Goal: Task Accomplishment & Management: Manage account settings

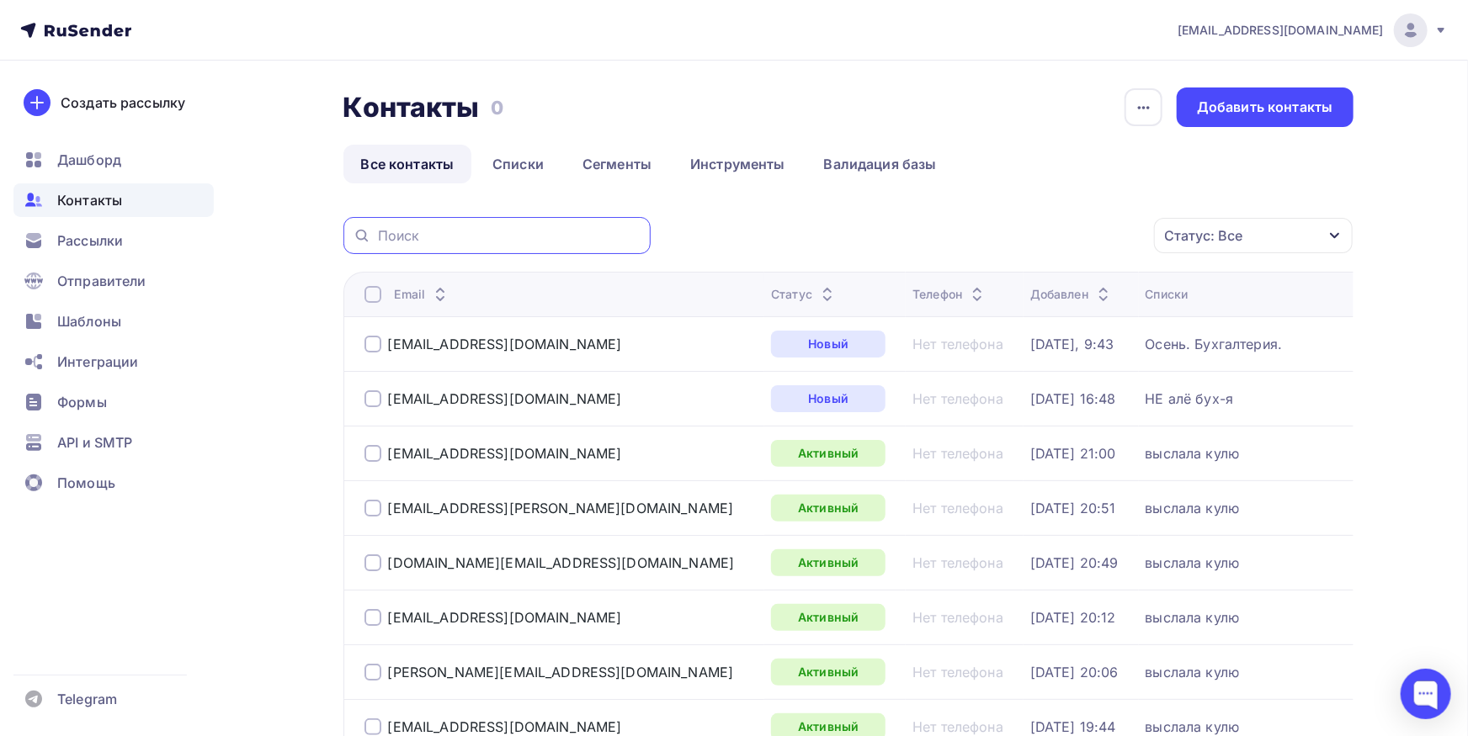
click at [489, 236] on input "text" at bounding box center [509, 235] width 263 height 19
paste input "splavtula.ru"
type input "splavtula.ru"
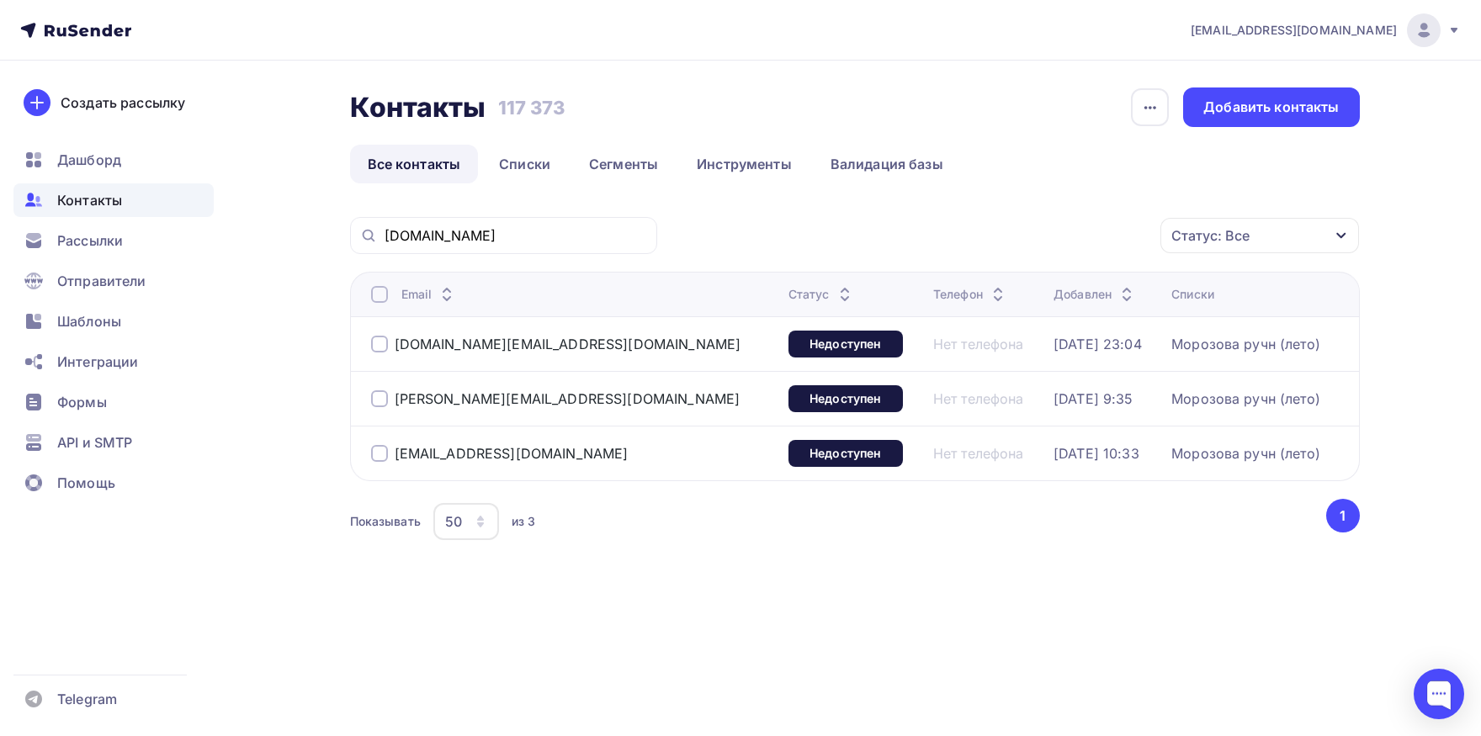
click at [374, 294] on div at bounding box center [379, 294] width 17 height 17
click at [1070, 236] on div "Действие" at bounding box center [1035, 236] width 222 height 33
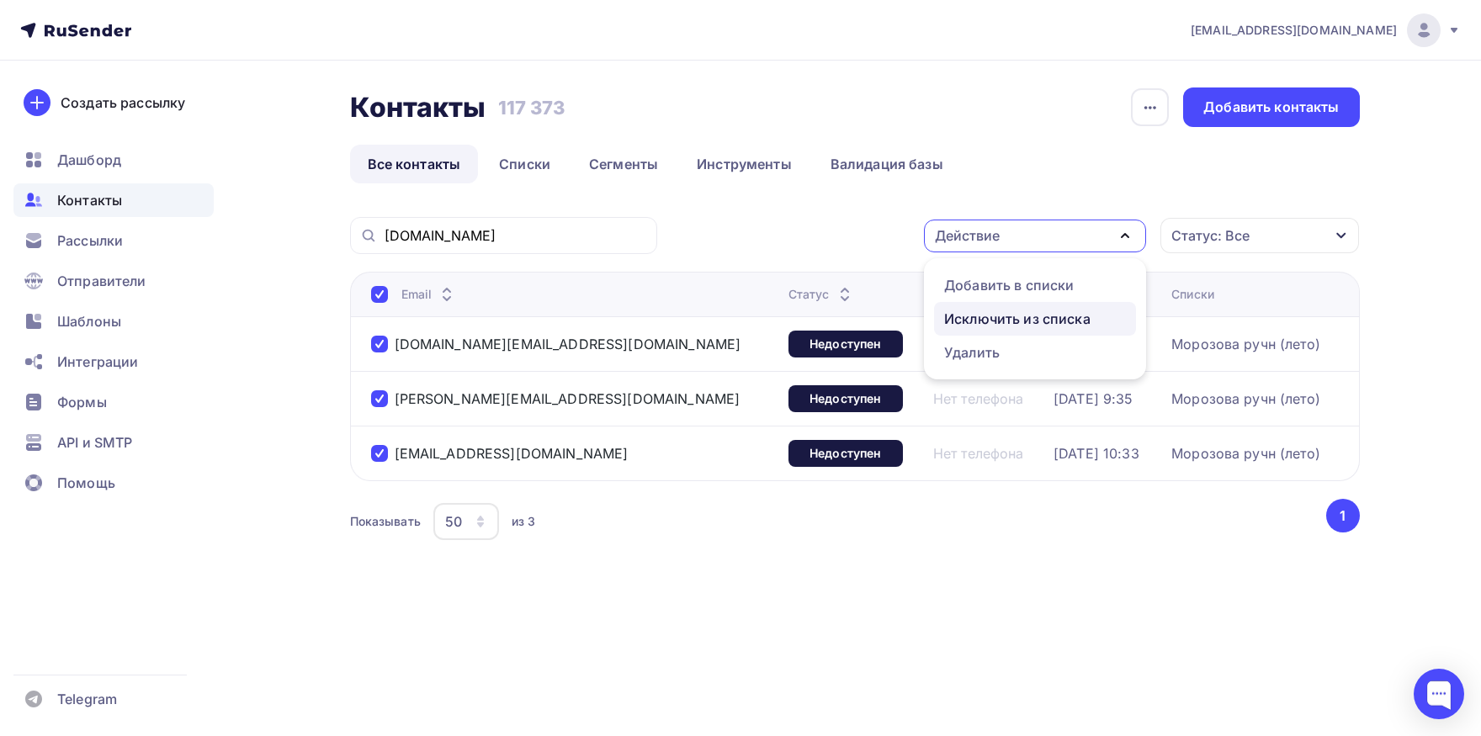
click at [1041, 307] on link "Исключить из списка" at bounding box center [1035, 319] width 202 height 34
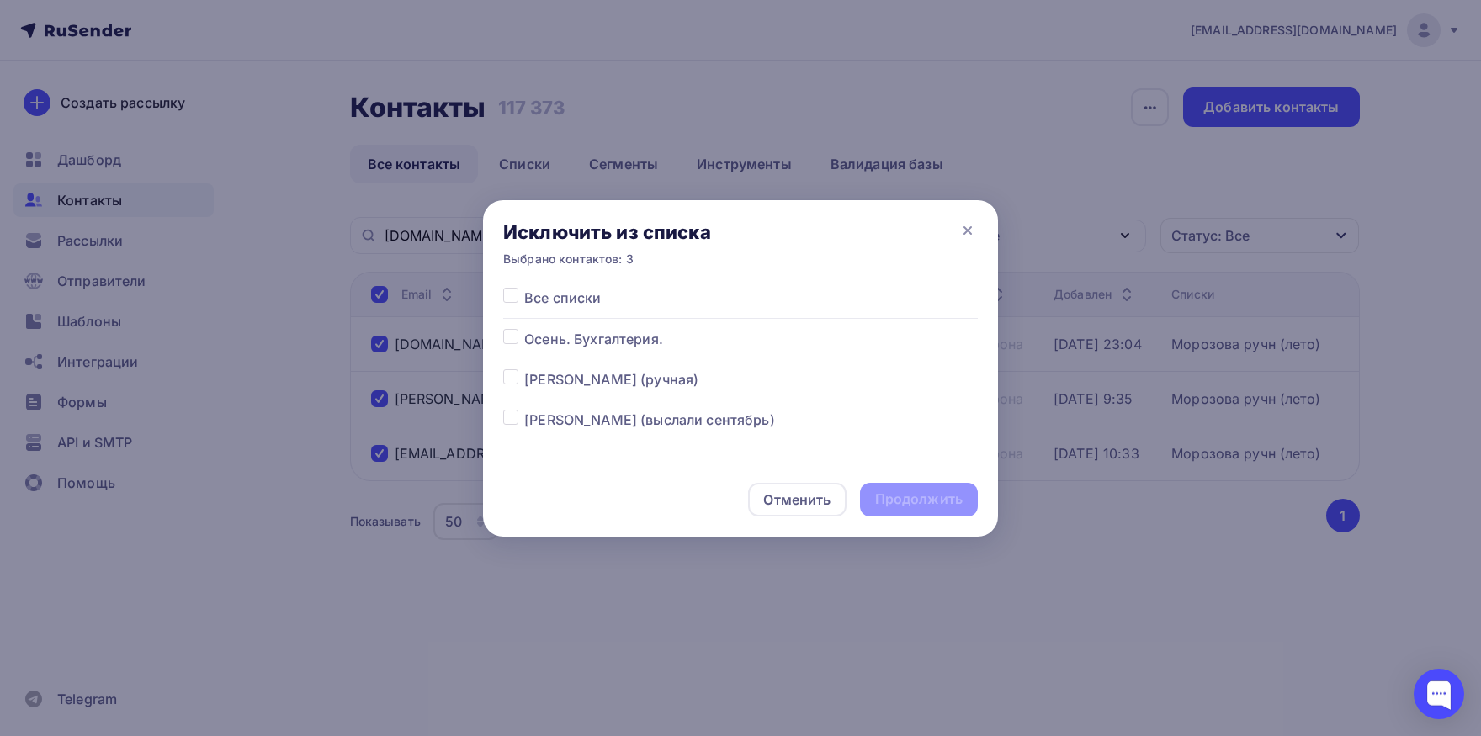
click at [519, 300] on div at bounding box center [513, 298] width 21 height 20
click at [524, 288] on label at bounding box center [524, 288] width 0 height 0
click at [512, 297] on input "checkbox" at bounding box center [510, 295] width 15 height 15
checkbox input "true"
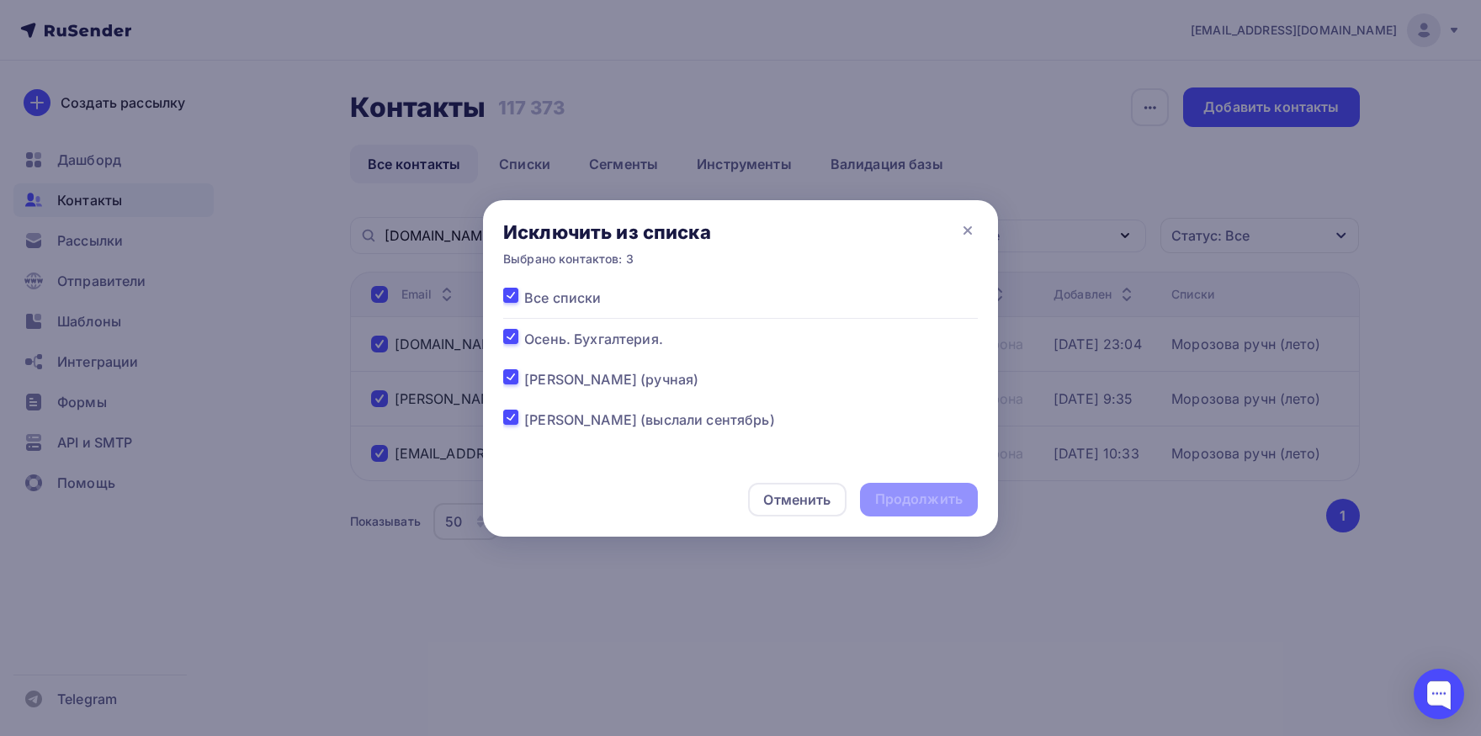
checkbox input "true"
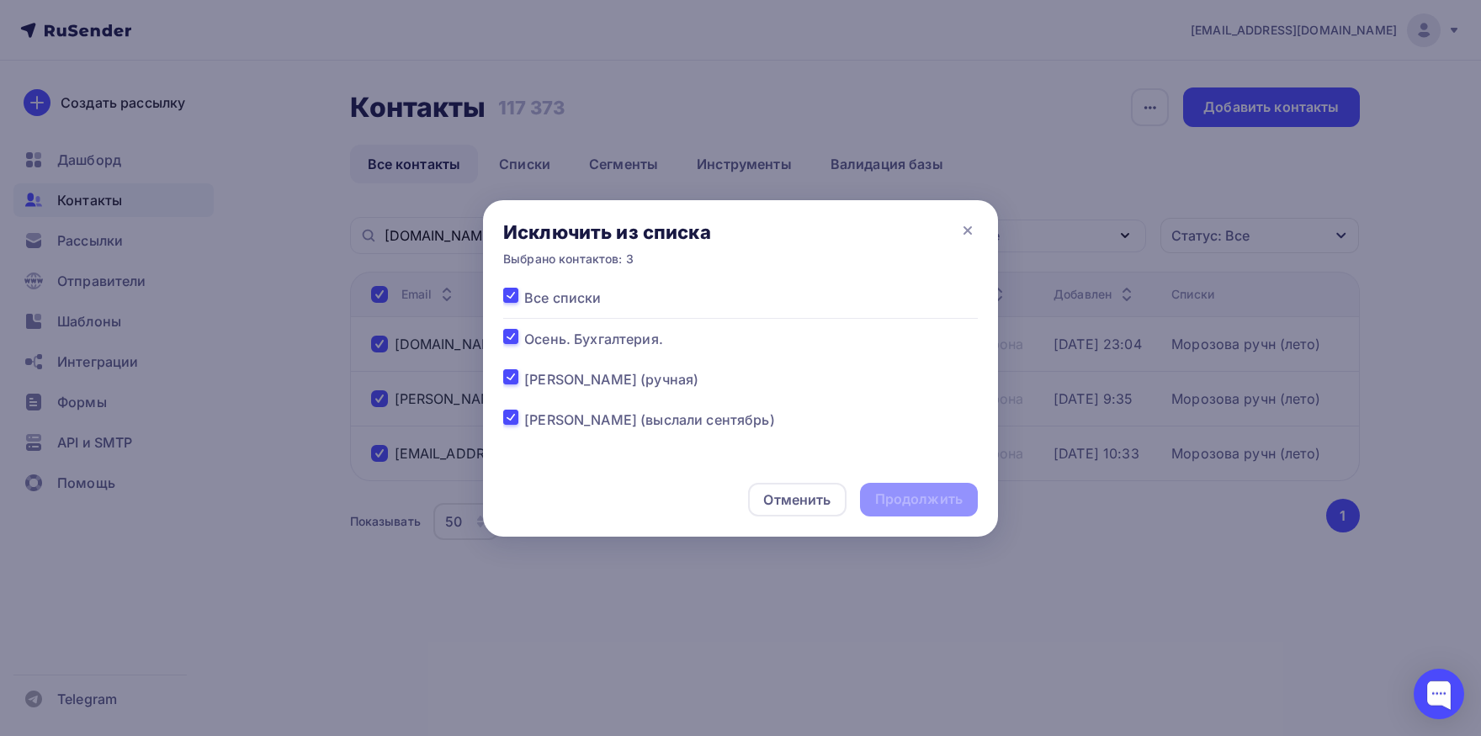
checkbox input "true"
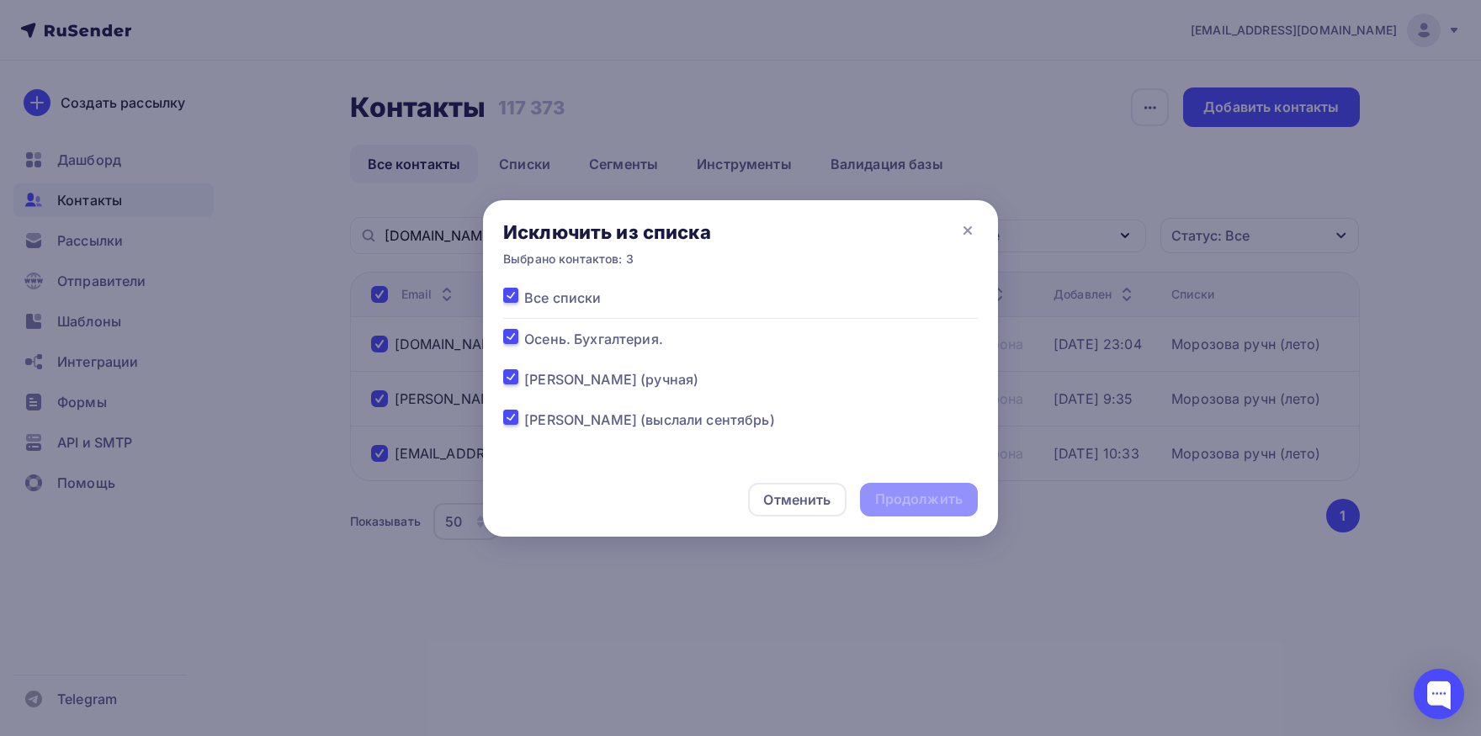
checkbox input "true"
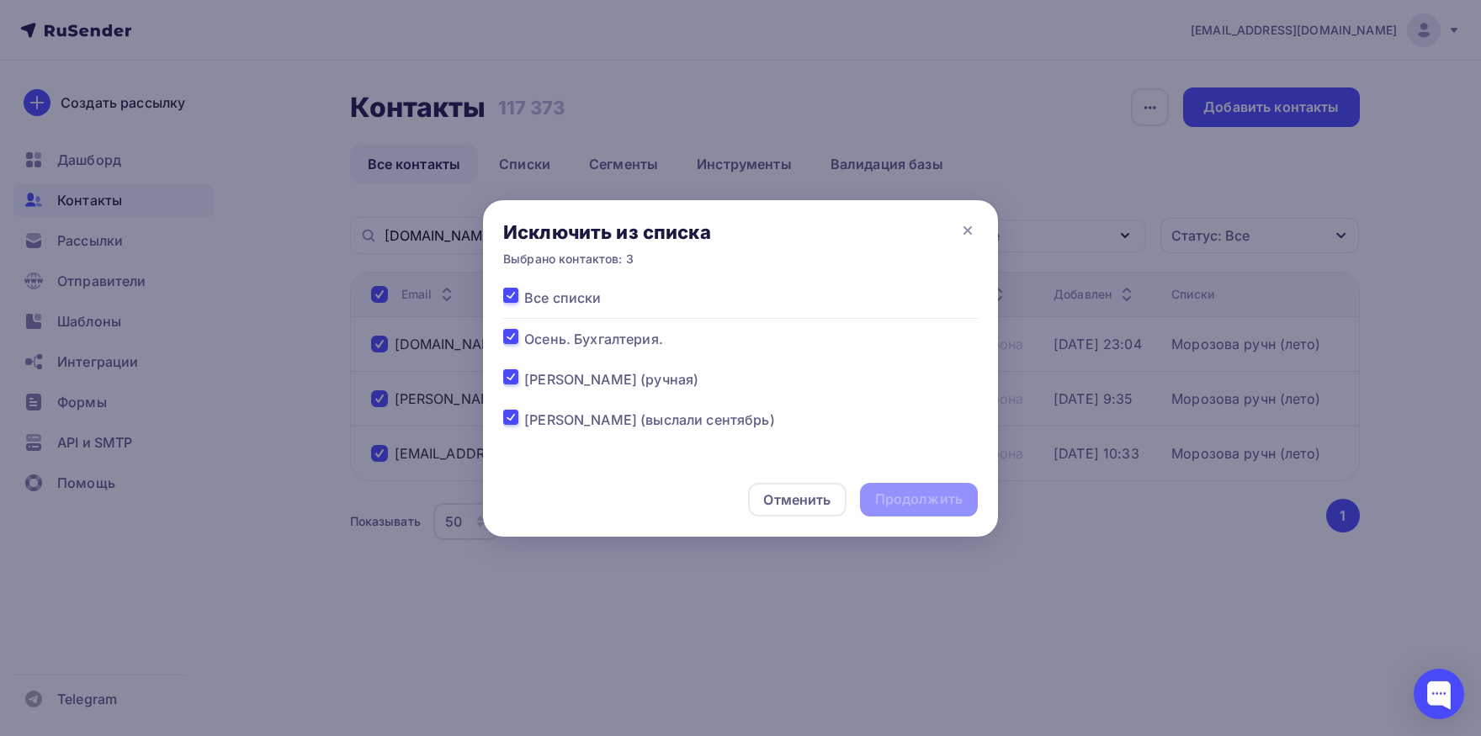
checkbox input "true"
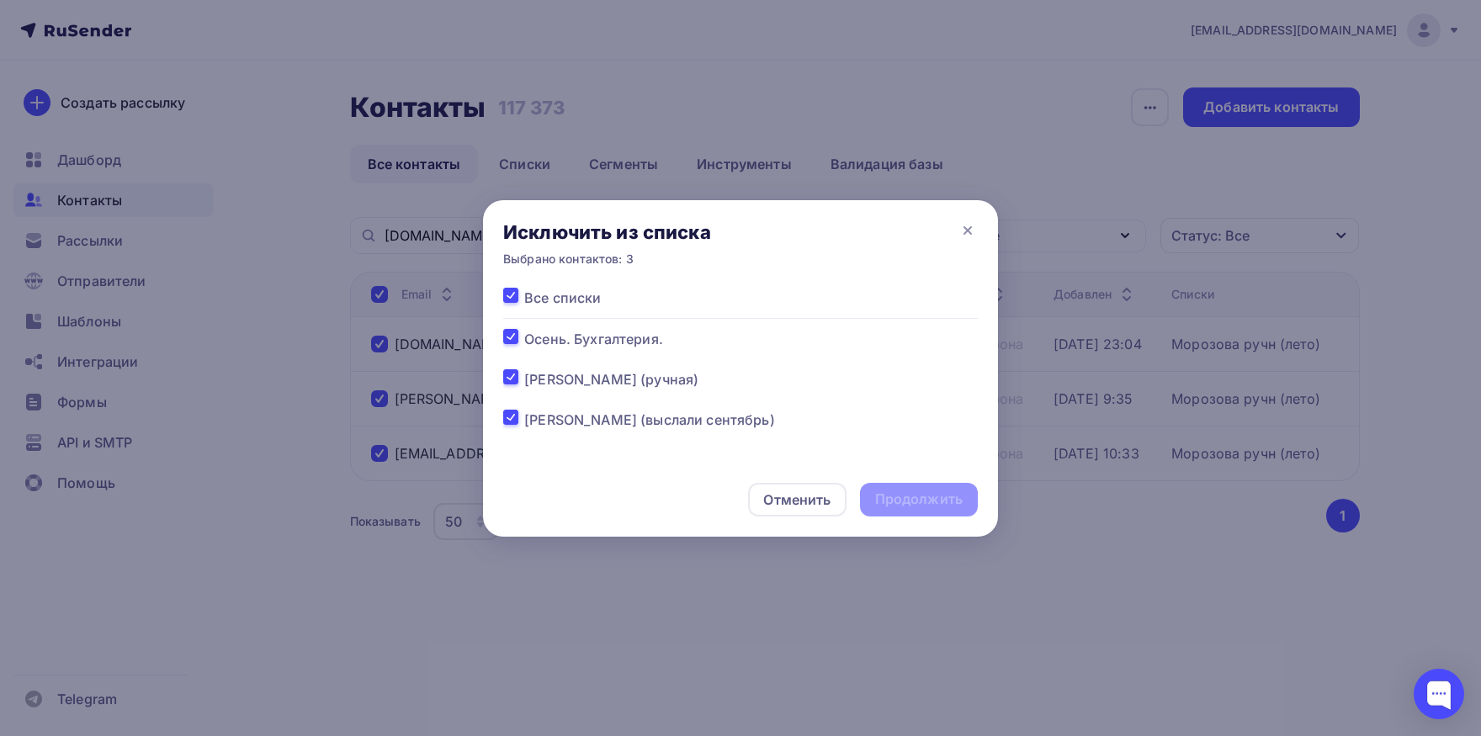
checkbox input "true"
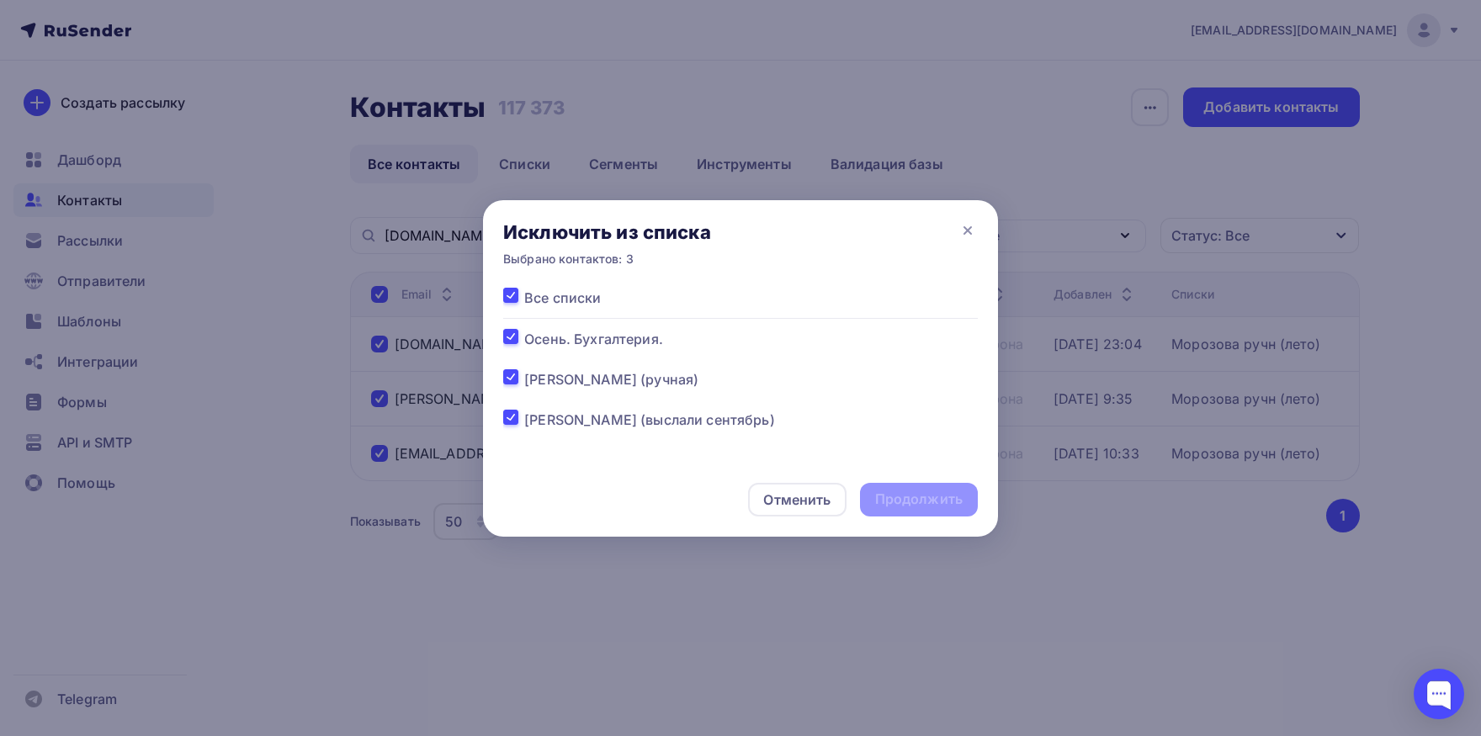
checkbox input "true"
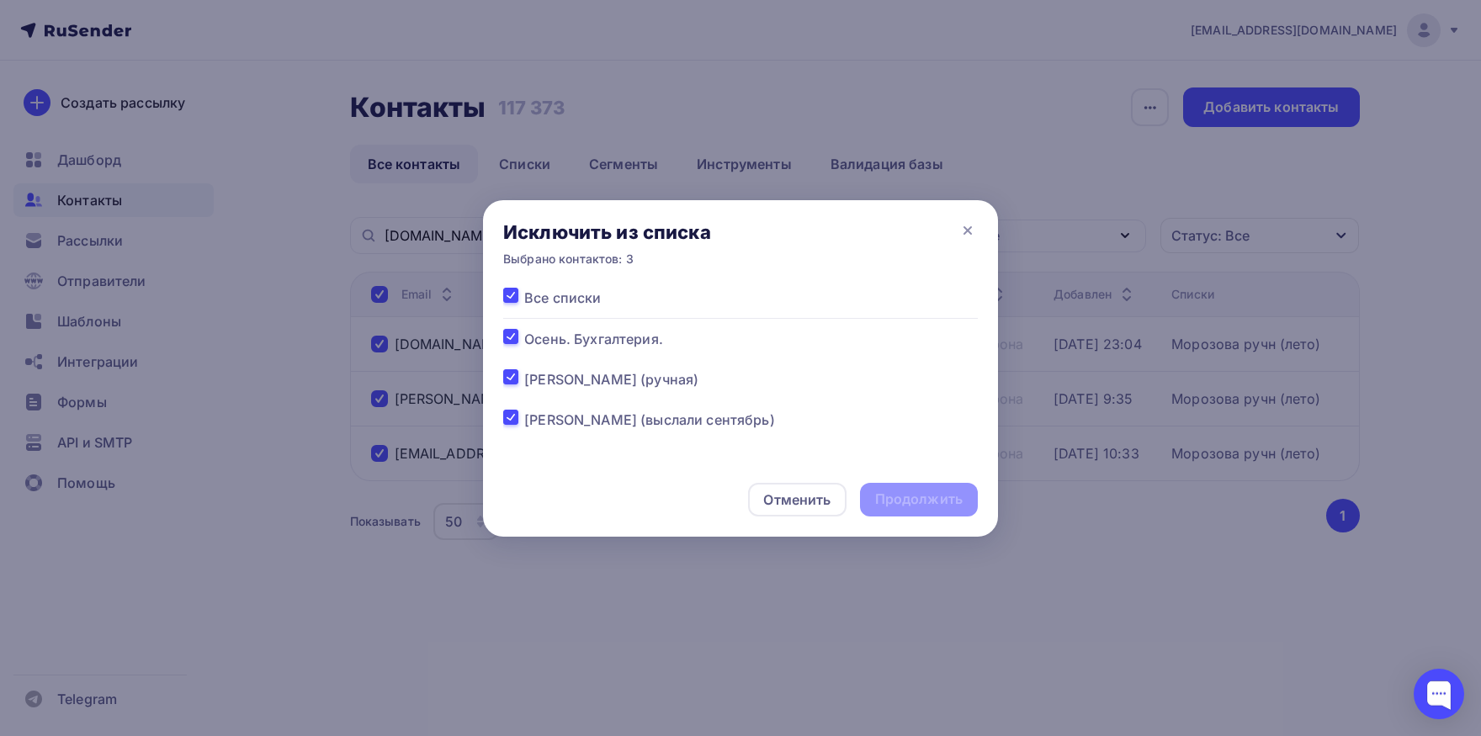
checkbox input "true"
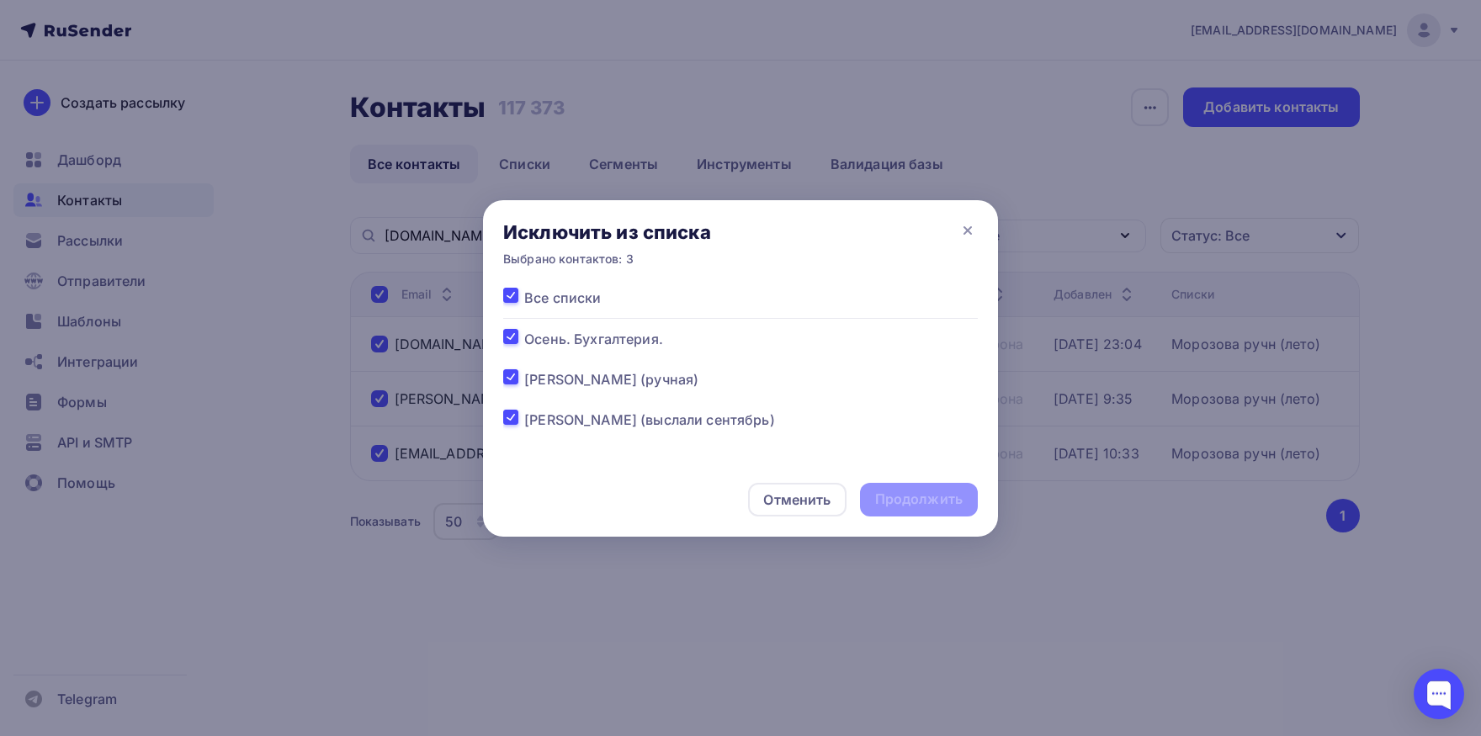
checkbox input "true"
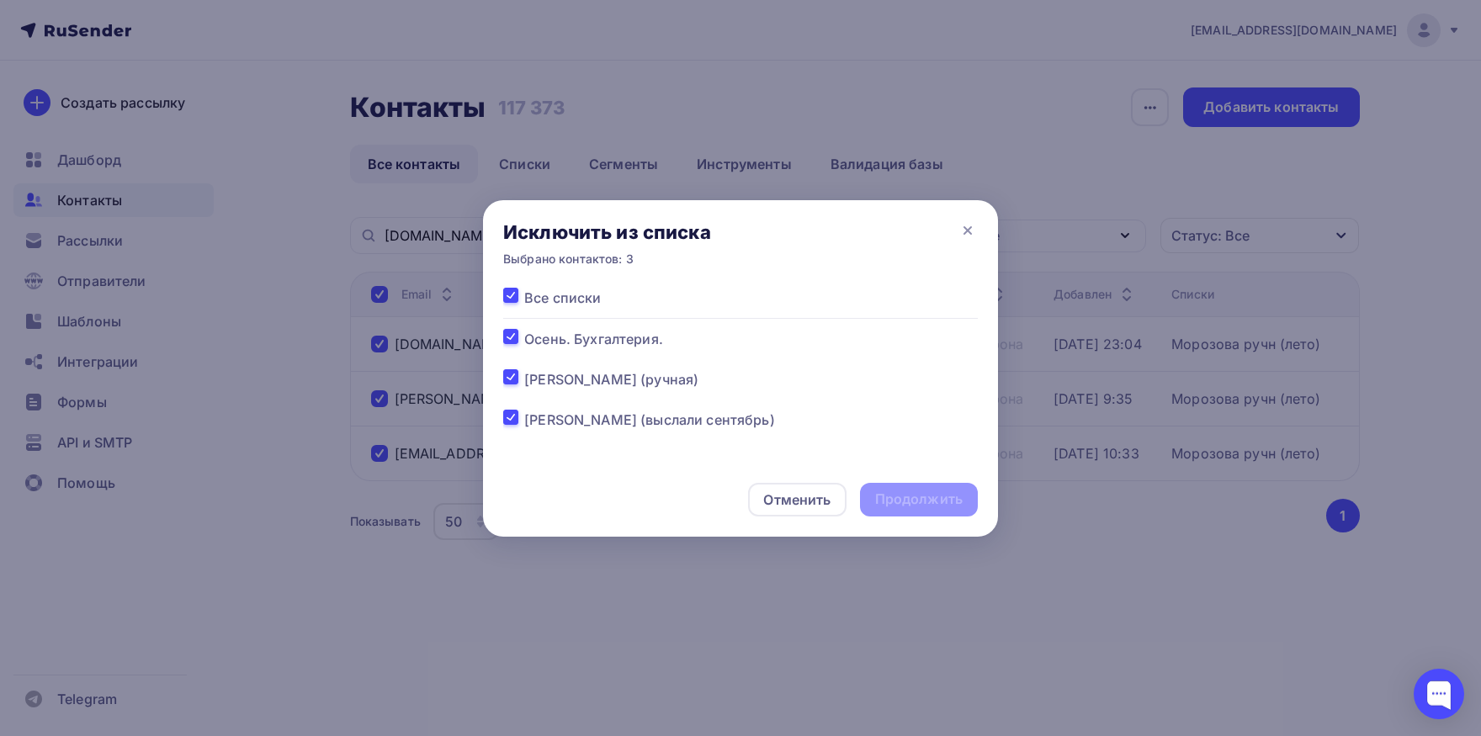
checkbox input "true"
drag, startPoint x: 893, startPoint y: 493, endPoint x: 884, endPoint y: 474, distance: 21.1
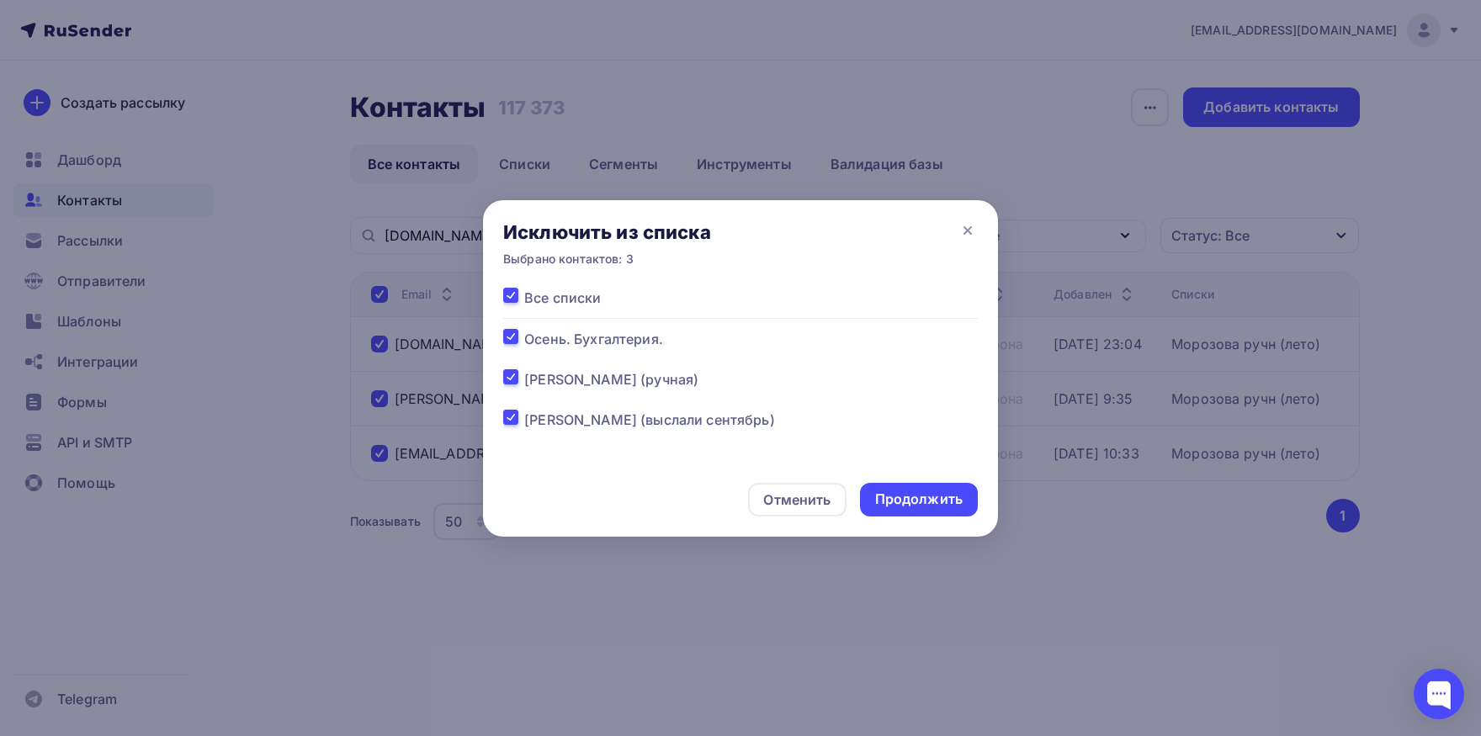
click at [894, 494] on div "Продолжить" at bounding box center [919, 499] width 88 height 19
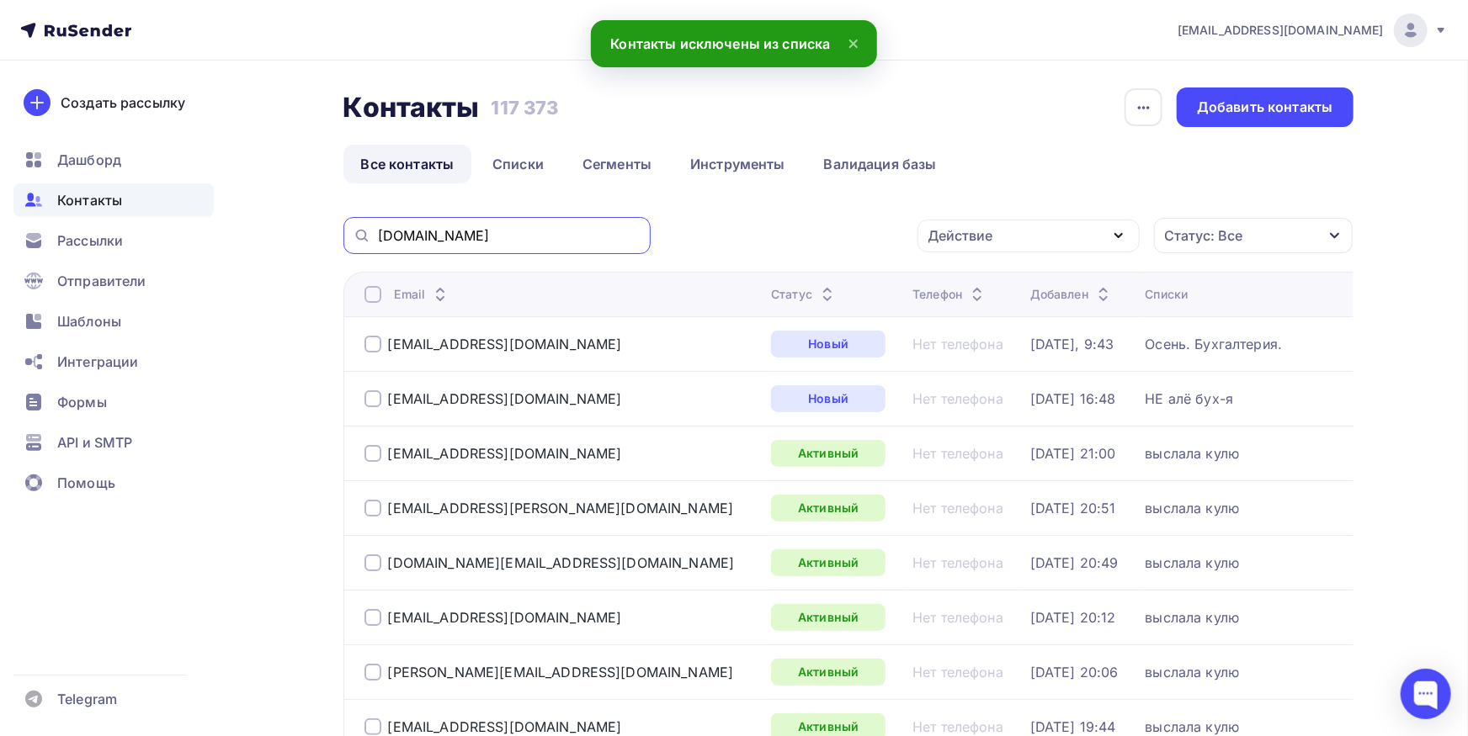
click at [576, 235] on input "splavtula.ru" at bounding box center [509, 235] width 263 height 19
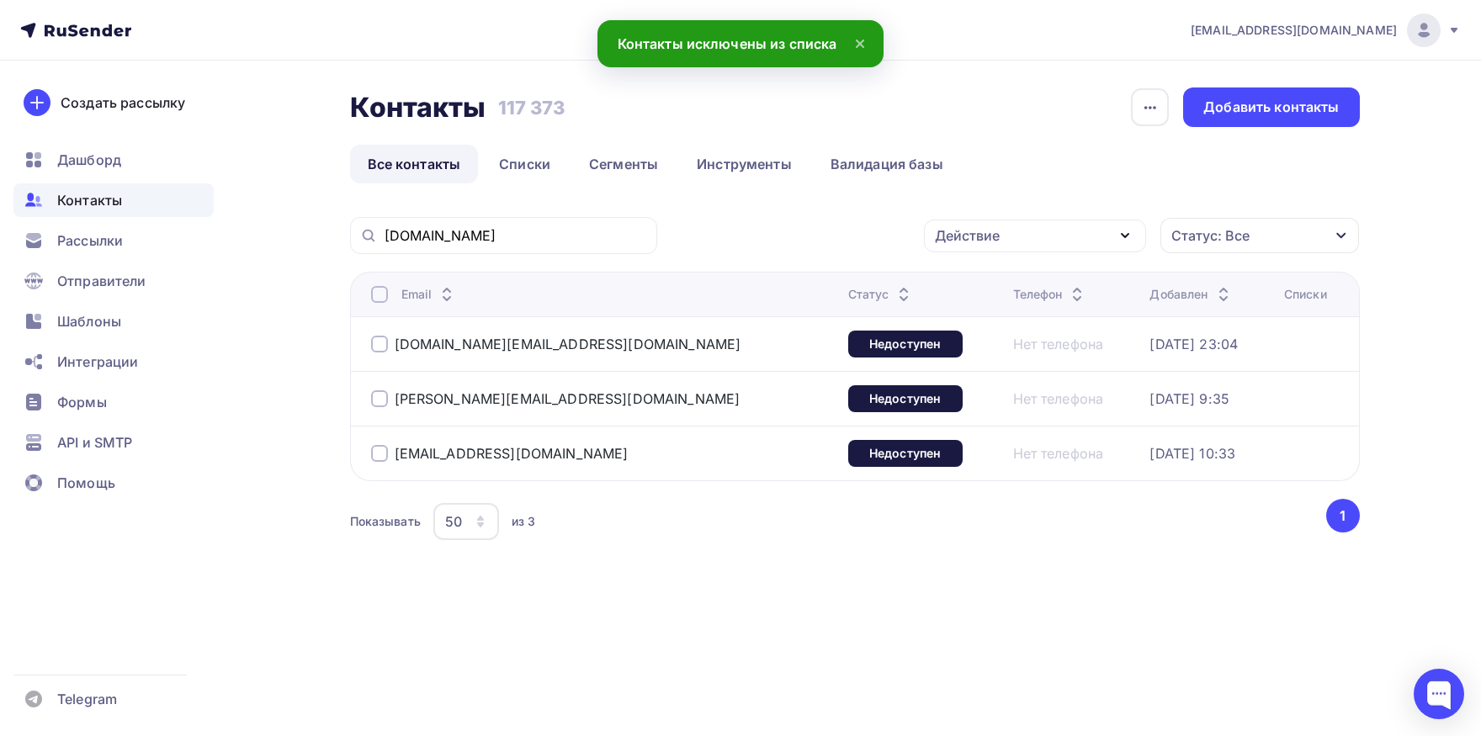
click at [373, 298] on div at bounding box center [379, 294] width 17 height 17
drag, startPoint x: 1096, startPoint y: 230, endPoint x: 1062, endPoint y: 255, distance: 42.1
click at [1094, 230] on div "Действие" at bounding box center [1035, 236] width 222 height 33
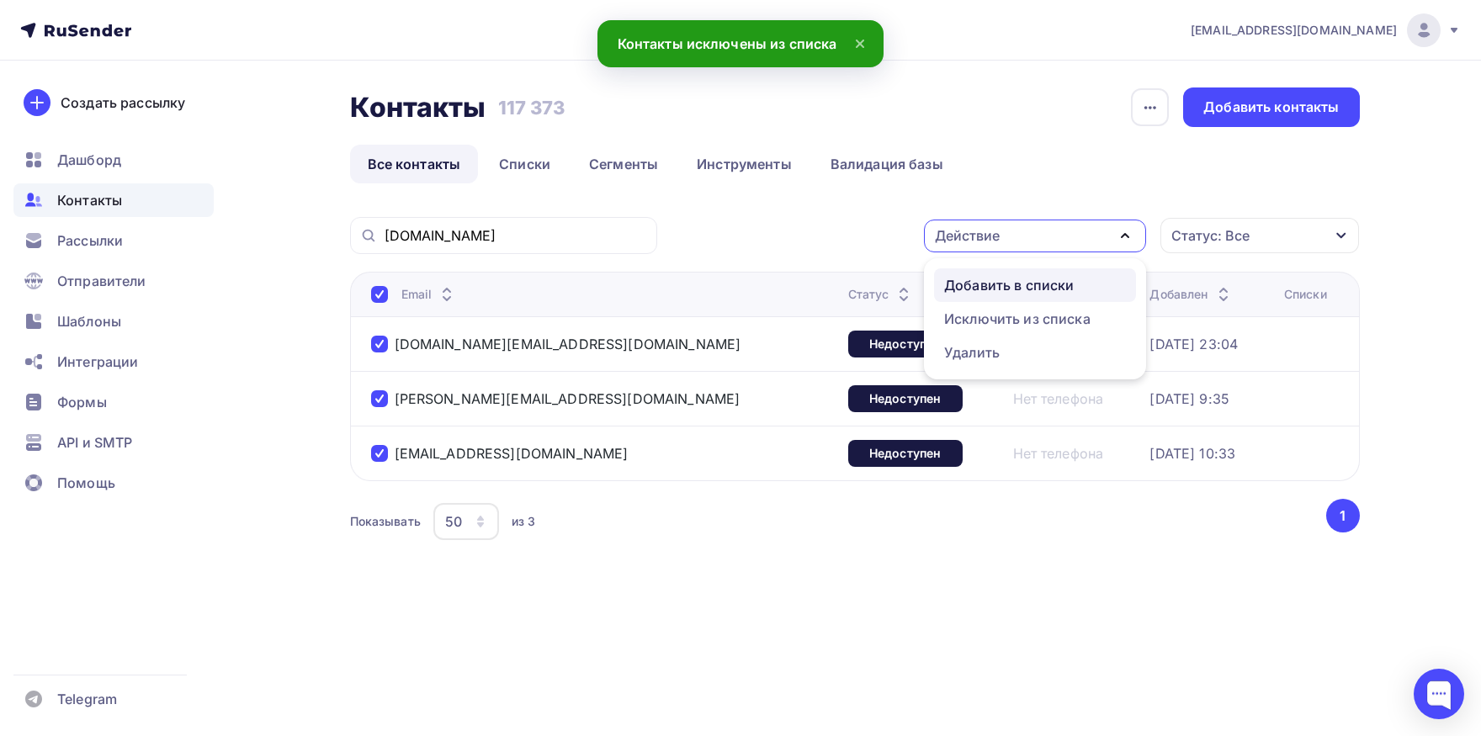
click at [1009, 284] on div "Добавить в списки" at bounding box center [1009, 285] width 130 height 20
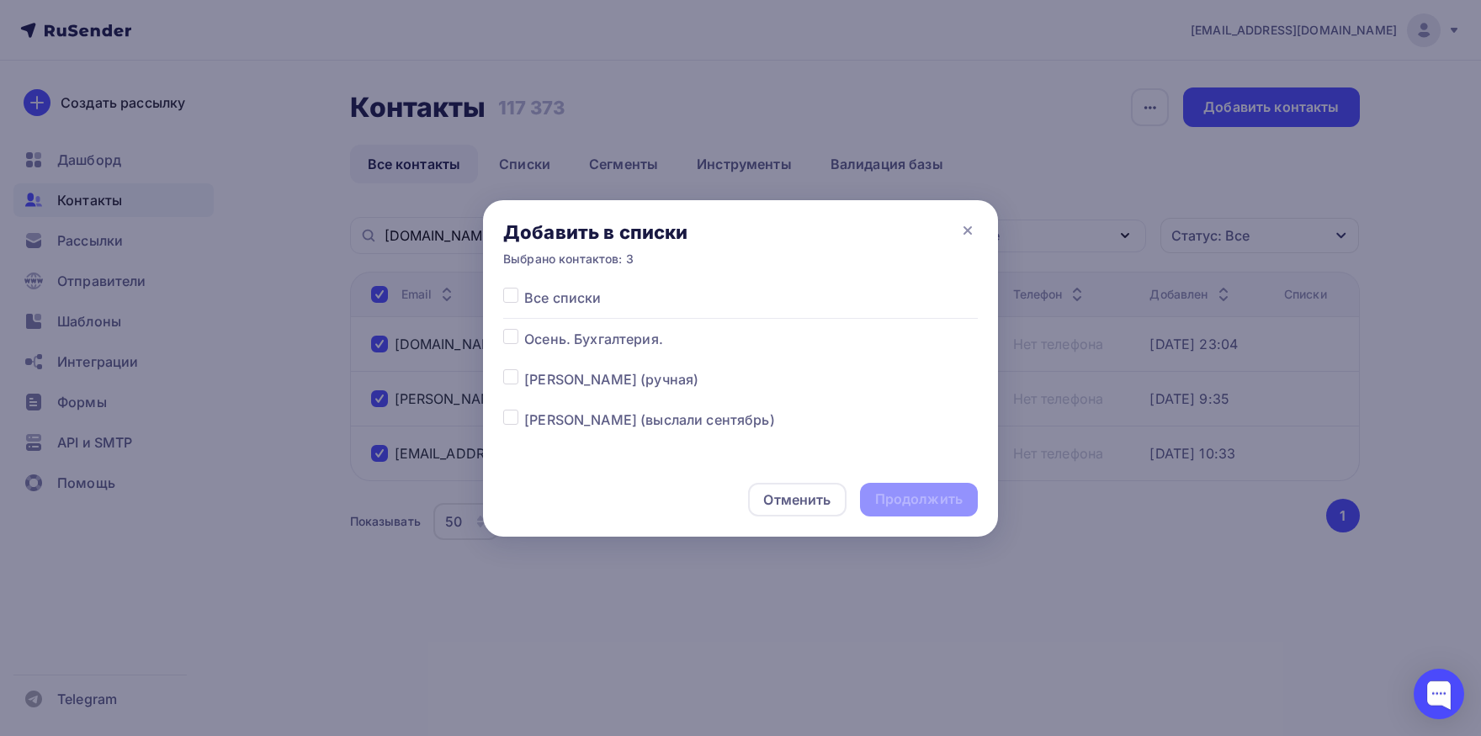
click at [515, 426] on div at bounding box center [513, 420] width 21 height 20
click at [524, 410] on label at bounding box center [524, 410] width 0 height 0
click at [514, 422] on input "checkbox" at bounding box center [510, 417] width 15 height 15
checkbox input "true"
click at [951, 514] on div "Продолжить" at bounding box center [919, 500] width 118 height 34
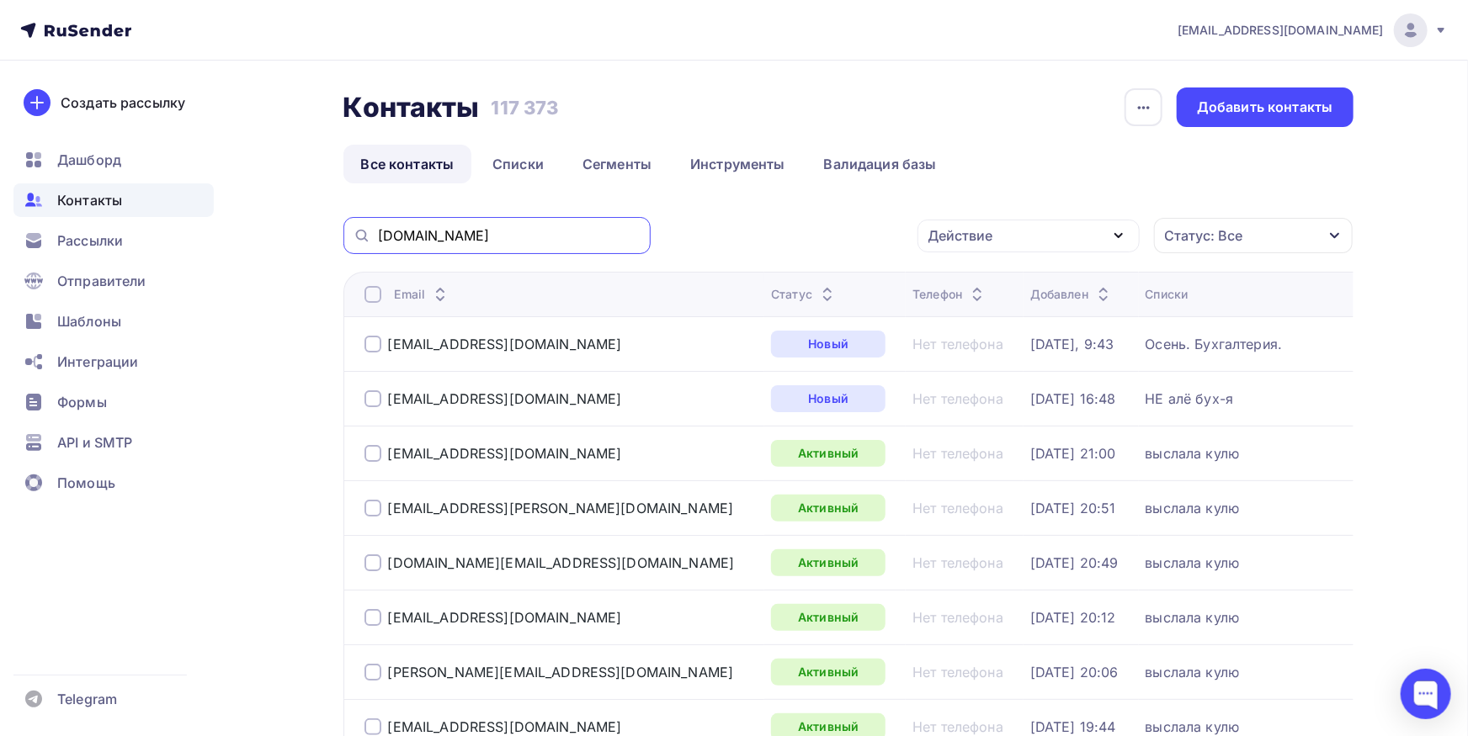
click at [487, 230] on input "splavtula.ru" at bounding box center [509, 235] width 263 height 19
paste input "gks2@inbox"
type input "gks2@inbox.ru"
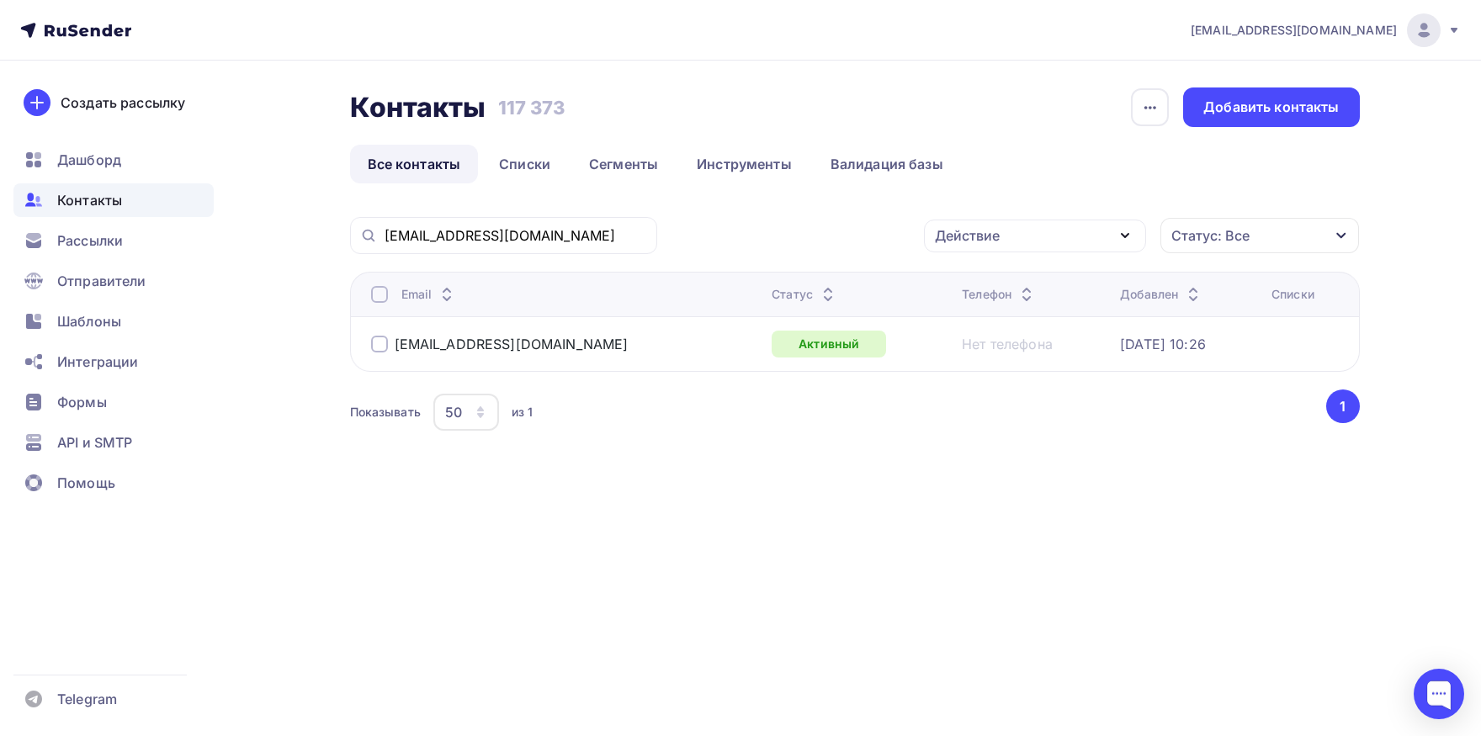
click at [377, 301] on div at bounding box center [379, 294] width 17 height 17
click at [1004, 231] on div "Действие" at bounding box center [1035, 236] width 222 height 33
click at [998, 277] on div "Добавить в списки" at bounding box center [1009, 285] width 130 height 20
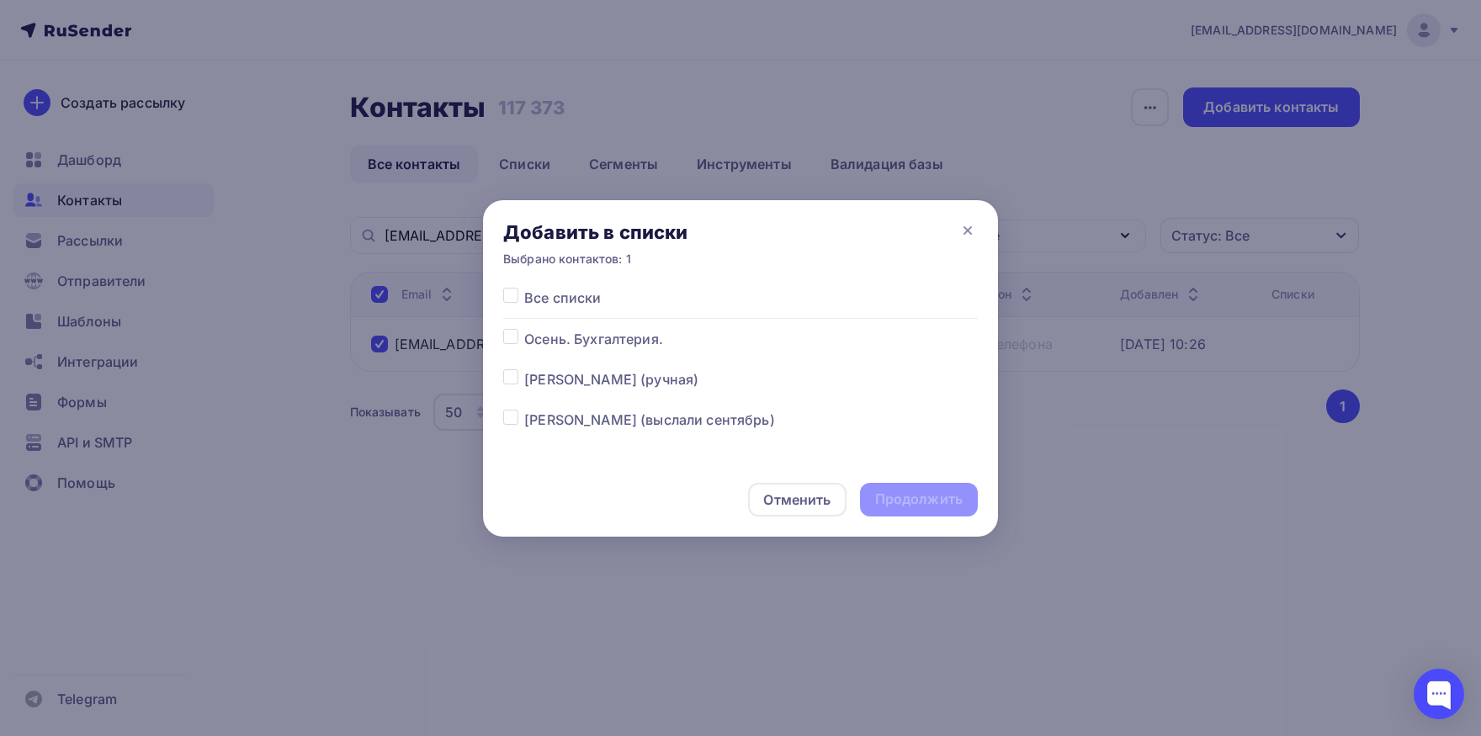
click at [524, 410] on label at bounding box center [524, 410] width 0 height 0
click at [510, 421] on input "checkbox" at bounding box center [510, 417] width 15 height 15
checkbox input "true"
click at [898, 496] on div "Продолжить" at bounding box center [919, 499] width 88 height 19
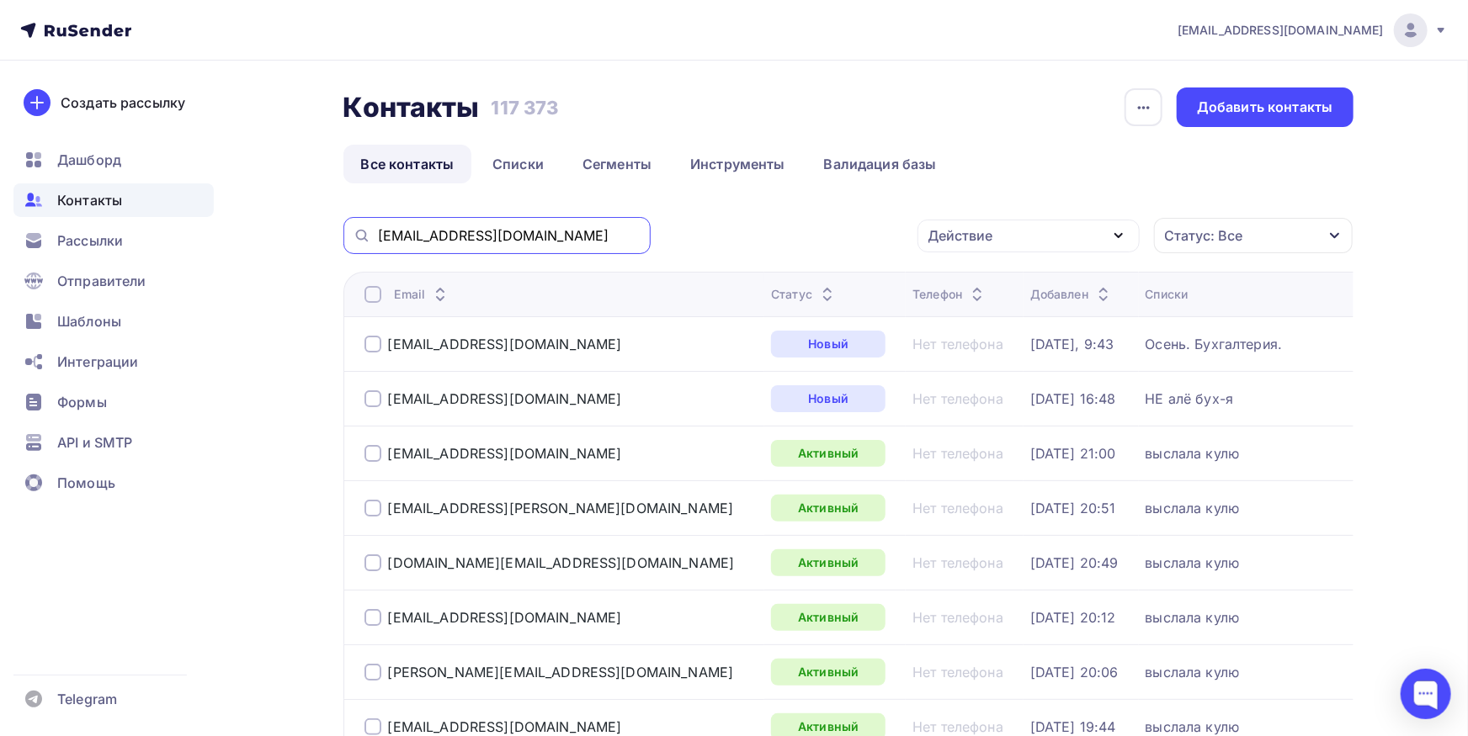
click at [501, 242] on input "gks2@inbox.ru" at bounding box center [509, 235] width 263 height 19
click at [499, 236] on input "gks2@inbox.ru" at bounding box center [509, 235] width 263 height 19
paste input "@spectec"
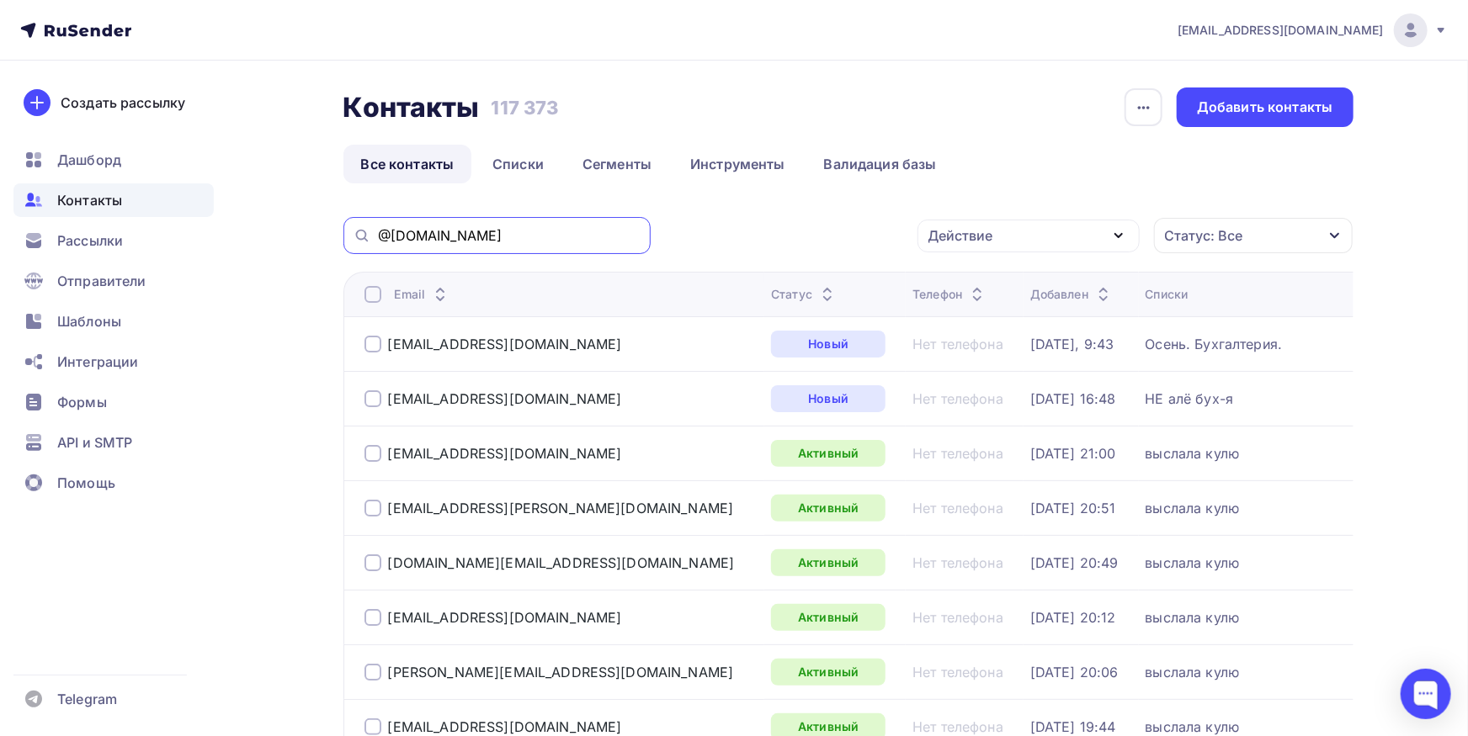
type input "@spectec.ru"
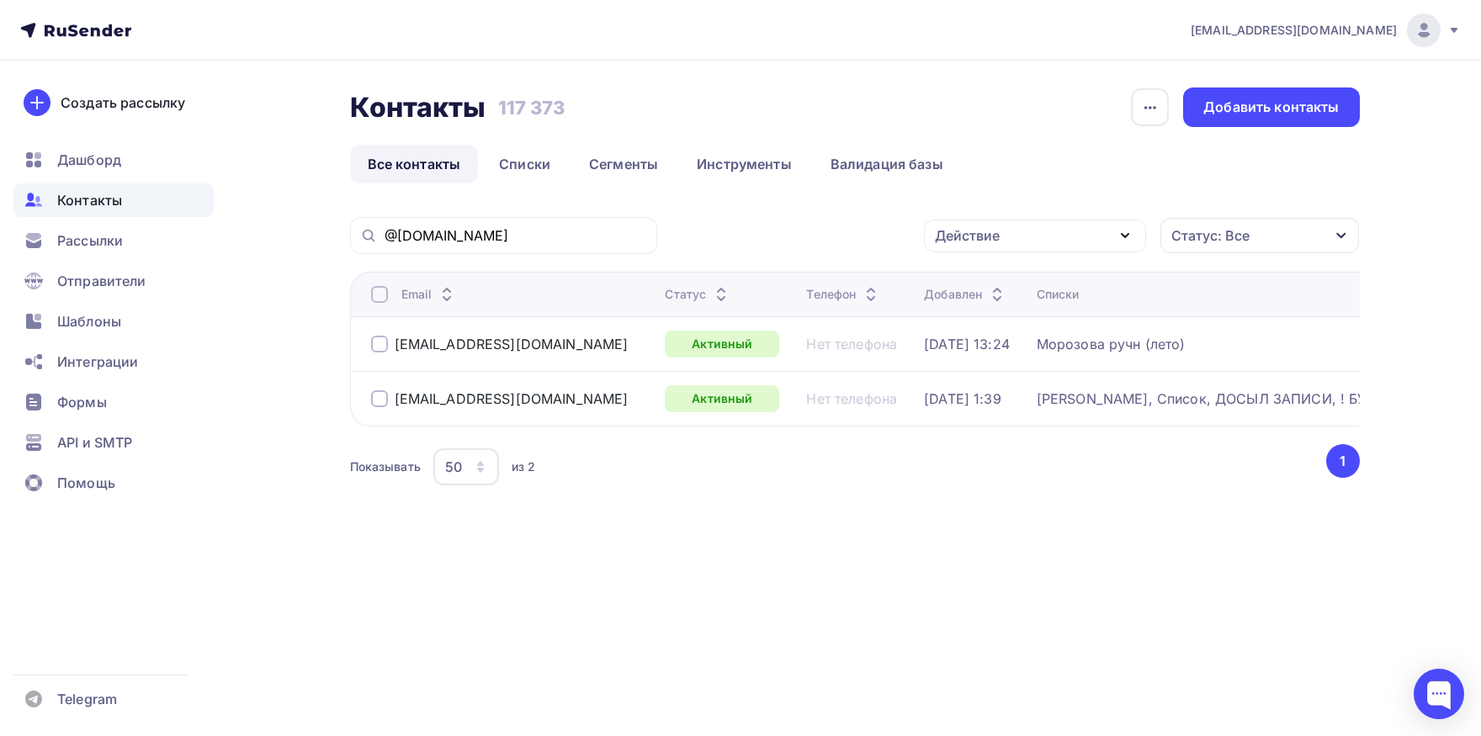
click at [372, 402] on div at bounding box center [379, 398] width 17 height 17
click at [947, 242] on div "Действие" at bounding box center [967, 236] width 65 height 20
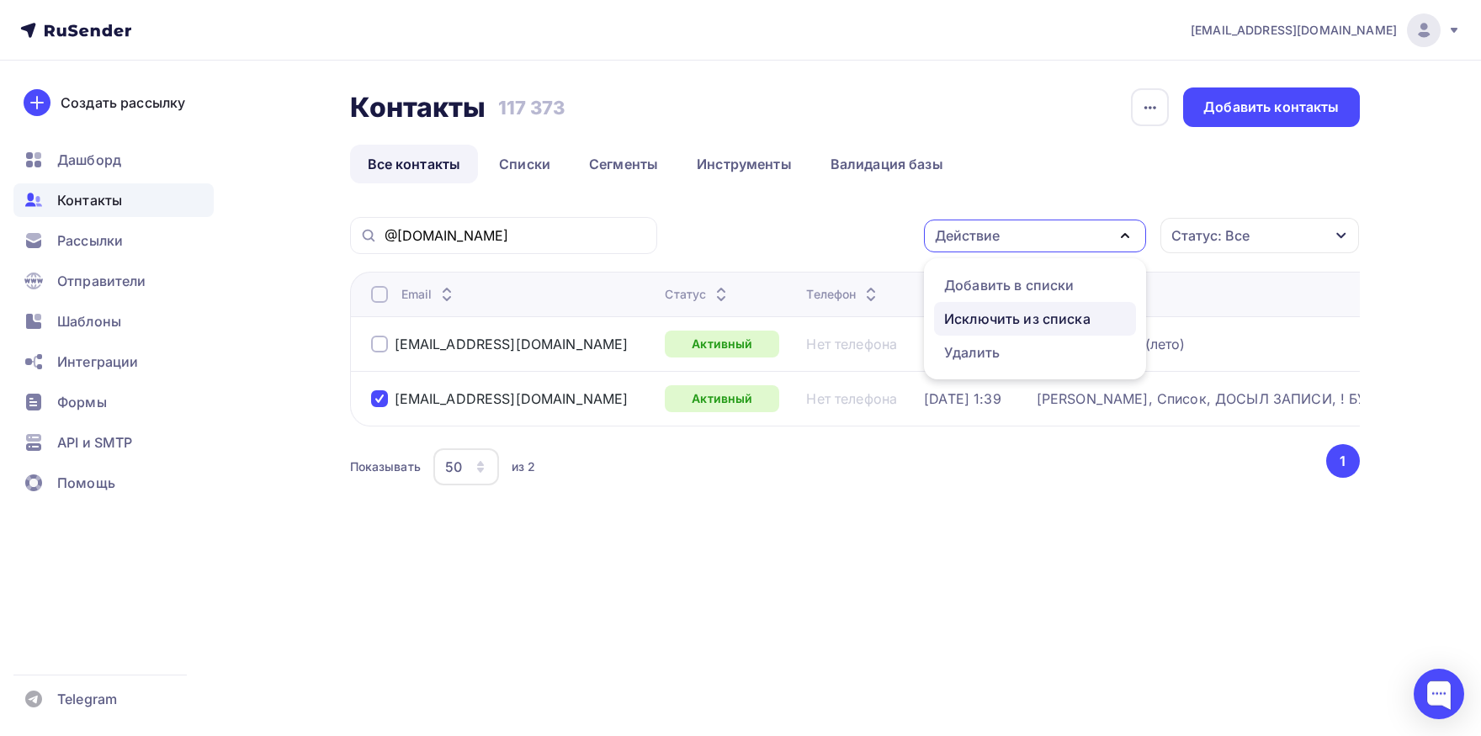
click at [953, 310] on div "Исключить из списка" at bounding box center [1017, 319] width 146 height 20
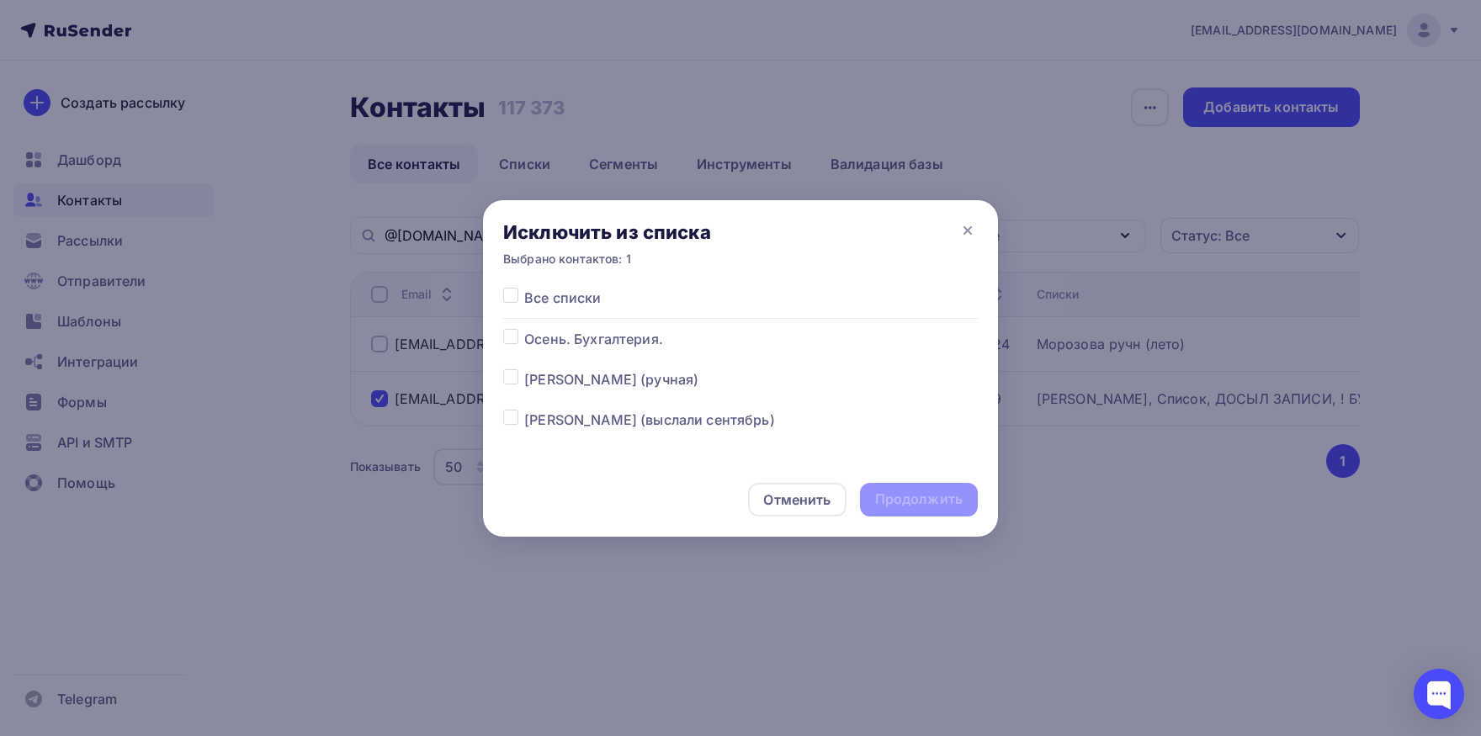
click at [524, 288] on label at bounding box center [524, 288] width 0 height 0
click at [510, 298] on input "checkbox" at bounding box center [510, 295] width 15 height 15
checkbox input "true"
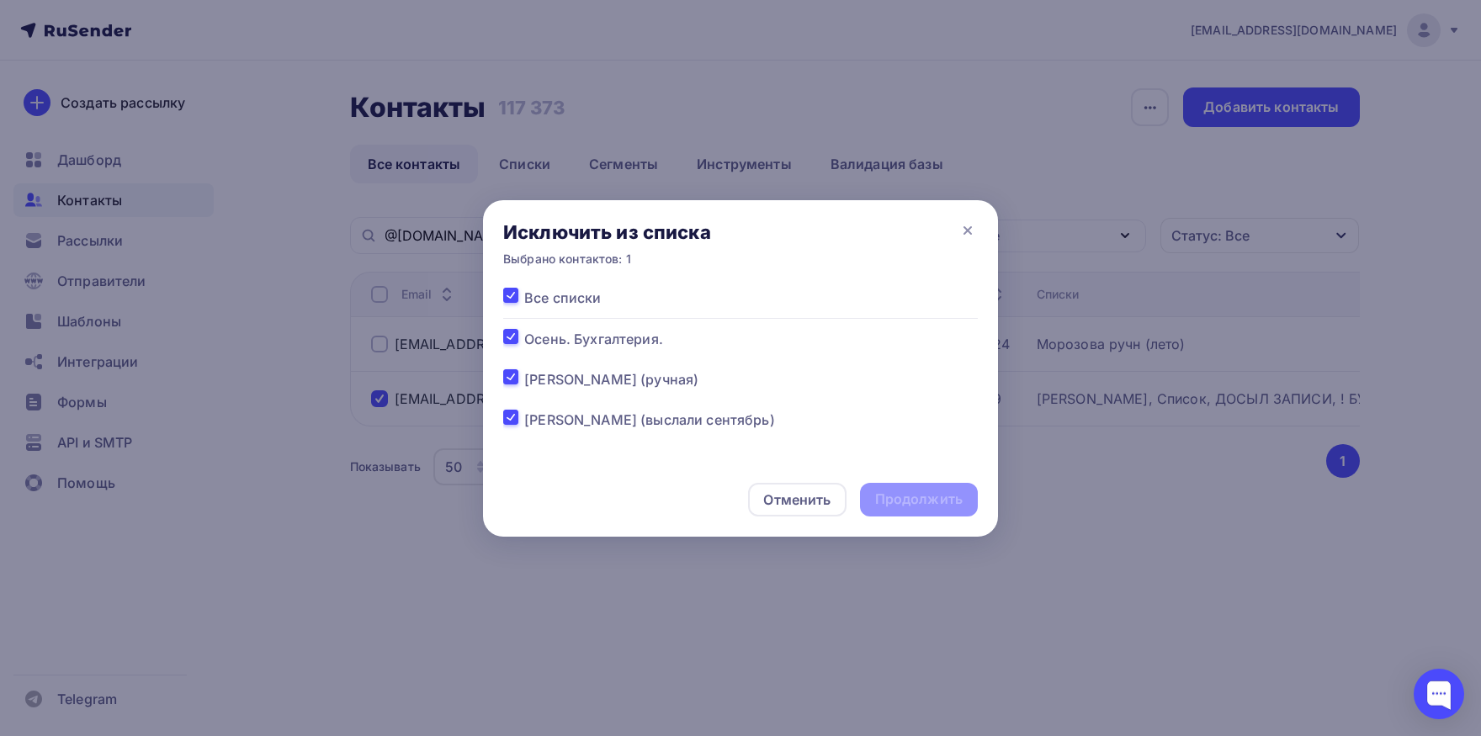
checkbox input "true"
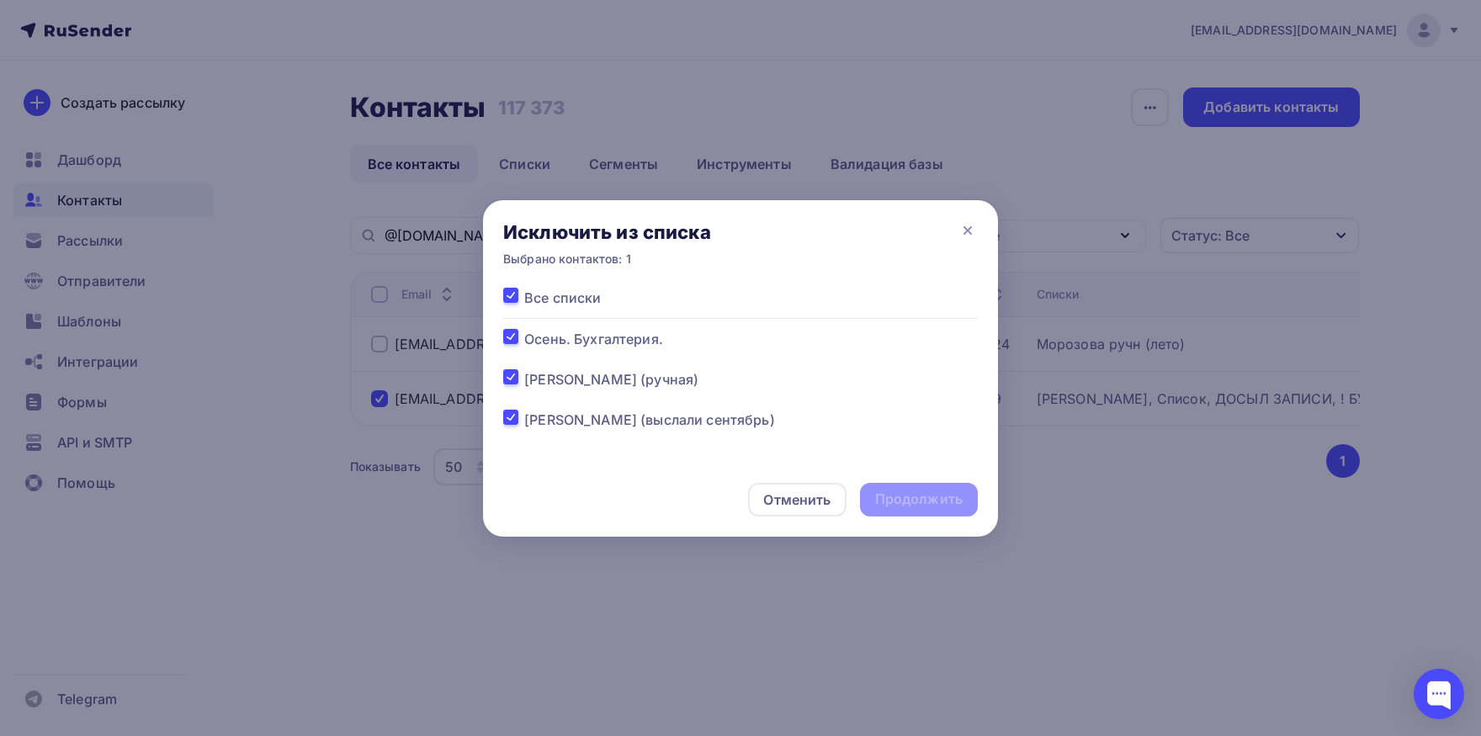
checkbox input "true"
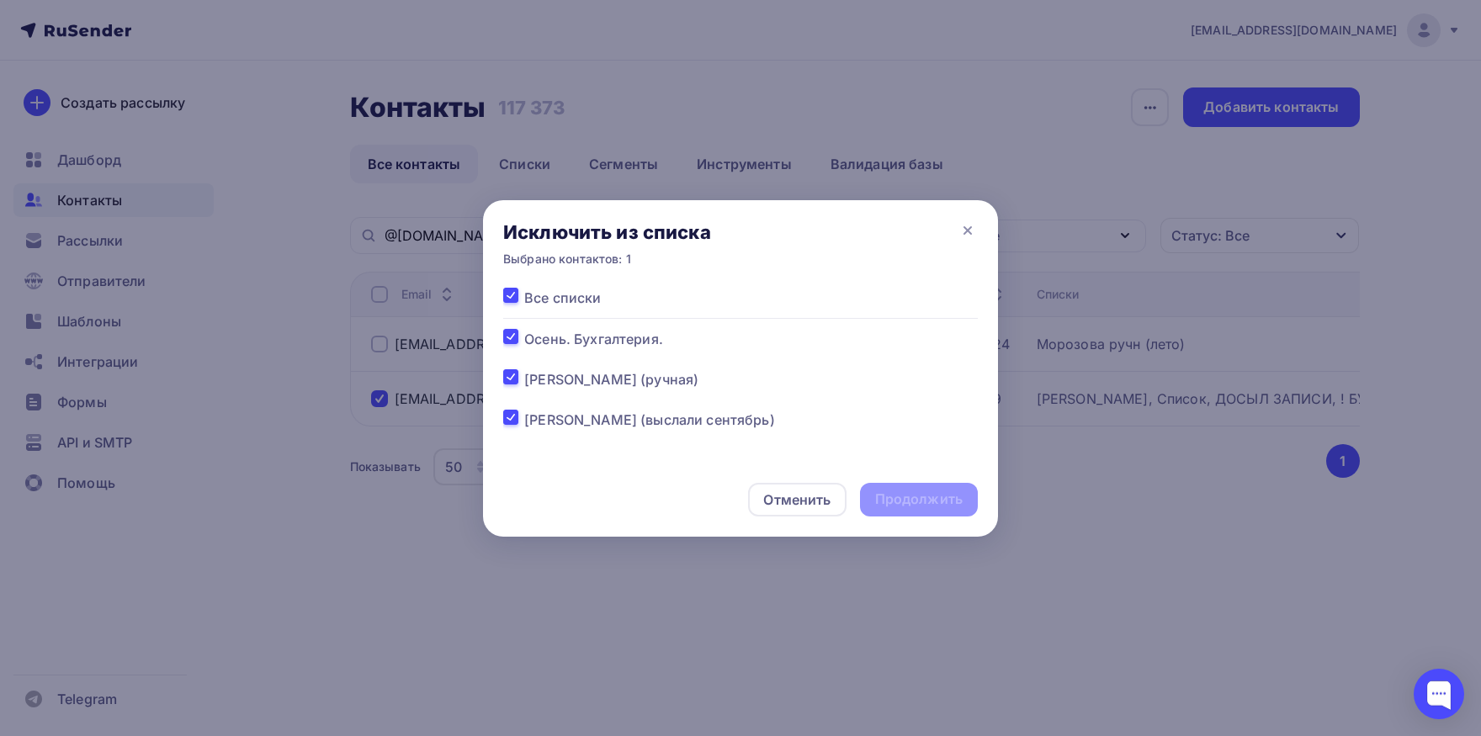
checkbox input "true"
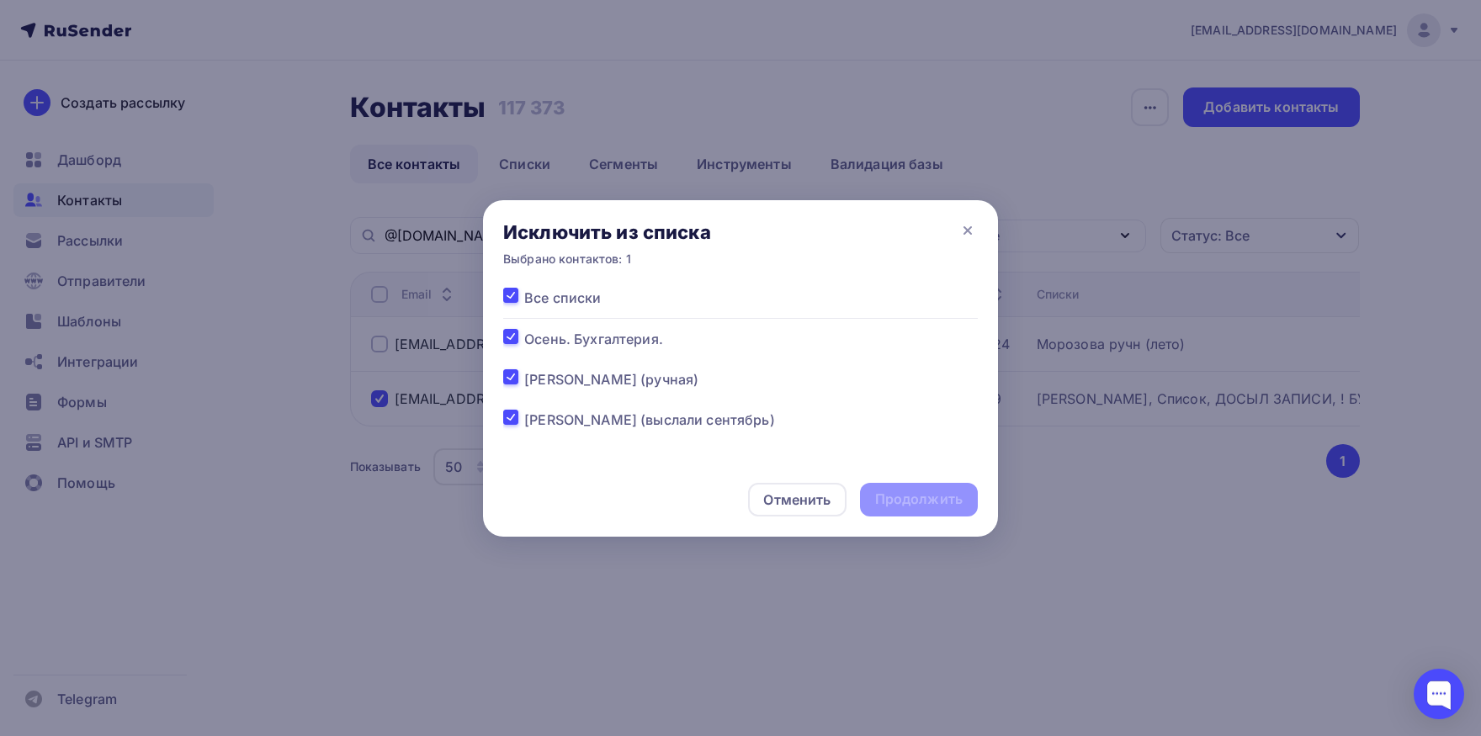
checkbox input "true"
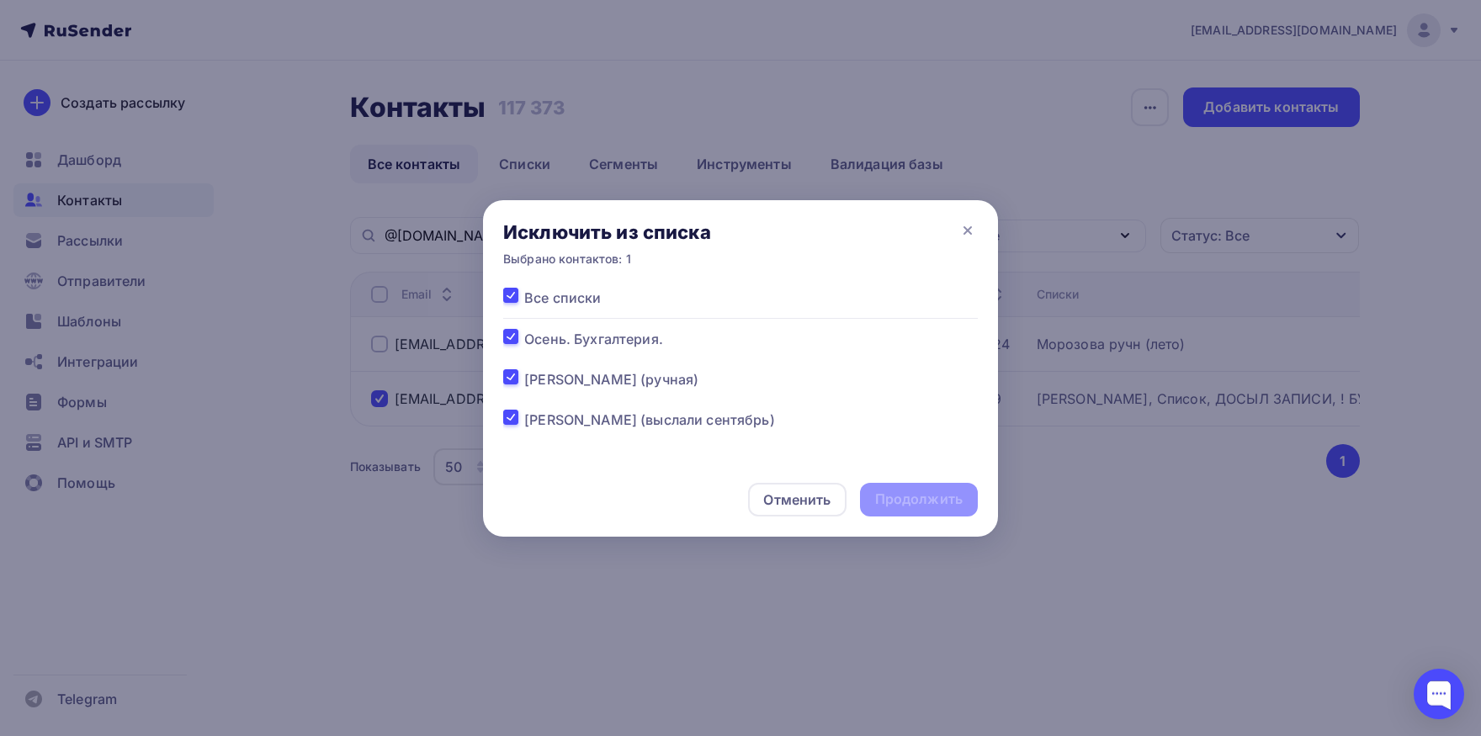
checkbox input "true"
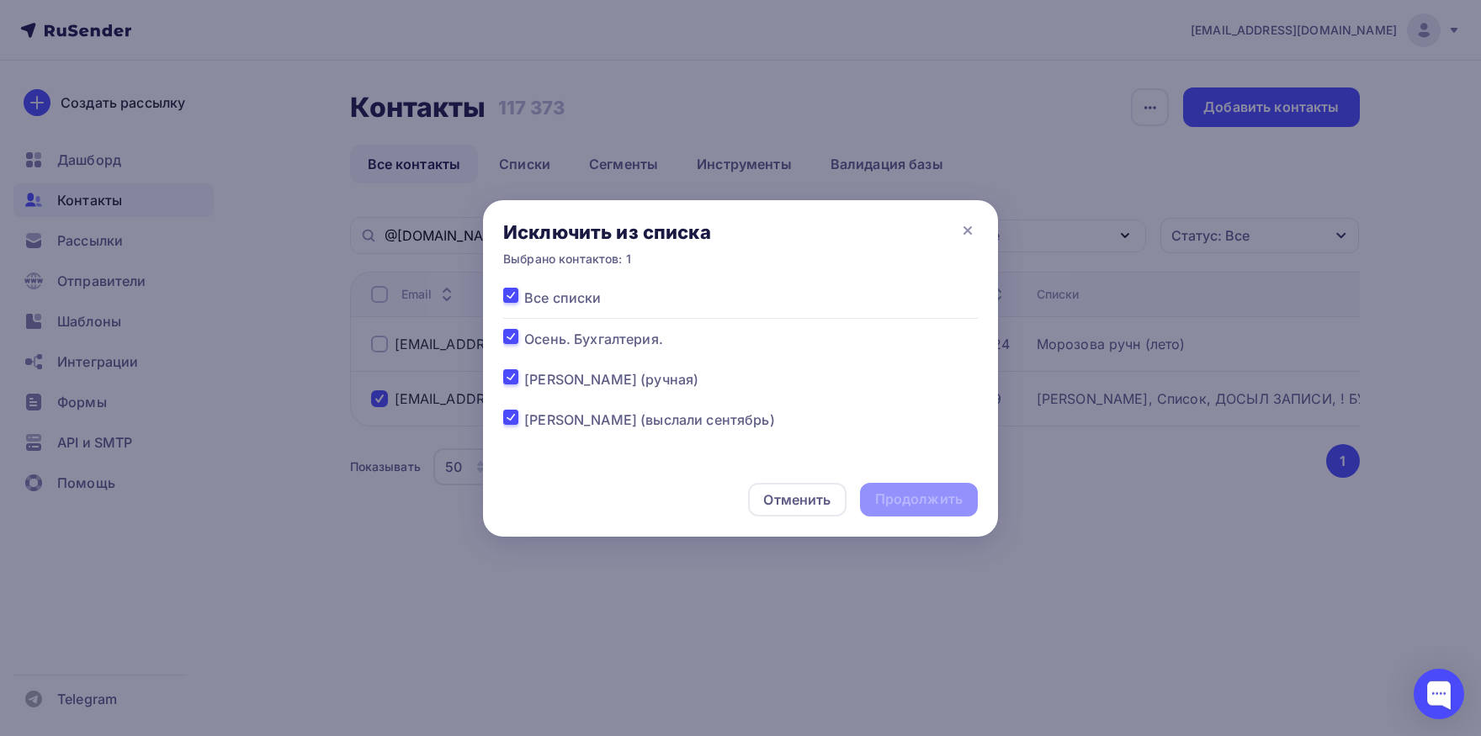
checkbox input "true"
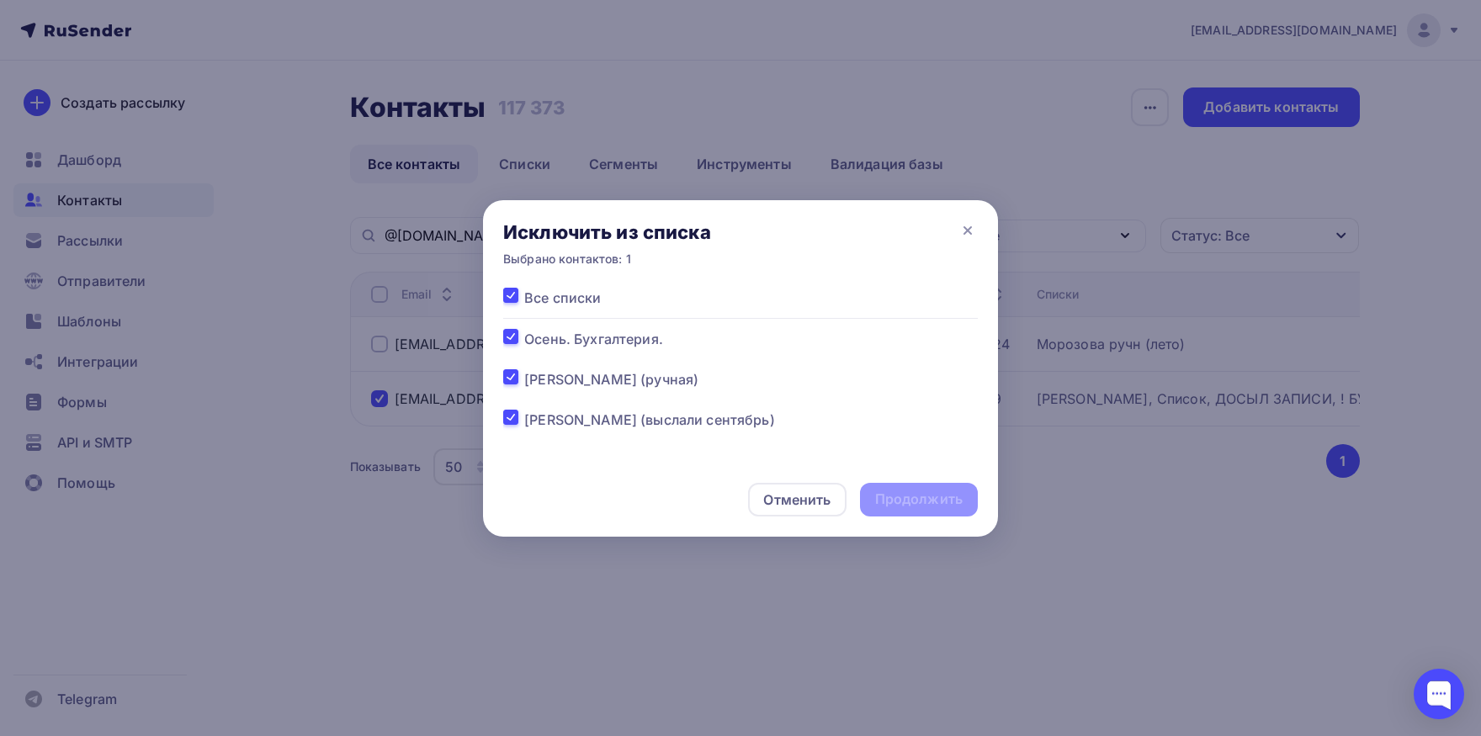
checkbox input "true"
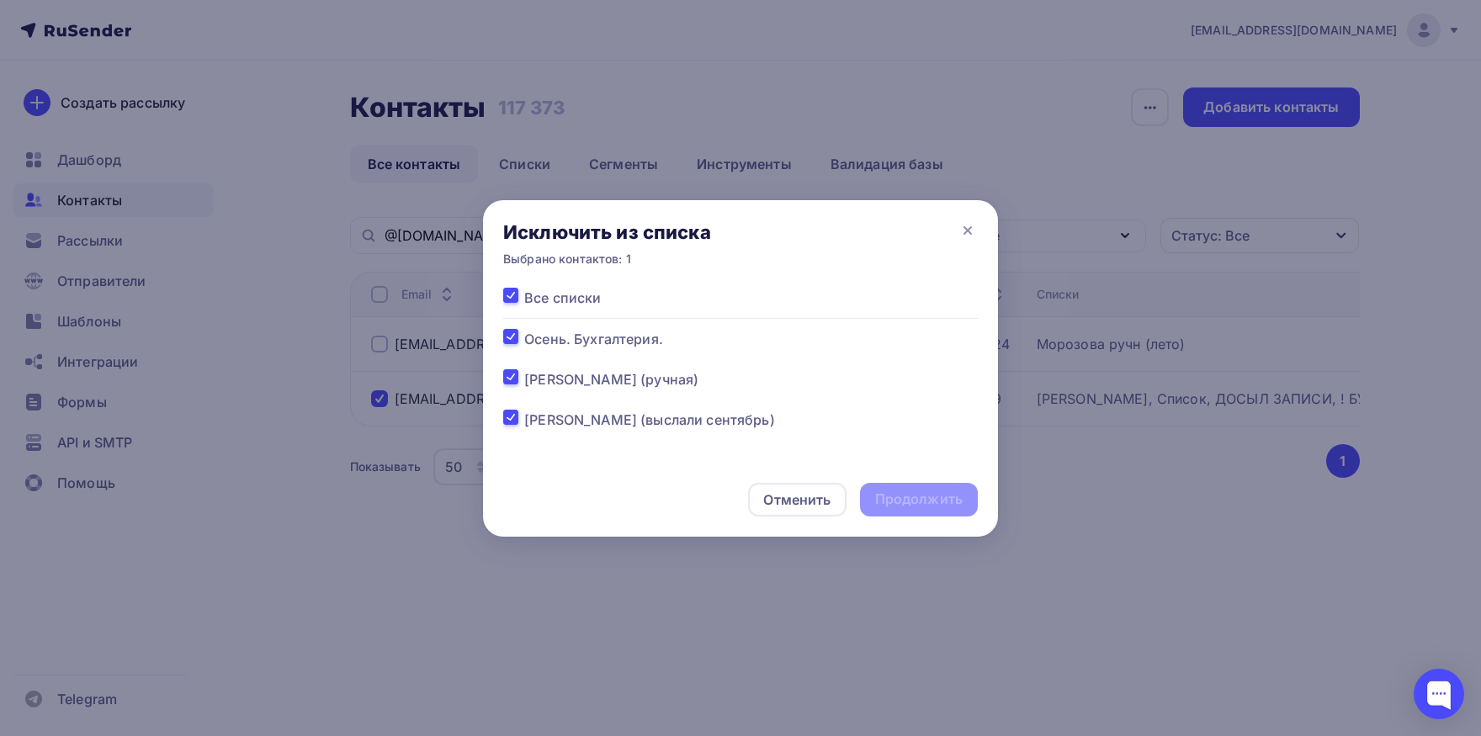
checkbox input "true"
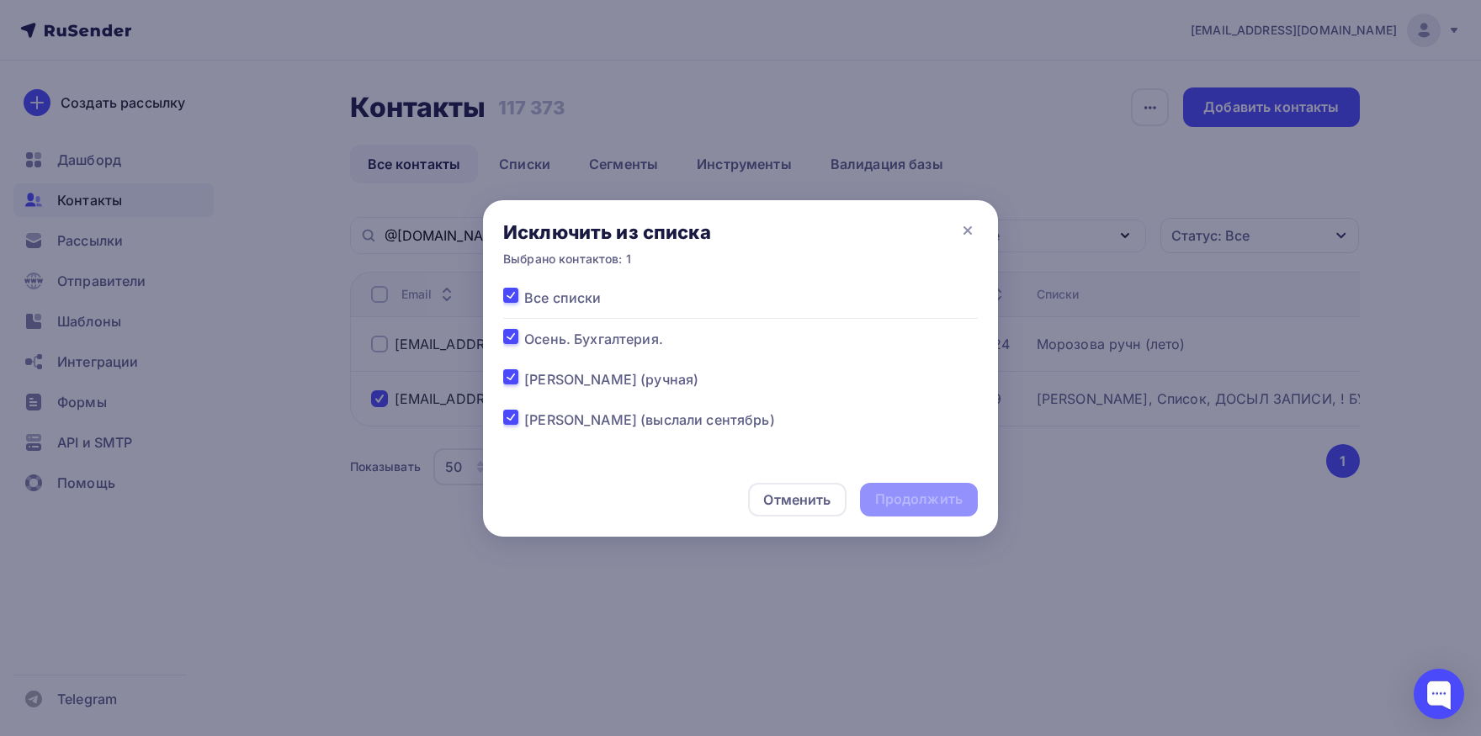
checkbox input "true"
click at [875, 505] on div "Продолжить" at bounding box center [919, 500] width 118 height 34
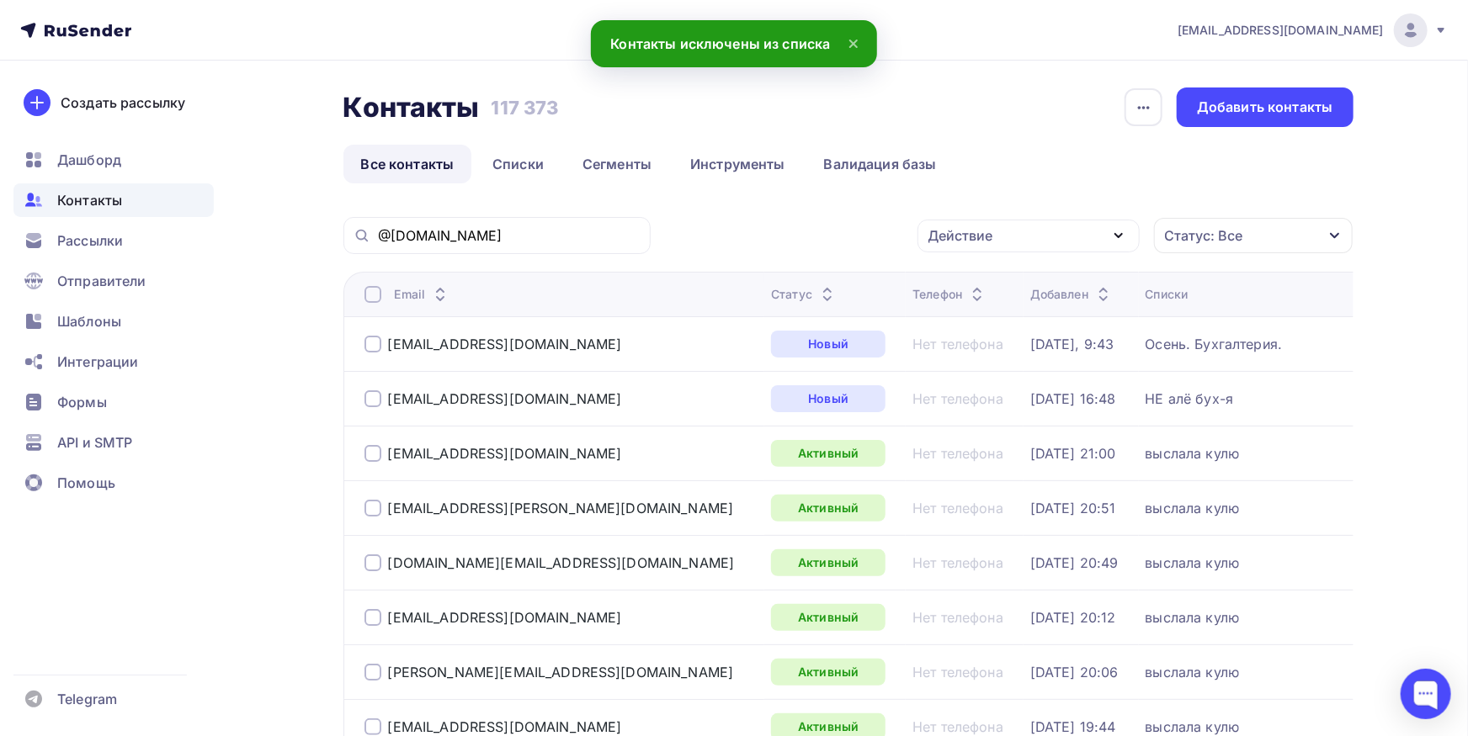
click at [536, 247] on div "@spectec.ru" at bounding box center [496, 235] width 307 height 37
click at [536, 237] on input "@spectec.ru" at bounding box center [509, 235] width 263 height 19
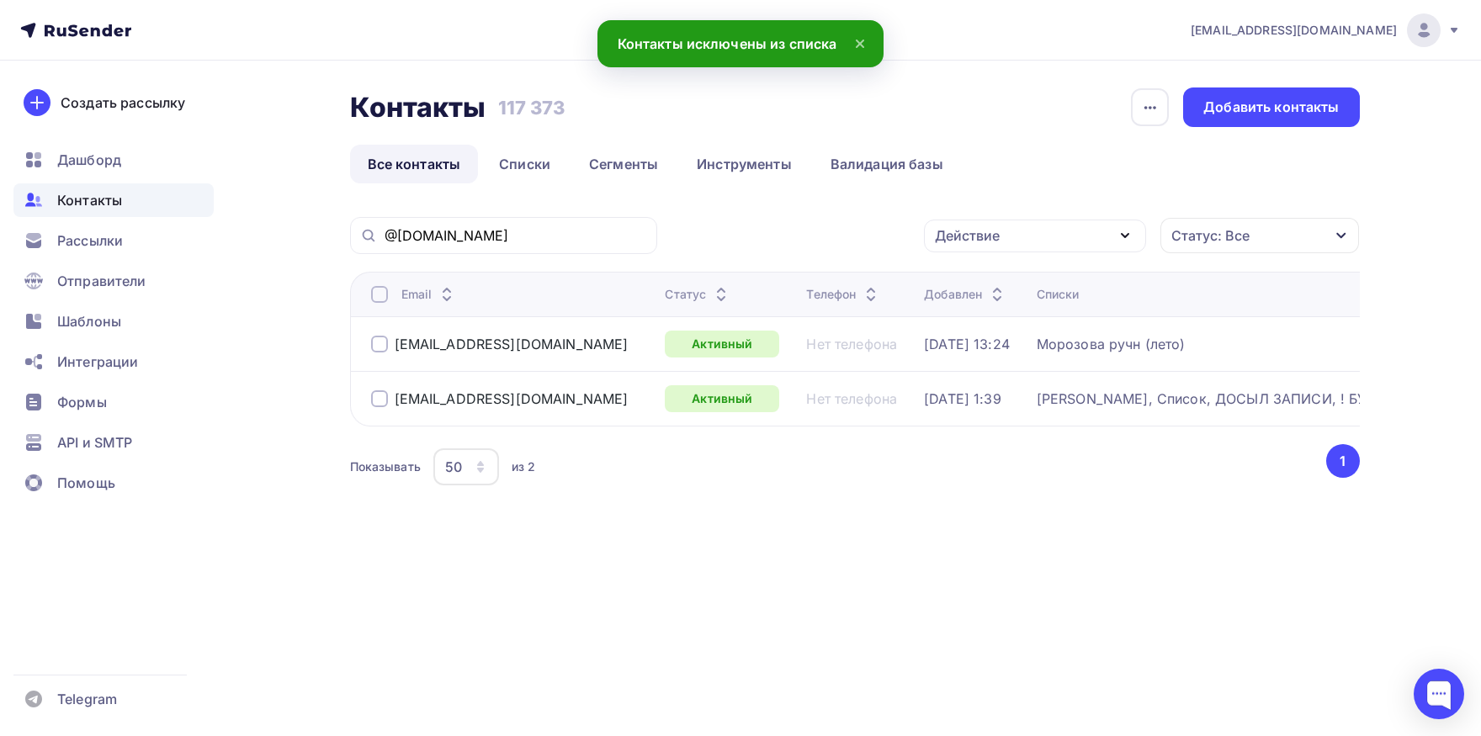
click at [380, 399] on div at bounding box center [379, 398] width 17 height 17
click at [371, 403] on div at bounding box center [379, 398] width 17 height 17
drag, startPoint x: 1023, startPoint y: 236, endPoint x: 1016, endPoint y: 257, distance: 22.4
click at [1023, 236] on div "Действие" at bounding box center [1035, 236] width 222 height 33
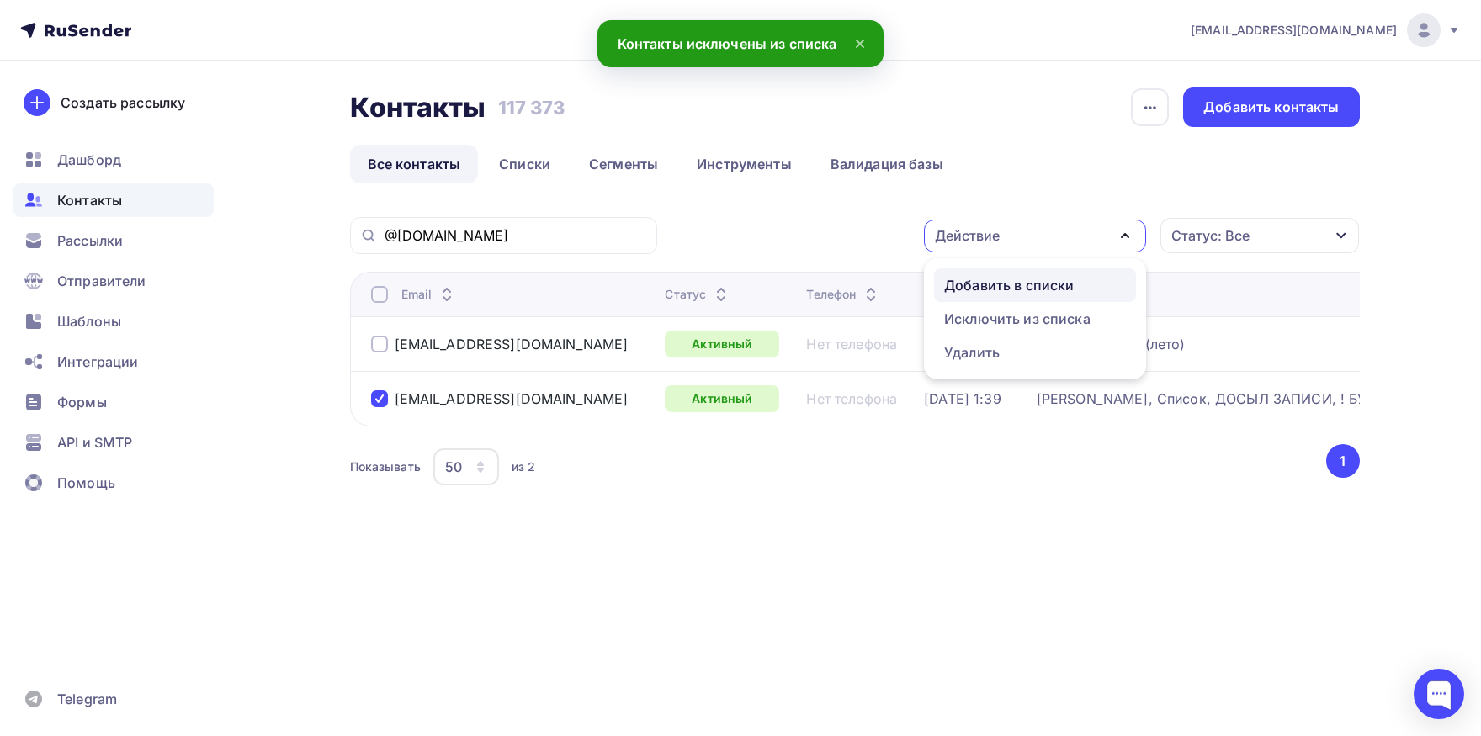
click at [1007, 283] on div "Добавить в списки" at bounding box center [1009, 285] width 130 height 20
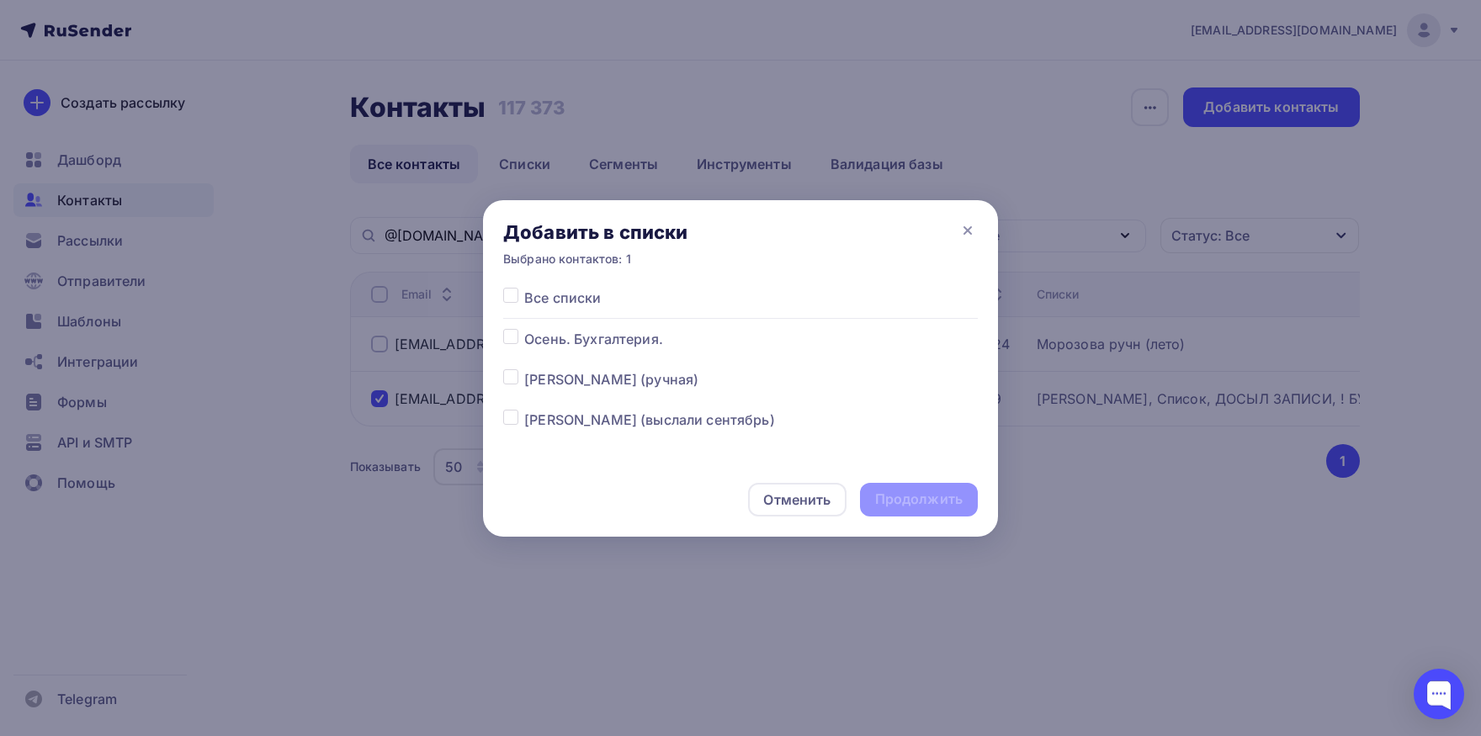
click at [524, 329] on label at bounding box center [524, 329] width 0 height 0
click at [511, 340] on input "checkbox" at bounding box center [510, 336] width 15 height 15
checkbox input "true"
click at [924, 501] on div "Продолжить" at bounding box center [919, 499] width 88 height 19
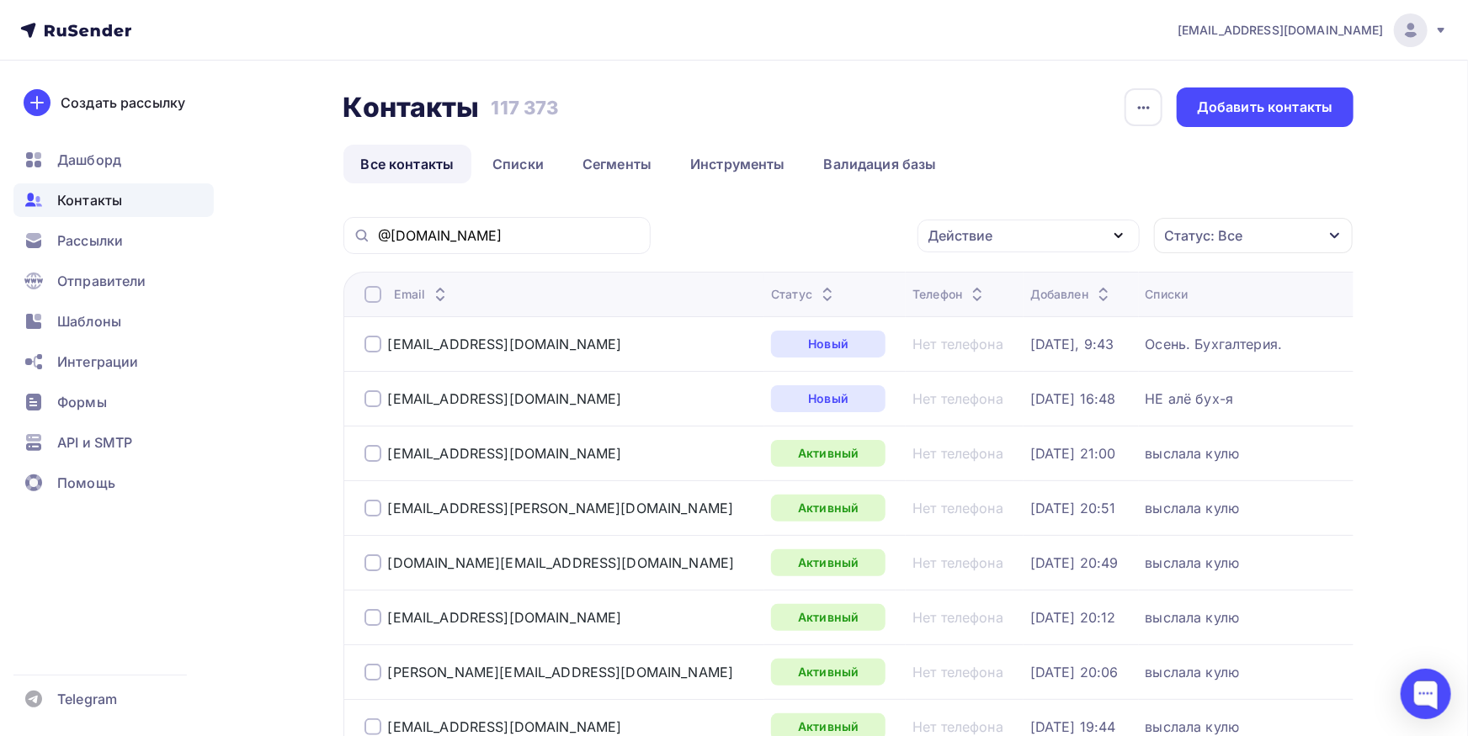
click at [531, 252] on div "@spectec.ru" at bounding box center [496, 235] width 307 height 37
click at [531, 239] on input "@spectec.ru" at bounding box center [509, 235] width 263 height 19
paste input "iso-serv.com"
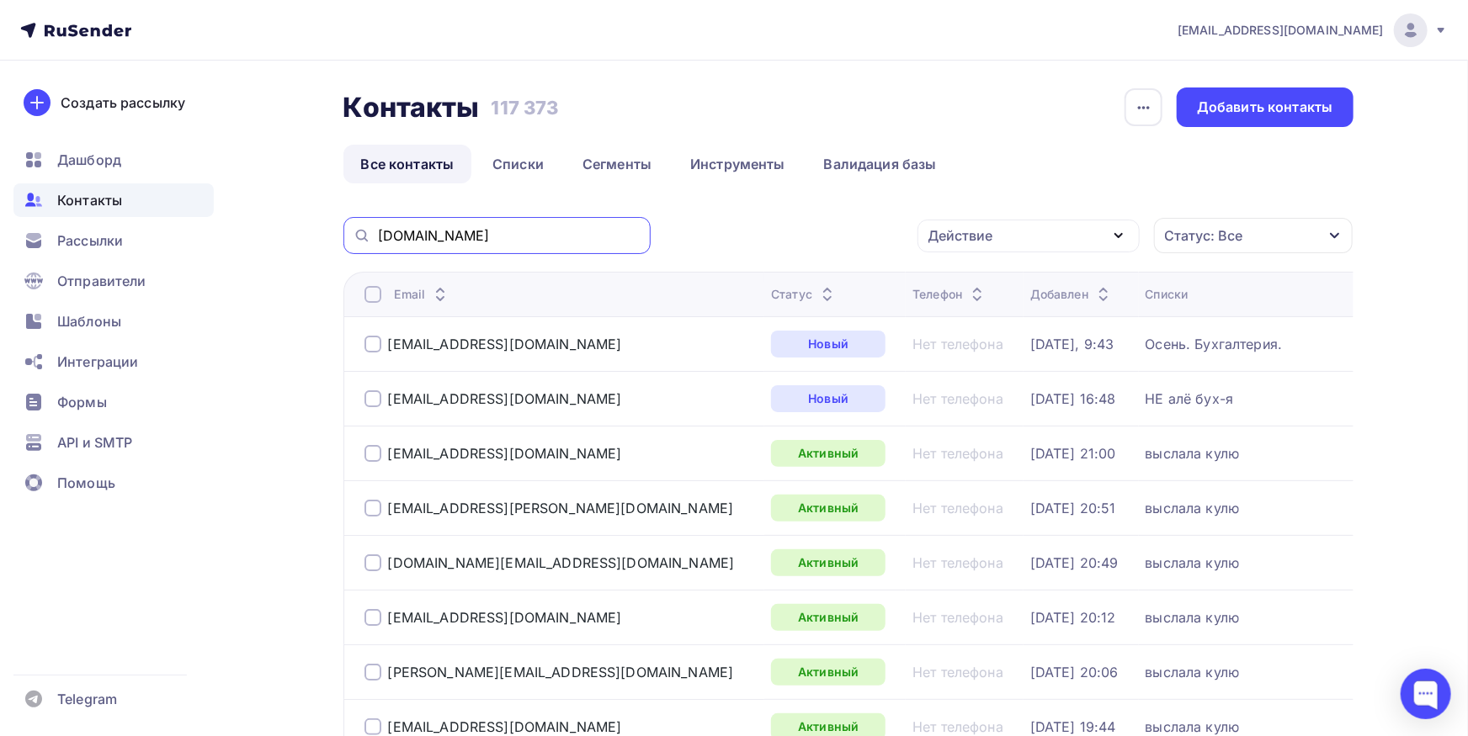
type input "iso-serv.com"
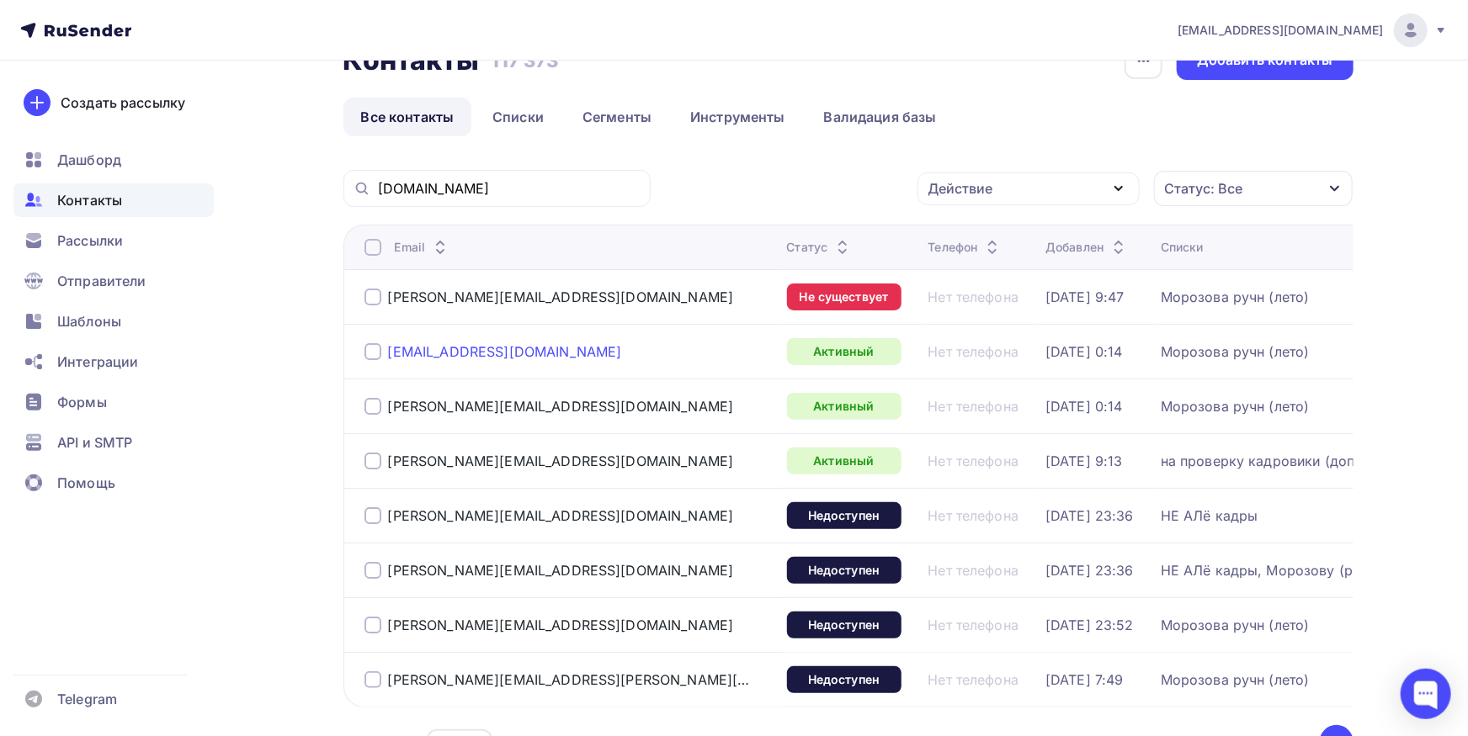
scroll to position [93, 0]
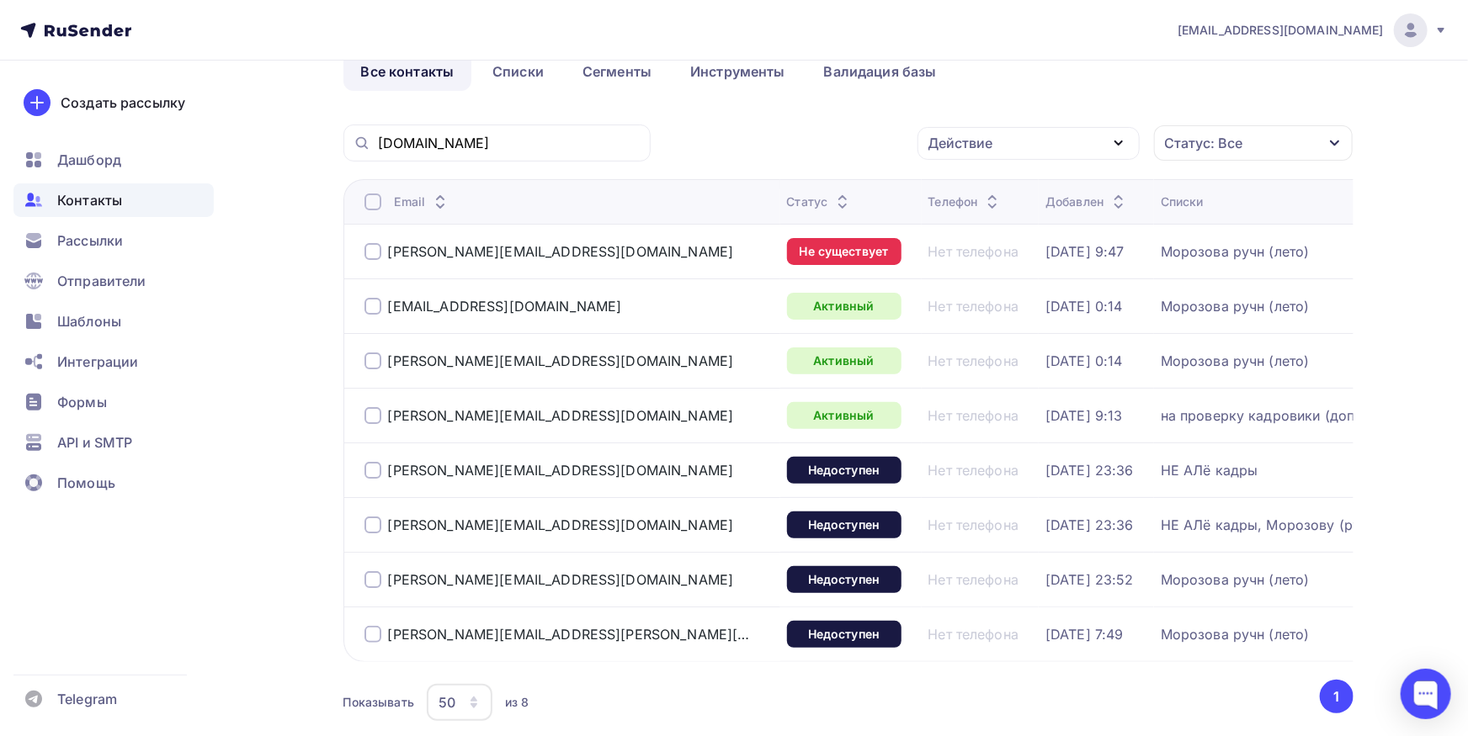
click at [374, 253] on div at bounding box center [372, 251] width 17 height 17
click at [378, 305] on div at bounding box center [372, 306] width 17 height 17
click at [380, 359] on div at bounding box center [372, 361] width 17 height 17
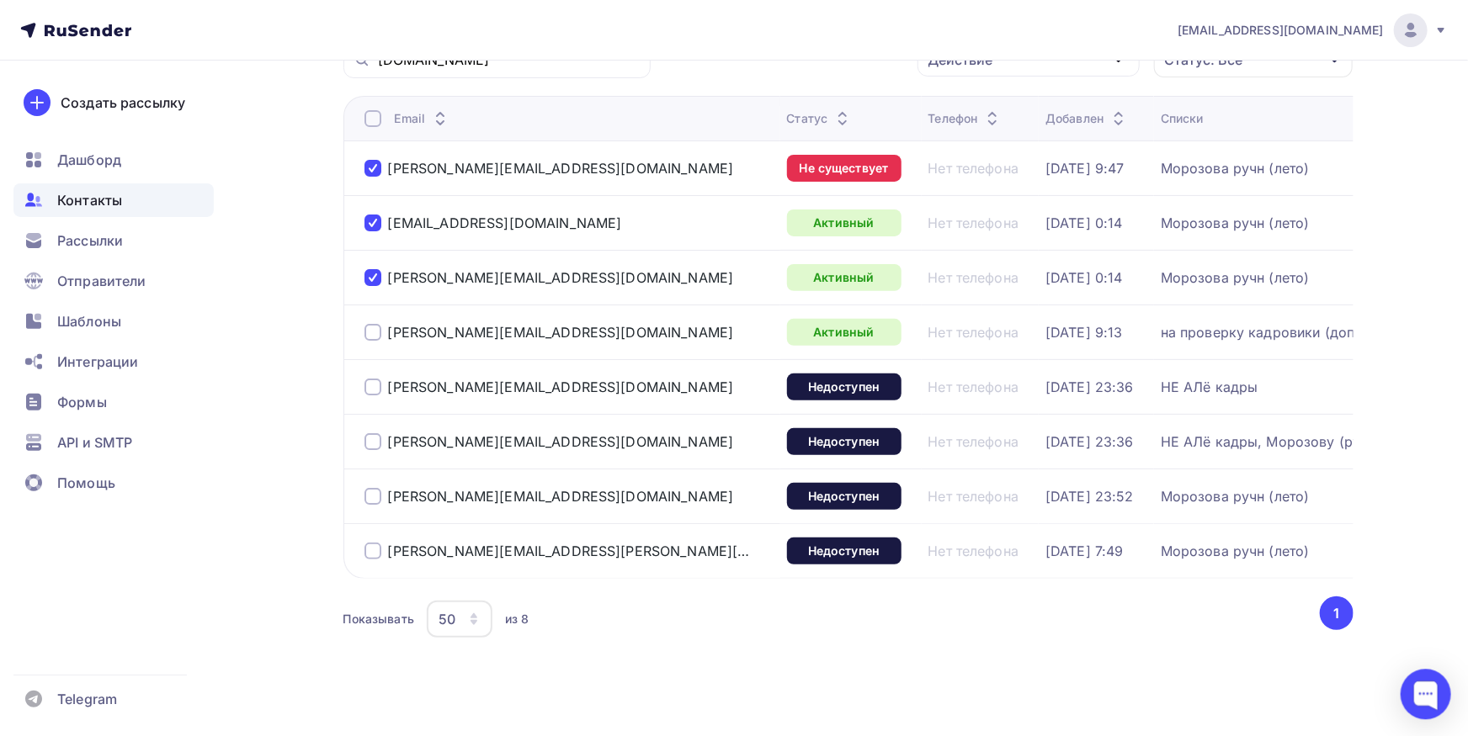
scroll to position [185, 0]
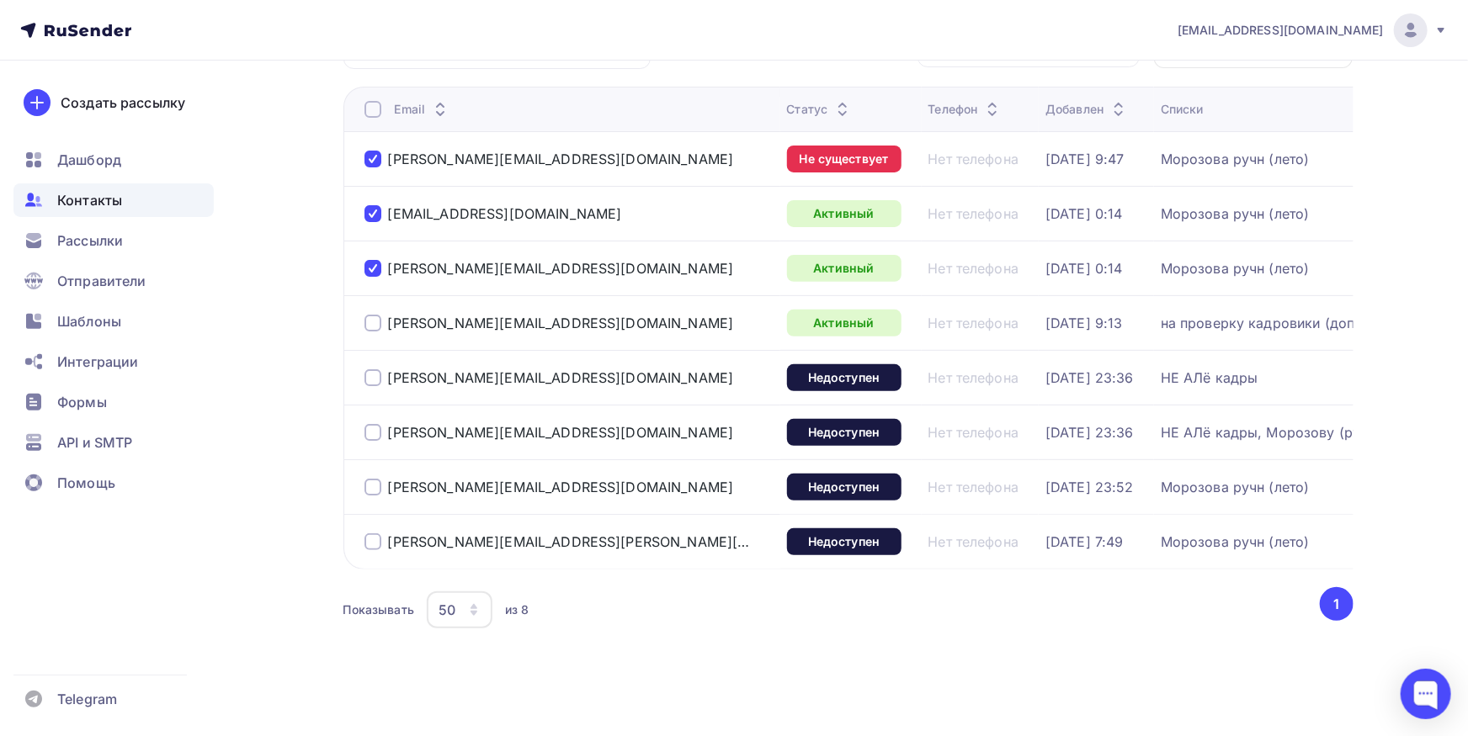
click at [360, 538] on td "irina.maslova@iso-serv.com" at bounding box center [561, 541] width 437 height 55
click at [382, 539] on div "irina.maslova@iso-serv.com" at bounding box center [556, 541] width 385 height 17
click at [374, 535] on div at bounding box center [372, 541] width 17 height 17
click at [372, 488] on div at bounding box center [372, 487] width 17 height 17
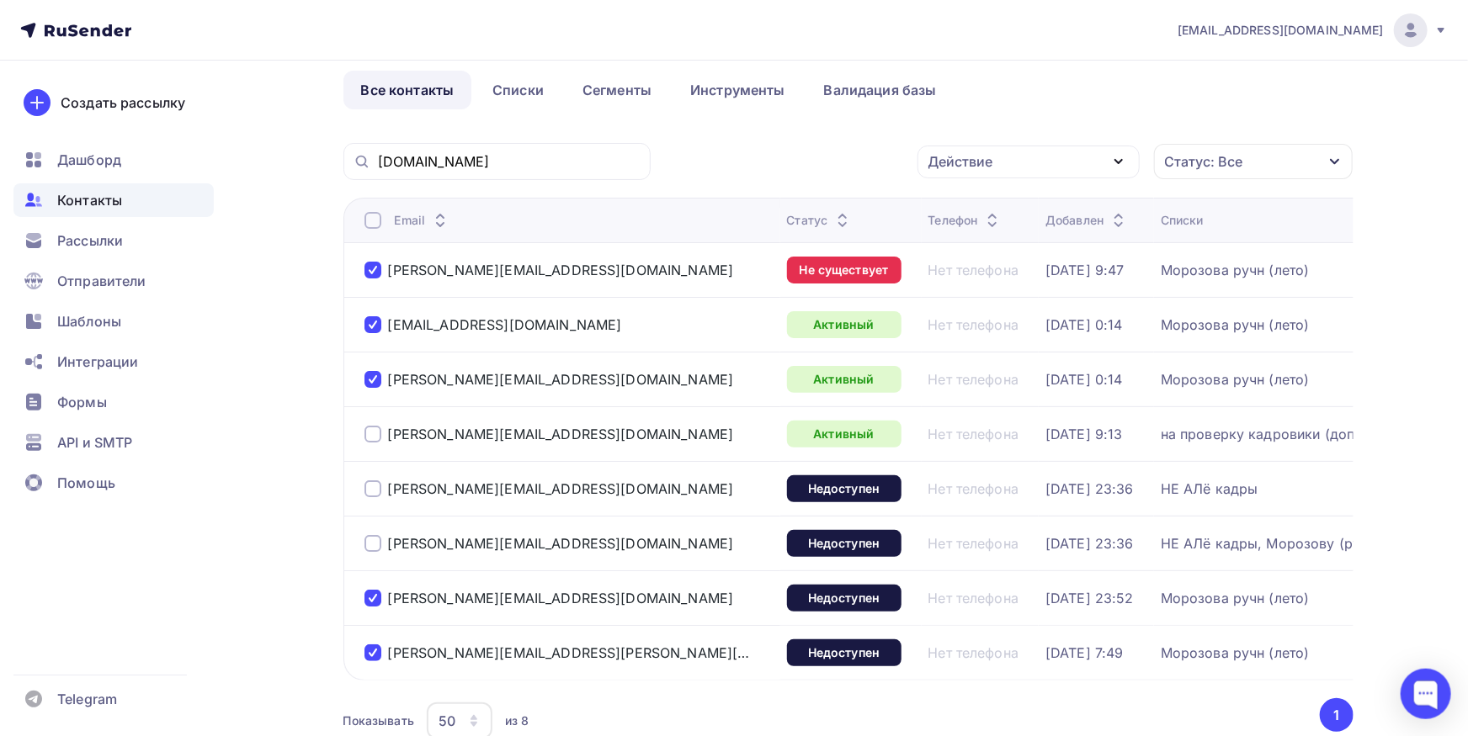
scroll to position [0, 0]
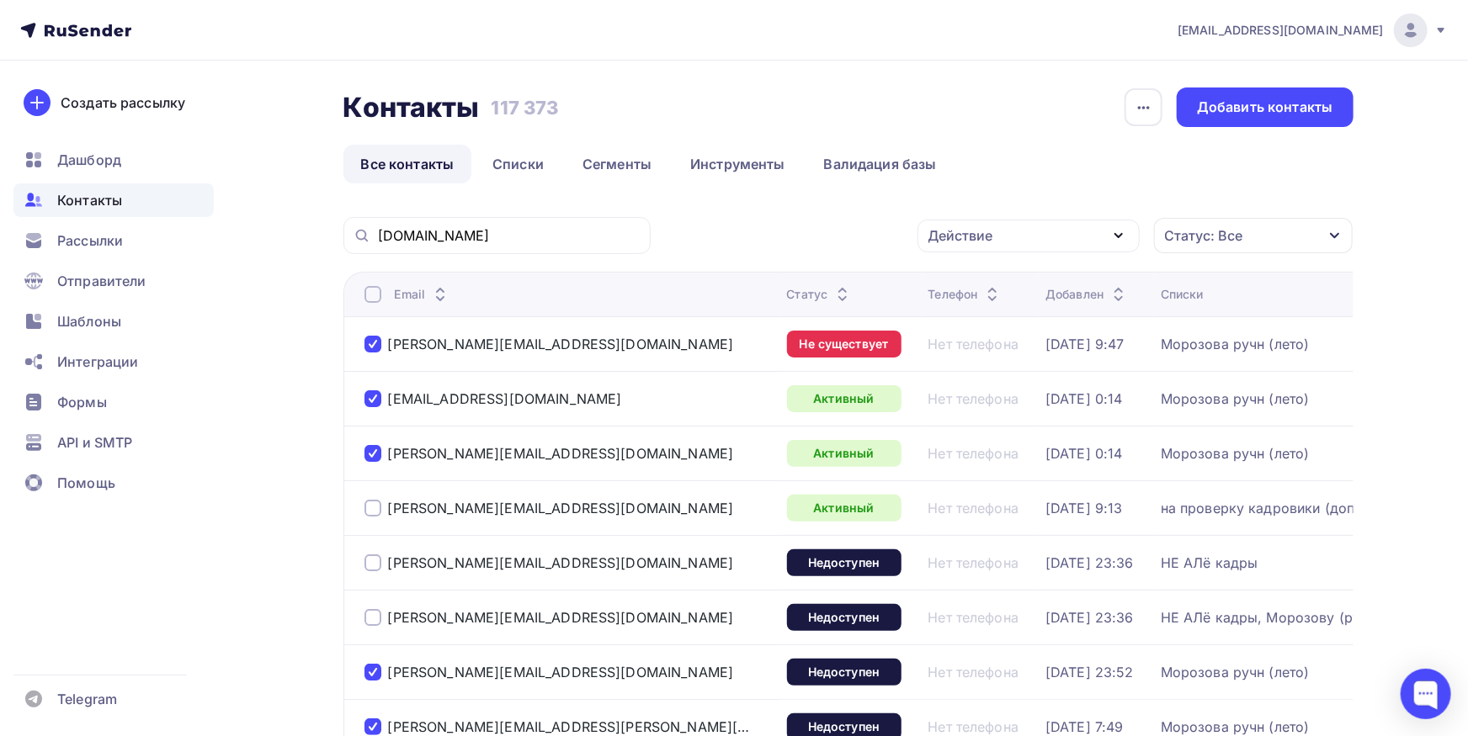
click at [1018, 244] on div "Действие" at bounding box center [1028, 236] width 222 height 33
click at [966, 324] on div "Исключить из списка" at bounding box center [1010, 319] width 146 height 20
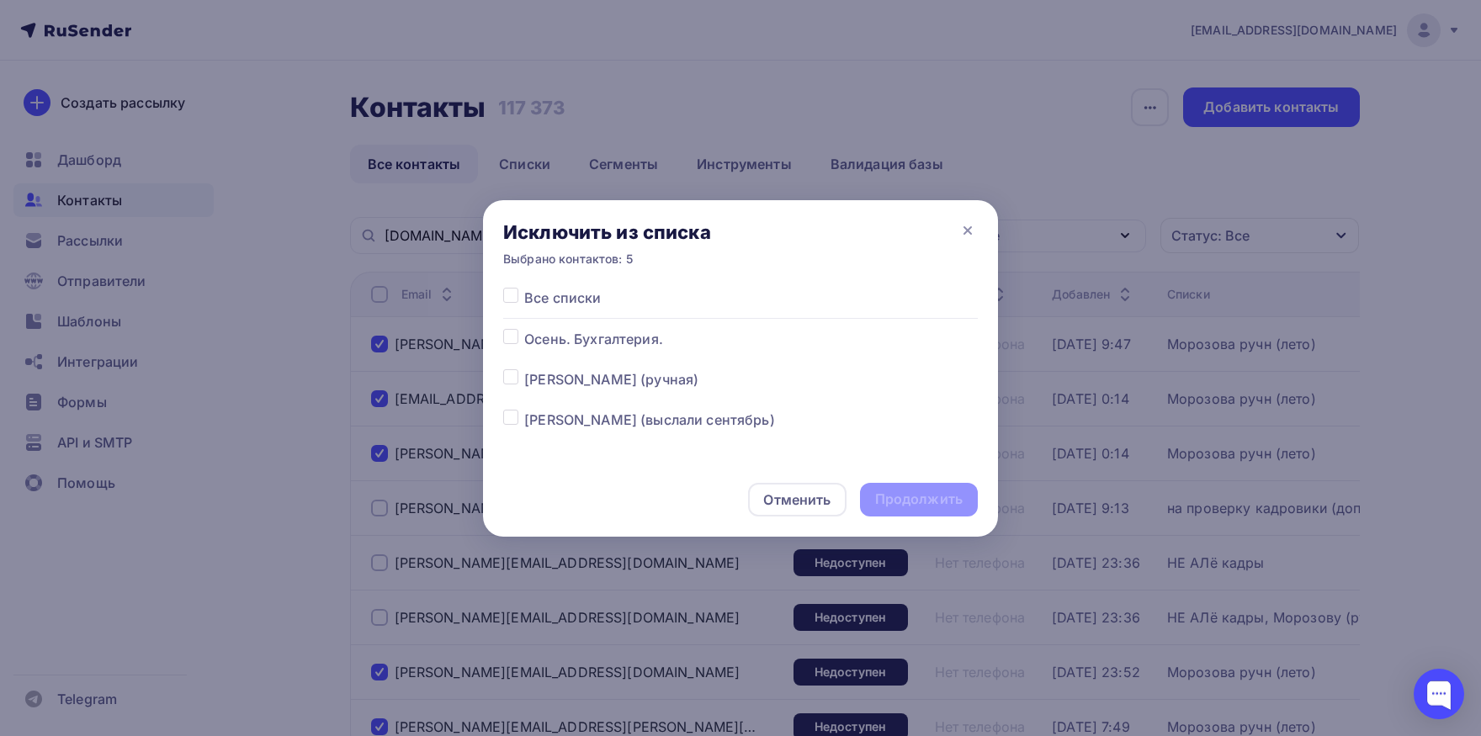
click at [524, 288] on label at bounding box center [524, 288] width 0 height 0
click at [513, 291] on input "checkbox" at bounding box center [510, 295] width 15 height 15
checkbox input "true"
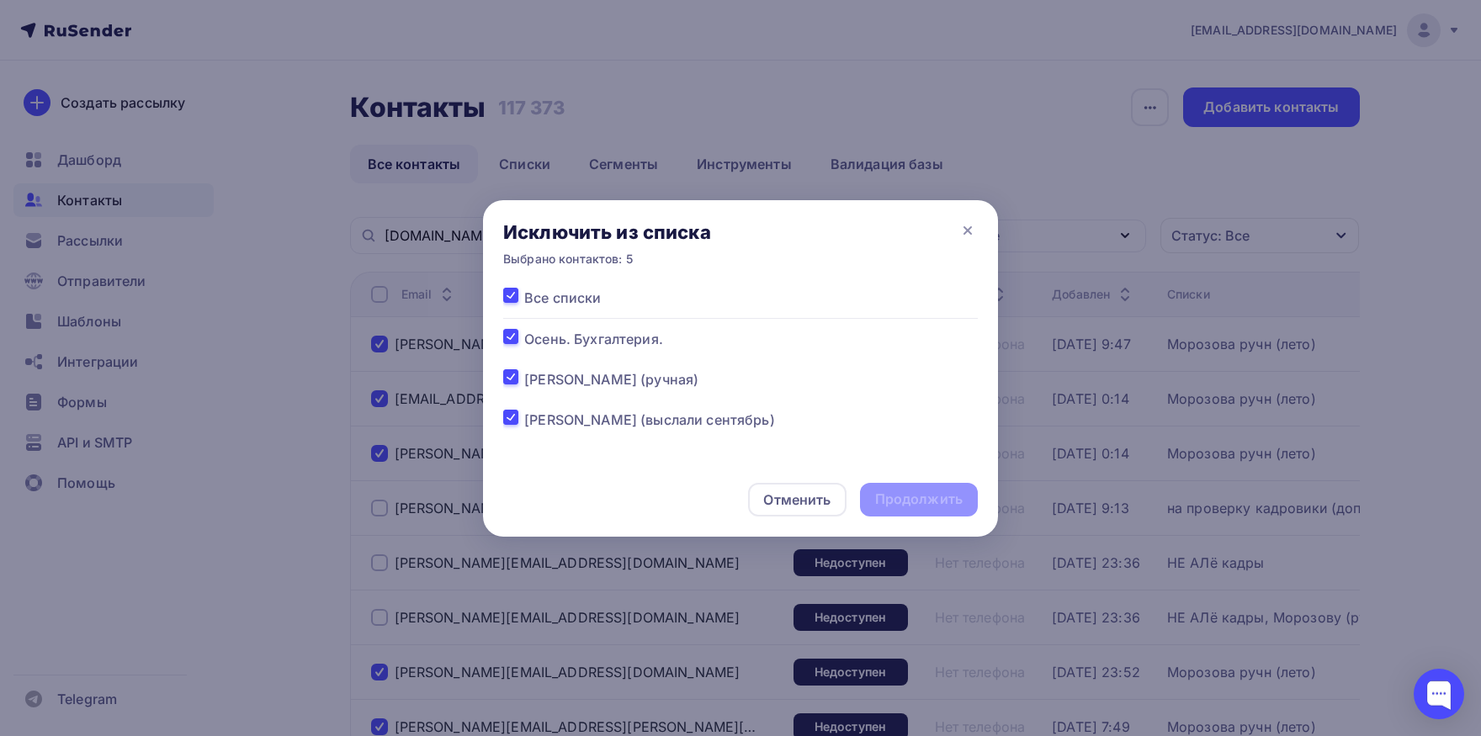
checkbox input "true"
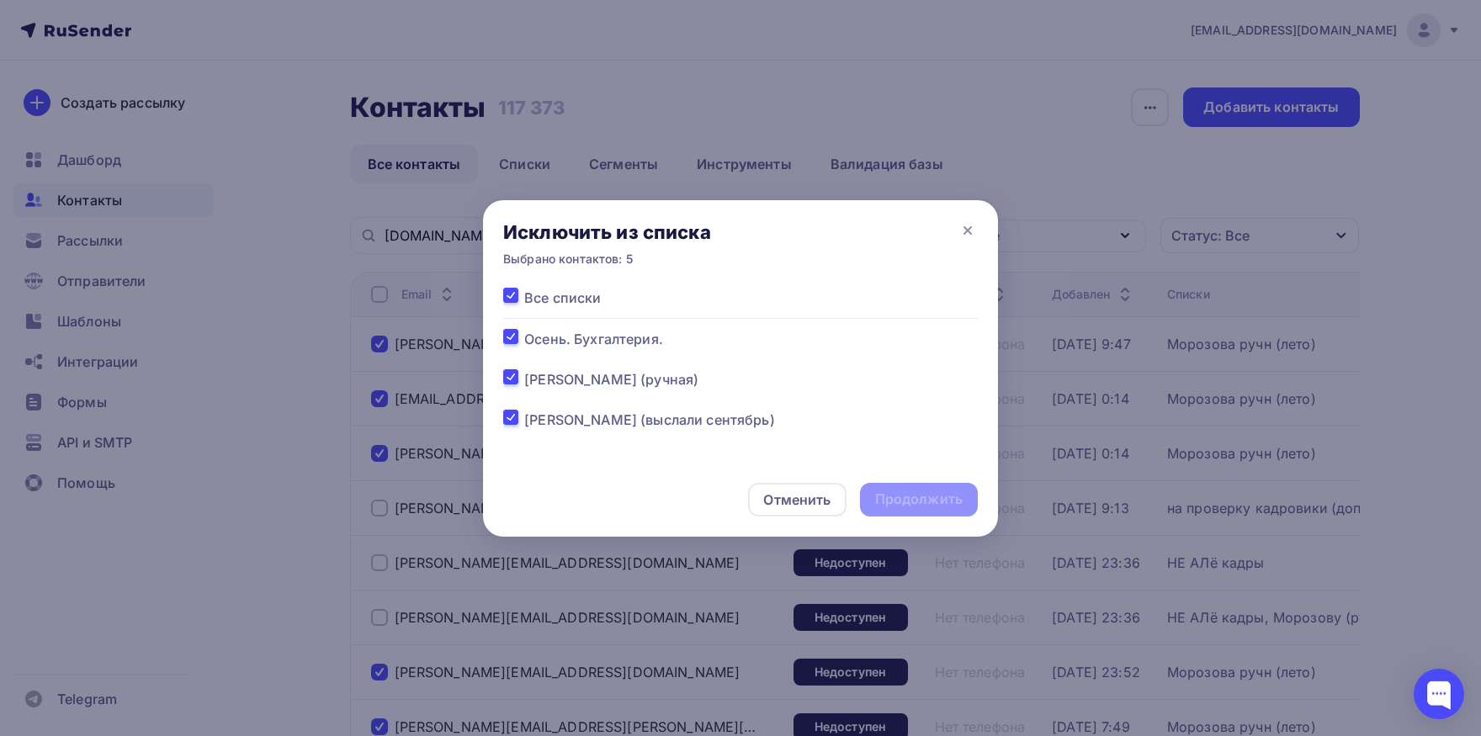
checkbox input "true"
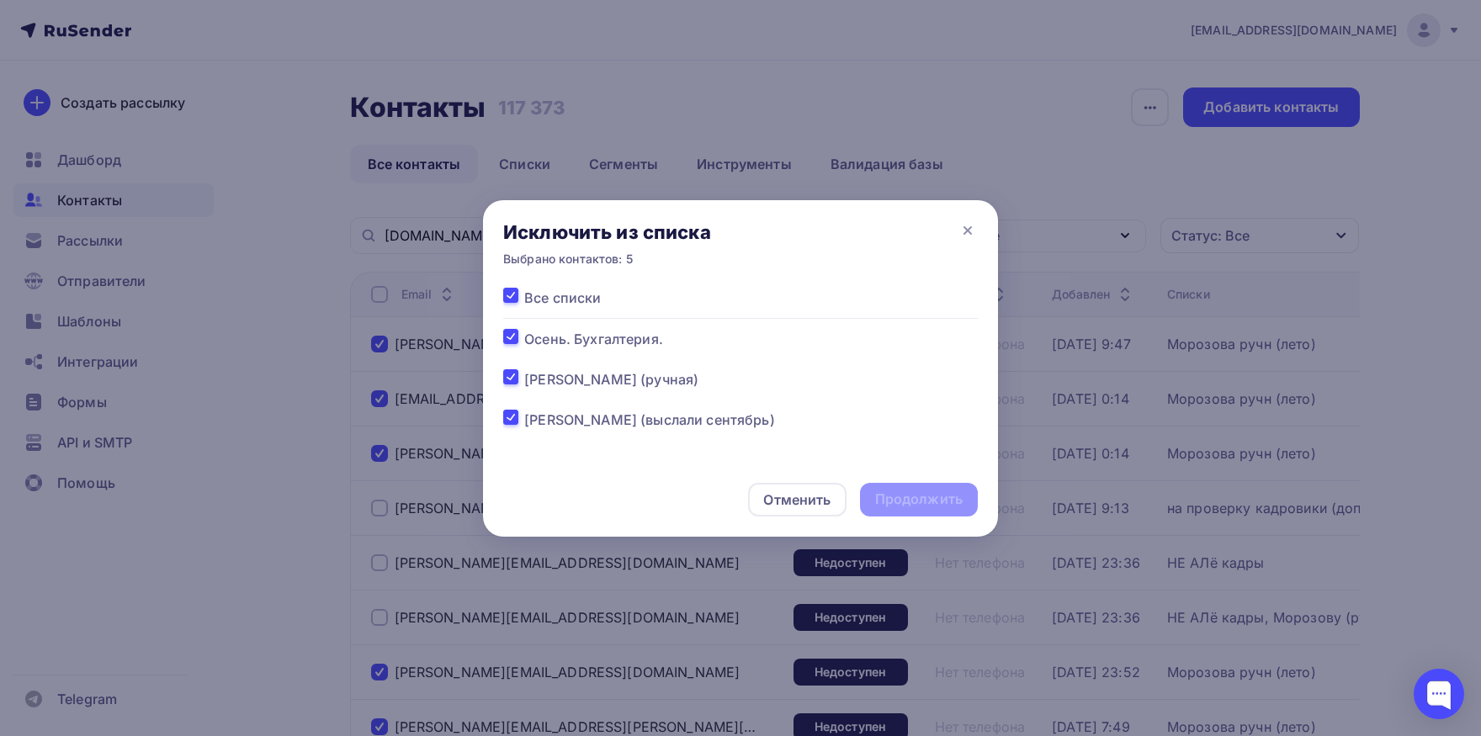
checkbox input "true"
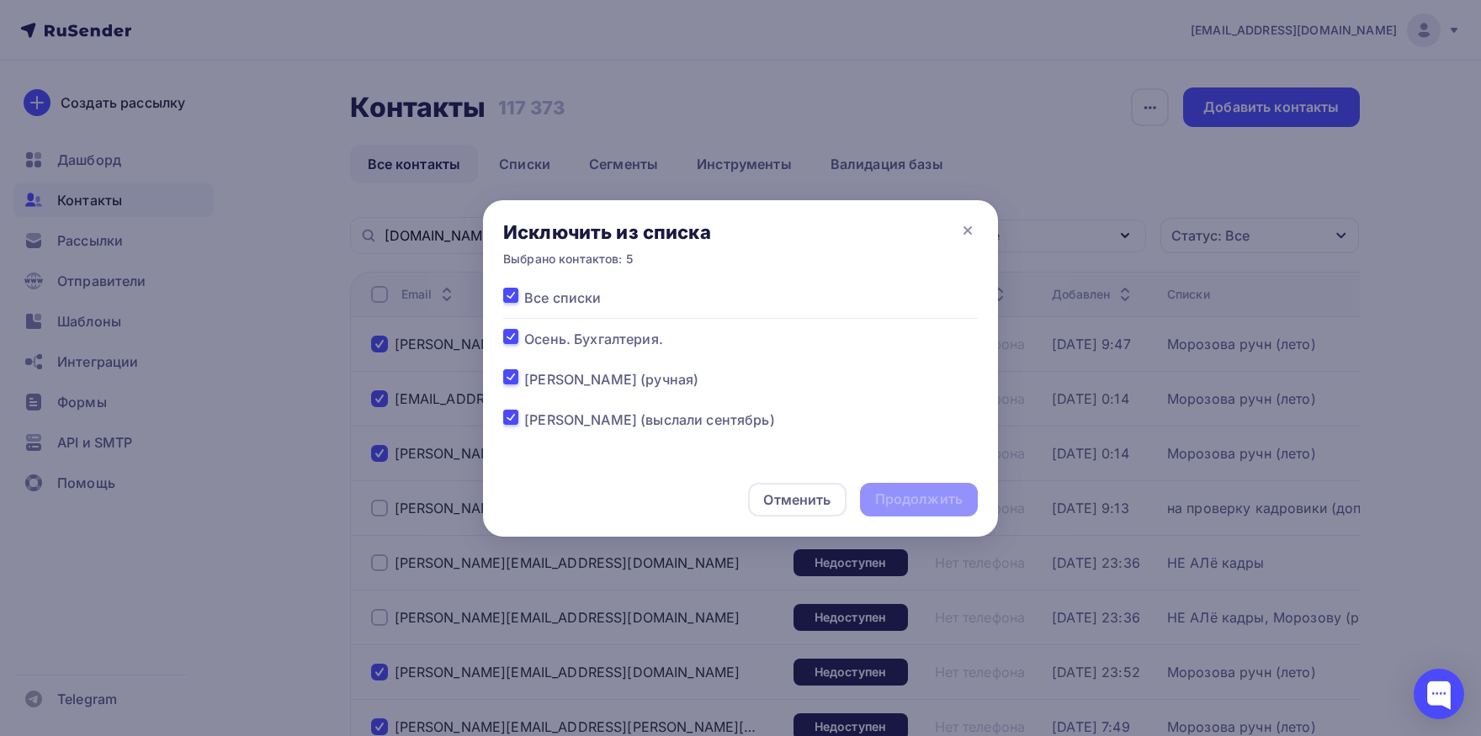
checkbox input "true"
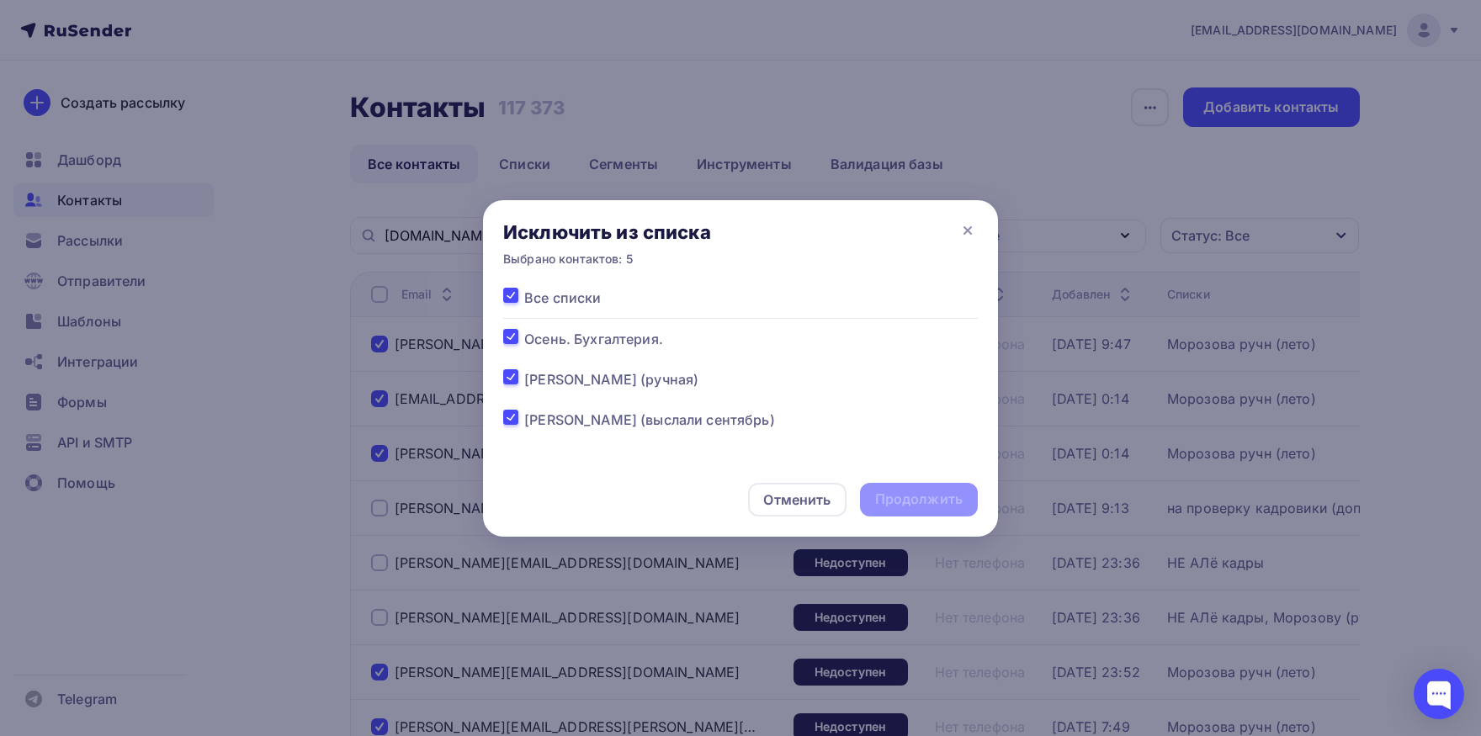
checkbox input "true"
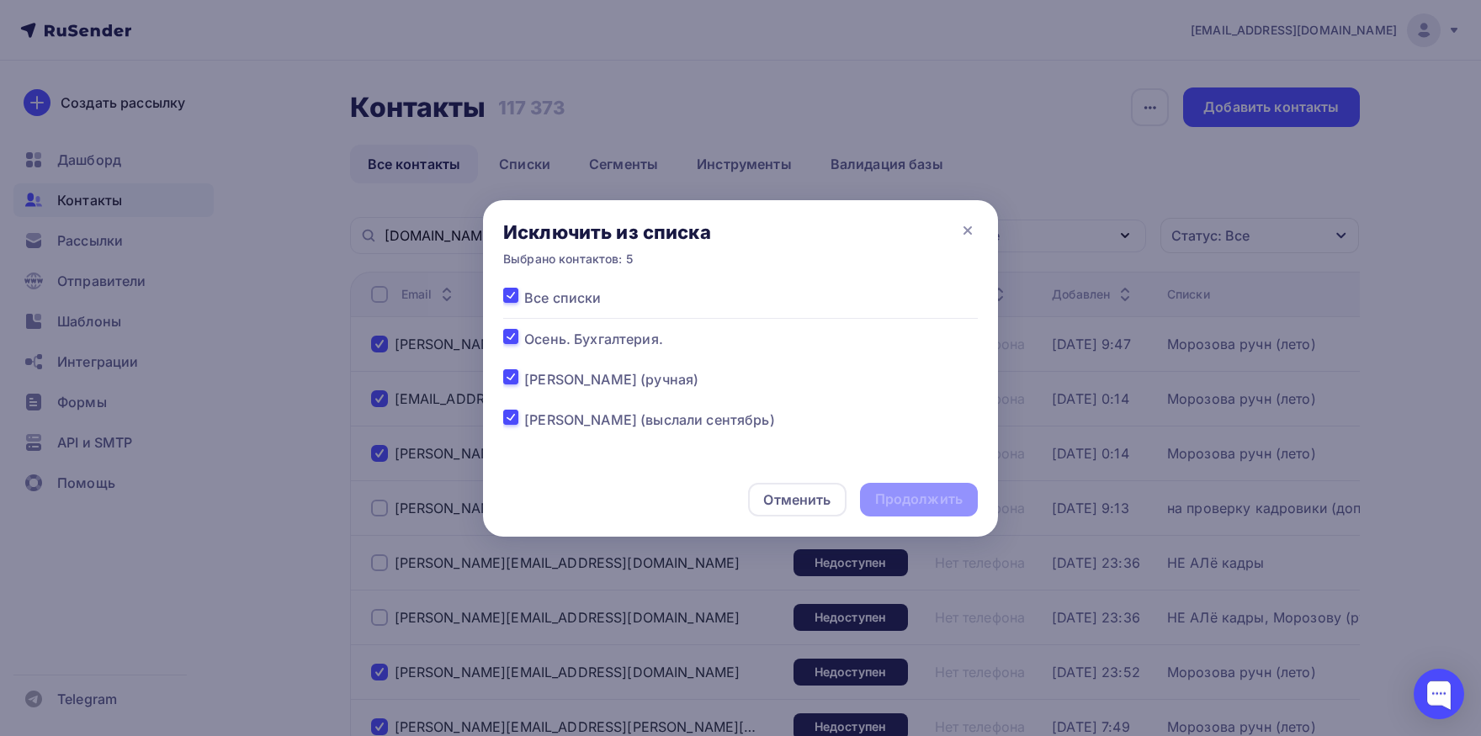
checkbox input "true"
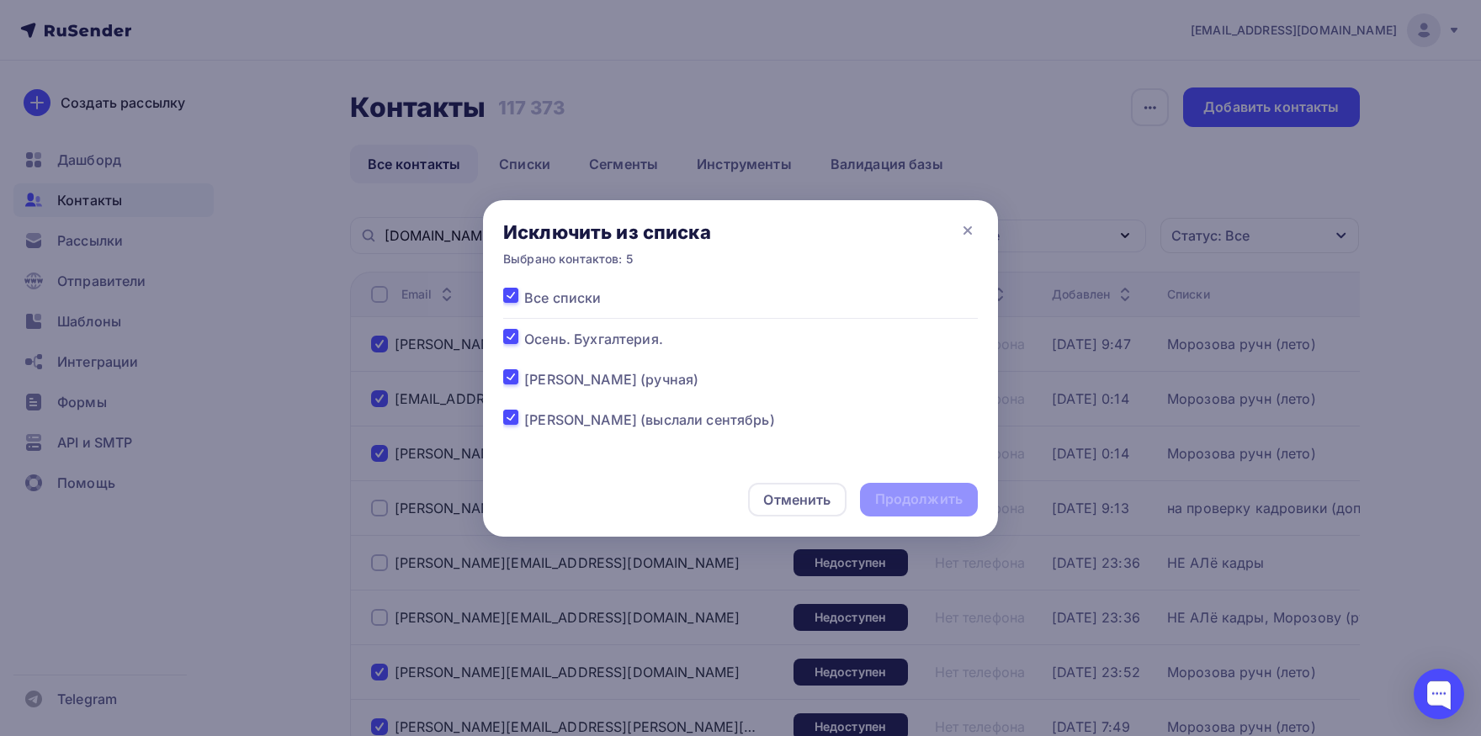
checkbox input "true"
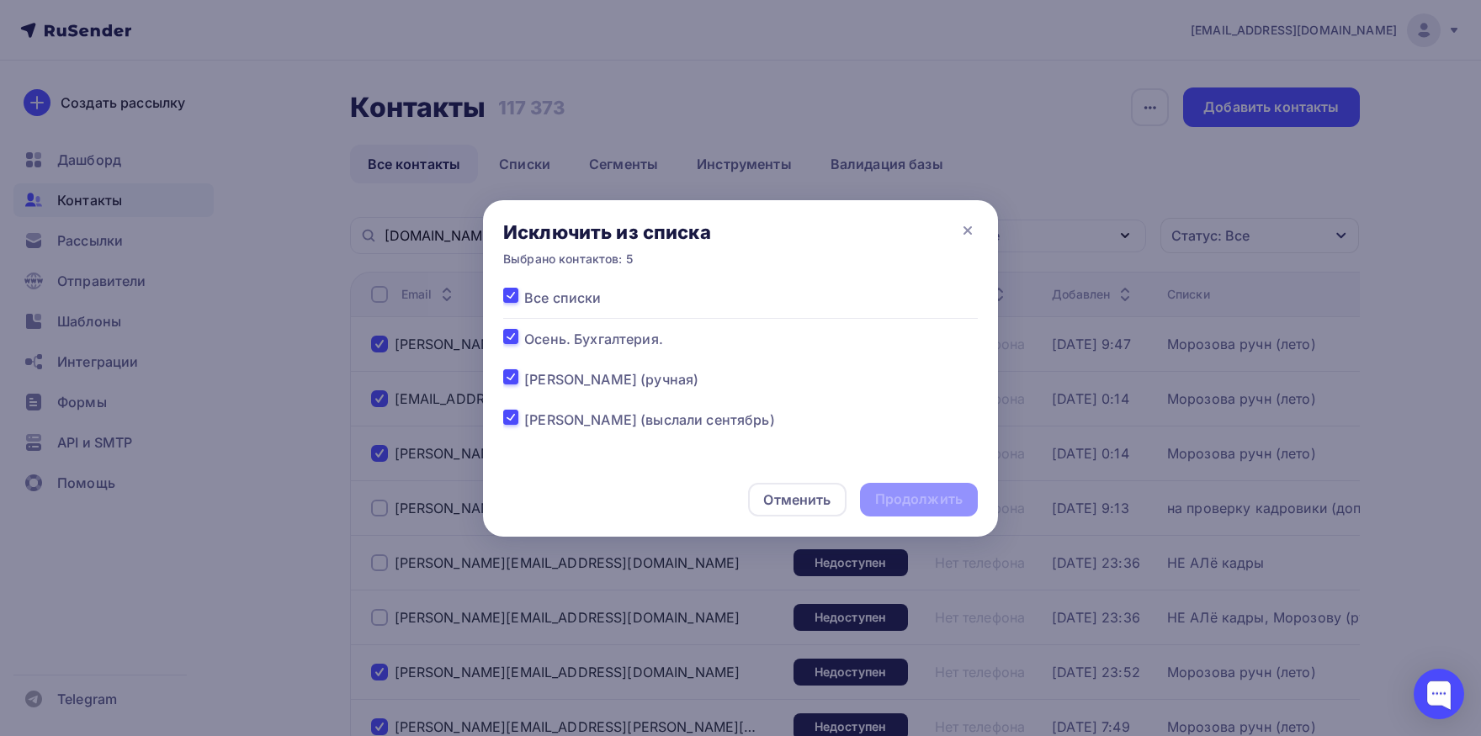
checkbox input "true"
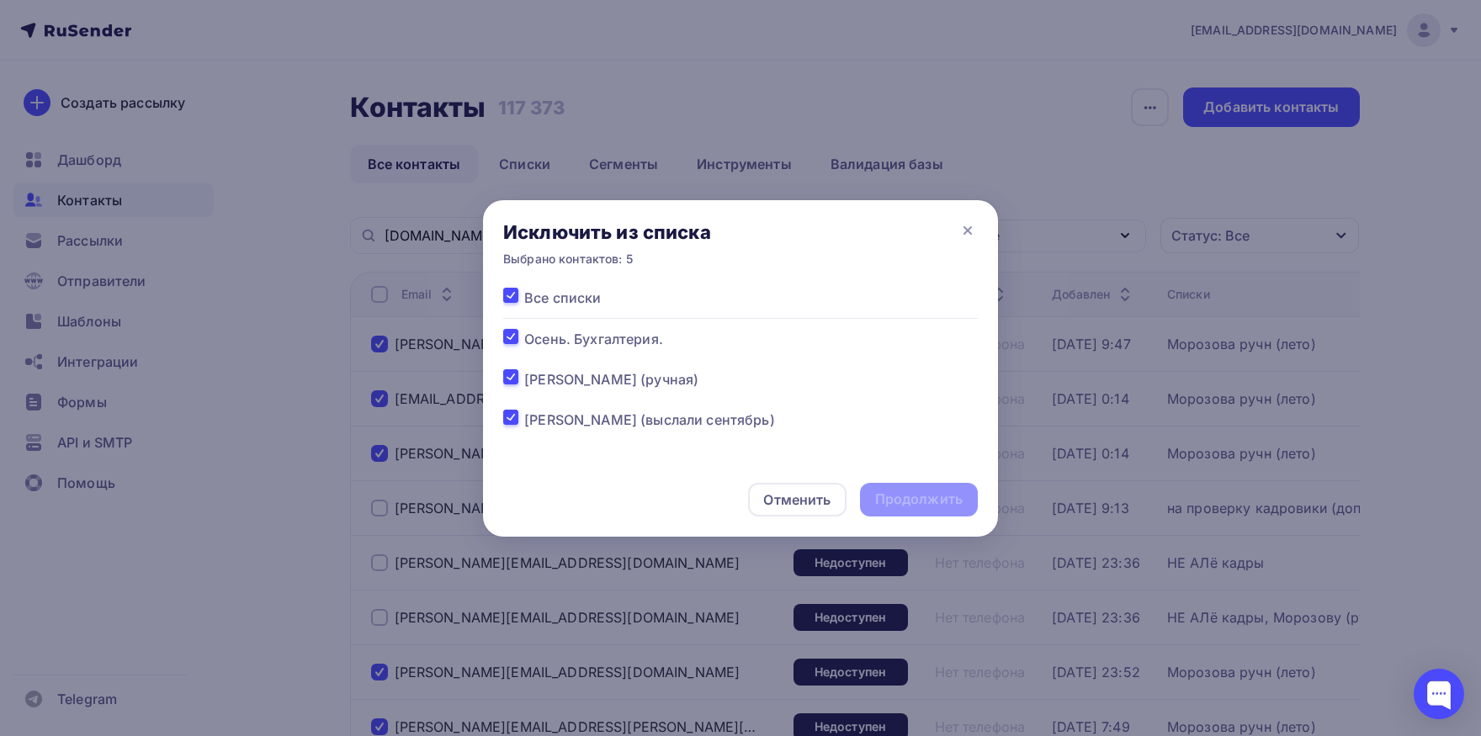
checkbox input "true"
click at [906, 507] on div "Продолжить" at bounding box center [919, 499] width 88 height 19
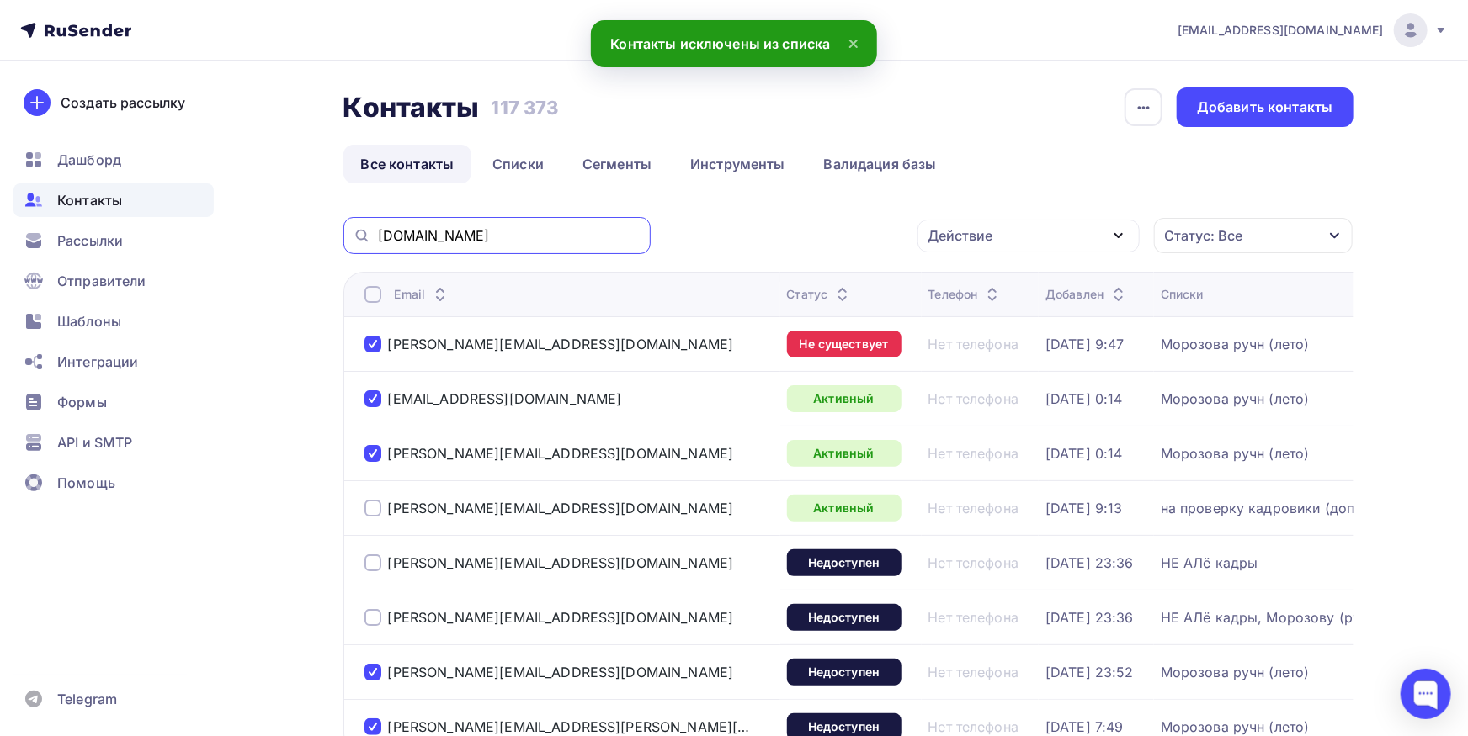
click at [528, 238] on input "iso-serv.com" at bounding box center [509, 235] width 263 height 19
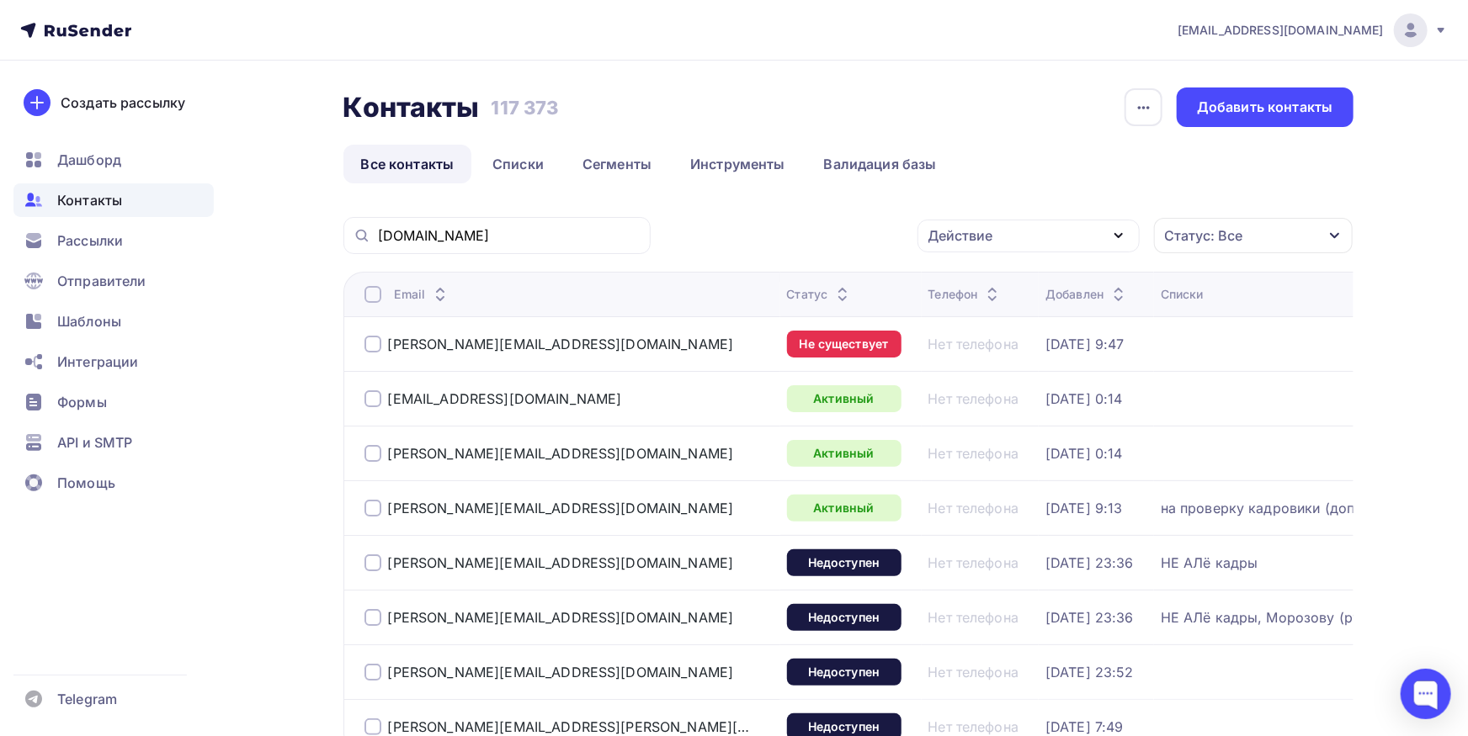
click at [369, 293] on div at bounding box center [372, 294] width 17 height 17
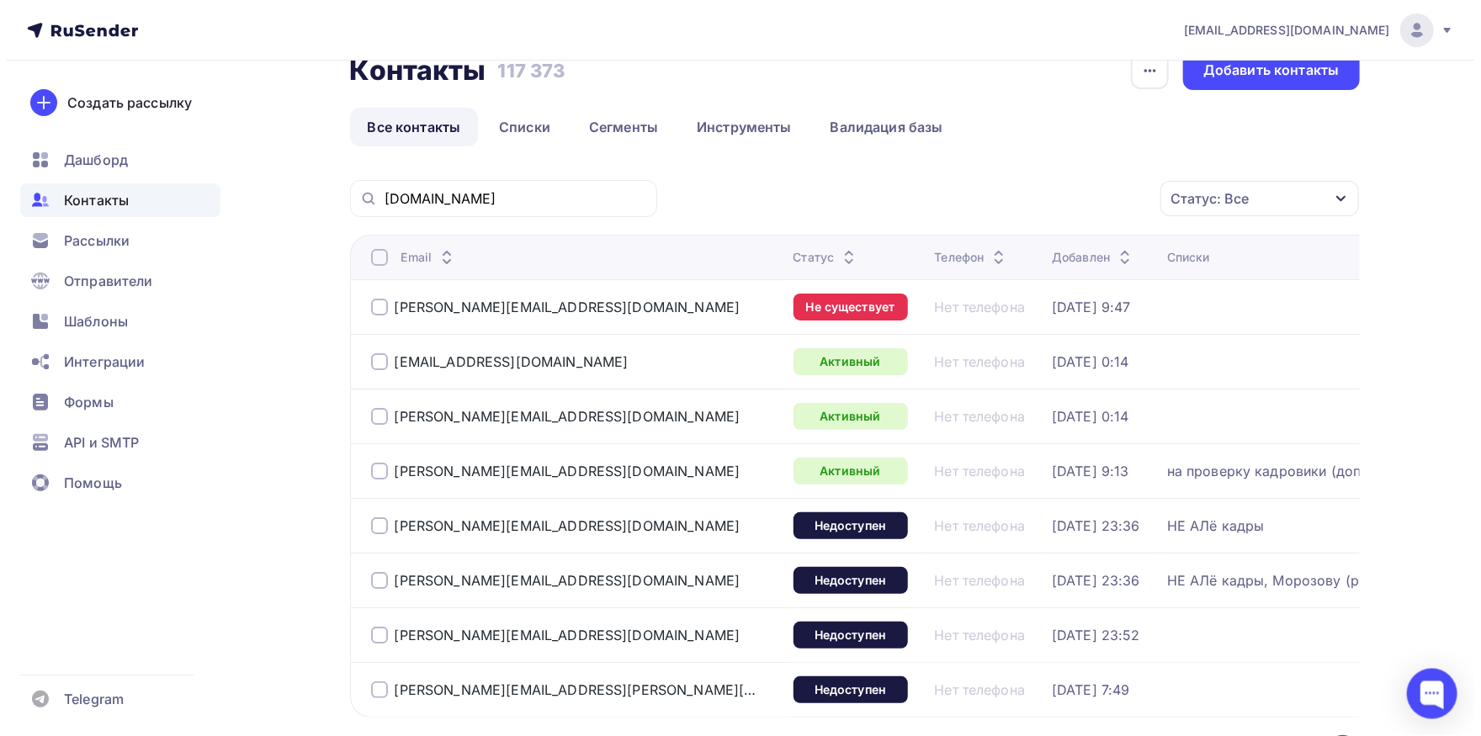
scroll to position [93, 0]
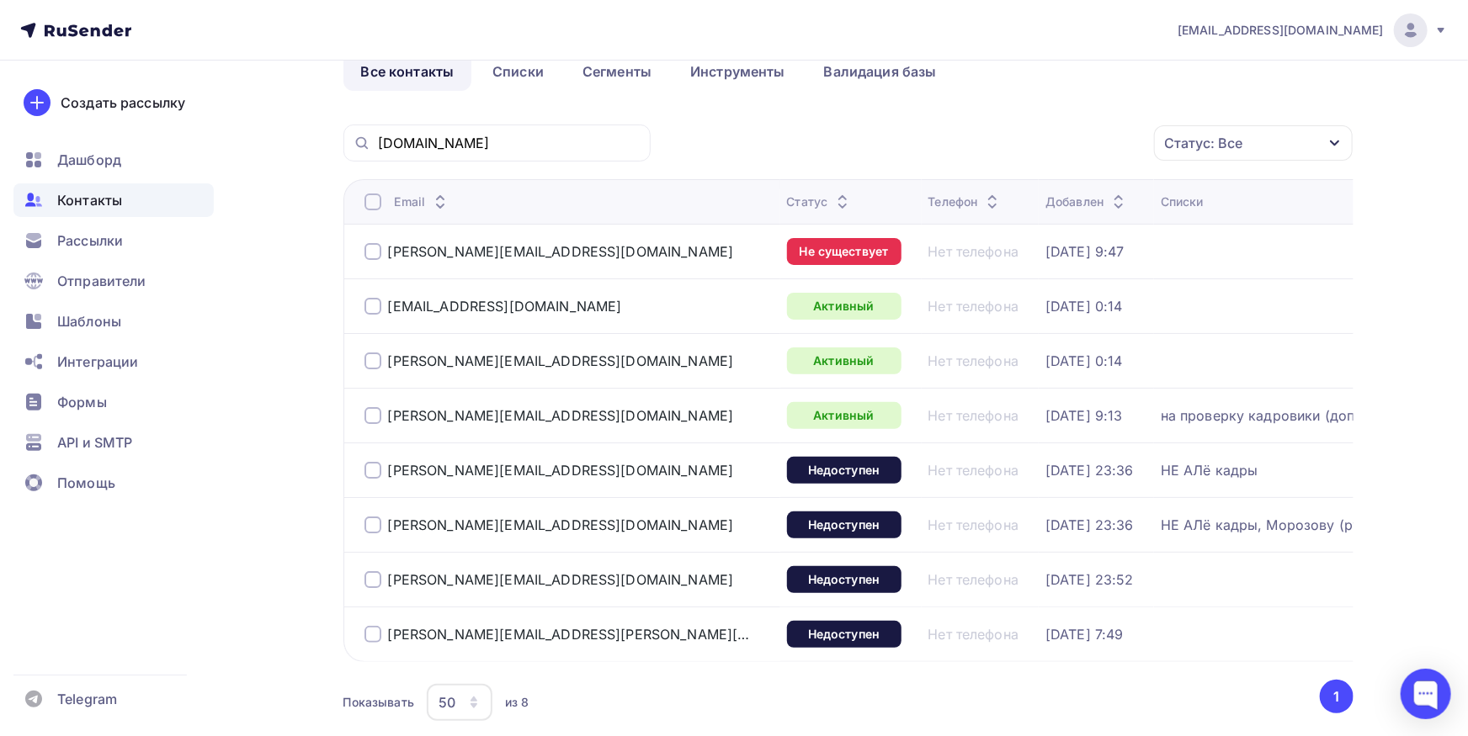
click at [369, 203] on div at bounding box center [372, 202] width 17 height 17
click at [373, 421] on div at bounding box center [372, 415] width 17 height 17
click at [369, 475] on div at bounding box center [372, 470] width 17 height 17
click at [366, 521] on div at bounding box center [372, 525] width 17 height 17
click at [979, 146] on div "Действие" at bounding box center [960, 143] width 65 height 20
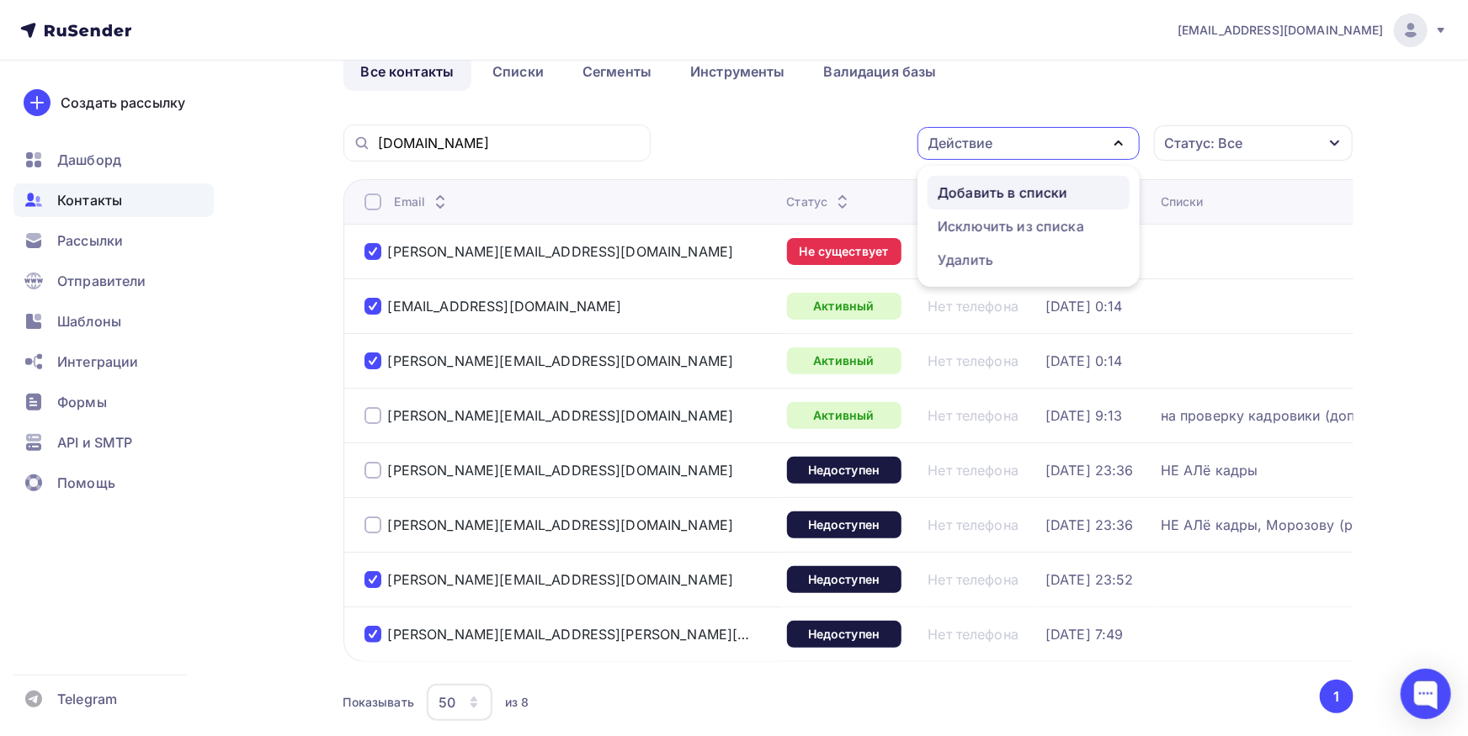
click at [988, 194] on div "Добавить в списки" at bounding box center [1002, 193] width 130 height 20
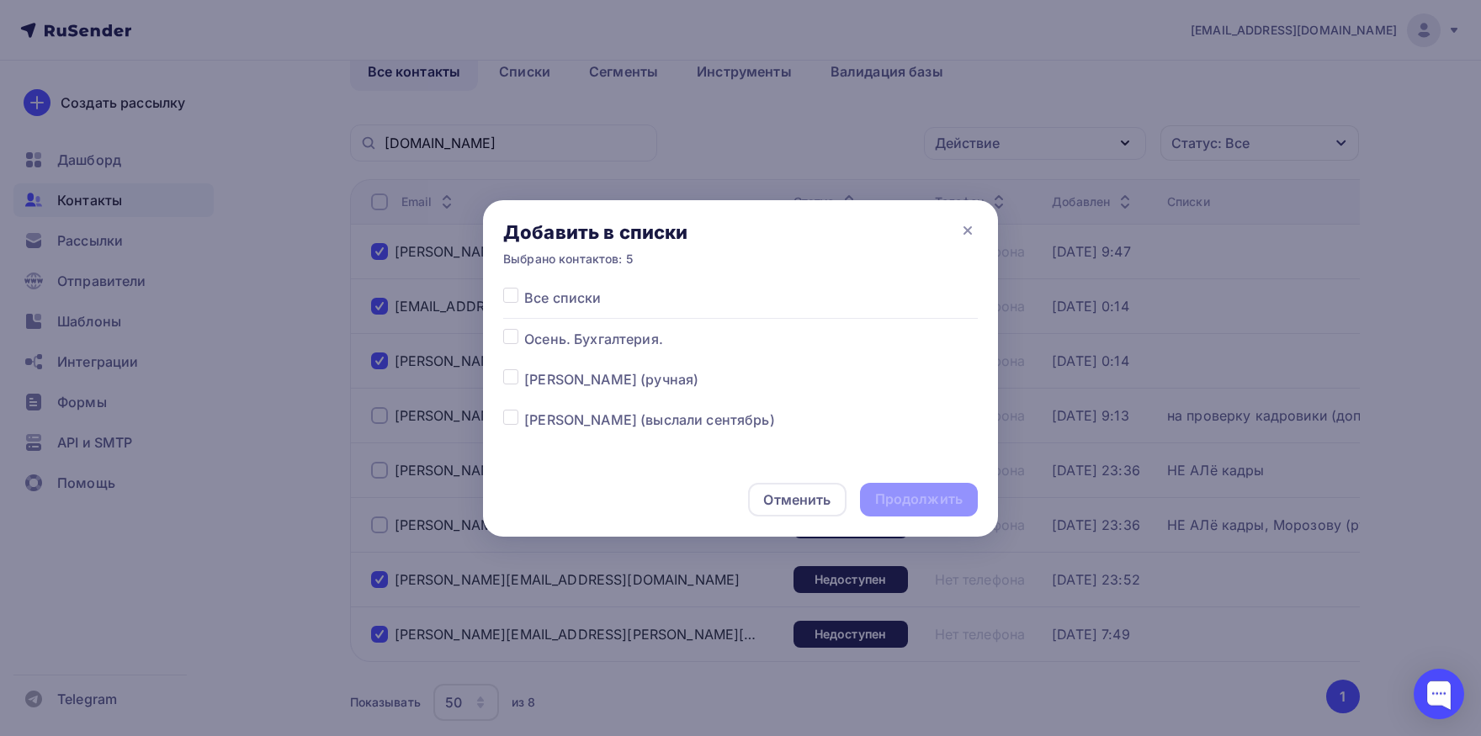
click at [524, 410] on label at bounding box center [524, 410] width 0 height 0
click at [504, 416] on input "checkbox" at bounding box center [510, 417] width 15 height 15
checkbox input "true"
click at [880, 496] on div "Продолжить" at bounding box center [919, 499] width 88 height 19
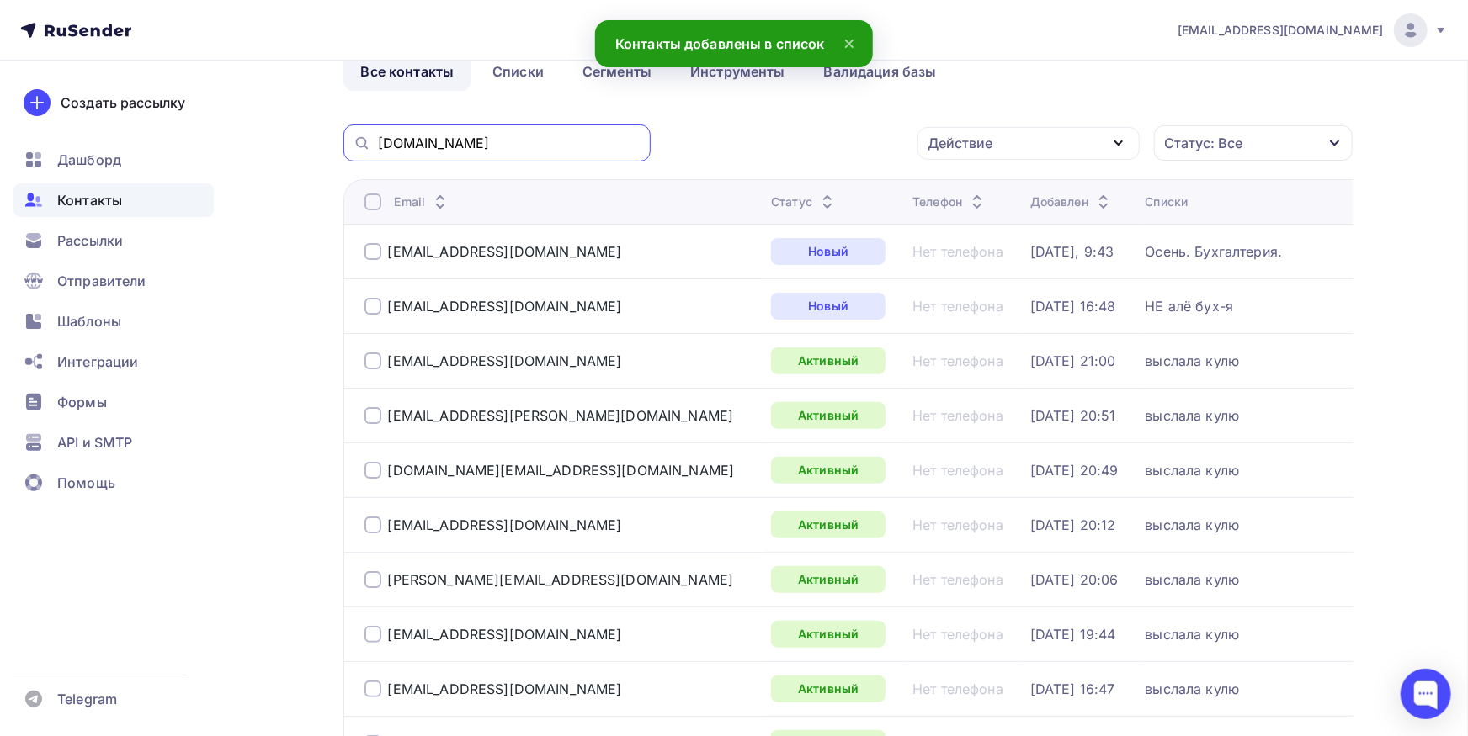
click at [577, 144] on input "iso-serv.com" at bounding box center [509, 143] width 263 height 19
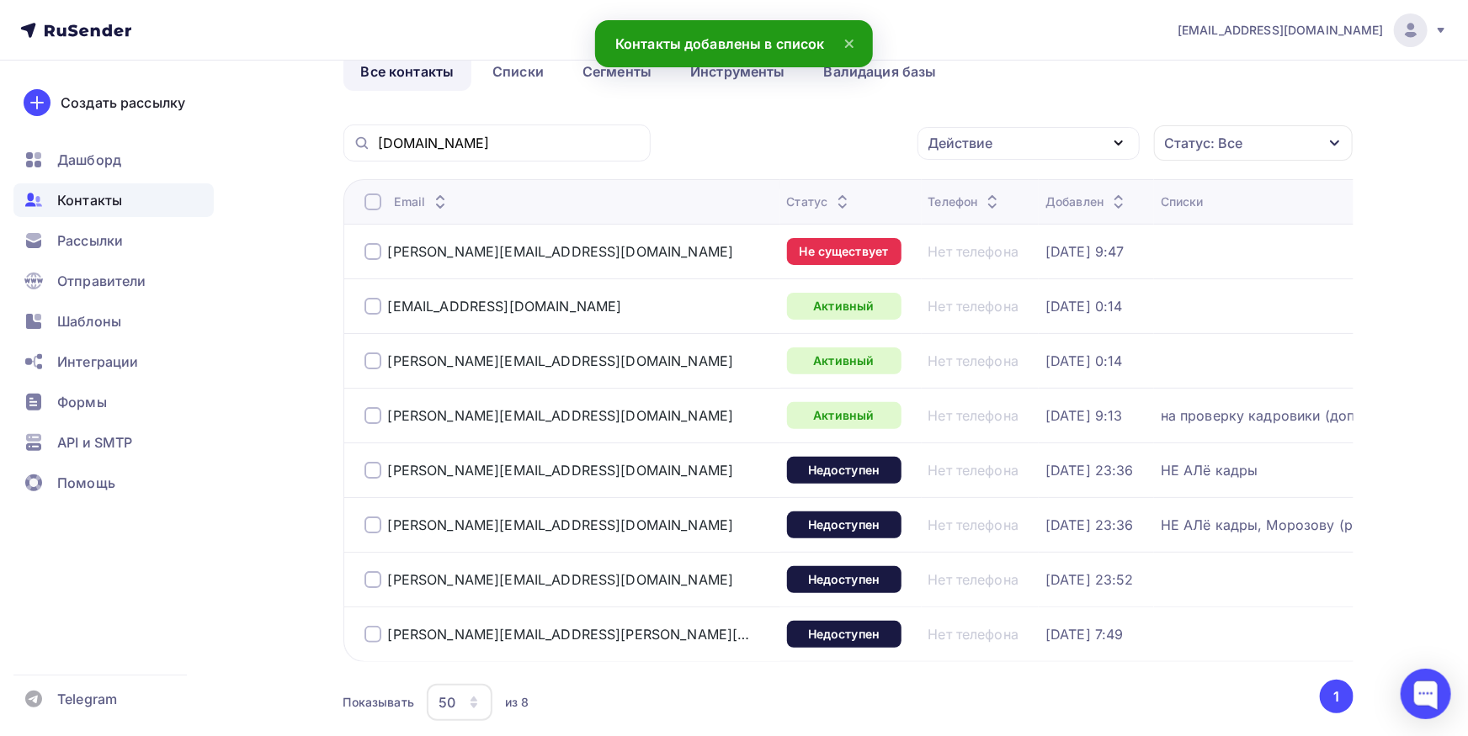
drag, startPoint x: 468, startPoint y: 412, endPoint x: 387, endPoint y: 417, distance: 80.9
click at [389, 415] on div "elena.voloshko@iso-serv.com" at bounding box center [568, 415] width 409 height 27
copy div "elena.voloshko@iso-serv.com"
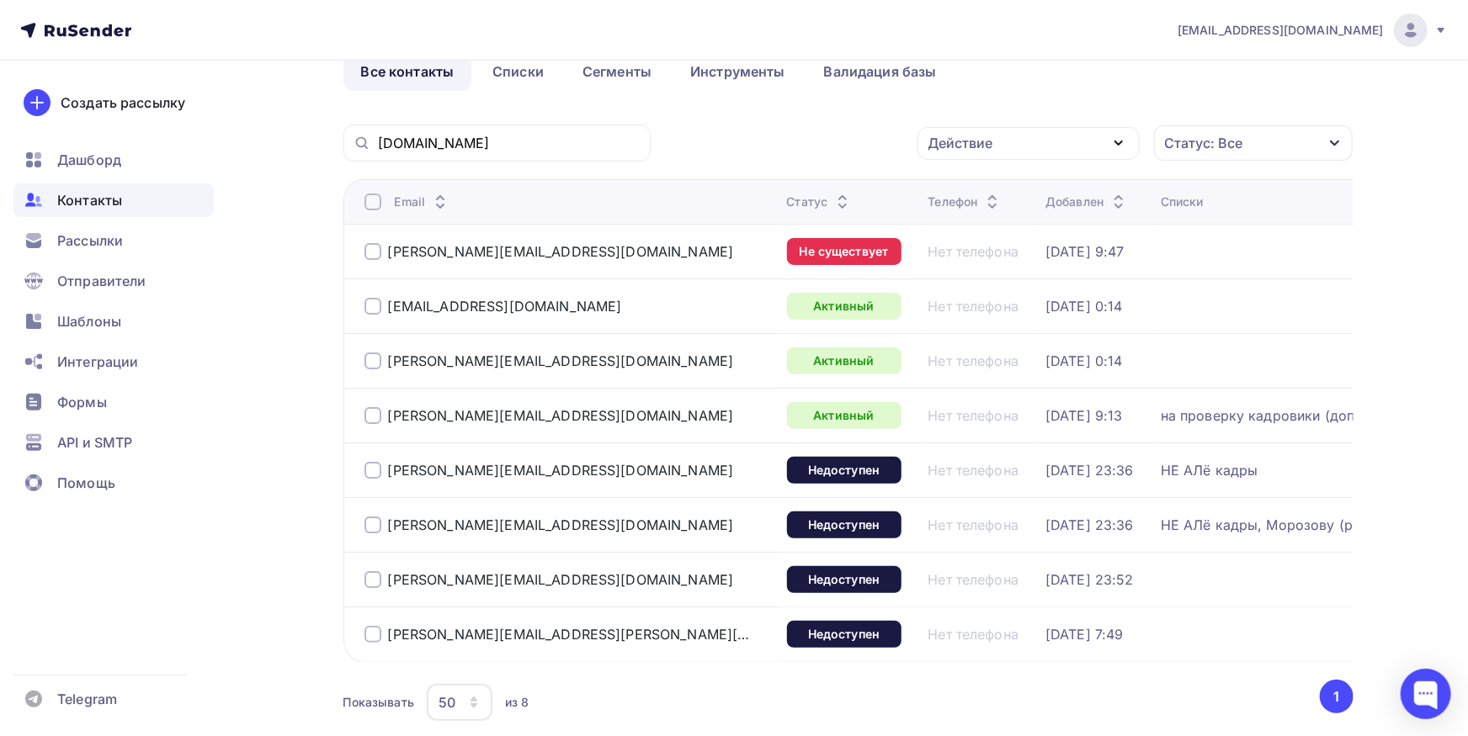
drag, startPoint x: 432, startPoint y: 470, endPoint x: 374, endPoint y: 471, distance: 57.2
click at [374, 471] on div "elena.prokhorova@iso-serv.com" at bounding box center [568, 470] width 409 height 27
copy div "elena.prokhorova@iso-serv.com"
drag, startPoint x: 514, startPoint y: 523, endPoint x: 391, endPoint y: 528, distance: 123.0
click at [391, 528] on div "elena.nikiforova@iso-serv.com" at bounding box center [568, 525] width 409 height 27
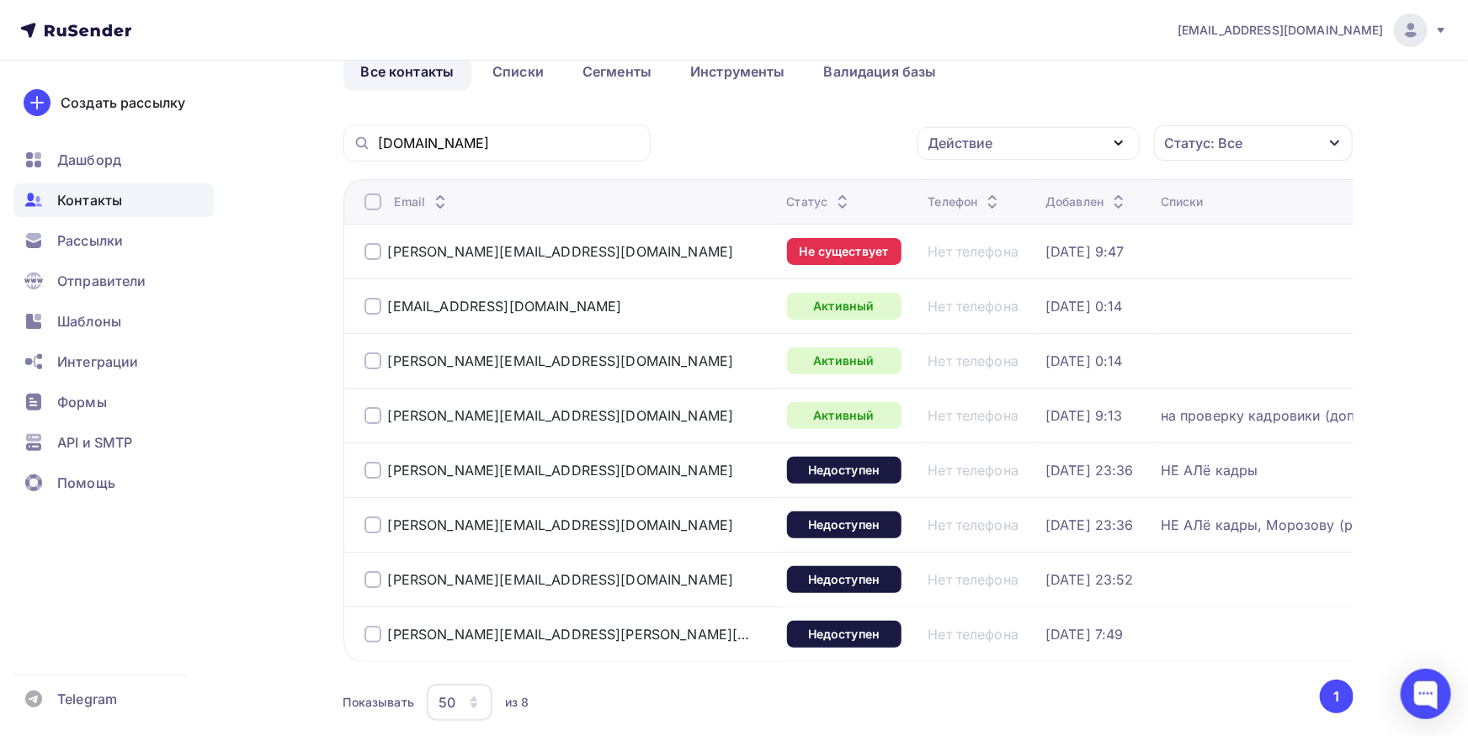
copy div "elena.nikiforova@iso-serv.com"
click at [372, 416] on div at bounding box center [372, 415] width 17 height 17
click at [369, 471] on div at bounding box center [372, 470] width 17 height 17
drag, startPoint x: 375, startPoint y: 523, endPoint x: 384, endPoint y: 519, distance: 9.4
click at [376, 523] on div at bounding box center [372, 525] width 17 height 17
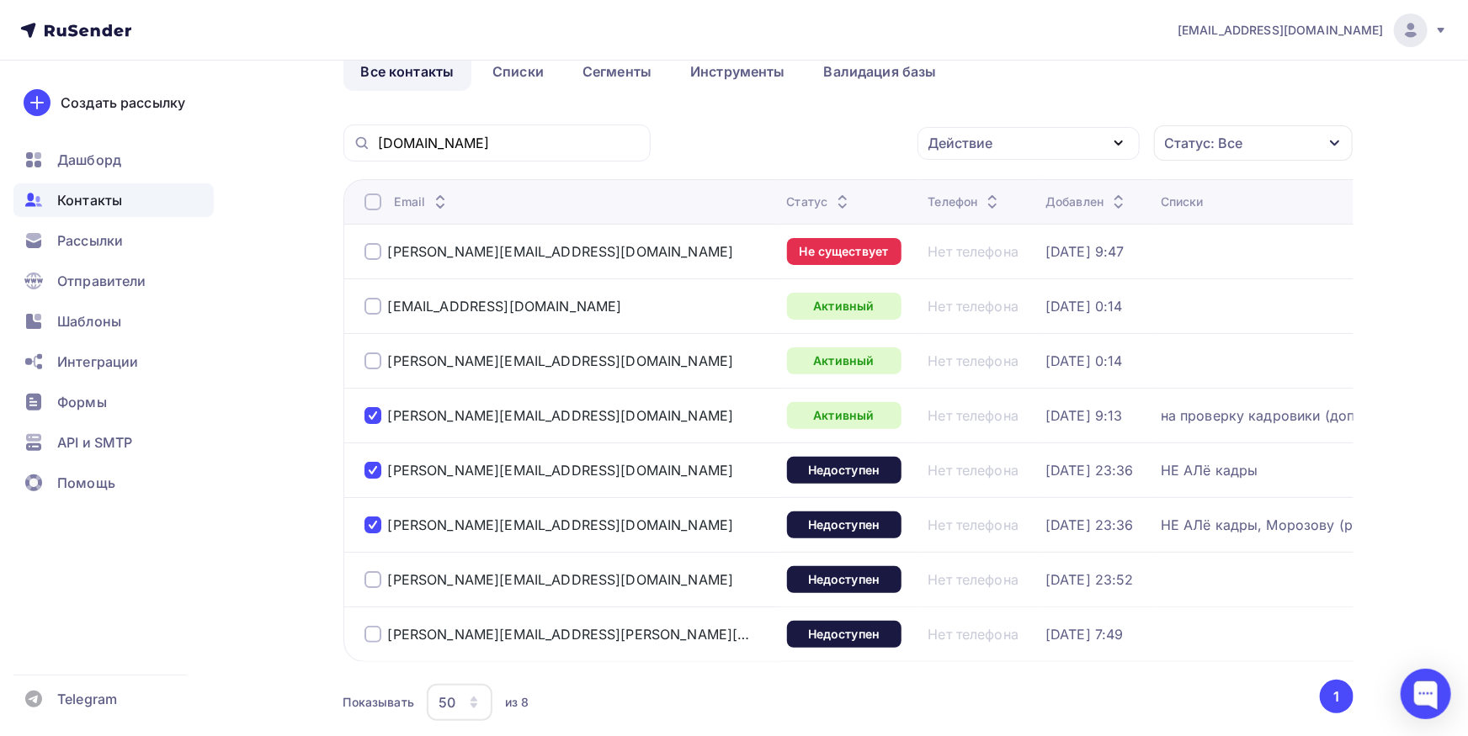
click at [987, 151] on div "Действие" at bounding box center [960, 143] width 65 height 20
click at [988, 218] on div "Исключить из списка" at bounding box center [1010, 226] width 146 height 20
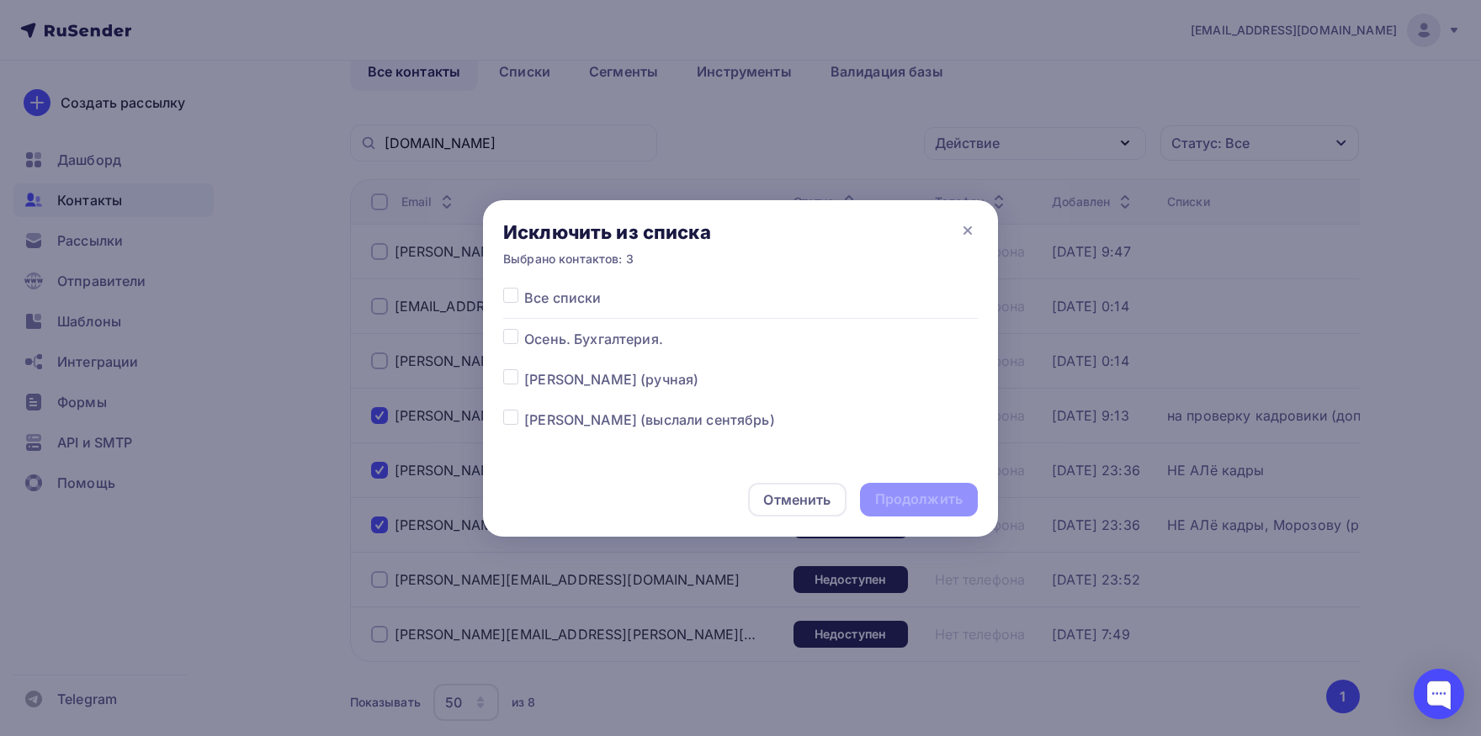
click at [524, 288] on label at bounding box center [524, 288] width 0 height 0
click at [512, 292] on input "checkbox" at bounding box center [510, 295] width 15 height 15
checkbox input "true"
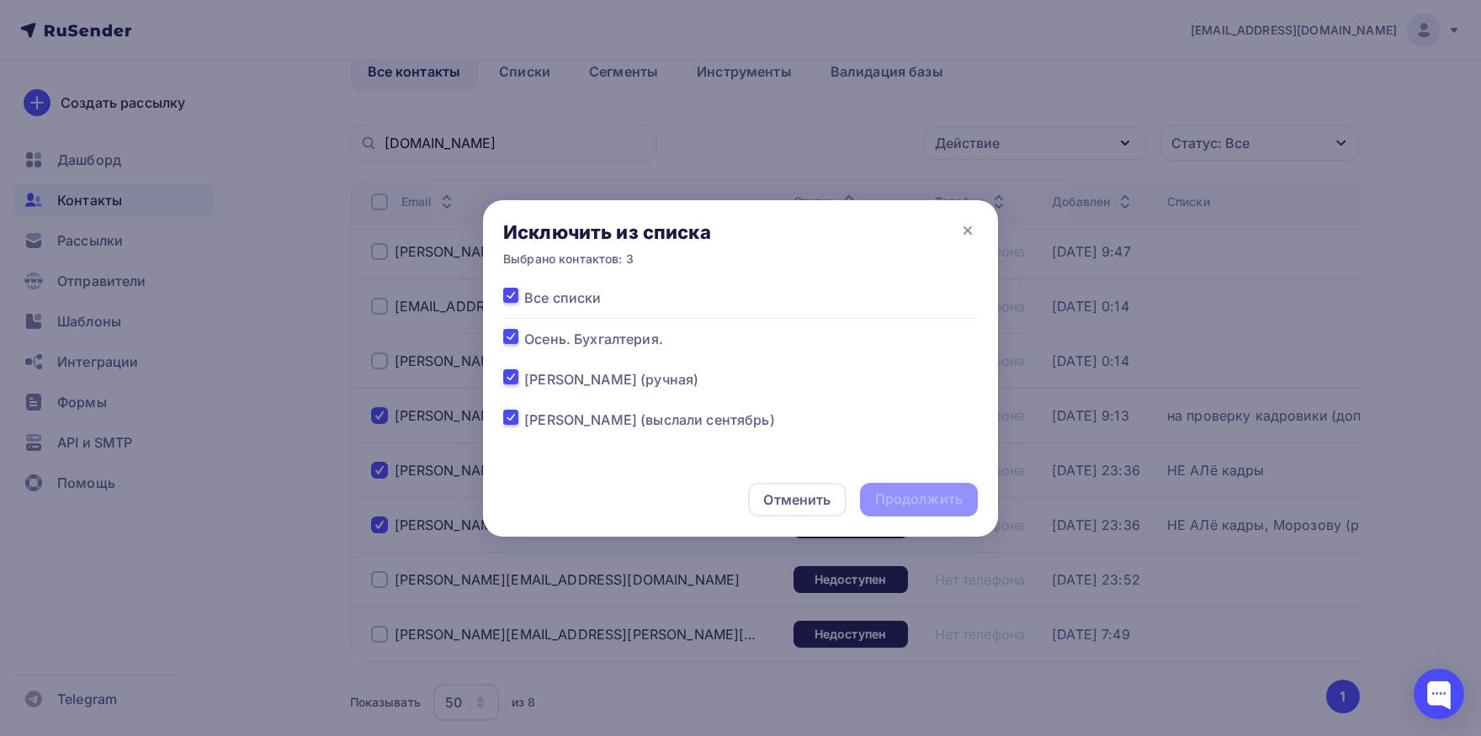
checkbox input "true"
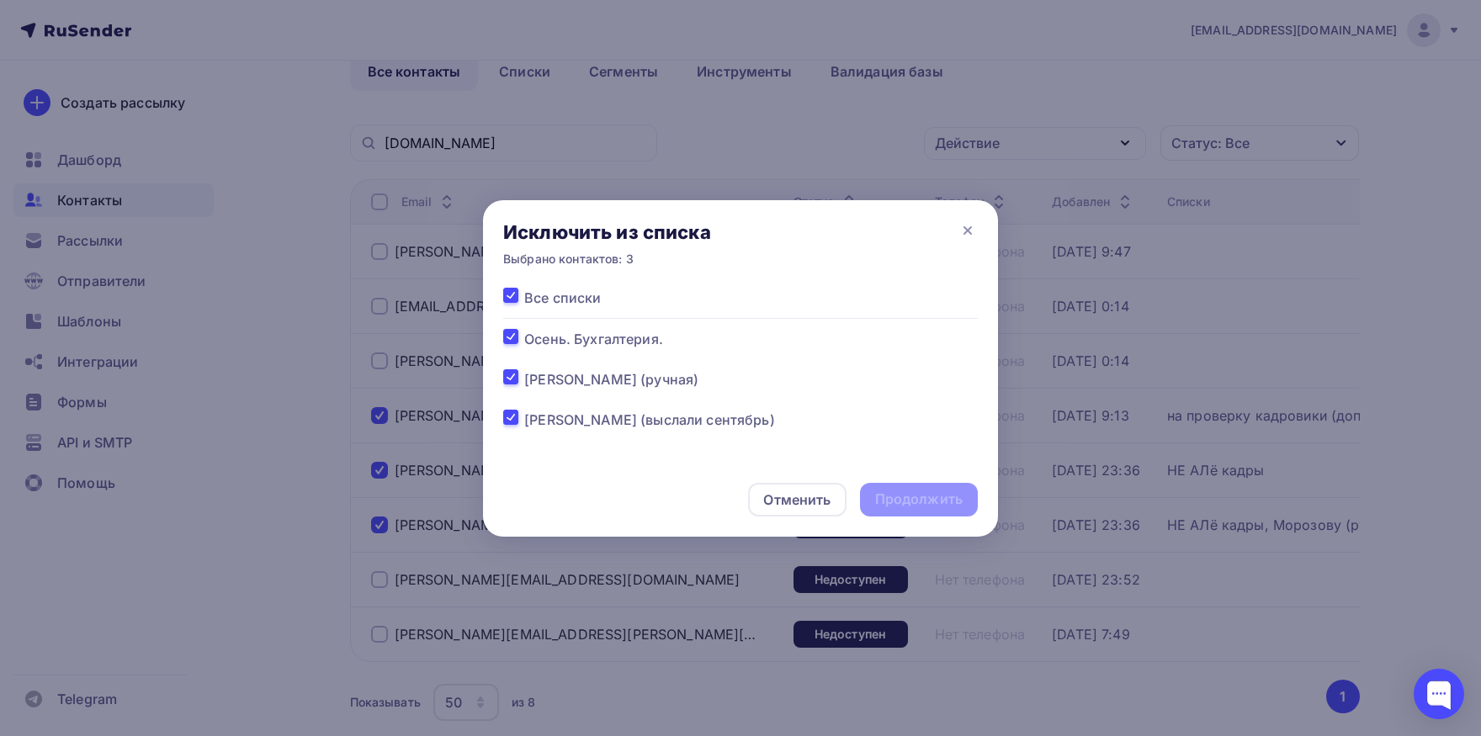
checkbox input "true"
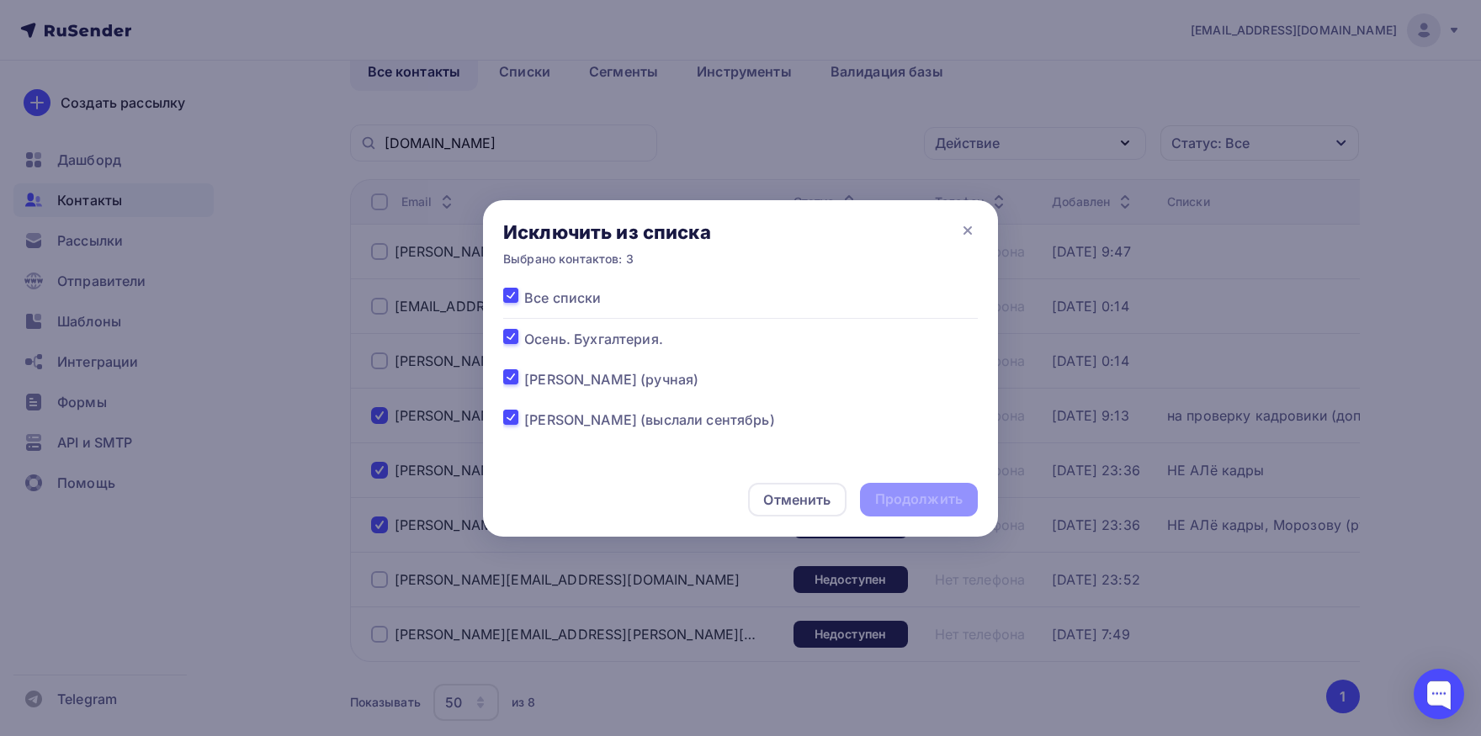
checkbox input "true"
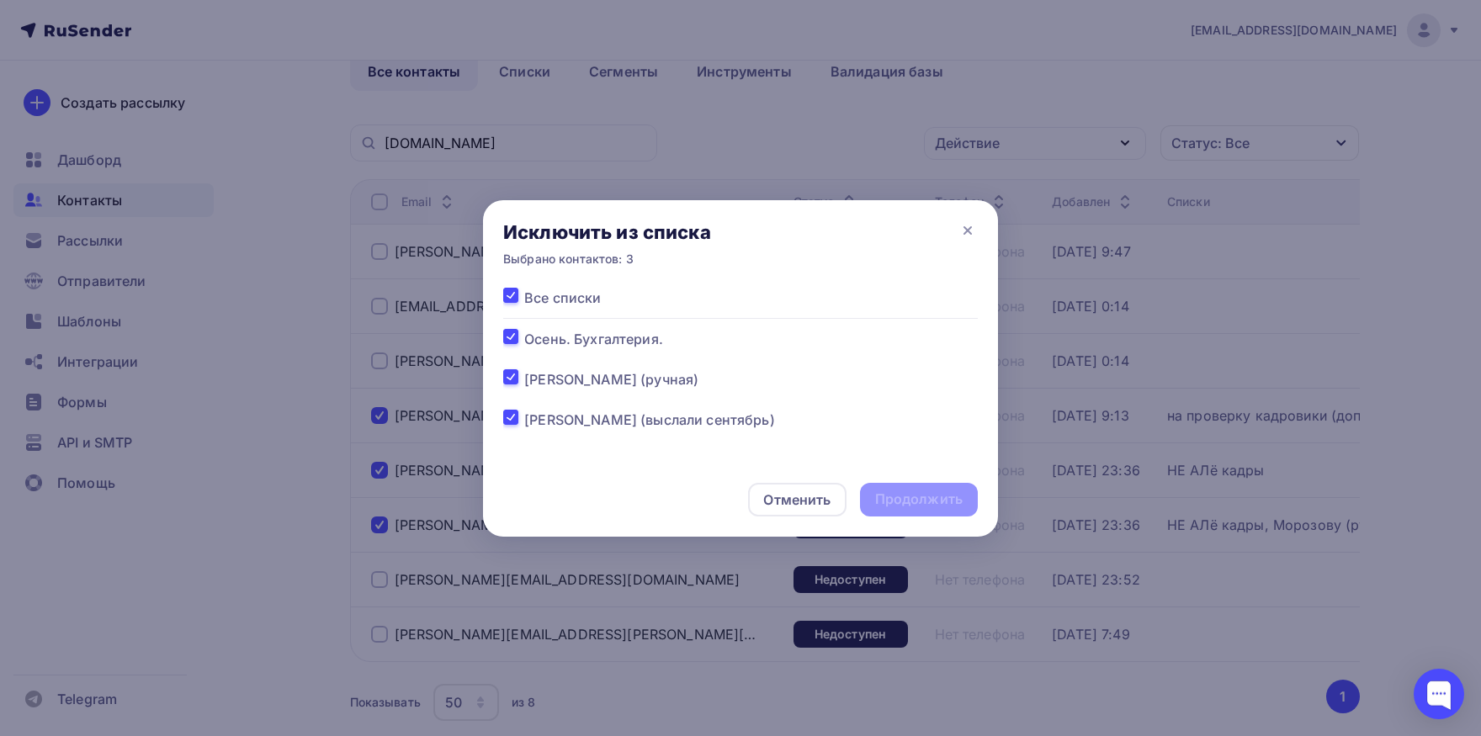
checkbox input "true"
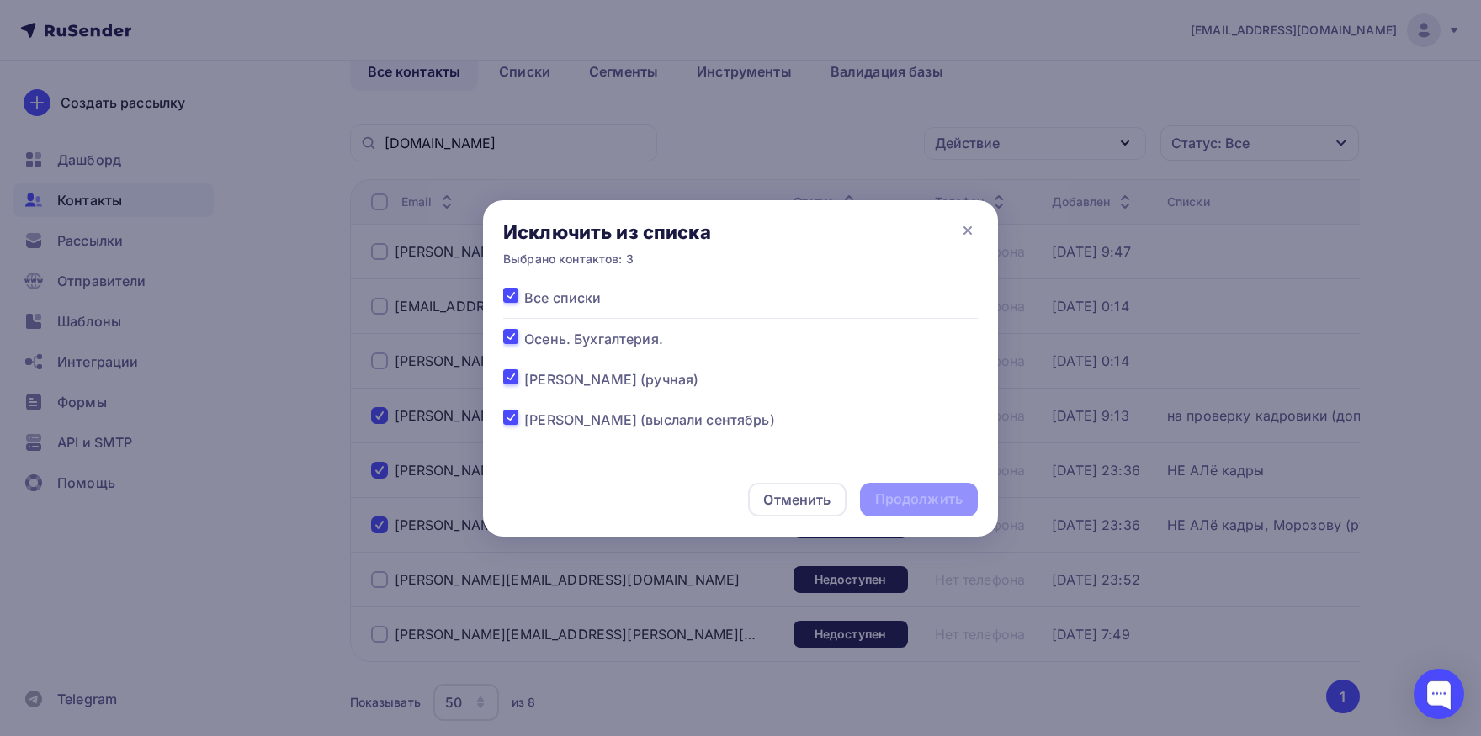
checkbox input "true"
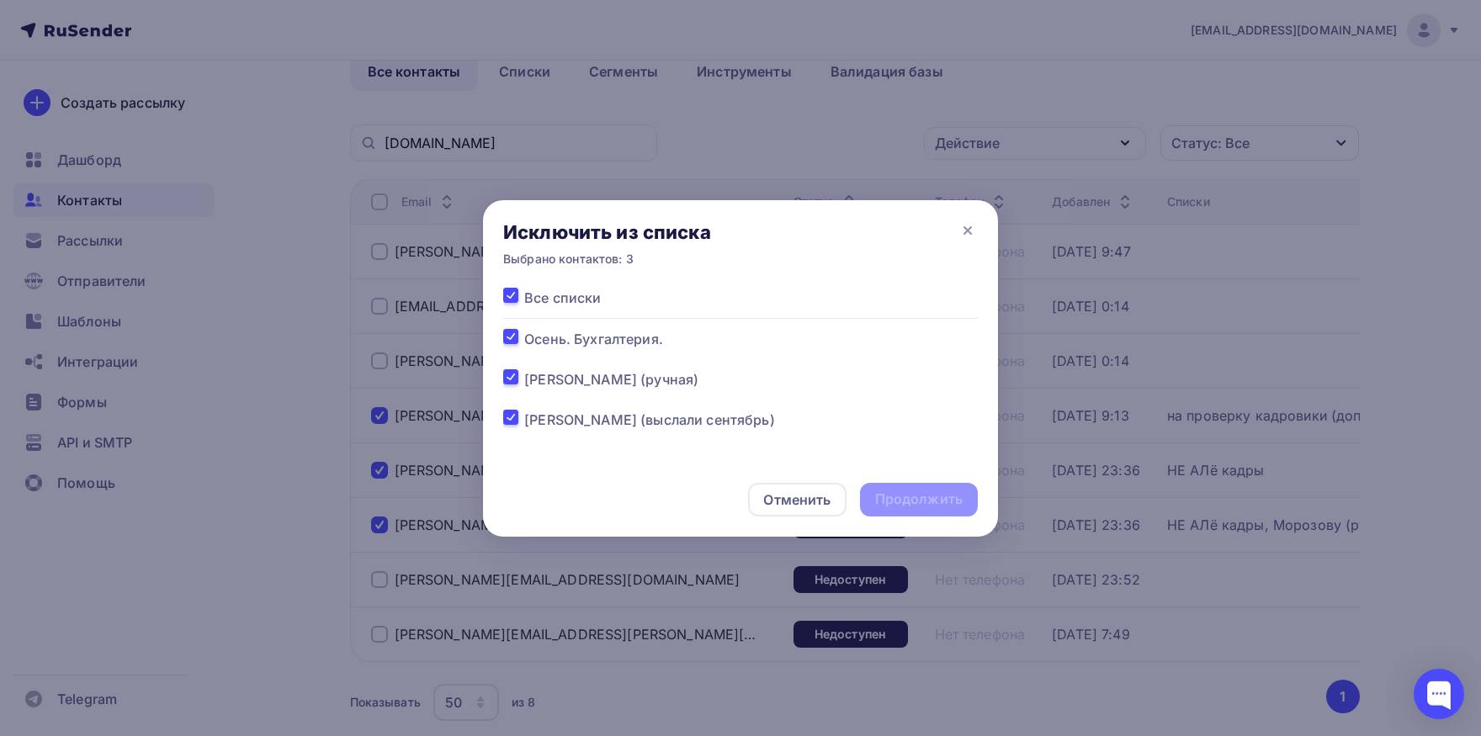
checkbox input "true"
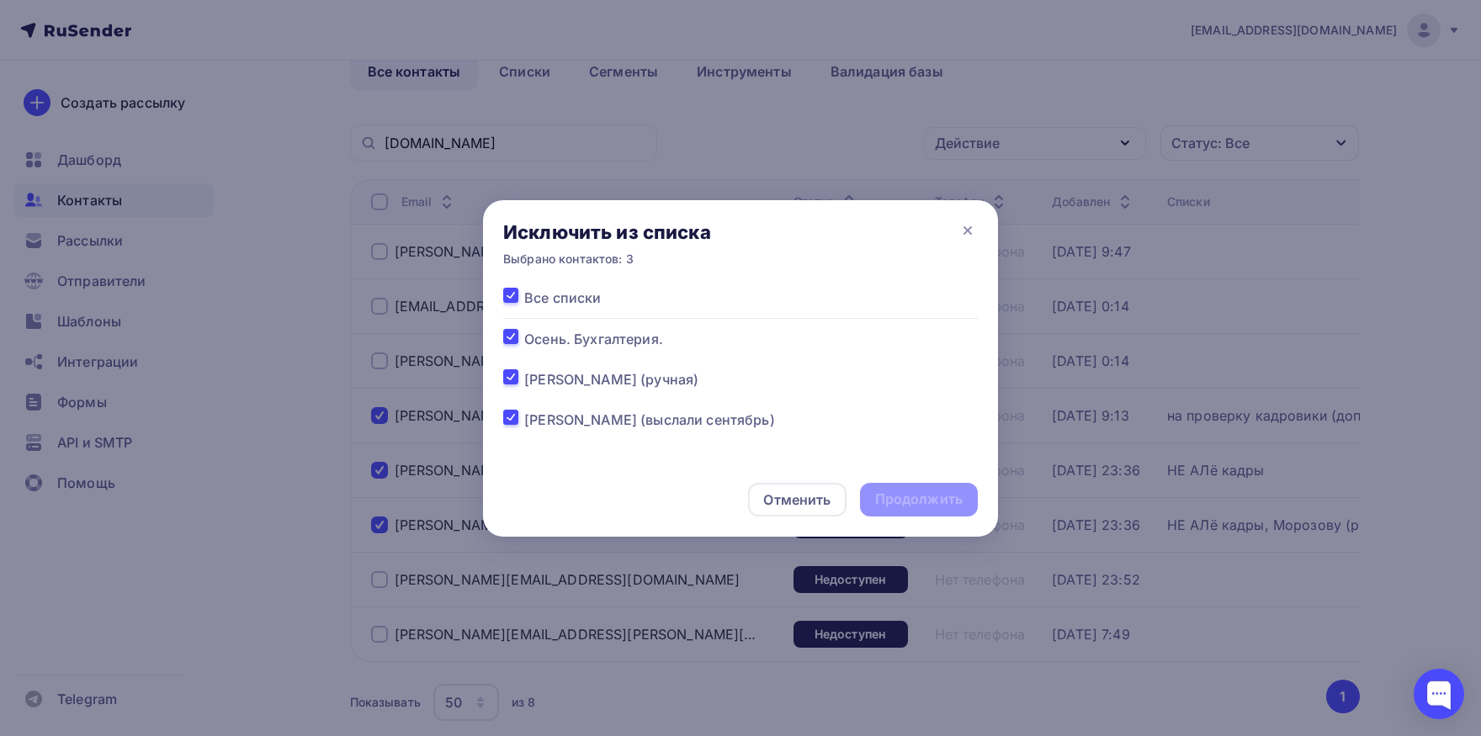
checkbox input "true"
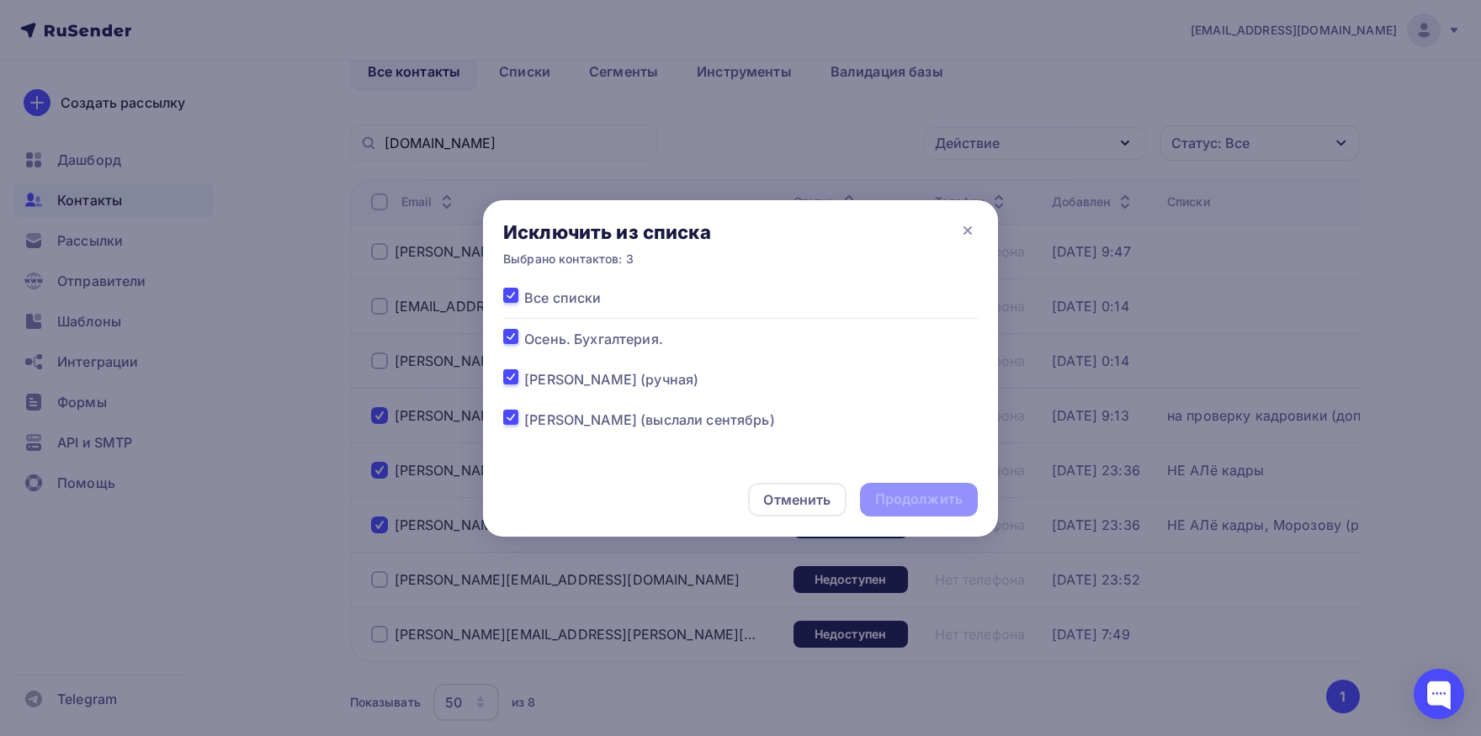
checkbox input "true"
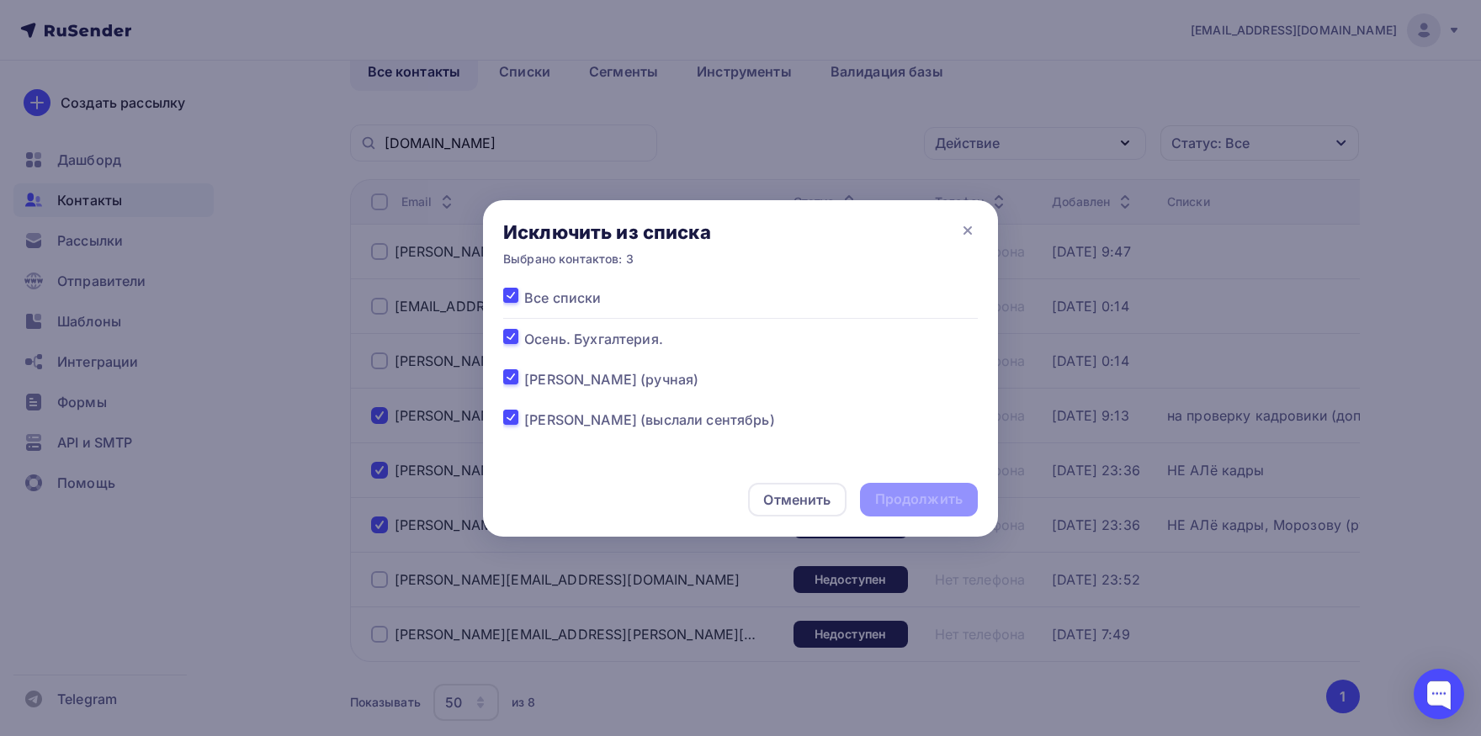
checkbox input "true"
drag, startPoint x: 916, startPoint y: 497, endPoint x: 853, endPoint y: 427, distance: 94.1
click at [916, 496] on div "Продолжить" at bounding box center [919, 499] width 88 height 19
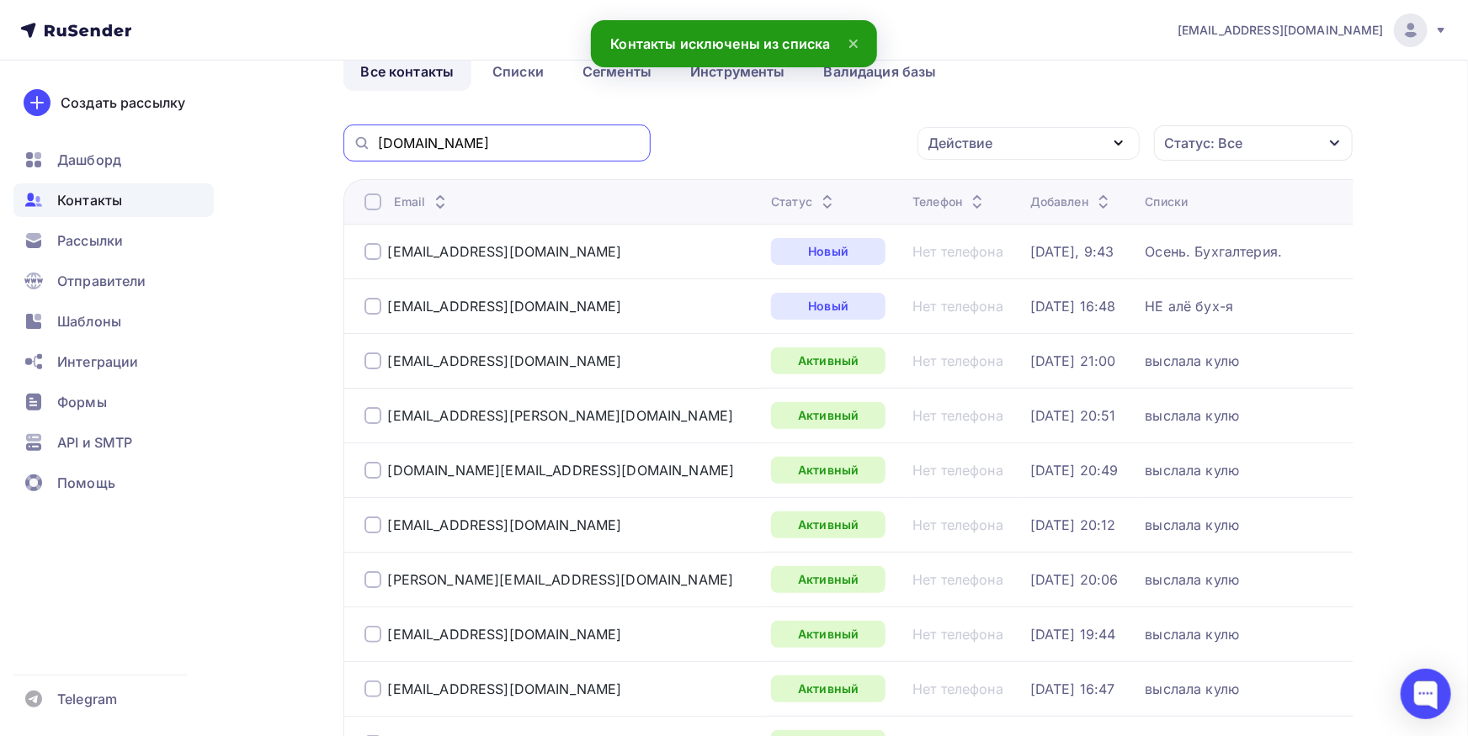
click at [603, 152] on input "iso-serv.com" at bounding box center [509, 143] width 263 height 19
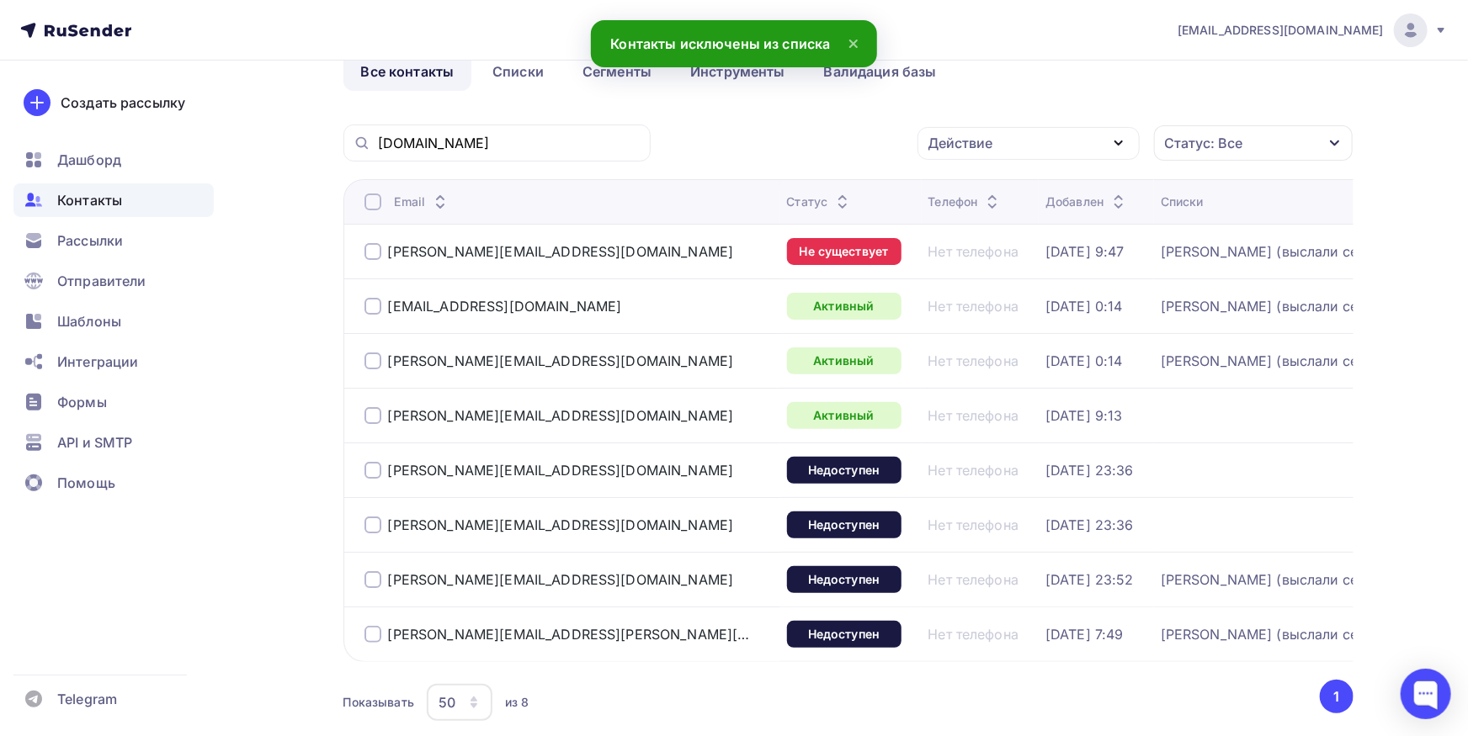
drag, startPoint x: 374, startPoint y: 413, endPoint x: 376, endPoint y: 449, distance: 36.2
click at [374, 413] on div at bounding box center [372, 415] width 17 height 17
drag, startPoint x: 374, startPoint y: 470, endPoint x: 360, endPoint y: 511, distance: 42.8
click at [374, 471] on div at bounding box center [372, 470] width 17 height 17
click at [374, 532] on div at bounding box center [372, 525] width 17 height 17
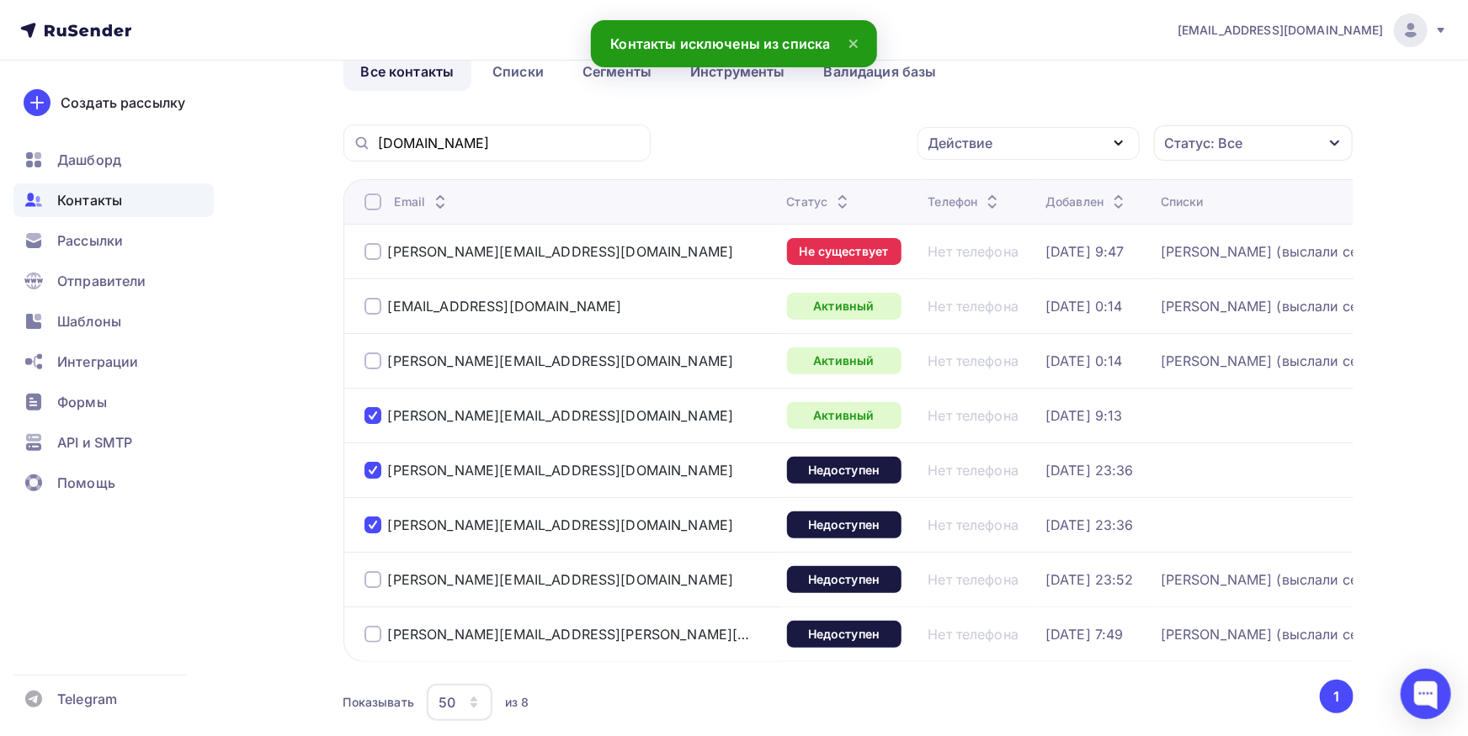
click at [970, 134] on div "Действие" at bounding box center [960, 143] width 65 height 20
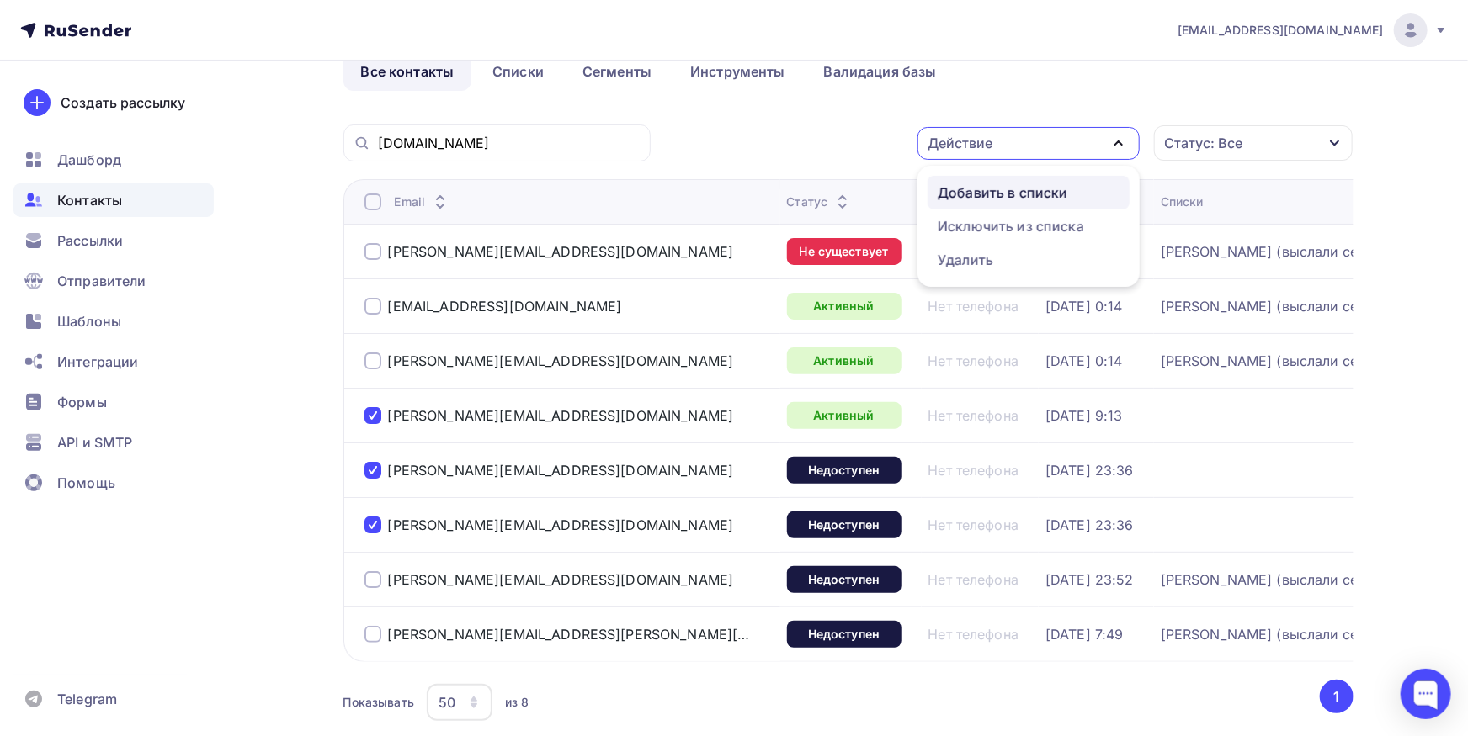
click at [981, 195] on div "Добавить в списки" at bounding box center [1002, 193] width 130 height 20
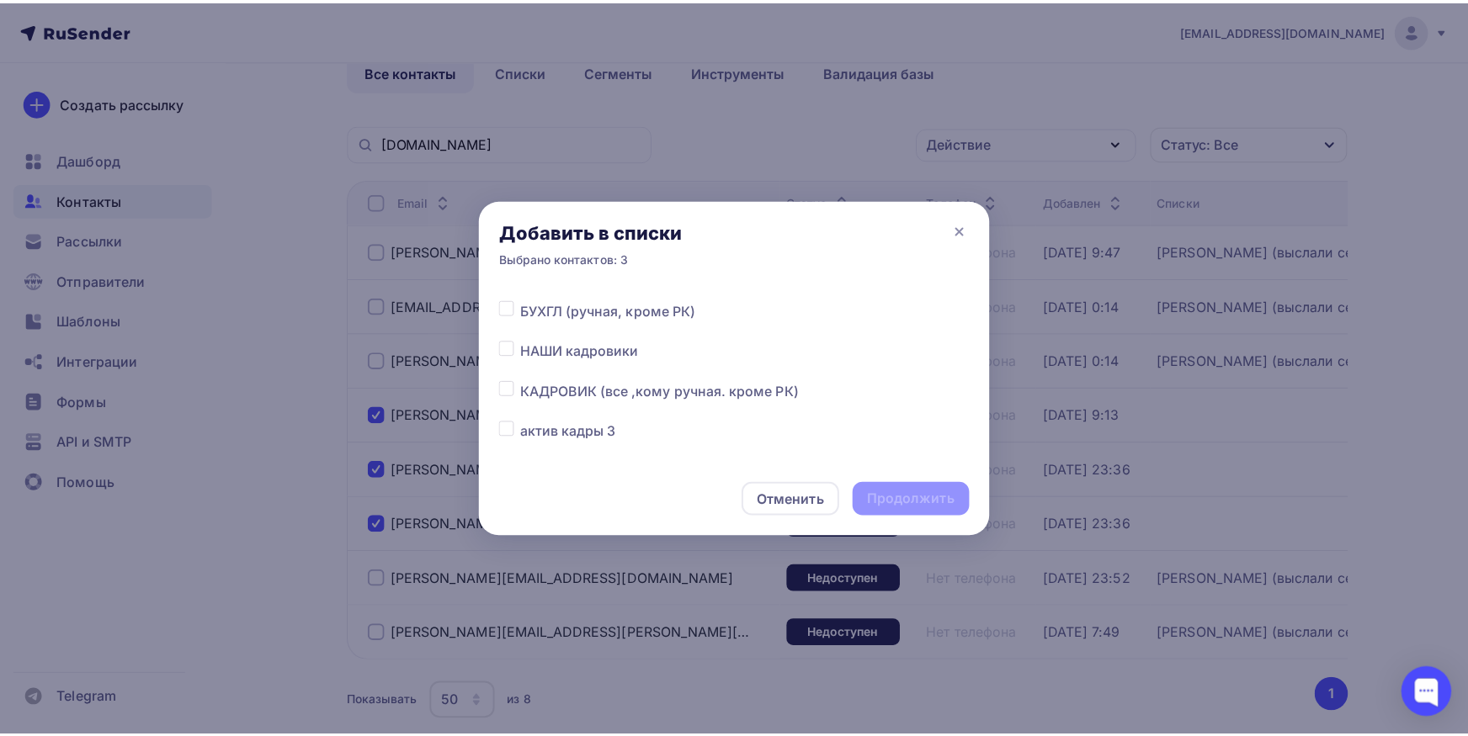
scroll to position [439, 0]
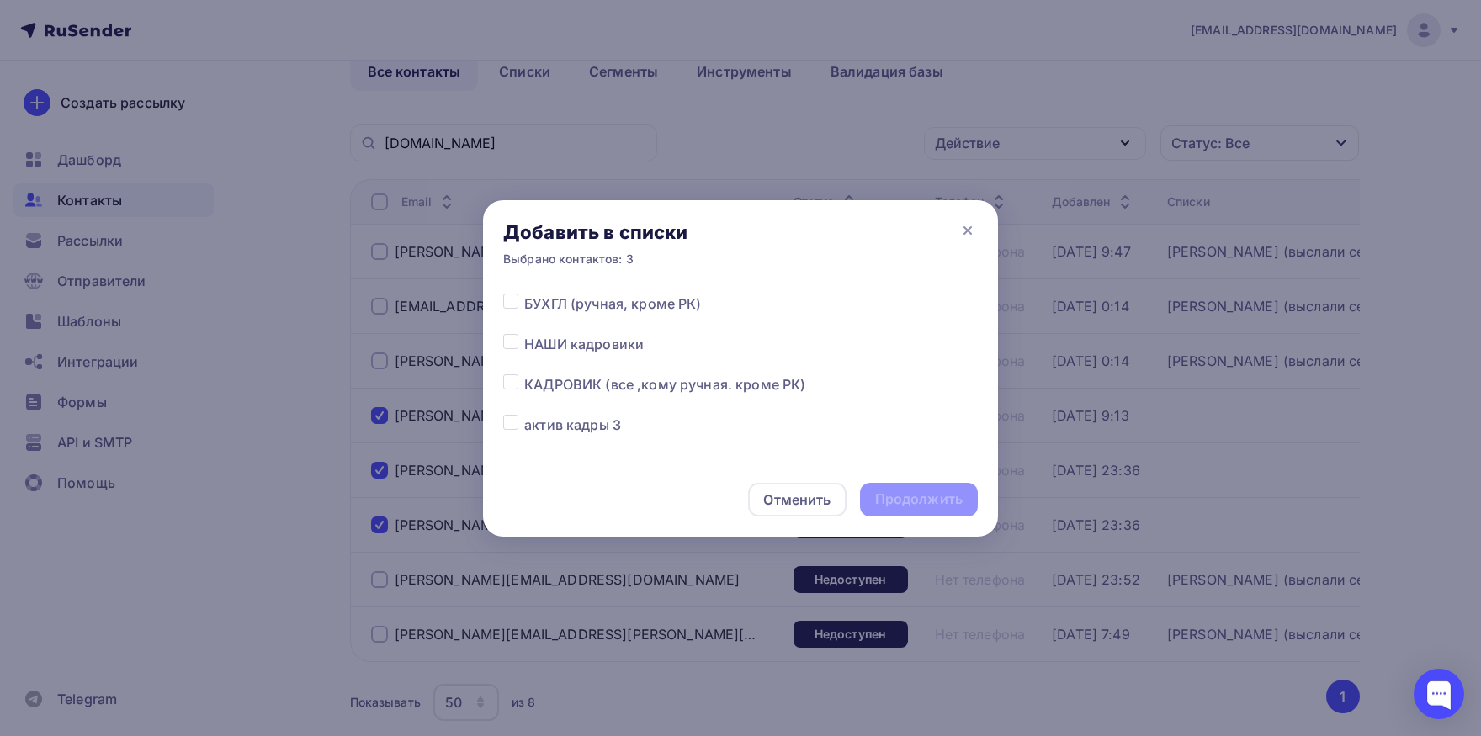
click at [524, 374] on label at bounding box center [524, 374] width 0 height 0
click at [514, 388] on input "checkbox" at bounding box center [510, 381] width 15 height 15
checkbox input "true"
click at [952, 505] on div "Продолжить" at bounding box center [919, 499] width 88 height 19
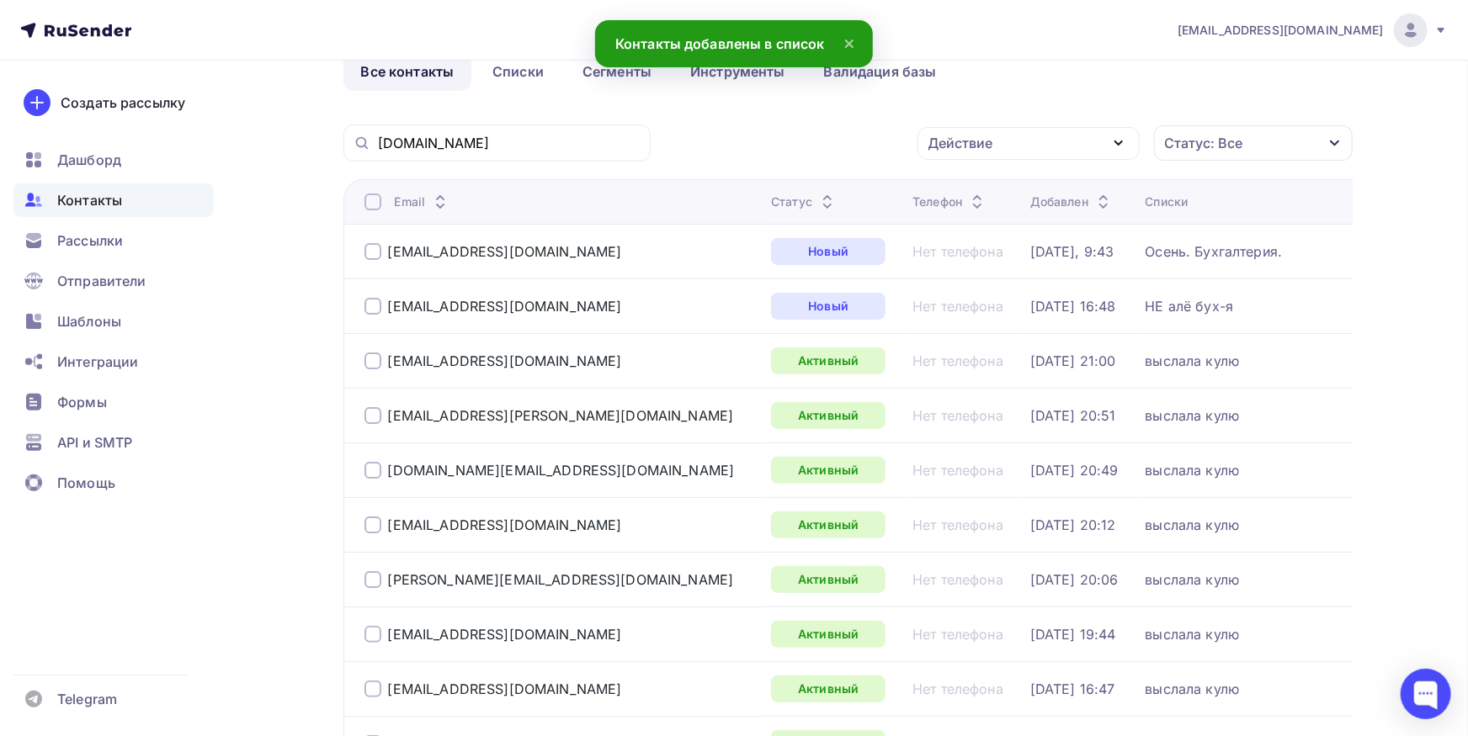
scroll to position [0, 0]
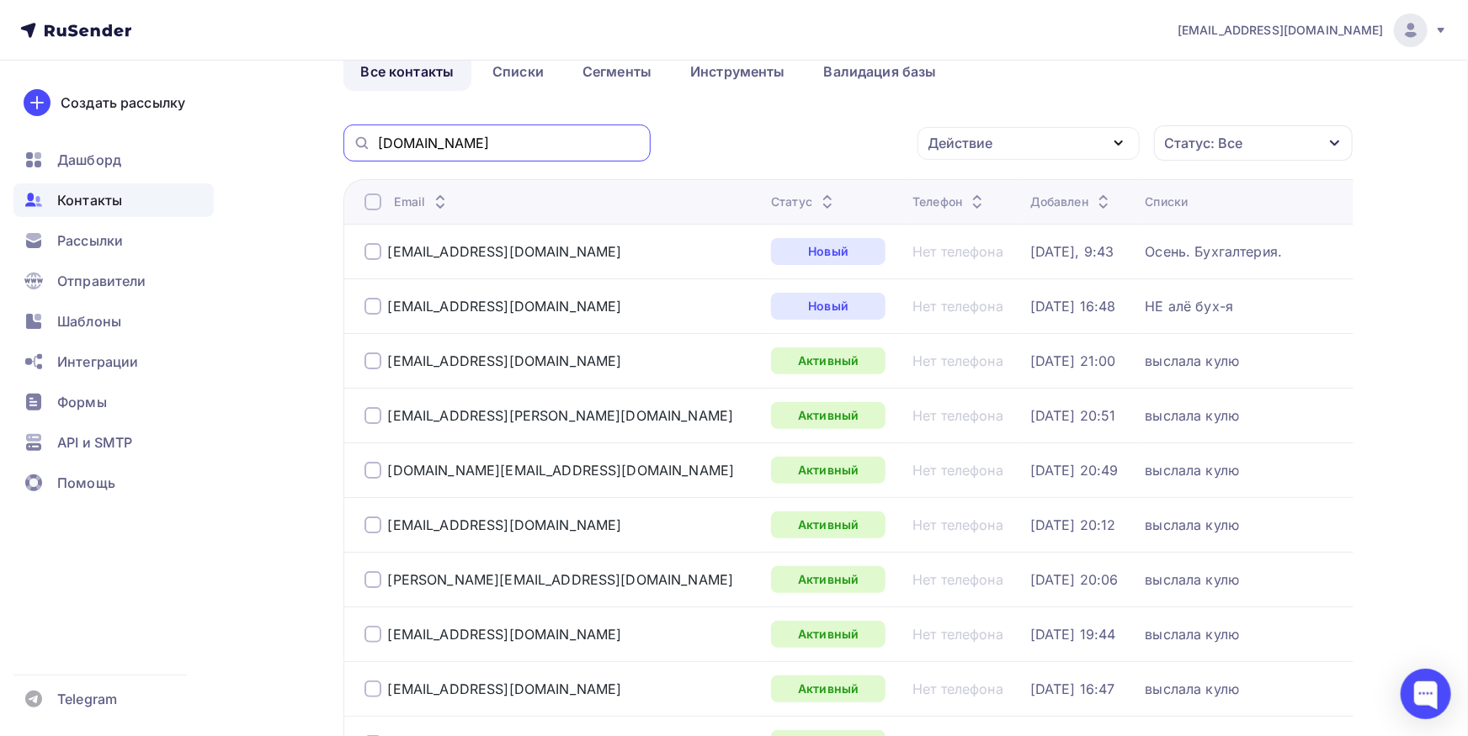
click at [557, 144] on input "iso-serv.com" at bounding box center [509, 143] width 263 height 19
click at [558, 136] on input "iso-serv.com" at bounding box center [509, 143] width 263 height 19
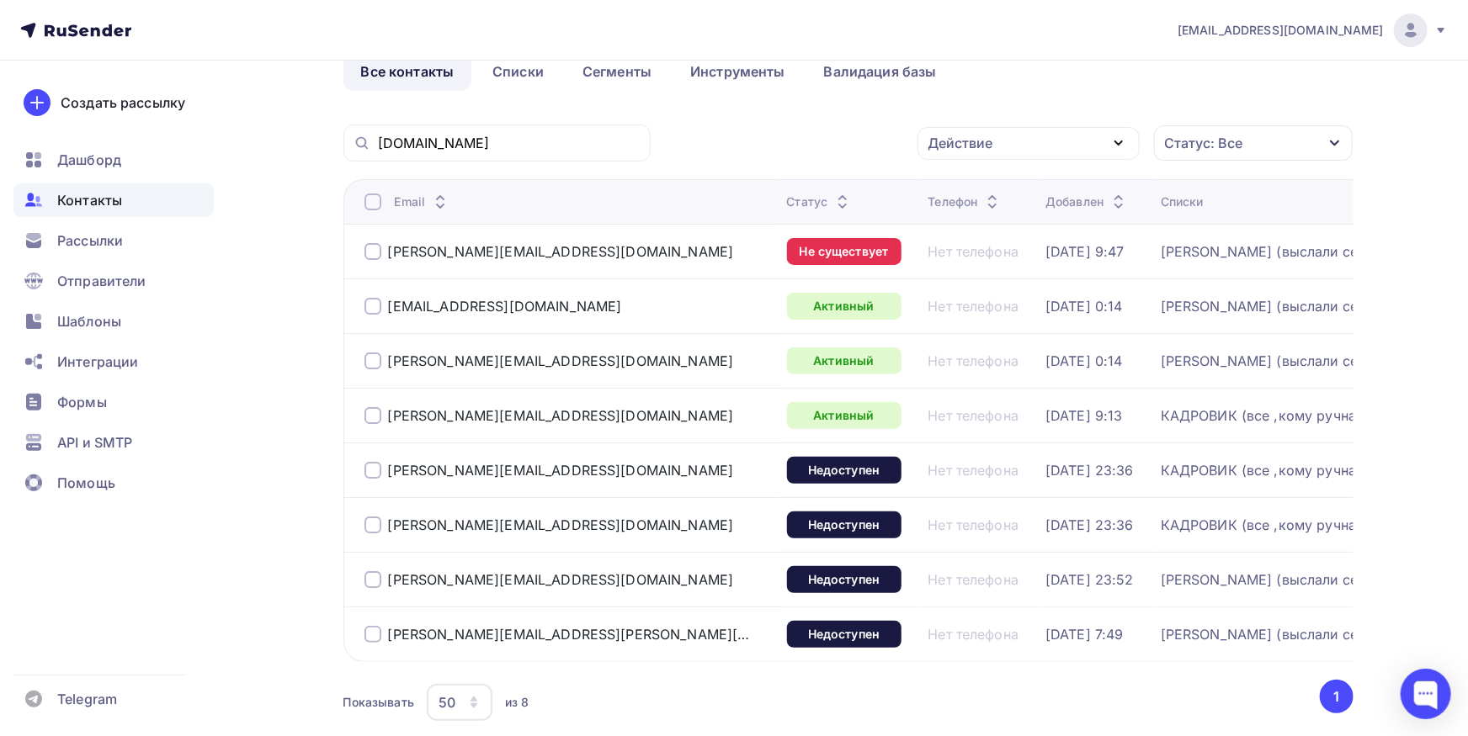
click at [375, 250] on div at bounding box center [372, 251] width 17 height 17
click at [963, 145] on div "Действие" at bounding box center [960, 143] width 65 height 20
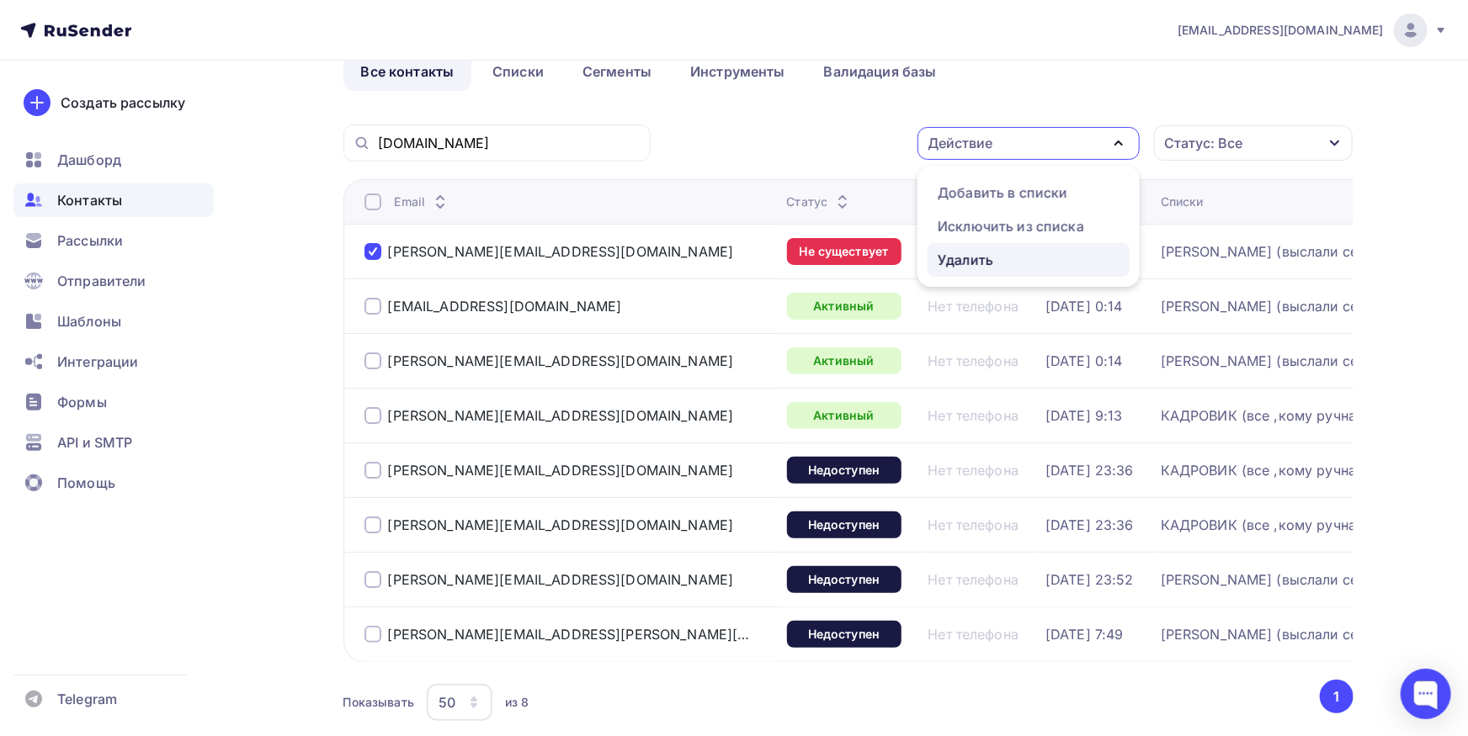
click at [977, 254] on div "Удалить" at bounding box center [965, 260] width 56 height 20
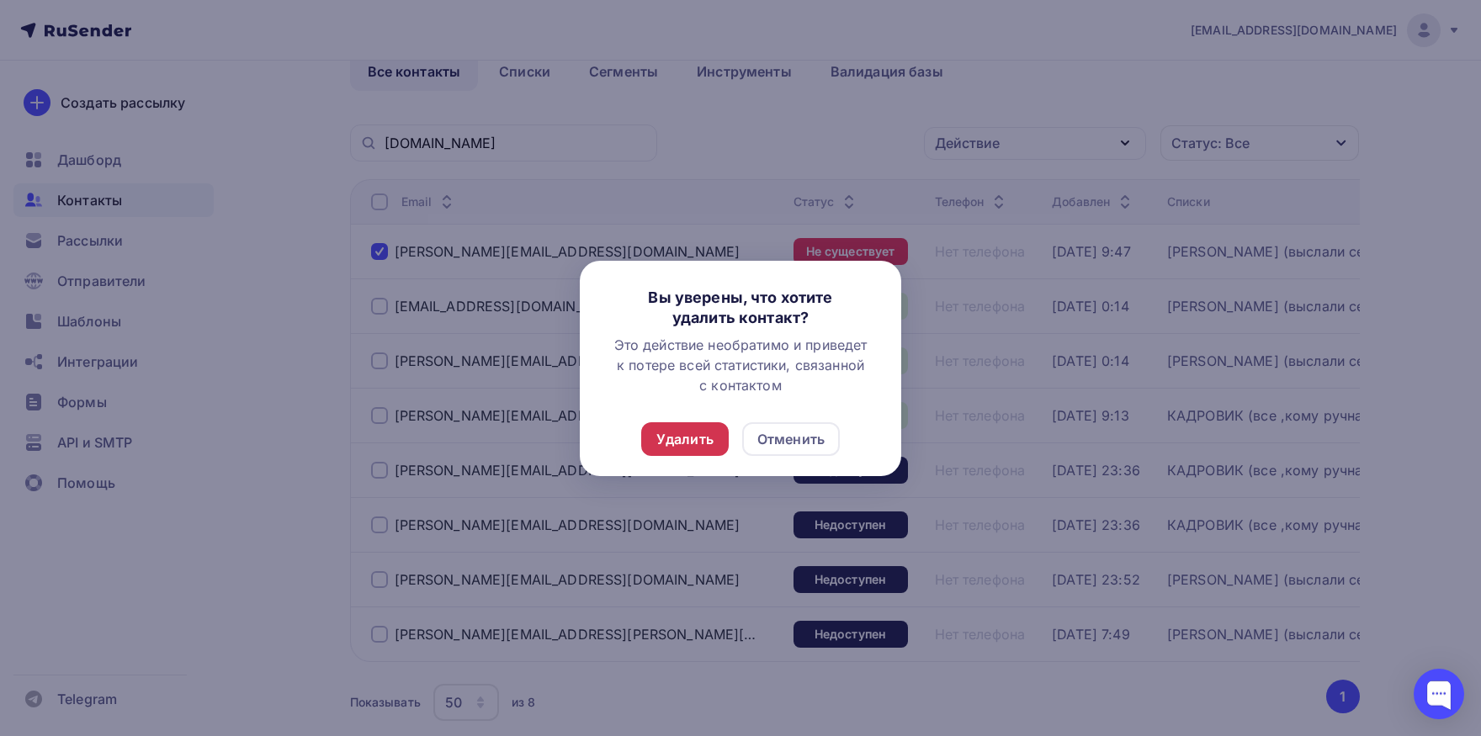
click at [680, 444] on div "Удалить" at bounding box center [684, 439] width 57 height 20
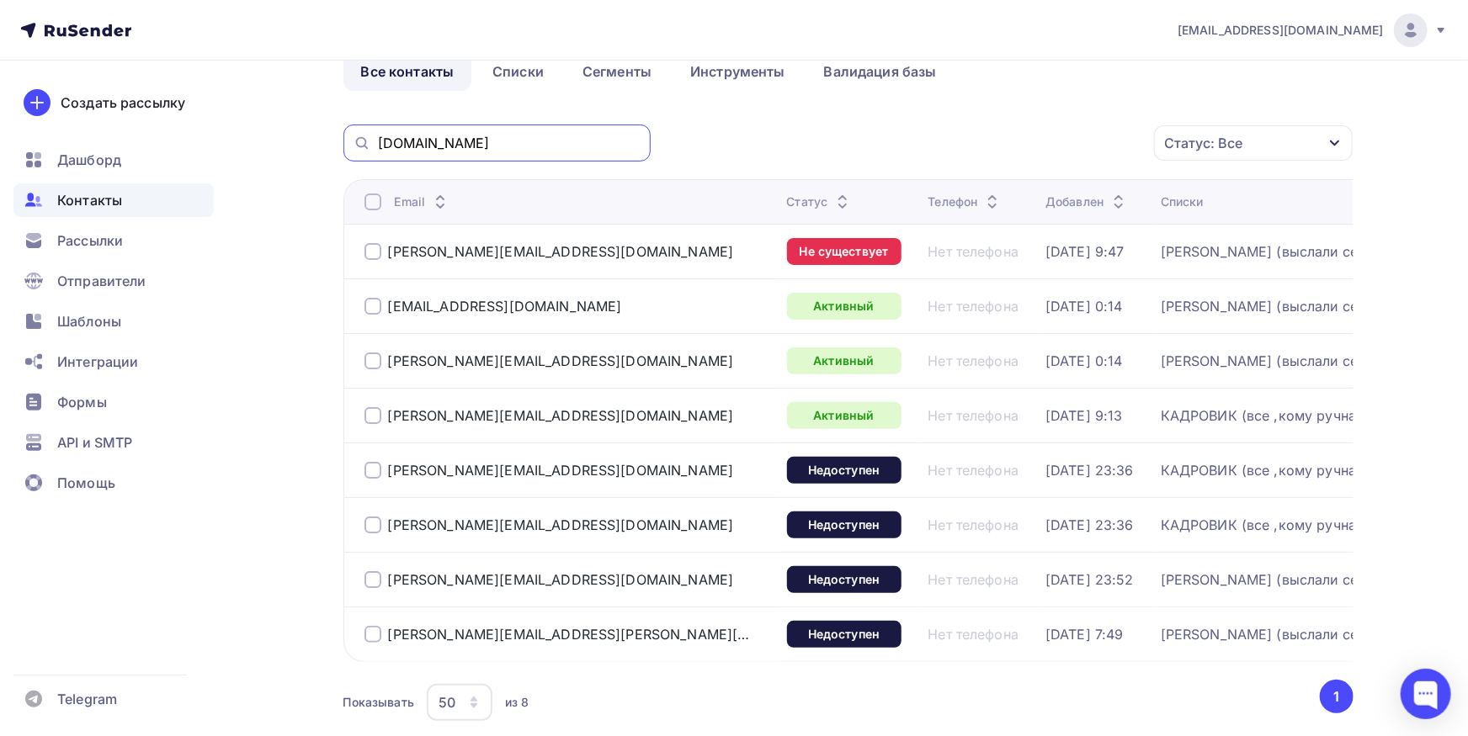
click at [523, 135] on input "iso-serv.com" at bounding box center [509, 143] width 263 height 19
paste input "@serovmet.ru"
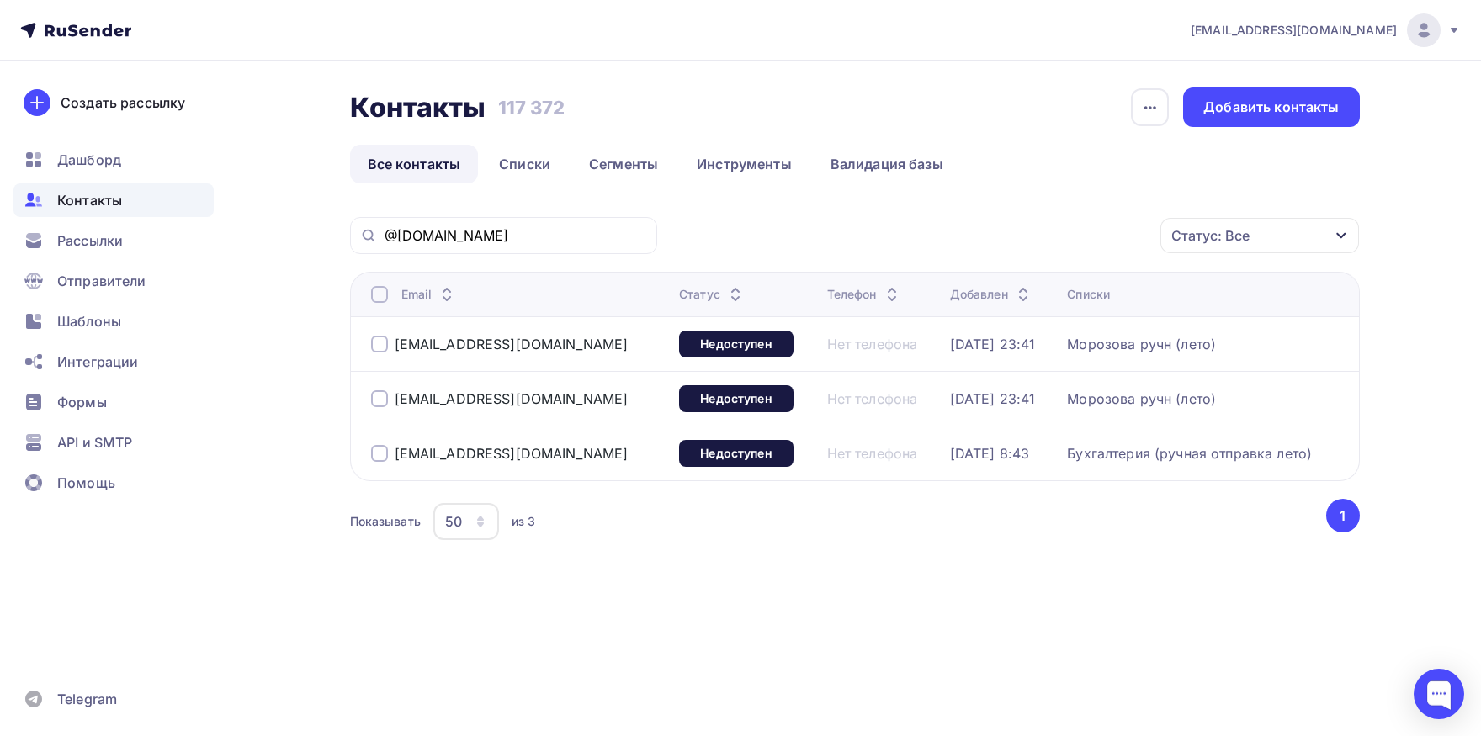
click at [381, 406] on div at bounding box center [379, 398] width 17 height 17
click at [388, 342] on div "o.sushentseva@serovmet.ru" at bounding box center [499, 344] width 257 height 17
click at [378, 403] on div at bounding box center [379, 398] width 17 height 17
click at [538, 230] on input "@serovmet.ru" at bounding box center [516, 235] width 263 height 19
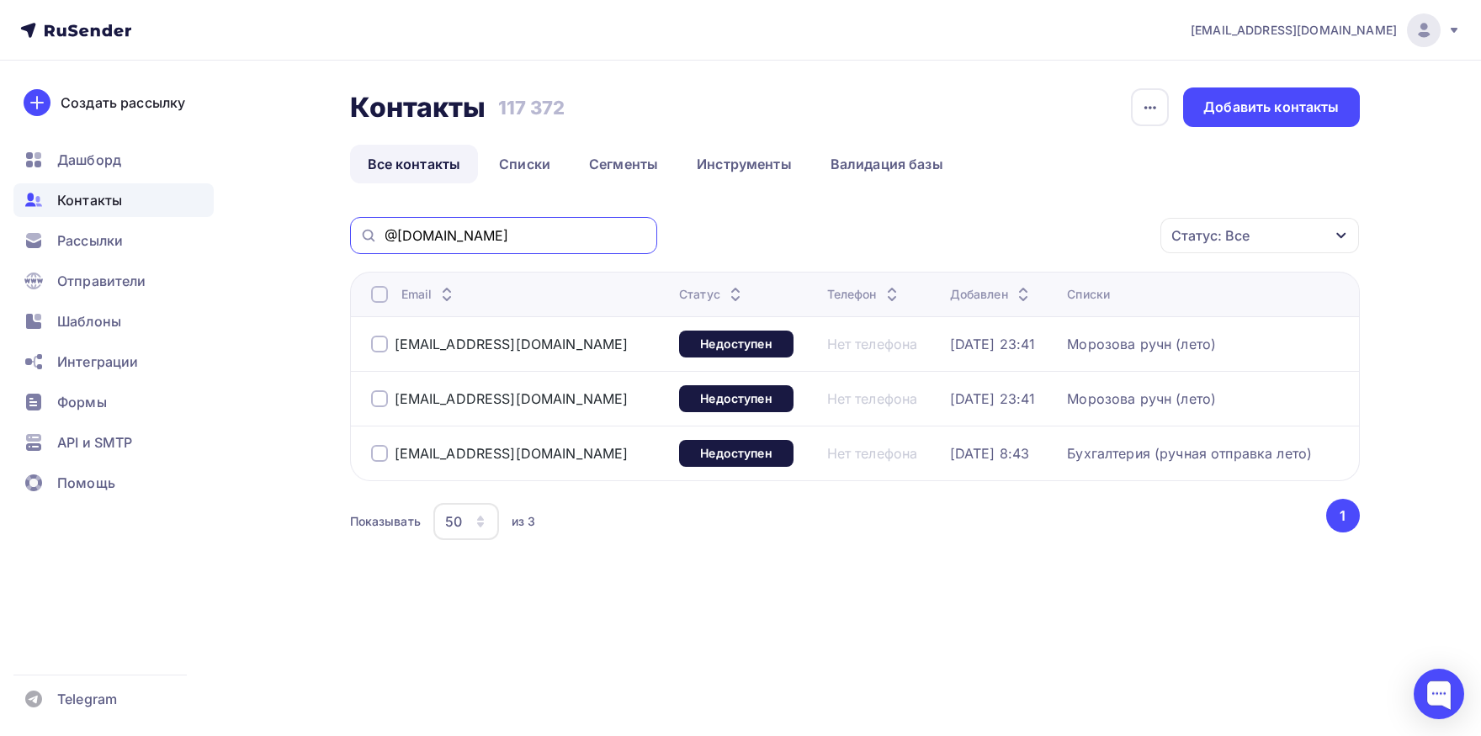
paste input "tihi@omegafuture"
click at [538, 230] on input "tihi@omegafuture.ru" at bounding box center [516, 235] width 263 height 19
drag, startPoint x: 412, startPoint y: 230, endPoint x: 295, endPoint y: 231, distance: 117.8
click at [385, 231] on input "tihi@omegafuture.ru" at bounding box center [516, 235] width 263 height 19
type input "omegafuture.ru"
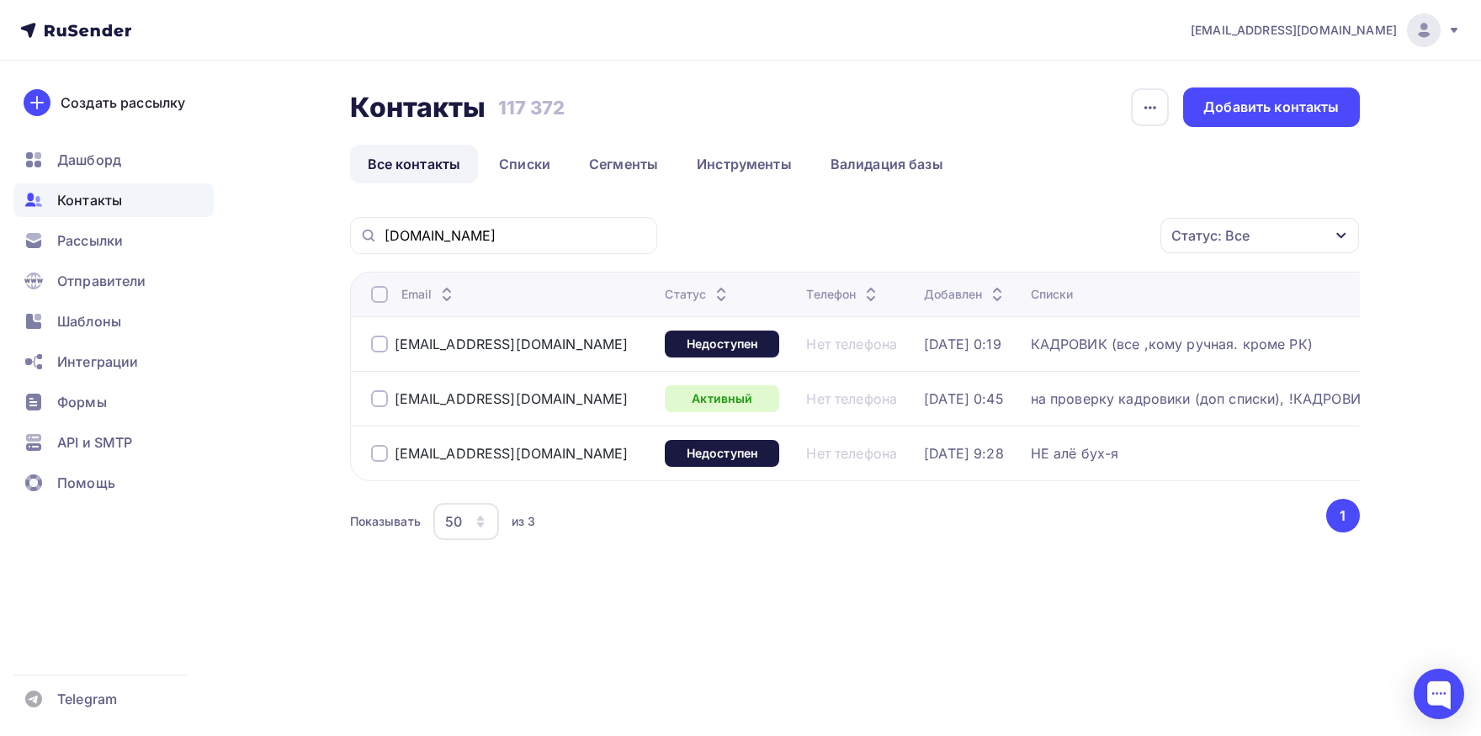
click at [377, 461] on div at bounding box center [379, 453] width 17 height 17
click at [1001, 238] on div "Действие" at bounding box center [1035, 236] width 222 height 33
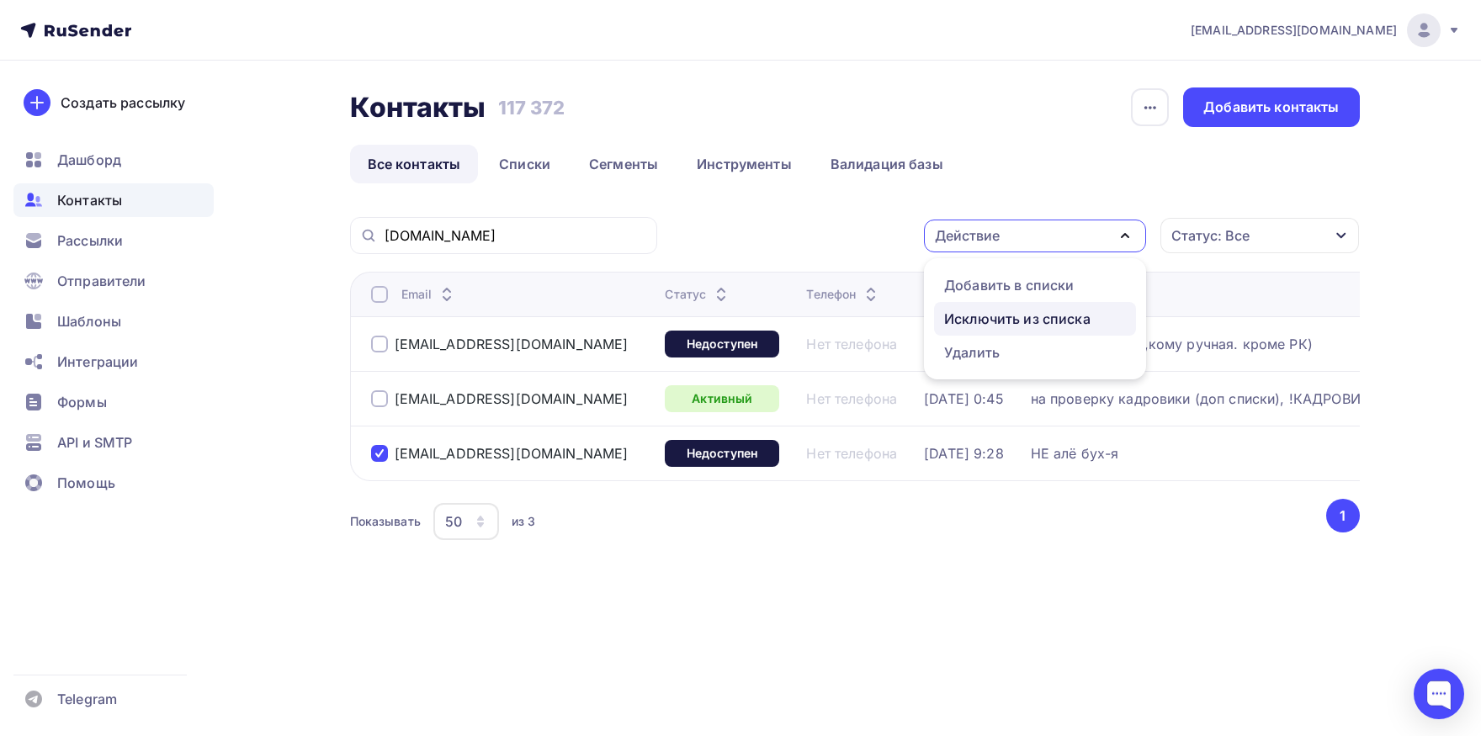
click at [997, 316] on div "Исключить из списка" at bounding box center [1017, 319] width 146 height 20
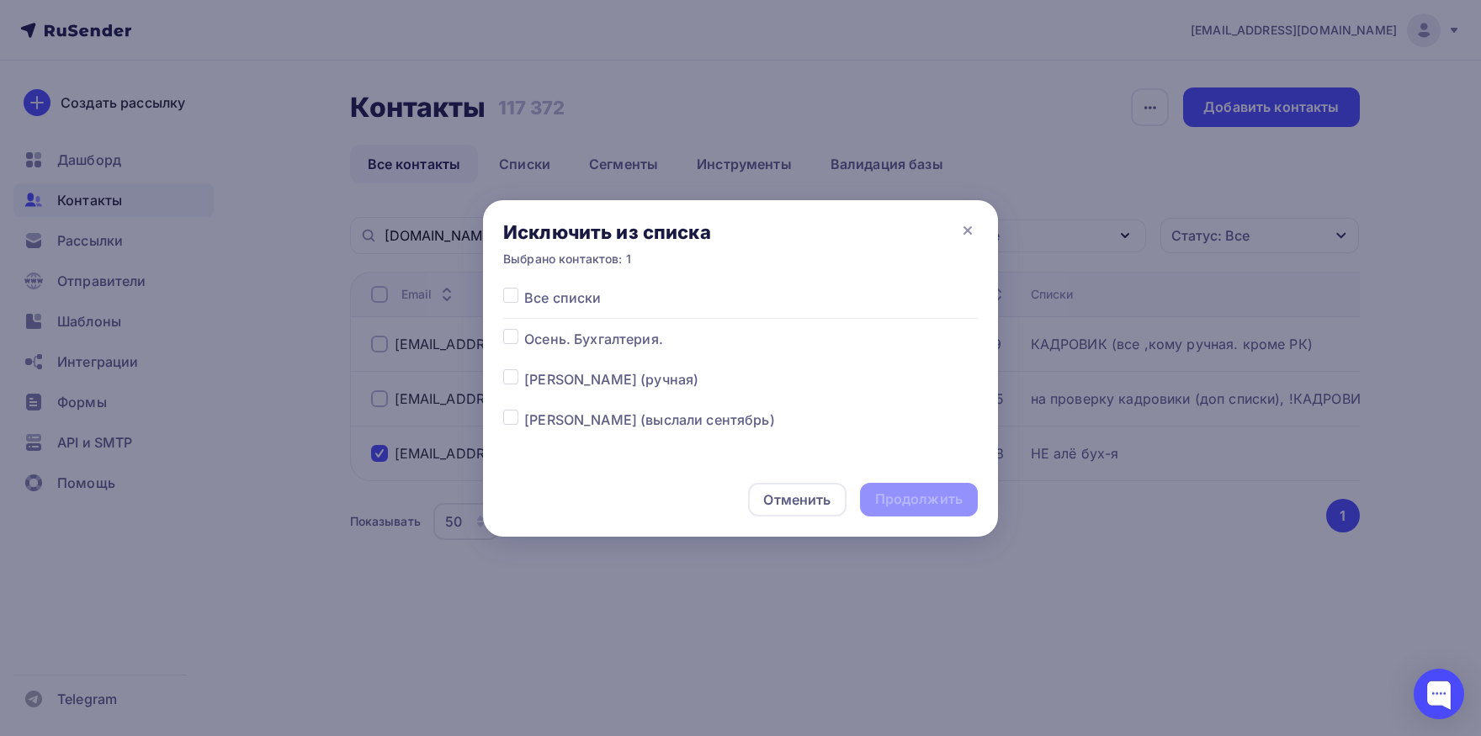
click at [524, 288] on label at bounding box center [524, 288] width 0 height 0
click at [513, 301] on input "checkbox" at bounding box center [510, 295] width 15 height 15
checkbox input "true"
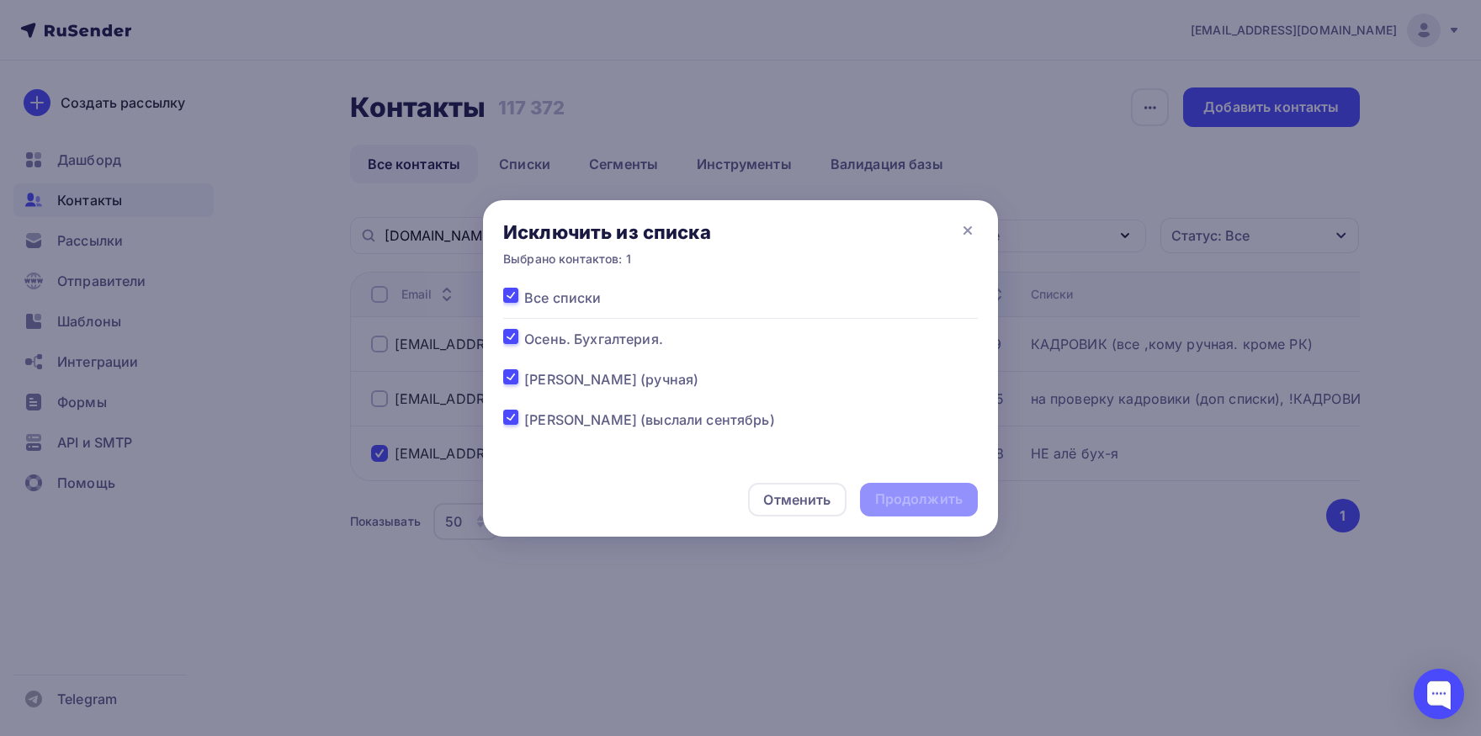
checkbox input "true"
click at [929, 505] on div "Продолжить" at bounding box center [919, 499] width 88 height 19
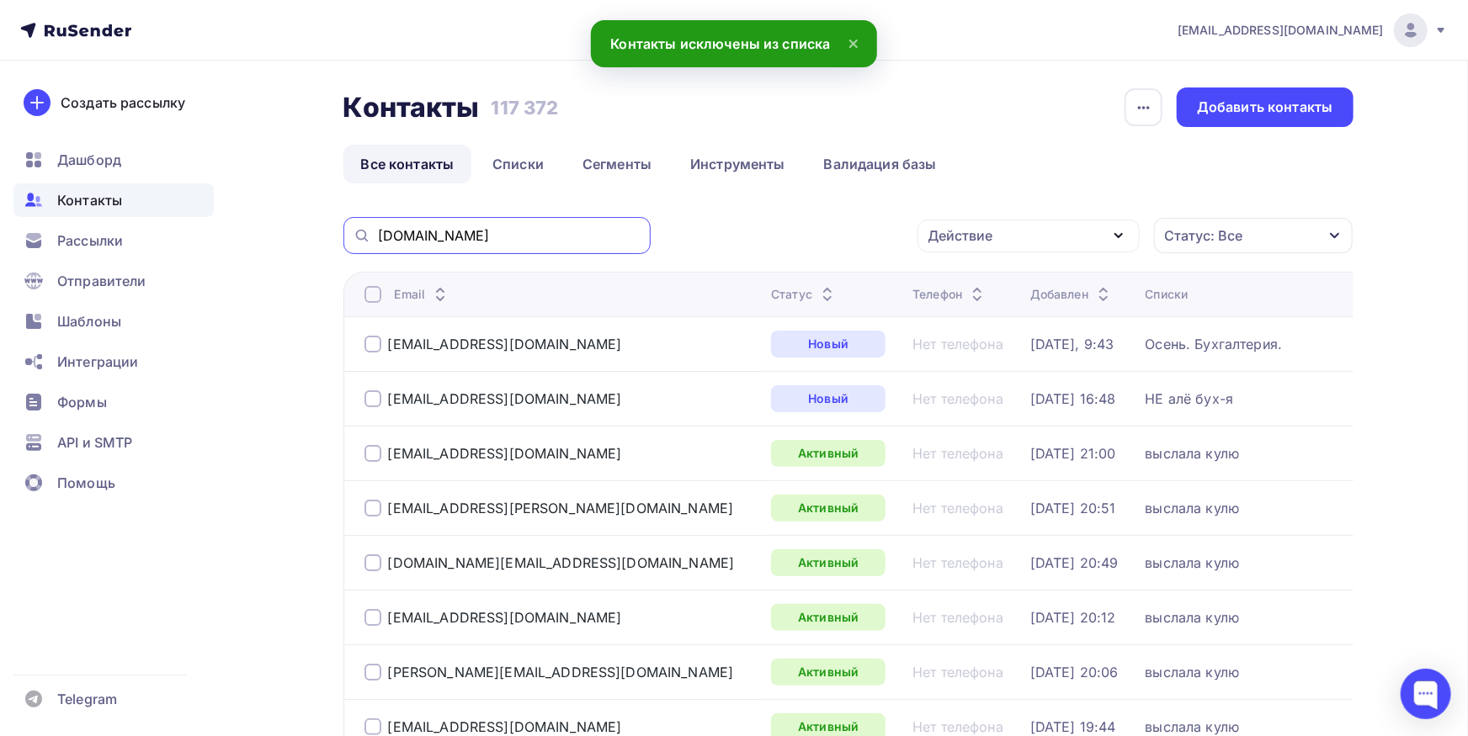
click at [506, 238] on input "omegafuture.ru" at bounding box center [509, 235] width 263 height 19
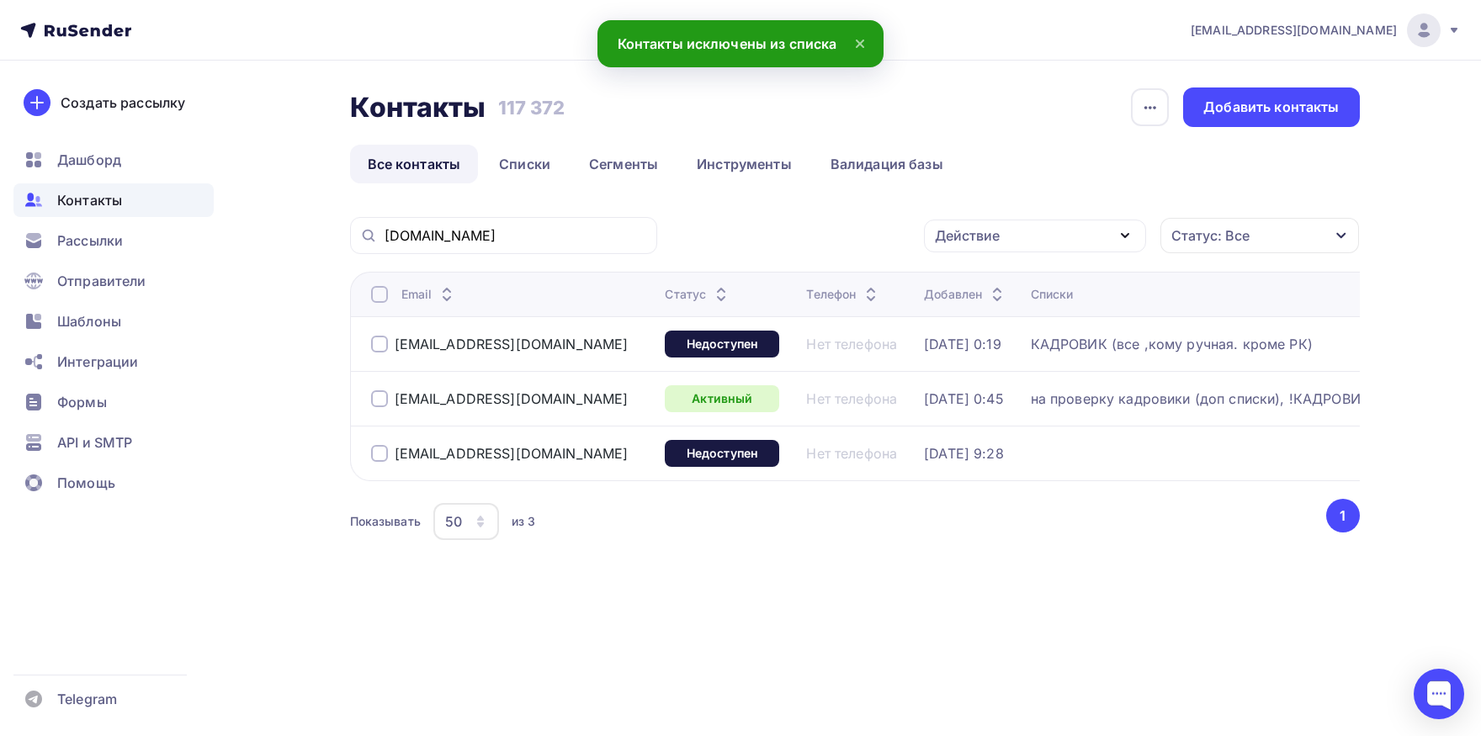
click at [373, 461] on div at bounding box center [379, 453] width 17 height 17
click at [1035, 235] on div "Действие" at bounding box center [1035, 236] width 222 height 33
click at [1007, 284] on div "Добавить в списки" at bounding box center [1009, 285] width 130 height 20
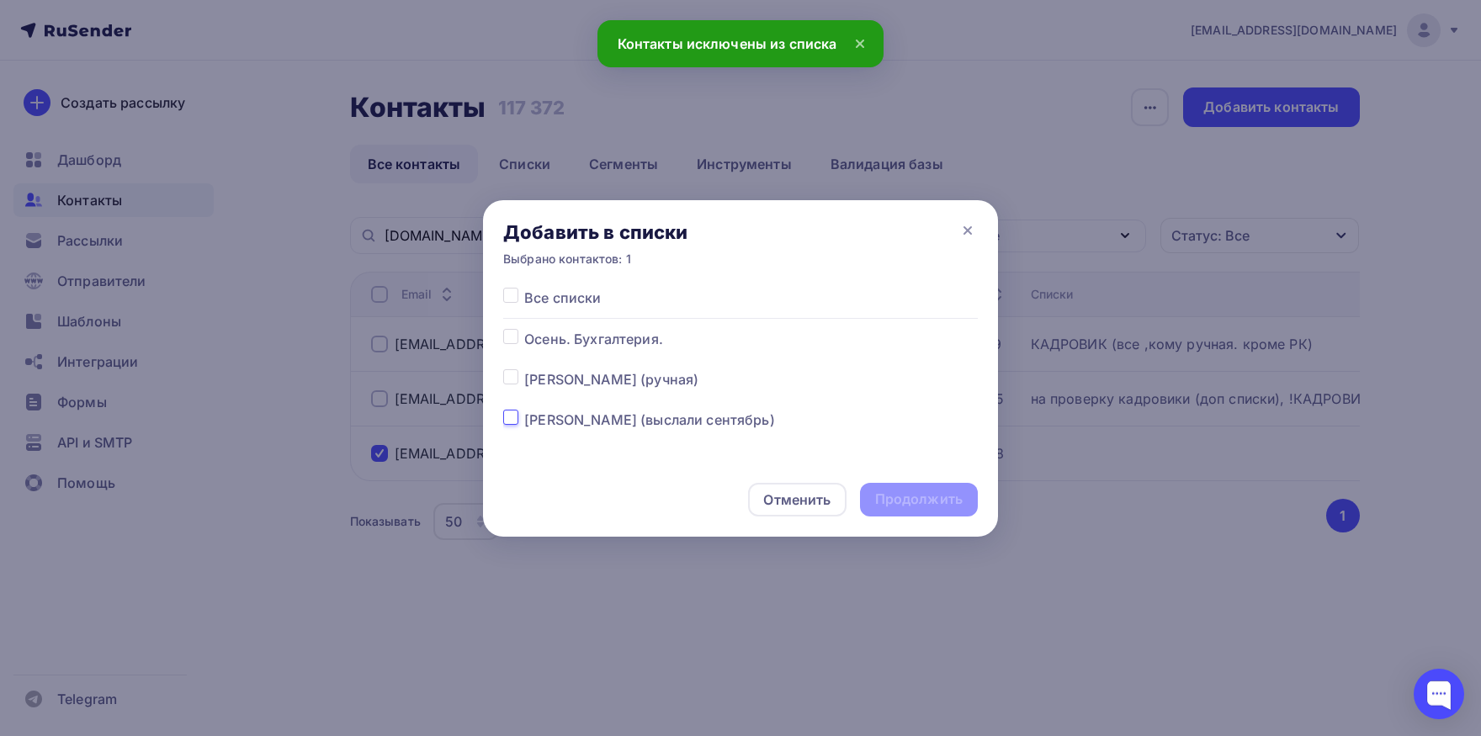
click at [509, 410] on input "checkbox" at bounding box center [510, 417] width 15 height 15
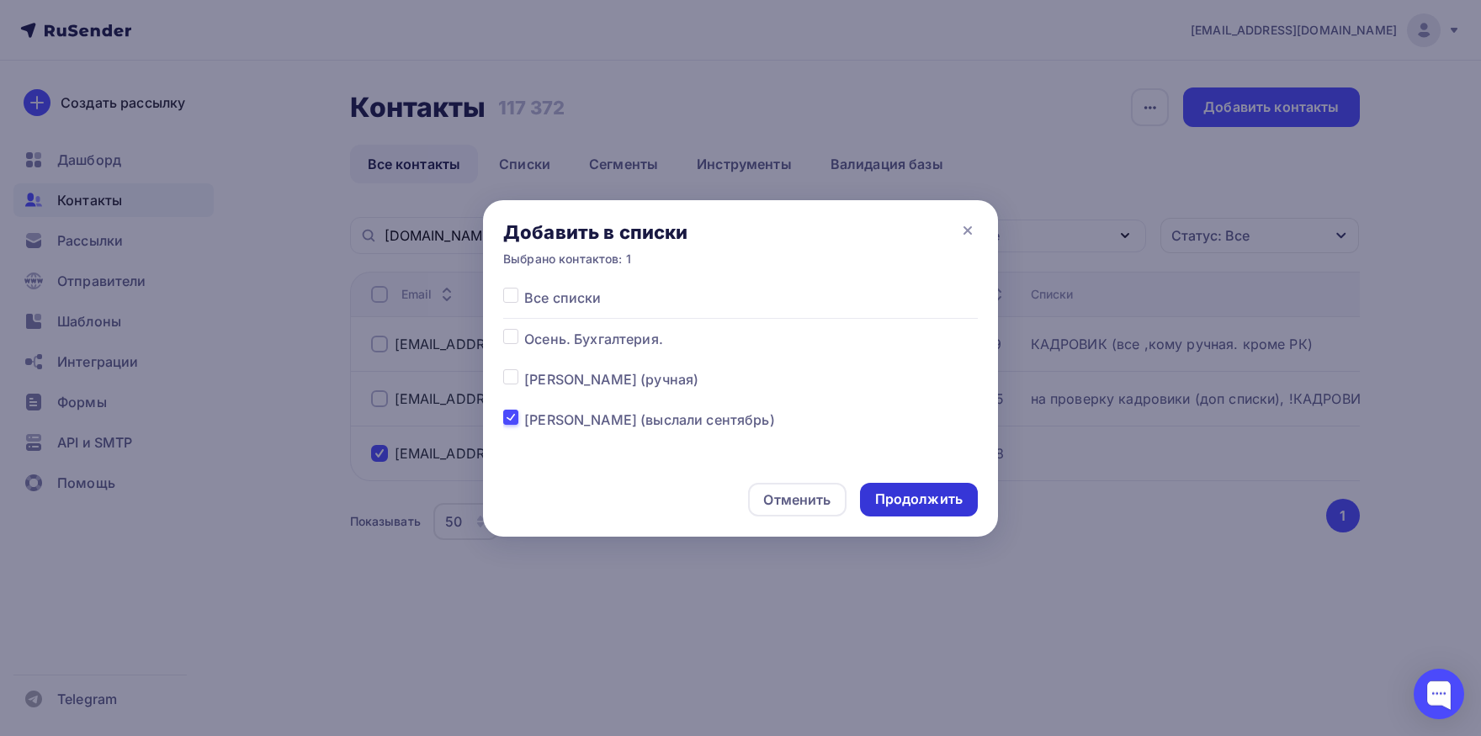
click at [935, 507] on div "Продолжить" at bounding box center [919, 499] width 88 height 19
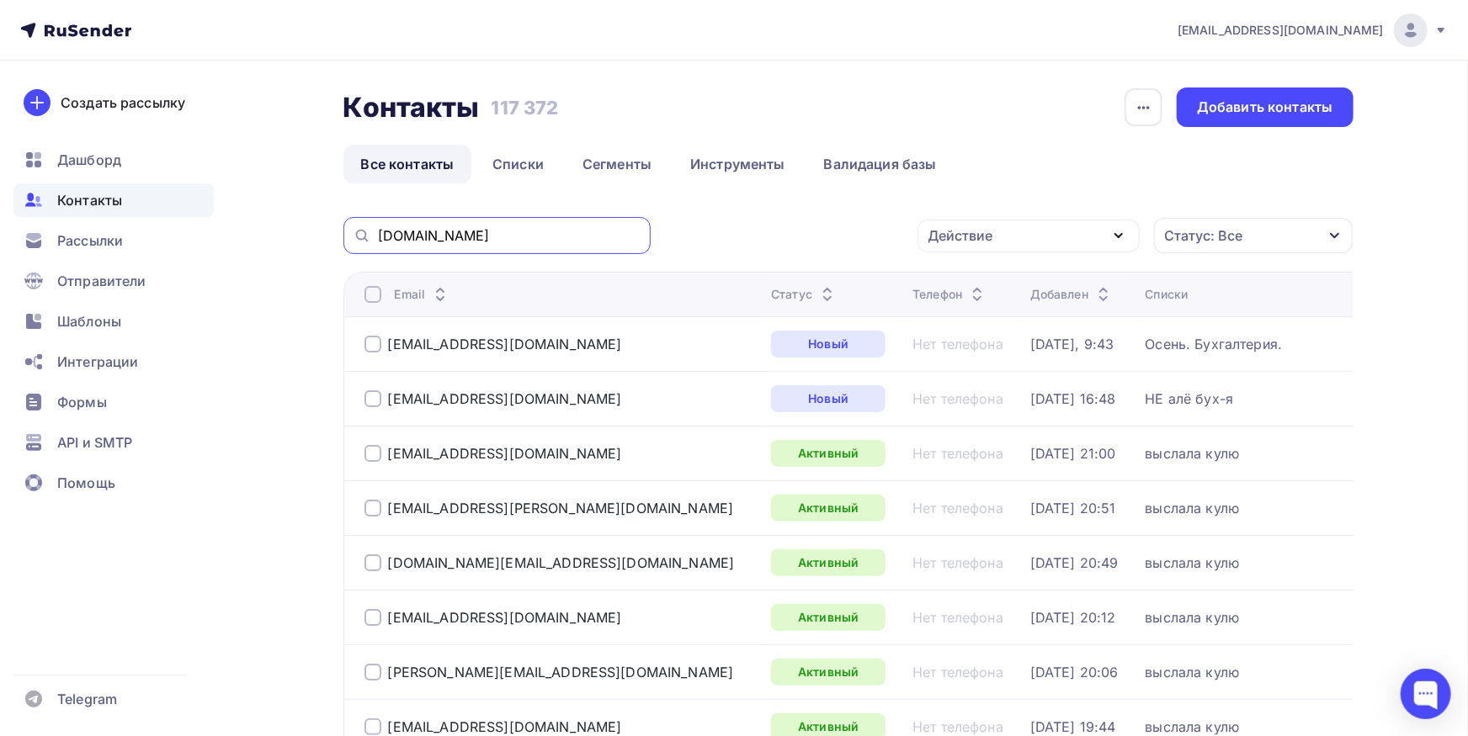
click at [513, 237] on input "omegafuture.ru" at bounding box center [509, 235] width 263 height 19
paste input "buh@1Cbpo.com"
click at [531, 236] on input "buh@1Cbpo.com" at bounding box center [509, 235] width 263 height 19
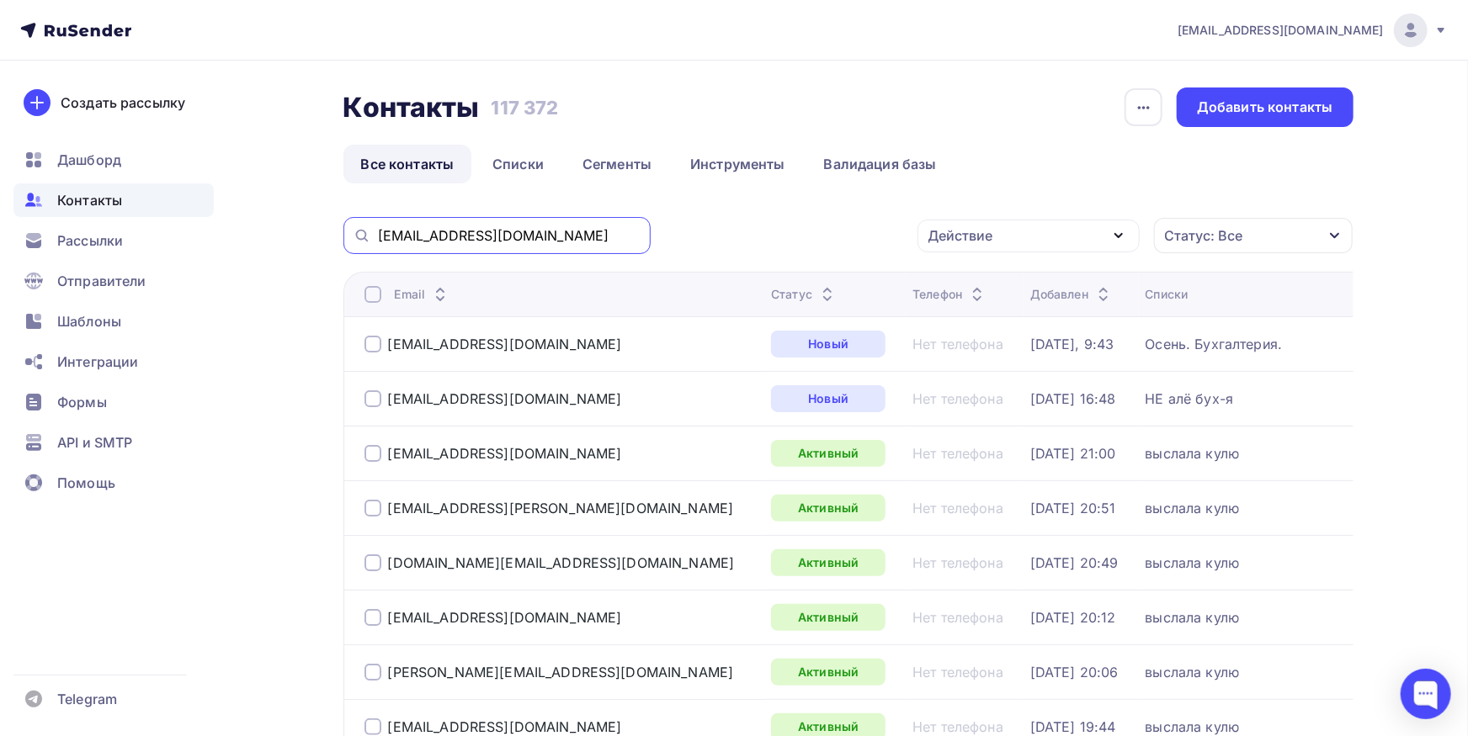
click at [531, 236] on input "buh@1Cbpo.com" at bounding box center [509, 235] width 263 height 19
click at [377, 238] on div "buh@1Cbpo.com" at bounding box center [496, 235] width 307 height 37
click at [379, 238] on input "buh@1Cbpo.com" at bounding box center [509, 235] width 263 height 19
click at [512, 236] on input "buh@1Cbpo.com" at bounding box center [509, 235] width 263 height 19
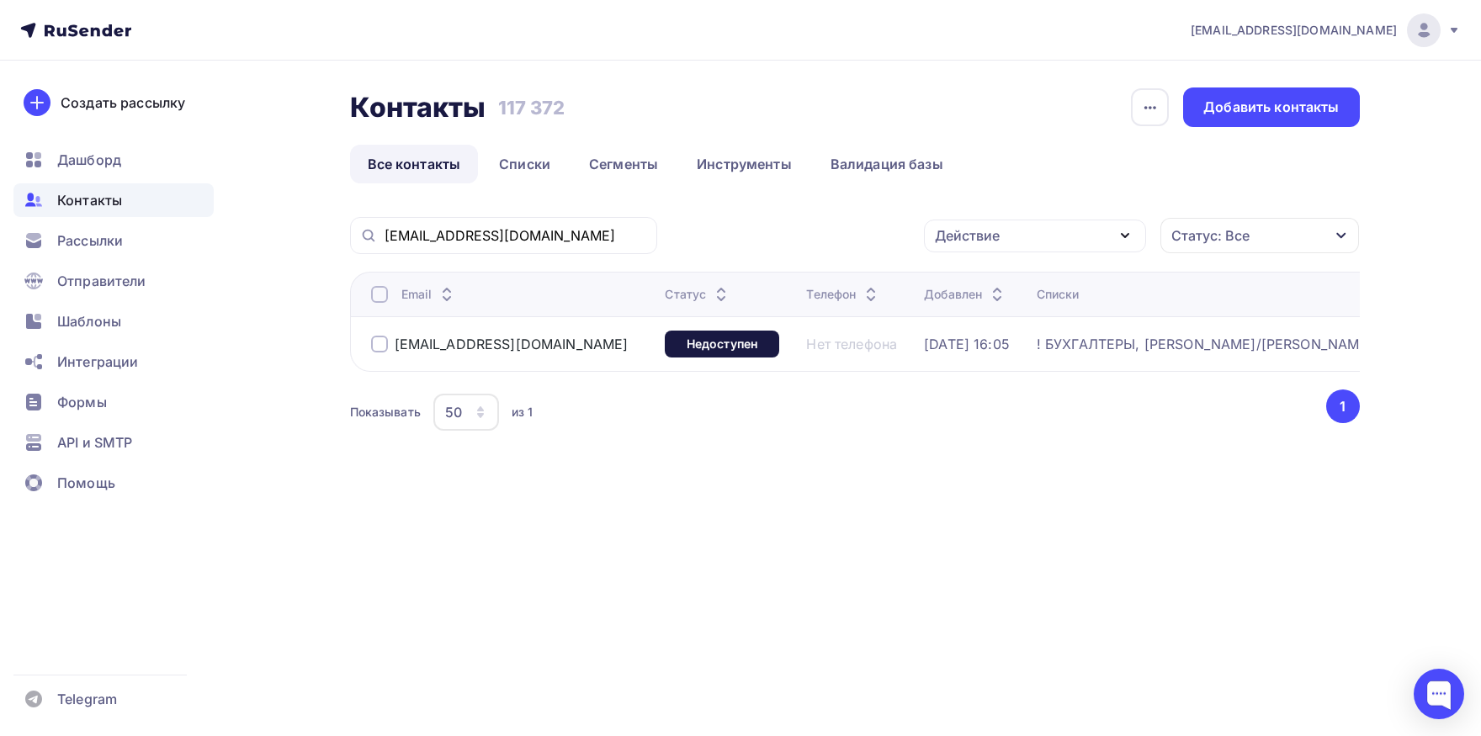
click at [377, 295] on div at bounding box center [379, 294] width 17 height 17
click at [985, 240] on div "Действие" at bounding box center [967, 236] width 65 height 20
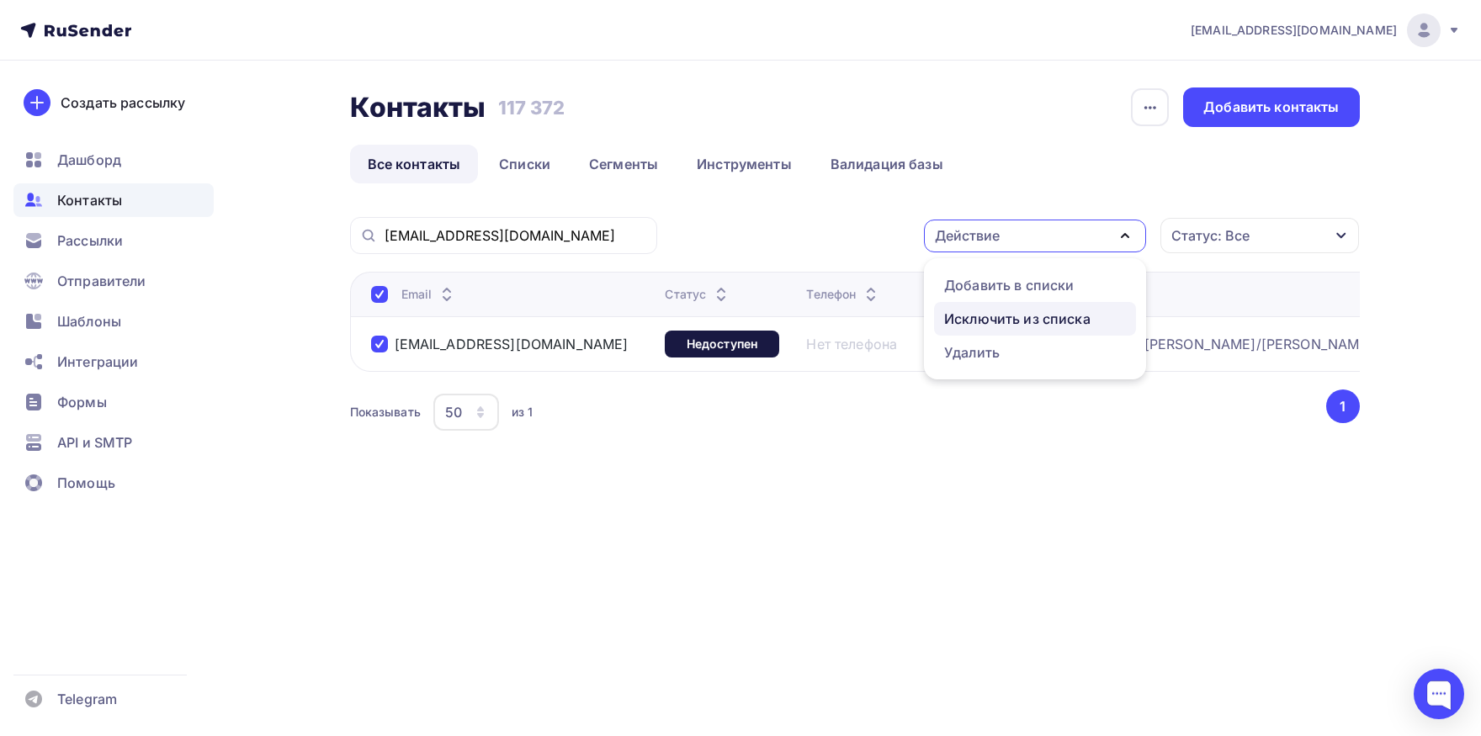
click at [969, 311] on div "Исключить из списка" at bounding box center [1017, 319] width 146 height 20
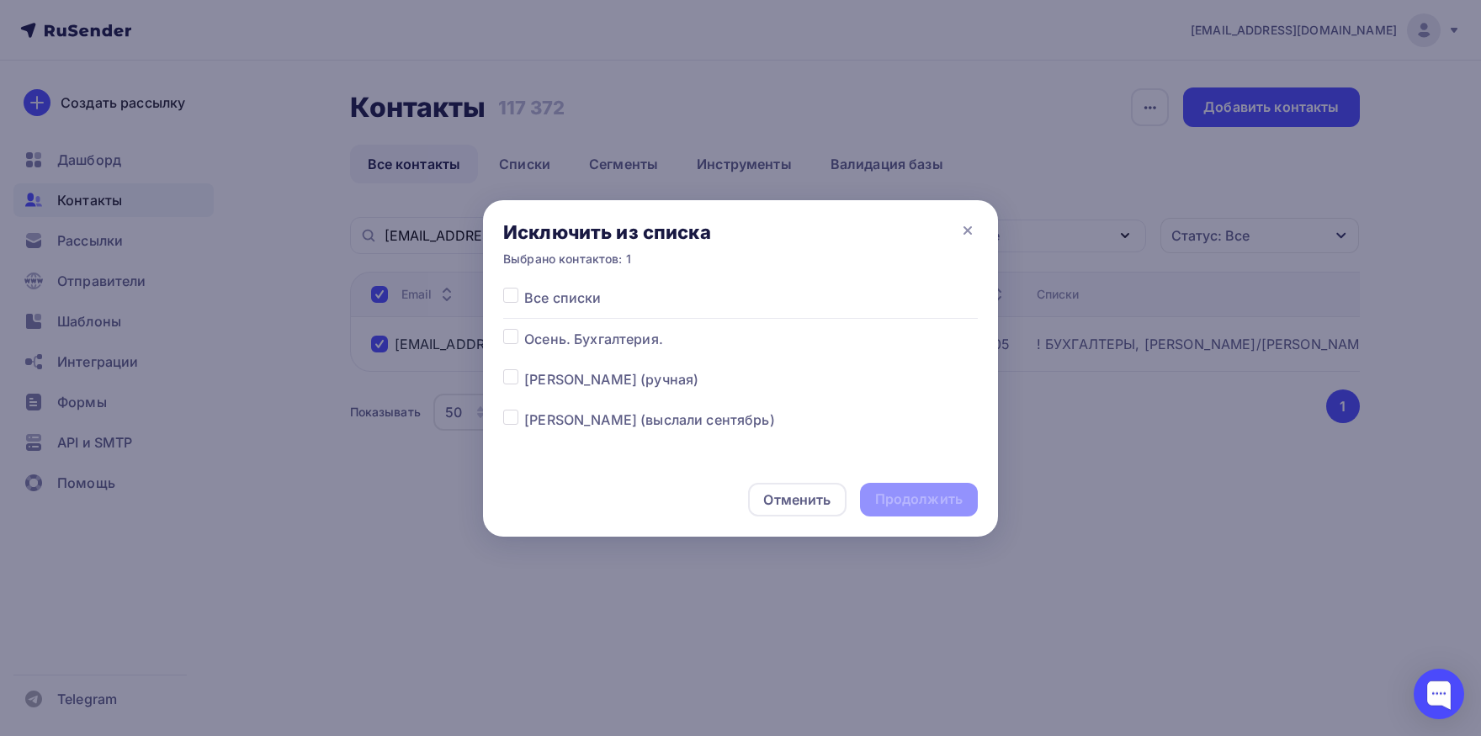
click at [524, 288] on label at bounding box center [524, 288] width 0 height 0
click at [511, 297] on input "checkbox" at bounding box center [510, 295] width 15 height 15
click at [900, 505] on div "Продолжить" at bounding box center [919, 499] width 88 height 19
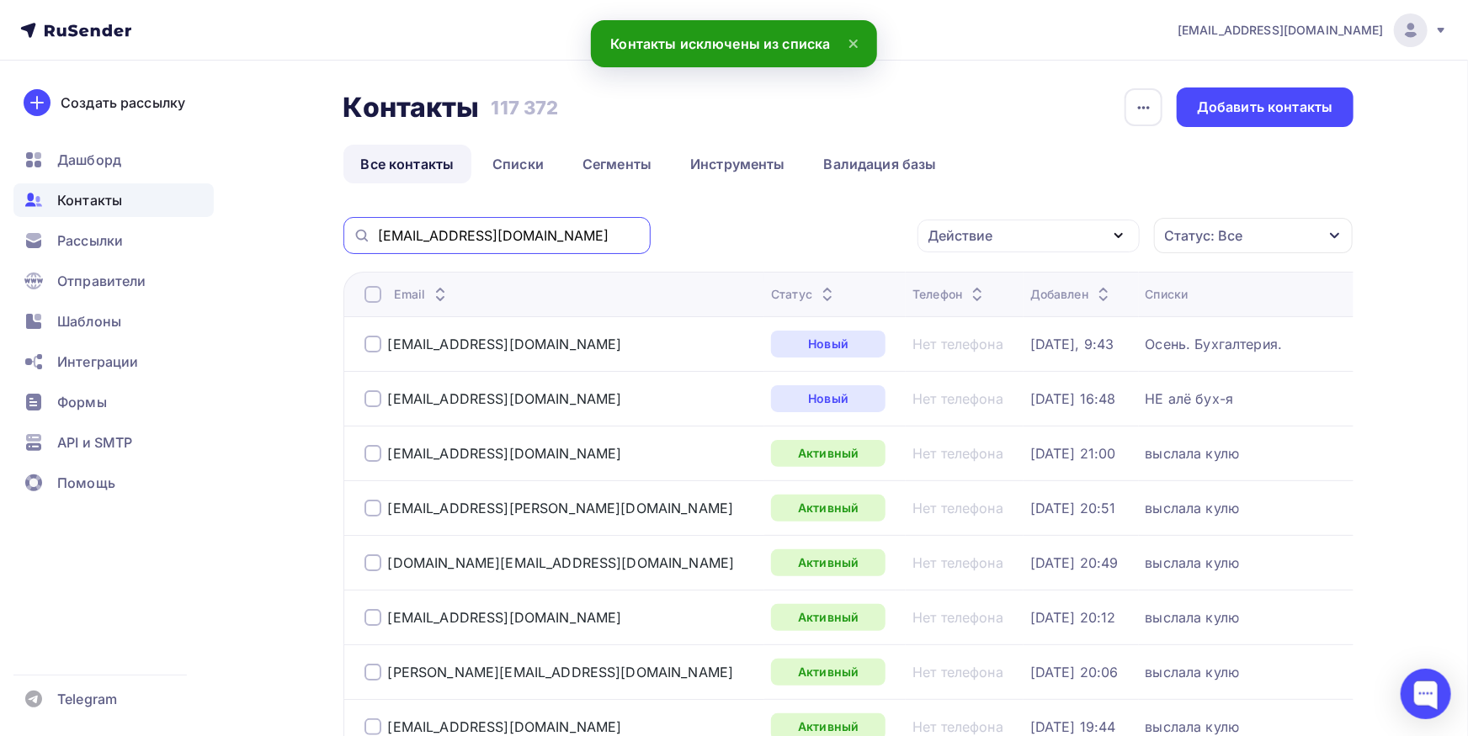
click at [560, 243] on input "buh@1Cbpo.com" at bounding box center [509, 235] width 263 height 19
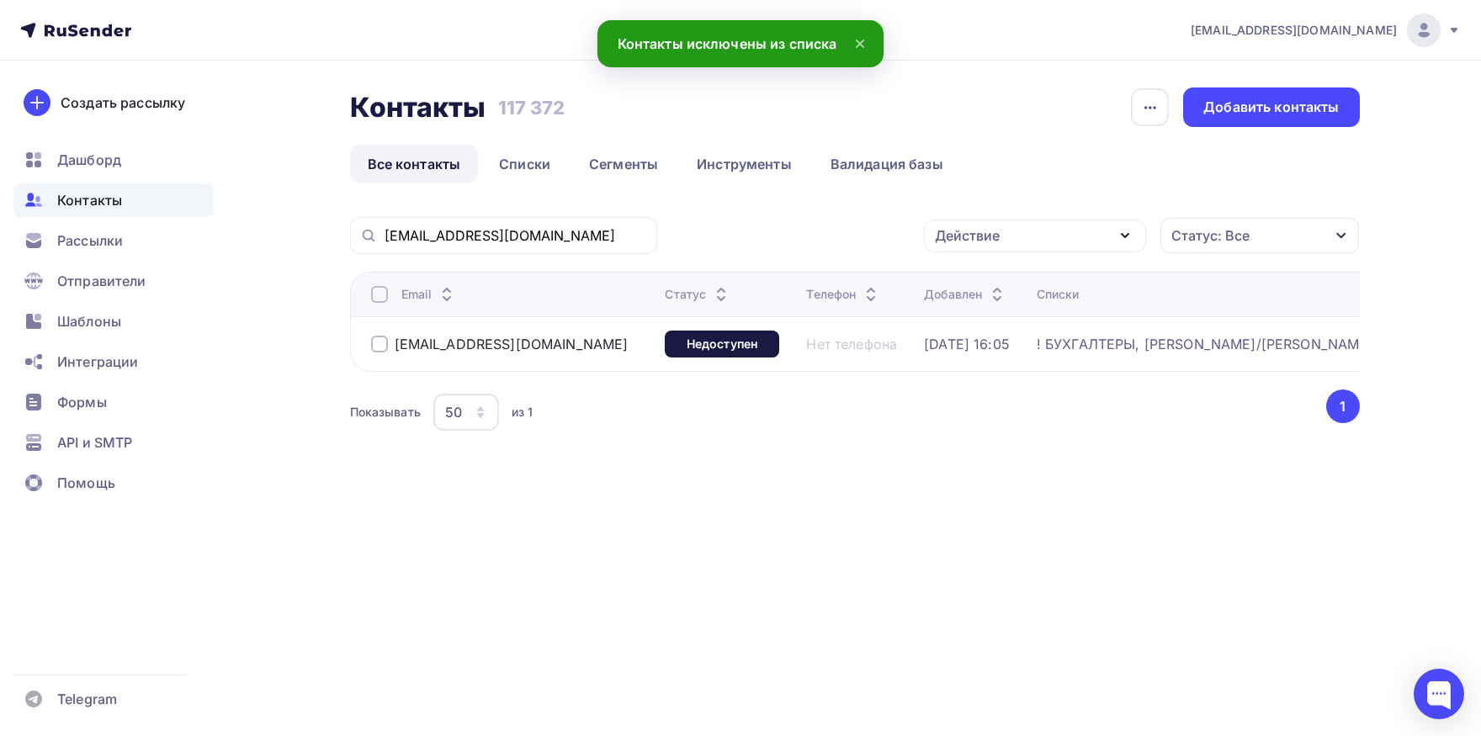
click at [372, 293] on div at bounding box center [379, 294] width 17 height 17
click at [947, 236] on div "Действие" at bounding box center [967, 236] width 65 height 20
click at [940, 287] on link "Добавить в списки" at bounding box center [1035, 285] width 202 height 34
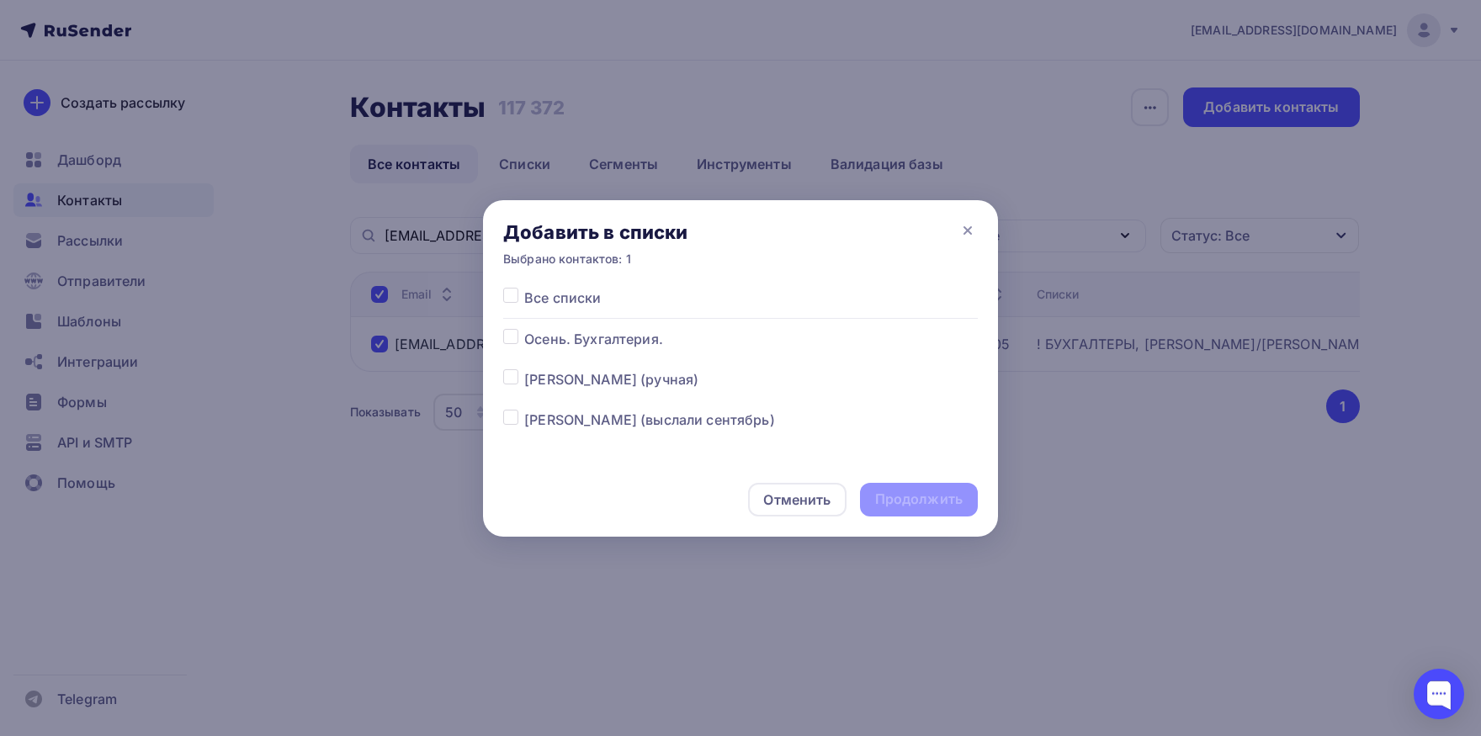
click at [524, 329] on label at bounding box center [524, 329] width 0 height 0
click at [514, 340] on input "checkbox" at bounding box center [510, 336] width 15 height 15
click at [939, 496] on div "Продолжить" at bounding box center [919, 499] width 88 height 19
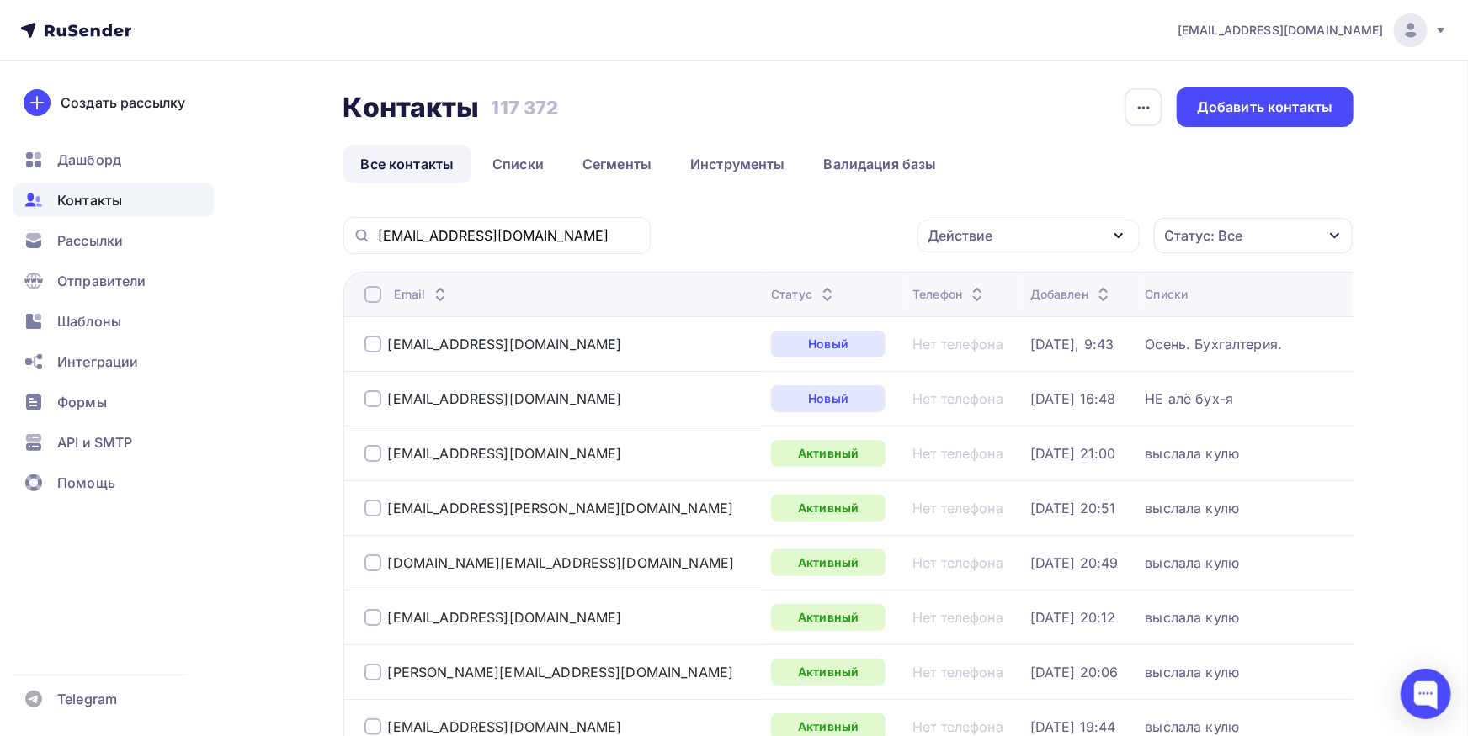
click at [517, 246] on div "buh@1Cbpo.com" at bounding box center [496, 235] width 307 height 37
click at [517, 229] on input "buh@1Cbpo.com" at bounding box center [509, 235] width 263 height 19
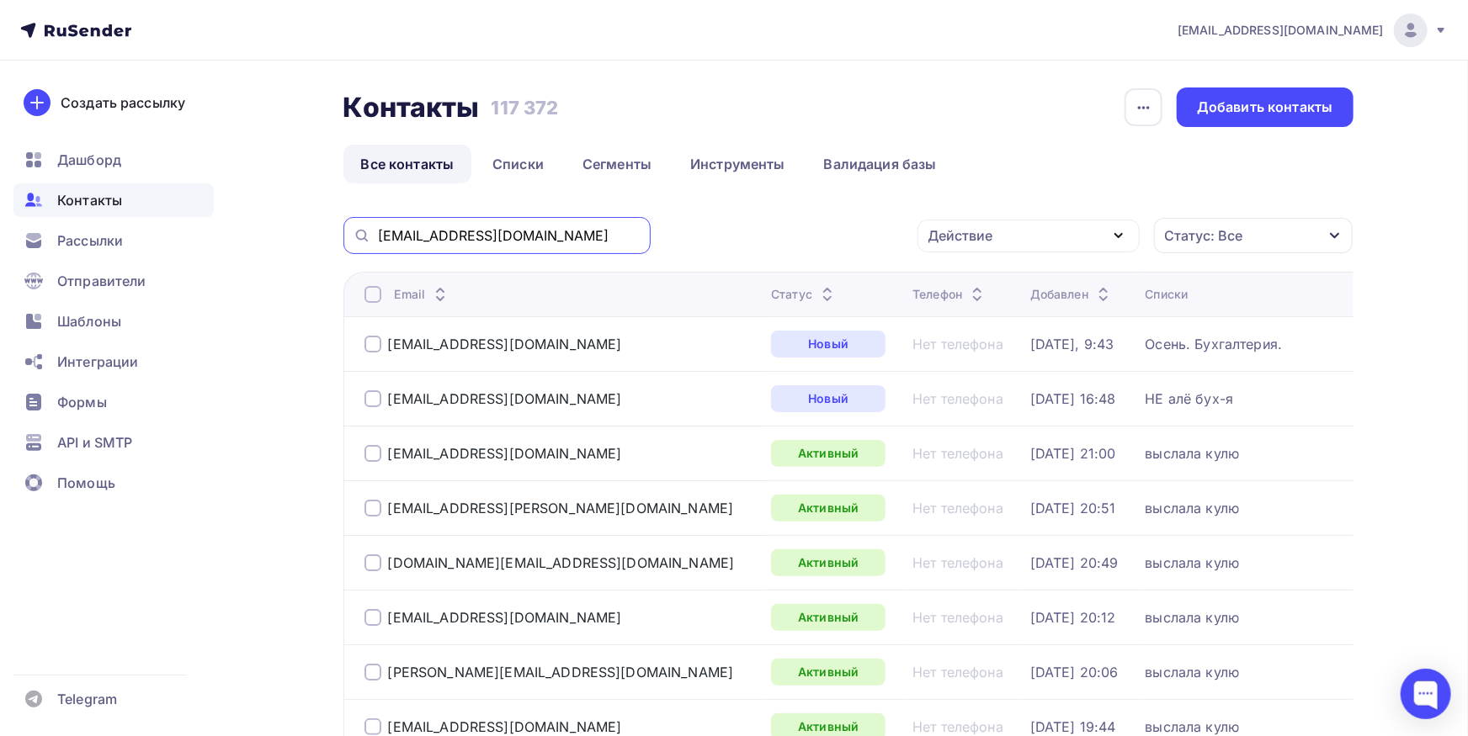
click at [517, 229] on input "buh@1Cbpo.com" at bounding box center [509, 235] width 263 height 19
paste input "omegafuture.ru"
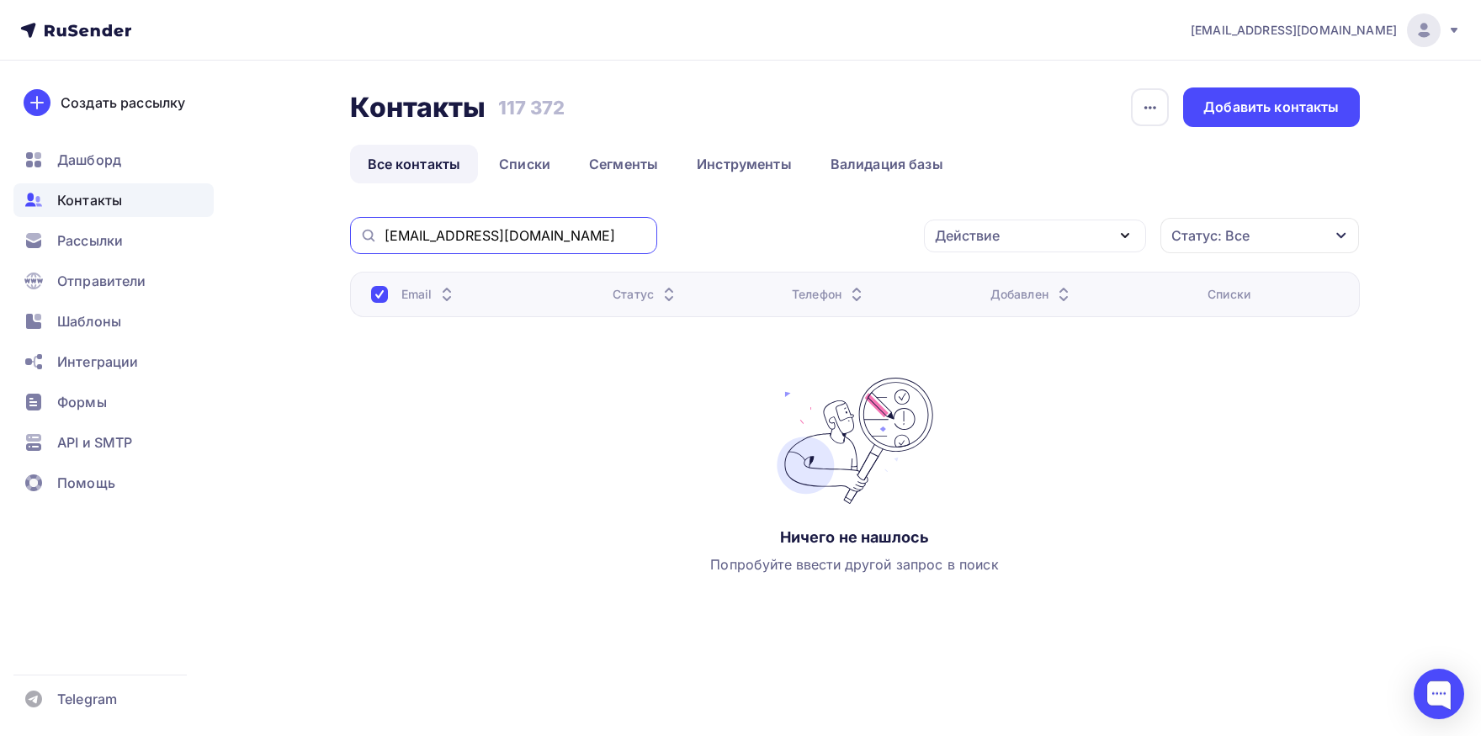
click at [570, 233] on input "buh@omegafuture.ru" at bounding box center [516, 235] width 263 height 19
paste input "v.mavlutova@3d-balt"
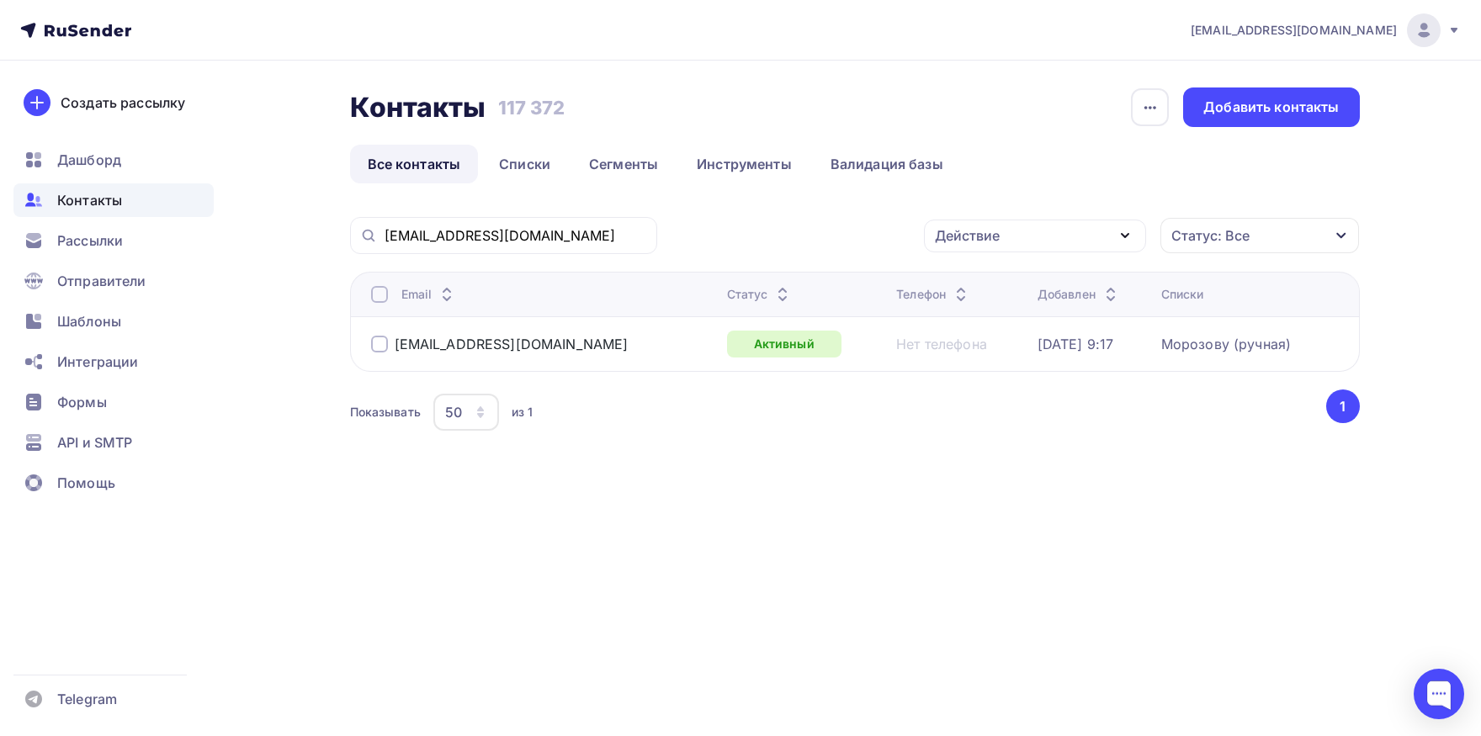
click at [380, 287] on div at bounding box center [379, 294] width 17 height 17
click at [379, 305] on th "Email" at bounding box center [535, 294] width 370 height 45
click at [378, 299] on div at bounding box center [379, 294] width 17 height 17
click at [1077, 238] on div "Действие" at bounding box center [1035, 236] width 222 height 33
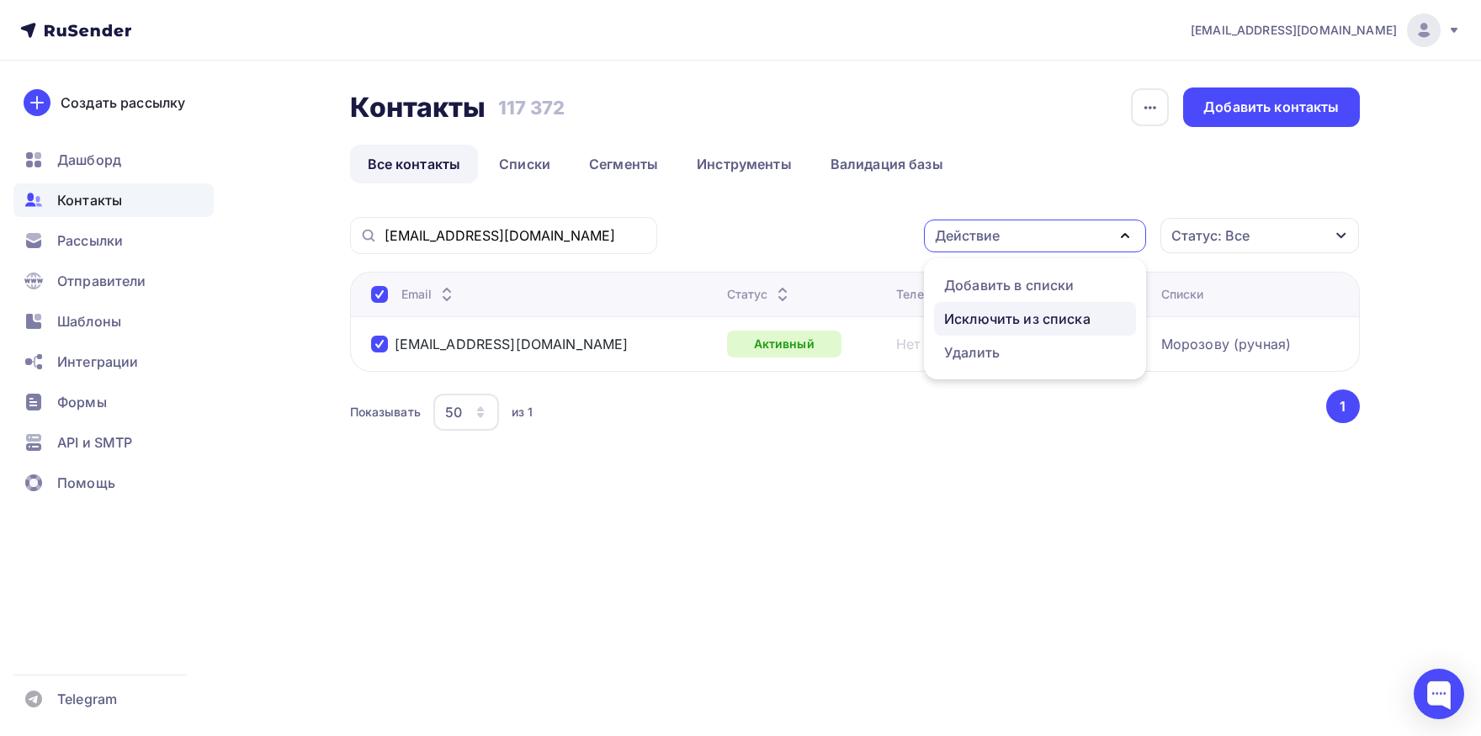
click at [1041, 317] on div "Исключить из списка" at bounding box center [1017, 319] width 146 height 20
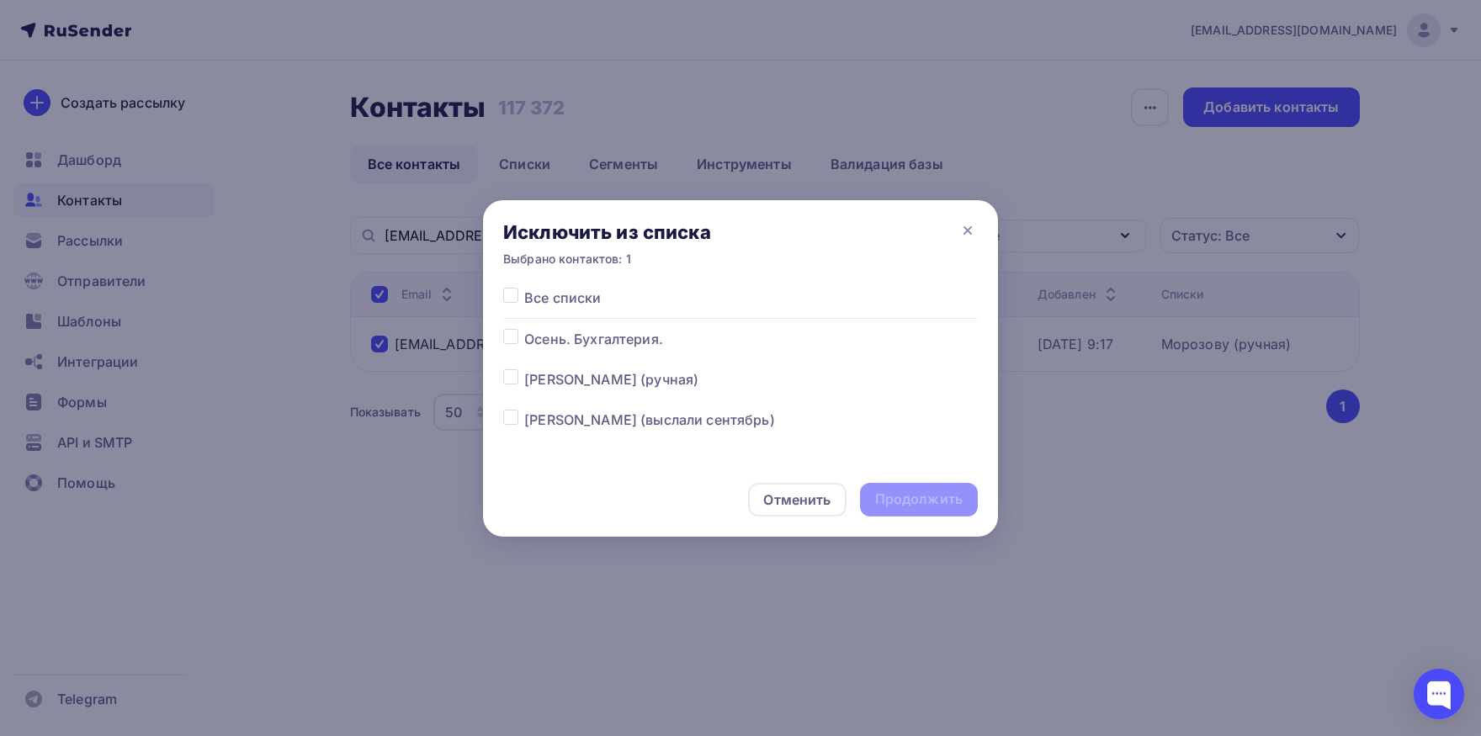
click at [524, 288] on label at bounding box center [524, 288] width 0 height 0
click at [512, 302] on input "checkbox" at bounding box center [510, 295] width 15 height 15
click at [884, 500] on div "Продолжить" at bounding box center [919, 499] width 88 height 19
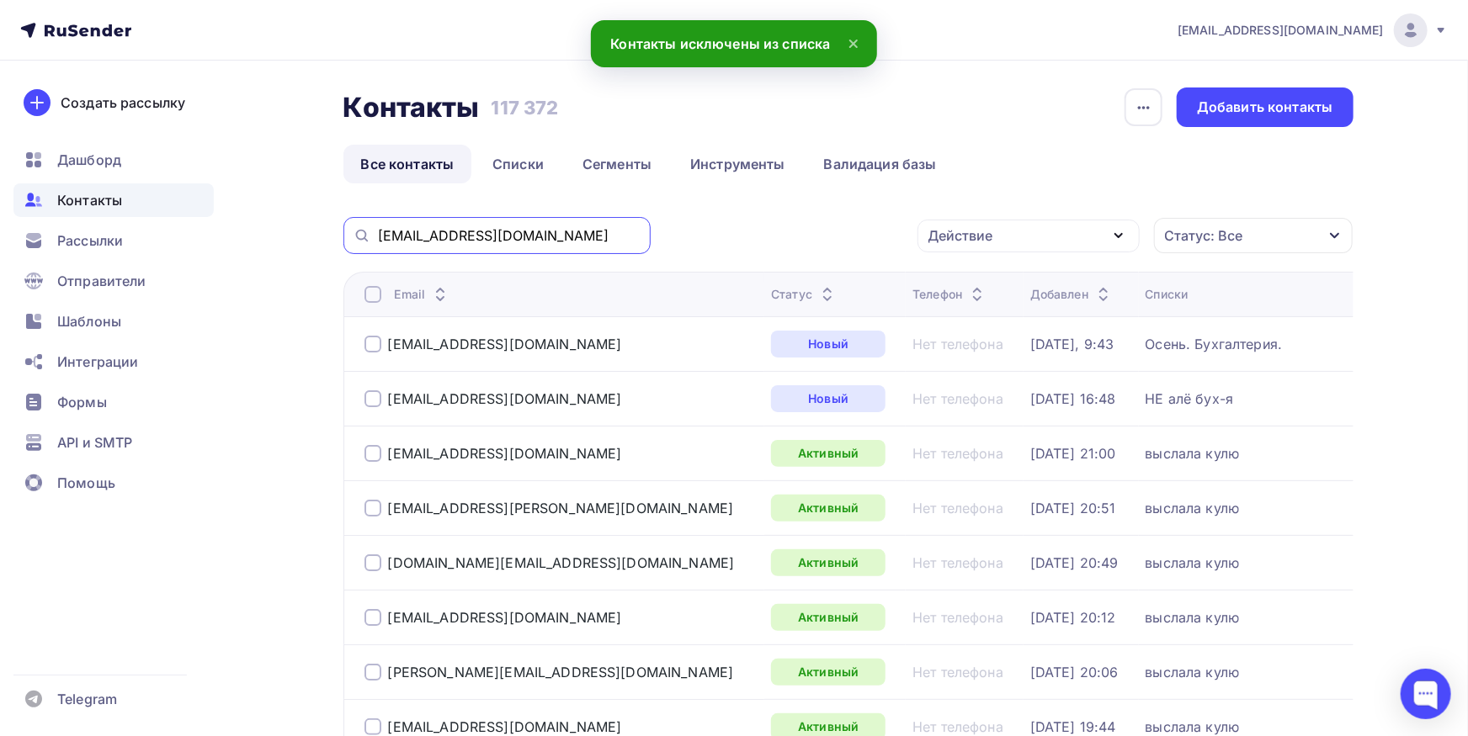
click at [539, 235] on input "v.mavlutova@3d-balt.ru" at bounding box center [509, 235] width 263 height 19
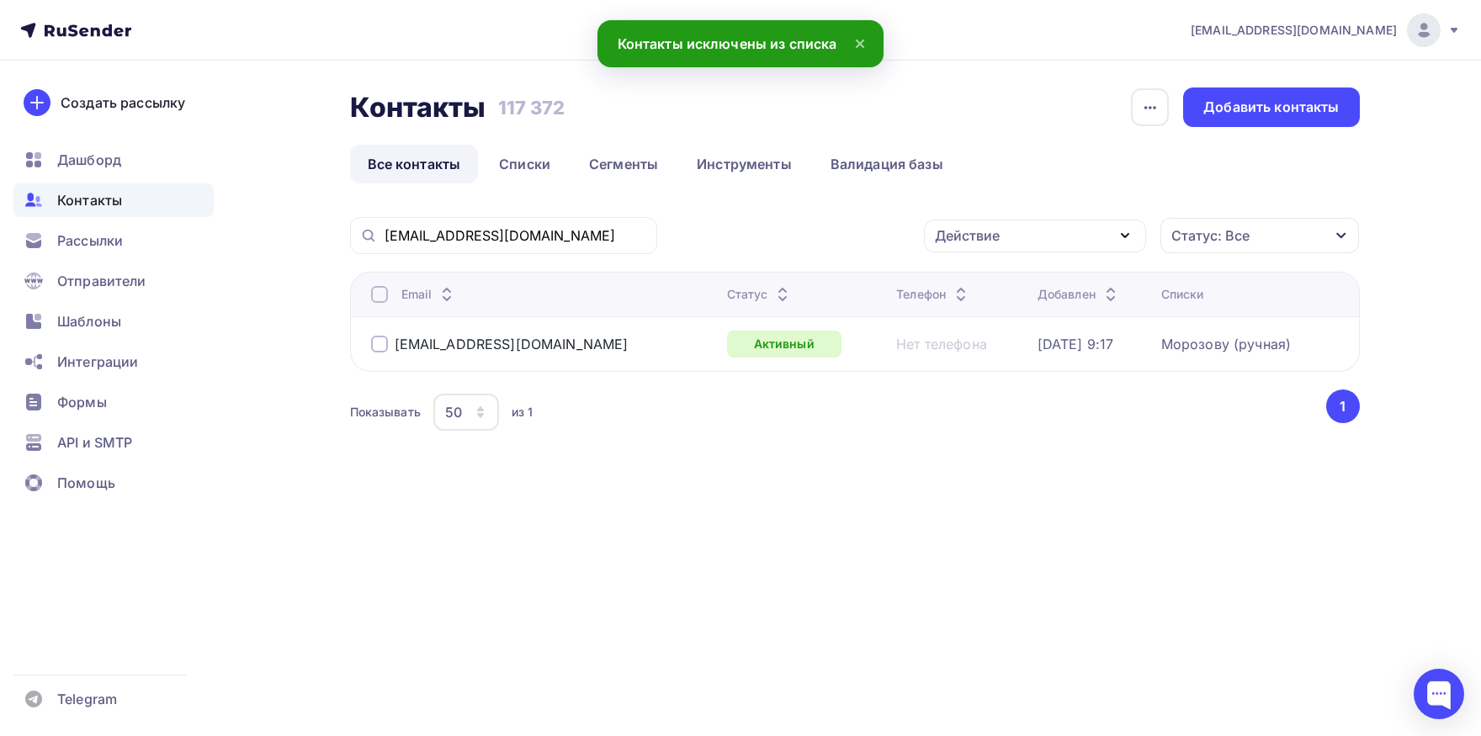
click at [380, 294] on div at bounding box center [379, 294] width 17 height 17
click at [1028, 242] on div "Действие" at bounding box center [1035, 236] width 222 height 33
click at [1010, 295] on div "Добавить в списки" at bounding box center [1009, 285] width 130 height 20
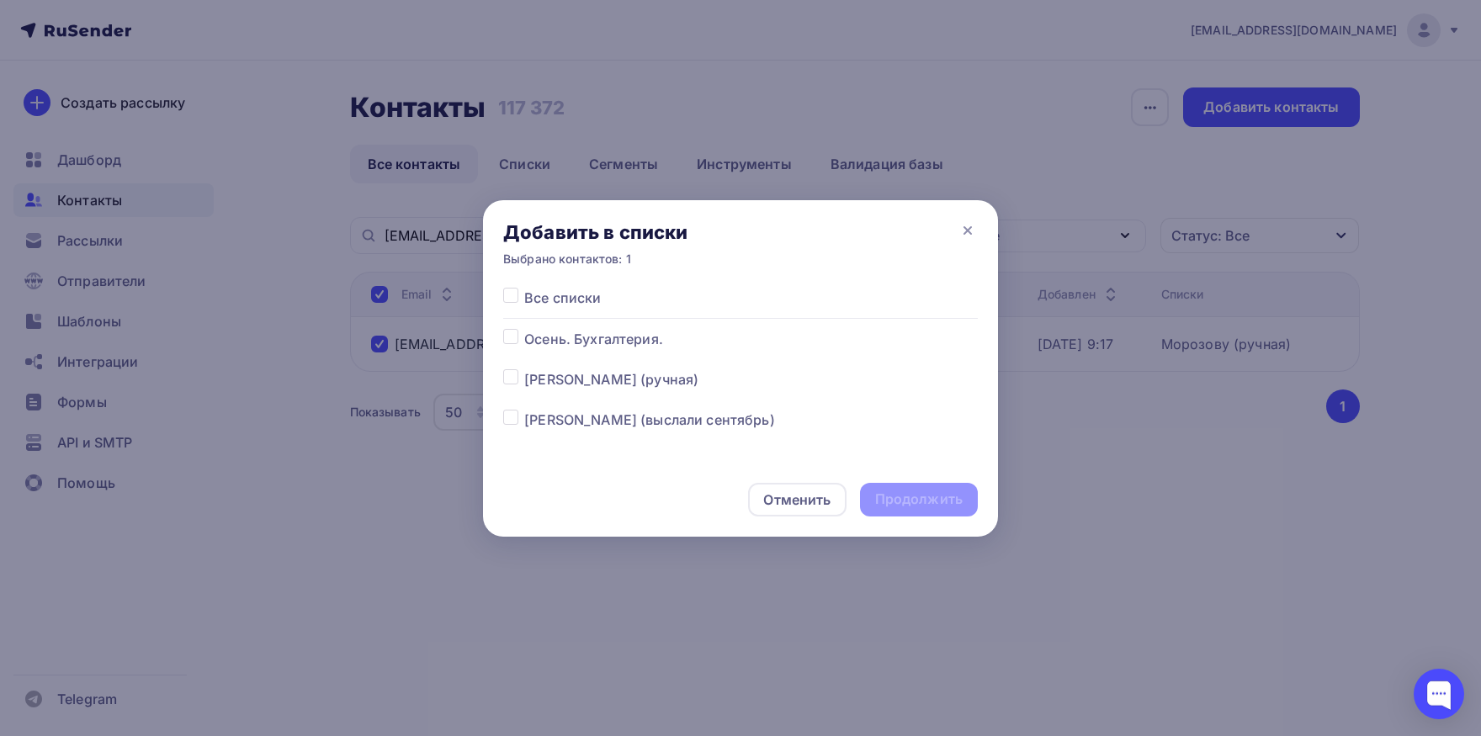
click at [523, 422] on div at bounding box center [513, 420] width 21 height 20
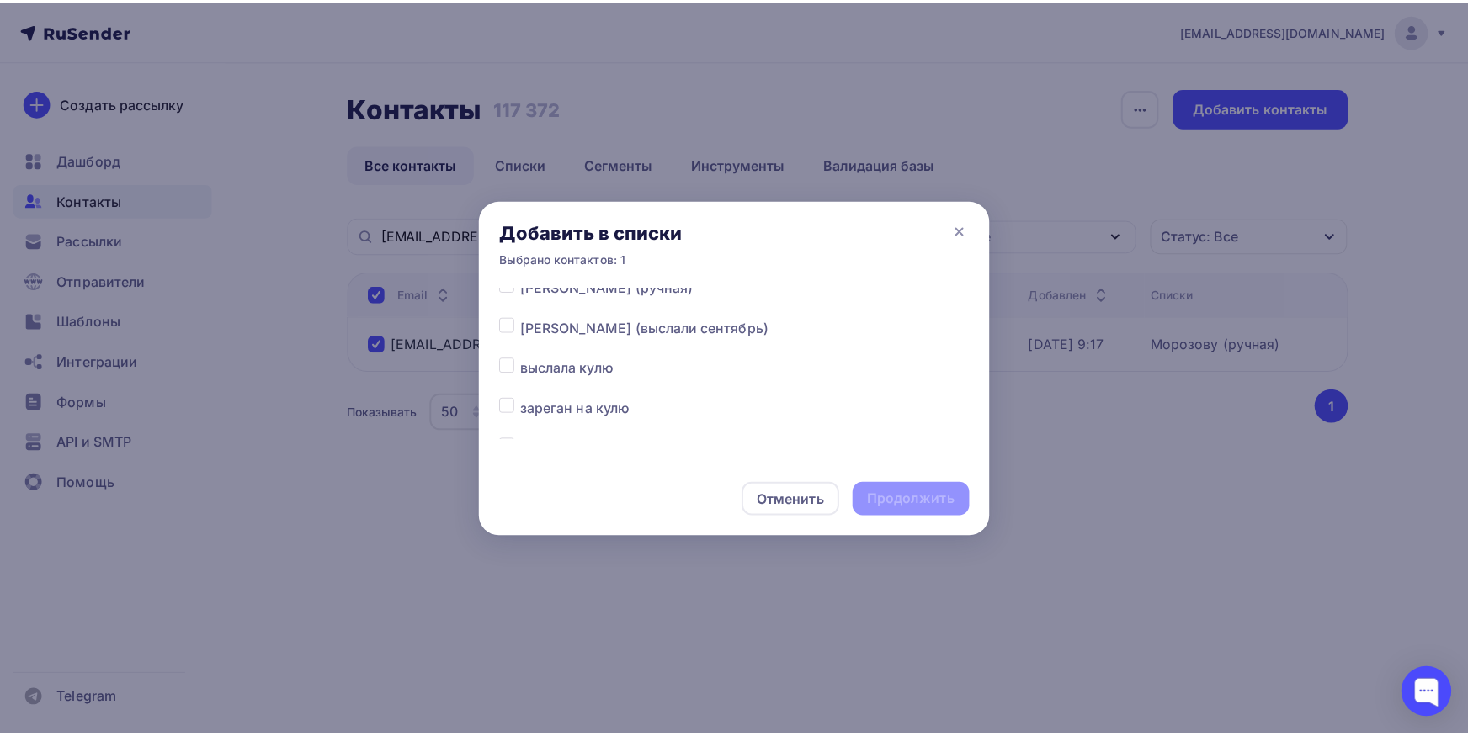
scroll to position [88, 0]
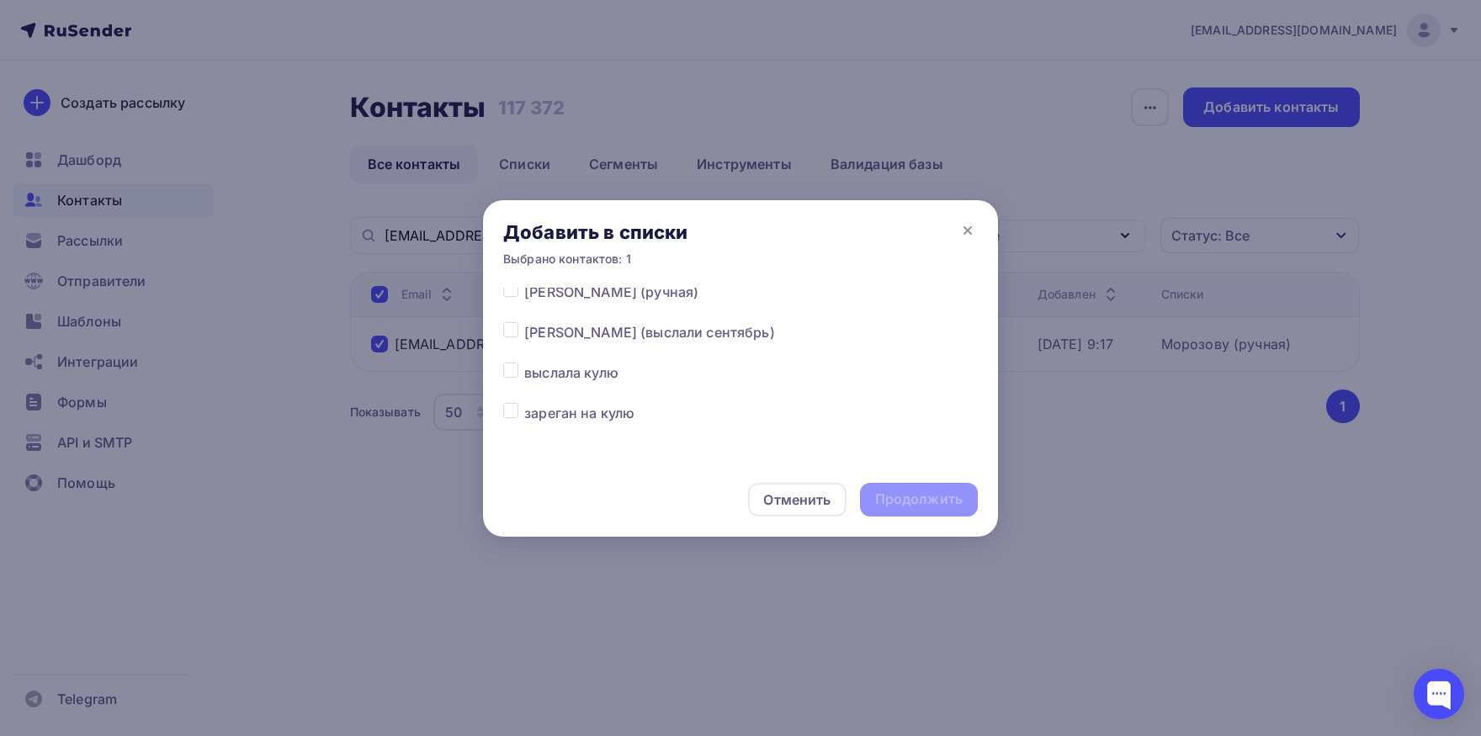
click at [524, 322] on label at bounding box center [524, 322] width 0 height 0
click at [514, 333] on input "checkbox" at bounding box center [510, 329] width 15 height 15
click at [942, 500] on div "Продолжить" at bounding box center [919, 499] width 88 height 19
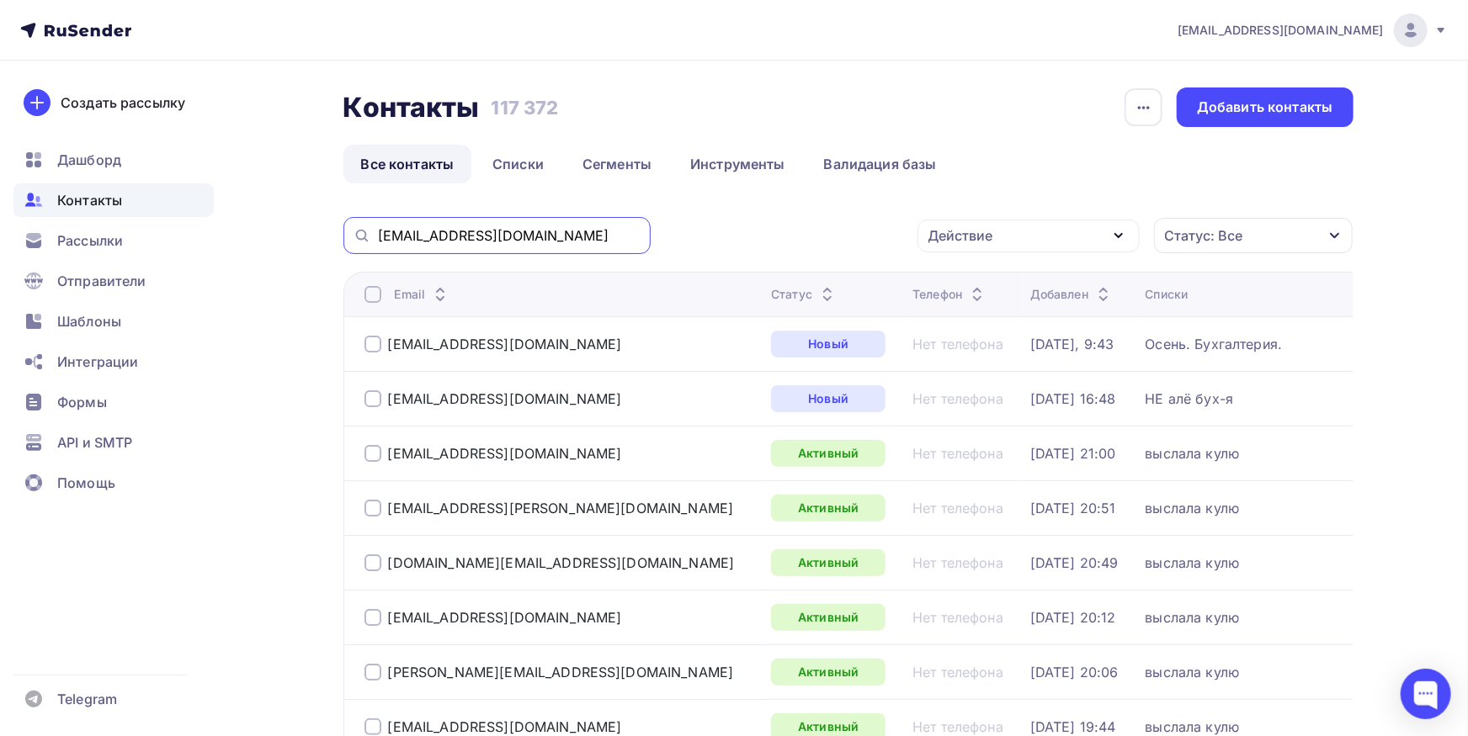
click at [540, 228] on input "v.mavlutova@3d-balt.ru" at bounding box center [509, 235] width 263 height 19
paste input "maria.mochalova@bfa-d"
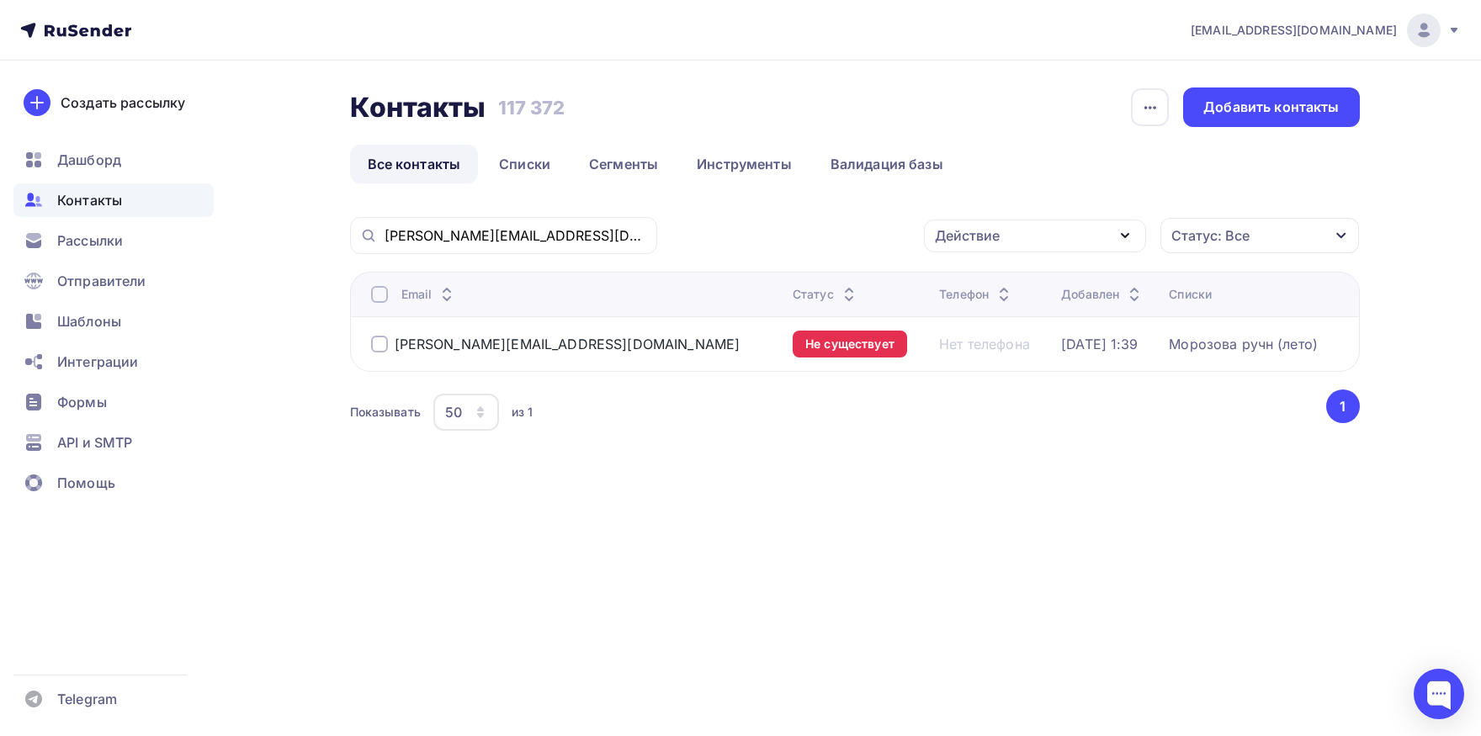
click at [381, 295] on div at bounding box center [379, 294] width 17 height 17
click at [953, 236] on div "Действие" at bounding box center [967, 236] width 65 height 20
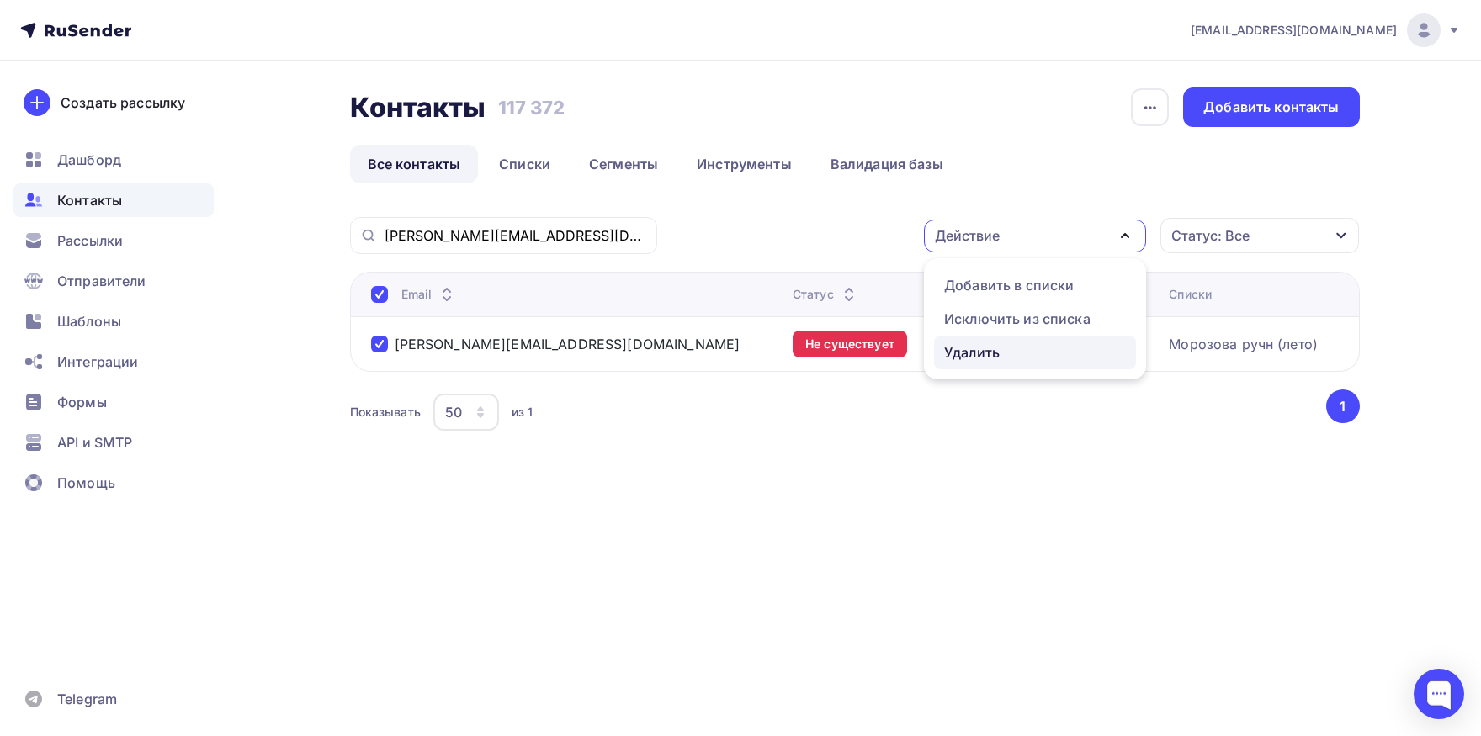
click at [983, 351] on div "Удалить" at bounding box center [972, 352] width 56 height 20
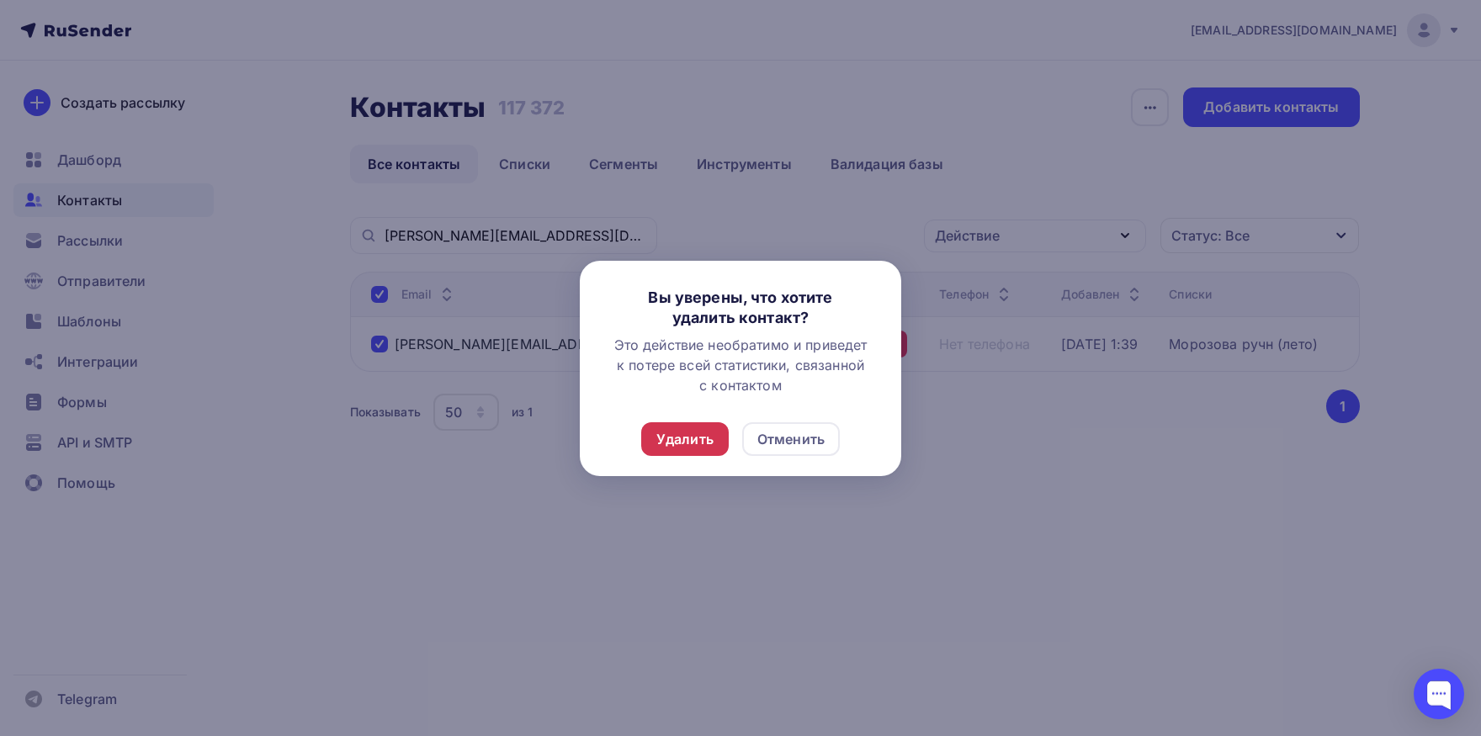
click at [685, 429] on div "Удалить" at bounding box center [685, 439] width 88 height 34
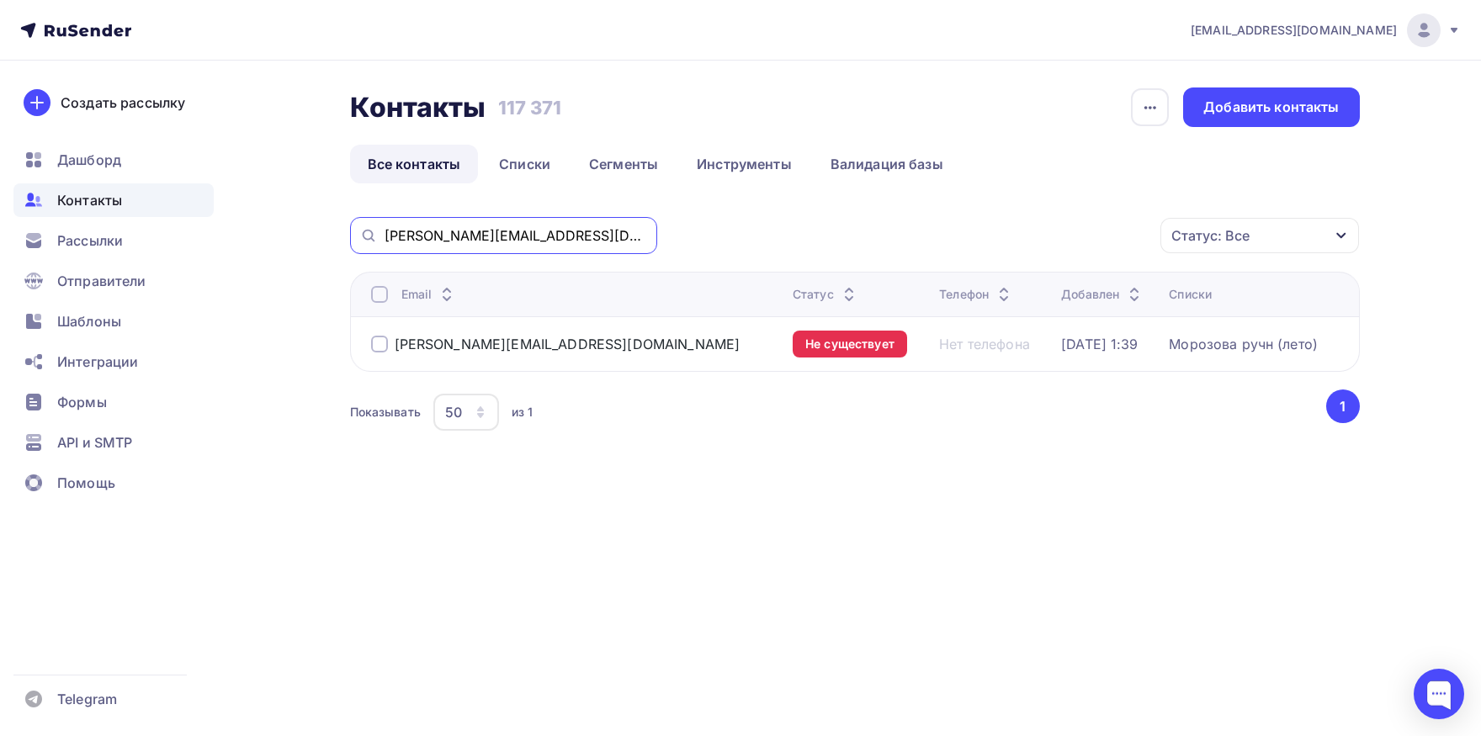
click at [505, 236] on input "maria.mochalova@bfa-d.ru" at bounding box center [516, 235] width 263 height 19
paste input "lero06@rambler"
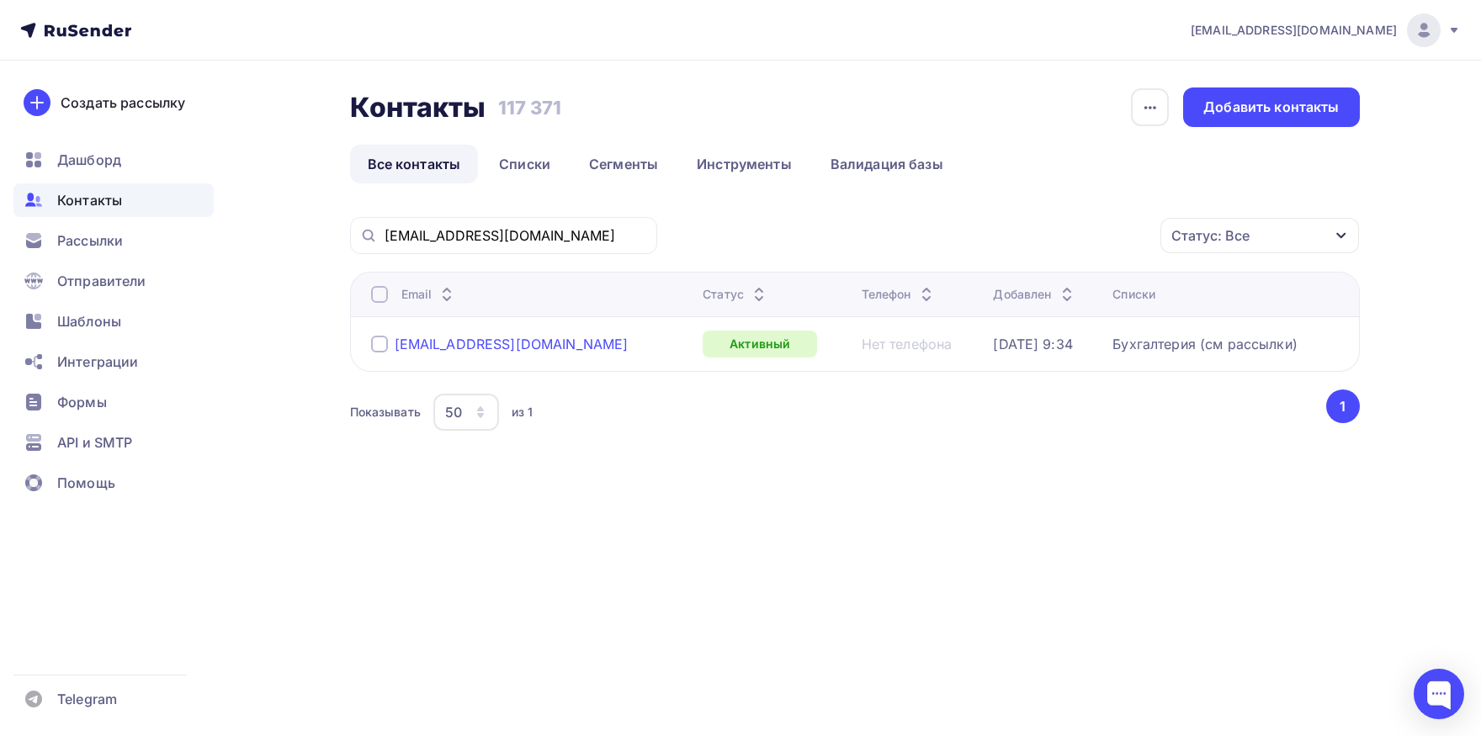
click at [496, 338] on div "lero06@rambler.ru" at bounding box center [512, 344] width 234 height 17
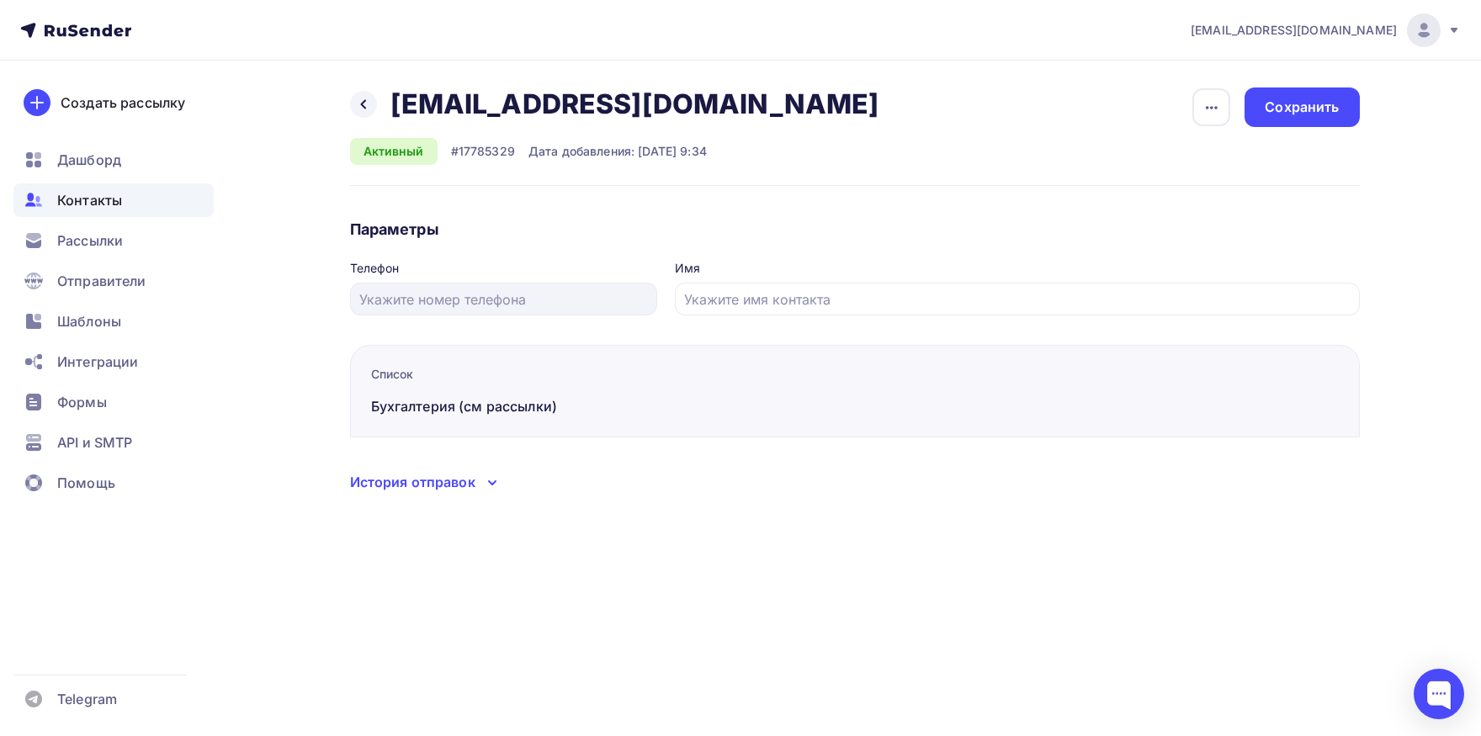
click at [434, 476] on div "История отправок" at bounding box center [412, 482] width 125 height 20
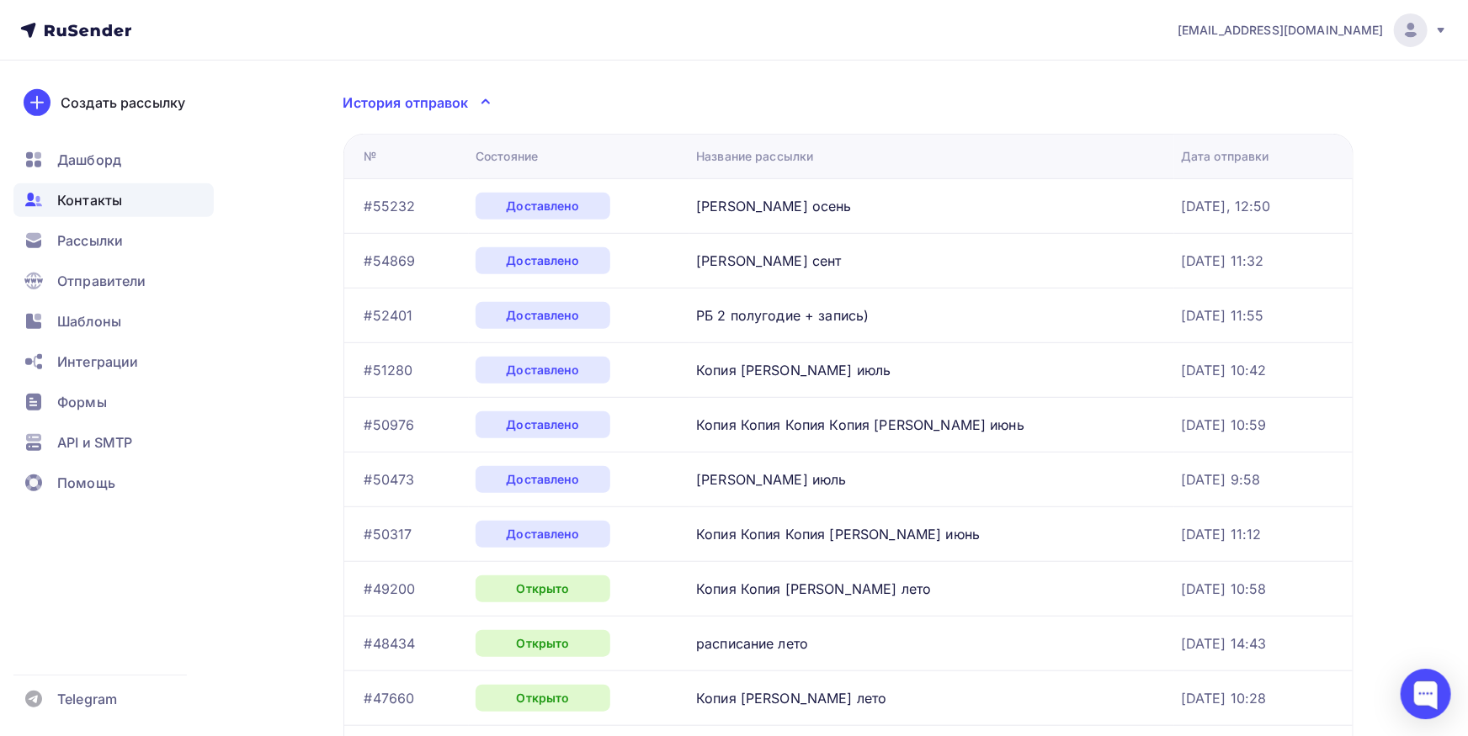
scroll to position [370, 0]
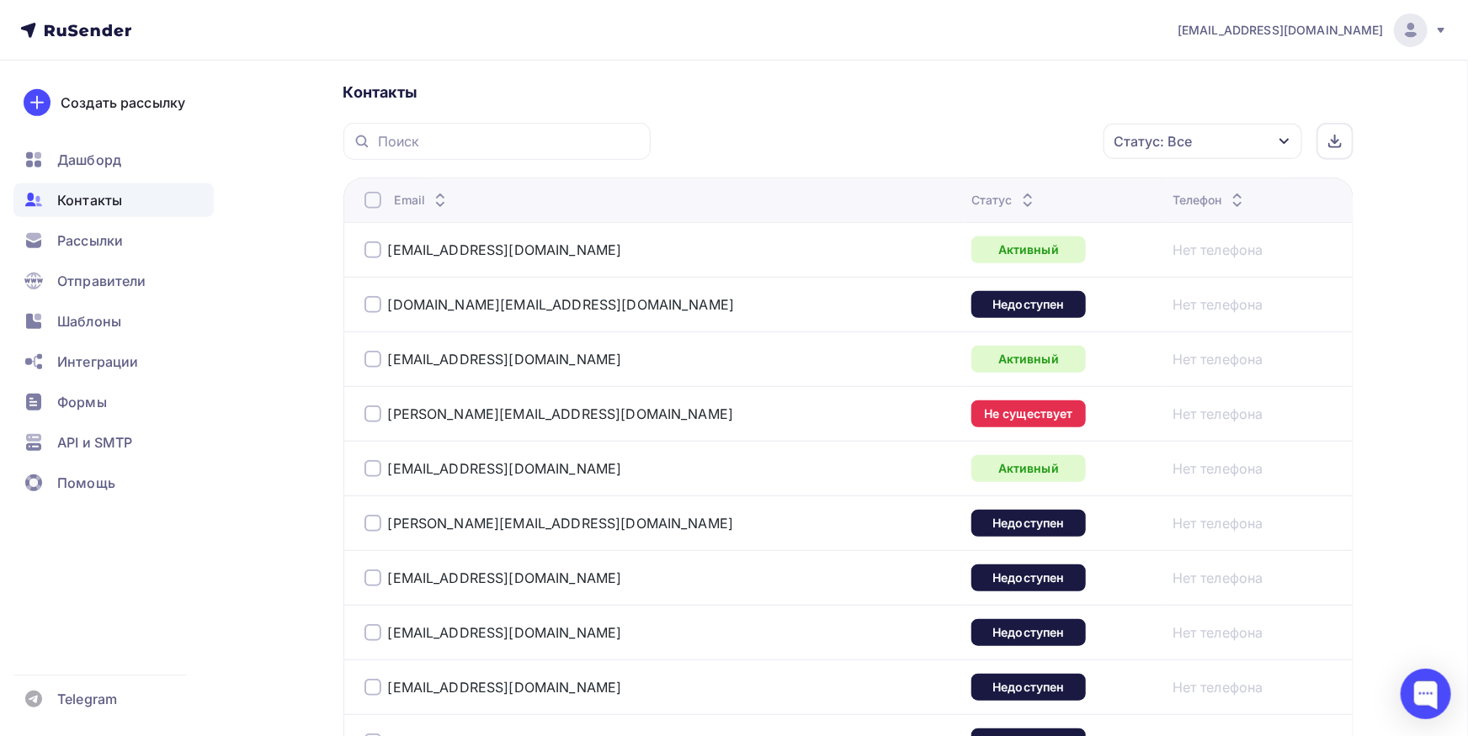
scroll to position [370, 0]
click at [570, 352] on div "[EMAIL_ADDRESS][DOMAIN_NAME]" at bounding box center [574, 359] width 421 height 27
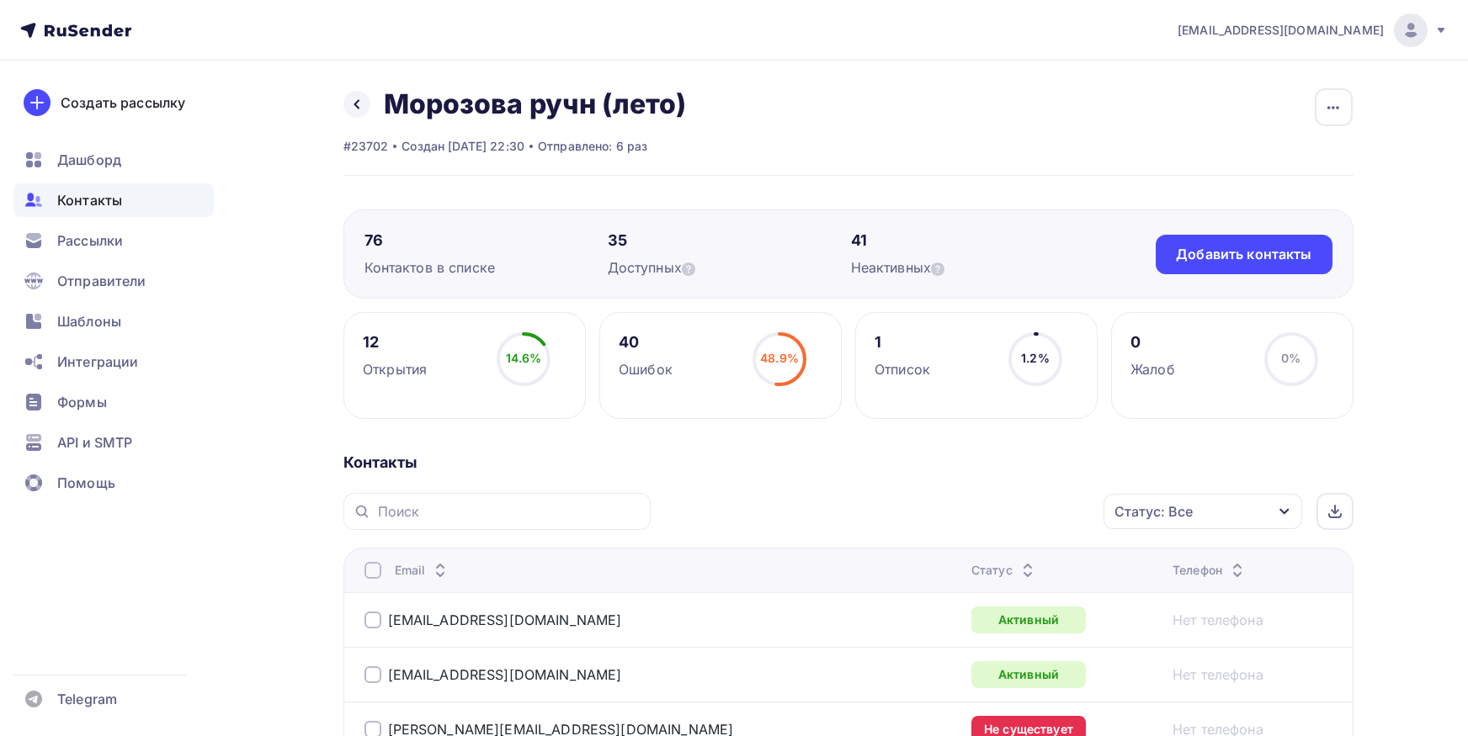
scroll to position [370, 0]
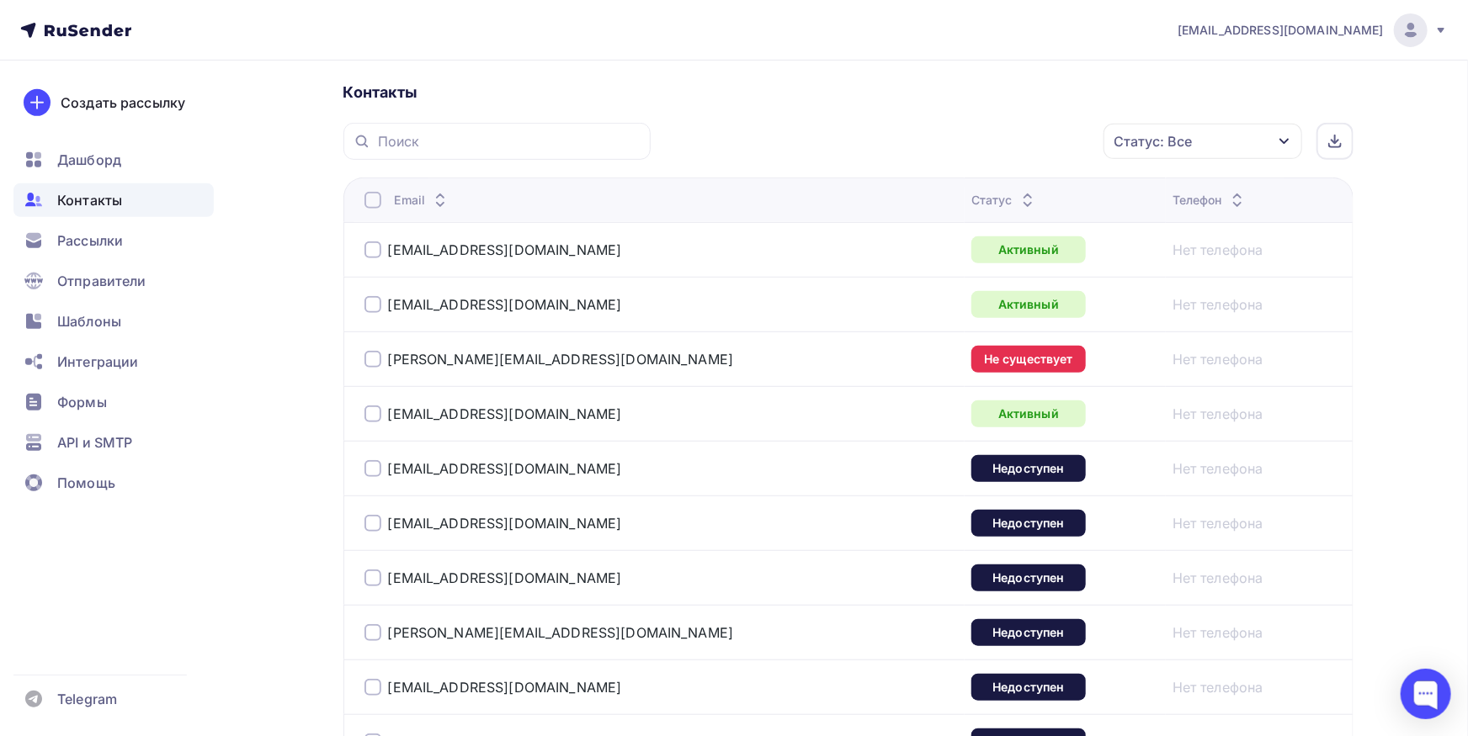
click at [380, 252] on div at bounding box center [372, 250] width 17 height 17
click at [930, 143] on div "Действие" at bounding box center [910, 141] width 65 height 20
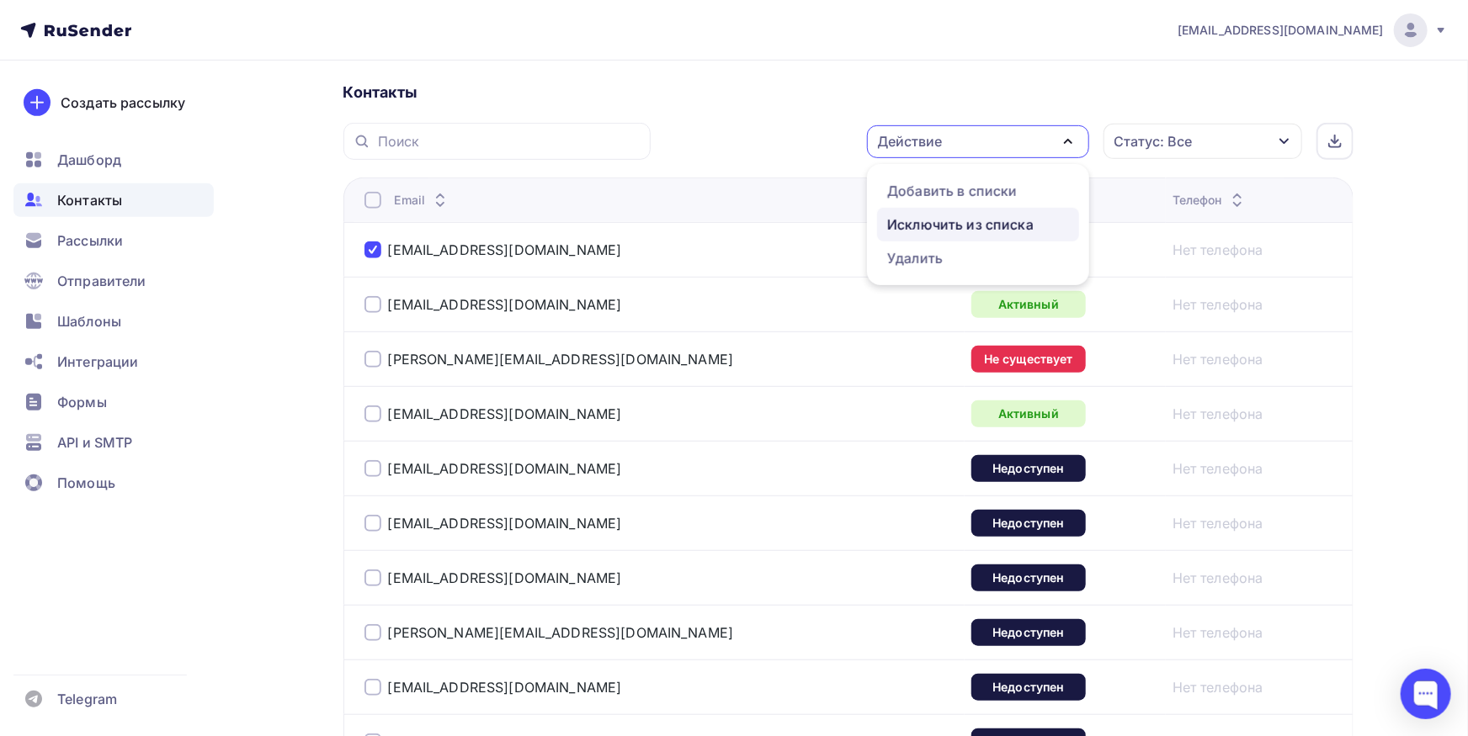
click at [914, 228] on div "Исключить из списка" at bounding box center [960, 225] width 146 height 20
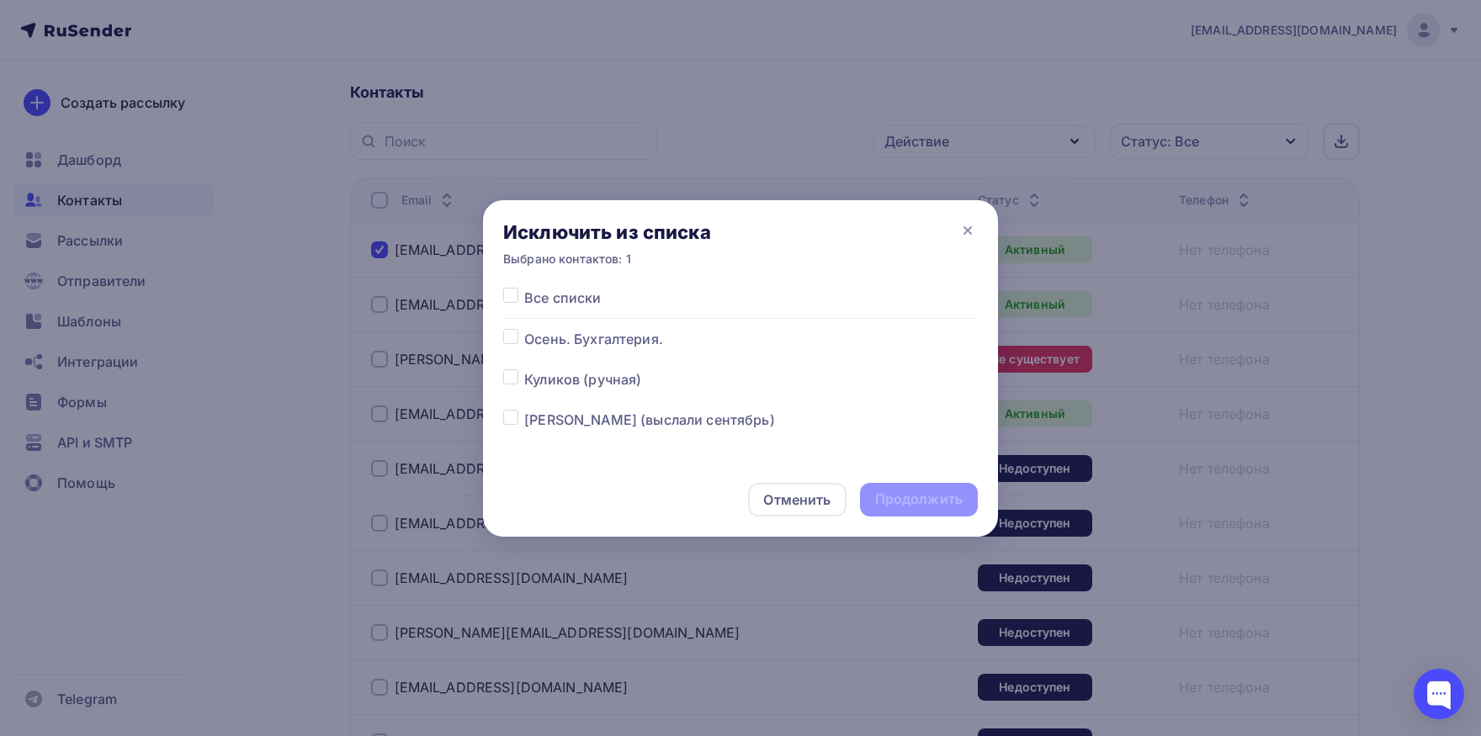
click at [524, 288] on label at bounding box center [524, 288] width 0 height 0
click at [507, 303] on input "checkbox" at bounding box center [510, 295] width 15 height 15
checkbox input "true"
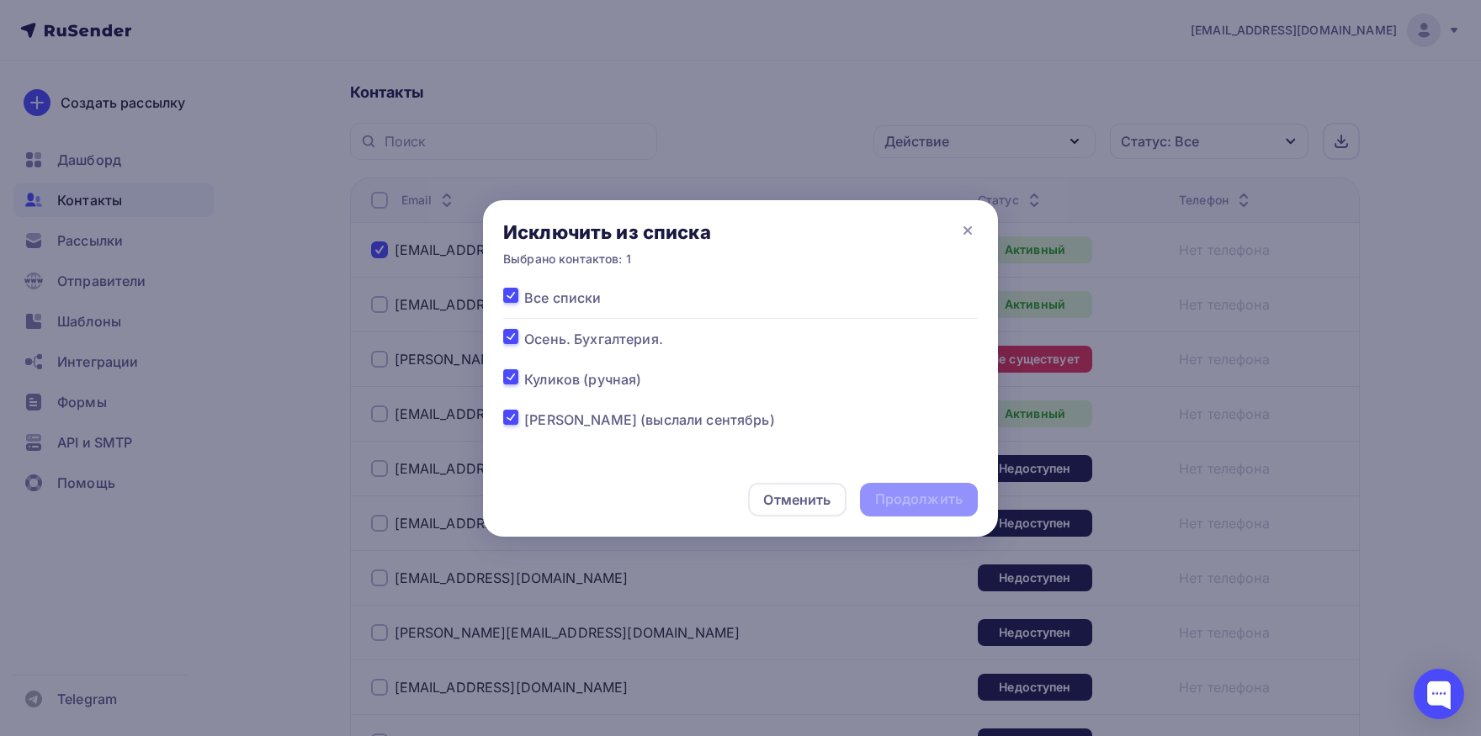
checkbox input "true"
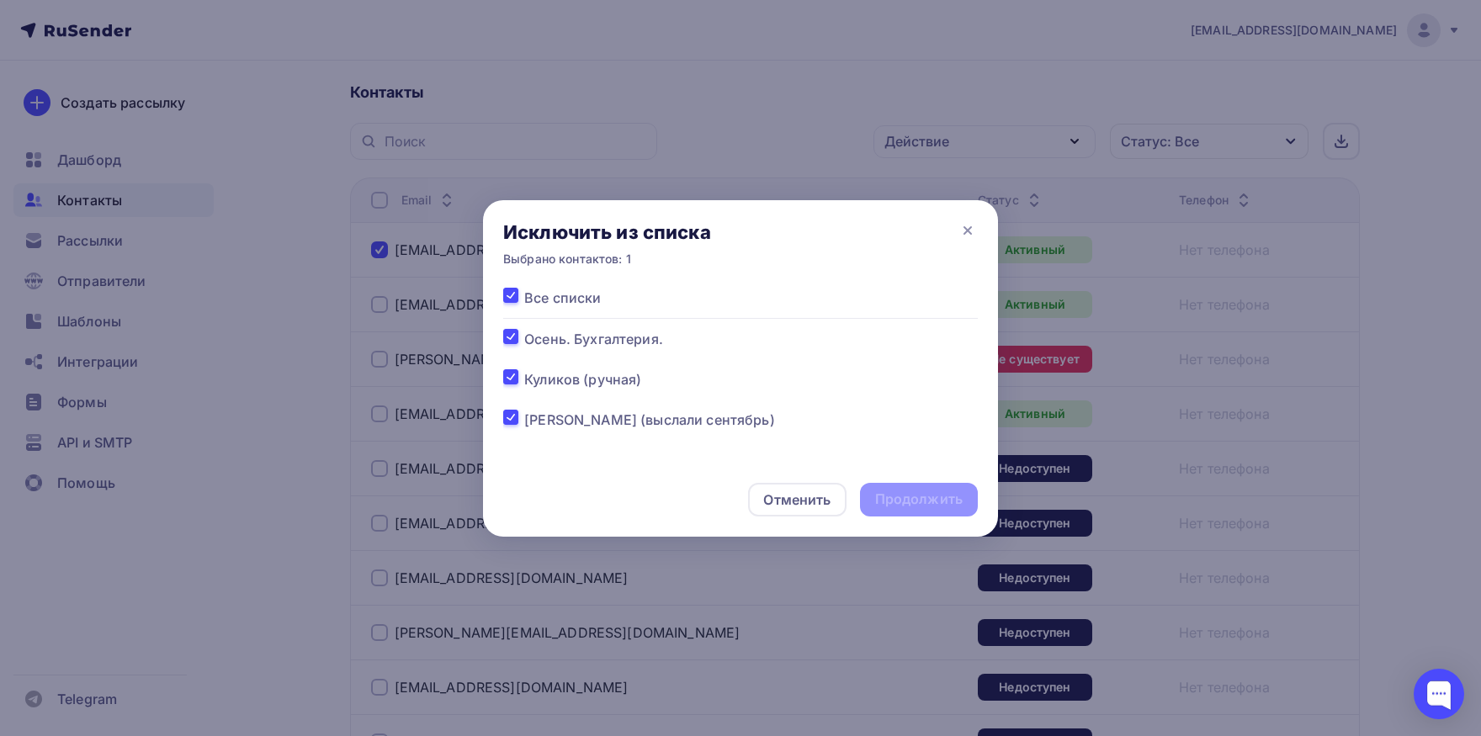
checkbox input "true"
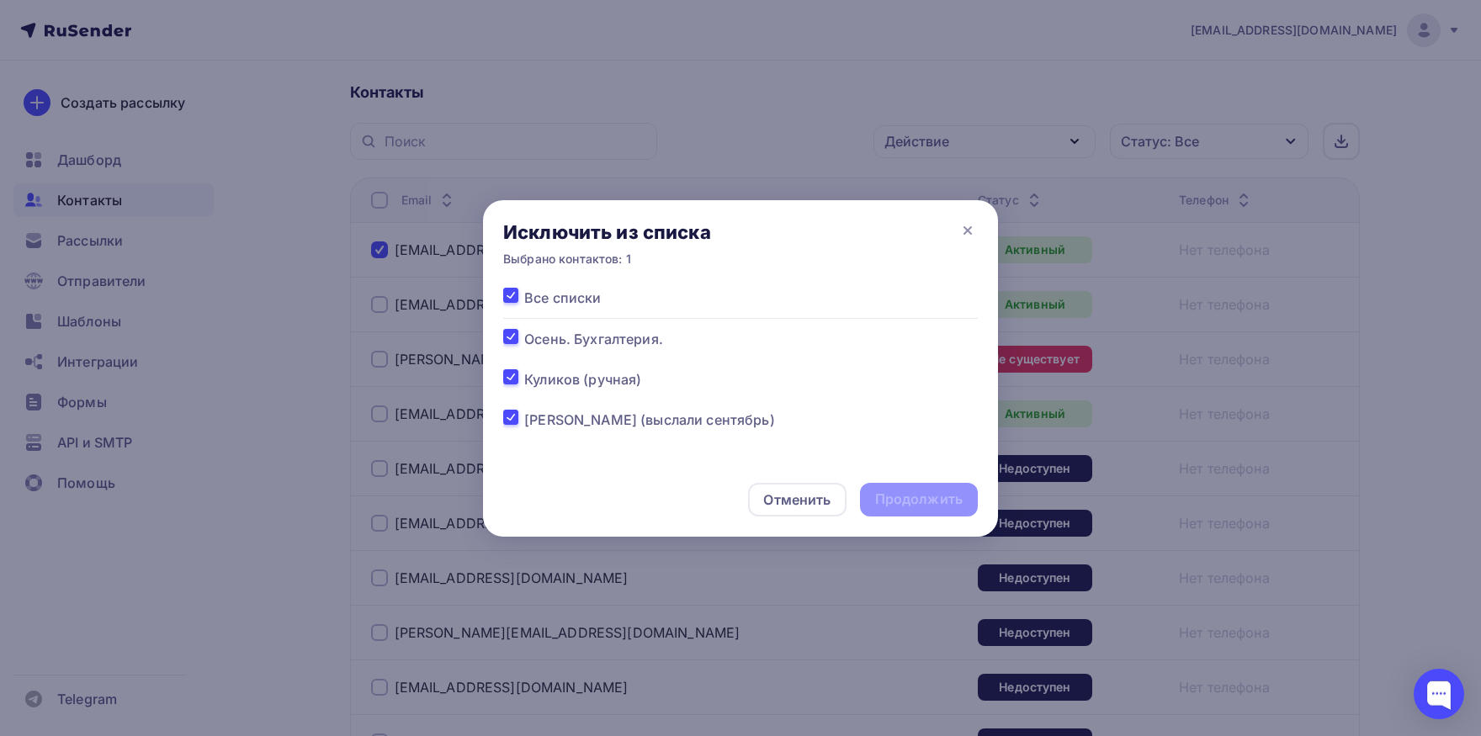
checkbox input "true"
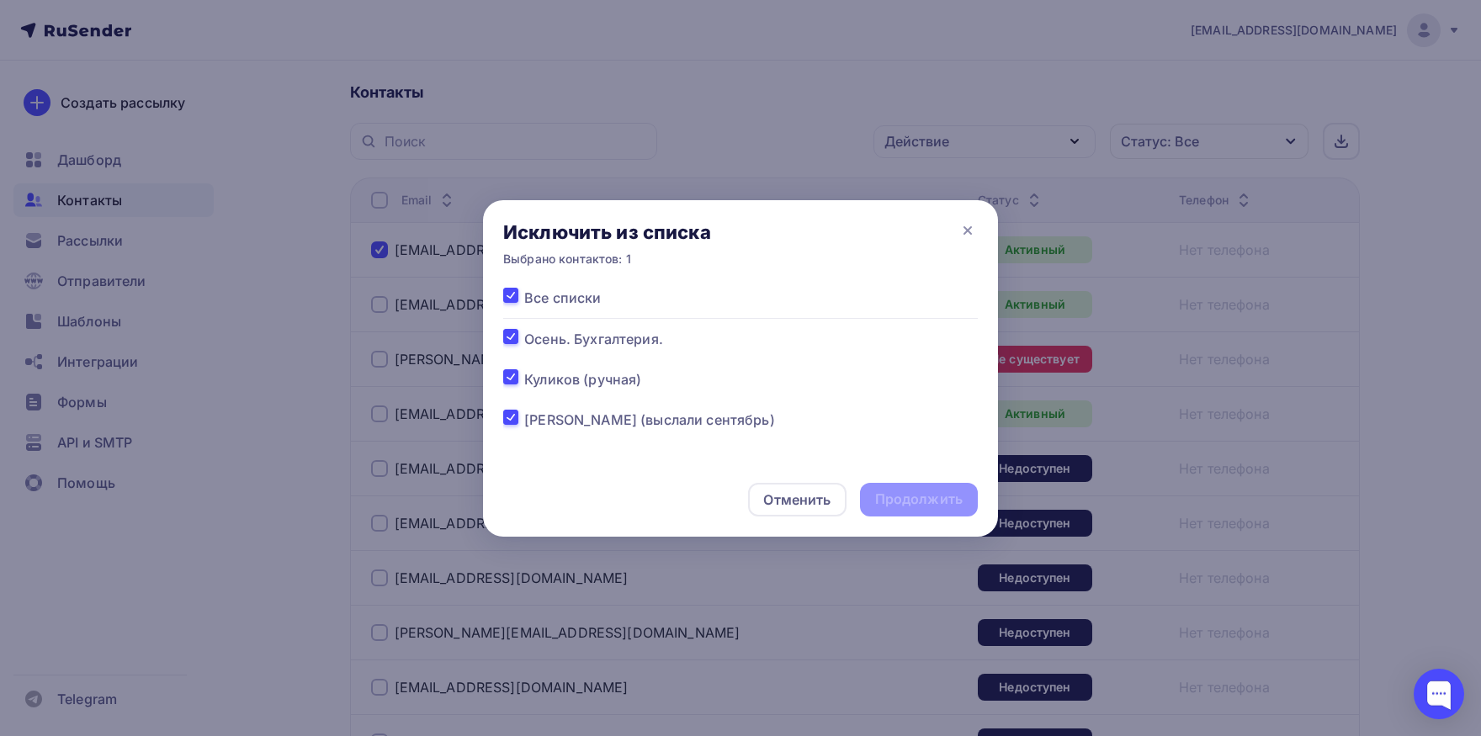
checkbox input "true"
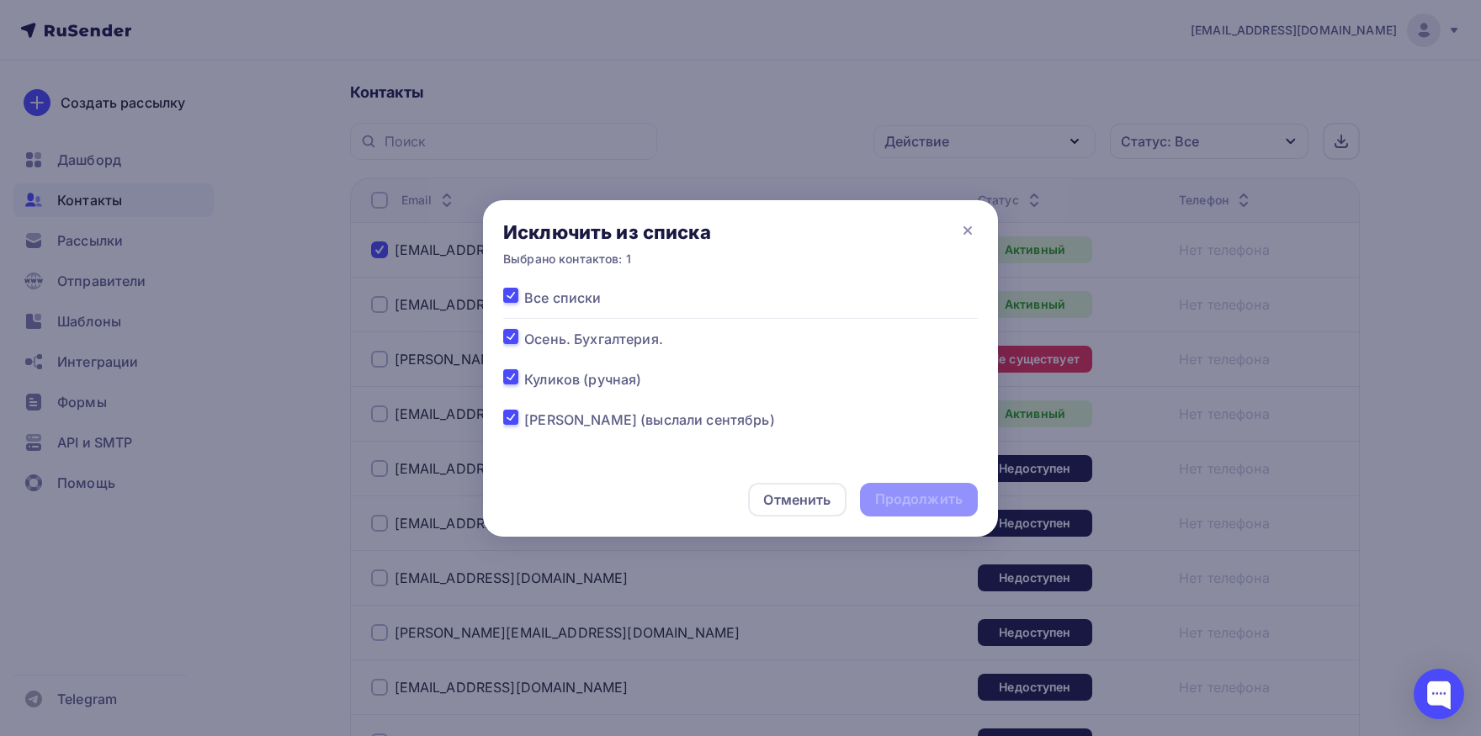
checkbox input "true"
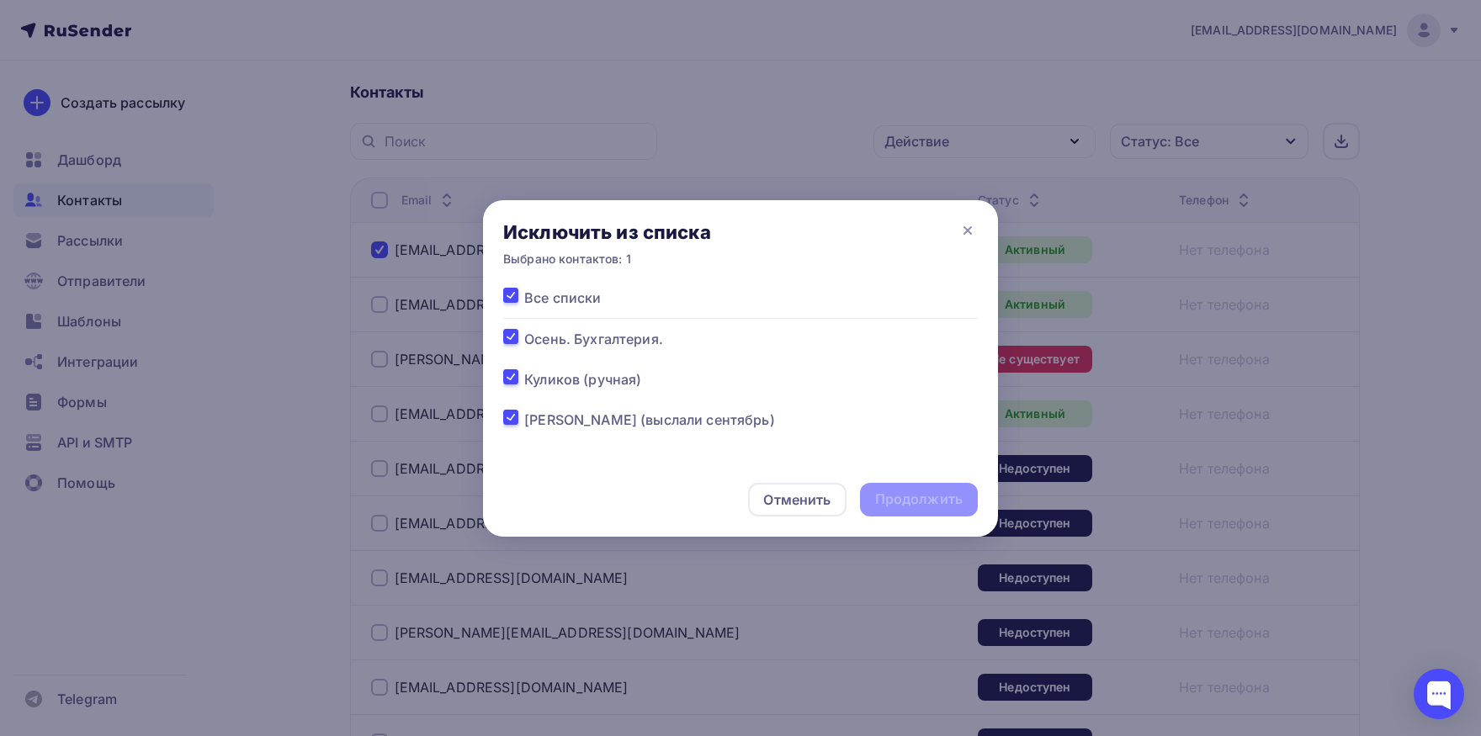
checkbox input "true"
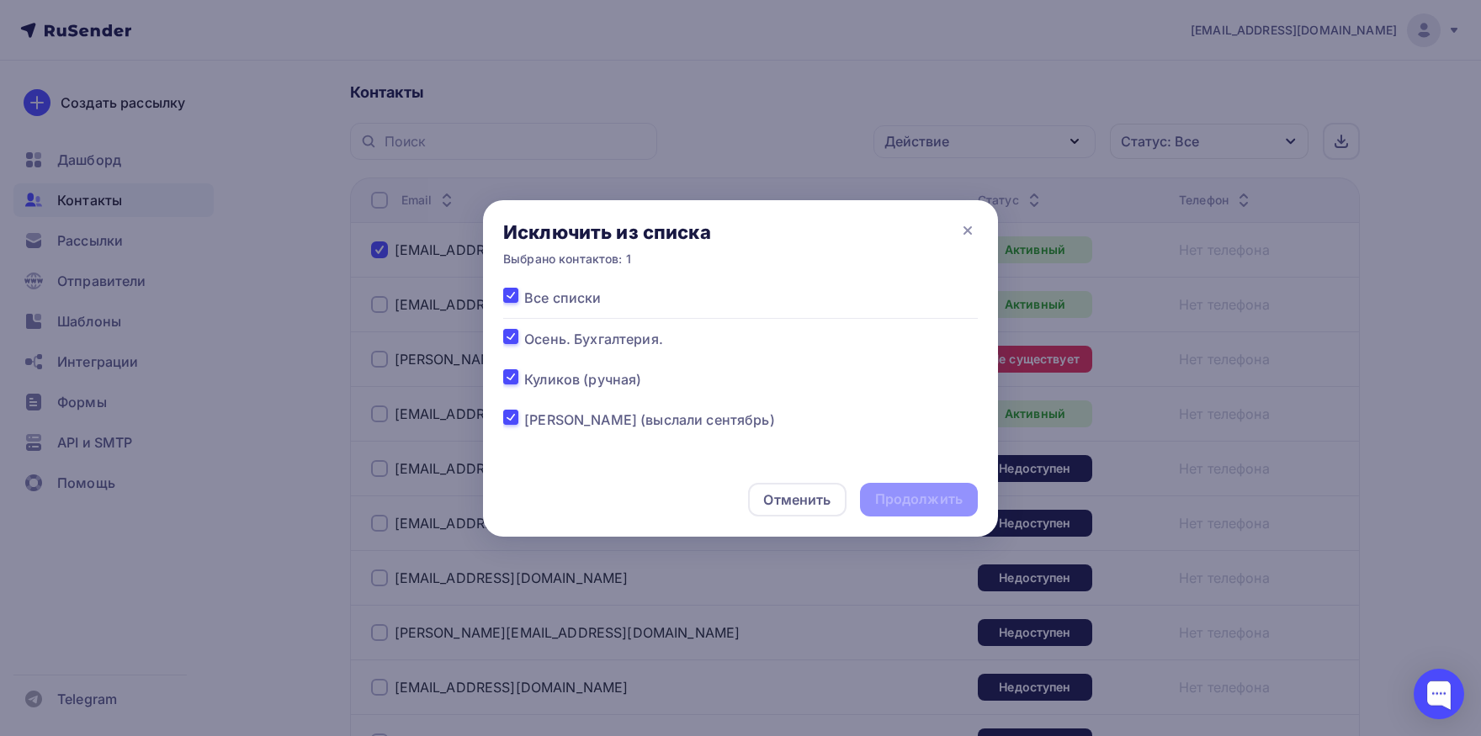
checkbox input "true"
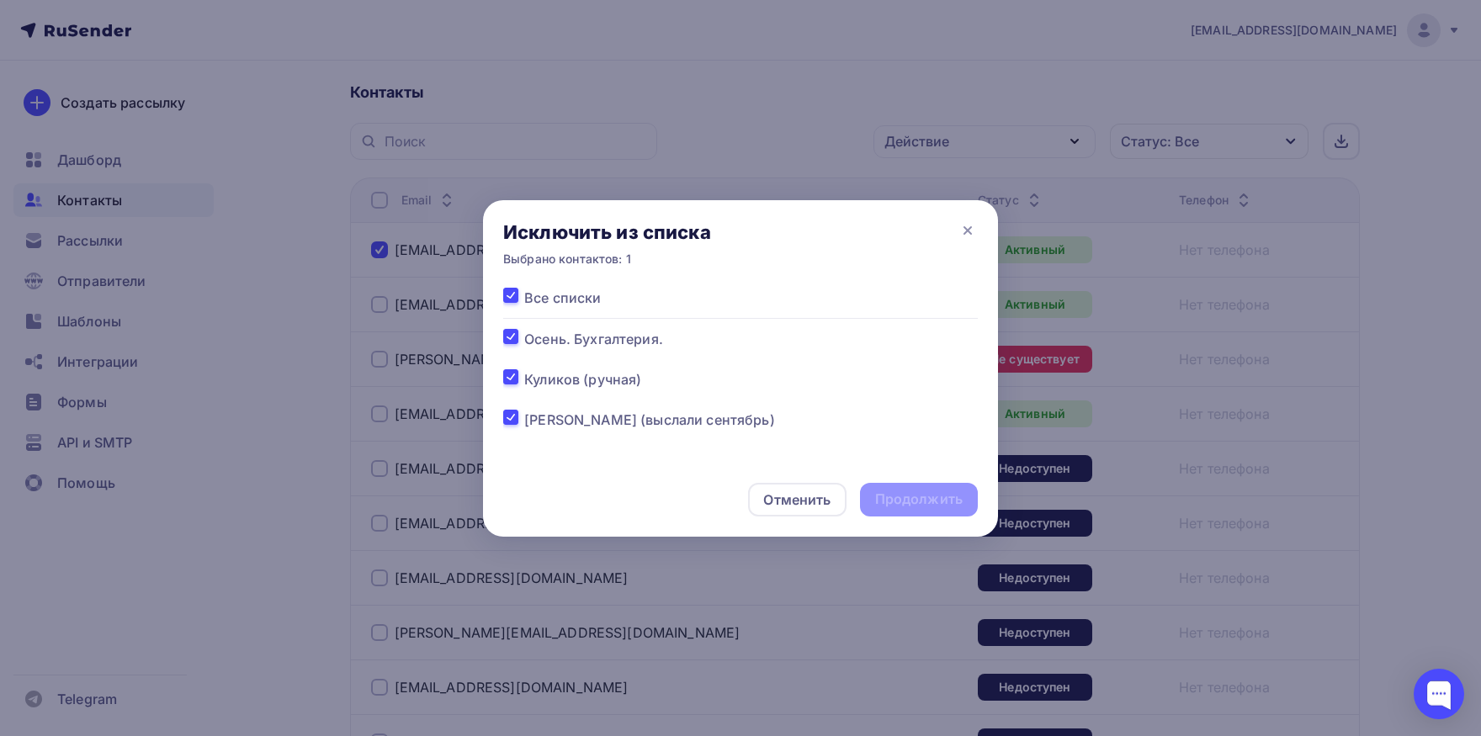
checkbox input "true"
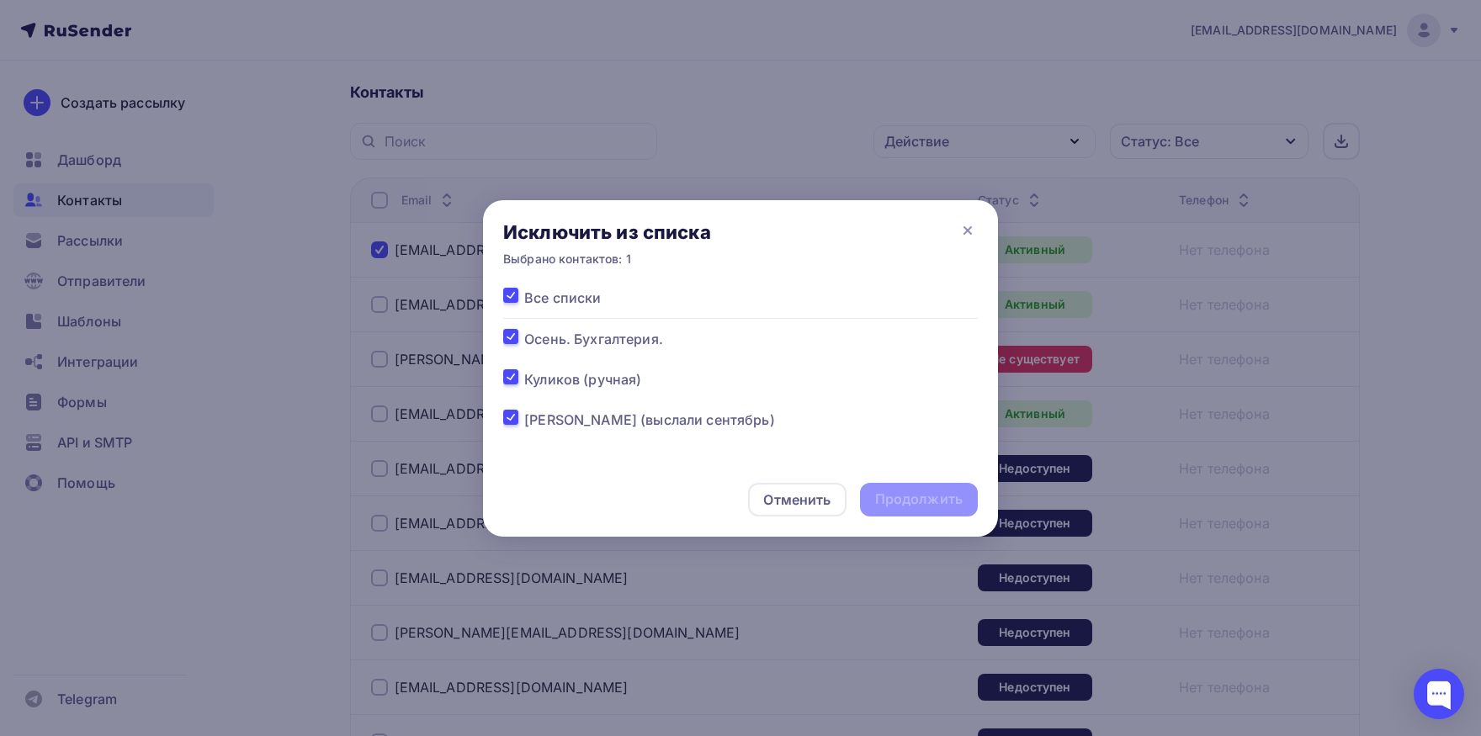
checkbox input "true"
click at [524, 288] on label at bounding box center [524, 288] width 0 height 0
click at [507, 303] on input "checkbox" at bounding box center [510, 295] width 15 height 15
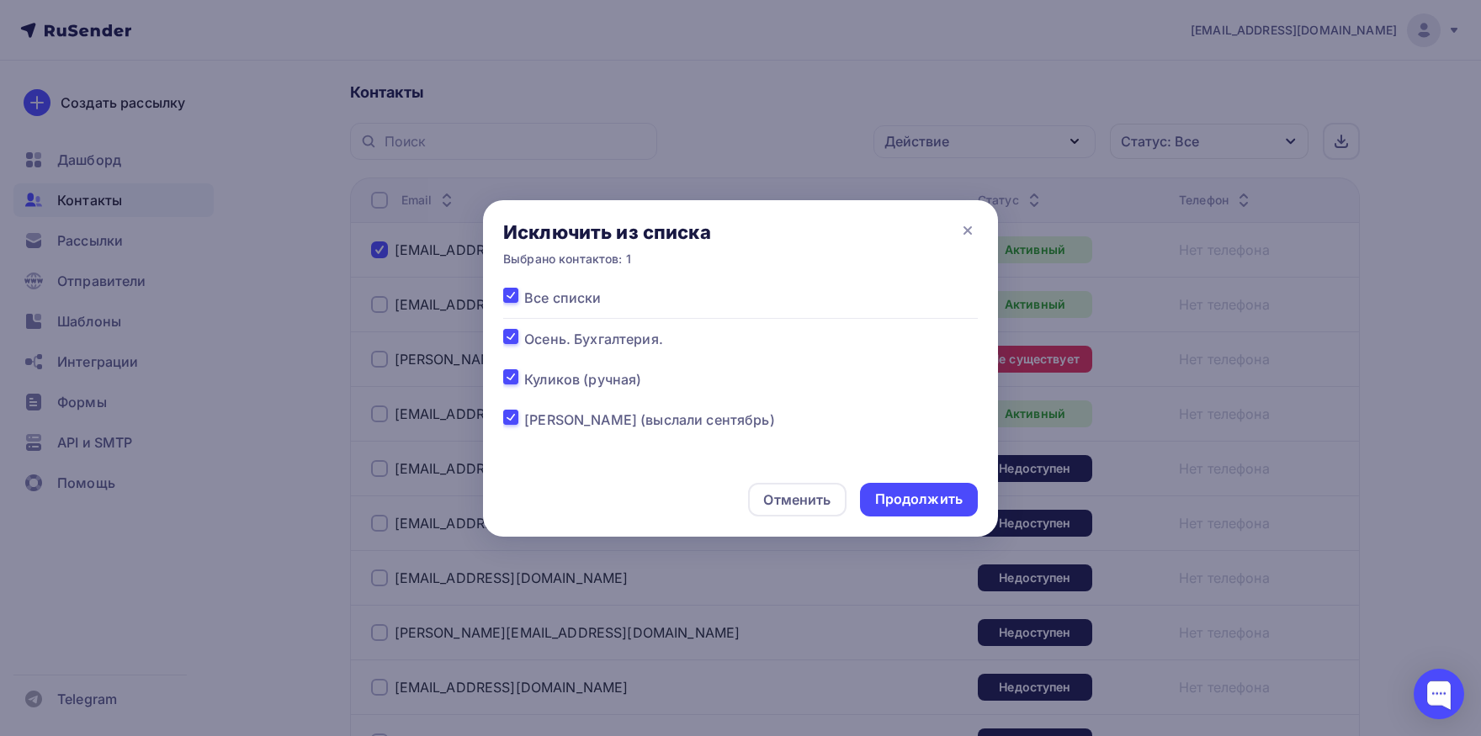
checkbox input "false"
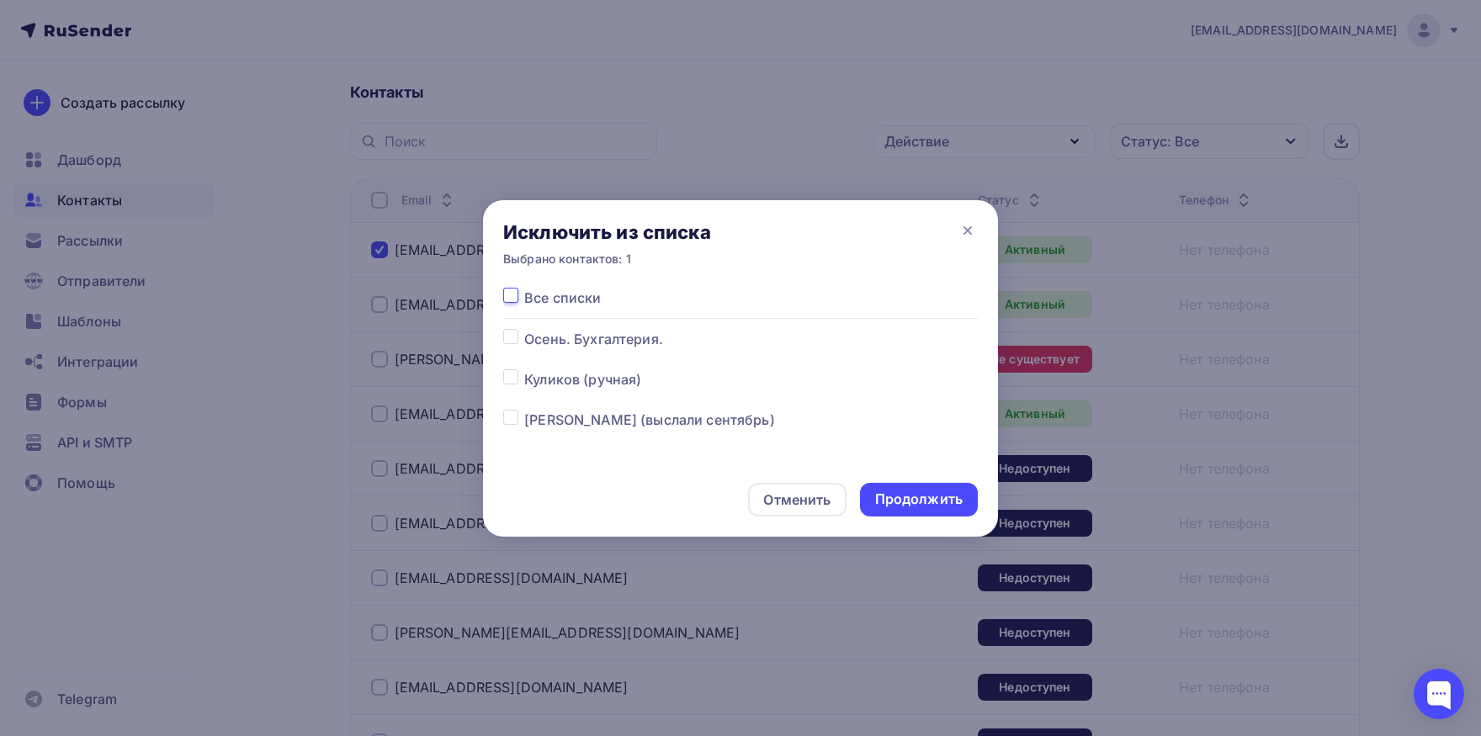
checkbox input "false"
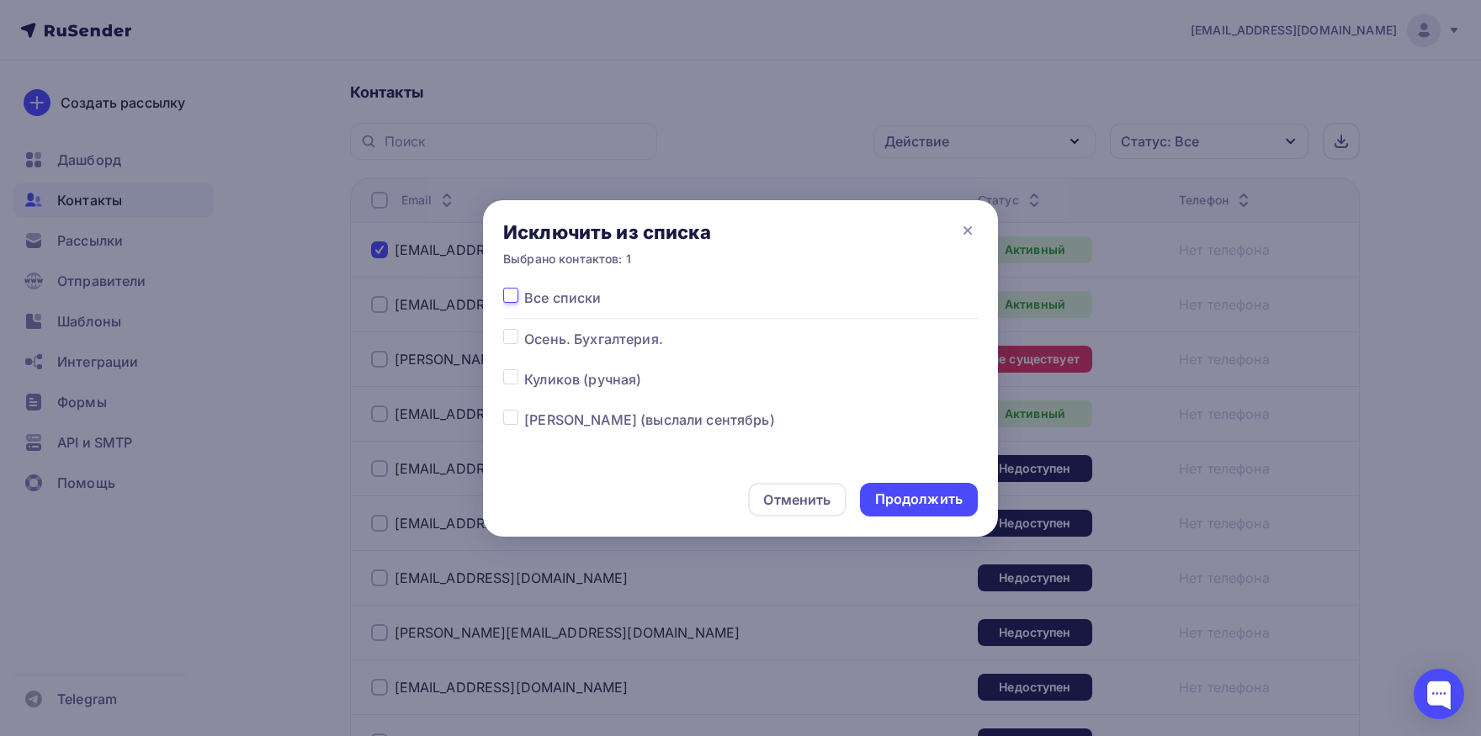
checkbox input "false"
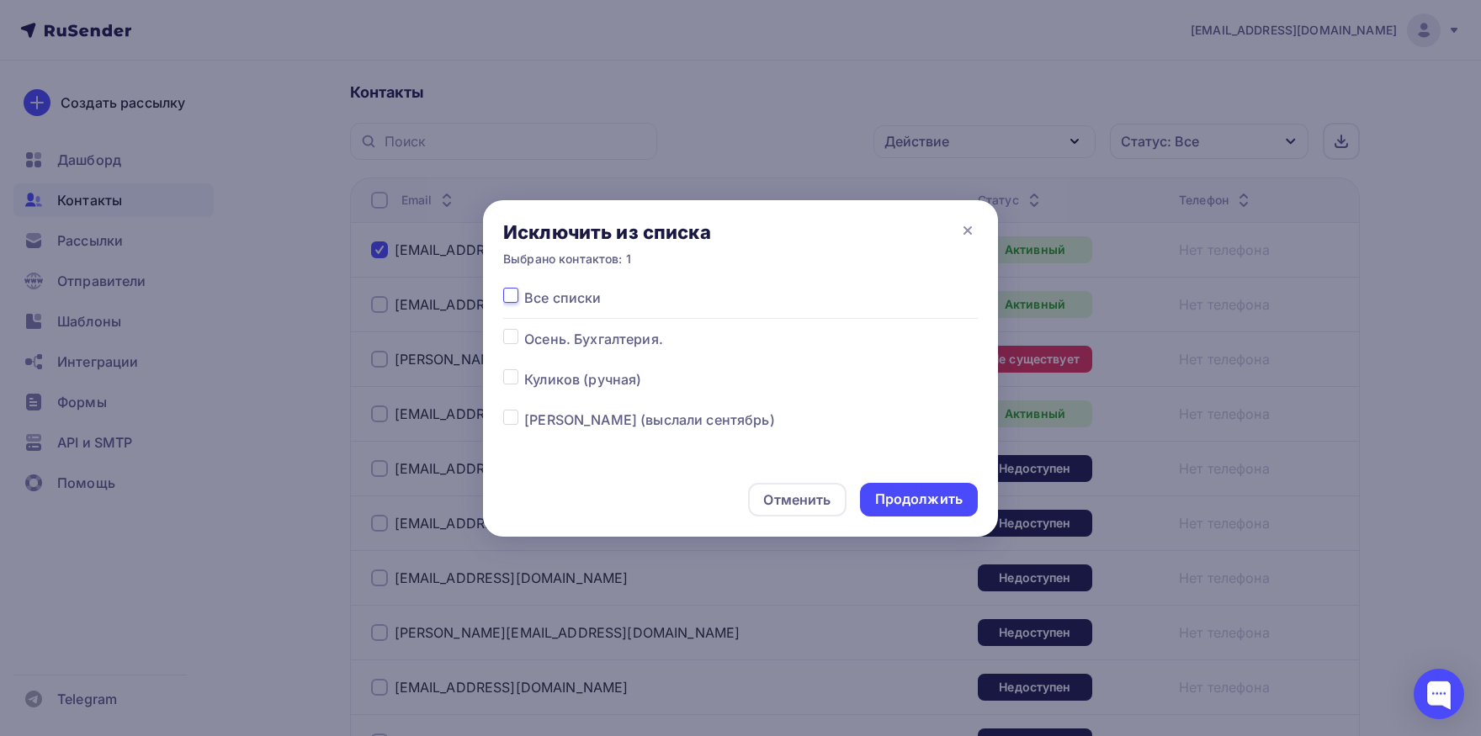
checkbox input "false"
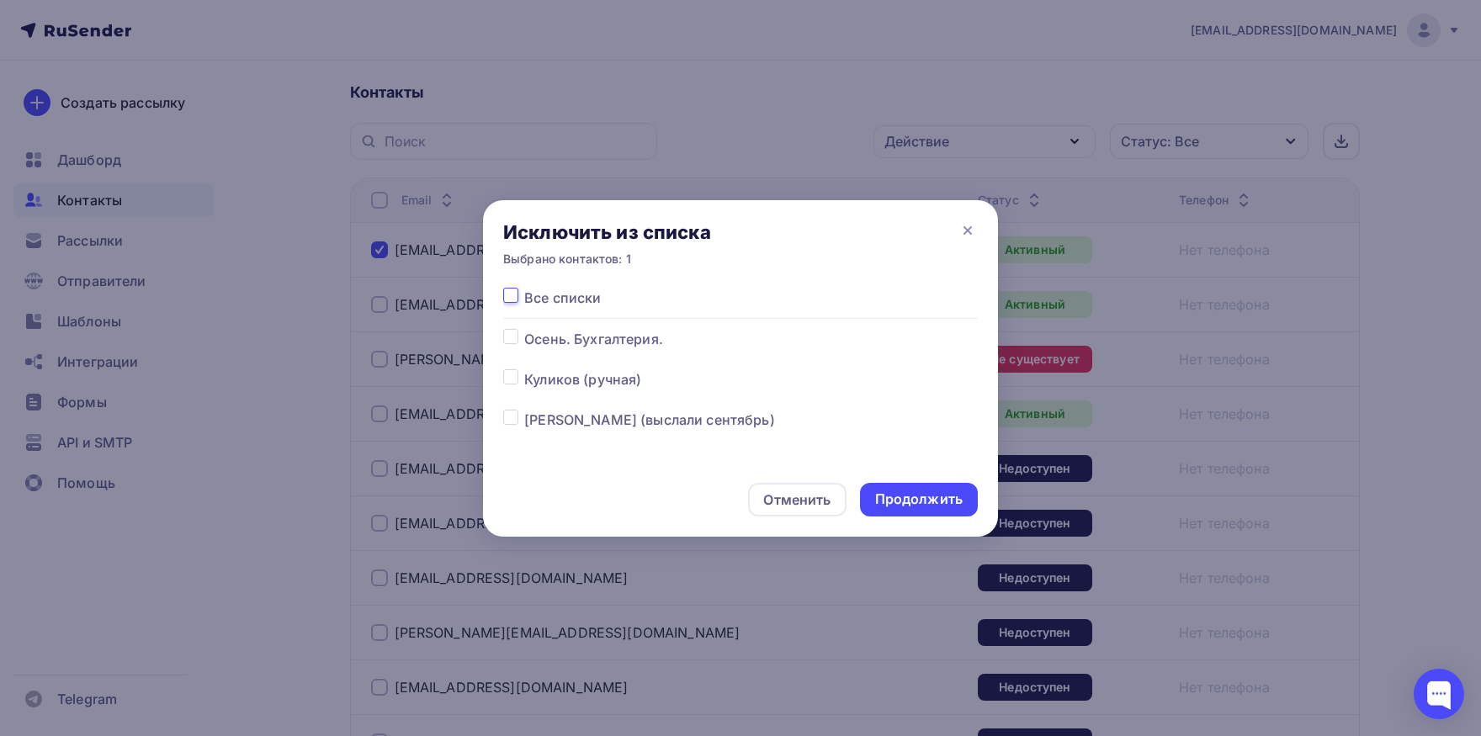
checkbox input "false"
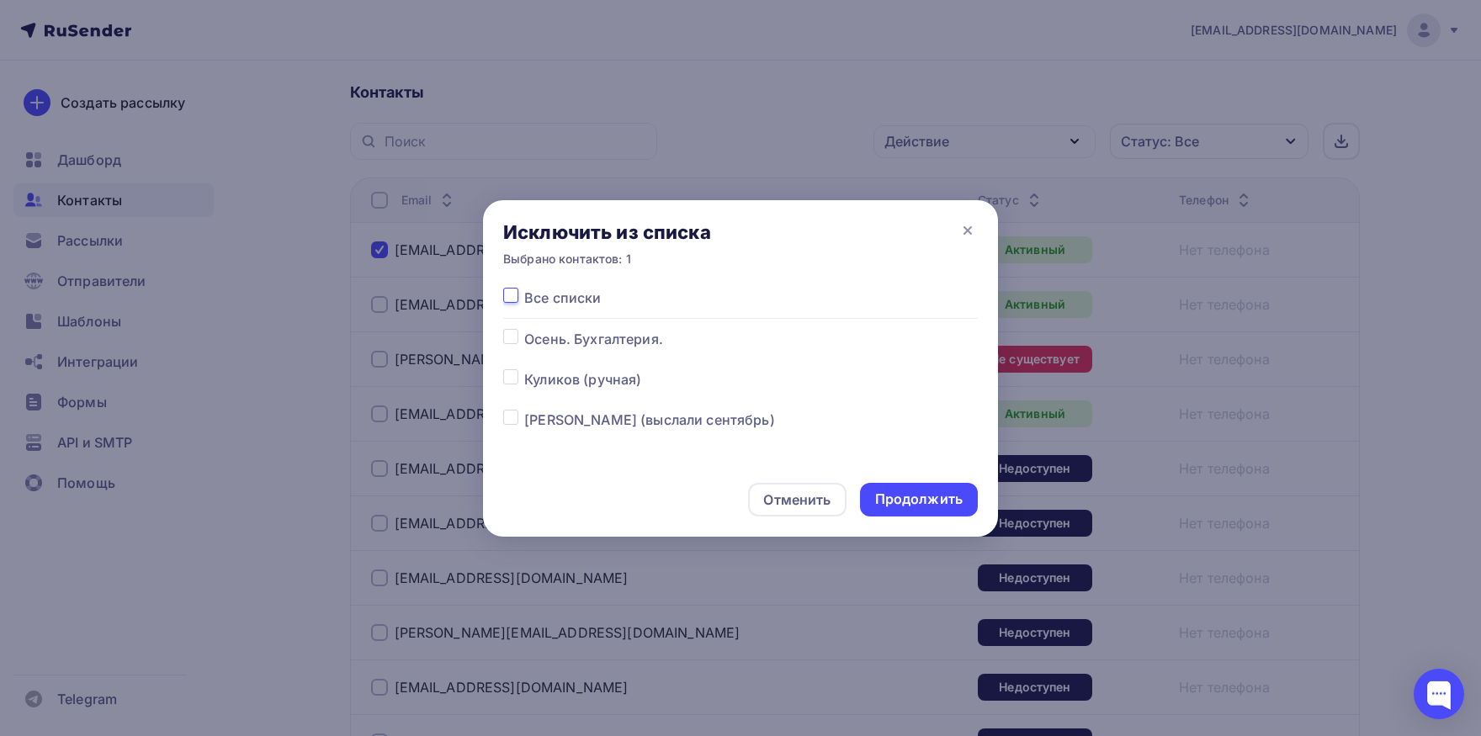
checkbox input "false"
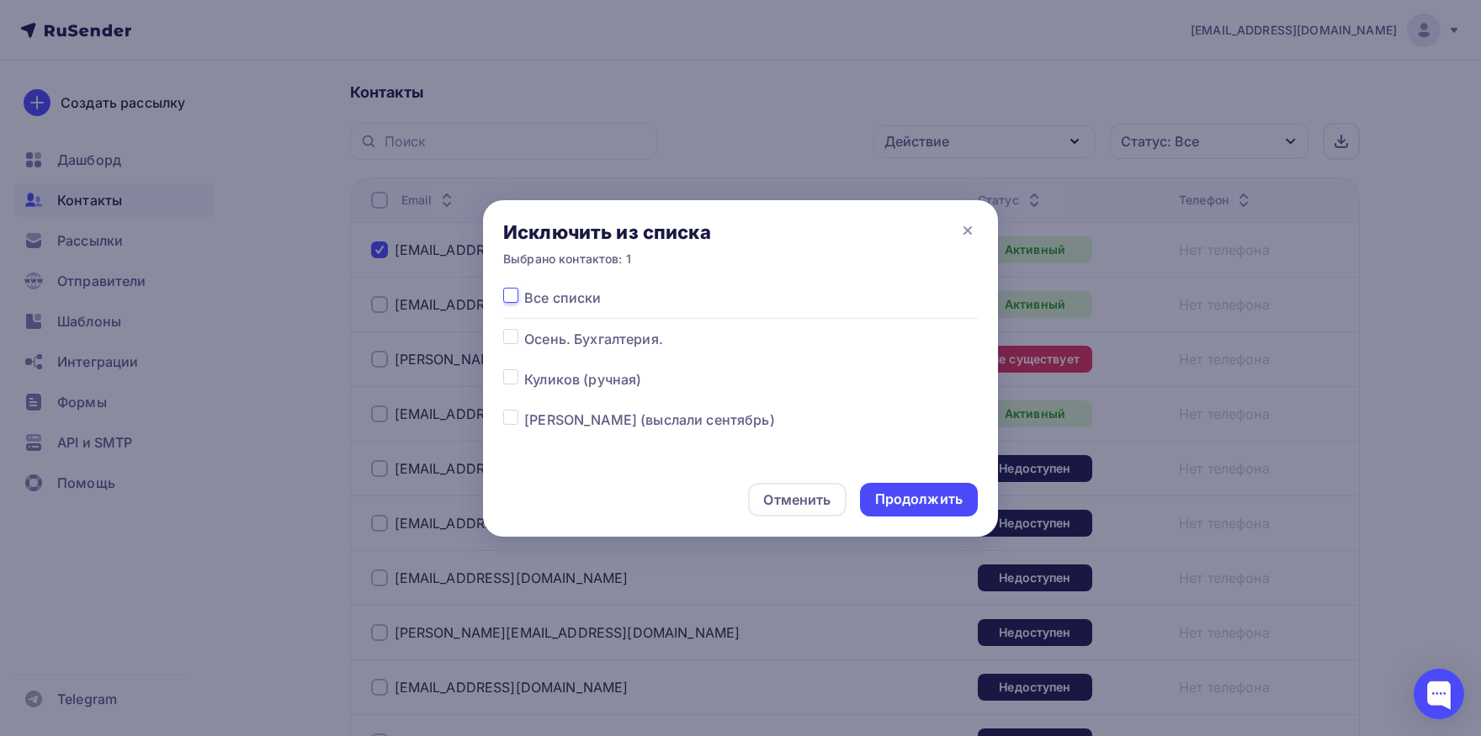
checkbox input "false"
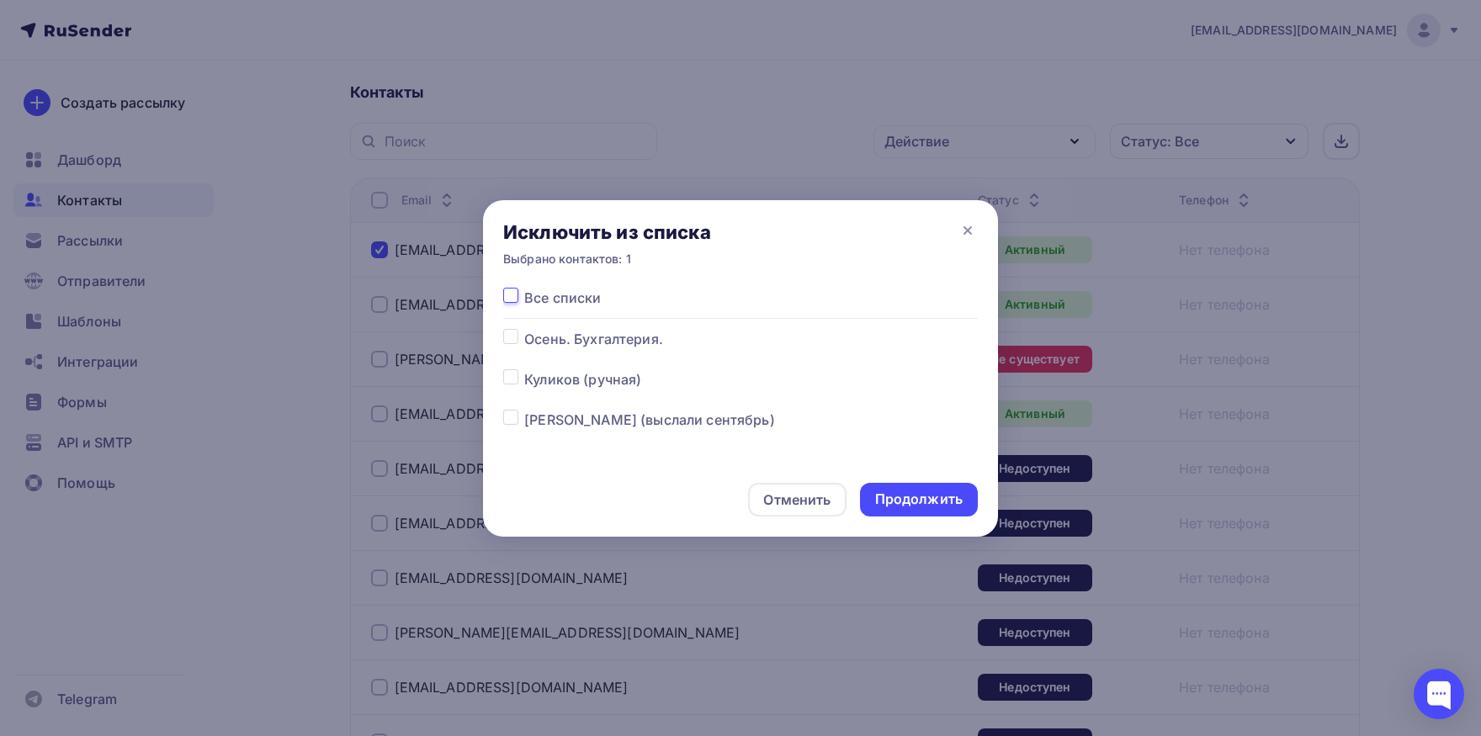
checkbox input "false"
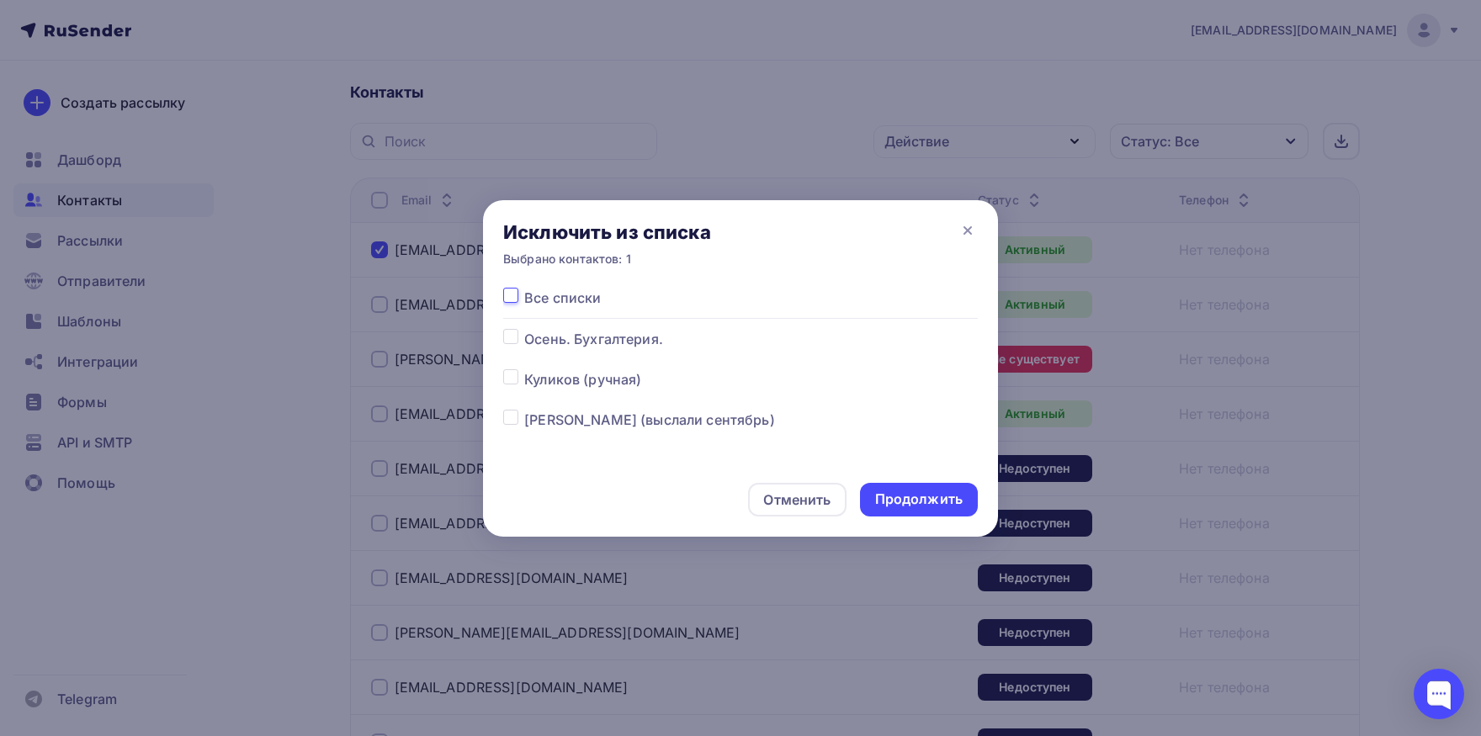
checkbox input "false"
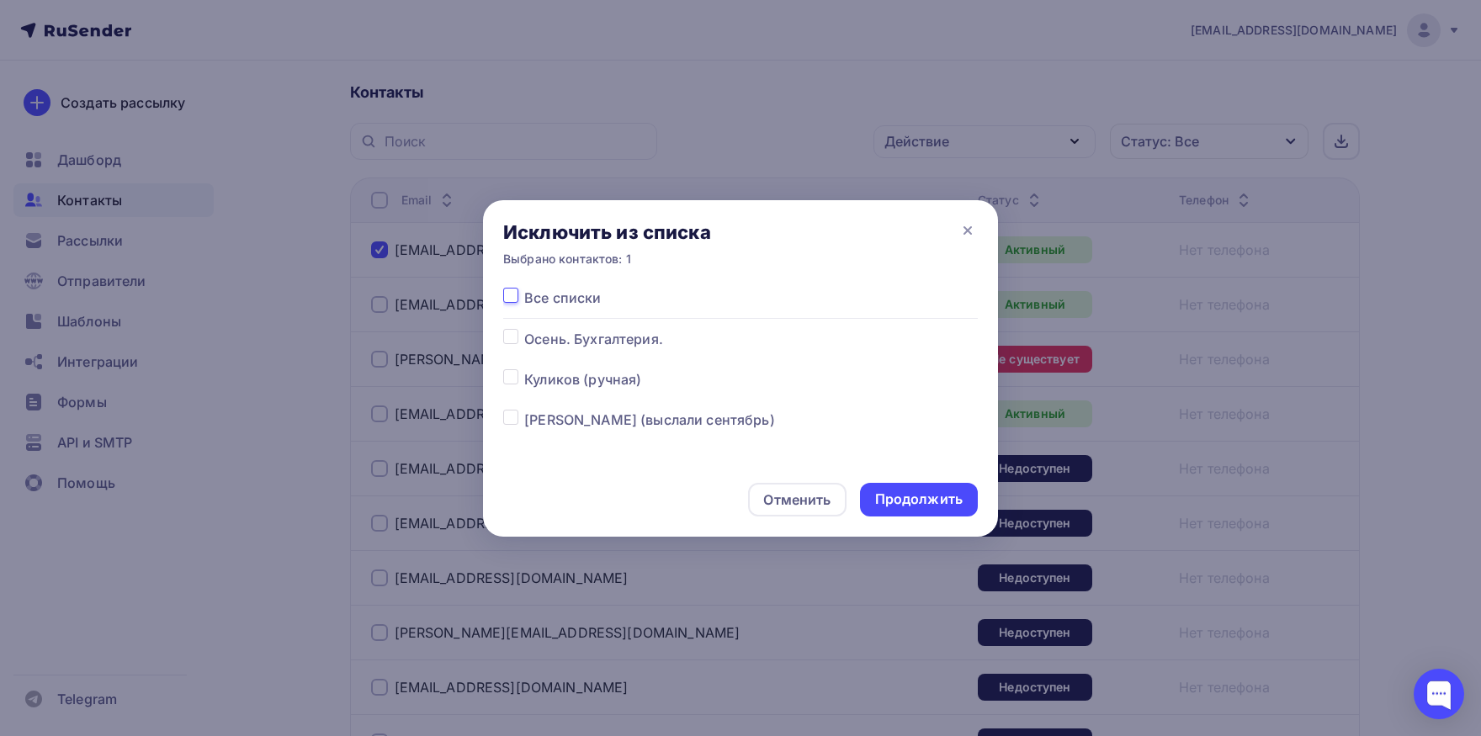
checkbox input "false"
click at [524, 288] on label at bounding box center [524, 288] width 0 height 0
click at [507, 303] on input "checkbox" at bounding box center [510, 295] width 15 height 15
checkbox input "true"
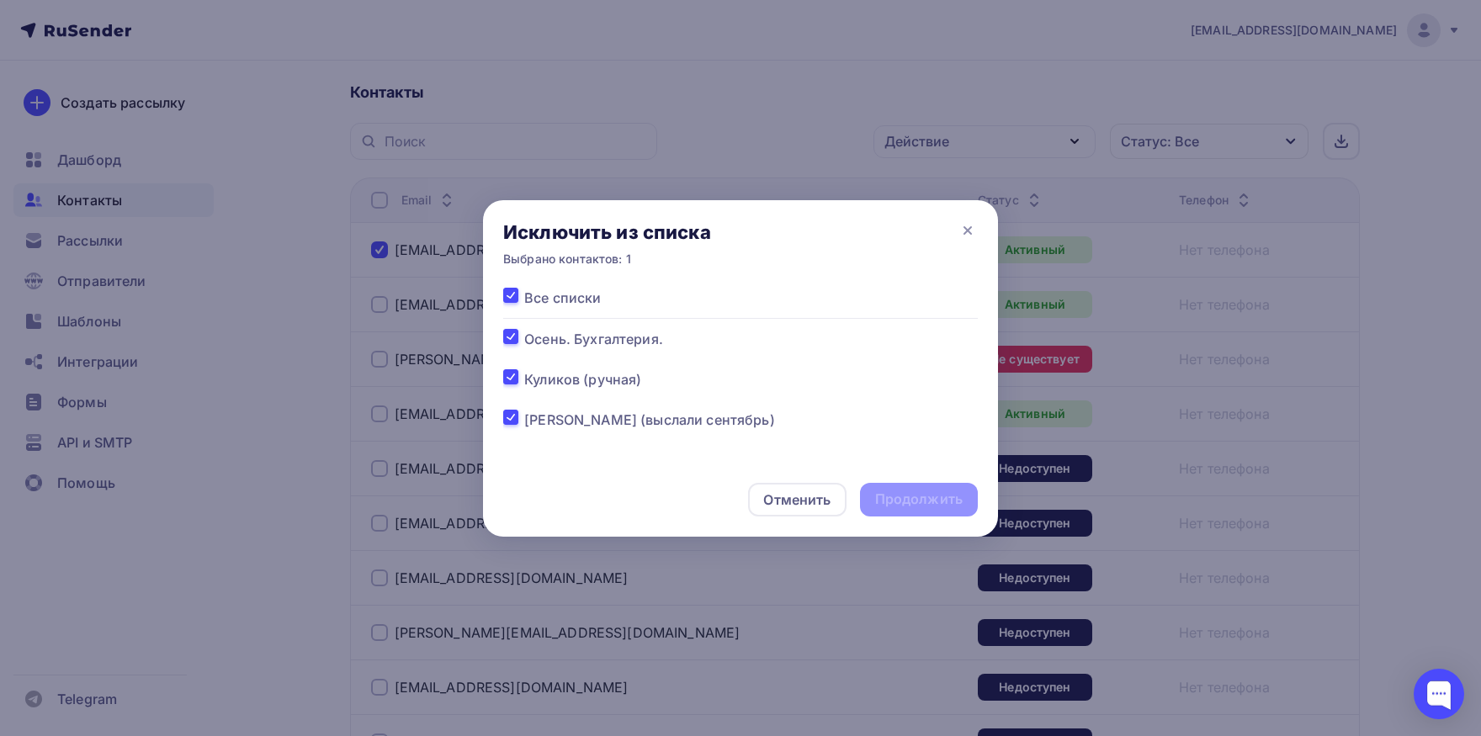
checkbox input "true"
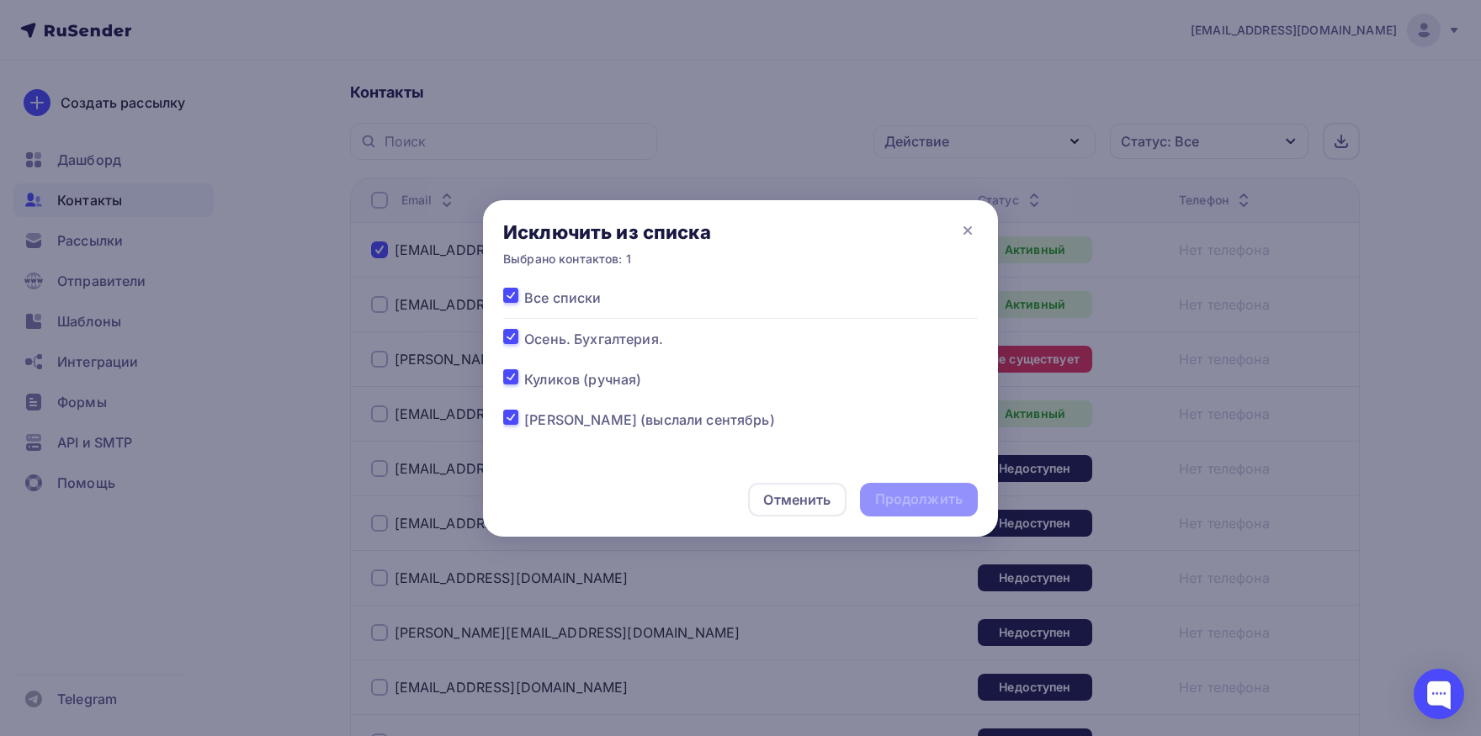
checkbox input "true"
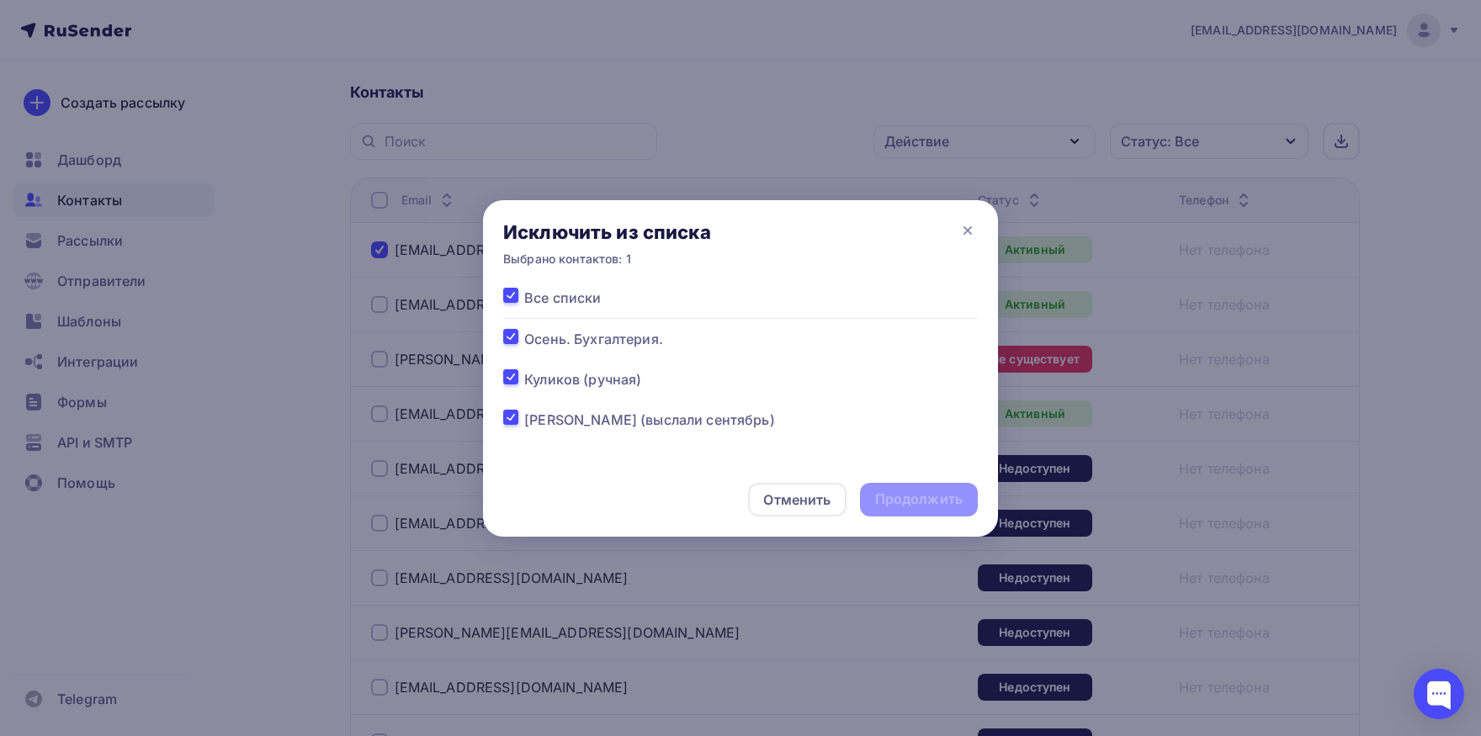
checkbox input "true"
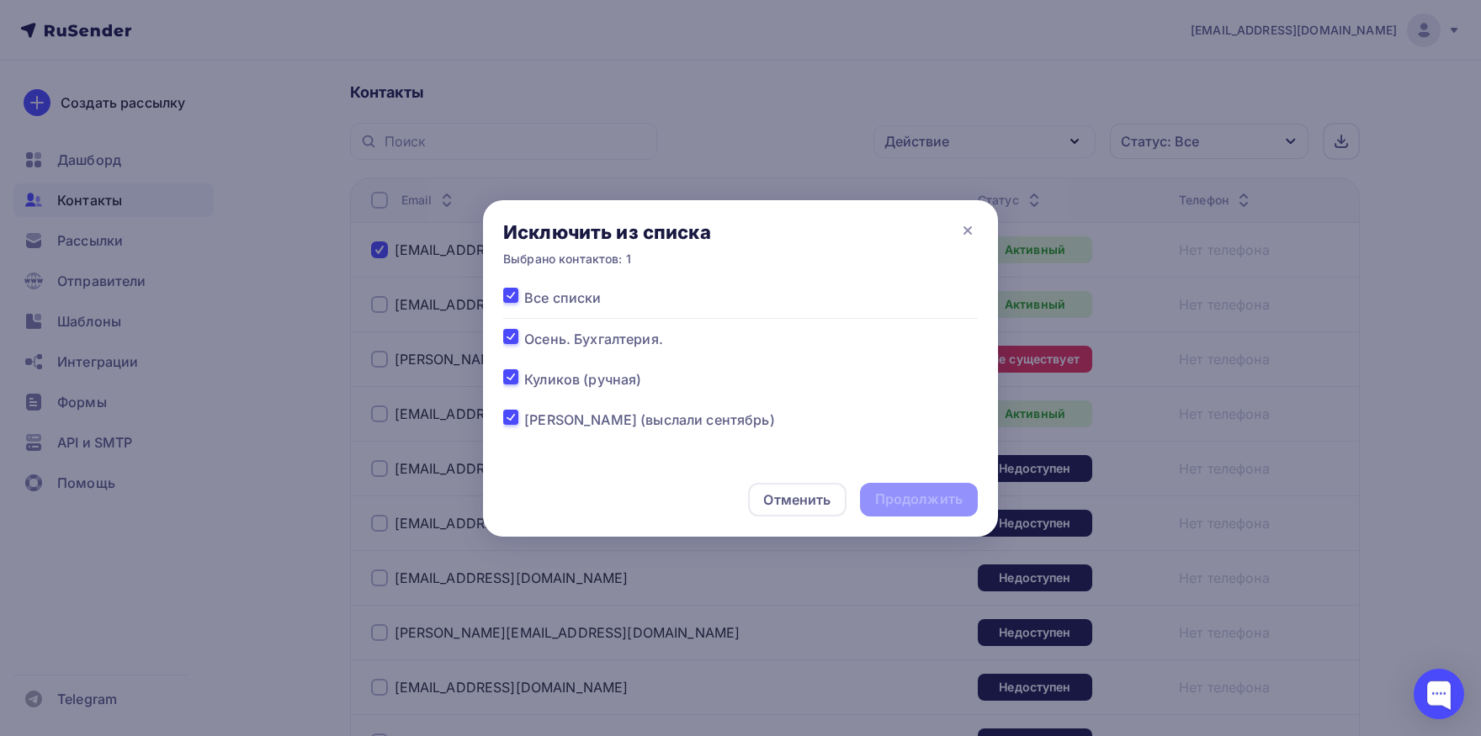
checkbox input "true"
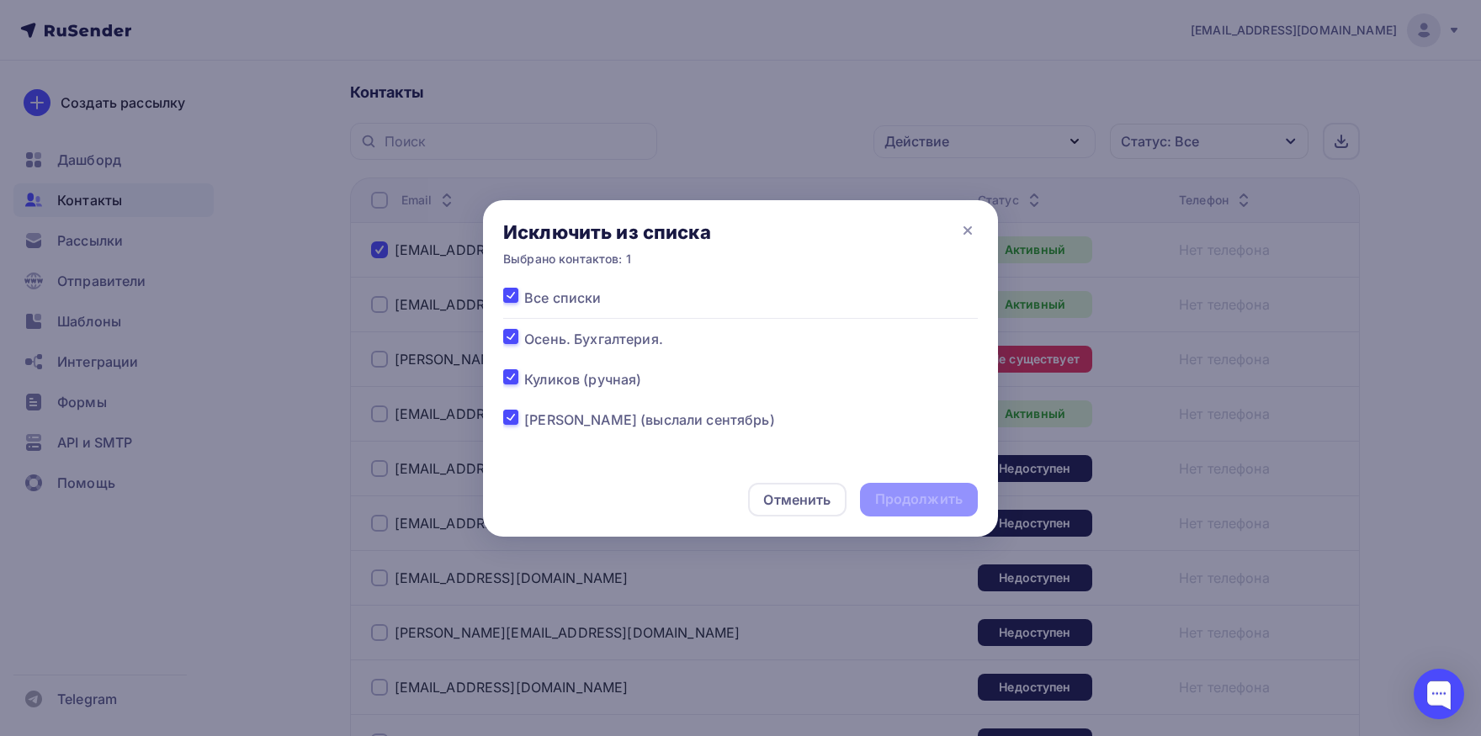
checkbox input "true"
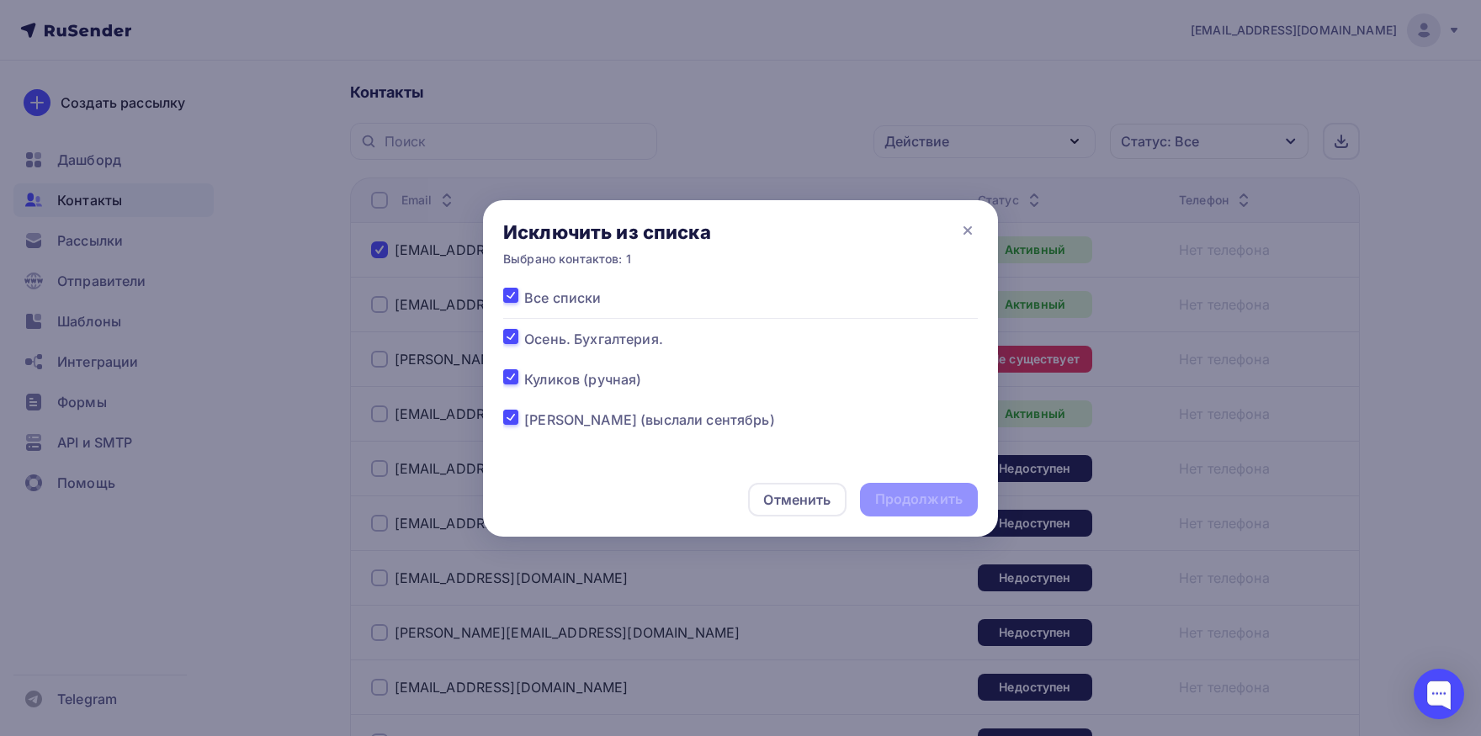
checkbox input "true"
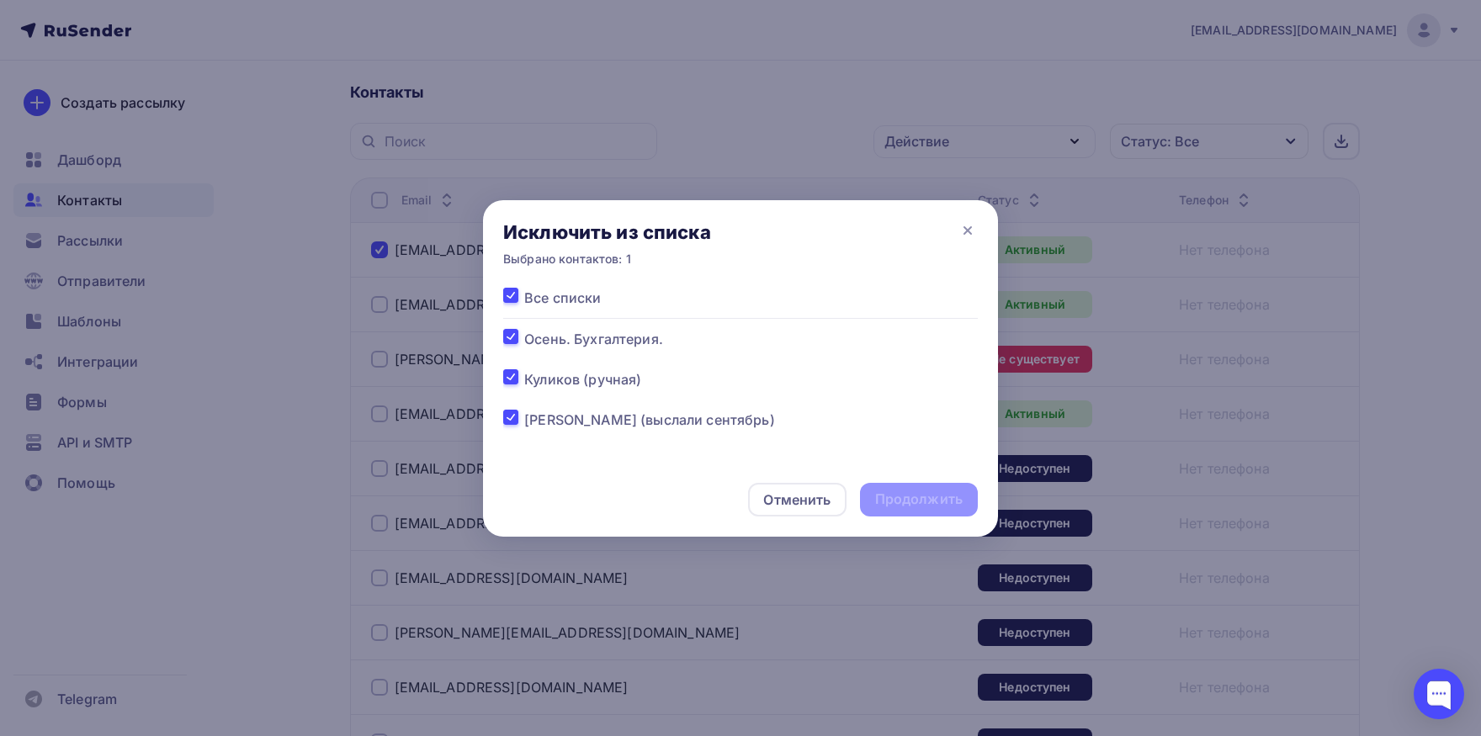
checkbox input "true"
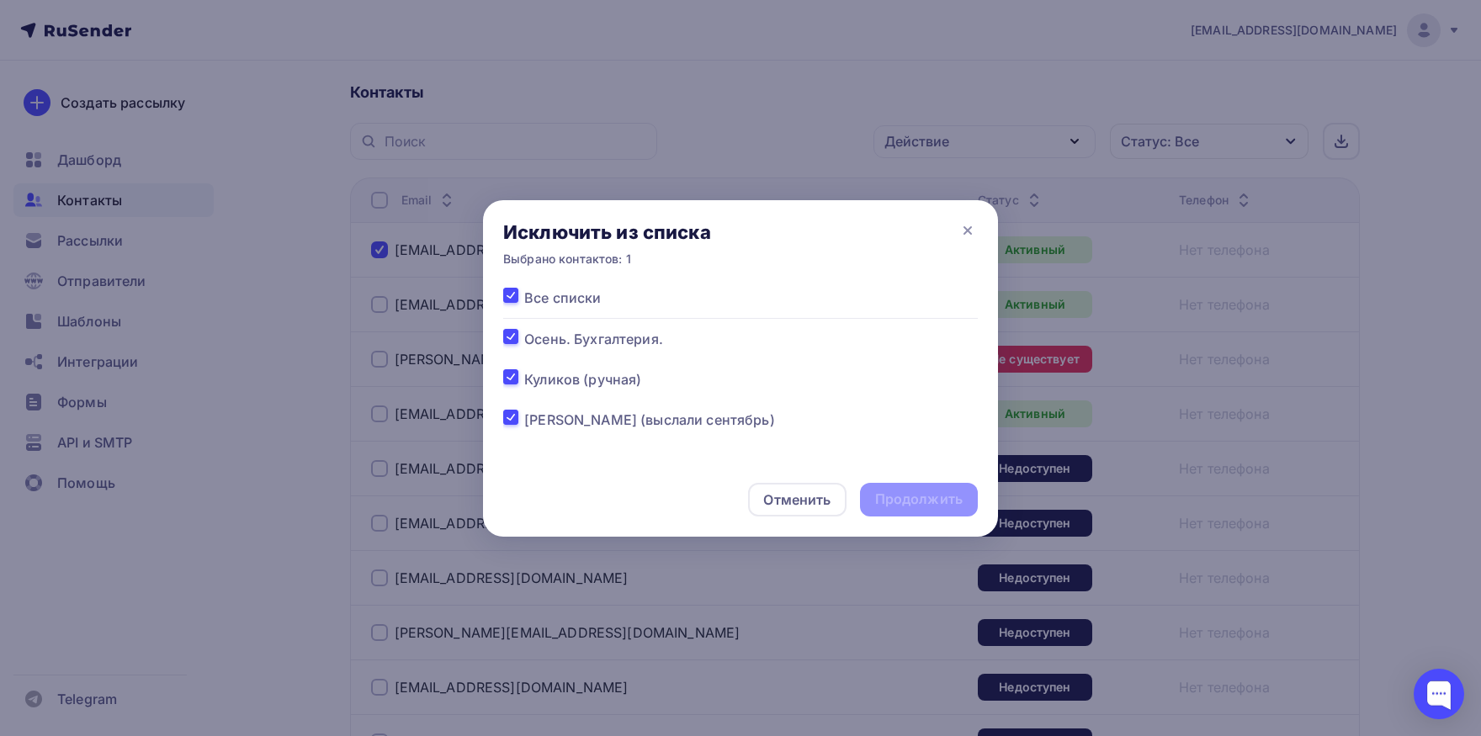
checkbox input "true"
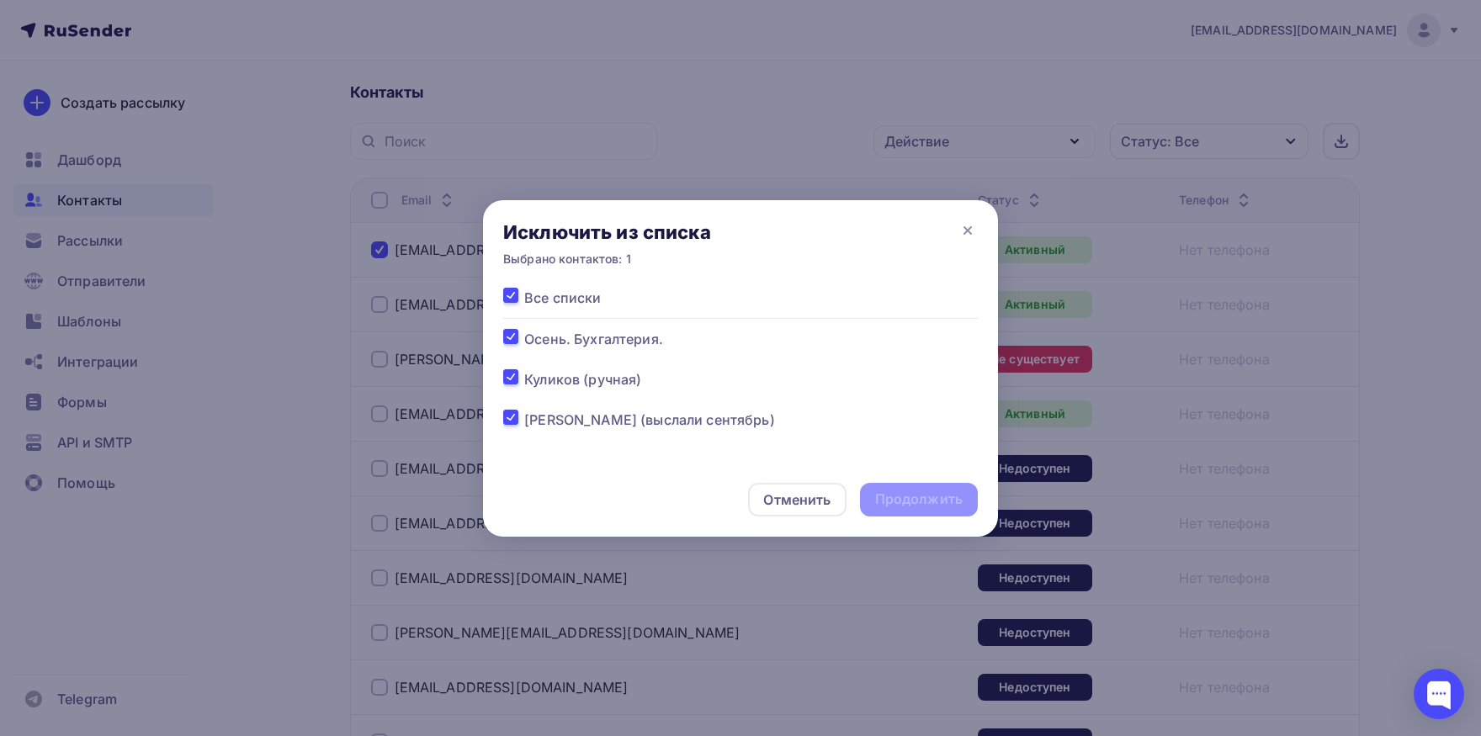
checkbox input "true"
click at [916, 492] on div "Продолжить" at bounding box center [919, 499] width 88 height 19
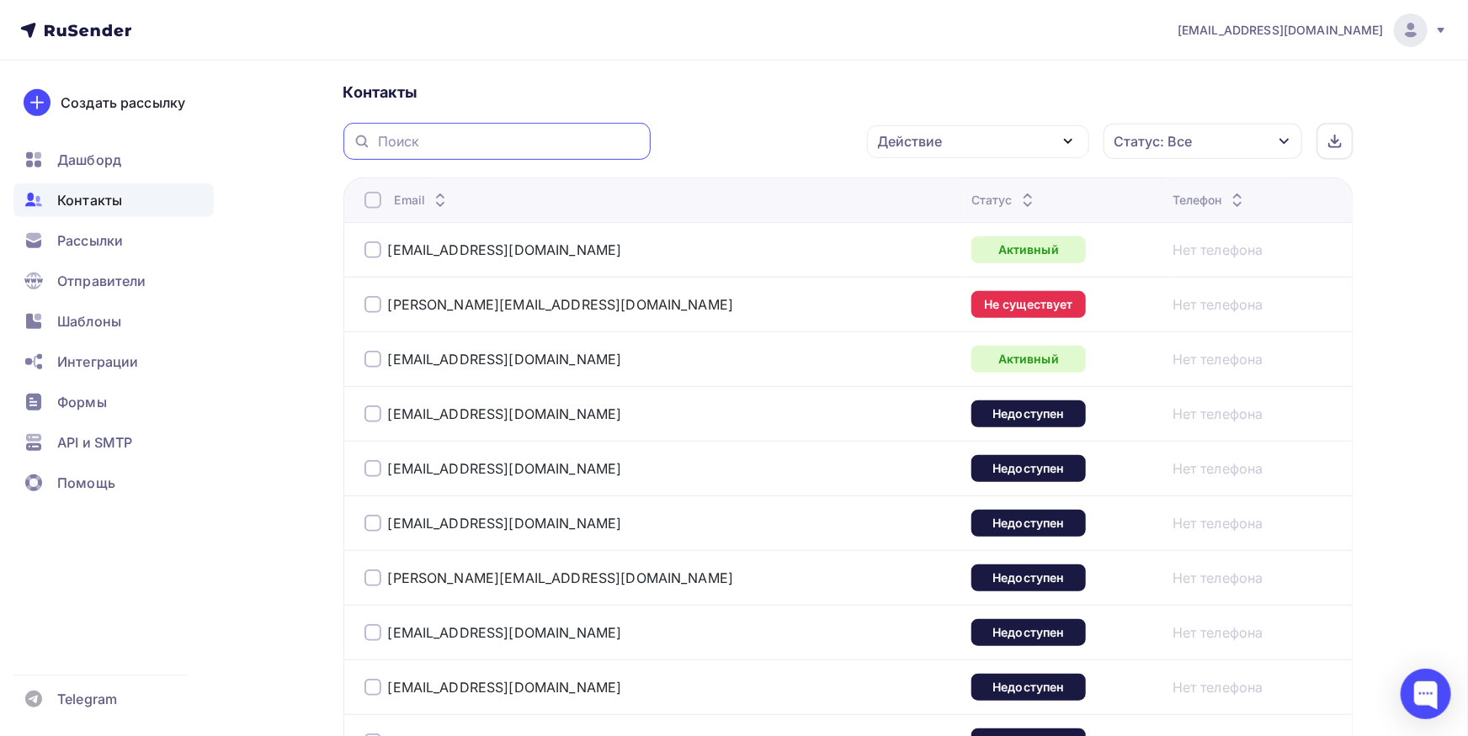
click at [449, 136] on input "text" at bounding box center [509, 141] width 263 height 19
paste input "gks2@inbox.ru"
type input "gks2@inbox.ru"
click at [483, 144] on input "gks2@inbox.ru" at bounding box center [509, 141] width 263 height 19
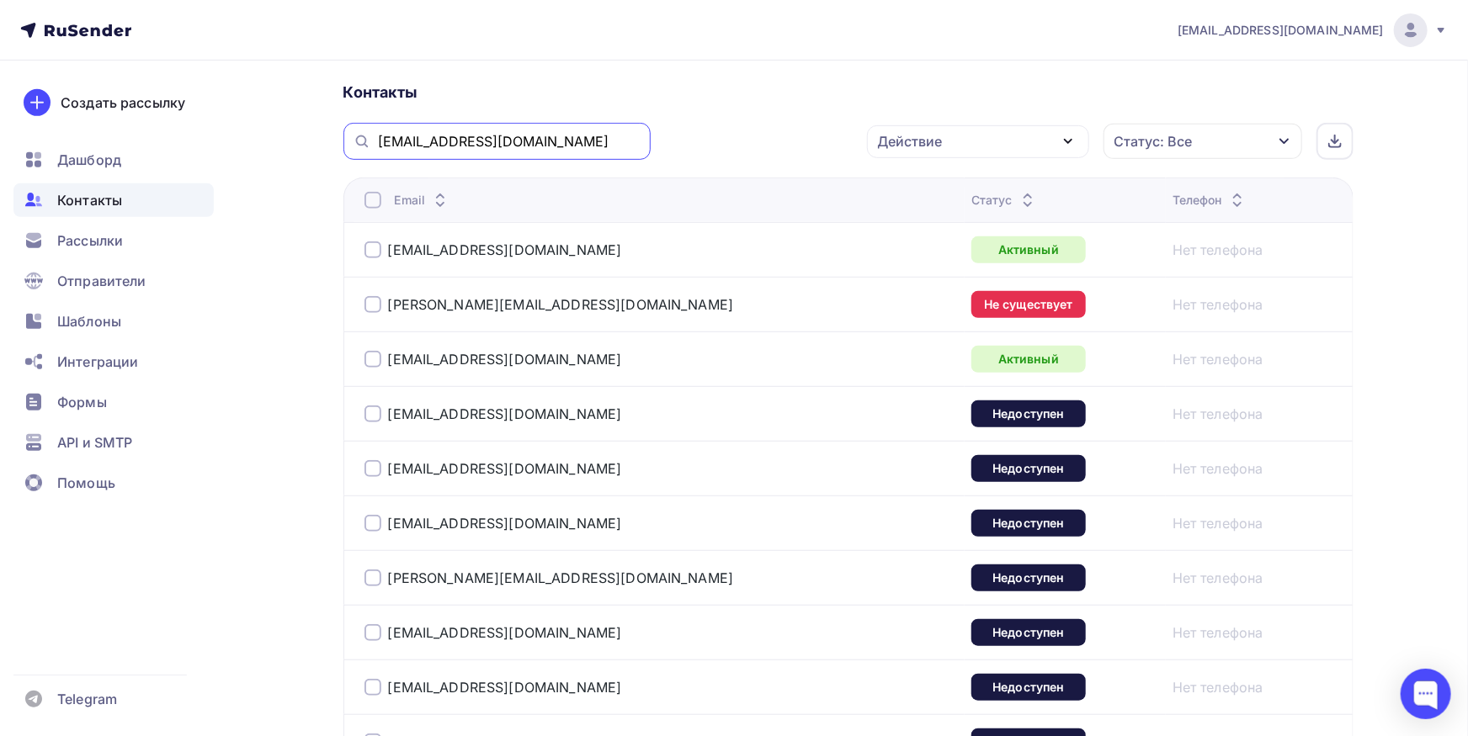
click at [483, 144] on input "gks2@inbox.ru" at bounding box center [509, 141] width 263 height 19
drag, startPoint x: 432, startPoint y: 262, endPoint x: 389, endPoint y: 263, distance: 42.9
click at [389, 263] on div "volkova.dv@spectec.ru" at bounding box center [574, 249] width 421 height 27
copy link "volkova.dv@spectec.ru"
click at [371, 252] on div at bounding box center [372, 250] width 17 height 17
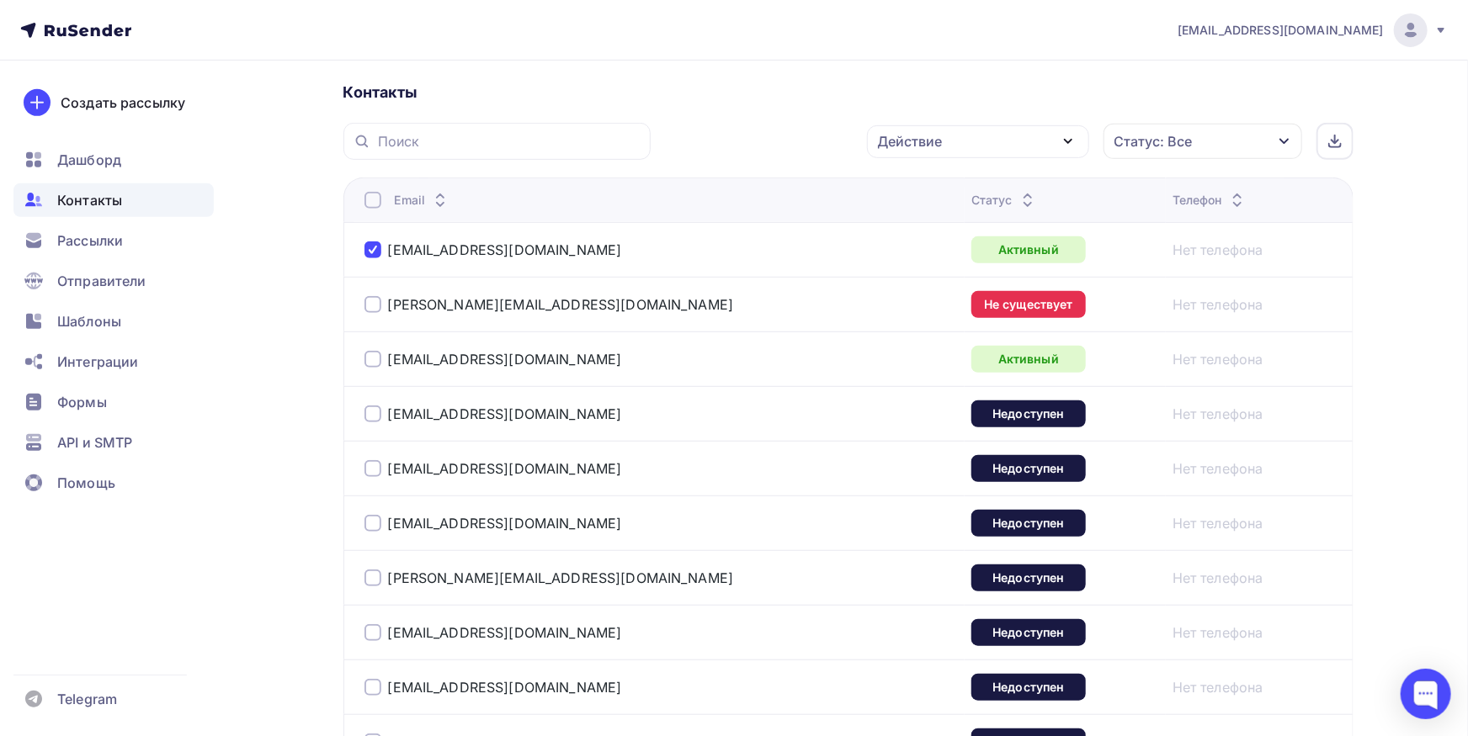
drag, startPoint x: 612, startPoint y: 306, endPoint x: 385, endPoint y: 311, distance: 227.3
click at [385, 311] on div "ekaterina.lukovetskaya@iso-serv.com" at bounding box center [574, 304] width 421 height 27
copy link "ekaterina.lukovetskaya@iso-serv.com"
click at [367, 300] on div at bounding box center [372, 304] width 17 height 17
drag, startPoint x: 458, startPoint y: 365, endPoint x: 388, endPoint y: 367, distance: 69.9
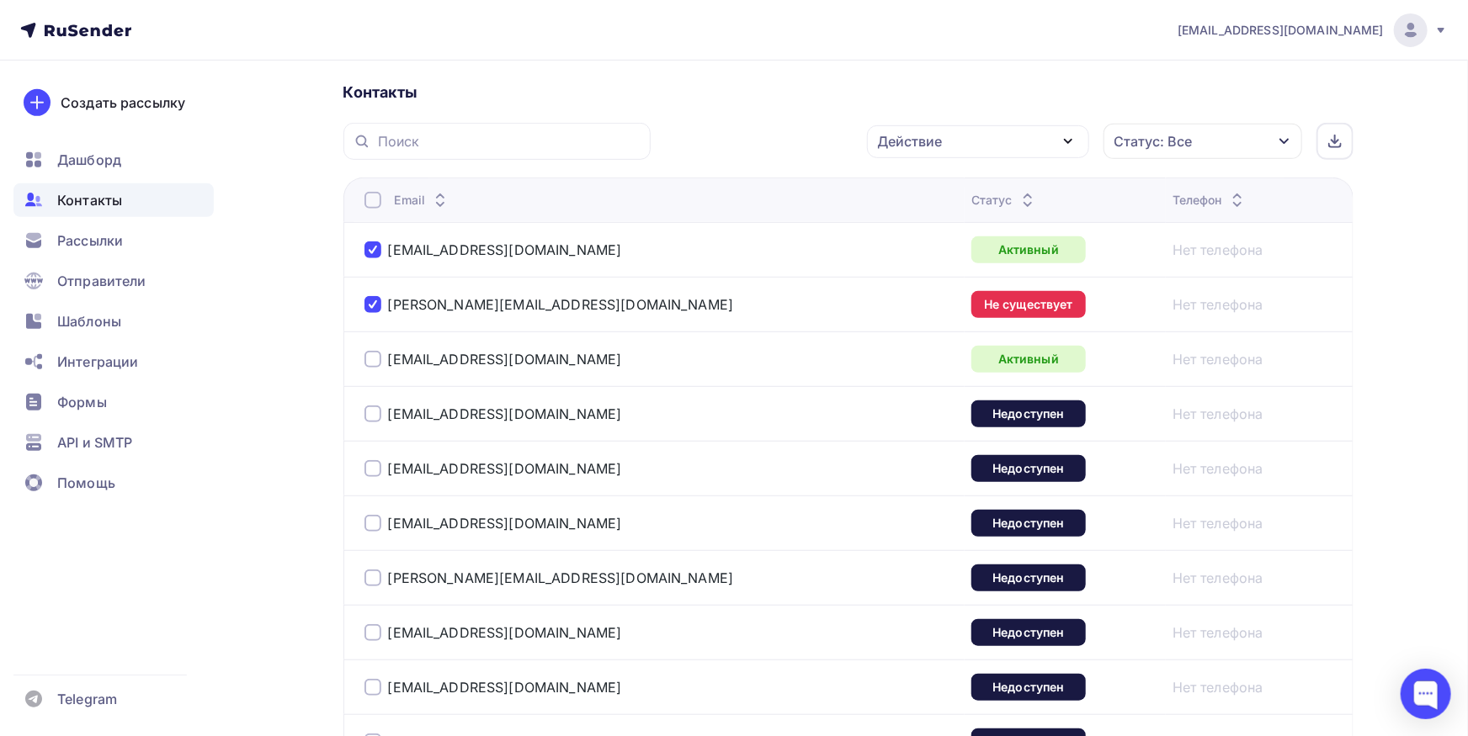
click at [388, 367] on div "1871741@mail.ru" at bounding box center [574, 359] width 421 height 27
copy link "1871741@mail.ru"
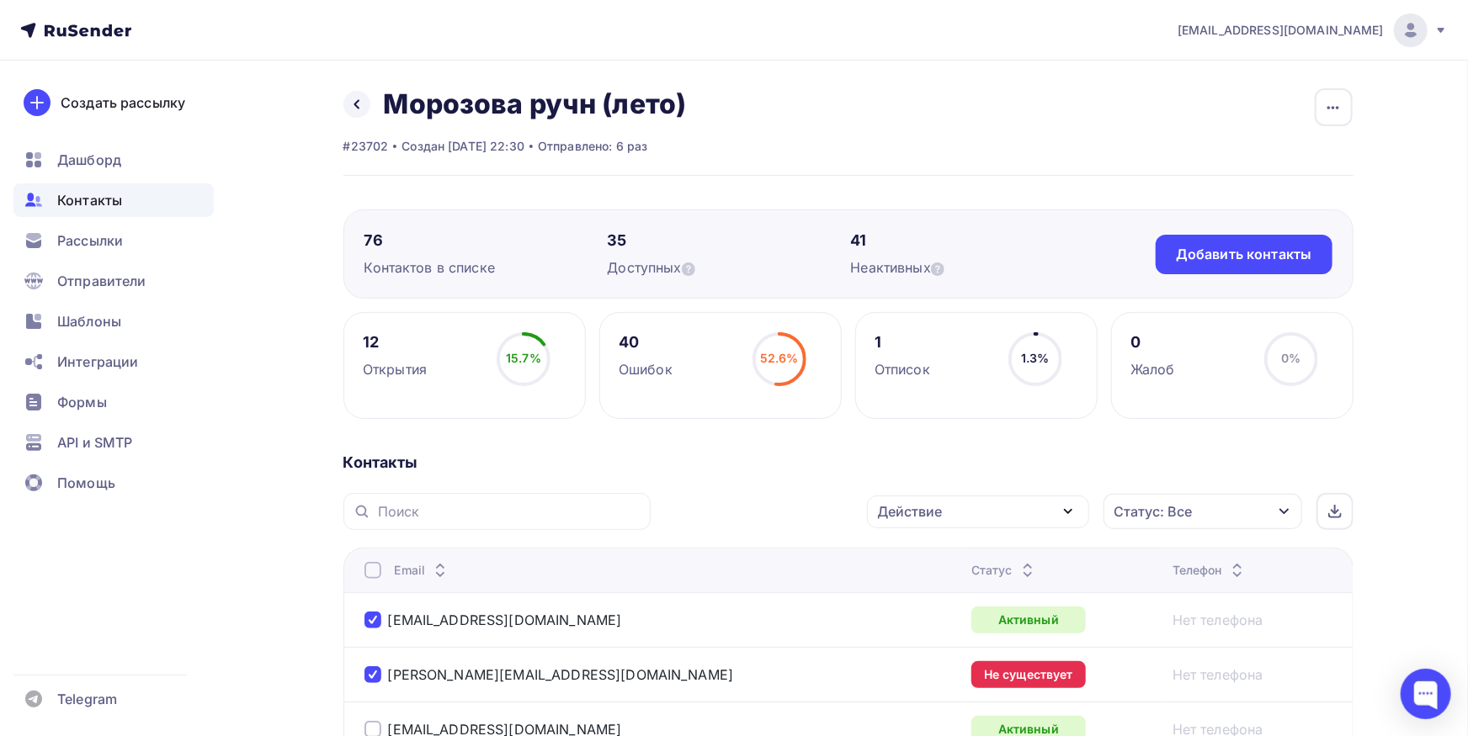
click at [149, 186] on div "Контакты" at bounding box center [113, 200] width 200 height 34
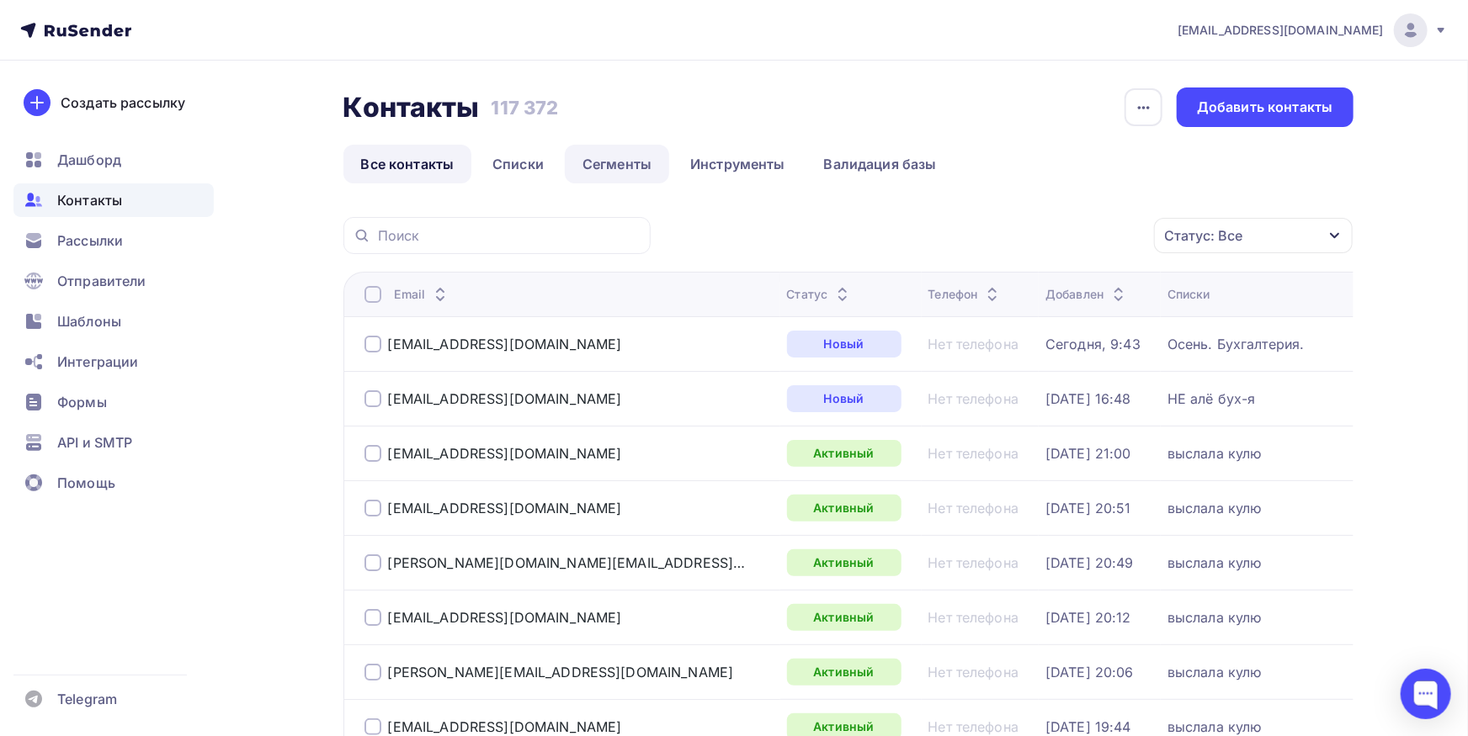
click at [588, 178] on link "Сегменты" at bounding box center [617, 164] width 104 height 39
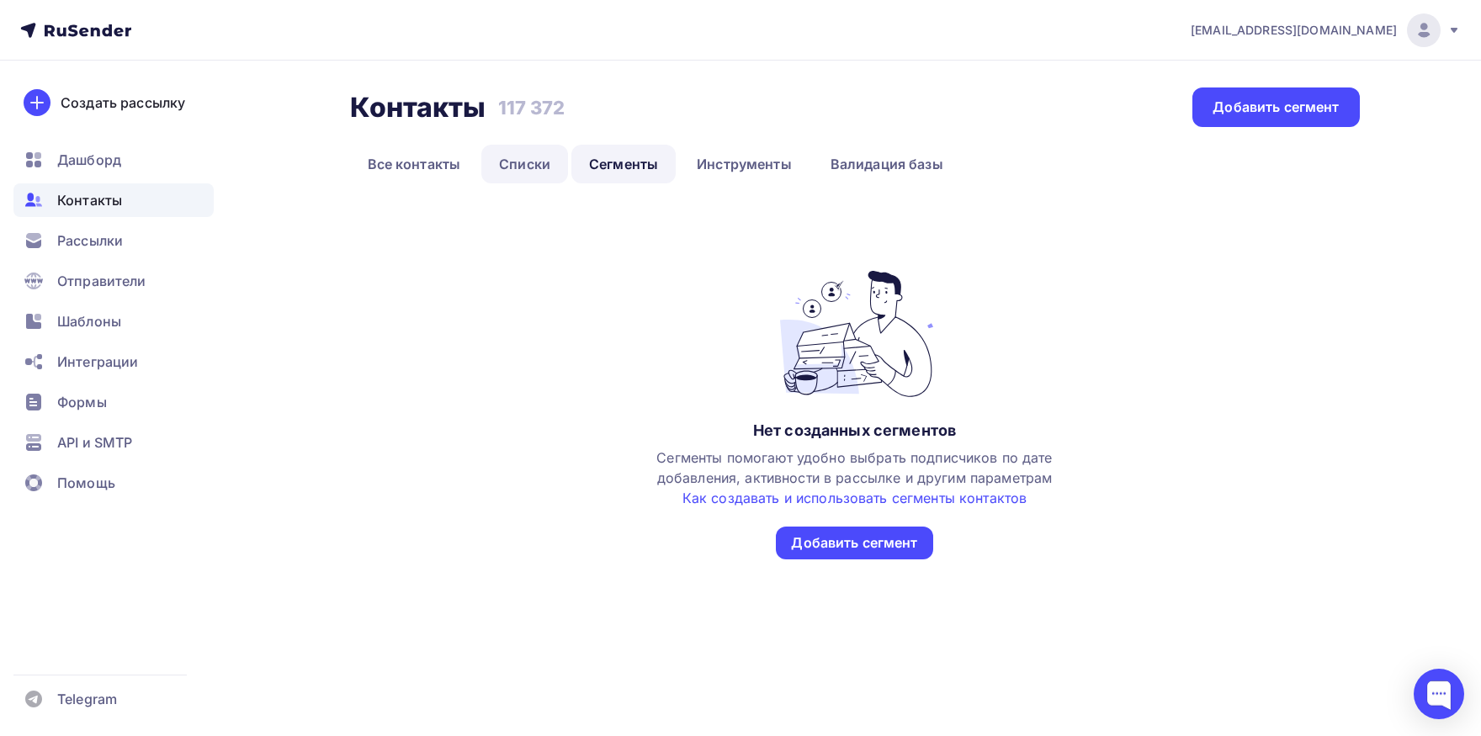
click at [519, 171] on link "Списки" at bounding box center [524, 164] width 87 height 39
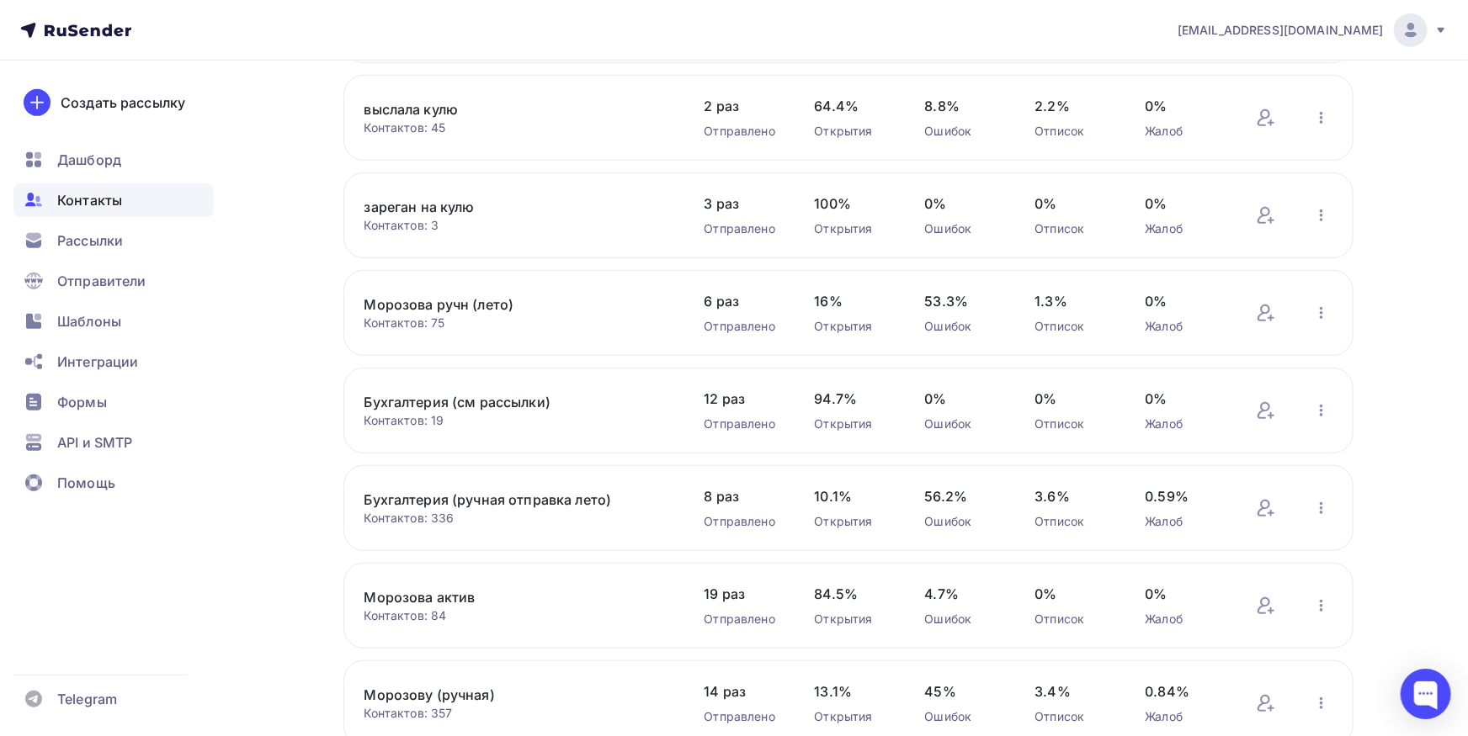
scroll to position [463, 0]
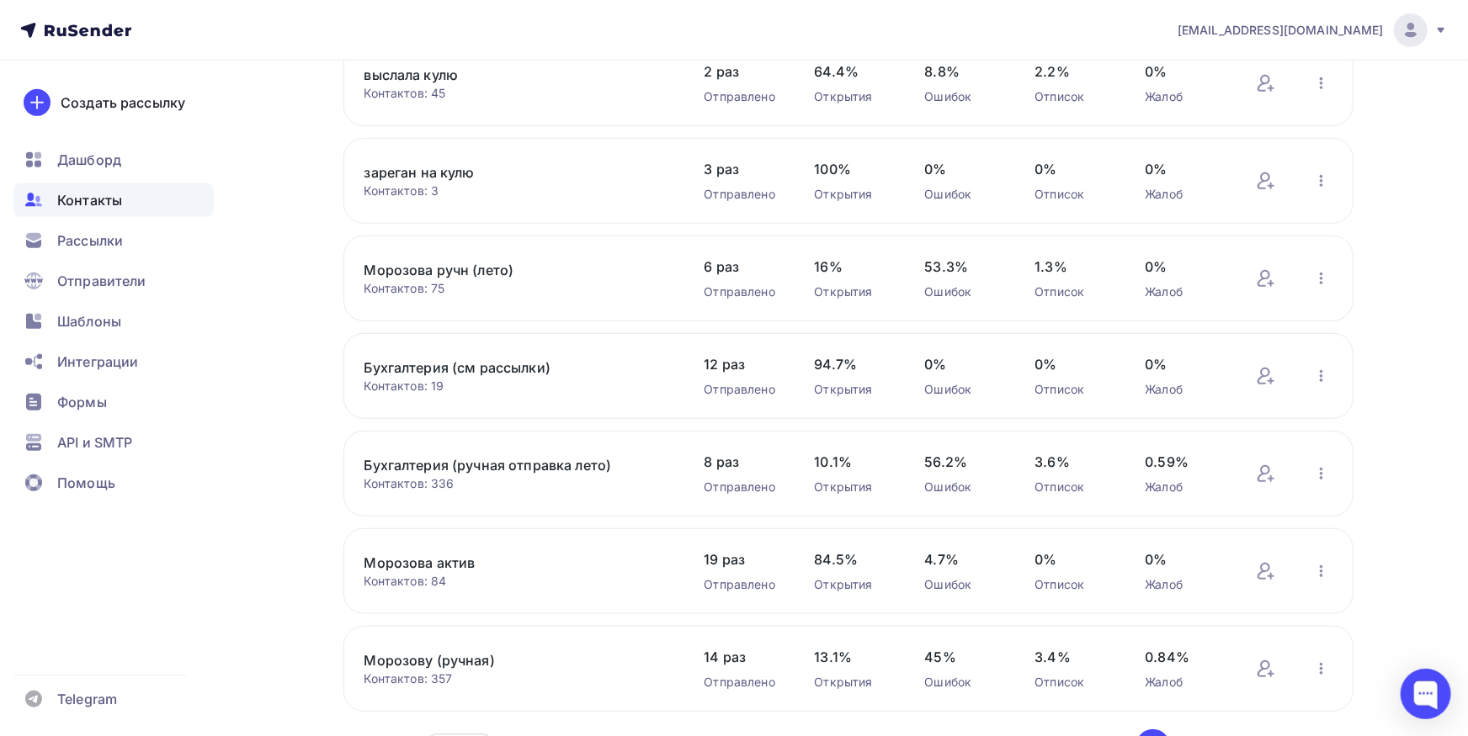
click at [444, 265] on link "Морозова ручн (лето)" at bounding box center [507, 270] width 286 height 20
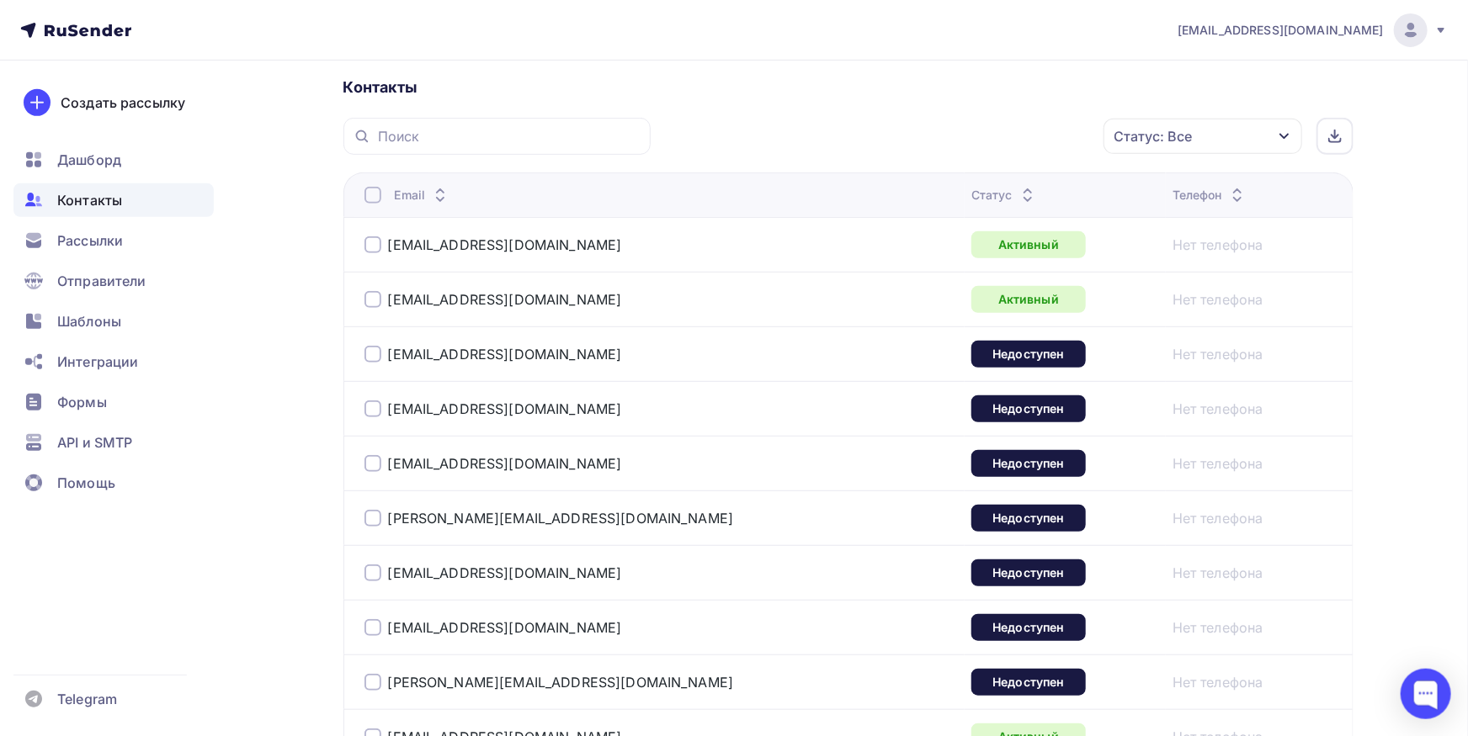
scroll to position [370, 0]
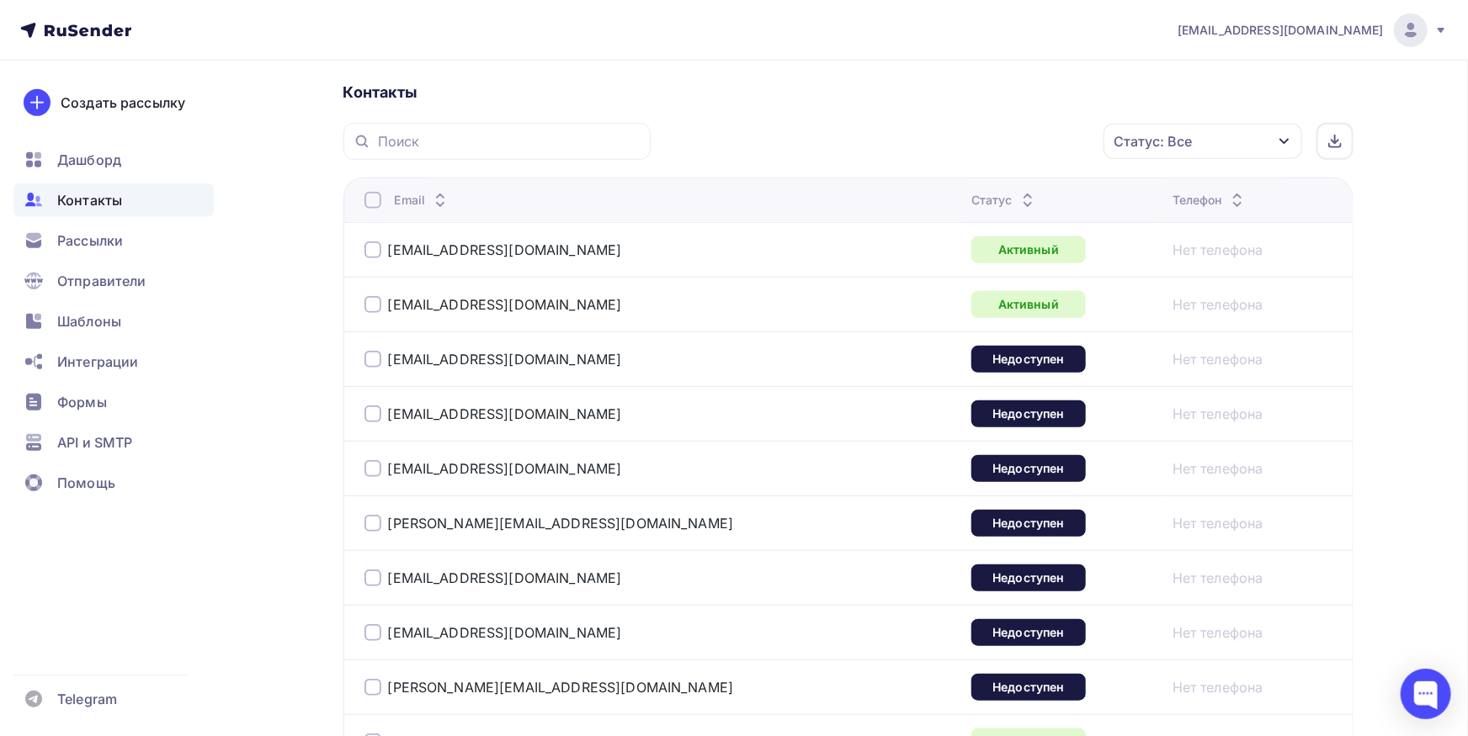
click at [379, 251] on div at bounding box center [372, 250] width 17 height 17
drag, startPoint x: 526, startPoint y: 305, endPoint x: 387, endPoint y: 308, distance: 138.9
click at [387, 308] on div "1871741@mail.ru" at bounding box center [574, 304] width 421 height 27
copy link "1871741@mail.ru"
click at [1338, 140] on icon at bounding box center [1334, 141] width 7 height 3
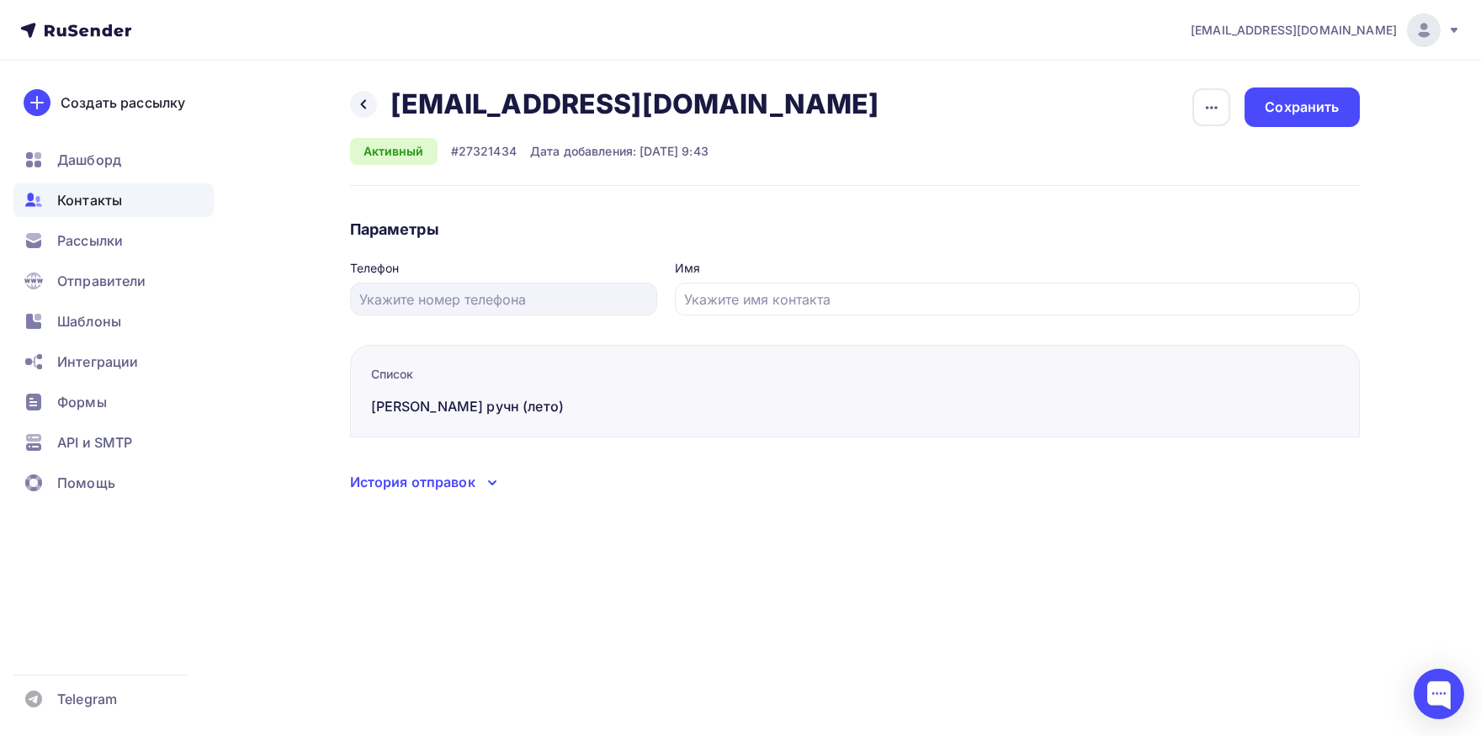
click at [449, 475] on div "История отправок" at bounding box center [412, 482] width 125 height 20
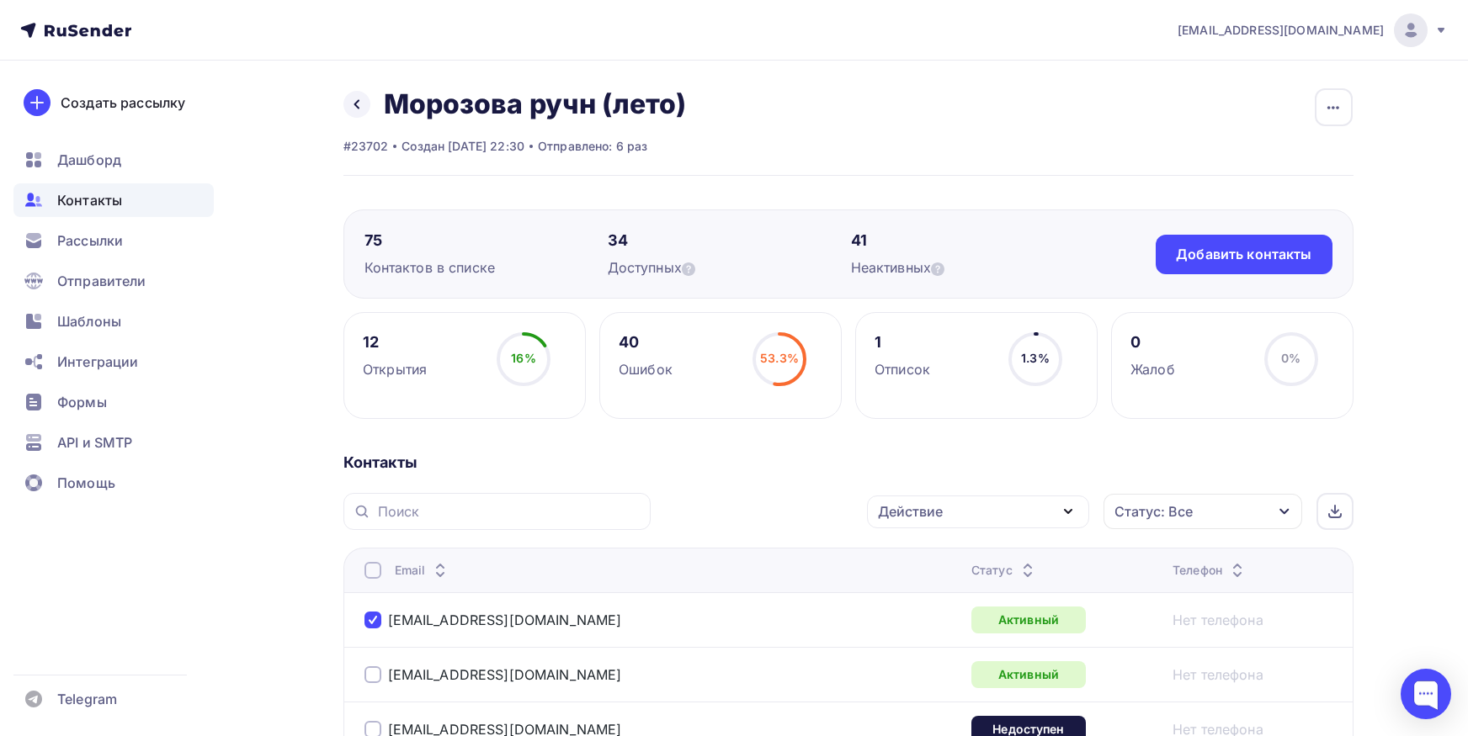
scroll to position [370, 0]
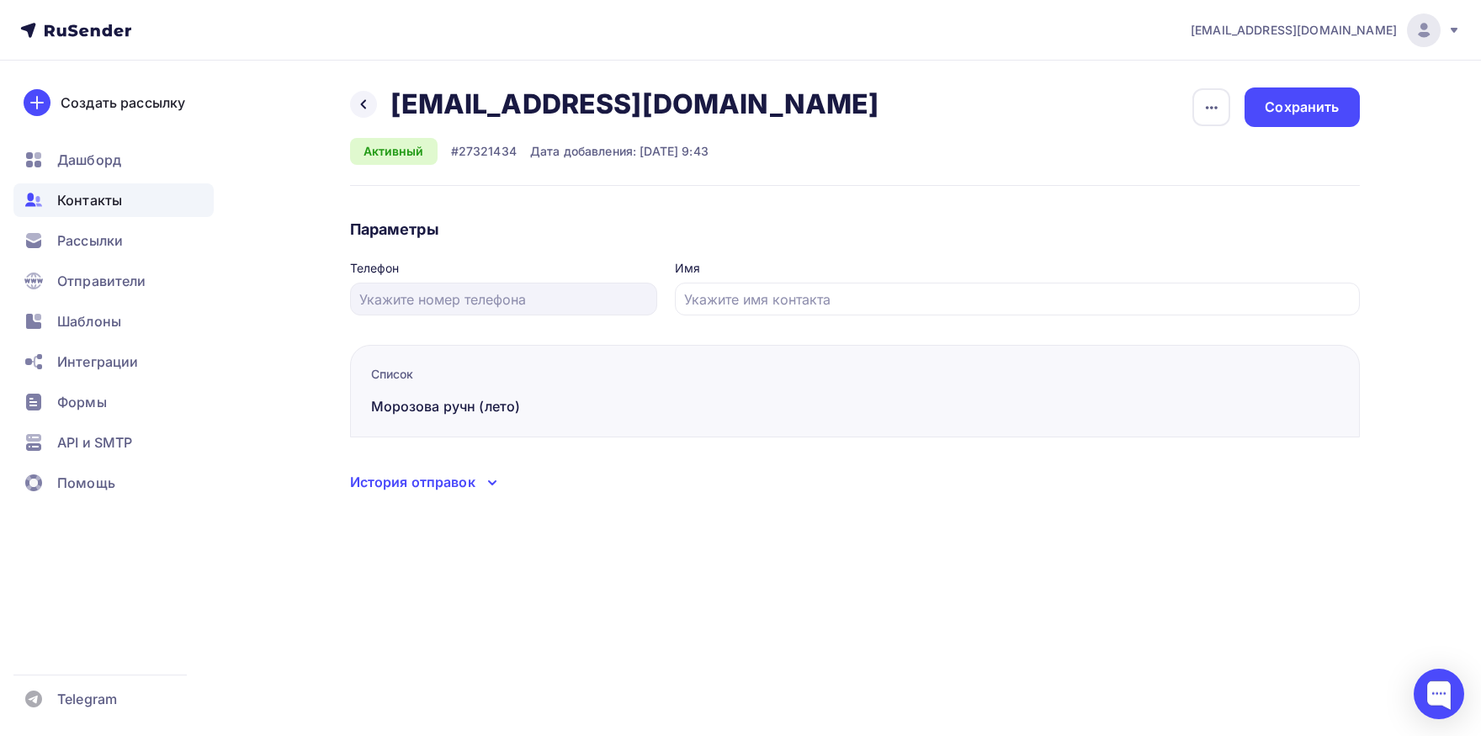
click at [443, 488] on div "История отправок" at bounding box center [412, 482] width 125 height 20
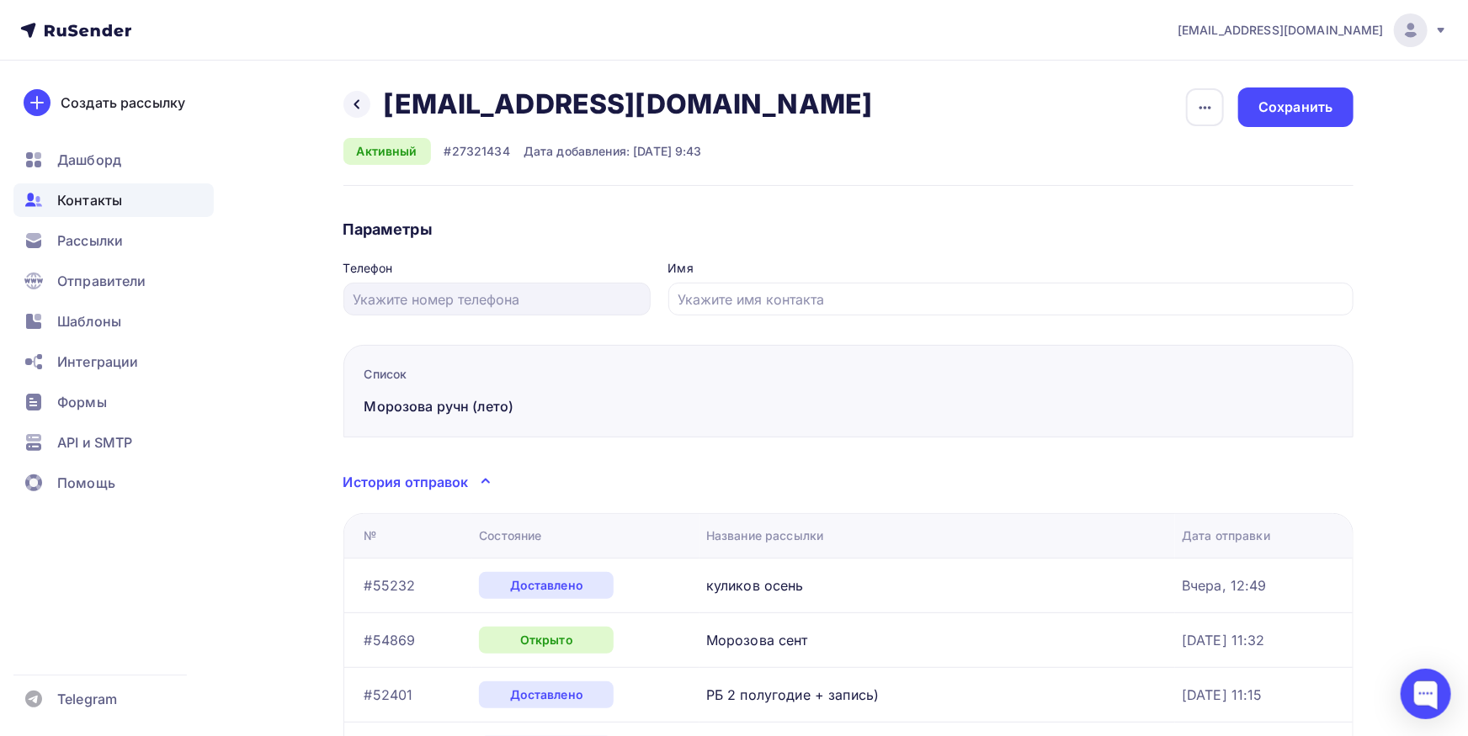
click at [98, 201] on span "Контакты" at bounding box center [89, 200] width 65 height 20
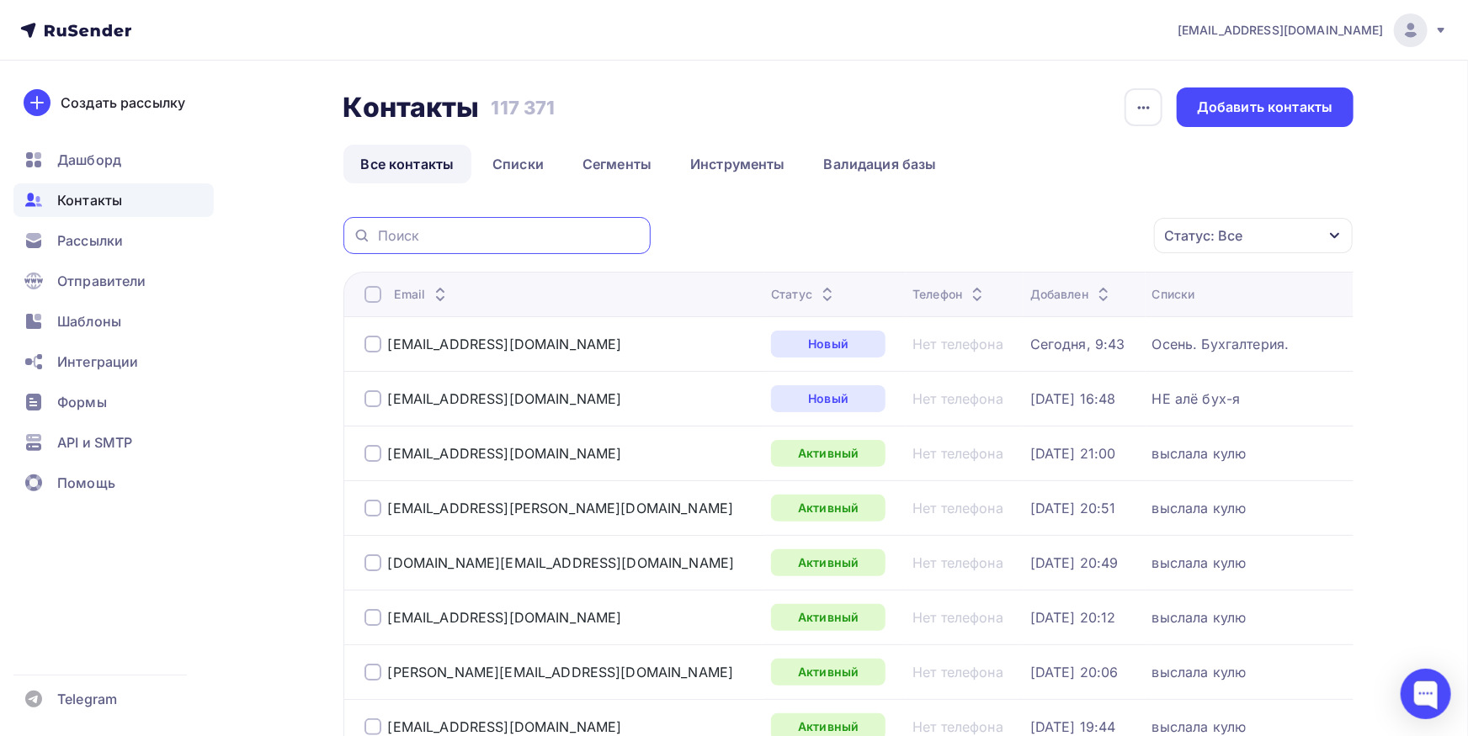
click at [540, 231] on input "text" at bounding box center [509, 235] width 263 height 19
paste input "@quantum-a.ru"
type input "@quantum-a.ru"
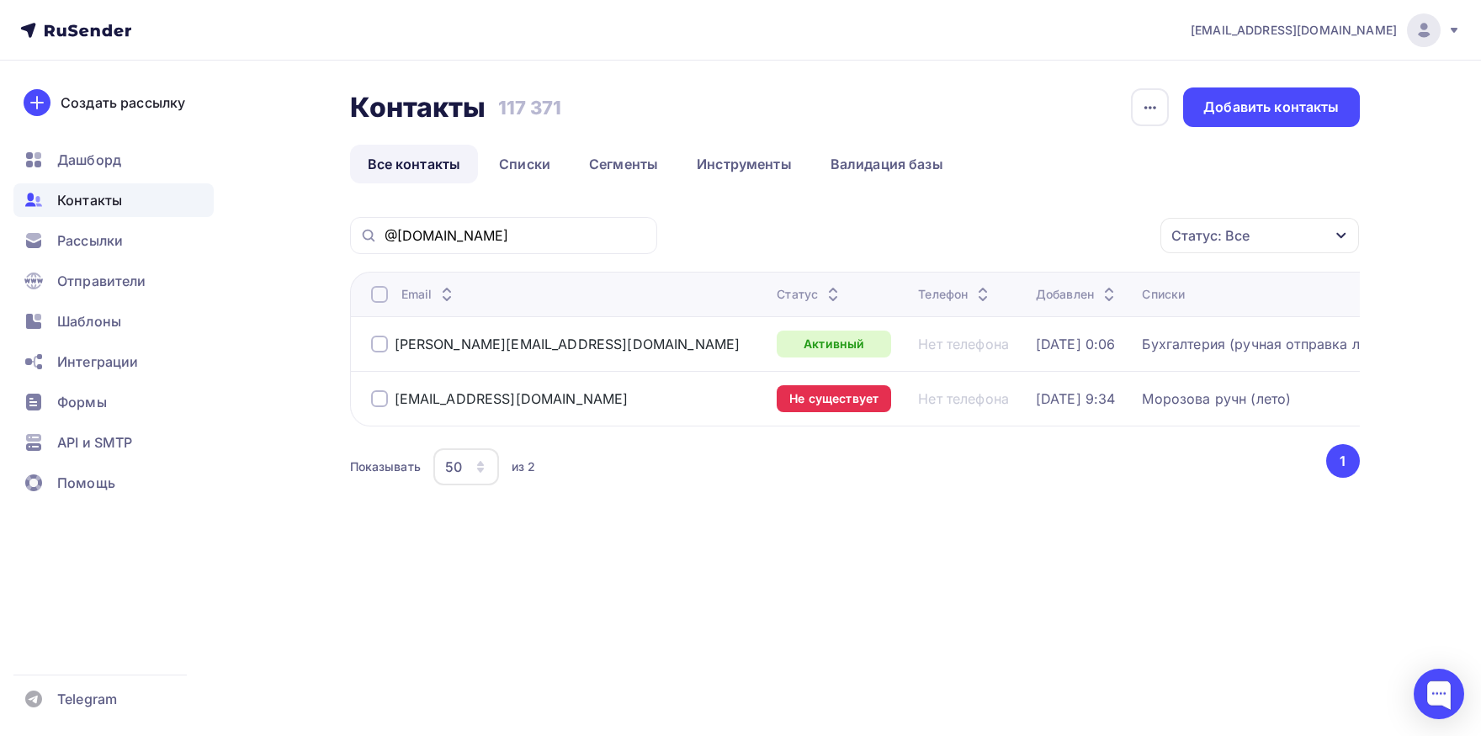
click at [564, 705] on div "bk-seminar@mail.ru Аккаунт Тарифы Выйти Создать рассылку Дашборд Контакты Рассы…" at bounding box center [740, 368] width 1481 height 736
click at [381, 406] on div at bounding box center [379, 398] width 17 height 17
click at [381, 405] on div at bounding box center [379, 398] width 17 height 17
click at [385, 348] on div at bounding box center [379, 344] width 17 height 17
click at [981, 232] on div "Действие" at bounding box center [967, 236] width 65 height 20
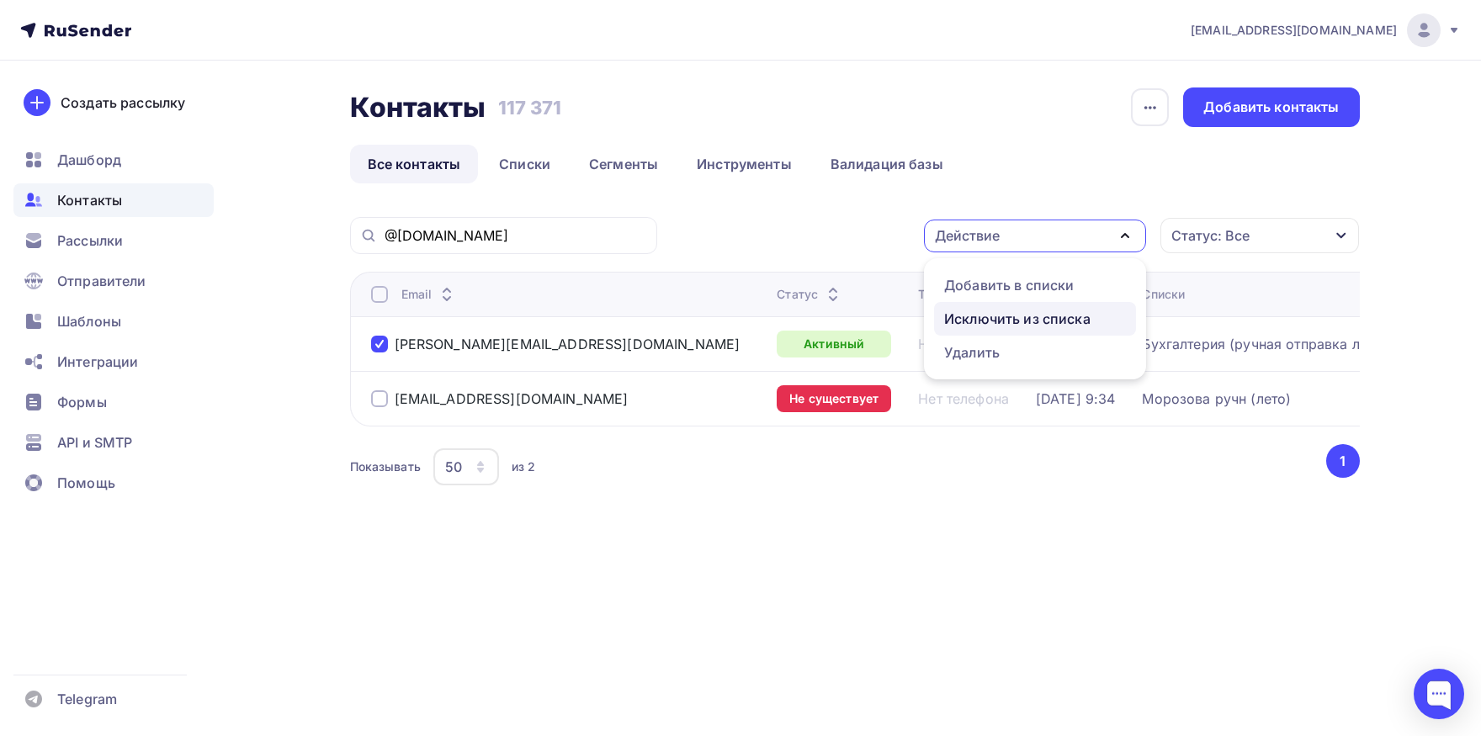
click at [1013, 314] on div "Исключить из списка" at bounding box center [1017, 319] width 146 height 20
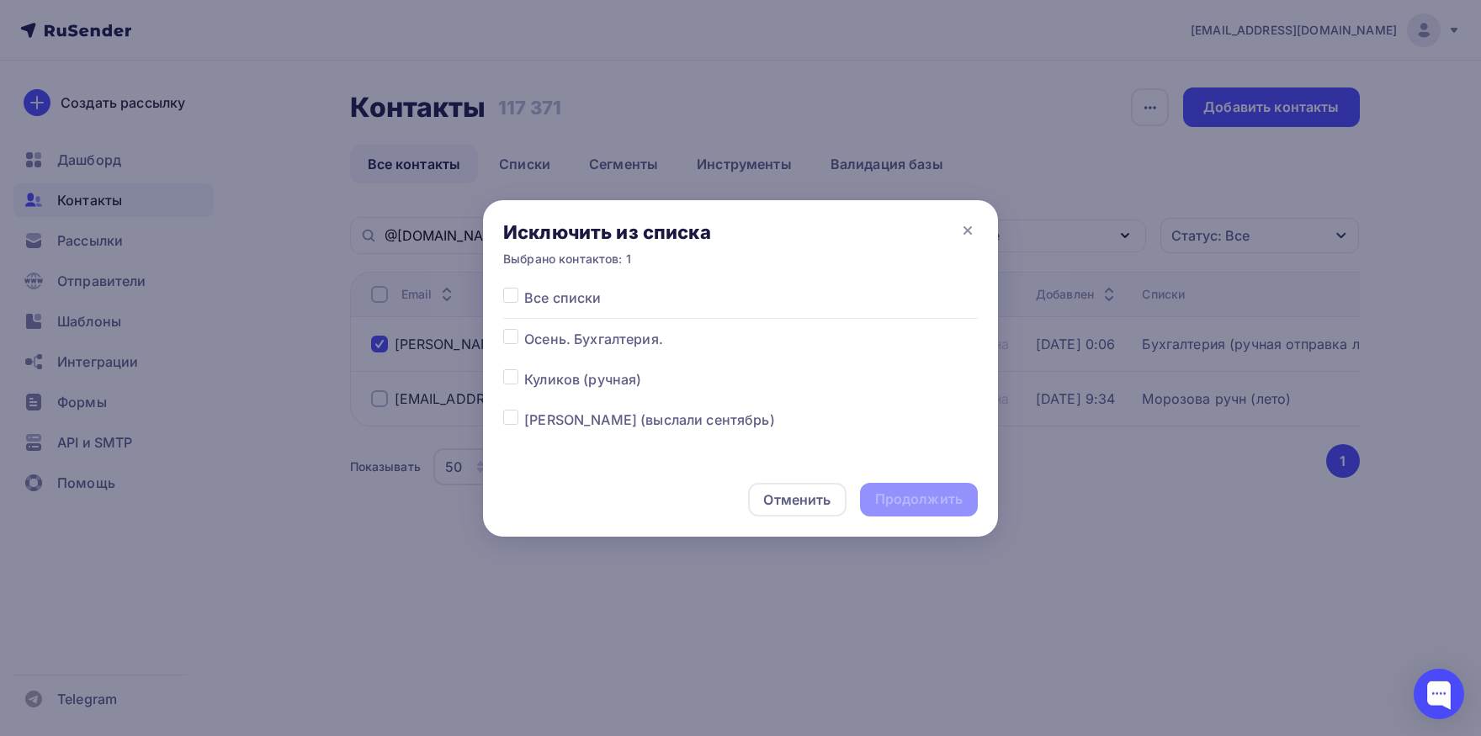
click at [524, 288] on label at bounding box center [524, 288] width 0 height 0
click at [517, 300] on input "checkbox" at bounding box center [510, 295] width 15 height 15
checkbox input "true"
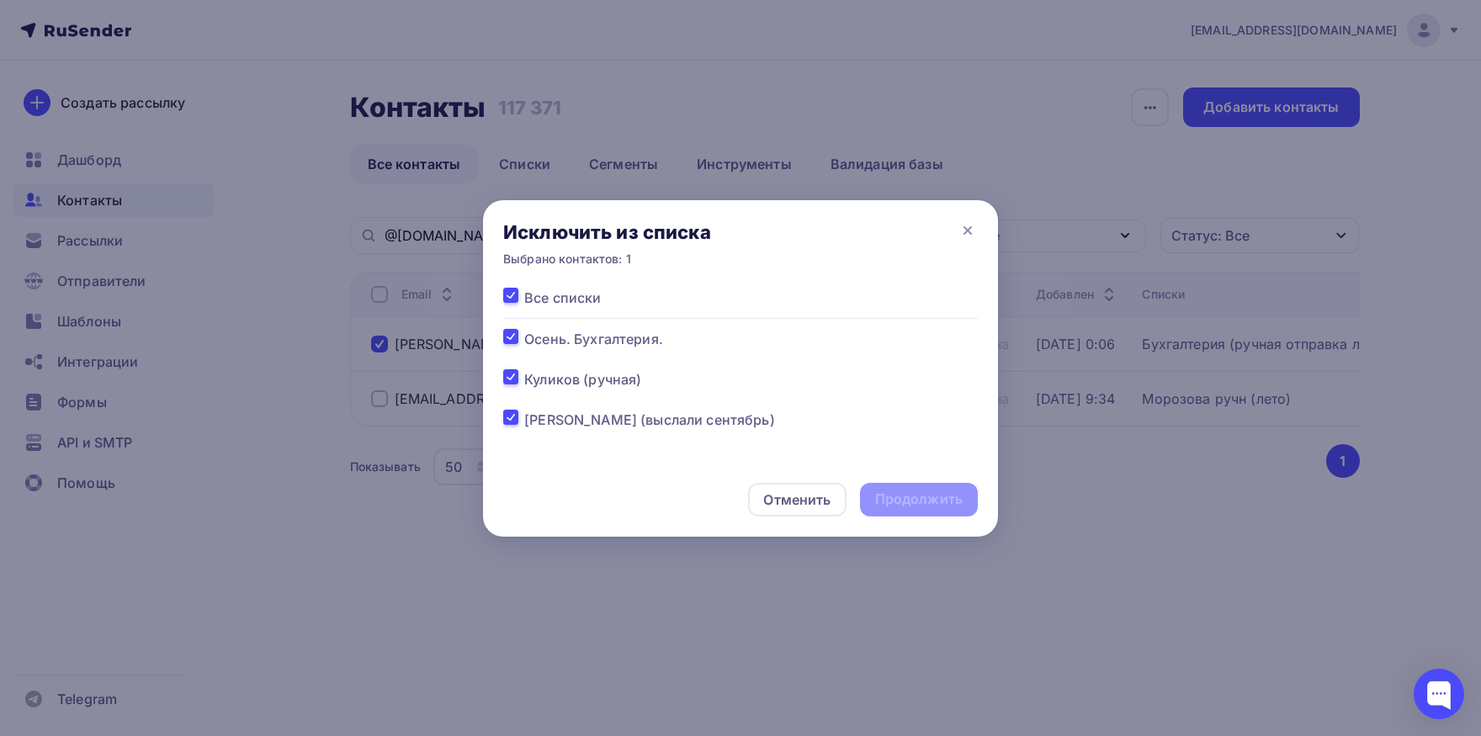
checkbox input "true"
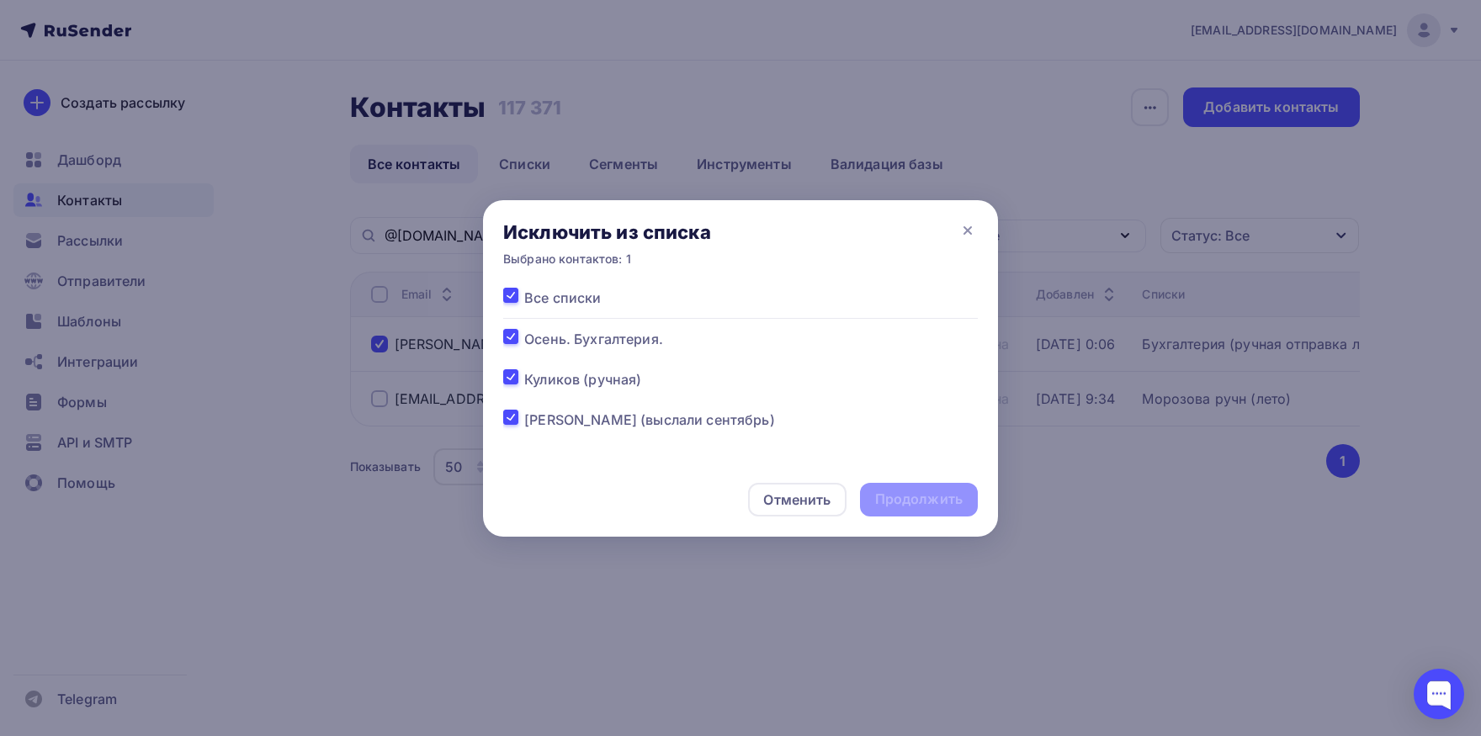
checkbox input "true"
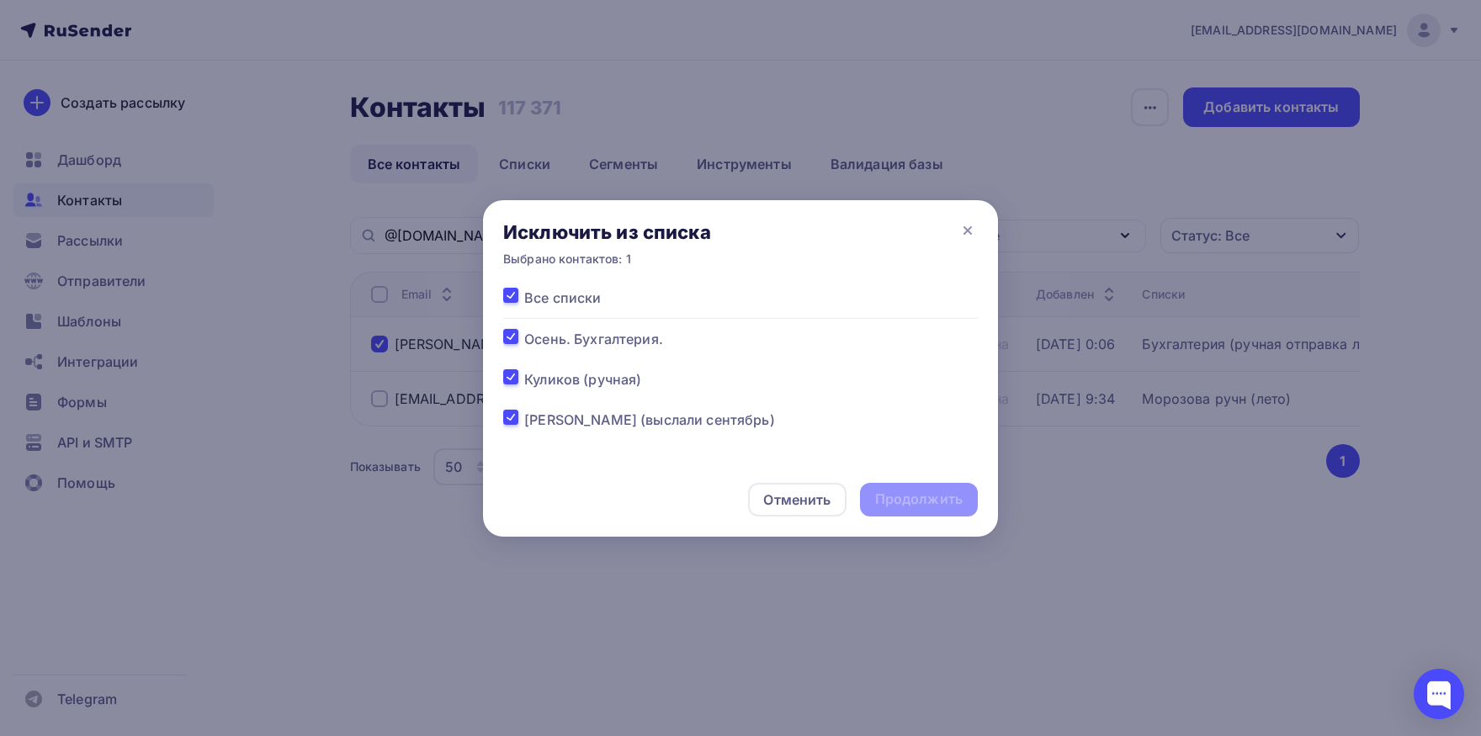
checkbox input "true"
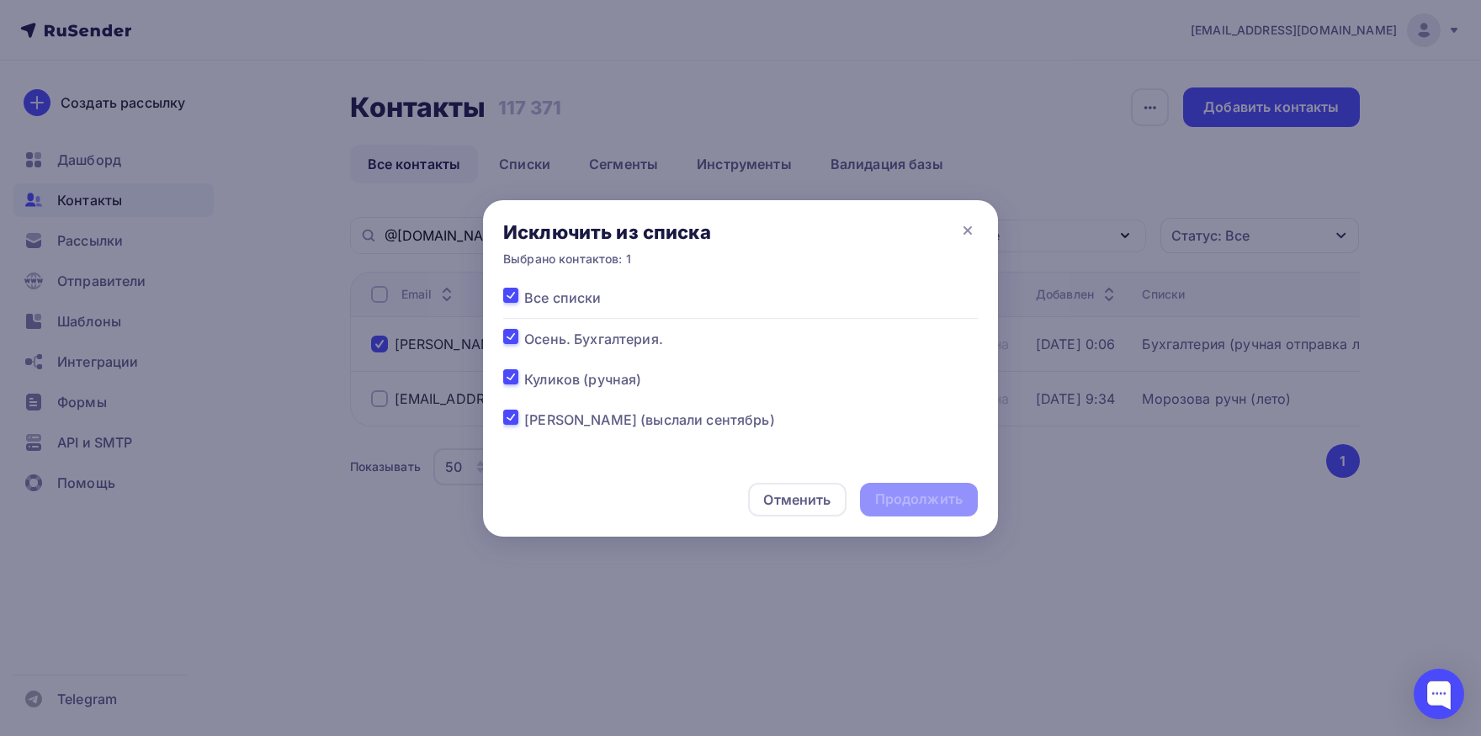
checkbox input "true"
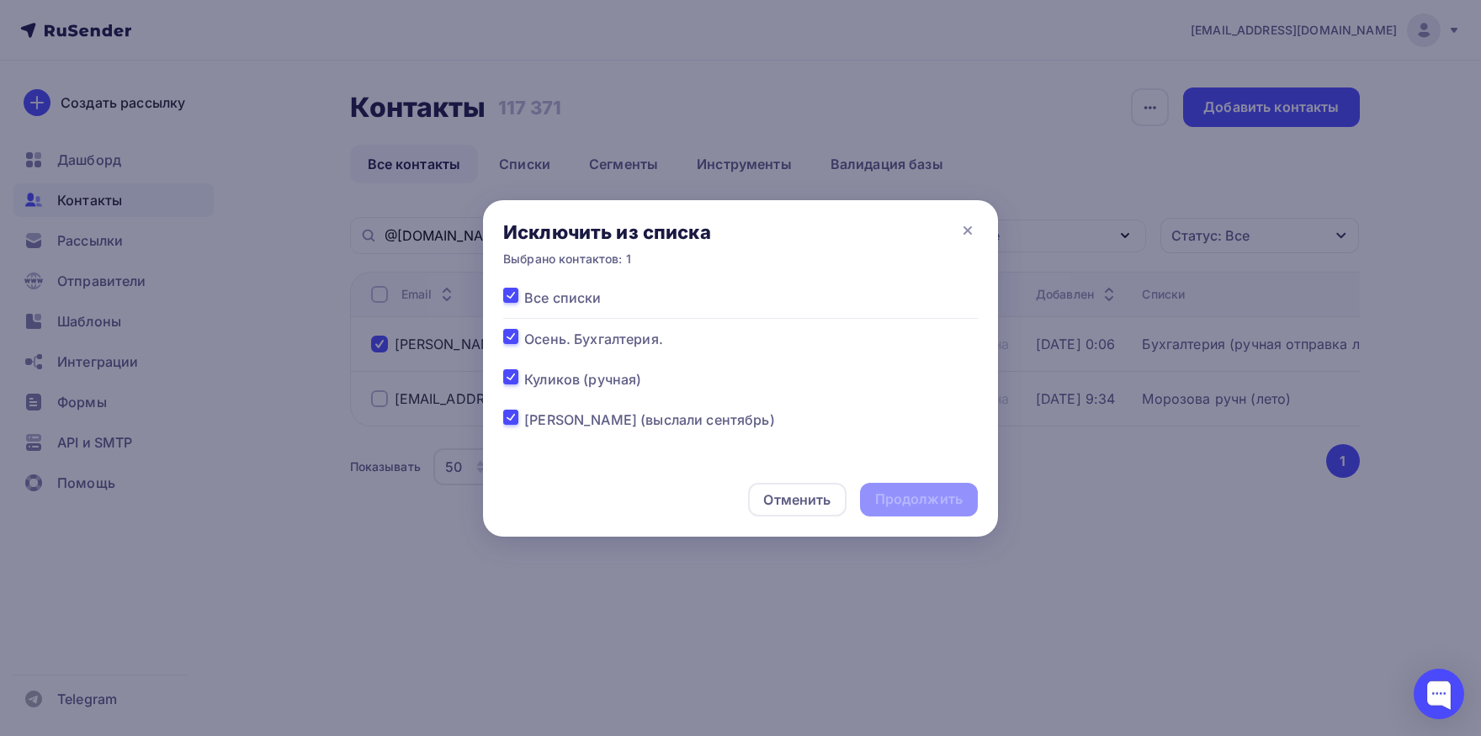
checkbox input "true"
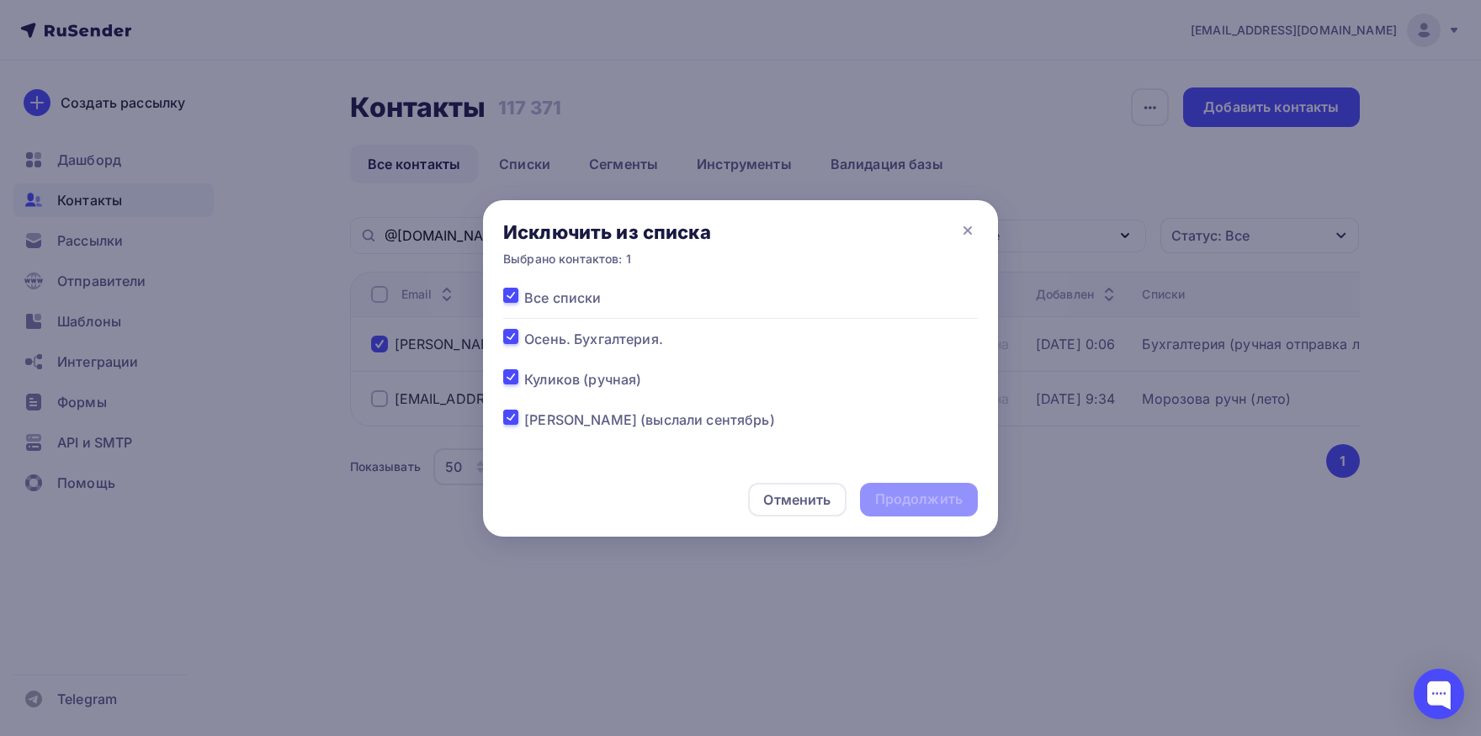
checkbox input "true"
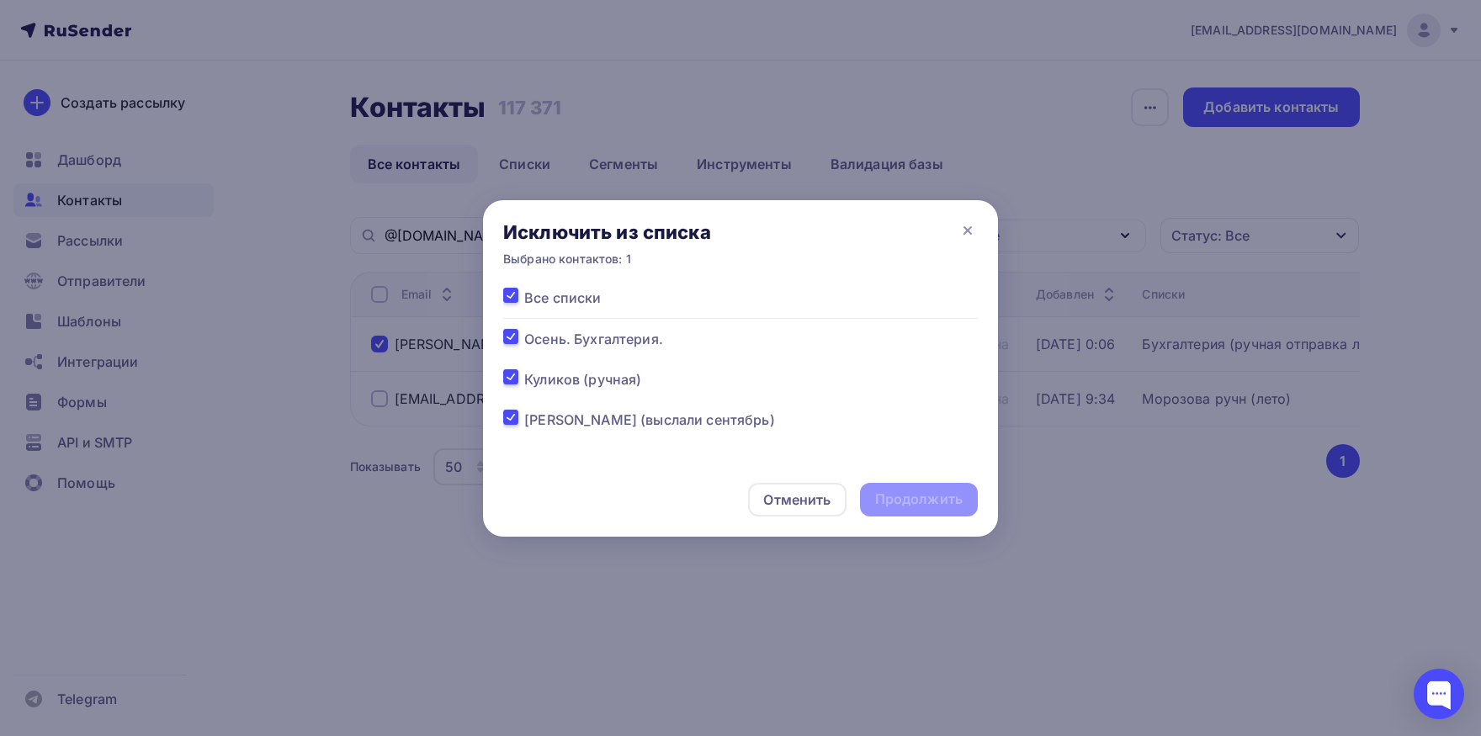
checkbox input "true"
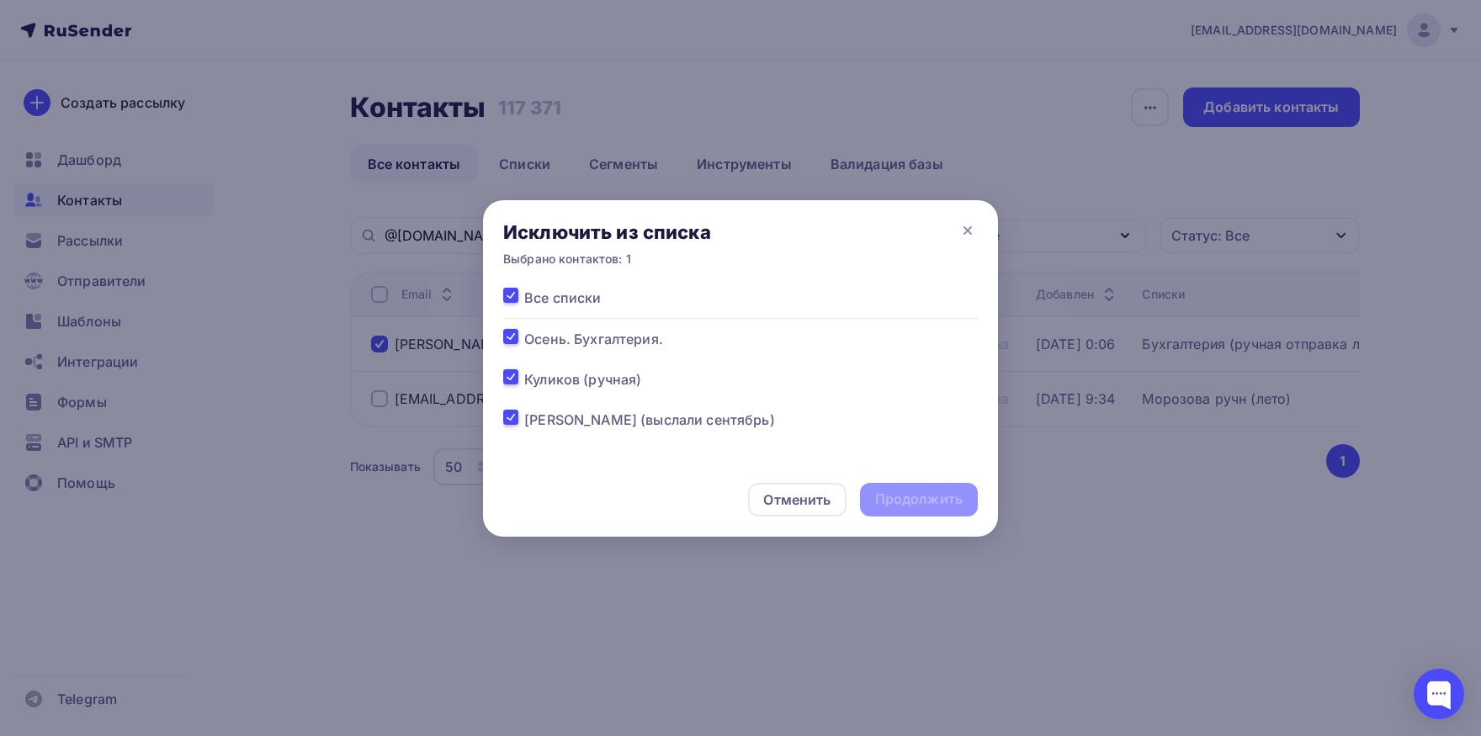
checkbox input "true"
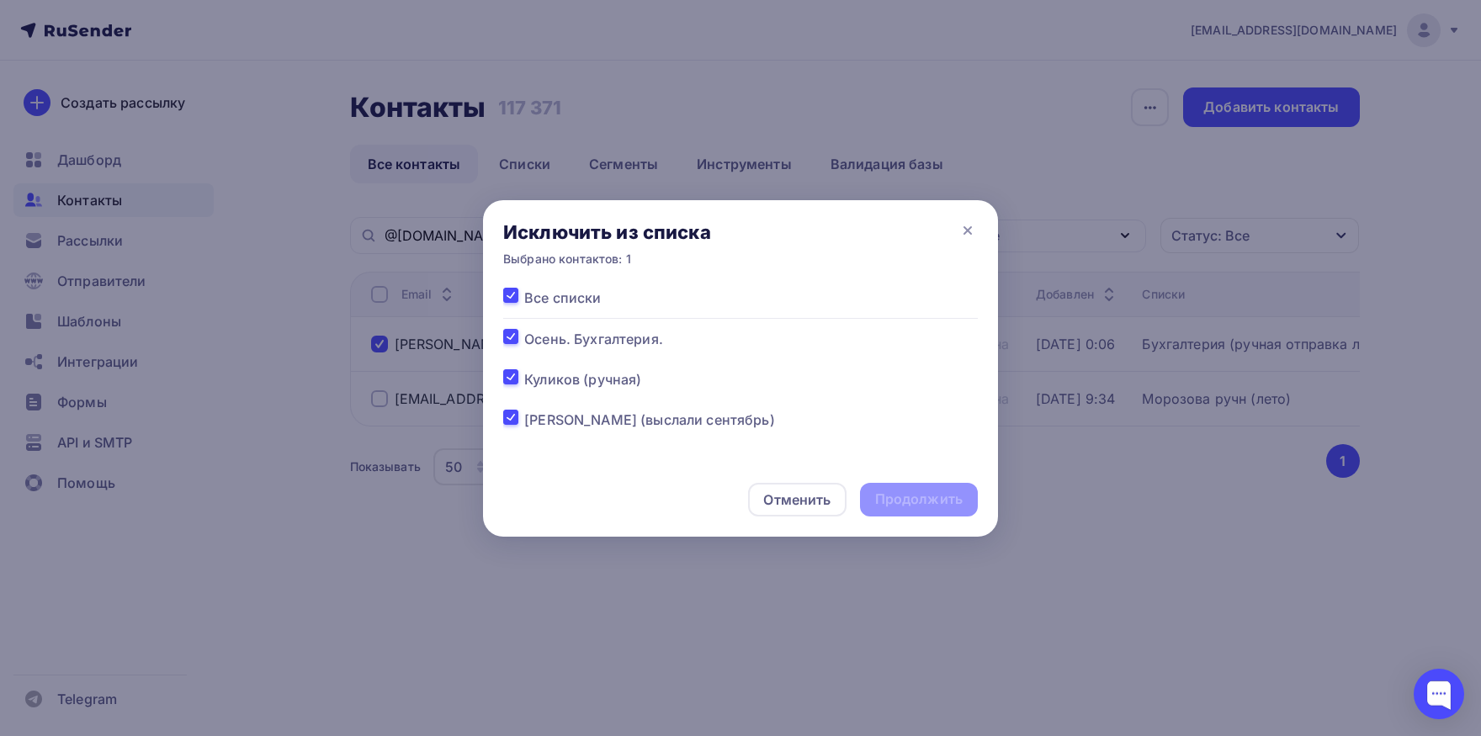
checkbox input "true"
click at [938, 504] on div "Продолжить" at bounding box center [919, 499] width 88 height 19
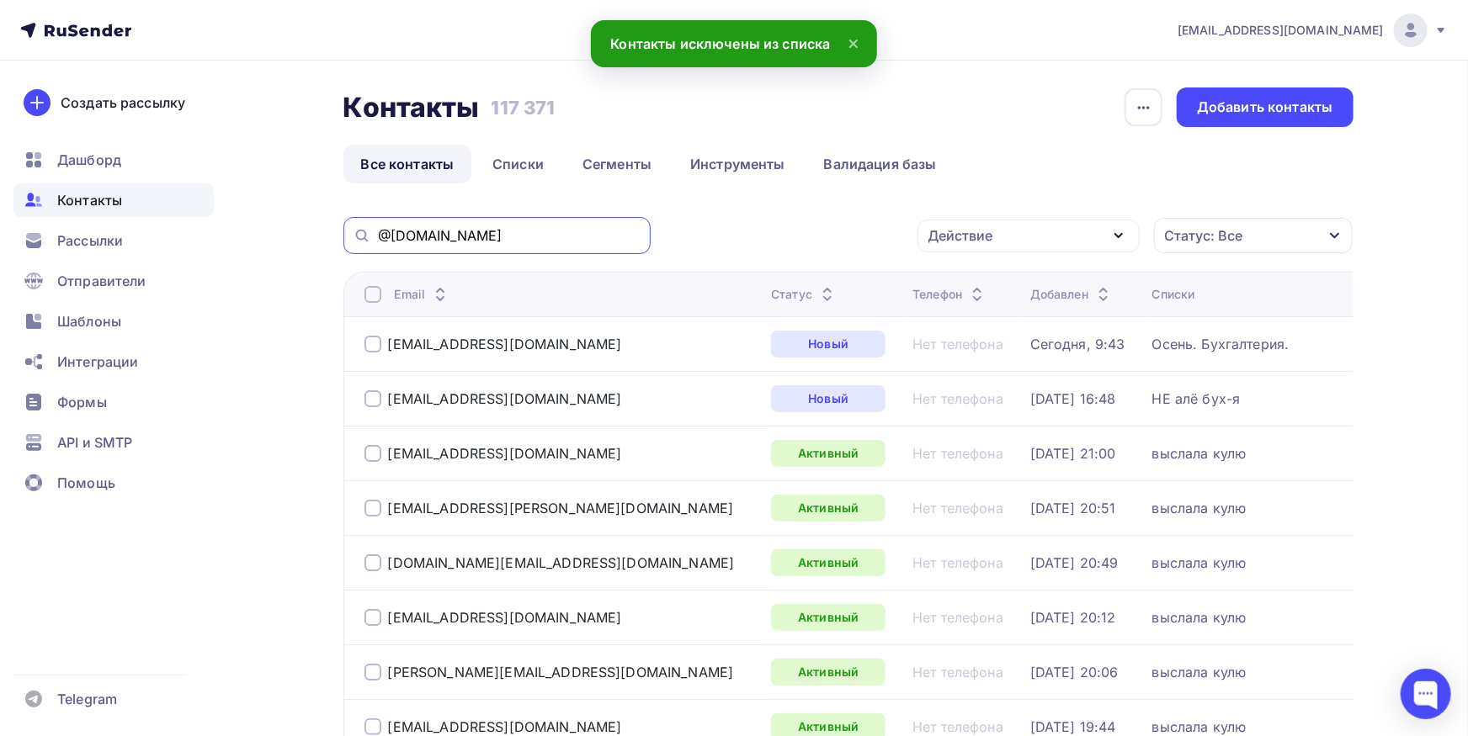
click at [575, 240] on input "@quantum-a.ru" at bounding box center [509, 235] width 263 height 19
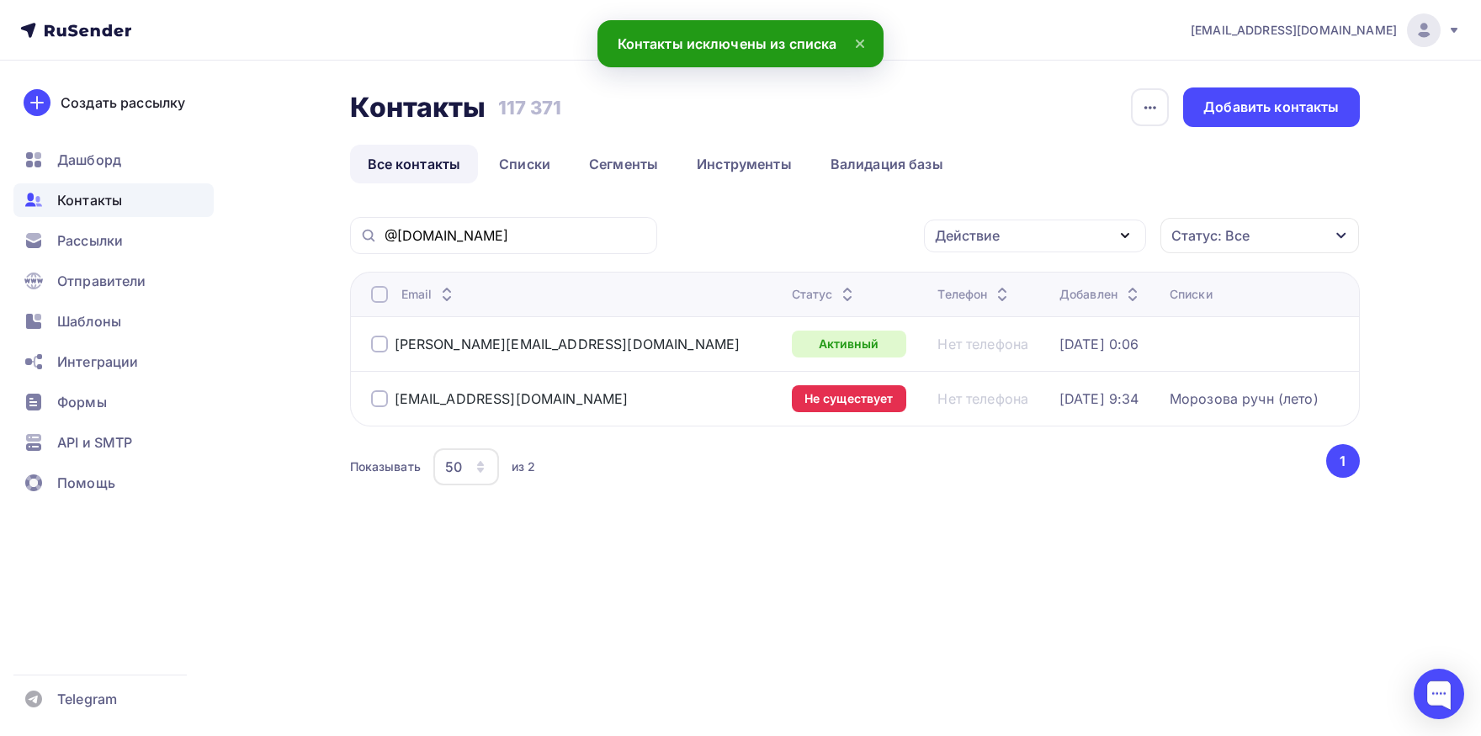
click at [378, 344] on div at bounding box center [379, 344] width 17 height 17
click at [1111, 235] on div "Действие" at bounding box center [1035, 236] width 222 height 33
click at [1011, 292] on div "Добавить в списки" at bounding box center [1009, 285] width 130 height 20
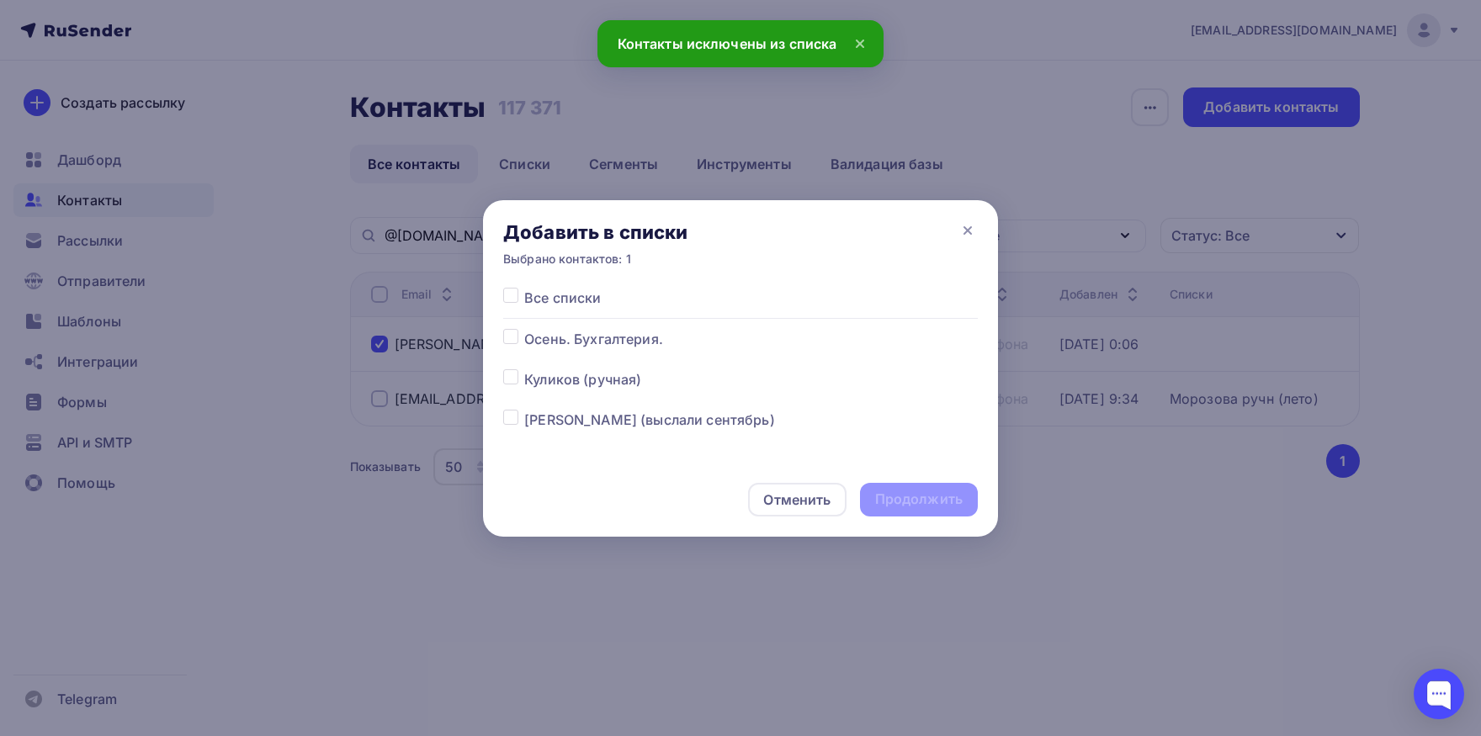
click at [524, 369] on label at bounding box center [524, 369] width 0 height 0
click at [512, 383] on input "checkbox" at bounding box center [510, 376] width 15 height 15
checkbox input "true"
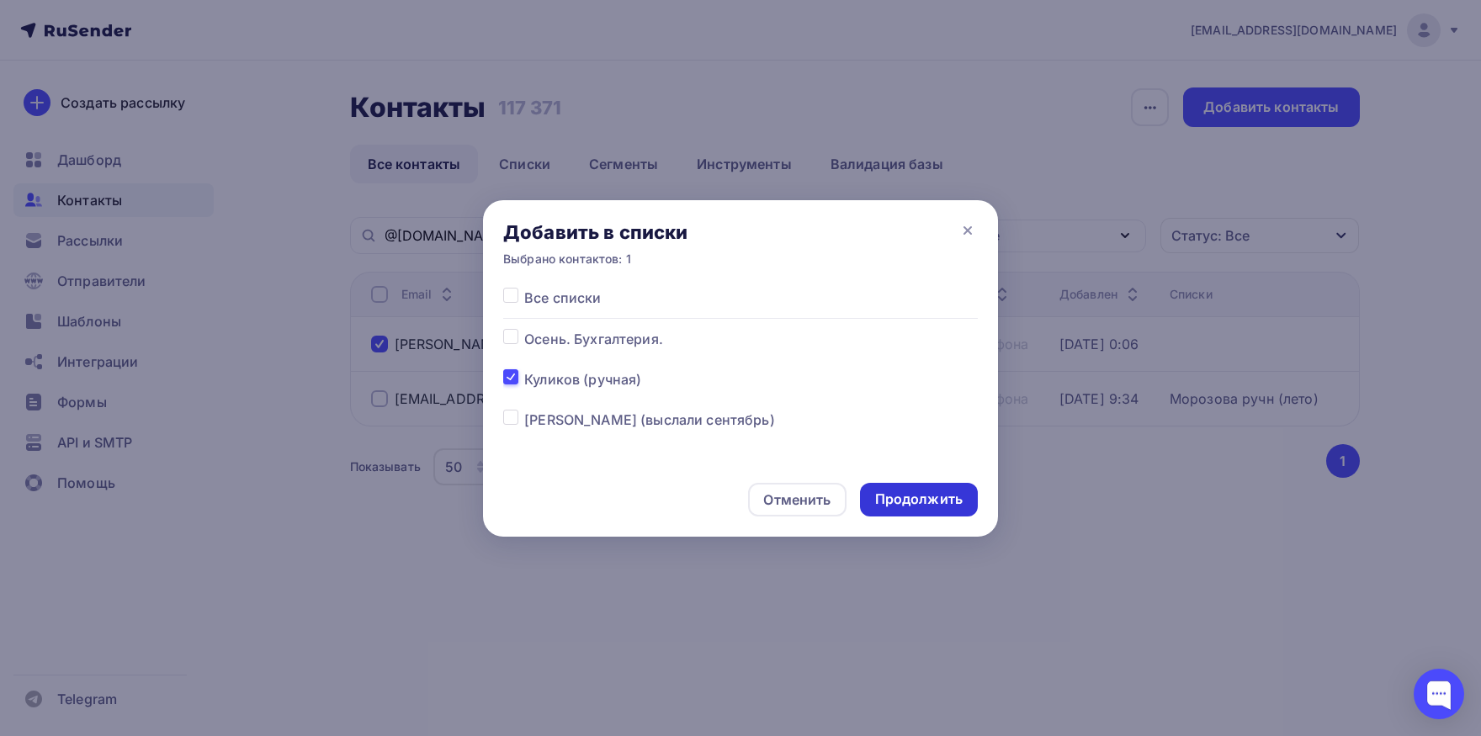
click at [918, 493] on div "Продолжить" at bounding box center [919, 499] width 88 height 19
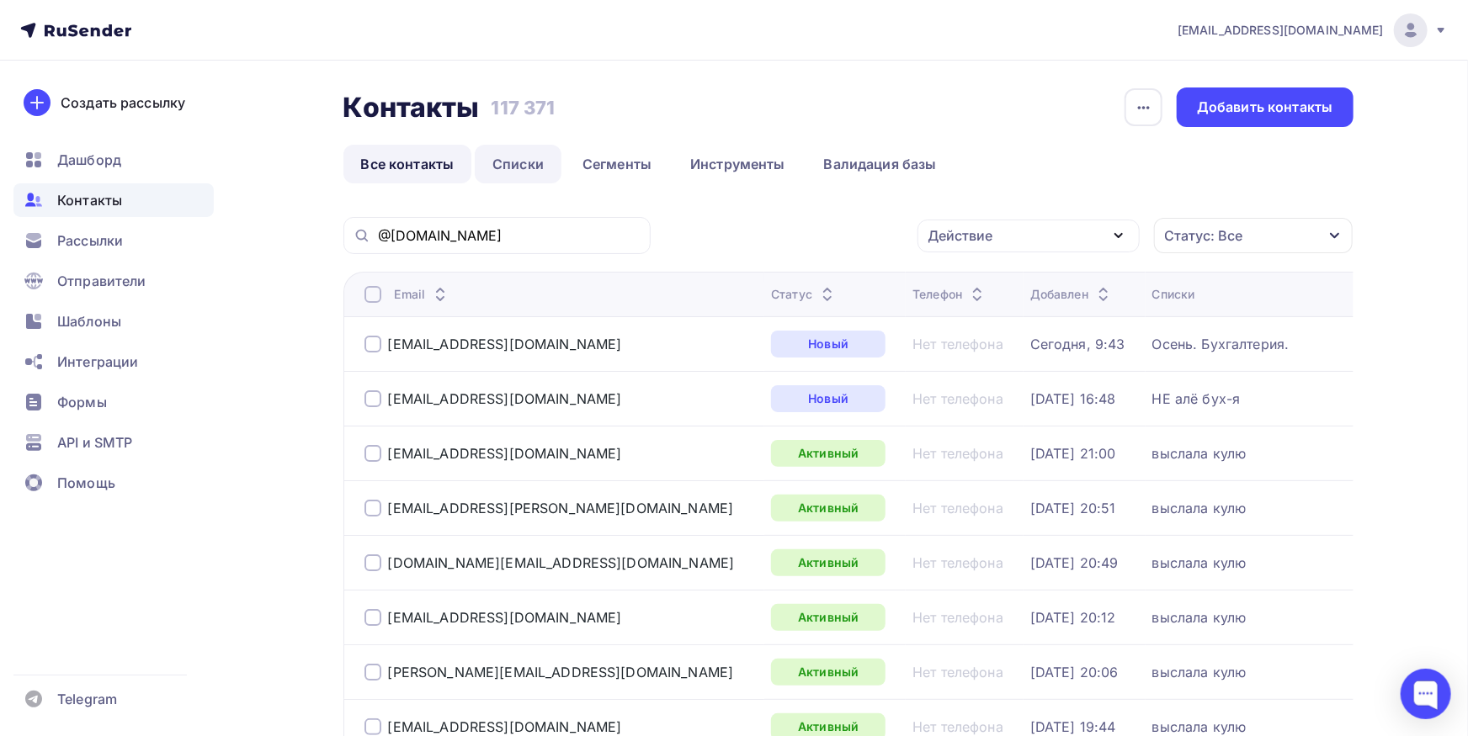
click at [526, 157] on link "Списки" at bounding box center [518, 164] width 87 height 39
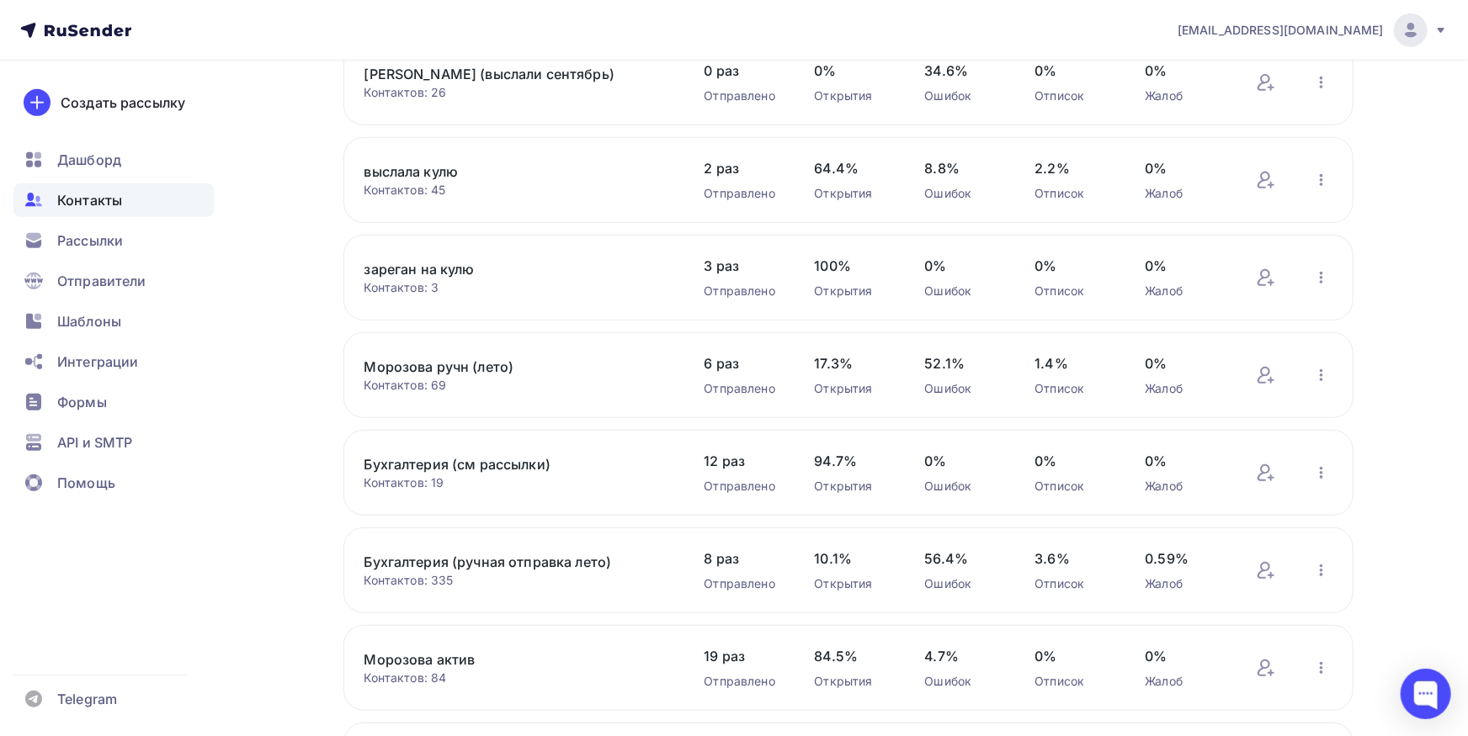
scroll to position [370, 0]
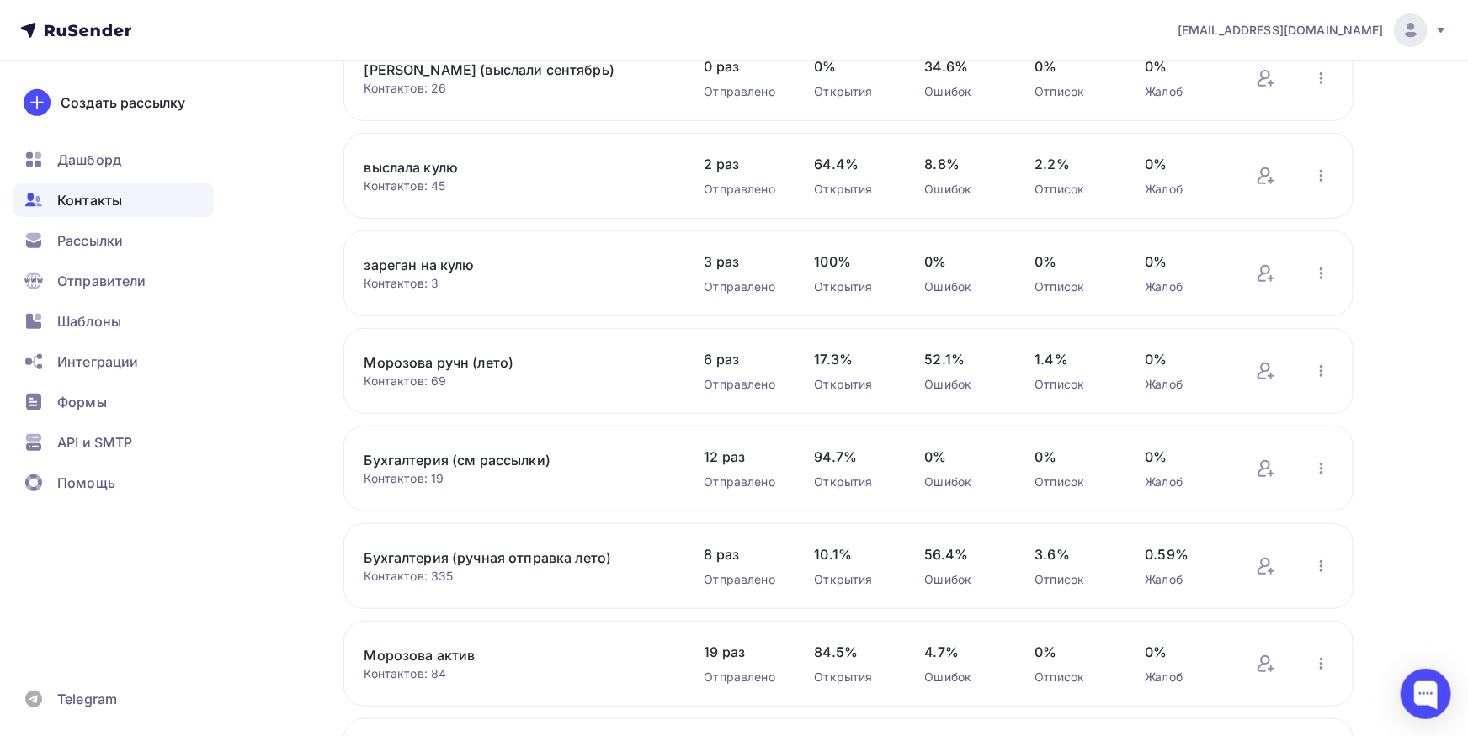
click at [445, 369] on link "Морозова ручн (лето)" at bounding box center [507, 363] width 286 height 20
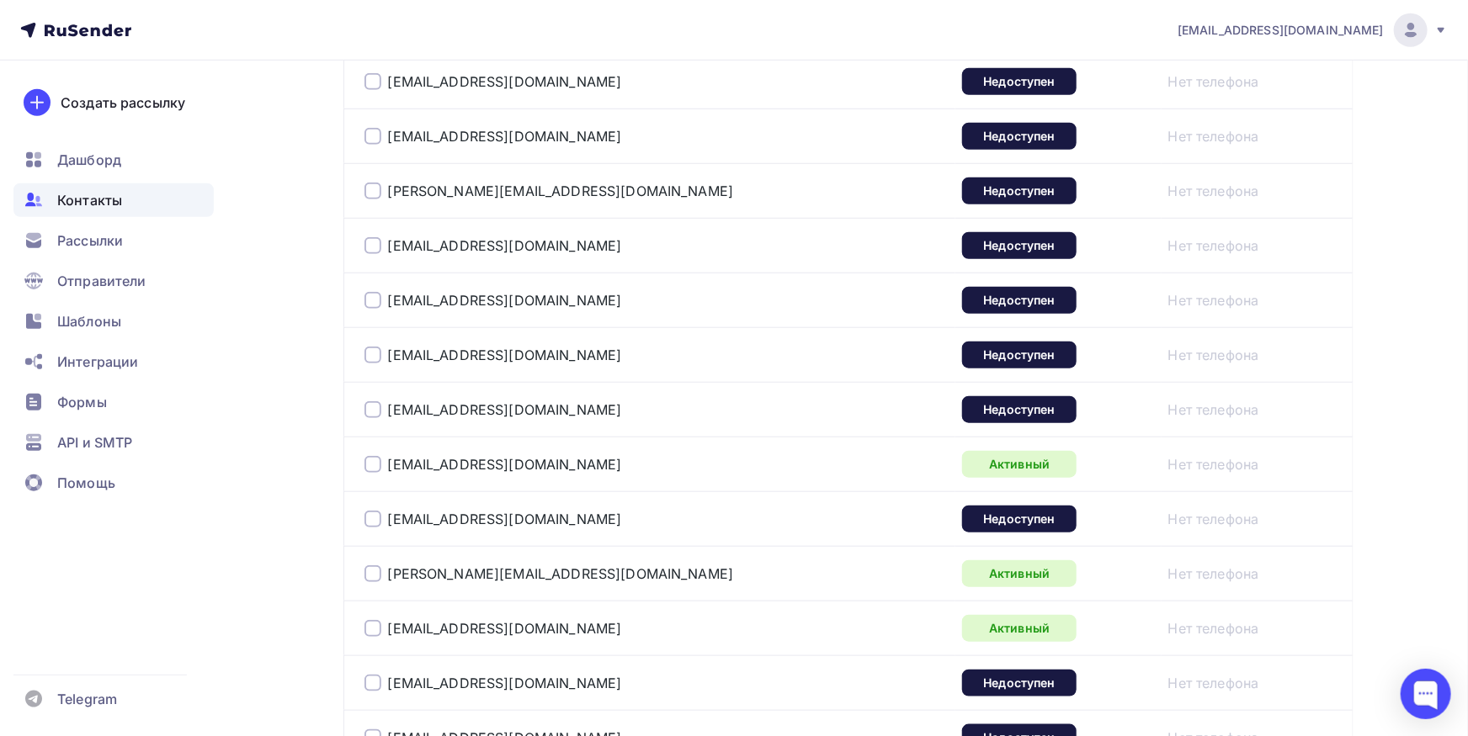
scroll to position [278, 0]
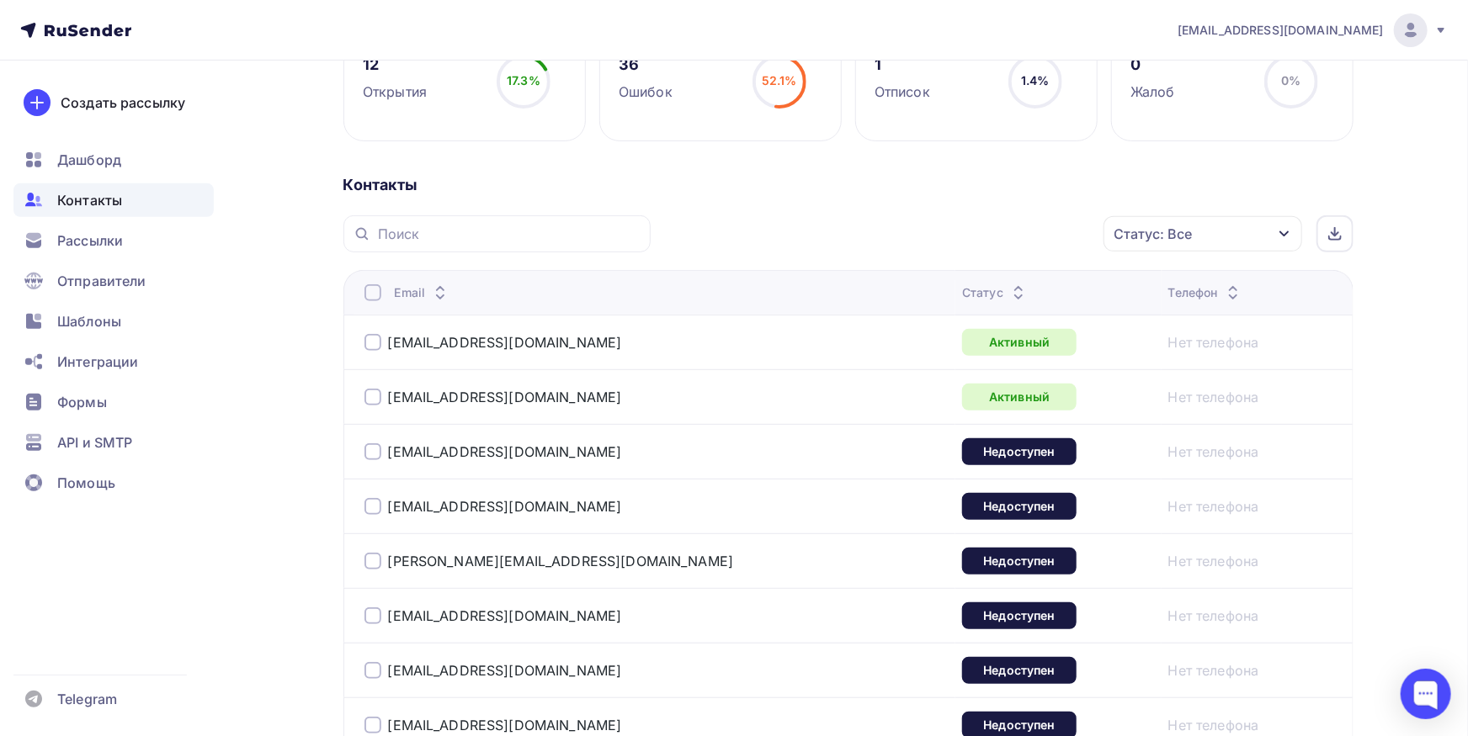
click at [375, 295] on div at bounding box center [372, 292] width 17 height 17
click at [1005, 237] on div "Действие" at bounding box center [978, 234] width 222 height 33
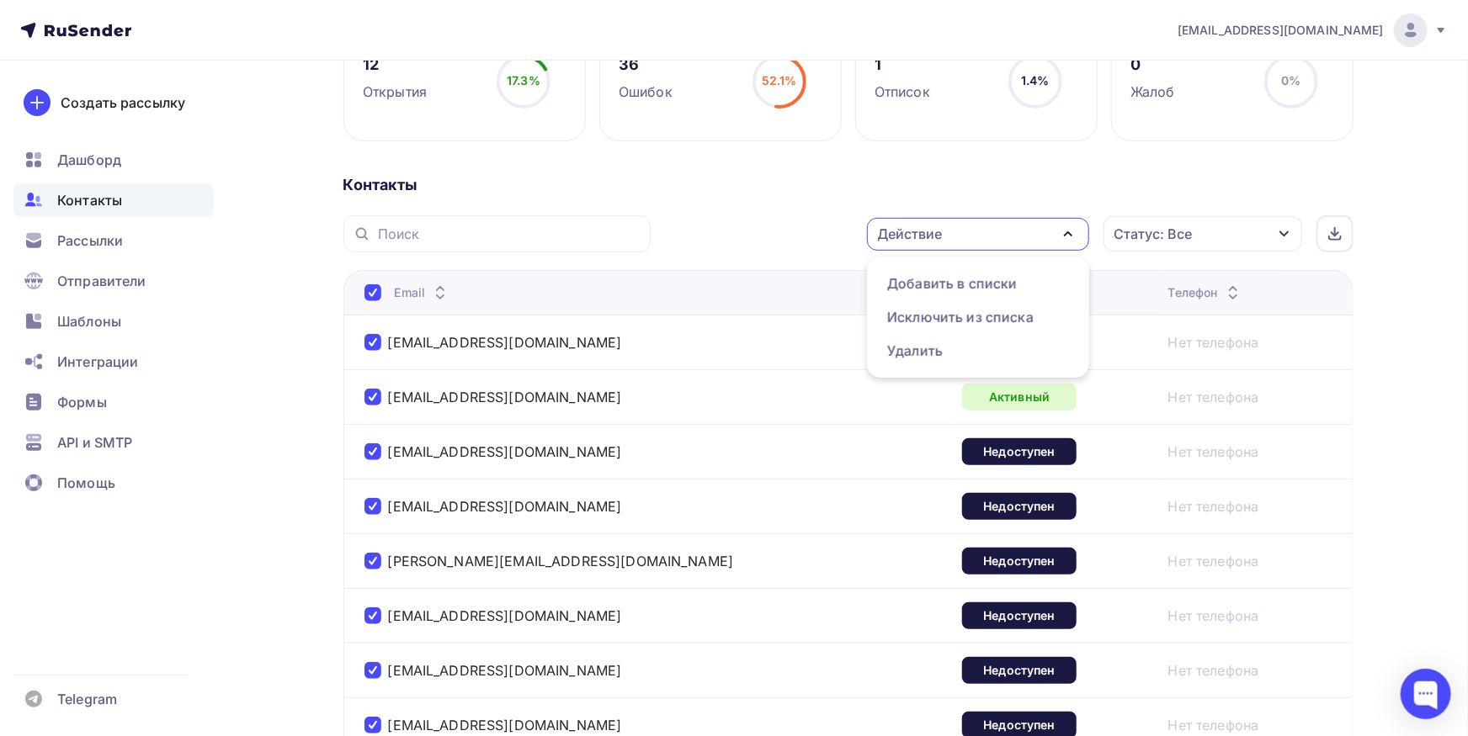
click at [718, 215] on div "Действие Добавить в списки Исключить из списка Удалить Статус: Все Статус Новый…" at bounding box center [1007, 233] width 691 height 37
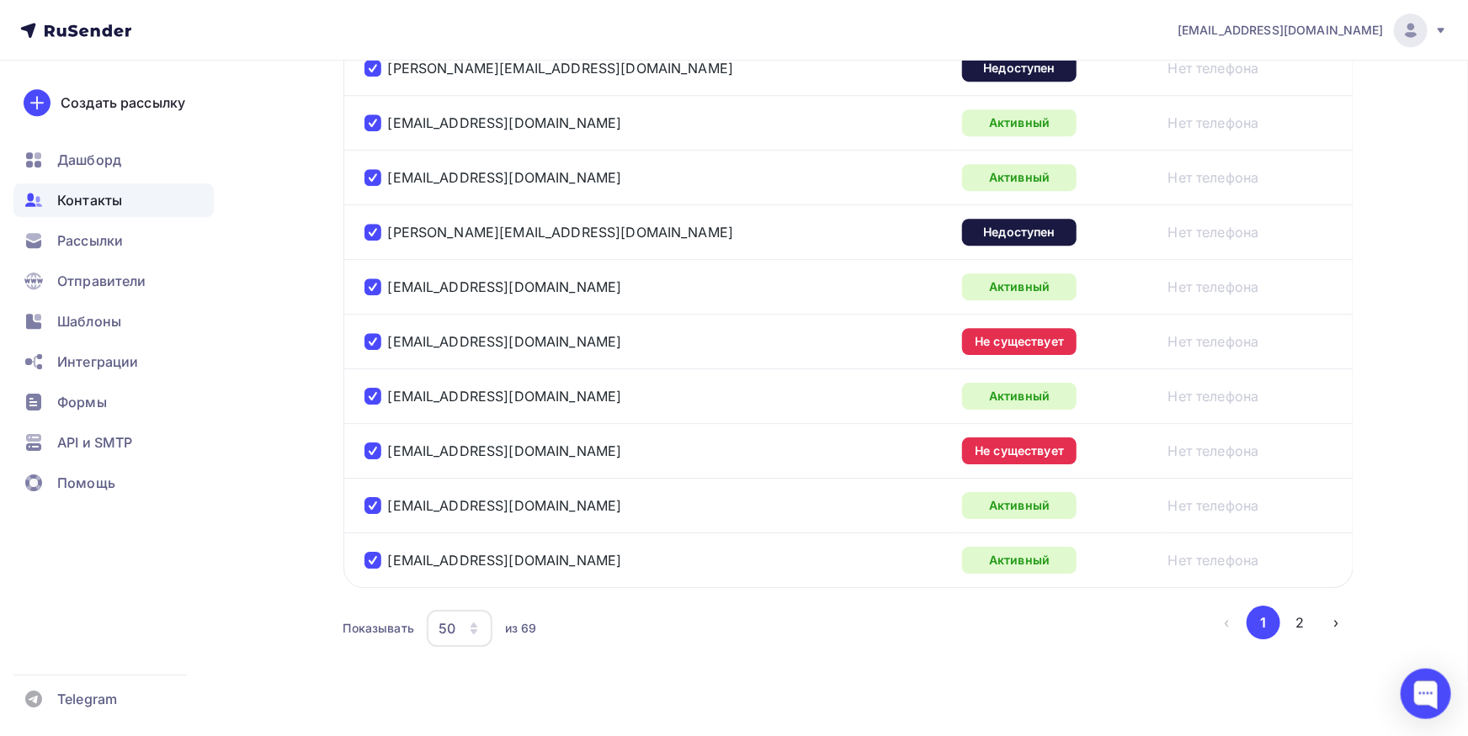
scroll to position [2758, 0]
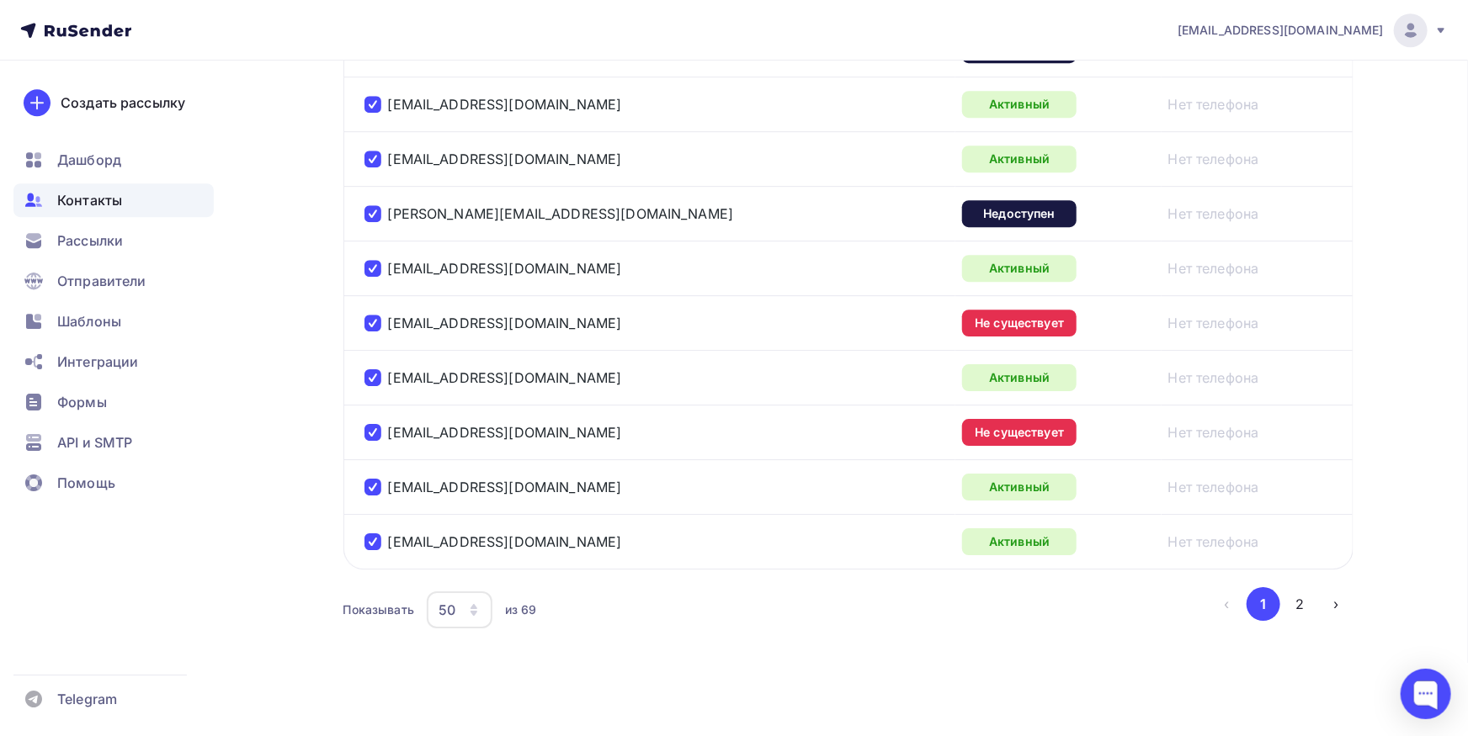
click at [457, 608] on div "50" at bounding box center [460, 610] width 66 height 37
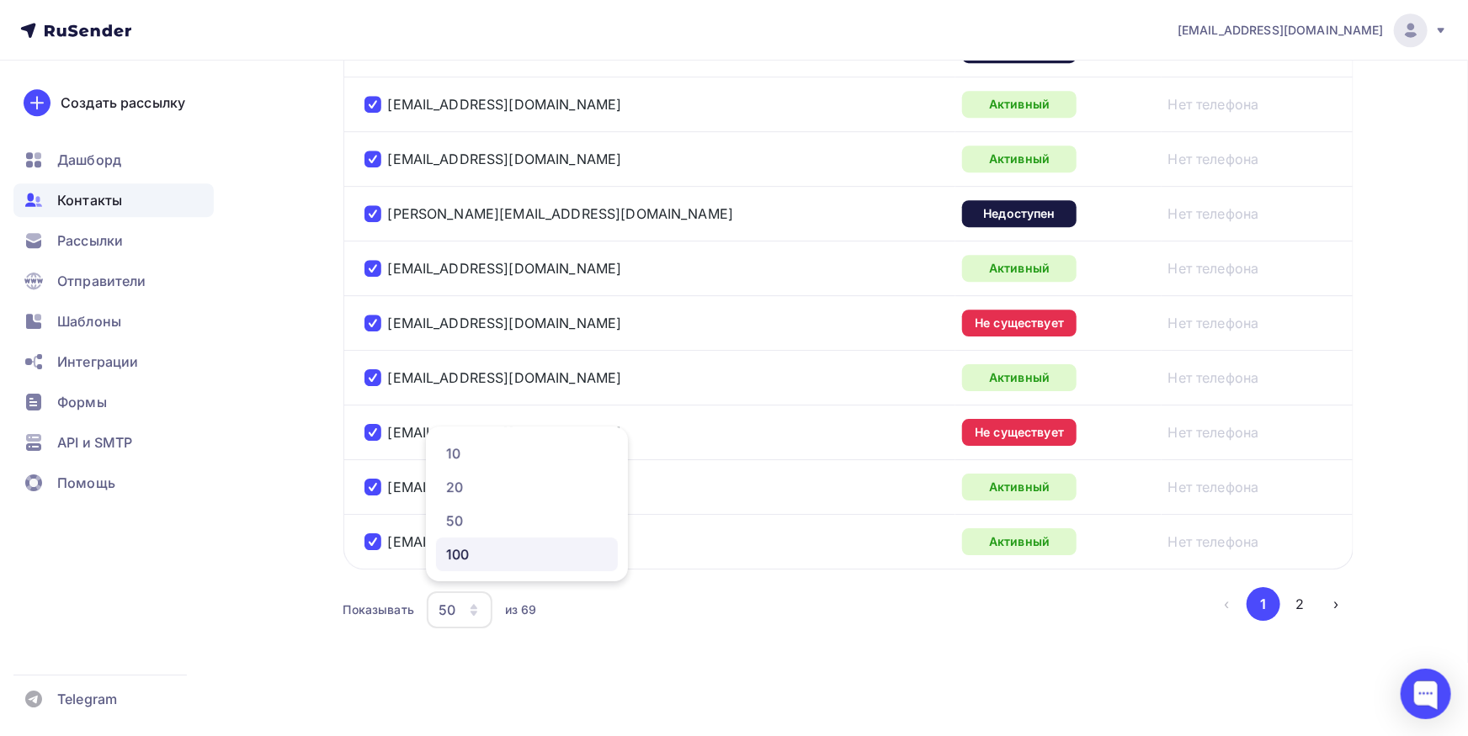
click at [463, 565] on link "100" at bounding box center [527, 555] width 182 height 34
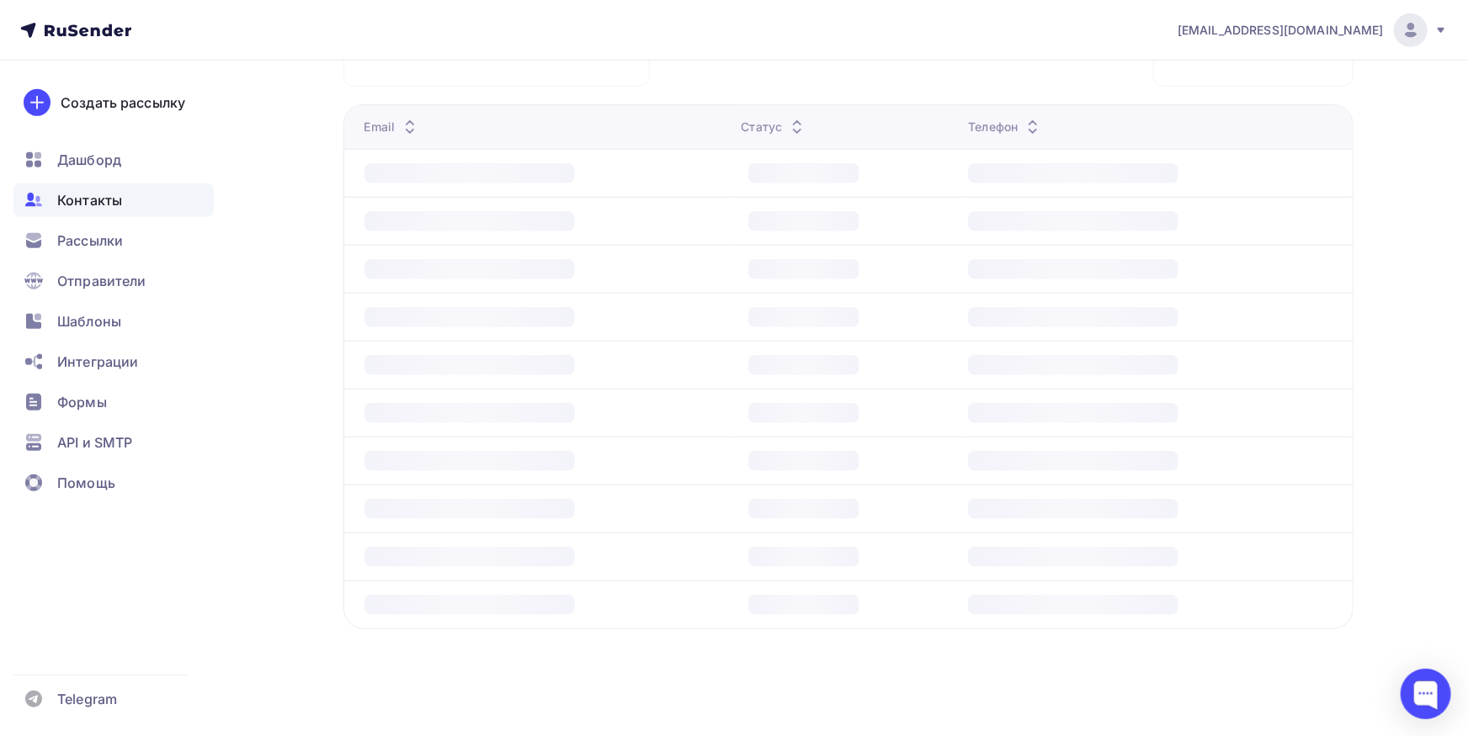
scroll to position [0, 0]
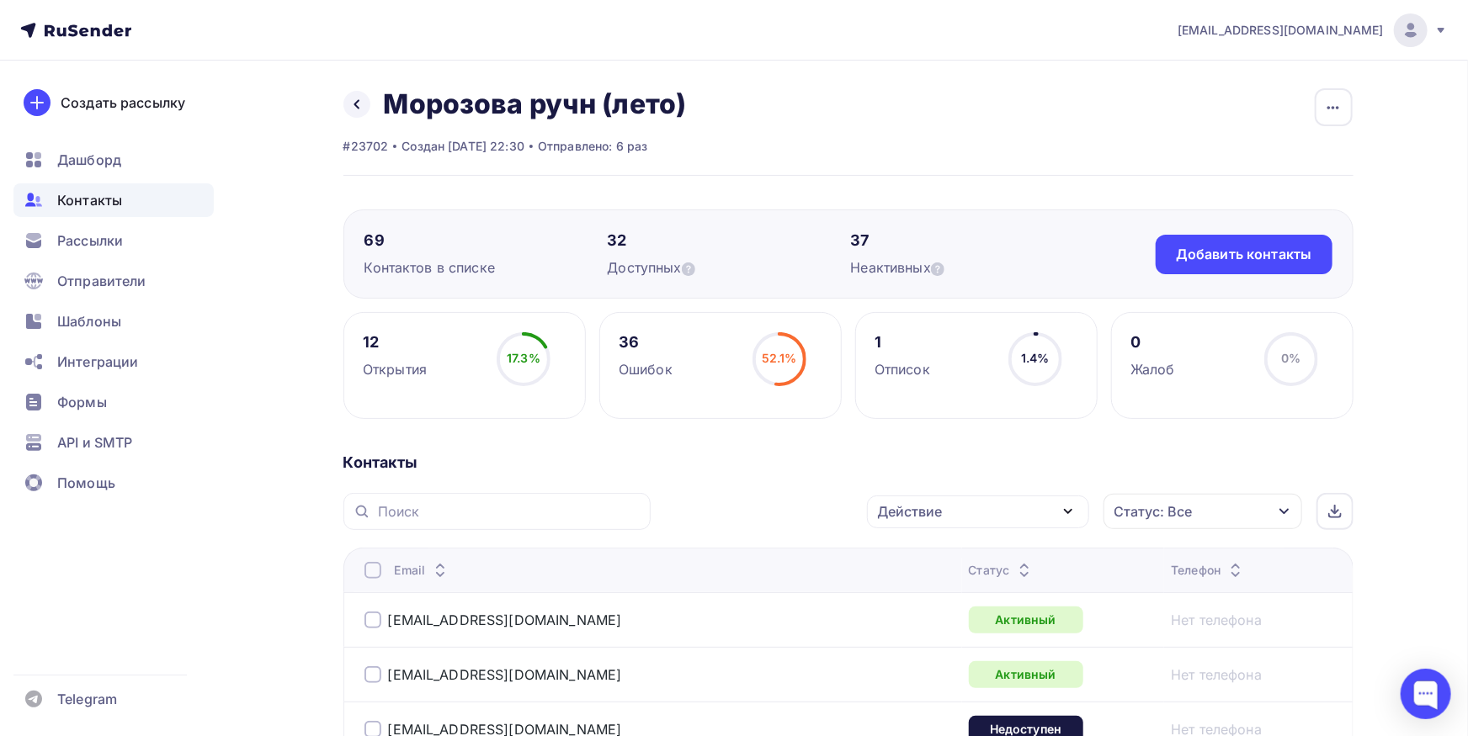
drag, startPoint x: 369, startPoint y: 570, endPoint x: 381, endPoint y: 570, distance: 11.8
click at [369, 570] on div at bounding box center [372, 570] width 17 height 17
click at [374, 565] on div at bounding box center [372, 570] width 17 height 17
click at [936, 499] on div "Действие" at bounding box center [978, 512] width 222 height 33
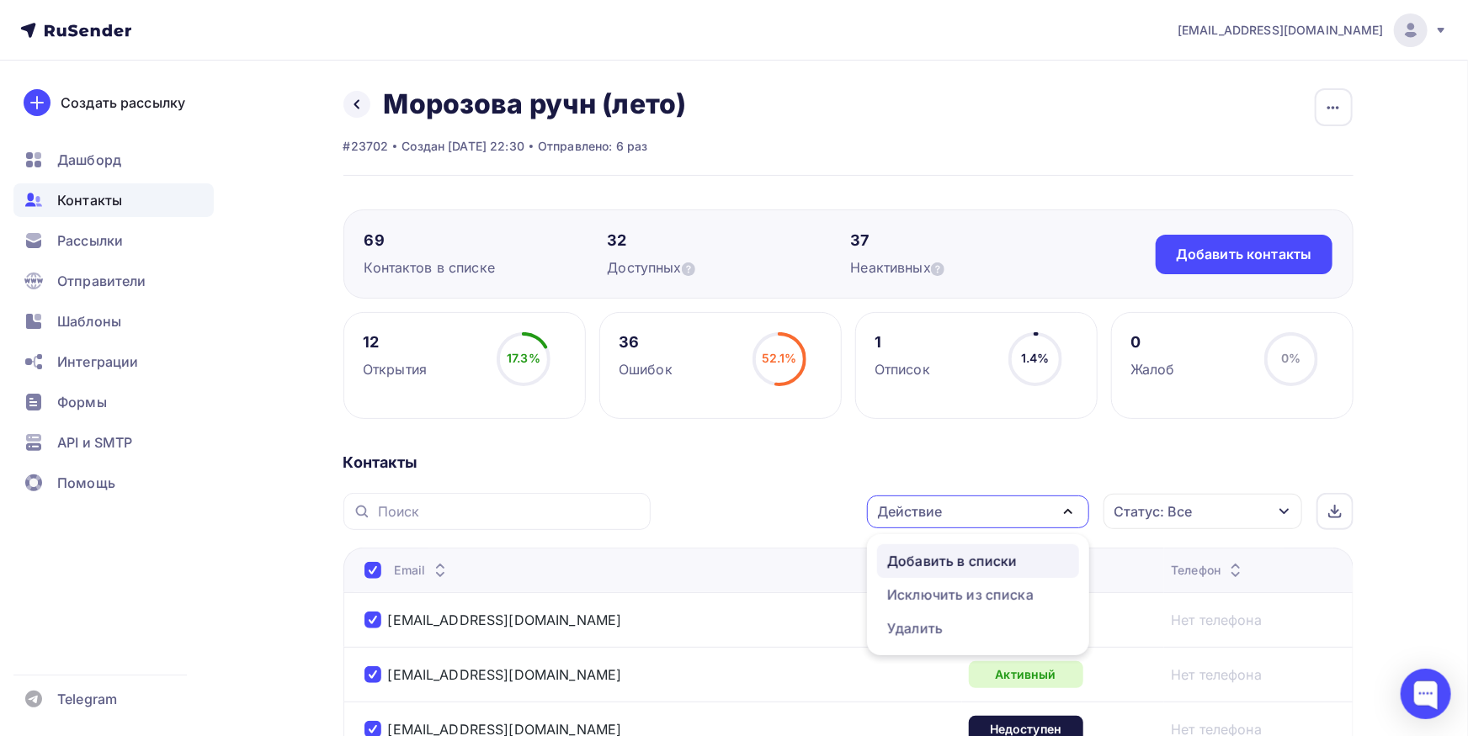
click at [921, 562] on div "Добавить в списки" at bounding box center [952, 561] width 130 height 20
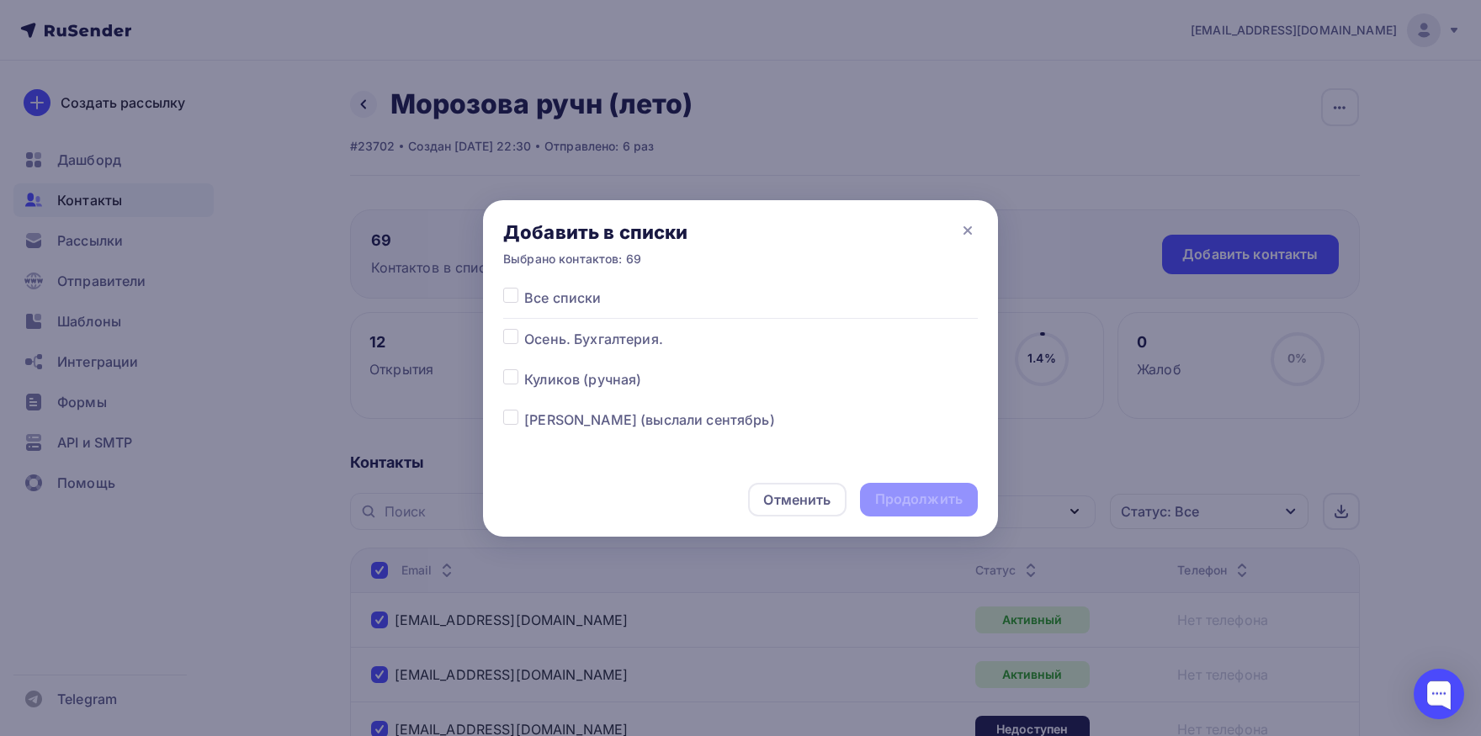
click at [524, 410] on label at bounding box center [524, 410] width 0 height 0
click at [512, 421] on input "checkbox" at bounding box center [510, 417] width 15 height 15
checkbox input "true"
click at [963, 491] on div "Продолжить" at bounding box center [919, 500] width 118 height 34
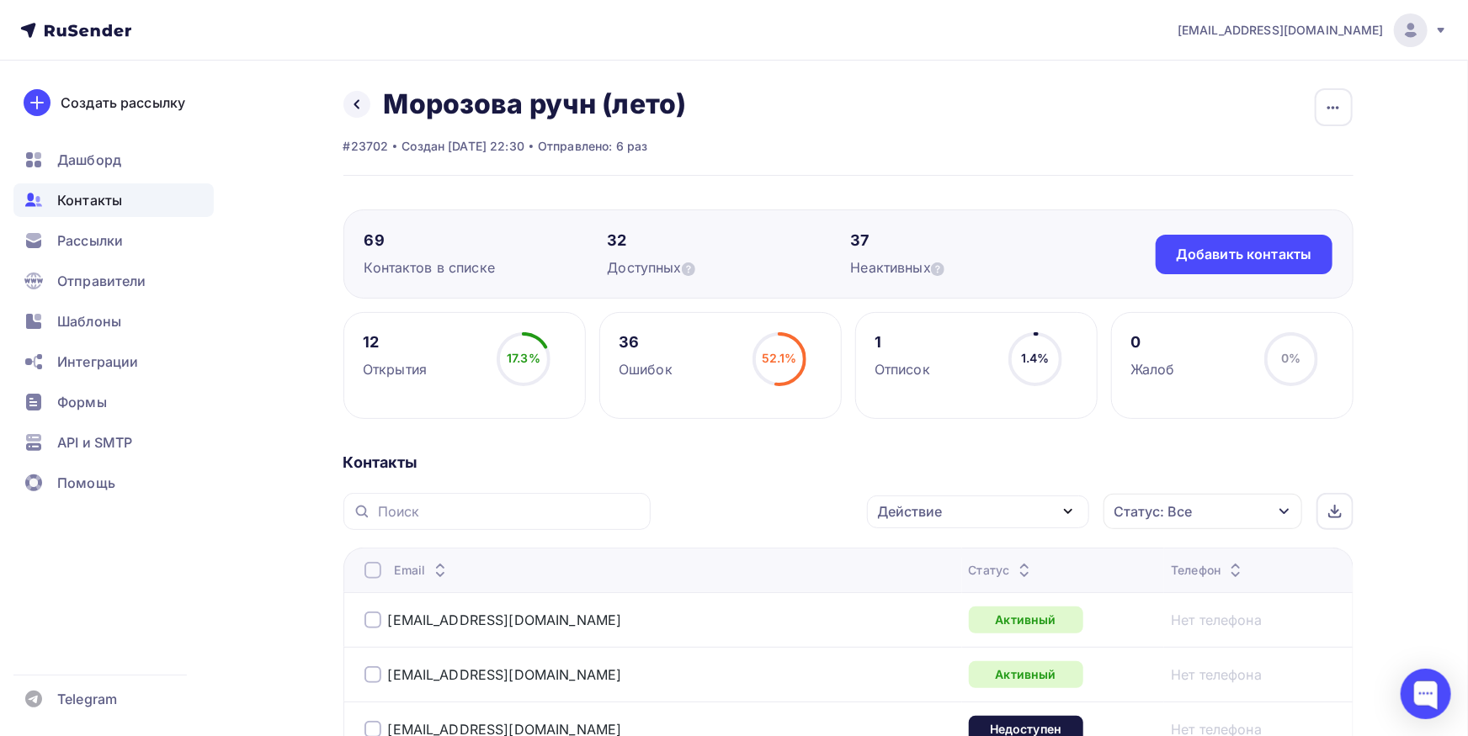
scroll to position [463, 0]
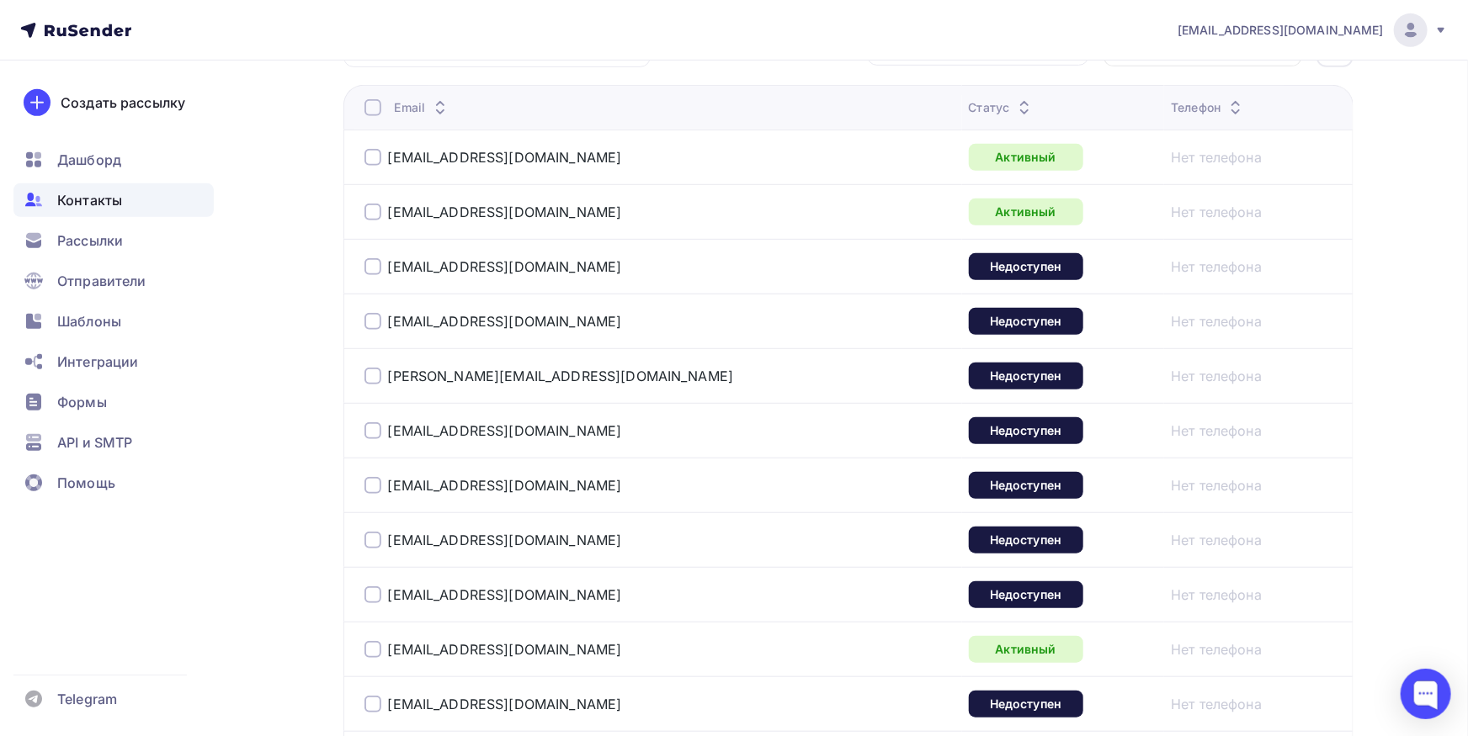
click at [370, 111] on div at bounding box center [372, 107] width 17 height 17
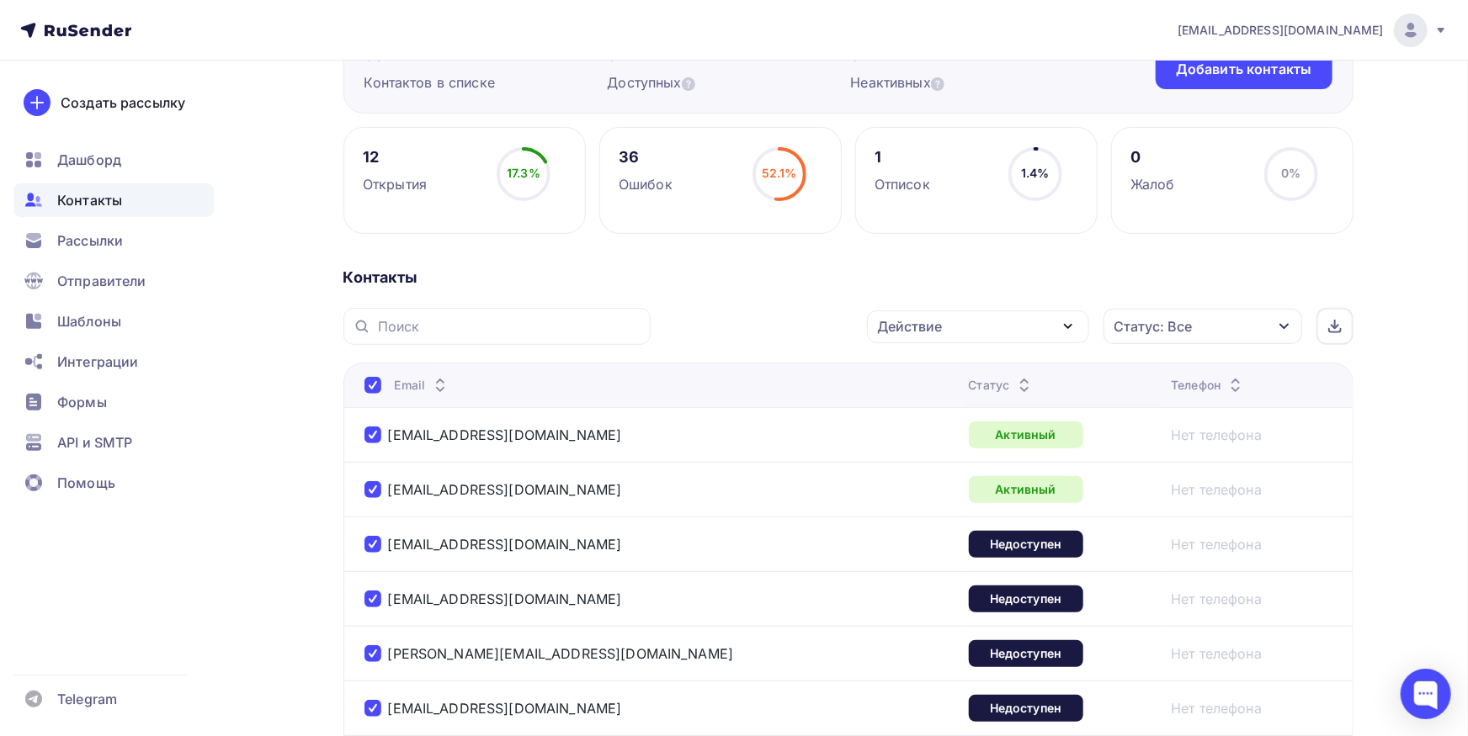
scroll to position [185, 0]
click at [949, 336] on div "Действие" at bounding box center [978, 327] width 222 height 33
click at [937, 403] on div "Исключить из списка" at bounding box center [960, 410] width 146 height 20
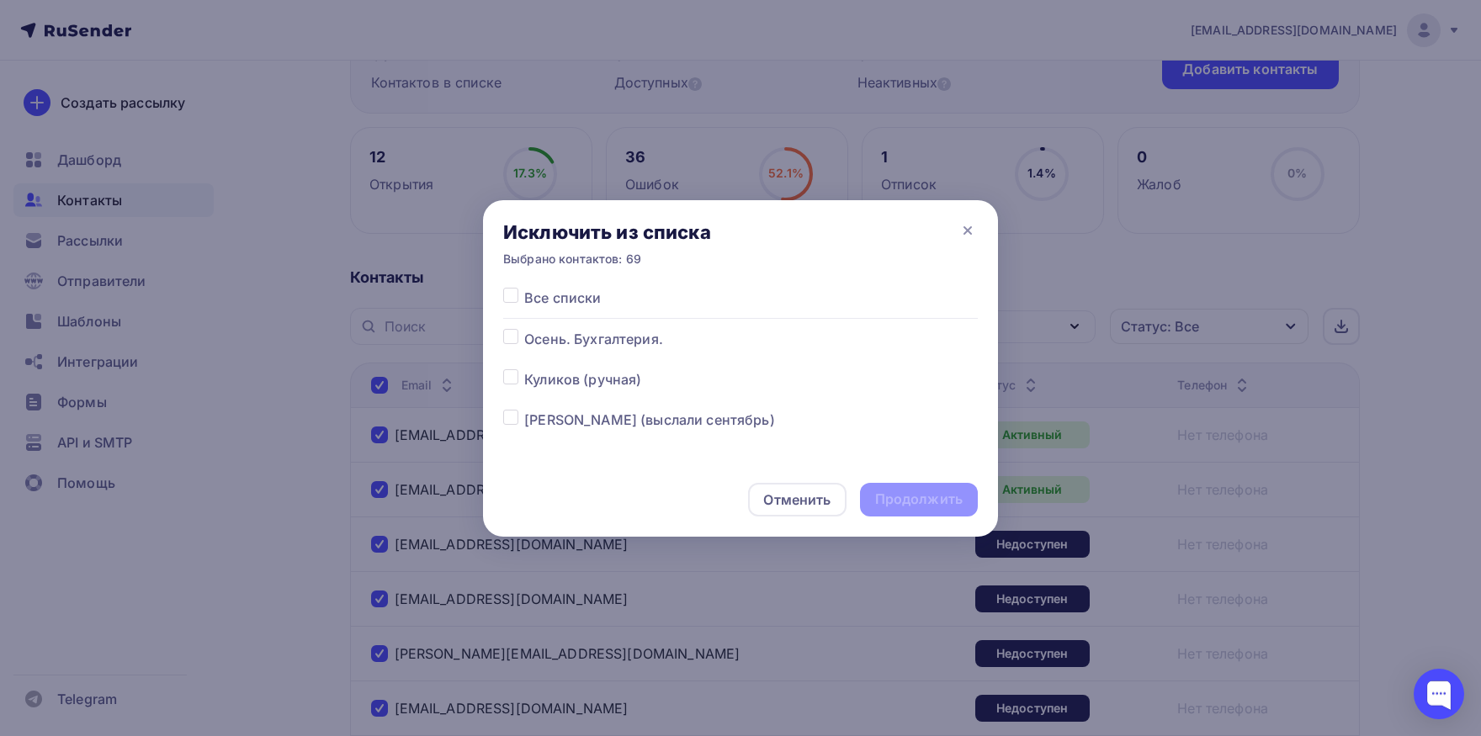
click at [524, 288] on label at bounding box center [524, 288] width 0 height 0
click at [506, 292] on input "checkbox" at bounding box center [510, 295] width 15 height 15
checkbox input "true"
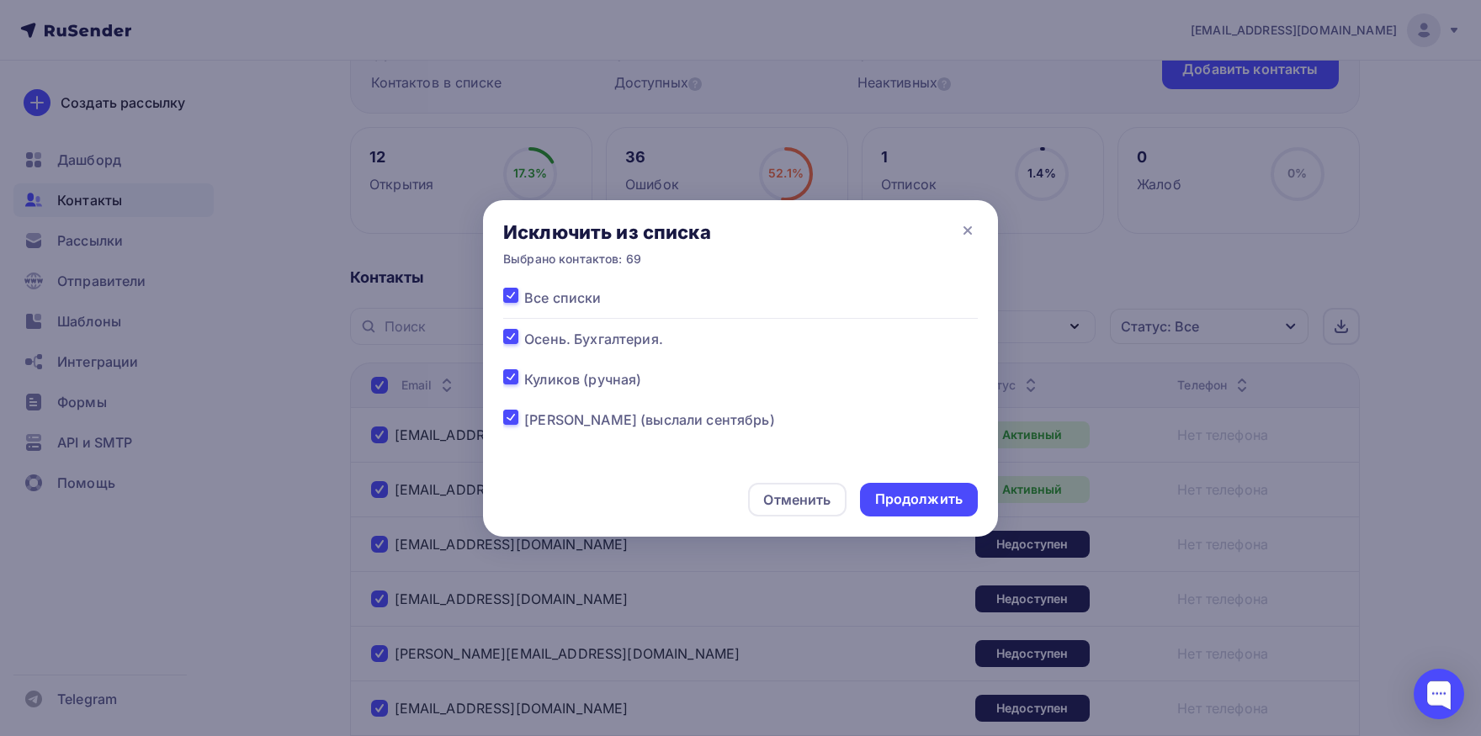
checkbox input "true"
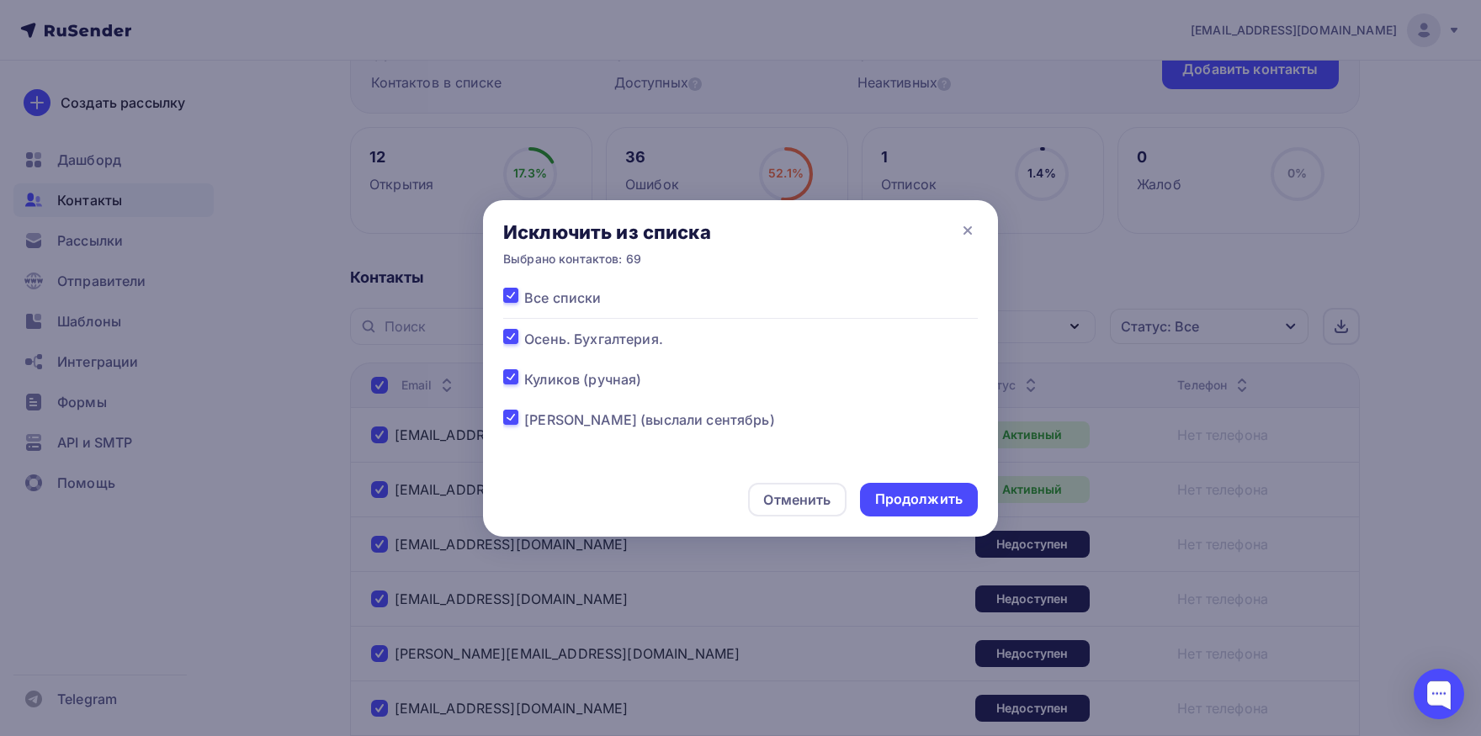
checkbox input "true"
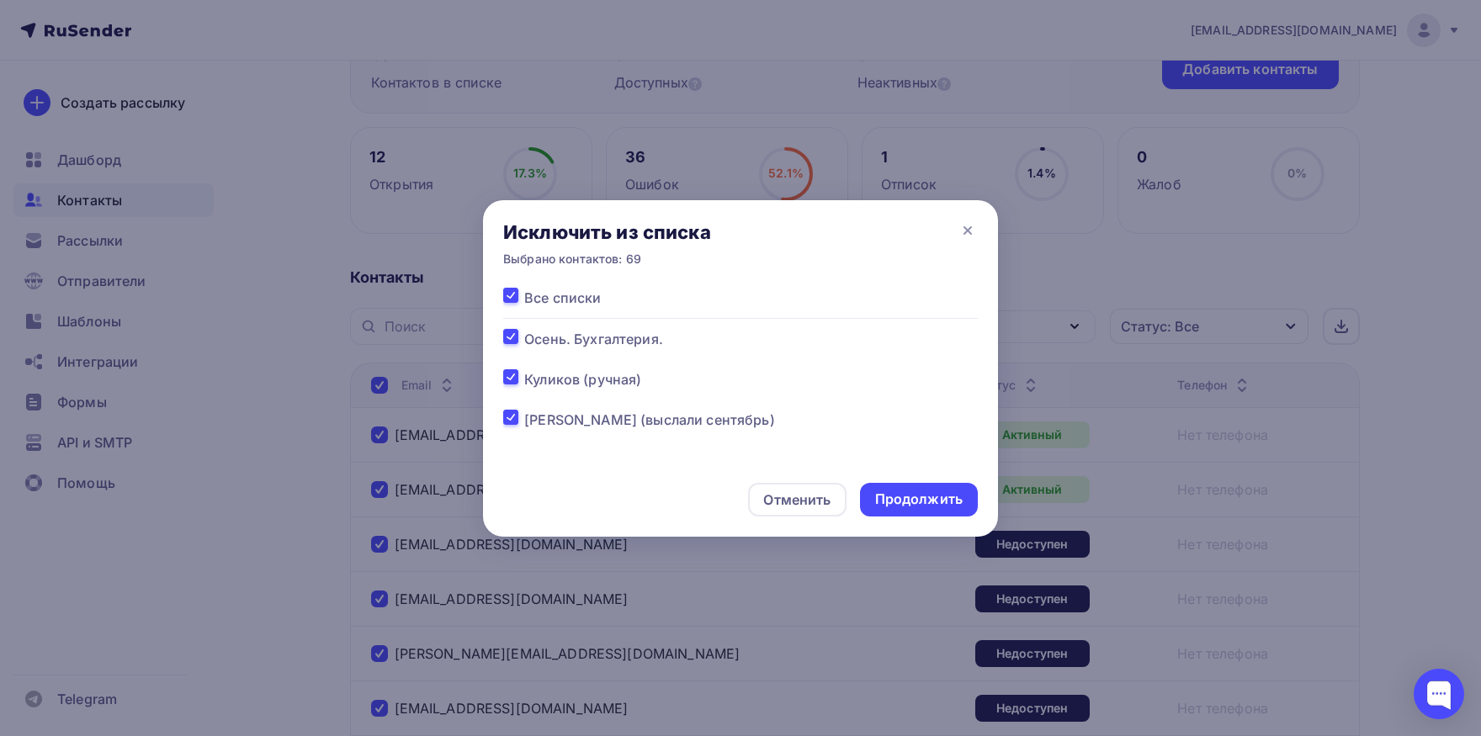
checkbox input "true"
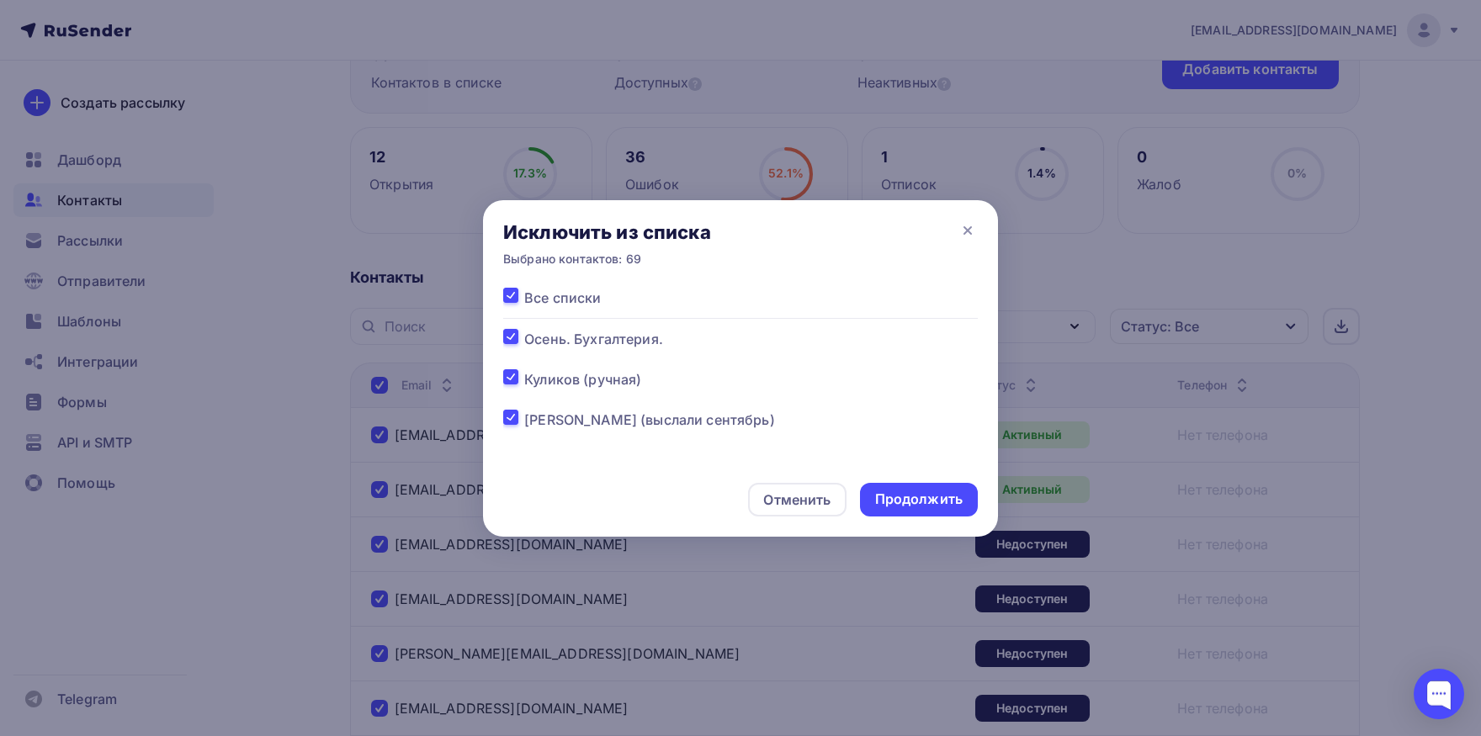
checkbox input "true"
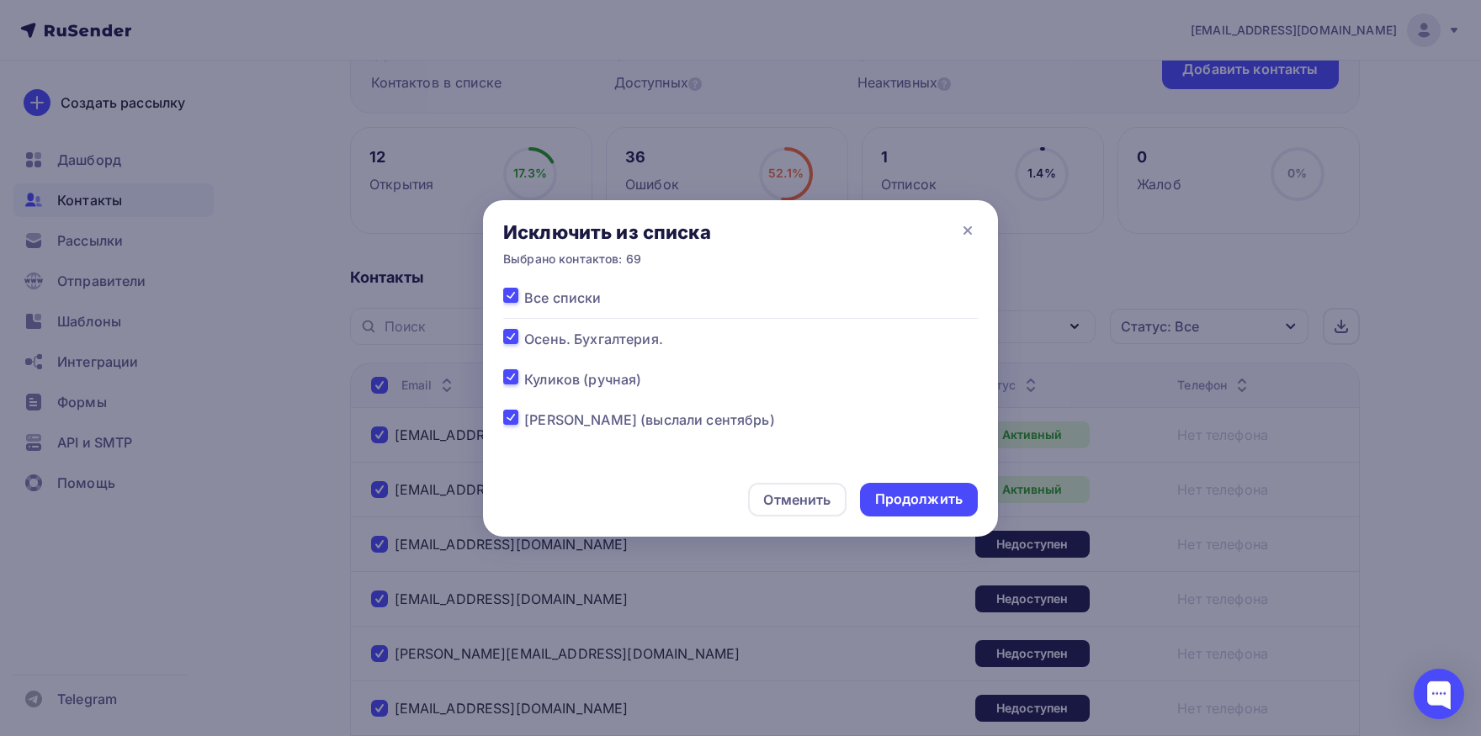
checkbox input "true"
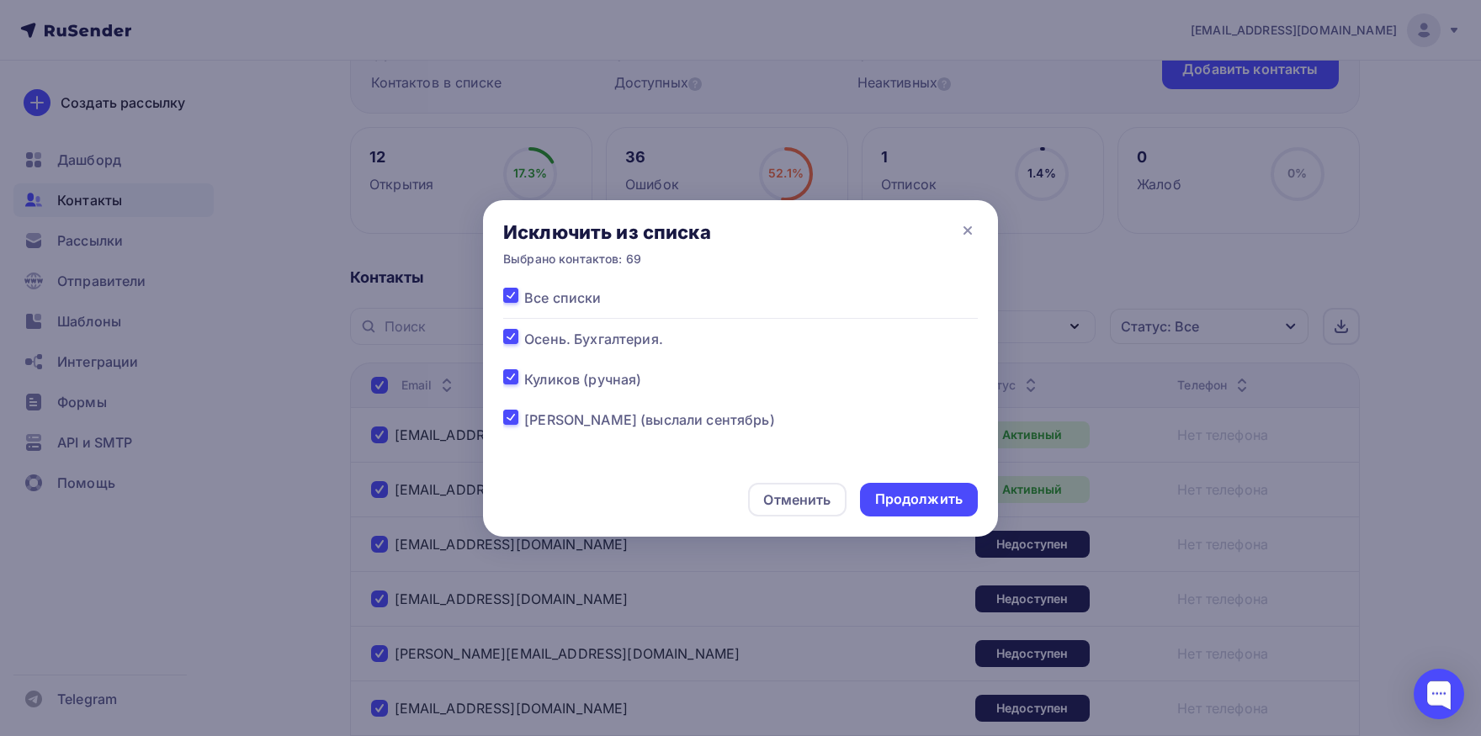
checkbox input "true"
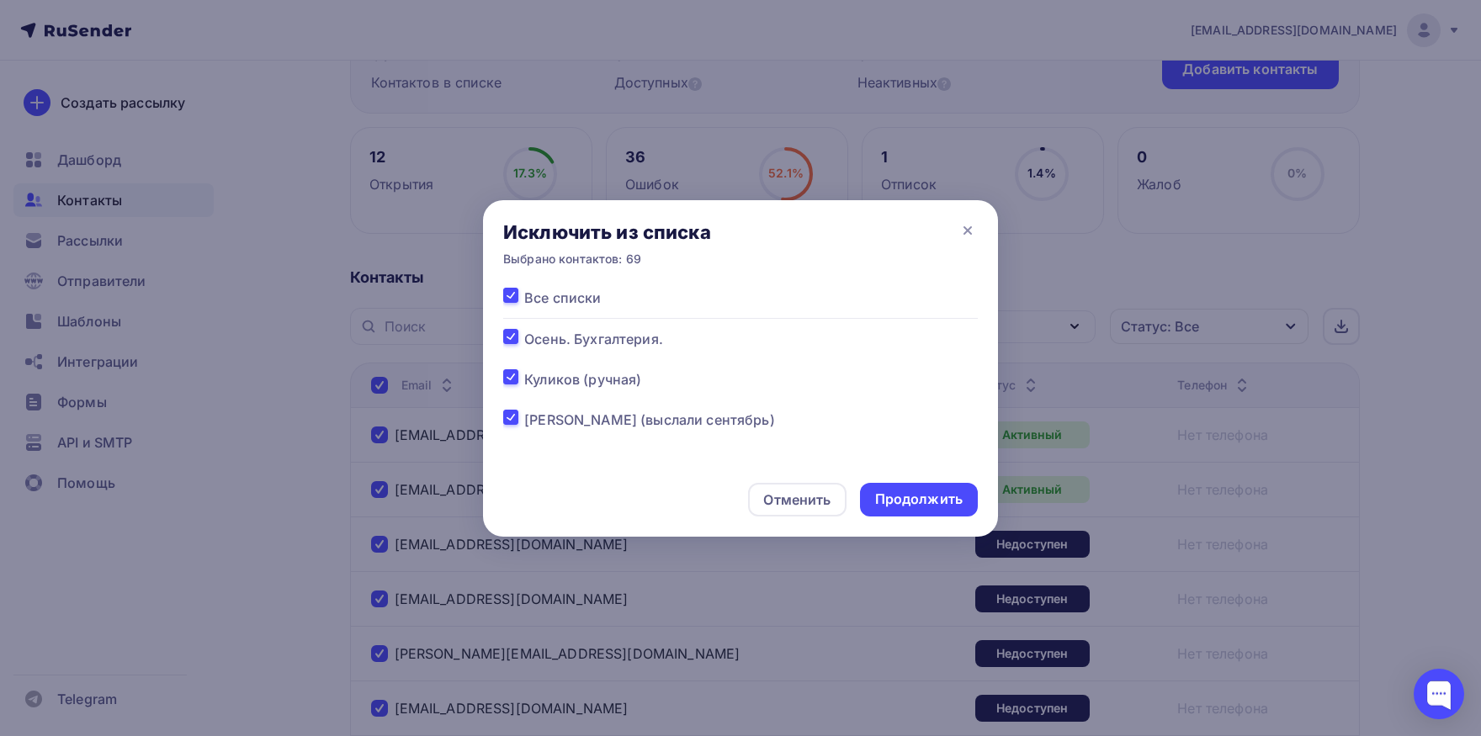
checkbox input "true"
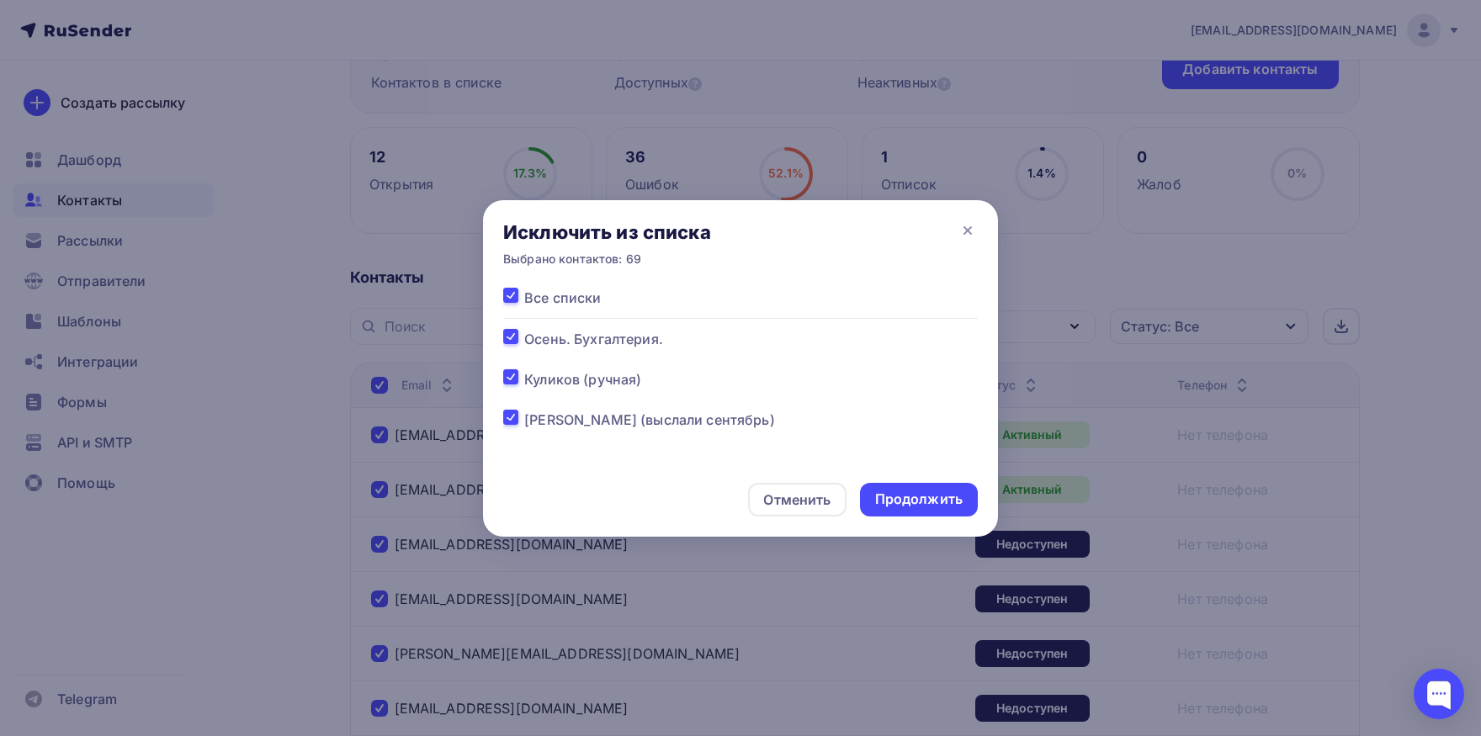
checkbox input "true"
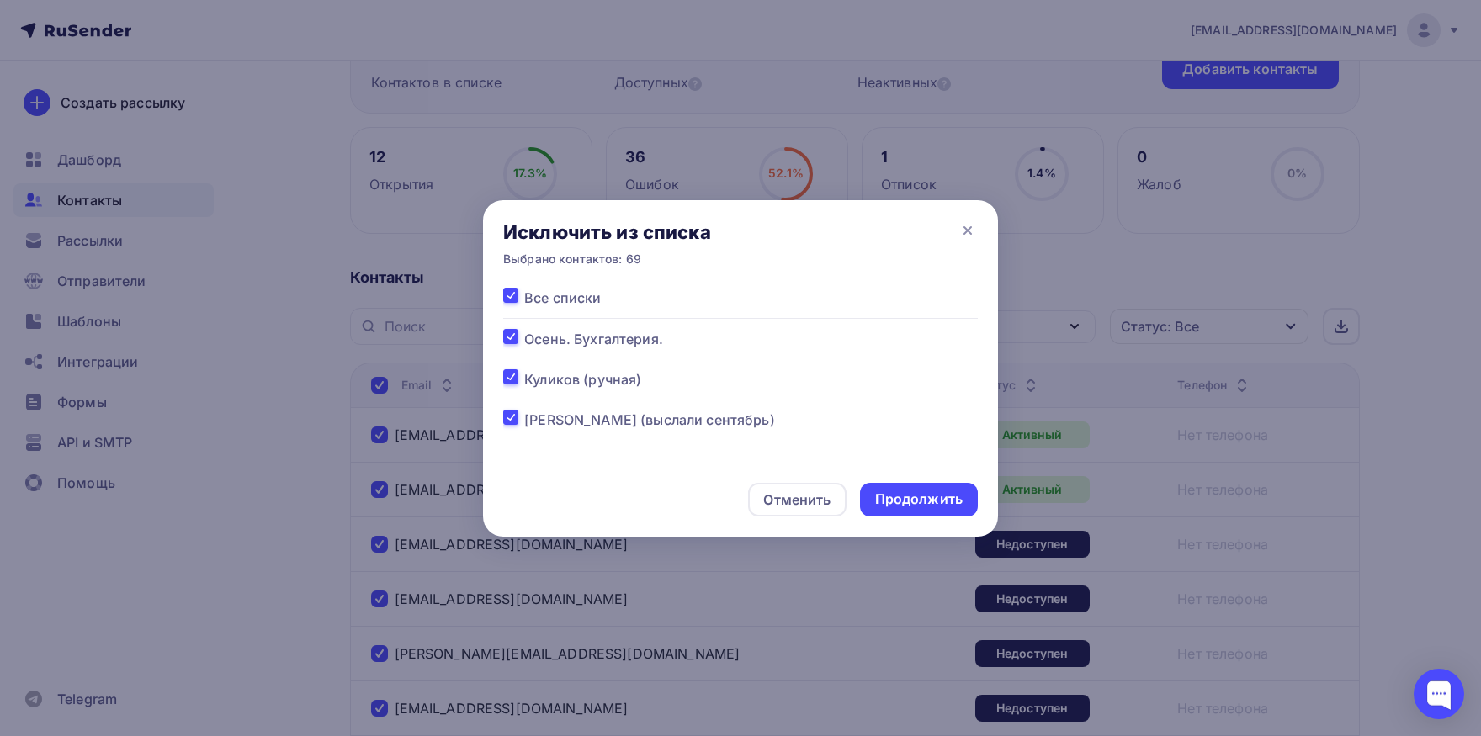
checkbox input "true"
click at [524, 410] on label at bounding box center [524, 410] width 0 height 0
click at [513, 415] on input "checkbox" at bounding box center [510, 417] width 15 height 15
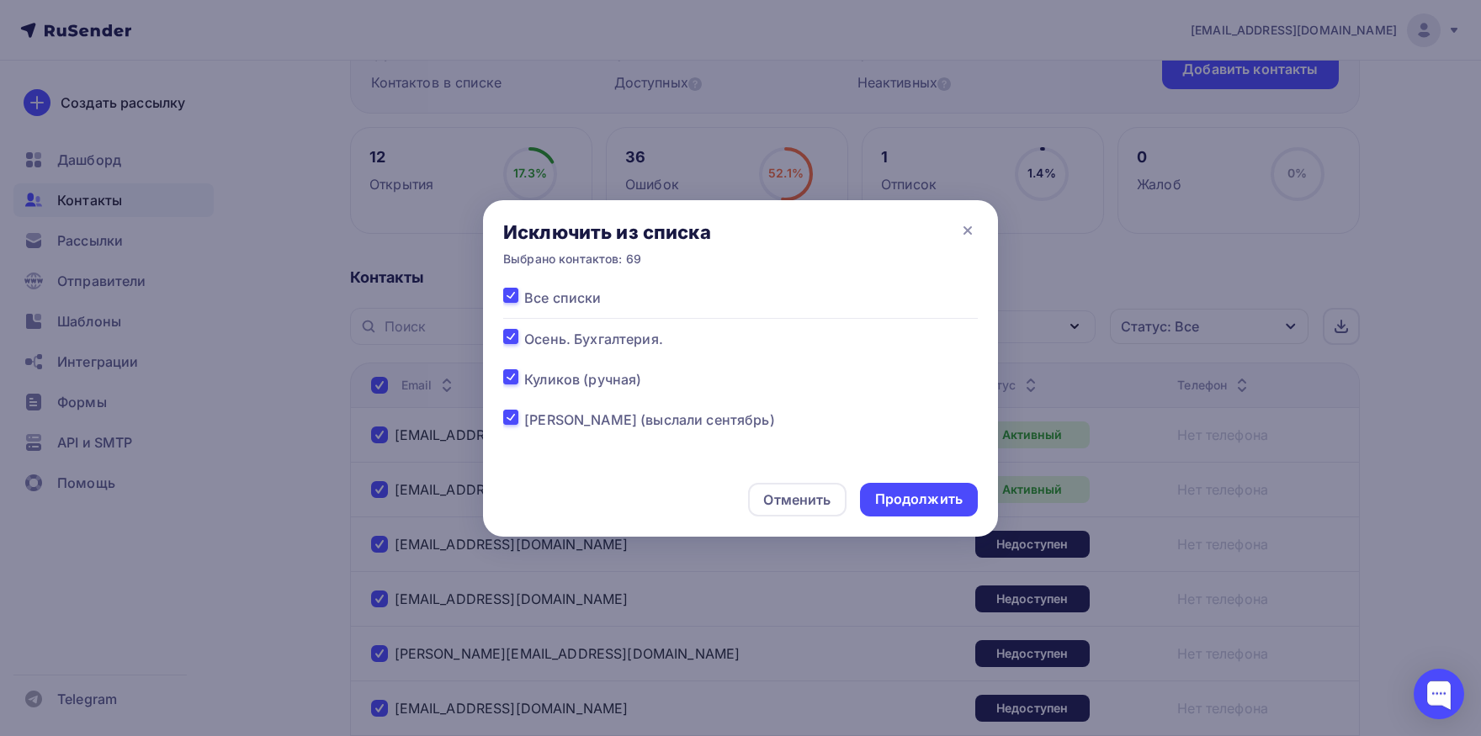
checkbox input "false"
click at [916, 499] on div "Продолжить" at bounding box center [919, 499] width 88 height 19
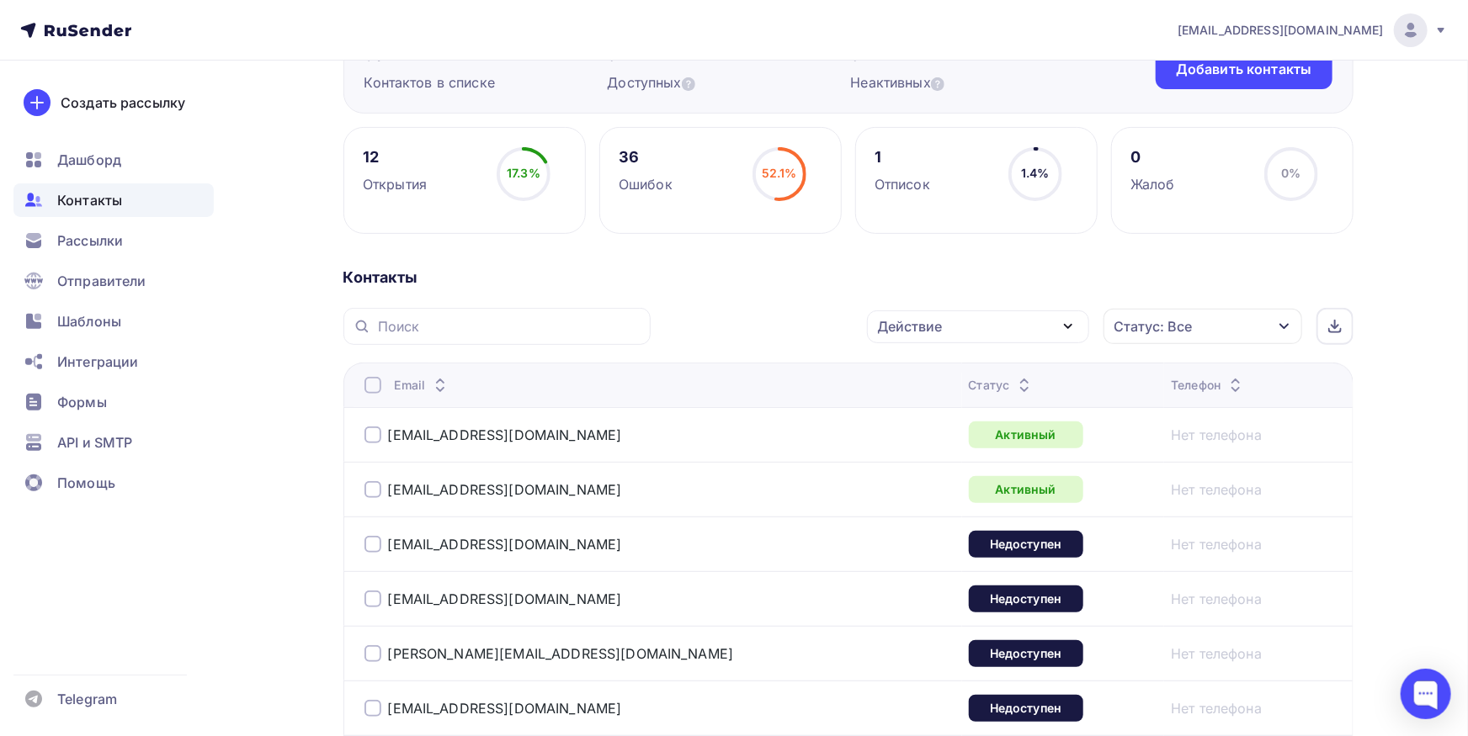
scroll to position [0, 0]
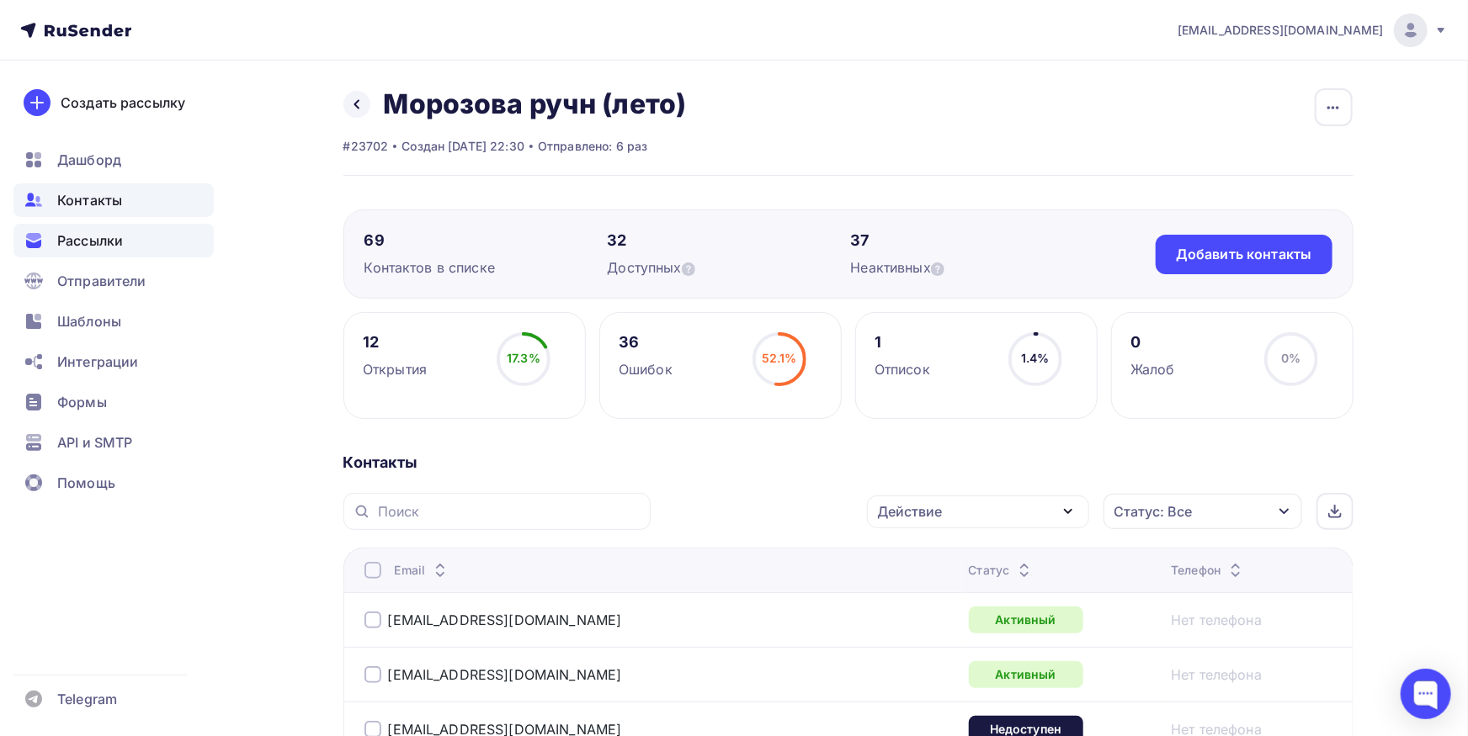
click at [133, 229] on div "Рассылки" at bounding box center [113, 241] width 200 height 34
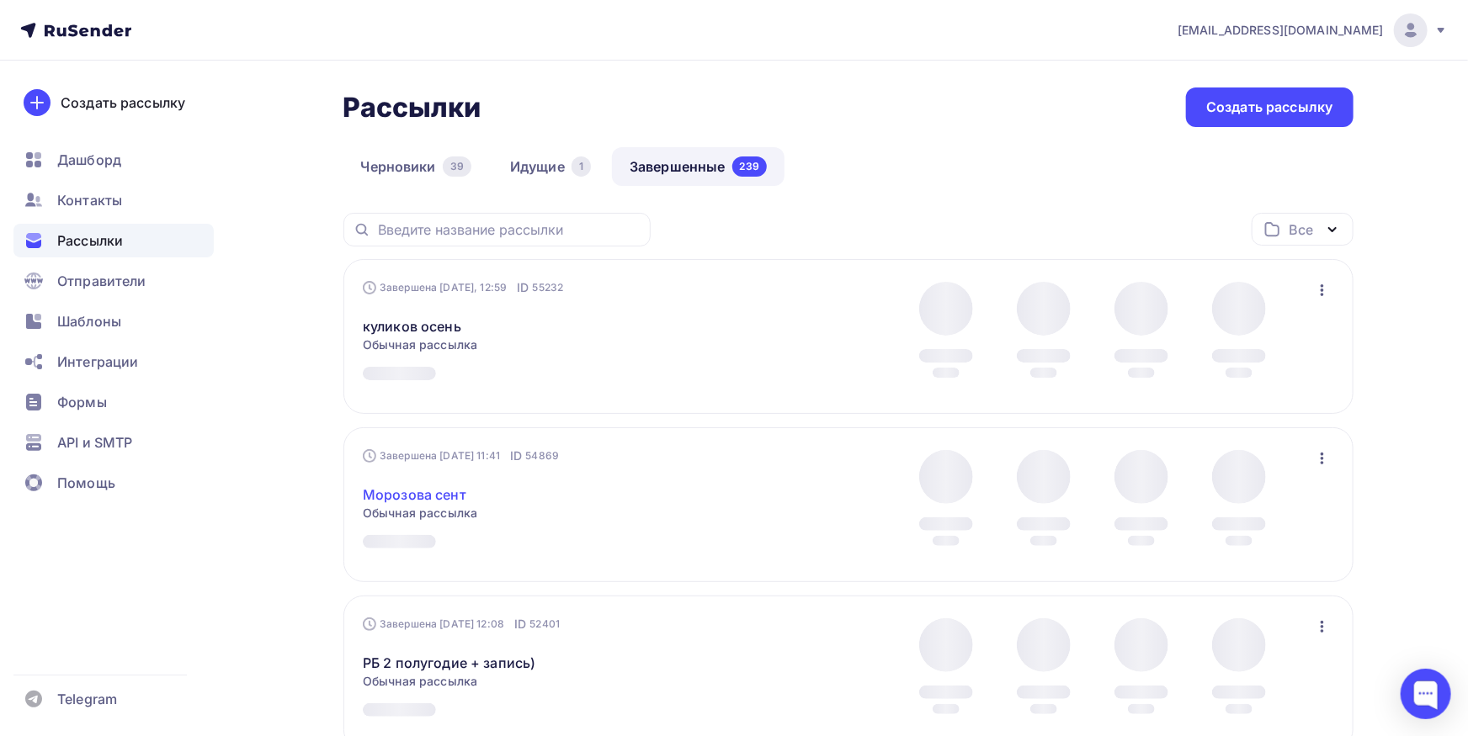
click at [441, 497] on link "Морозова сент" at bounding box center [415, 495] width 104 height 20
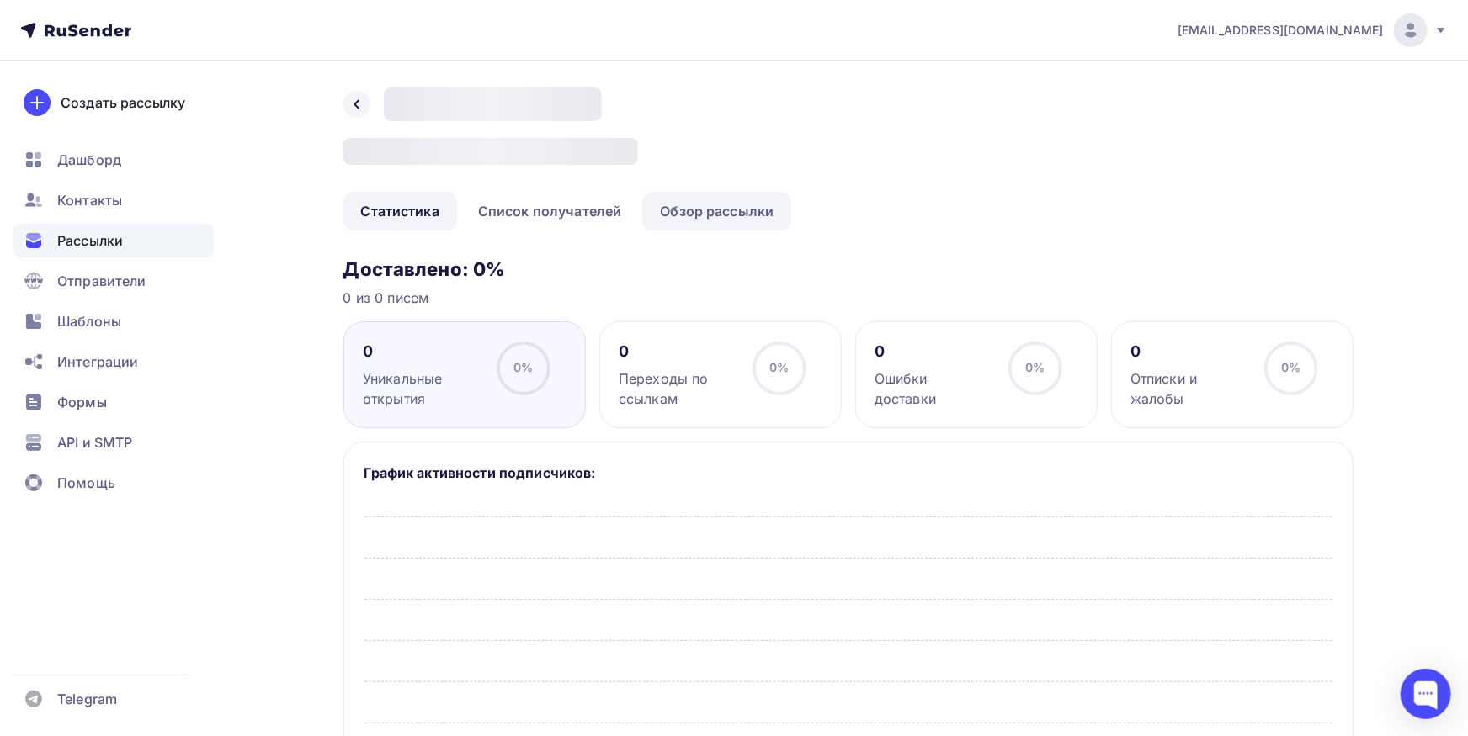
click at [683, 218] on link "Обзор рассылки" at bounding box center [716, 211] width 149 height 39
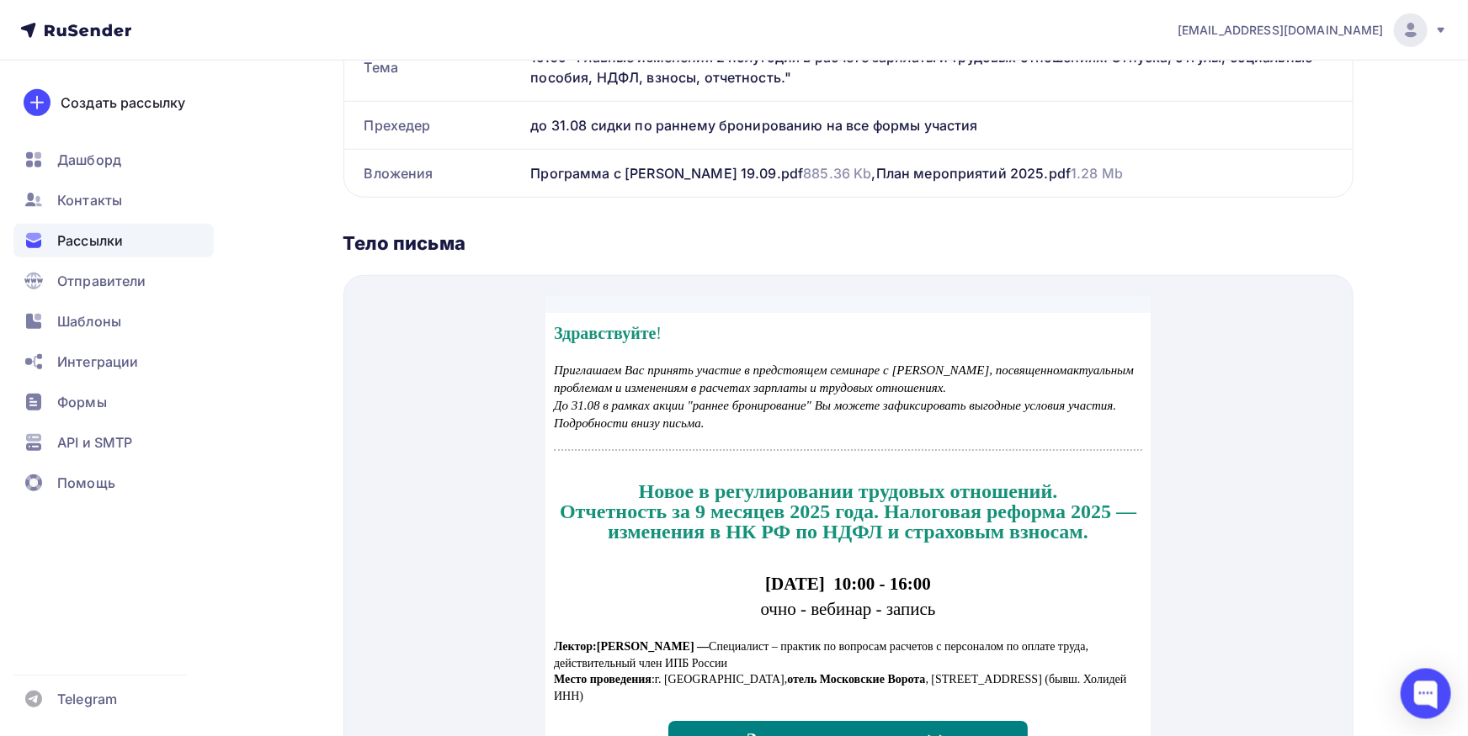
scroll to position [555, 0]
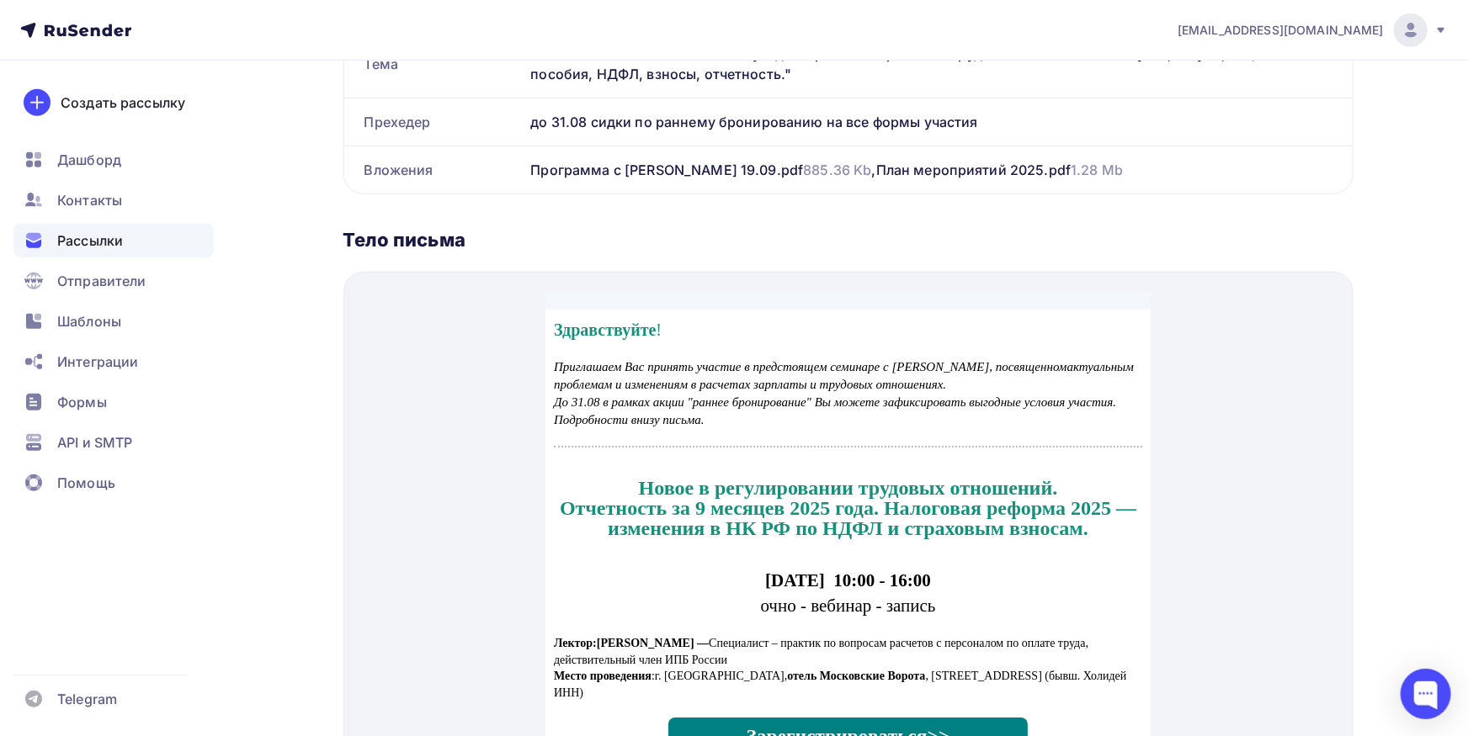
click at [74, 236] on span "Рассылки" at bounding box center [90, 241] width 66 height 20
click at [98, 198] on span "Контакты" at bounding box center [89, 200] width 65 height 20
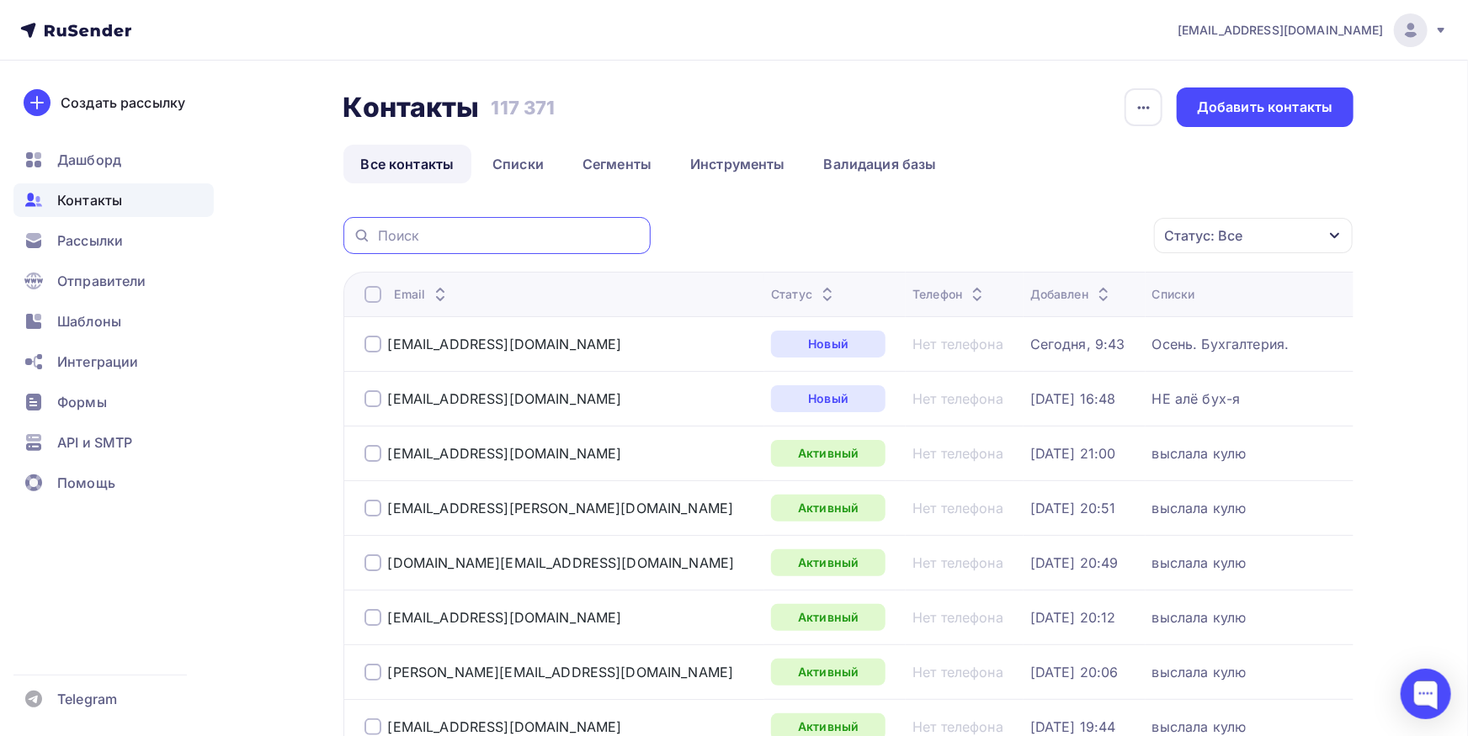
click at [471, 237] on input "text" at bounding box center [509, 235] width 263 height 19
paste input "n.shepelina@growfood.pro, n.shepelina@rambler.ru"
drag, startPoint x: 480, startPoint y: 237, endPoint x: 939, endPoint y: 246, distance: 458.7
click at [640, 245] on input "n.shepelina@growfood.pro, n.shepelina@rambler.ru" at bounding box center [509, 235] width 263 height 19
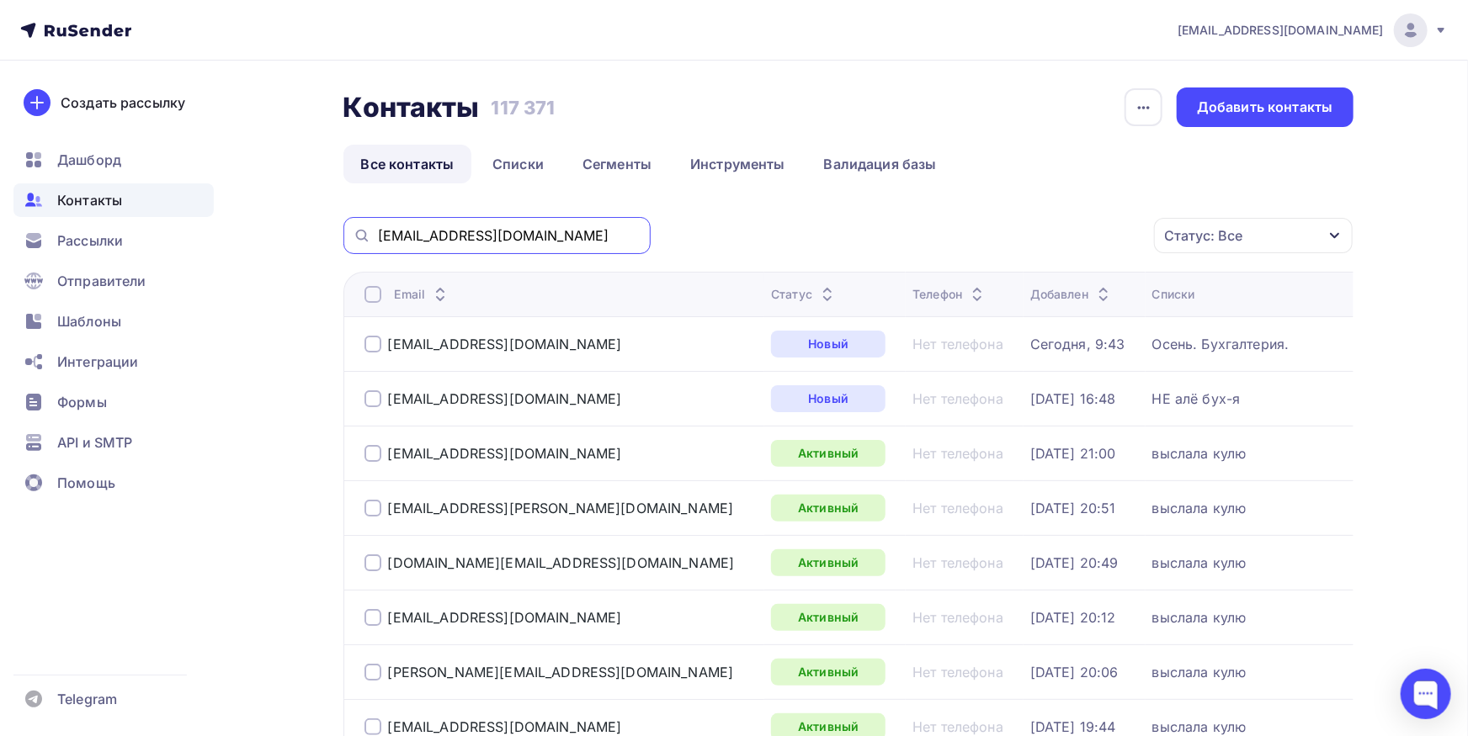
scroll to position [0, 0]
drag, startPoint x: 459, startPoint y: 231, endPoint x: 131, endPoint y: 231, distance: 328.2
click at [378, 231] on input "n.shepelina@growfood.pro" at bounding box center [509, 235] width 263 height 19
type input "growfood.pro"
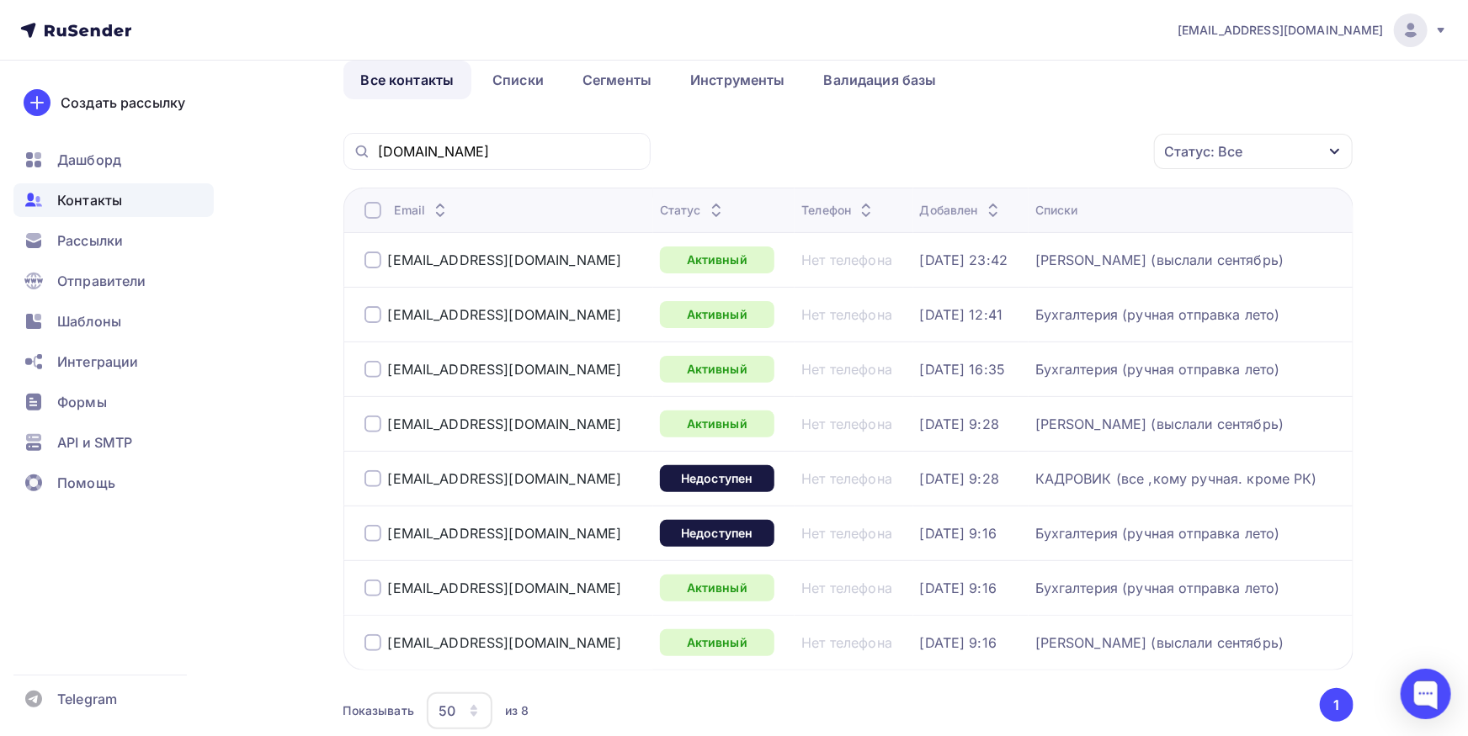
scroll to position [93, 0]
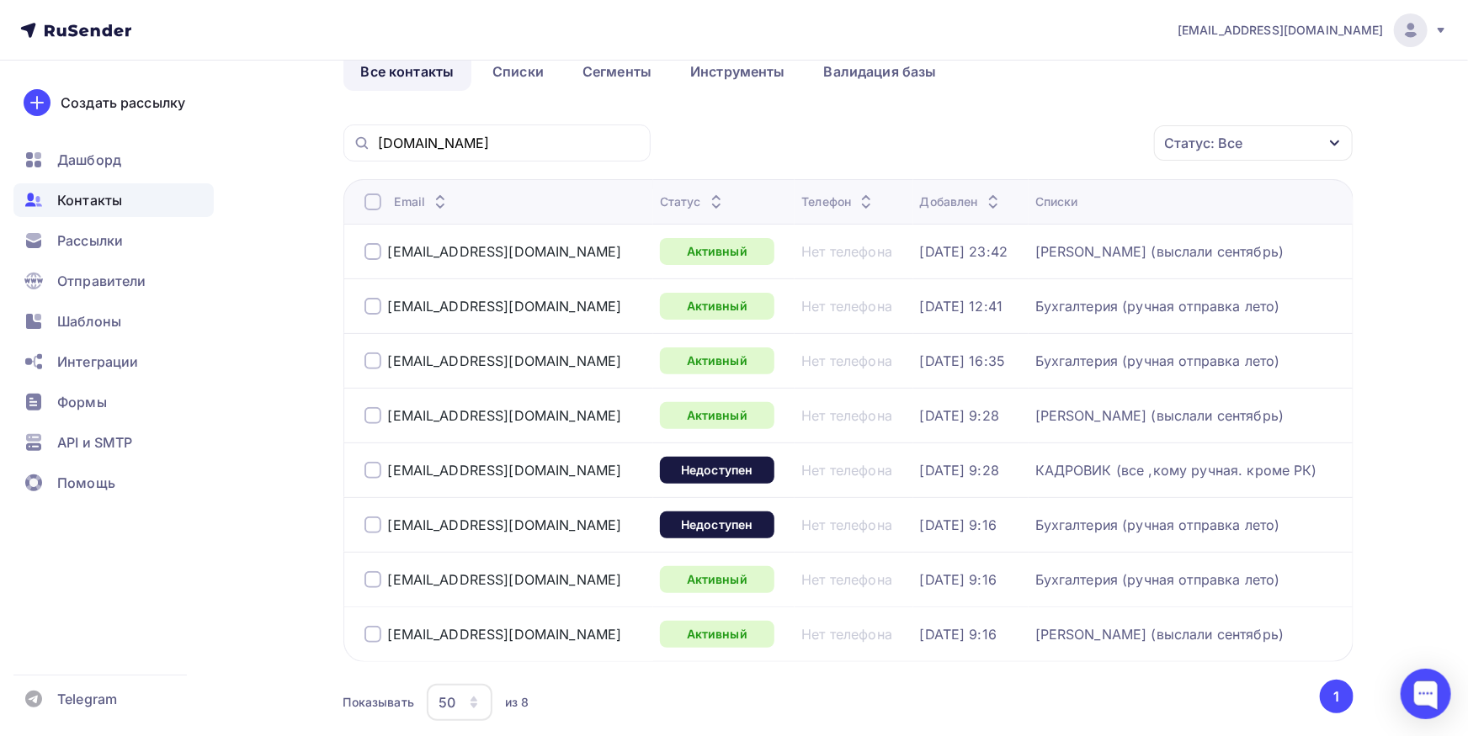
click at [364, 581] on div at bounding box center [372, 579] width 17 height 17
click at [380, 525] on div at bounding box center [372, 525] width 17 height 17
drag, startPoint x: 375, startPoint y: 366, endPoint x: 383, endPoint y: 339, distance: 28.0
click at [375, 365] on div at bounding box center [372, 361] width 17 height 17
click at [372, 311] on div at bounding box center [372, 306] width 17 height 17
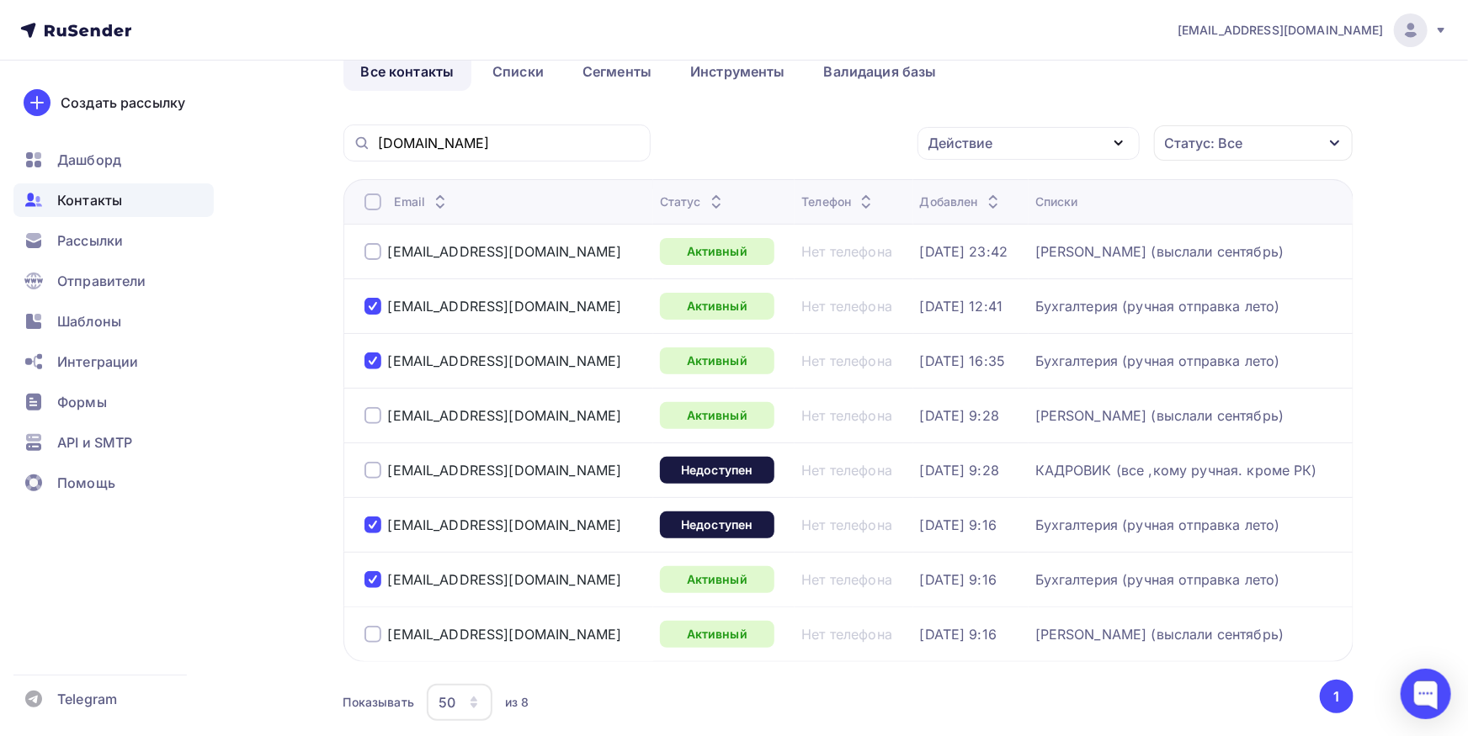
click at [1018, 151] on div "Действие" at bounding box center [1028, 143] width 222 height 33
click at [1004, 231] on div "Исключить из списка" at bounding box center [1010, 226] width 146 height 20
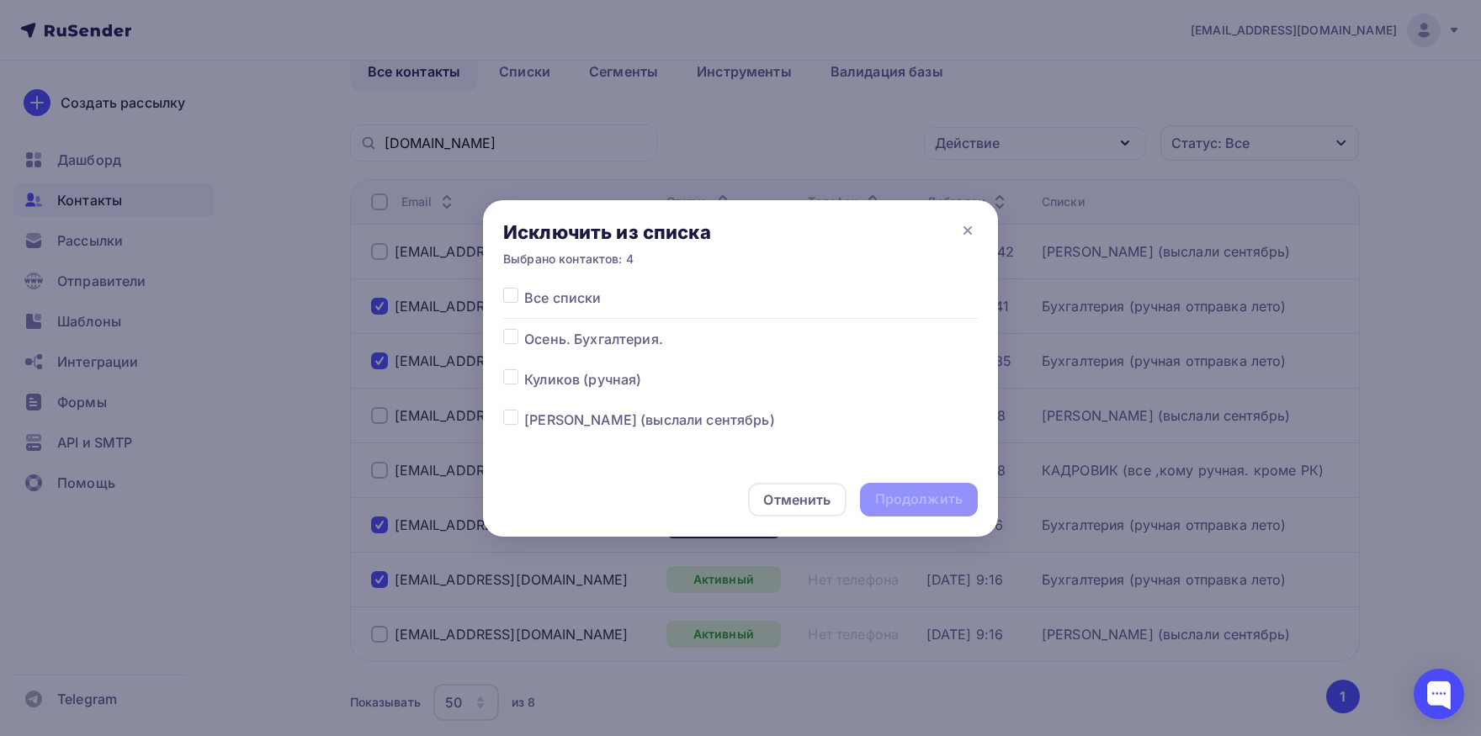
click at [524, 288] on label at bounding box center [524, 288] width 0 height 0
click at [506, 295] on input "checkbox" at bounding box center [510, 295] width 15 height 15
checkbox input "true"
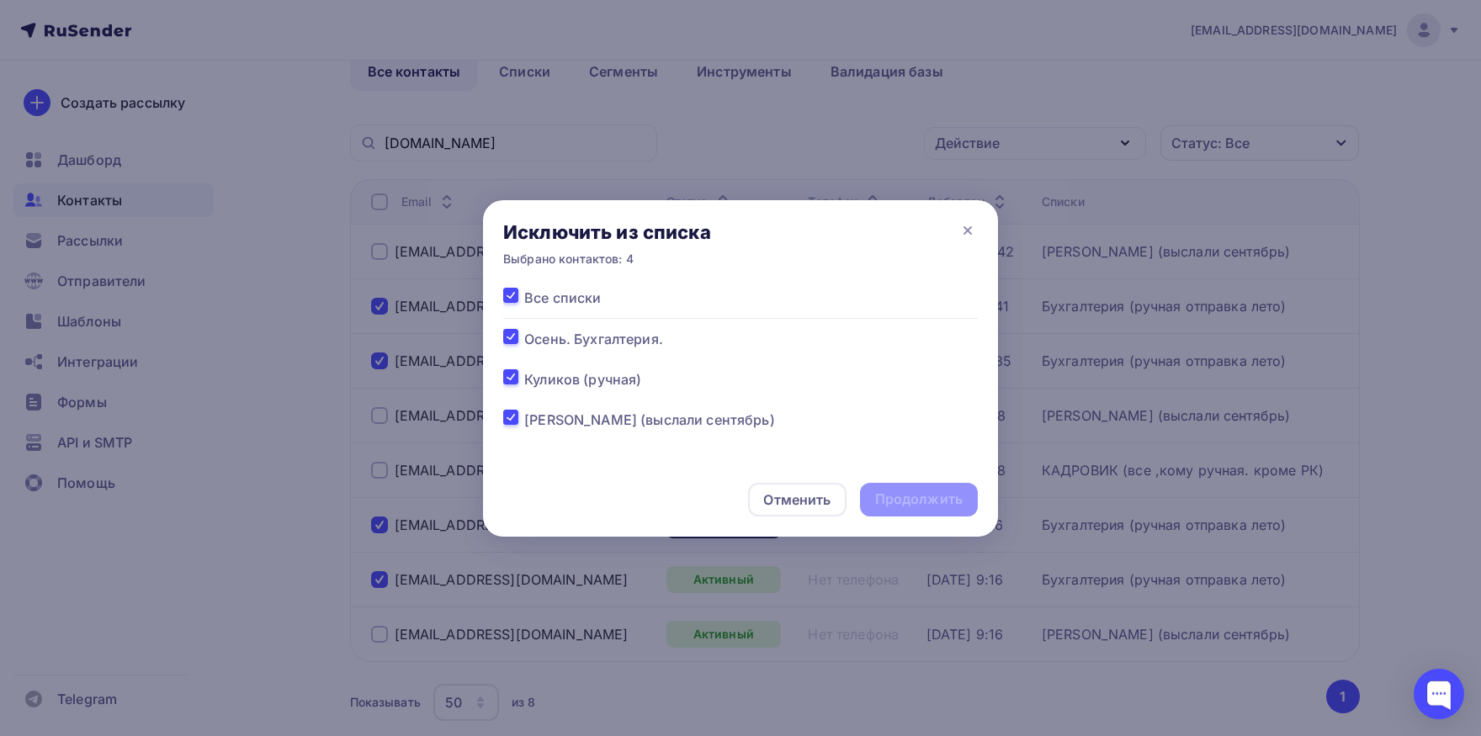
checkbox input "true"
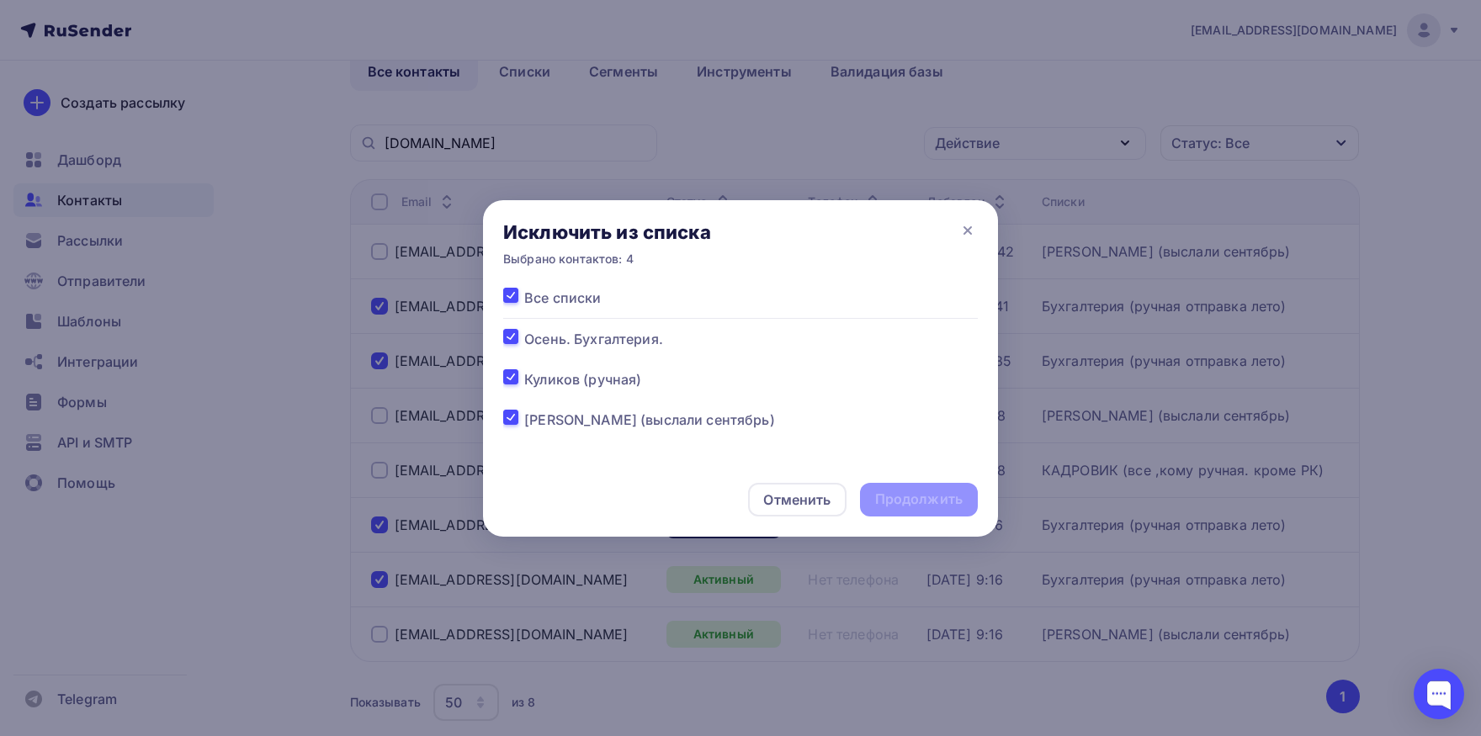
checkbox input "true"
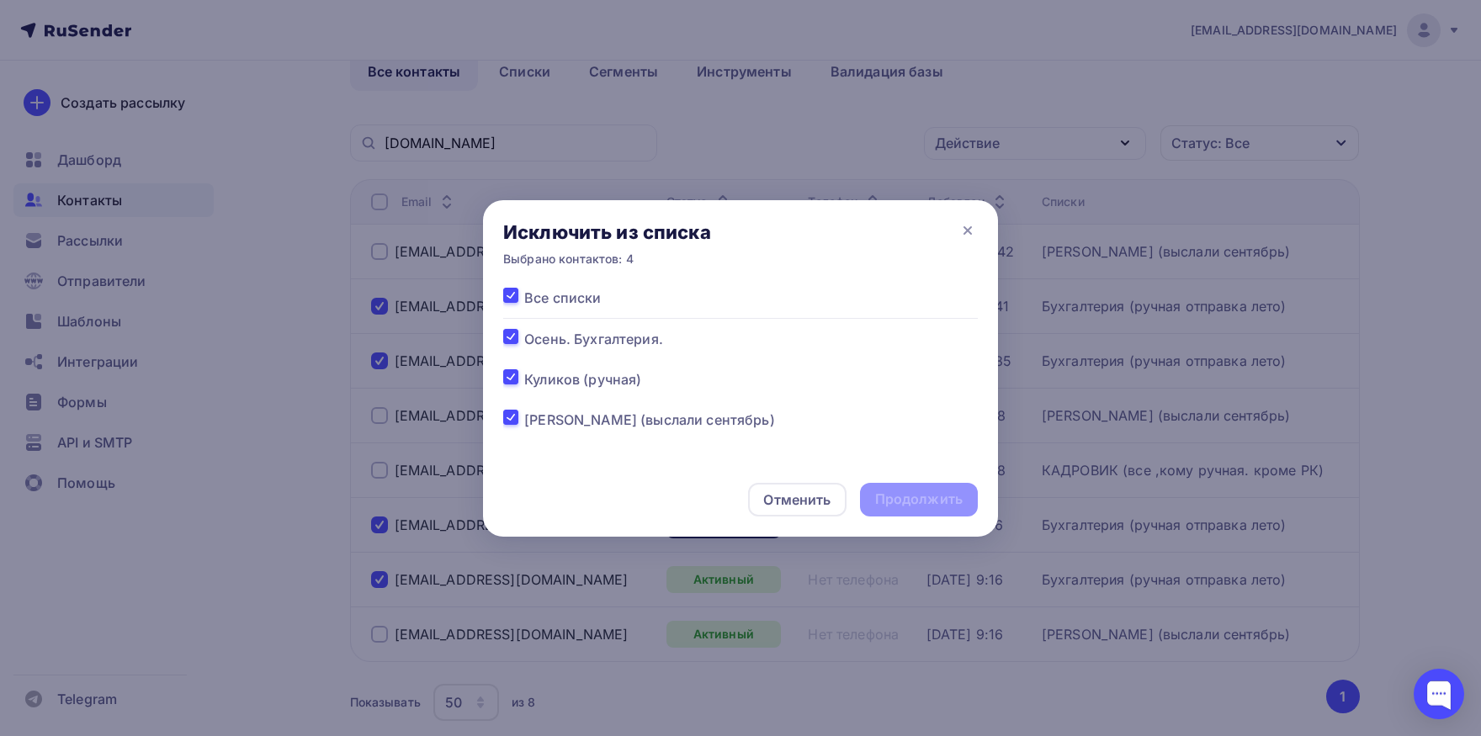
checkbox input "true"
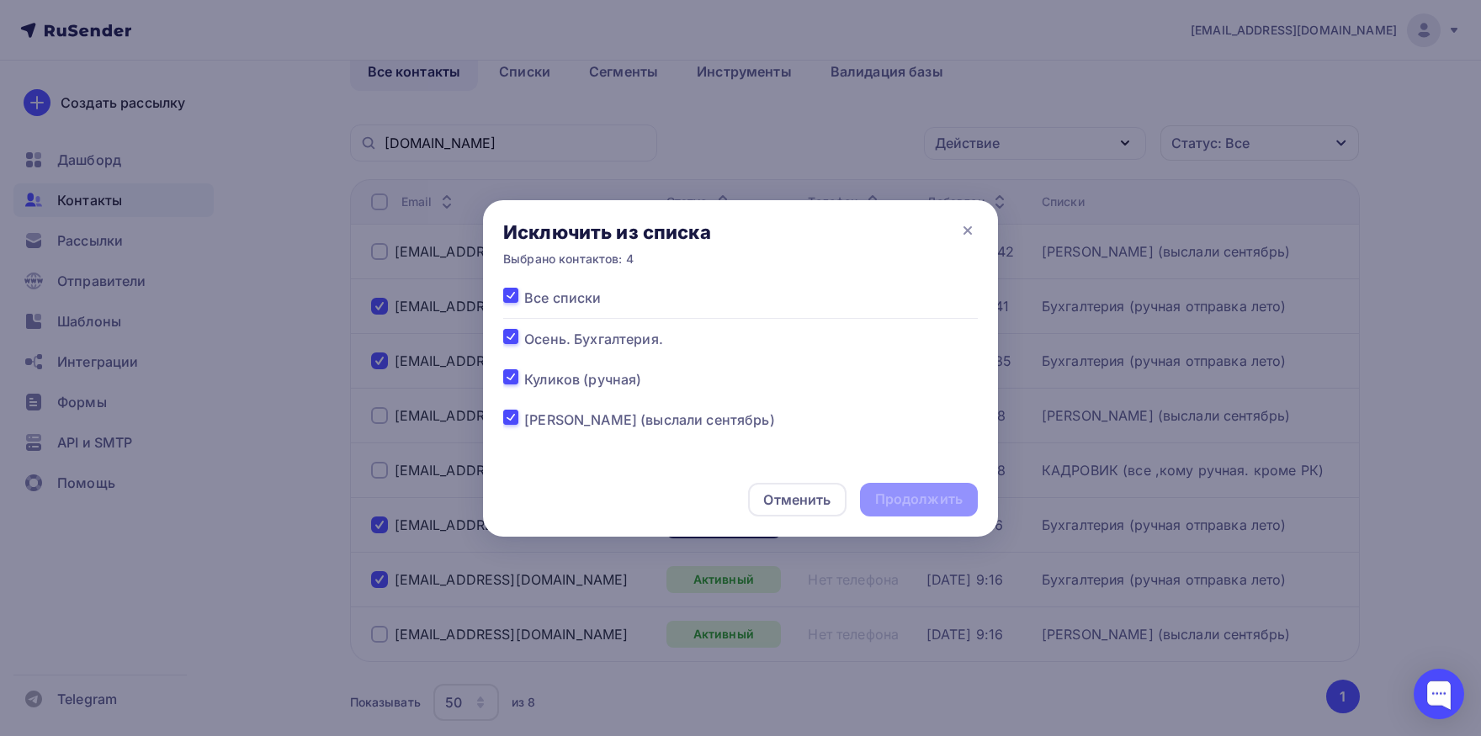
checkbox input "true"
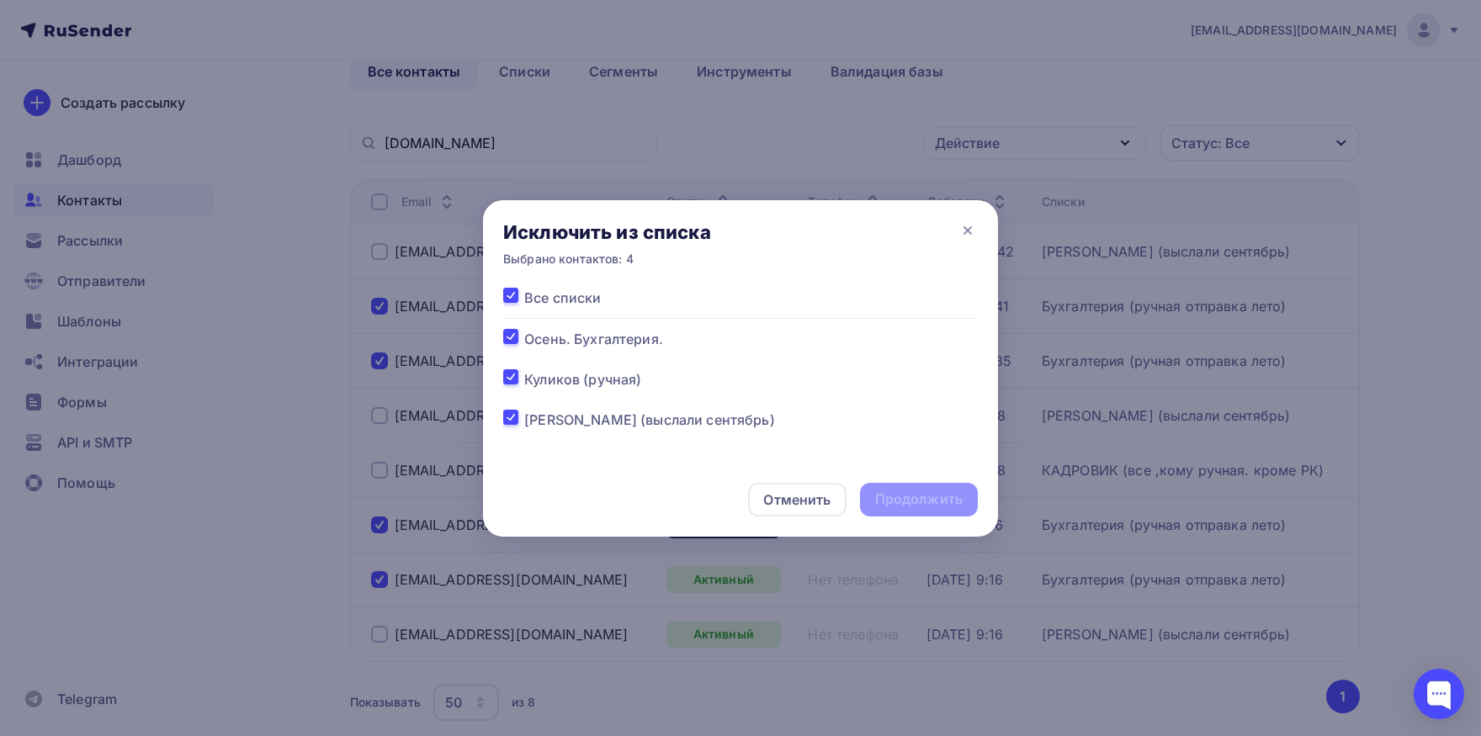
checkbox input "true"
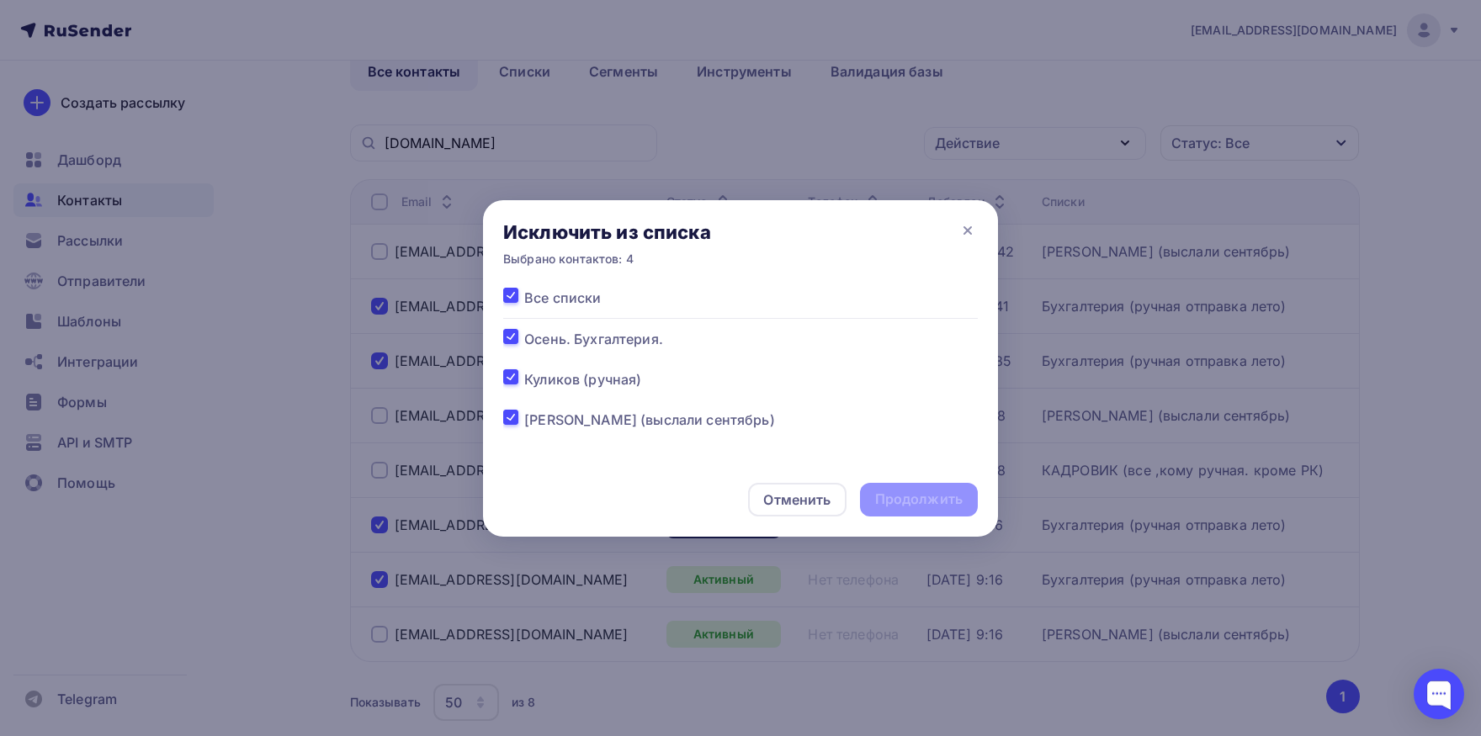
checkbox input "true"
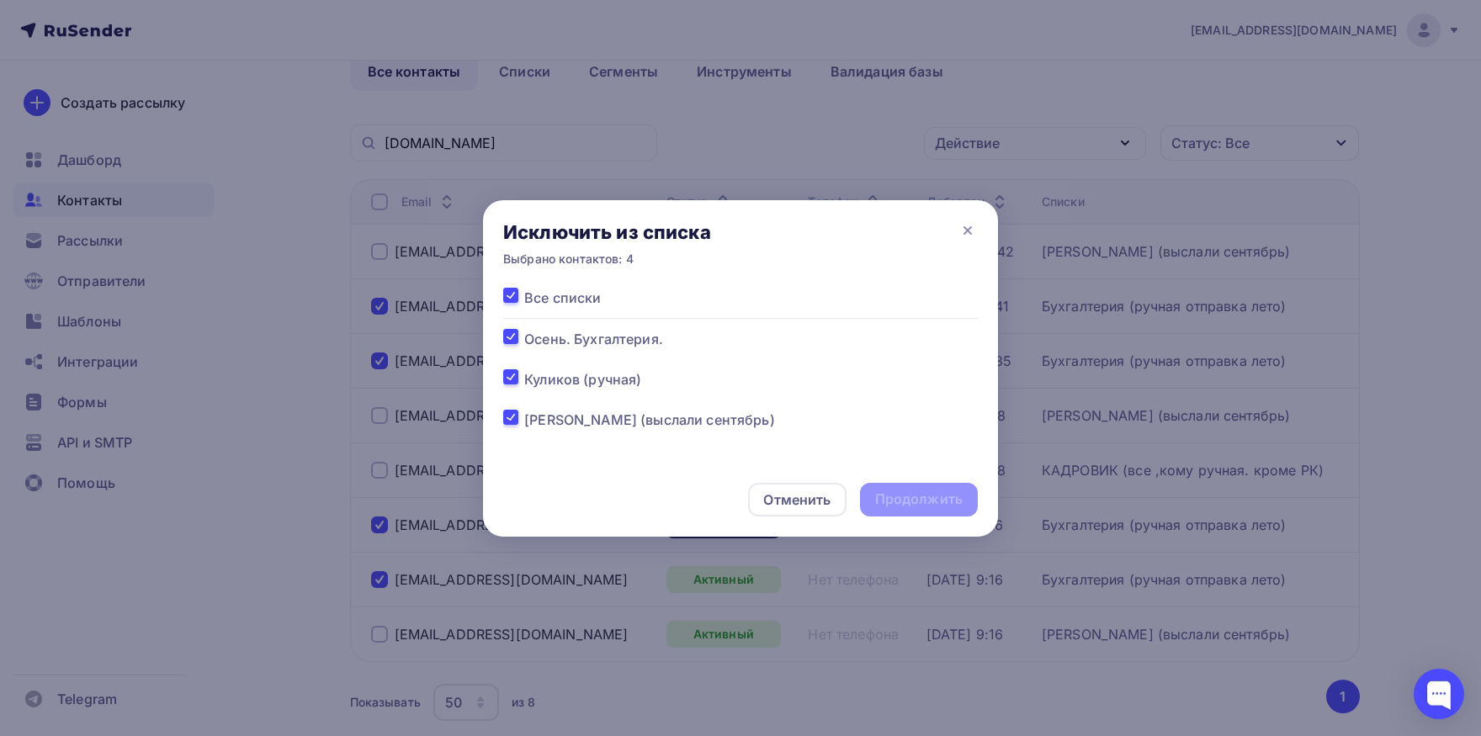
checkbox input "true"
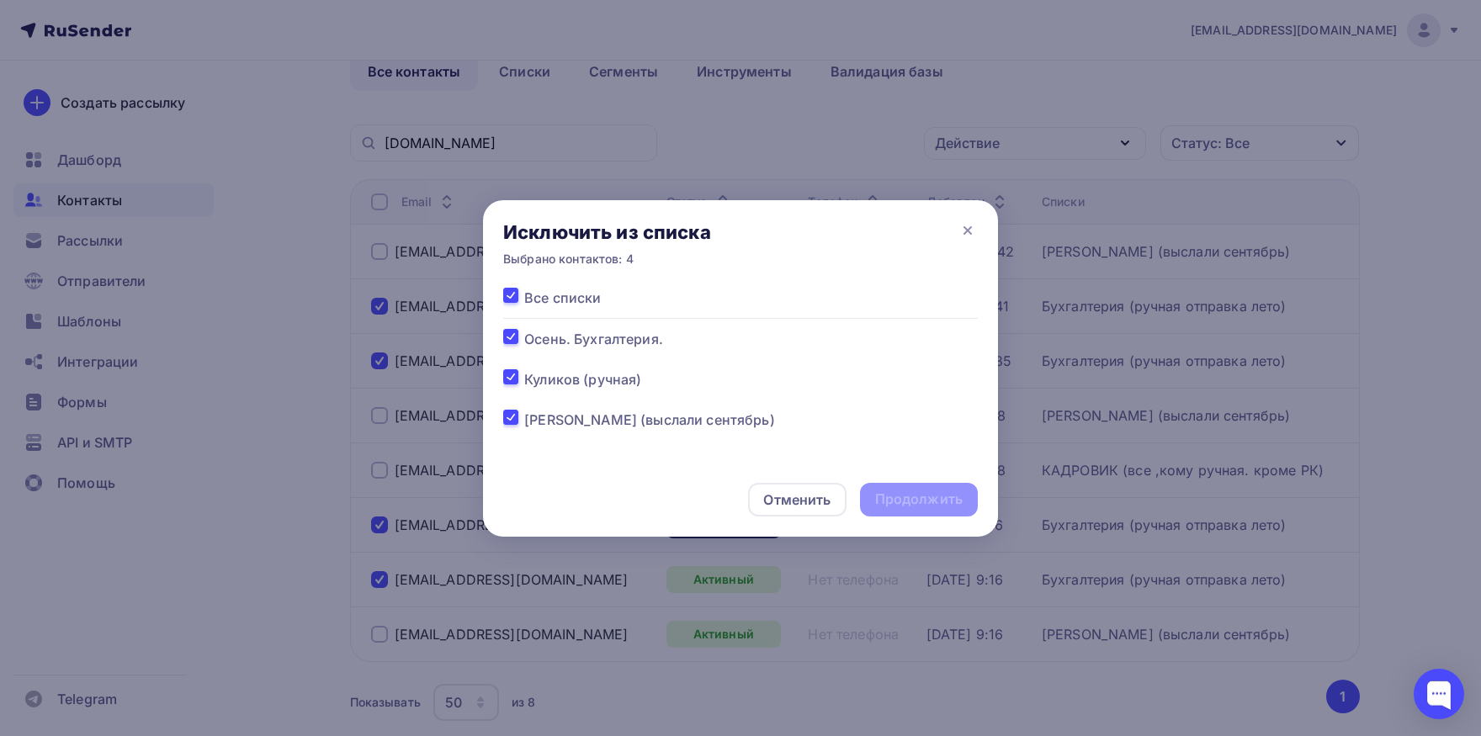
checkbox input "true"
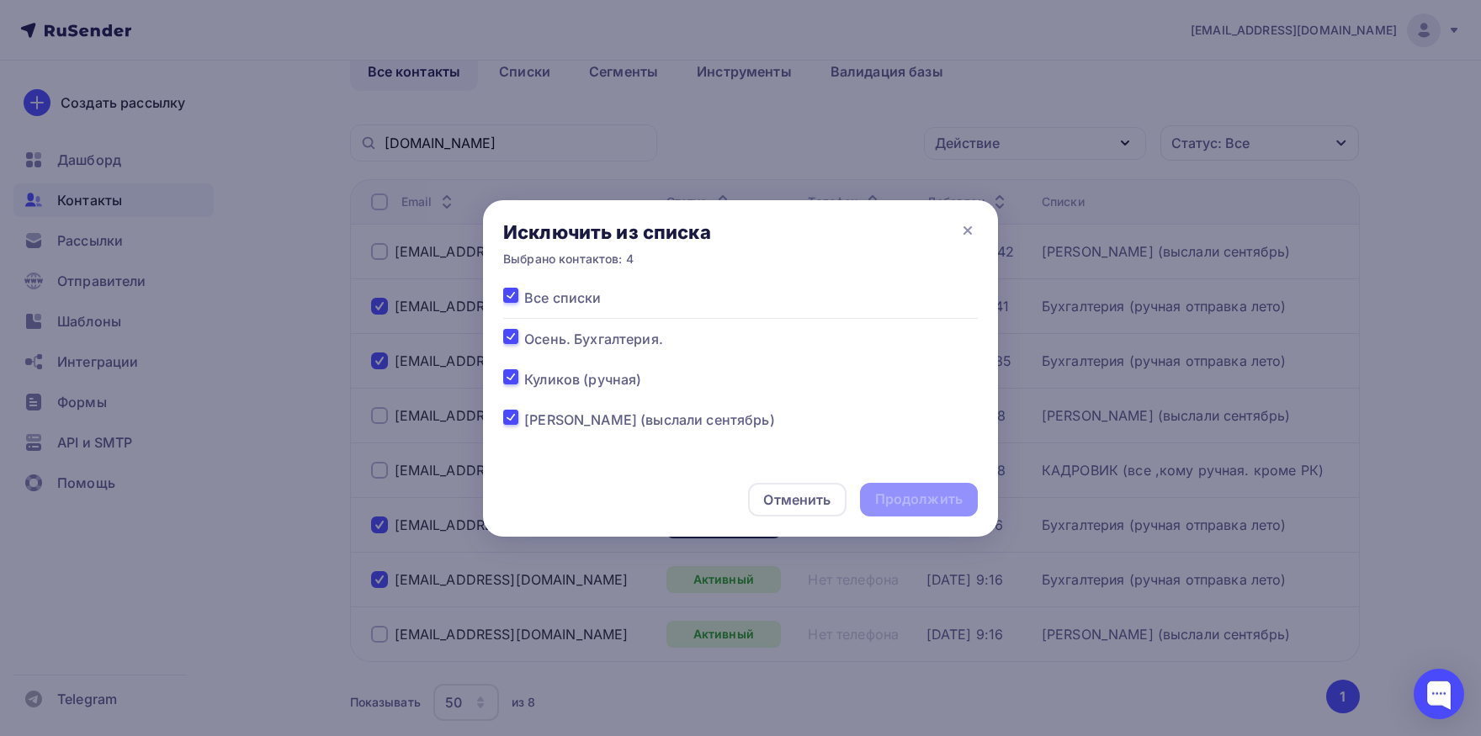
checkbox input "true"
click at [903, 505] on div "Продолжить" at bounding box center [919, 499] width 88 height 19
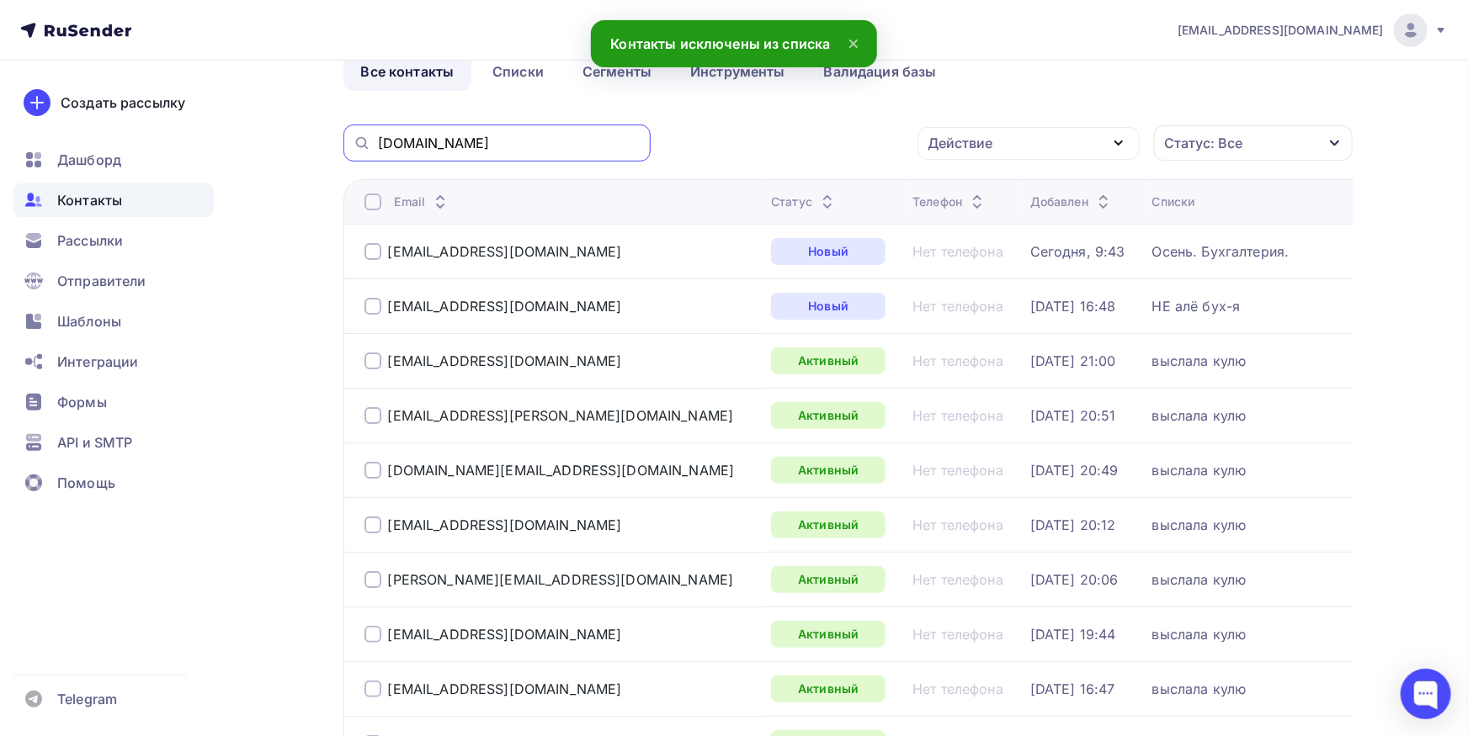
click at [566, 139] on input "growfood.pro" at bounding box center [509, 143] width 263 height 19
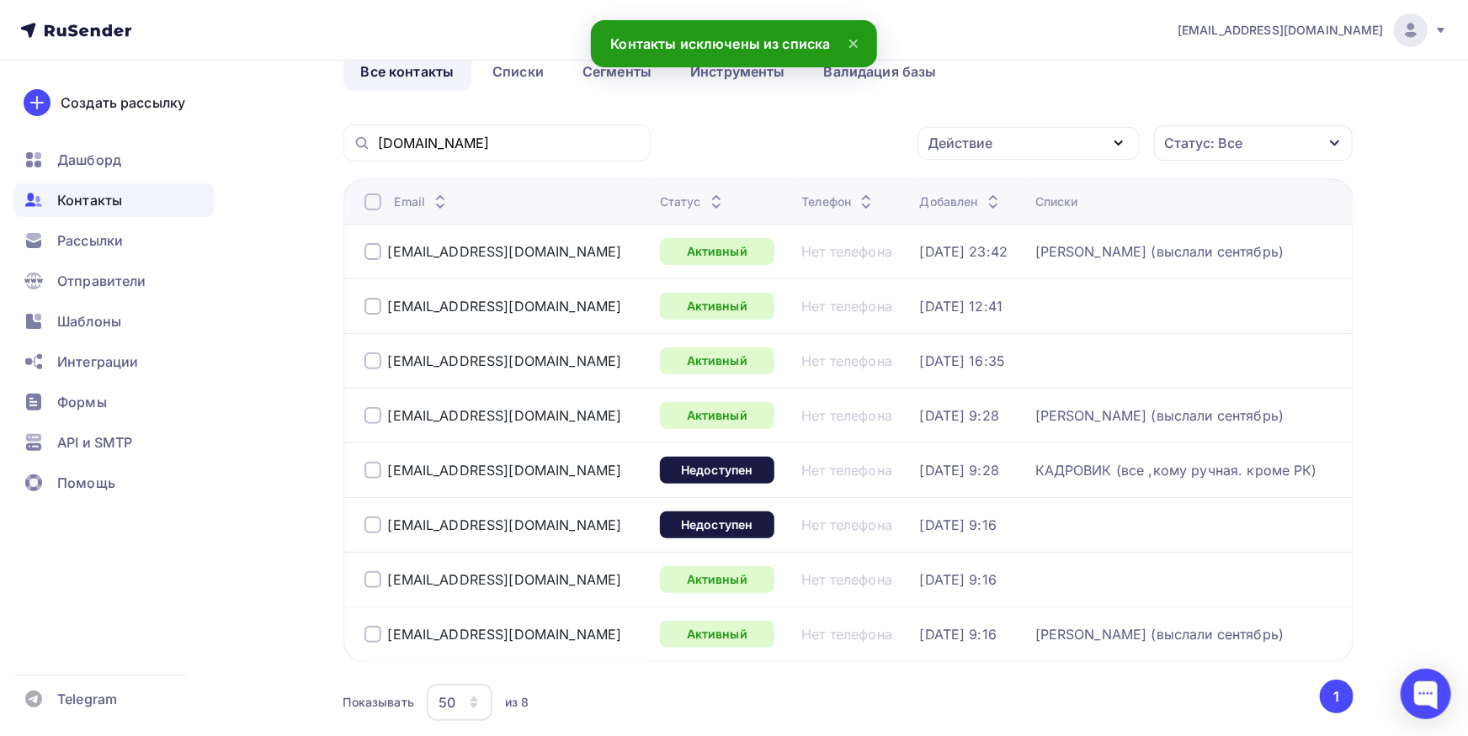
click at [374, 301] on div at bounding box center [372, 306] width 17 height 17
click at [370, 363] on div at bounding box center [372, 361] width 17 height 17
click at [375, 529] on div at bounding box center [372, 525] width 17 height 17
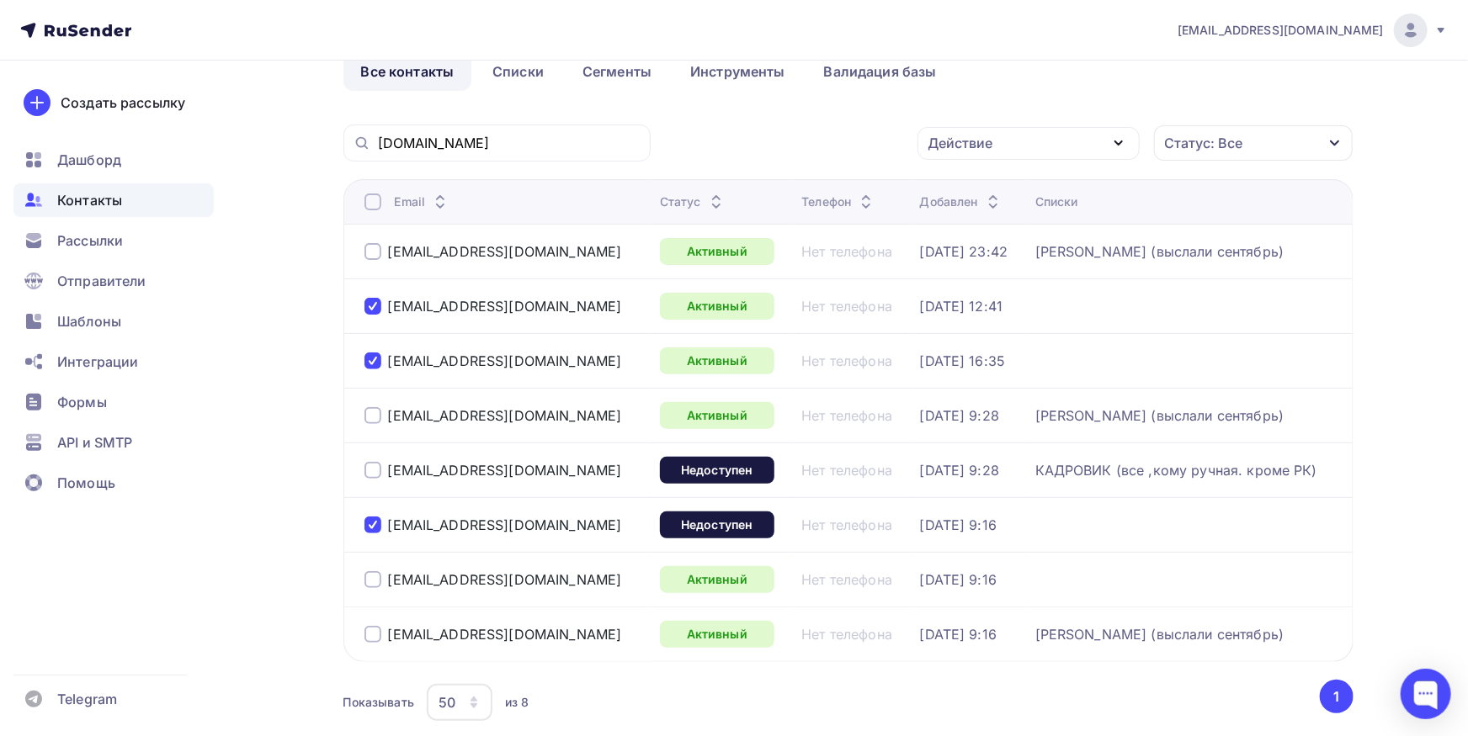
click at [375, 585] on div at bounding box center [372, 579] width 17 height 17
click at [960, 135] on div "Действие" at bounding box center [960, 143] width 65 height 20
click at [969, 199] on div "Добавить в списки" at bounding box center [1002, 193] width 130 height 20
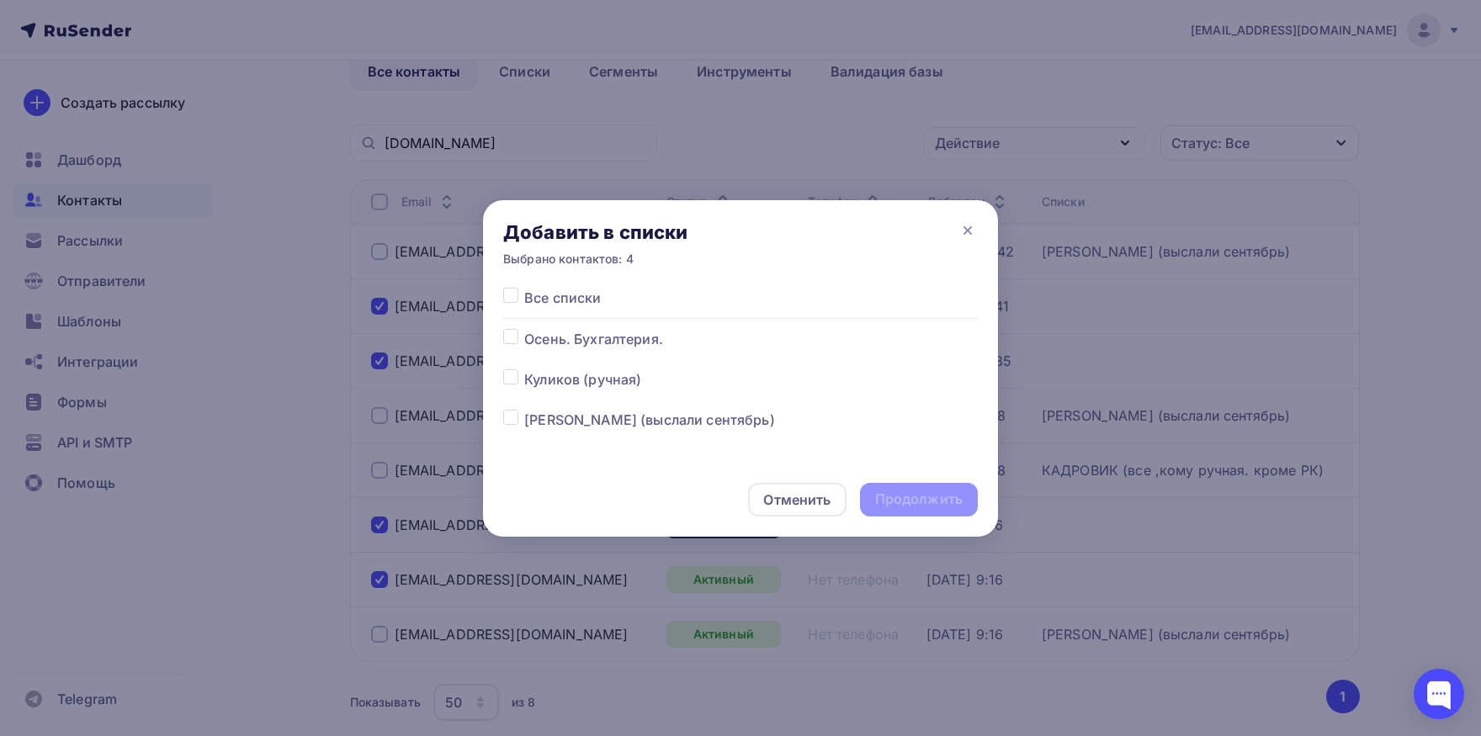
click at [524, 329] on label at bounding box center [524, 329] width 0 height 0
click at [509, 332] on input "checkbox" at bounding box center [510, 336] width 15 height 15
checkbox input "true"
drag, startPoint x: 919, startPoint y: 504, endPoint x: 858, endPoint y: 240, distance: 271.1
click at [920, 505] on div "Продолжить" at bounding box center [919, 499] width 88 height 19
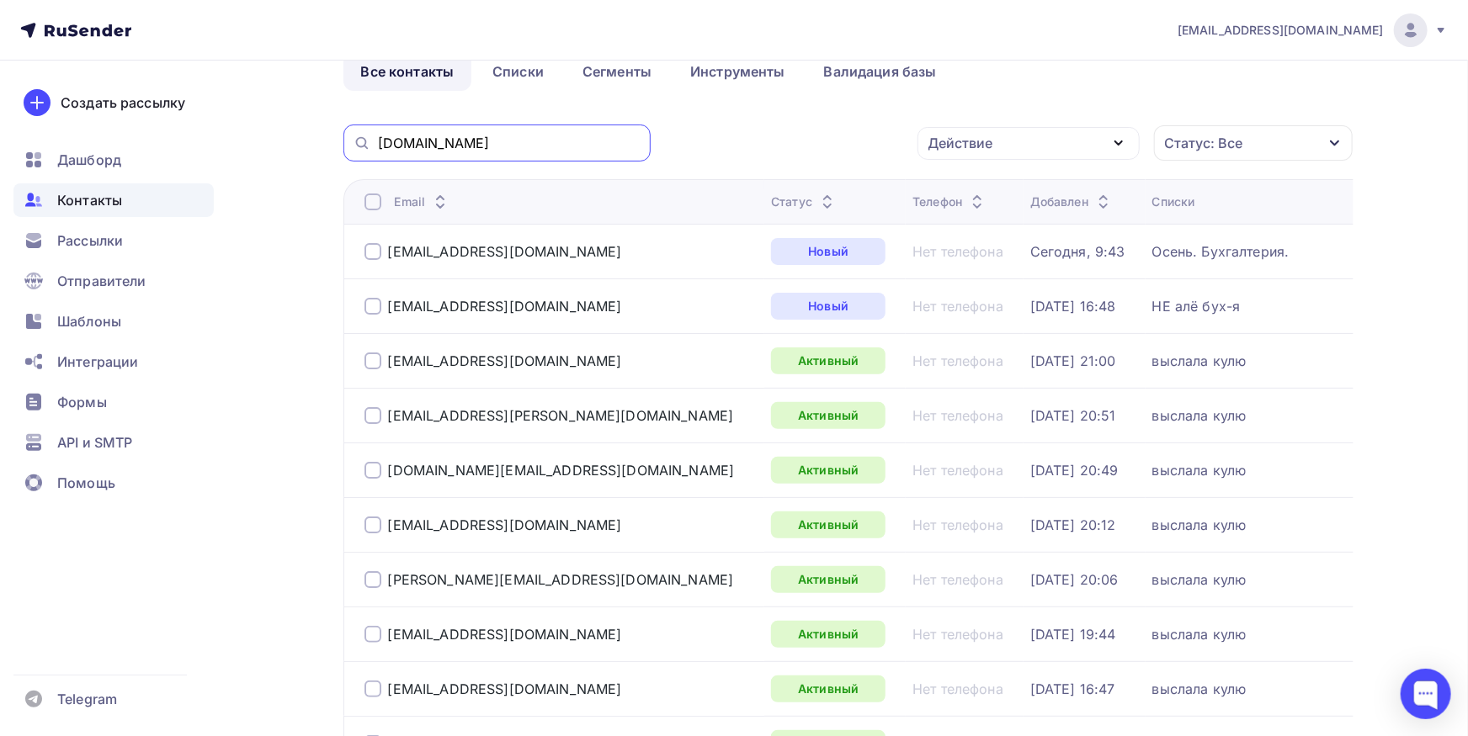
click at [625, 146] on input "growfood.pro" at bounding box center [509, 143] width 263 height 19
paste input "n.shepelina@rambler.ru"
click at [625, 146] on input "n.shepelina@rambler.ru" at bounding box center [509, 143] width 263 height 19
type input "n.shepelina@rambler.ru"
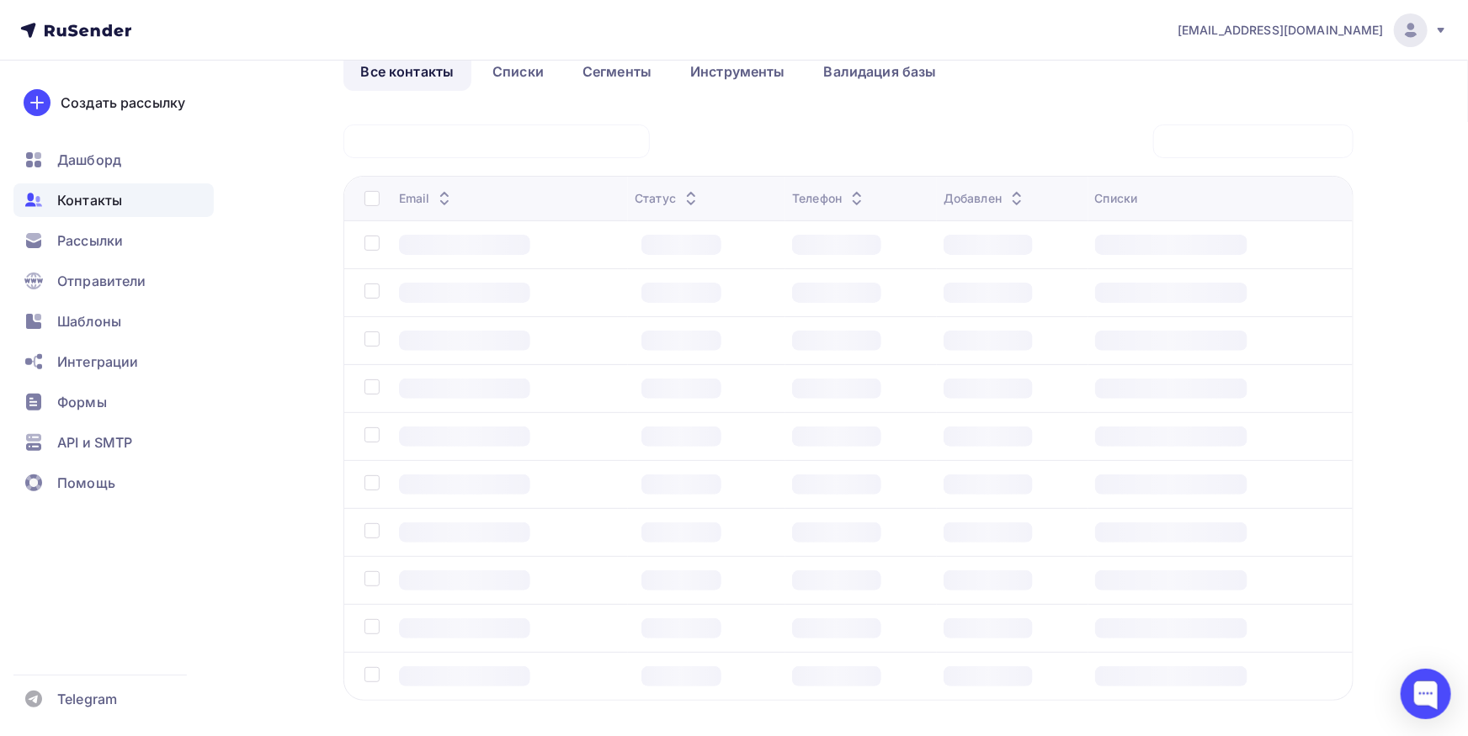
scroll to position [0, 0]
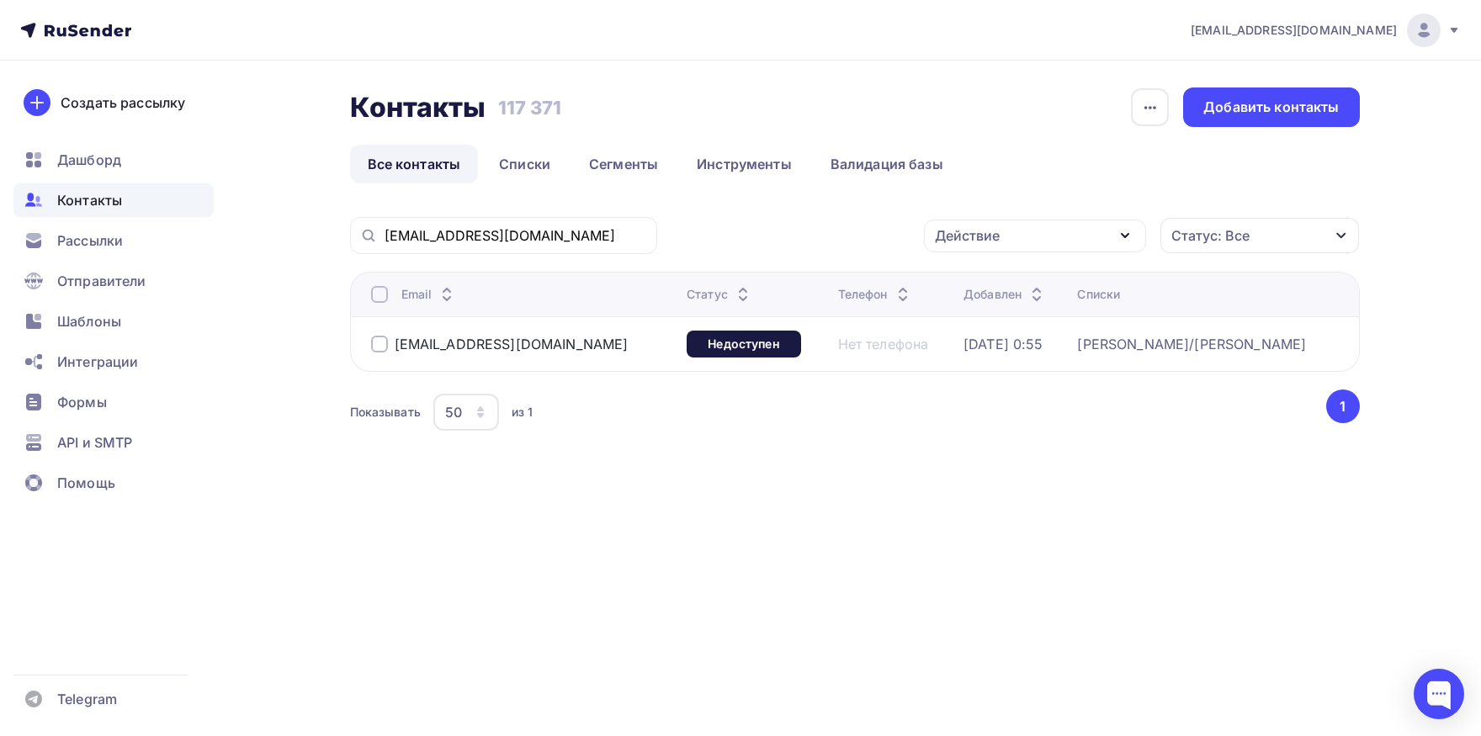
click at [375, 299] on div at bounding box center [379, 294] width 17 height 17
click at [985, 234] on div "Действие" at bounding box center [967, 236] width 65 height 20
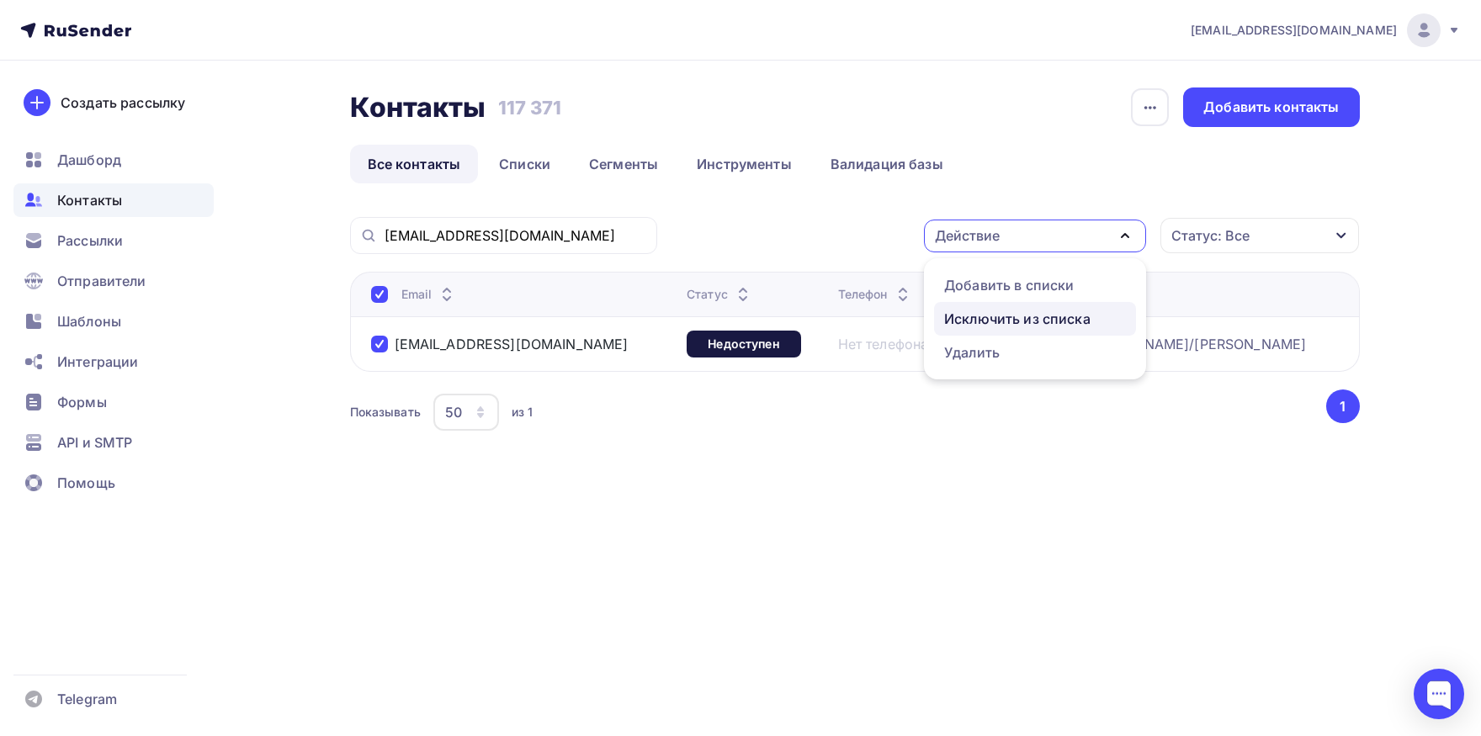
click at [982, 322] on div "Исключить из списка" at bounding box center [1017, 319] width 146 height 20
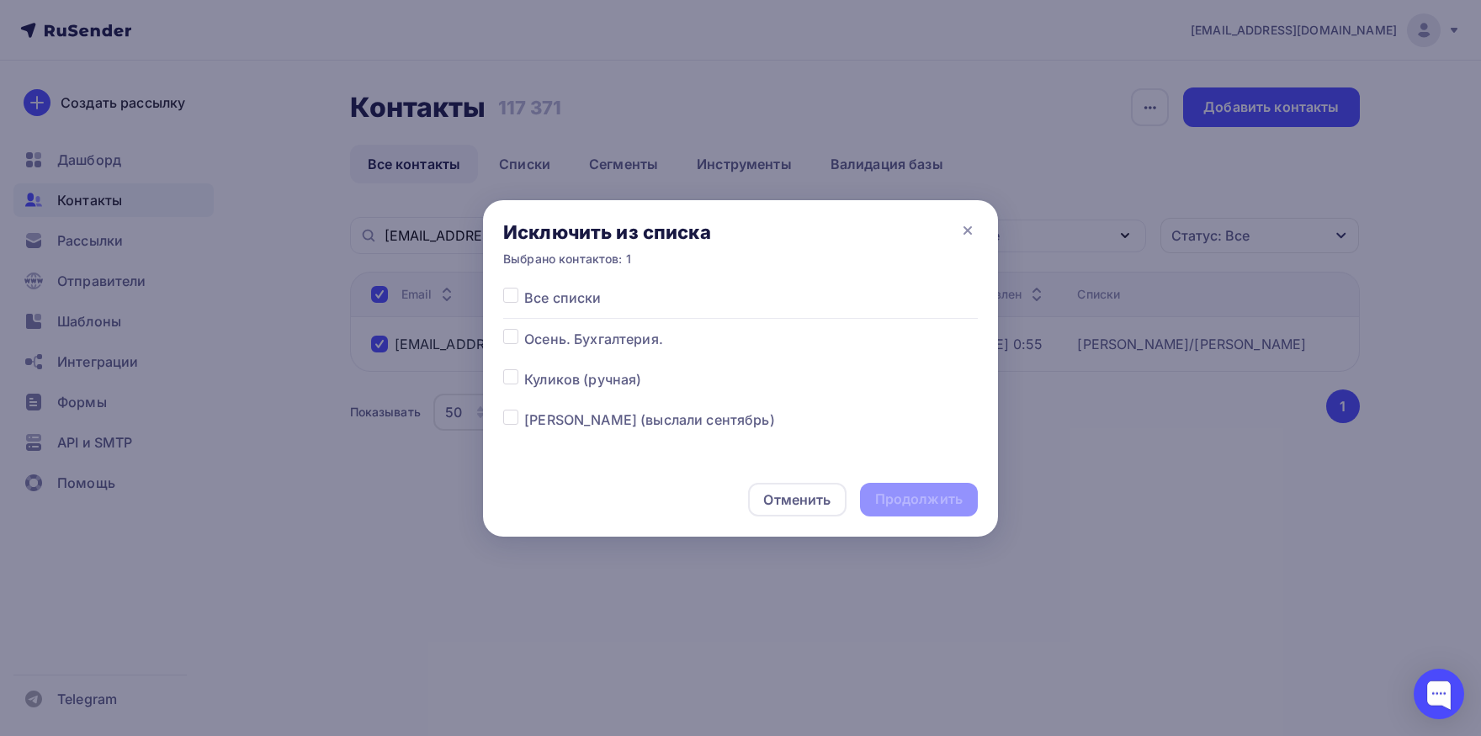
click at [524, 288] on label at bounding box center [524, 288] width 0 height 0
click at [509, 298] on input "checkbox" at bounding box center [510, 295] width 15 height 15
checkbox input "true"
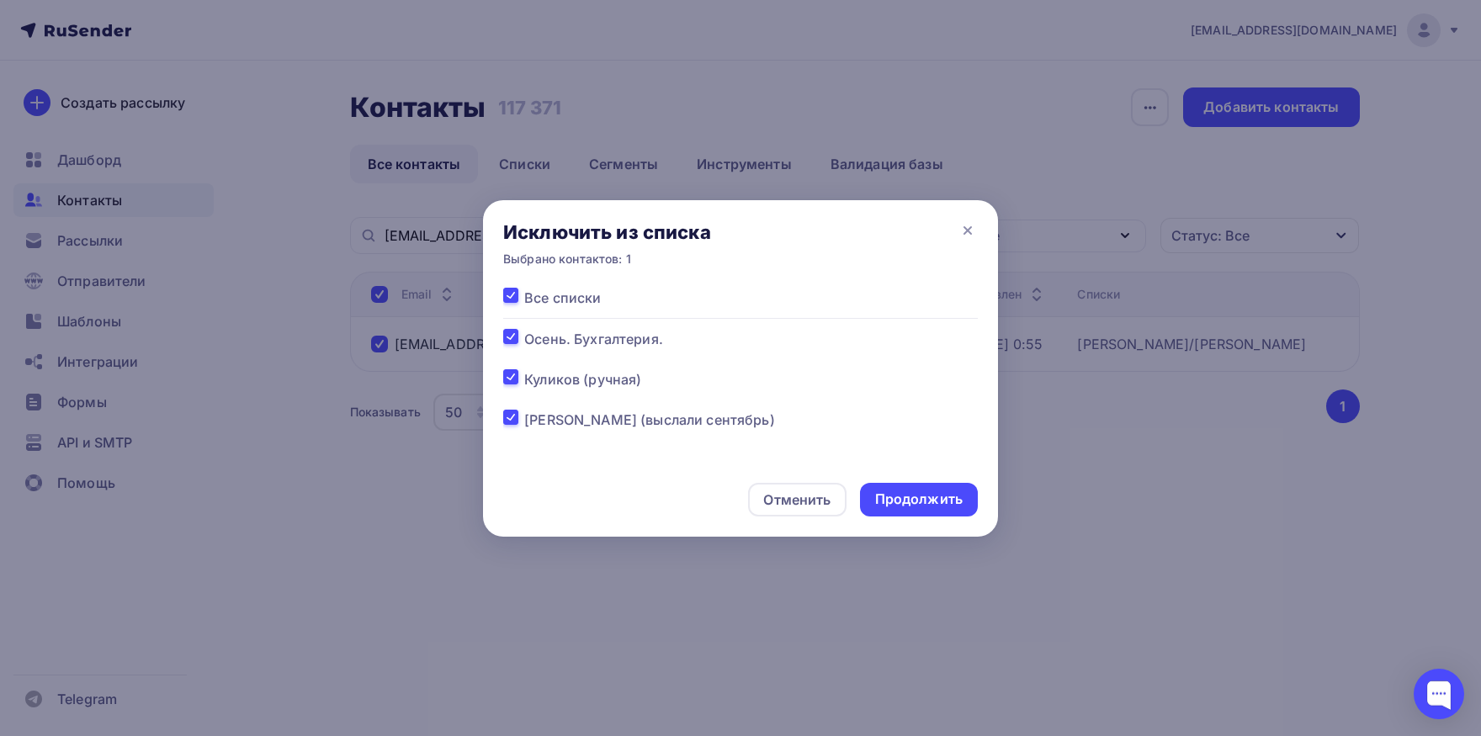
checkbox input "true"
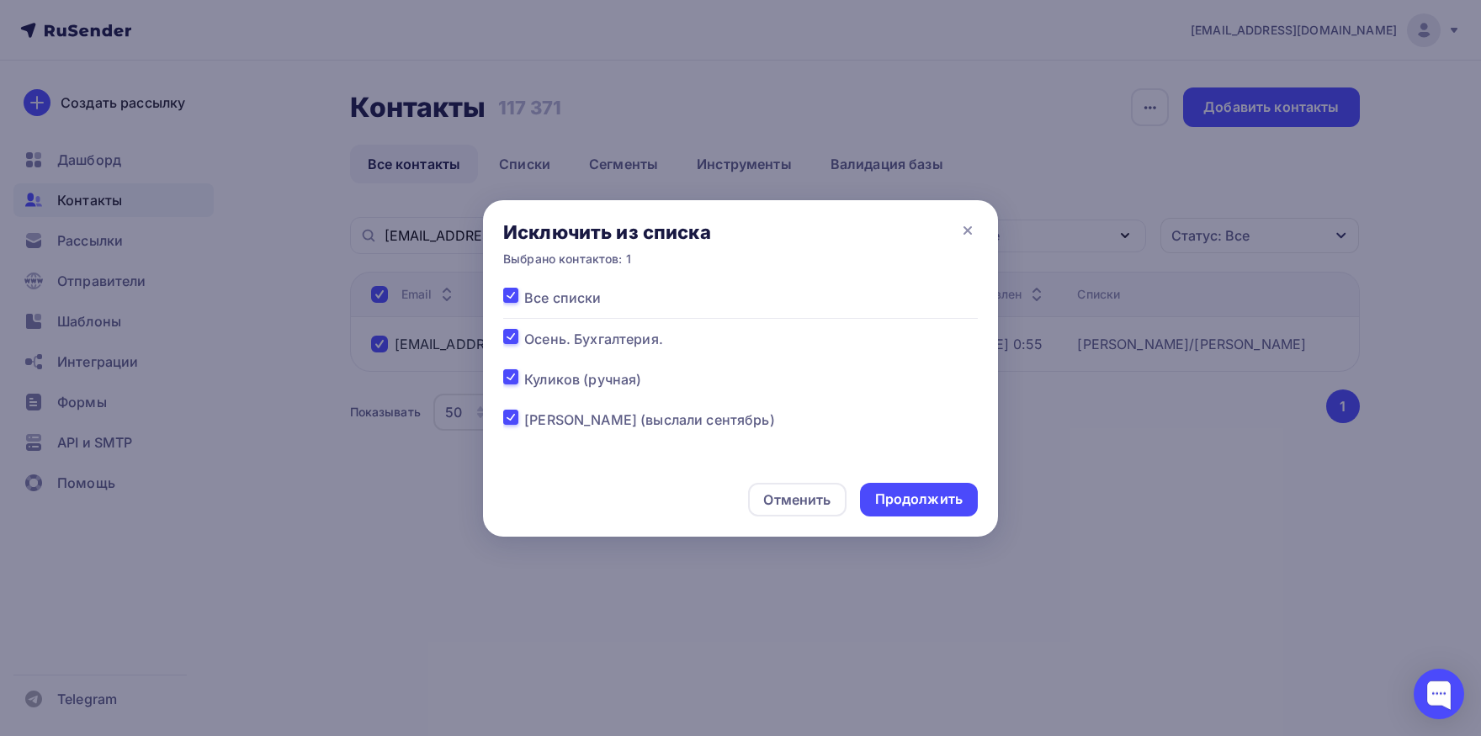
checkbox input "true"
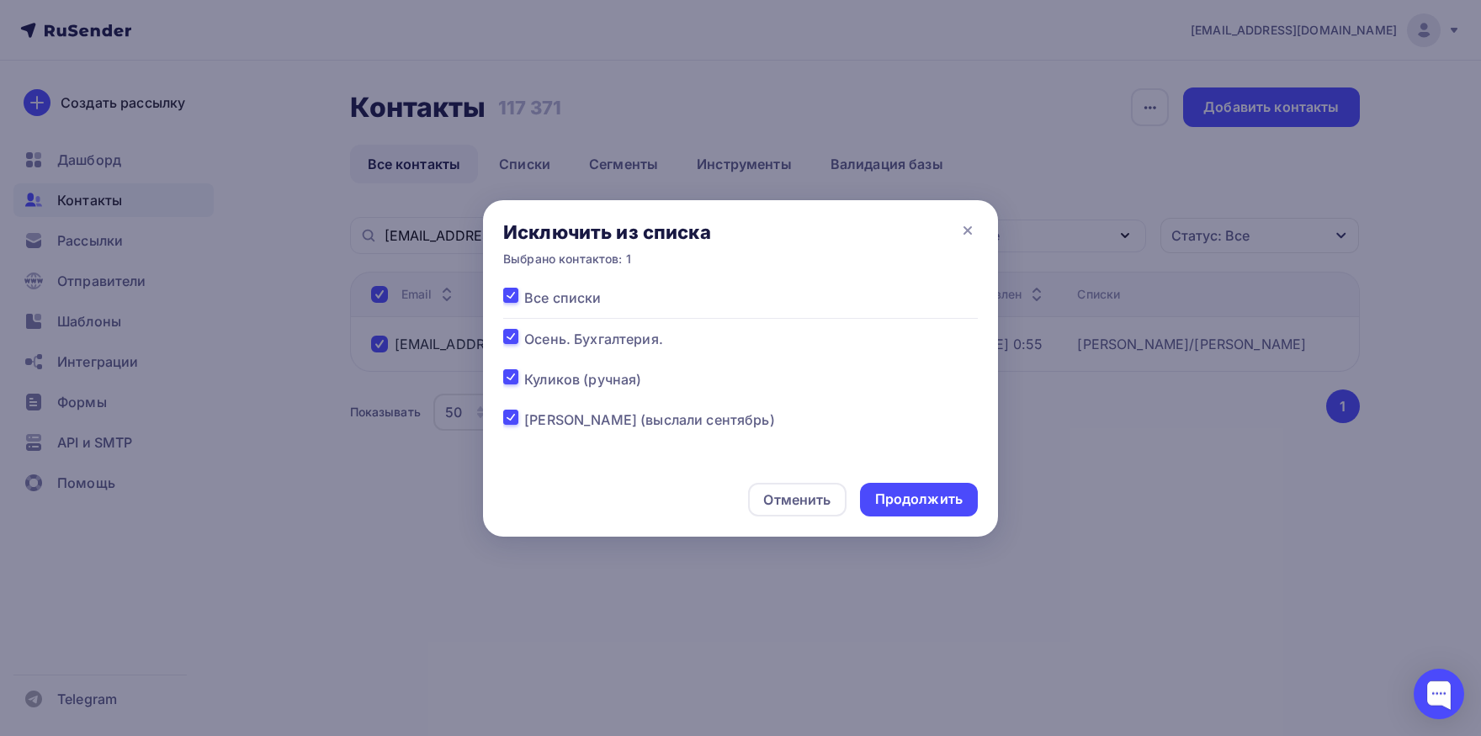
checkbox input "true"
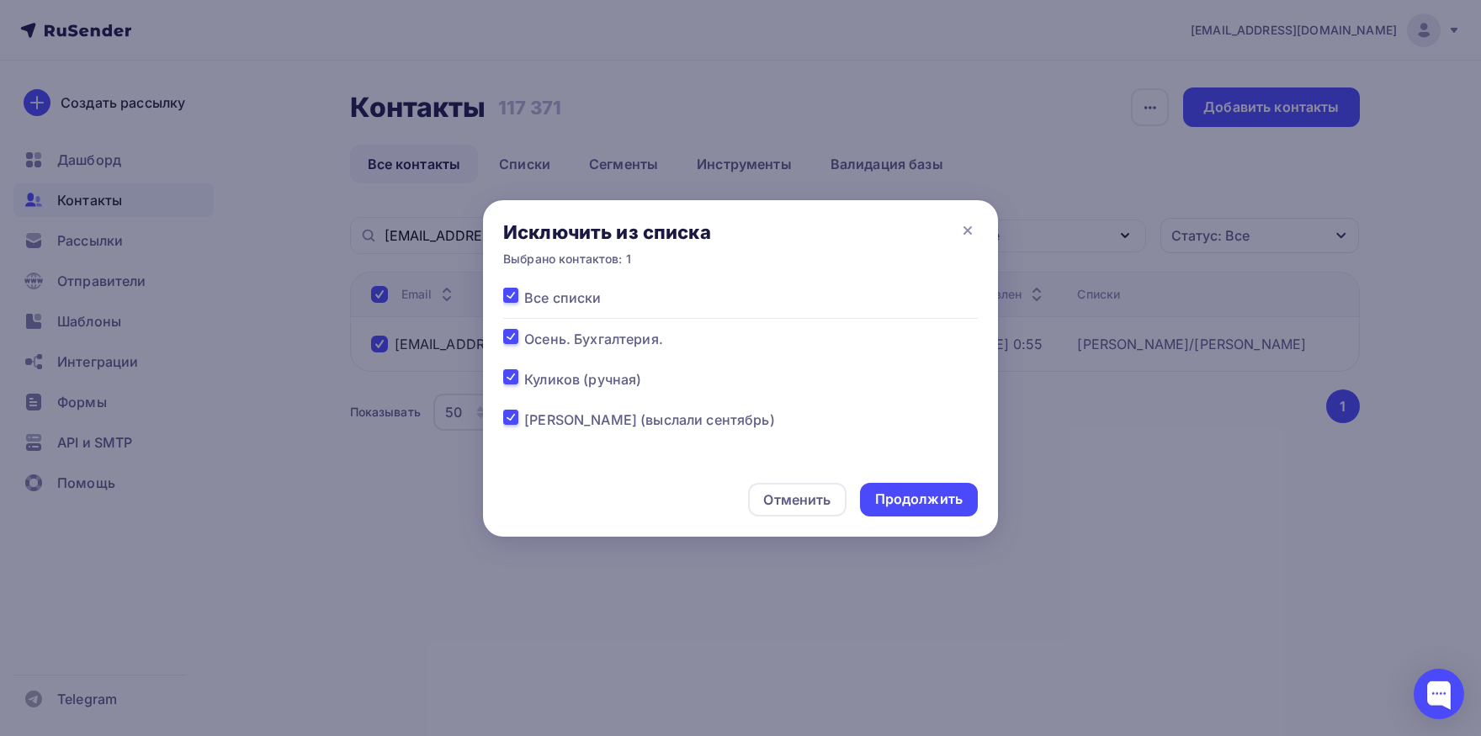
checkbox input "true"
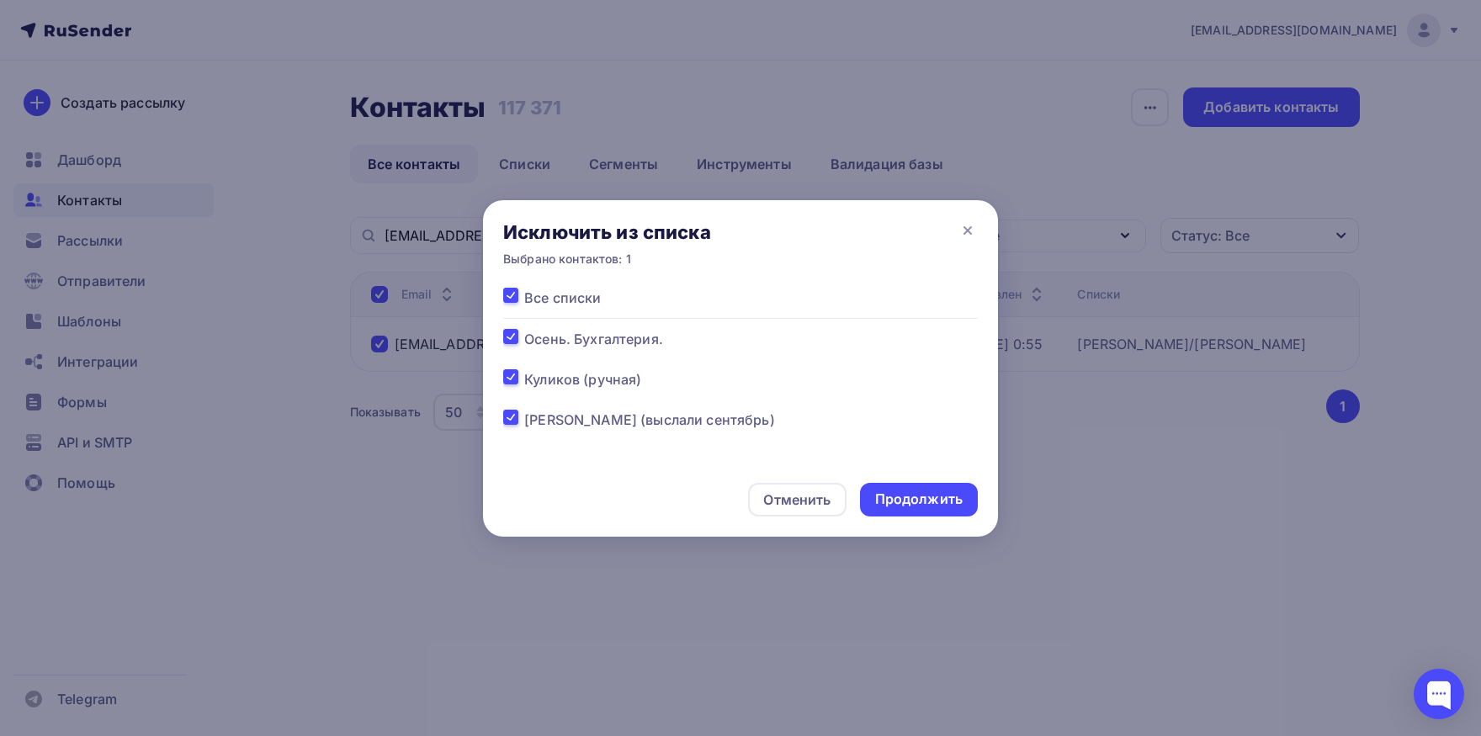
checkbox input "true"
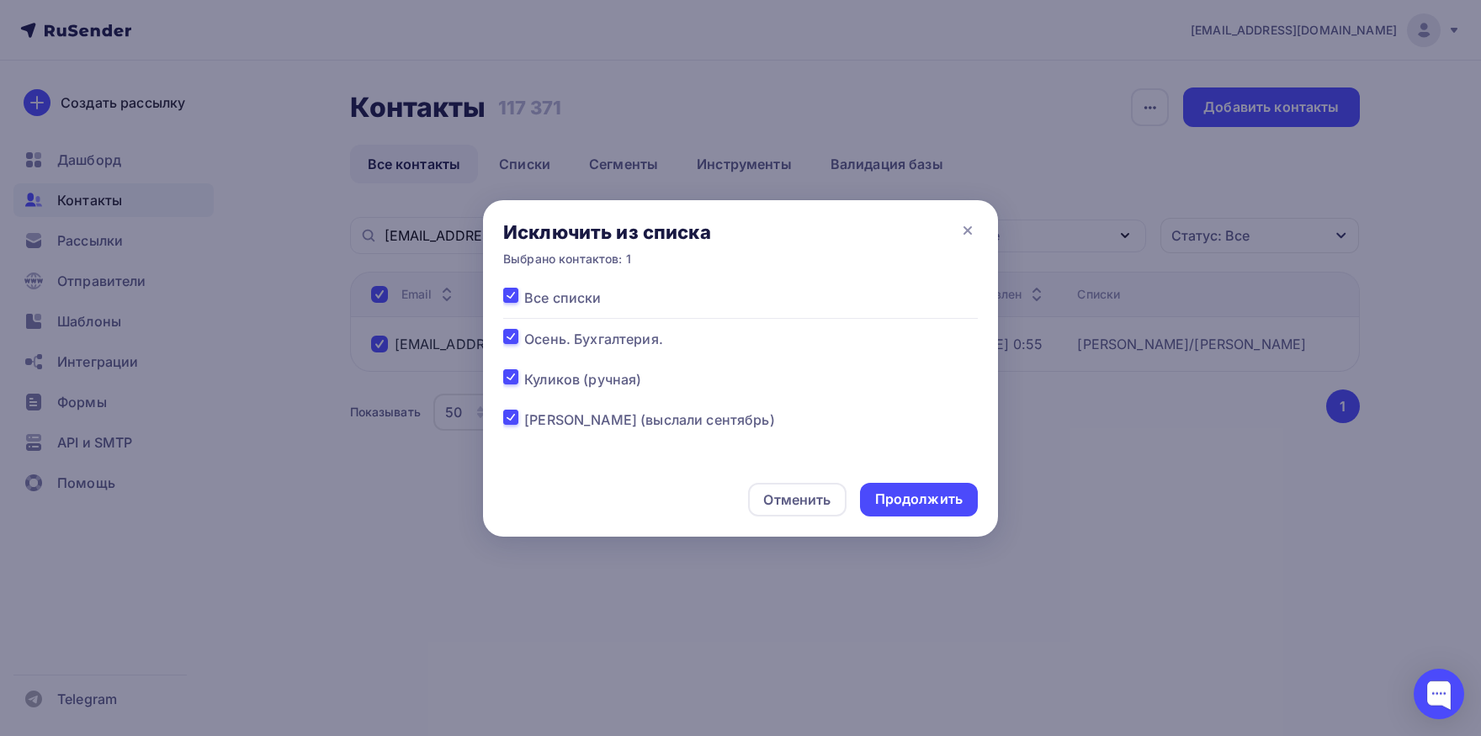
checkbox input "true"
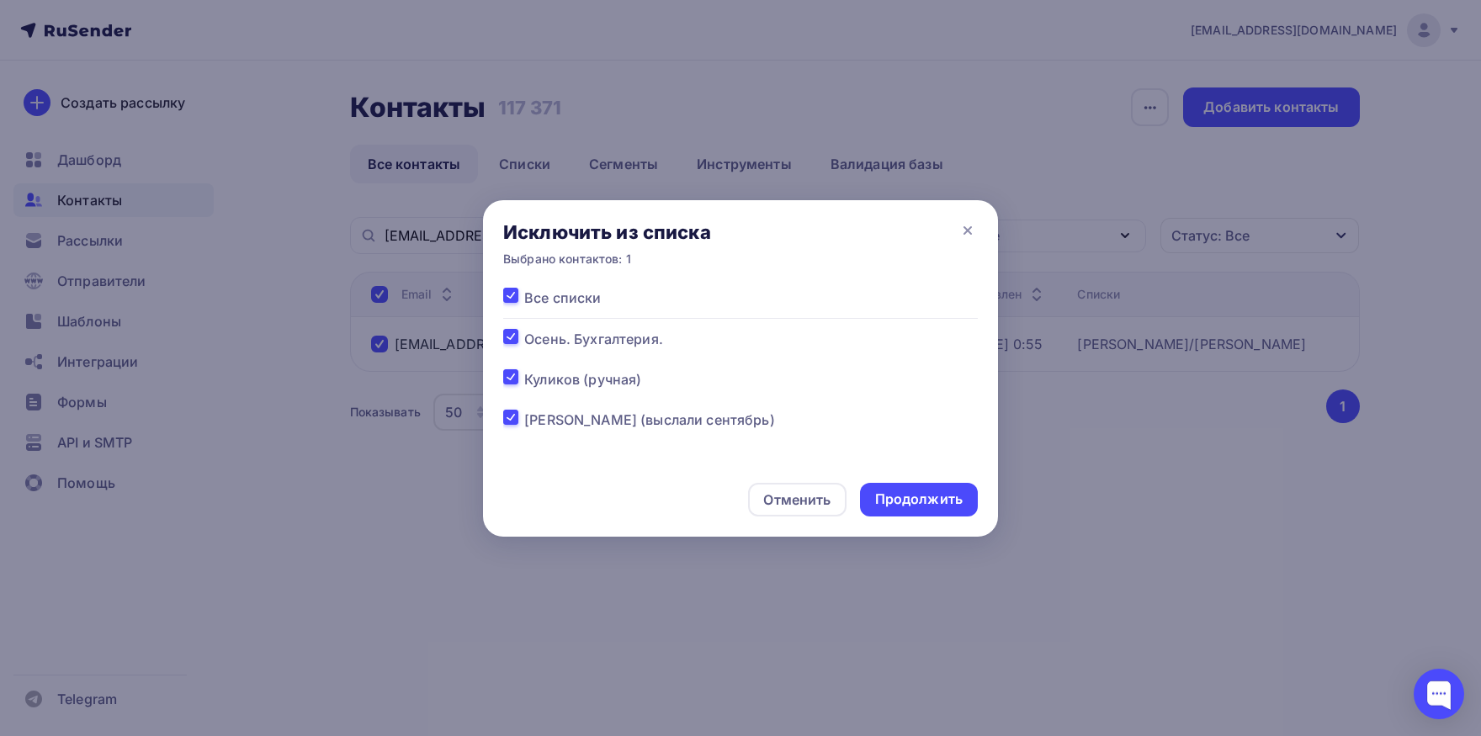
checkbox input "true"
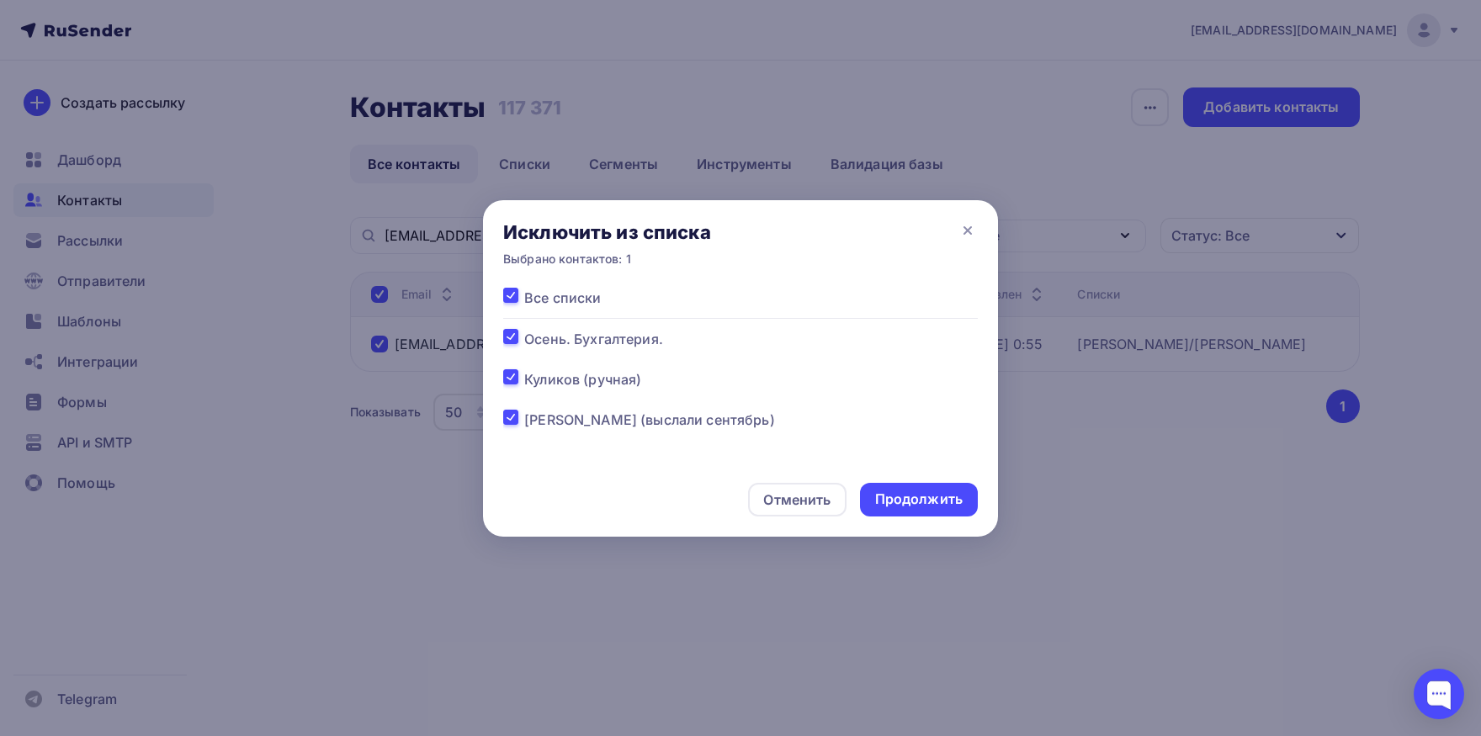
checkbox input "true"
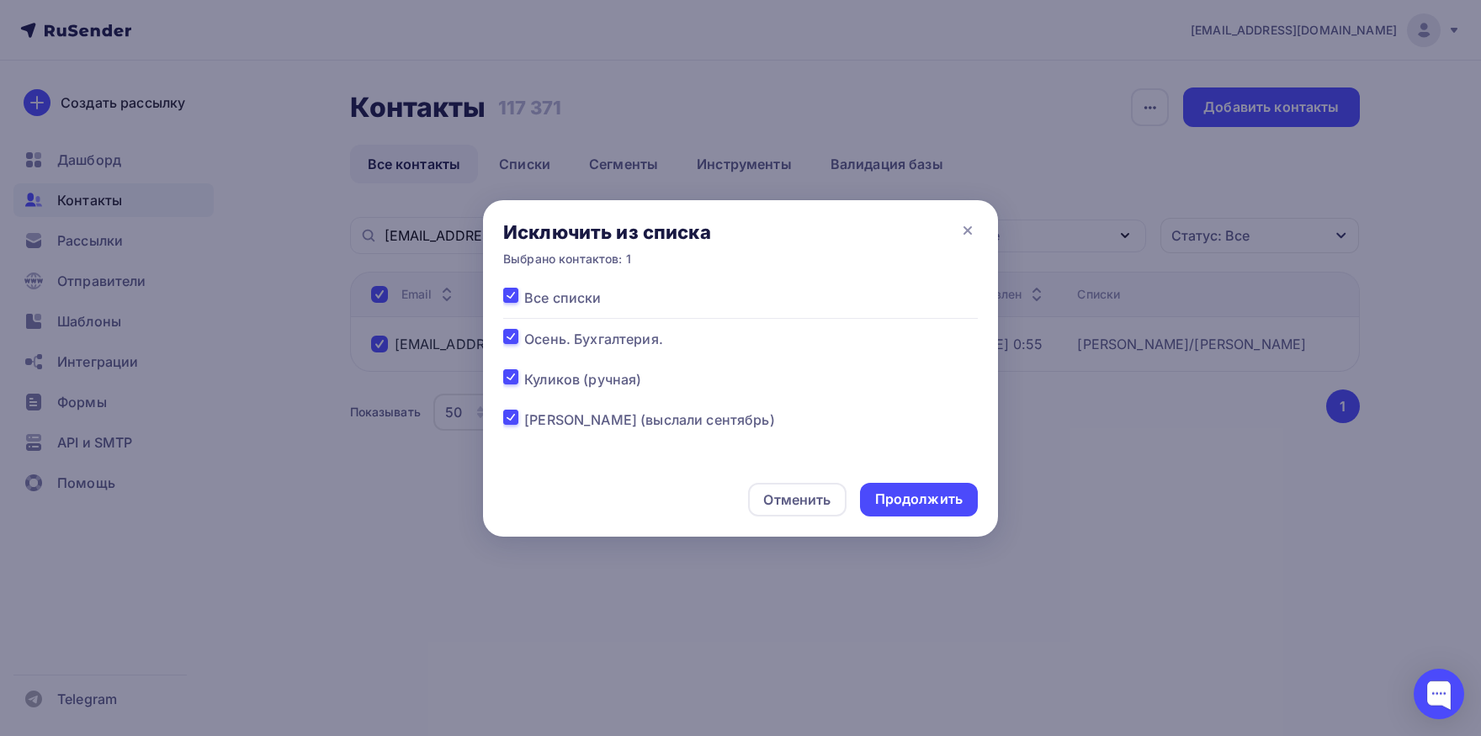
checkbox input "true"
click at [921, 493] on div "Продолжить" at bounding box center [919, 499] width 88 height 19
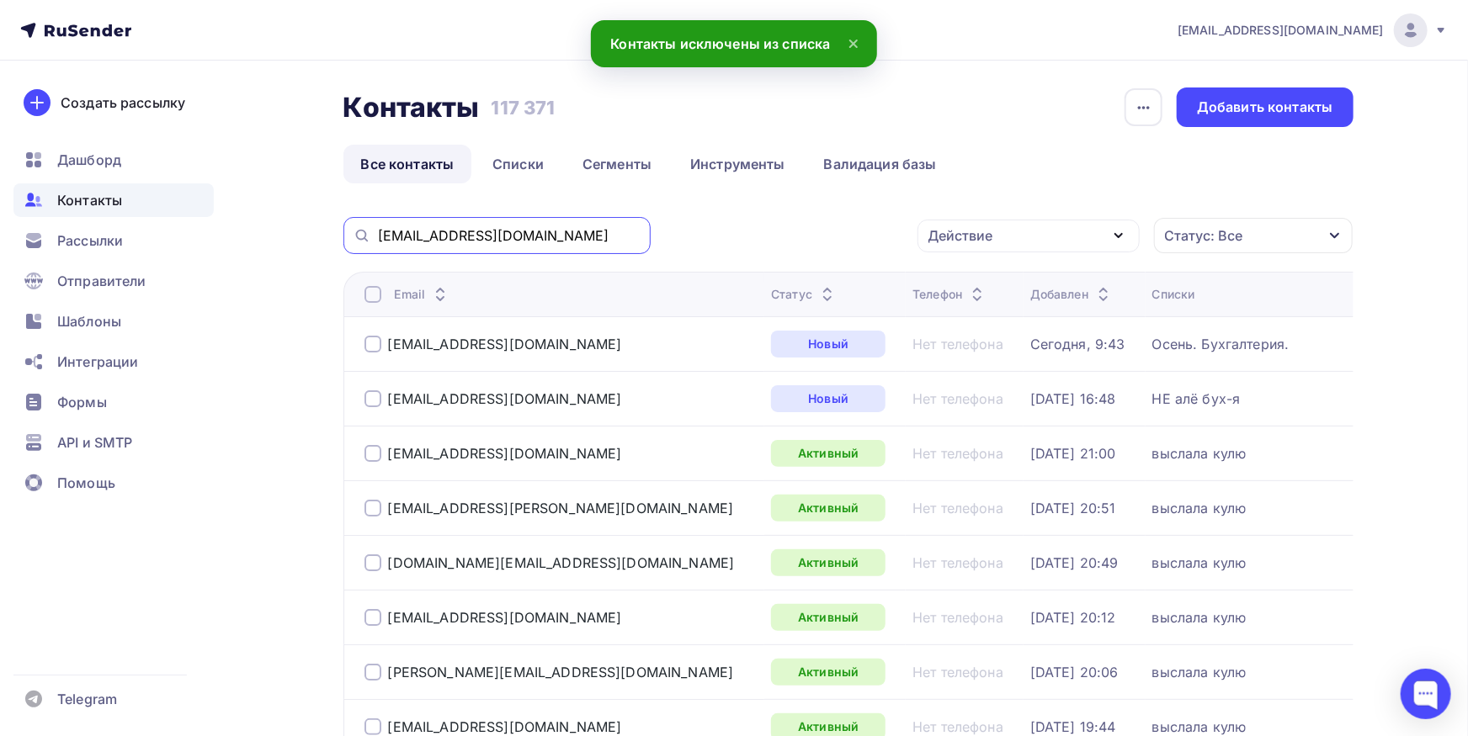
click at [567, 233] on input "n.shepelina@rambler.ru" at bounding box center [509, 235] width 263 height 19
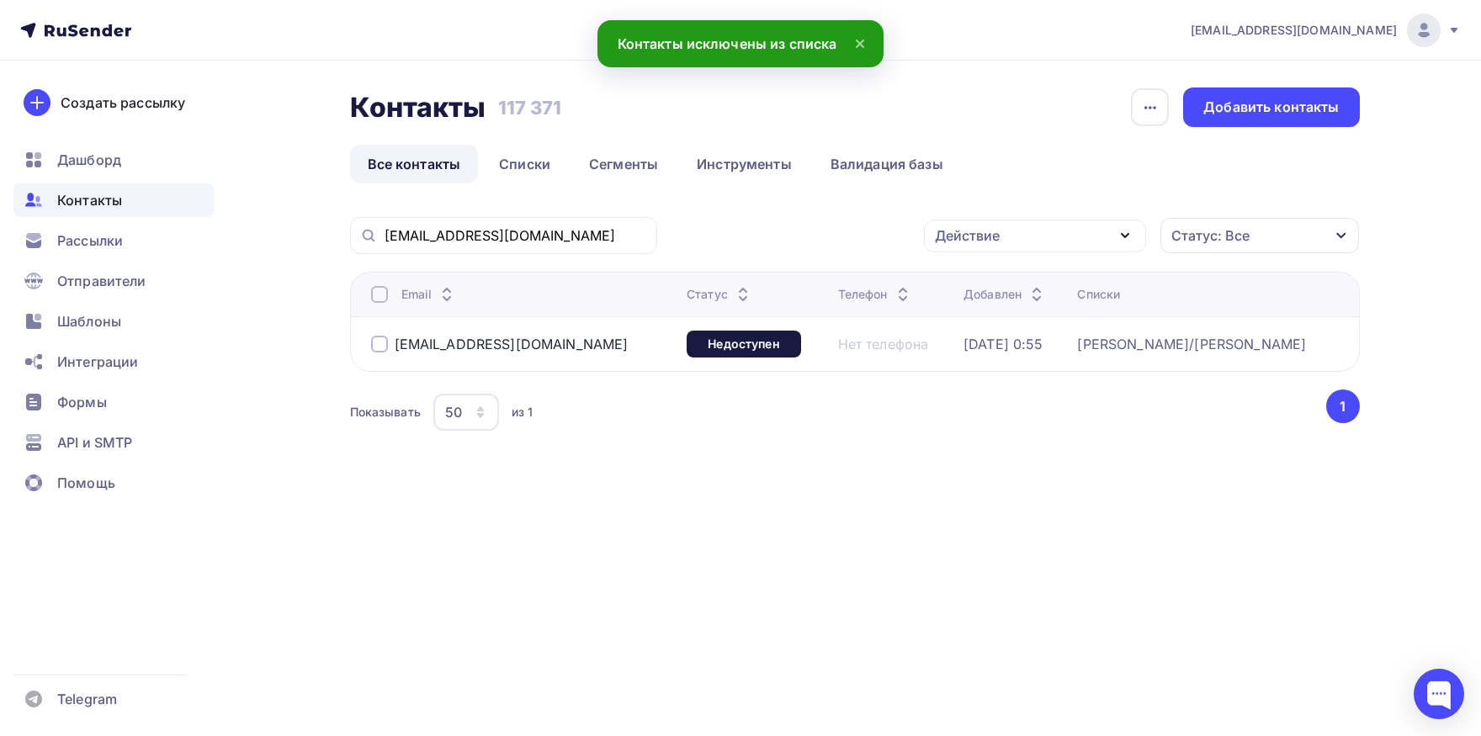
click at [375, 289] on div at bounding box center [379, 294] width 17 height 17
click at [978, 223] on div "Действие" at bounding box center [1035, 236] width 222 height 33
click at [976, 286] on div "Добавить в списки" at bounding box center [1009, 285] width 130 height 20
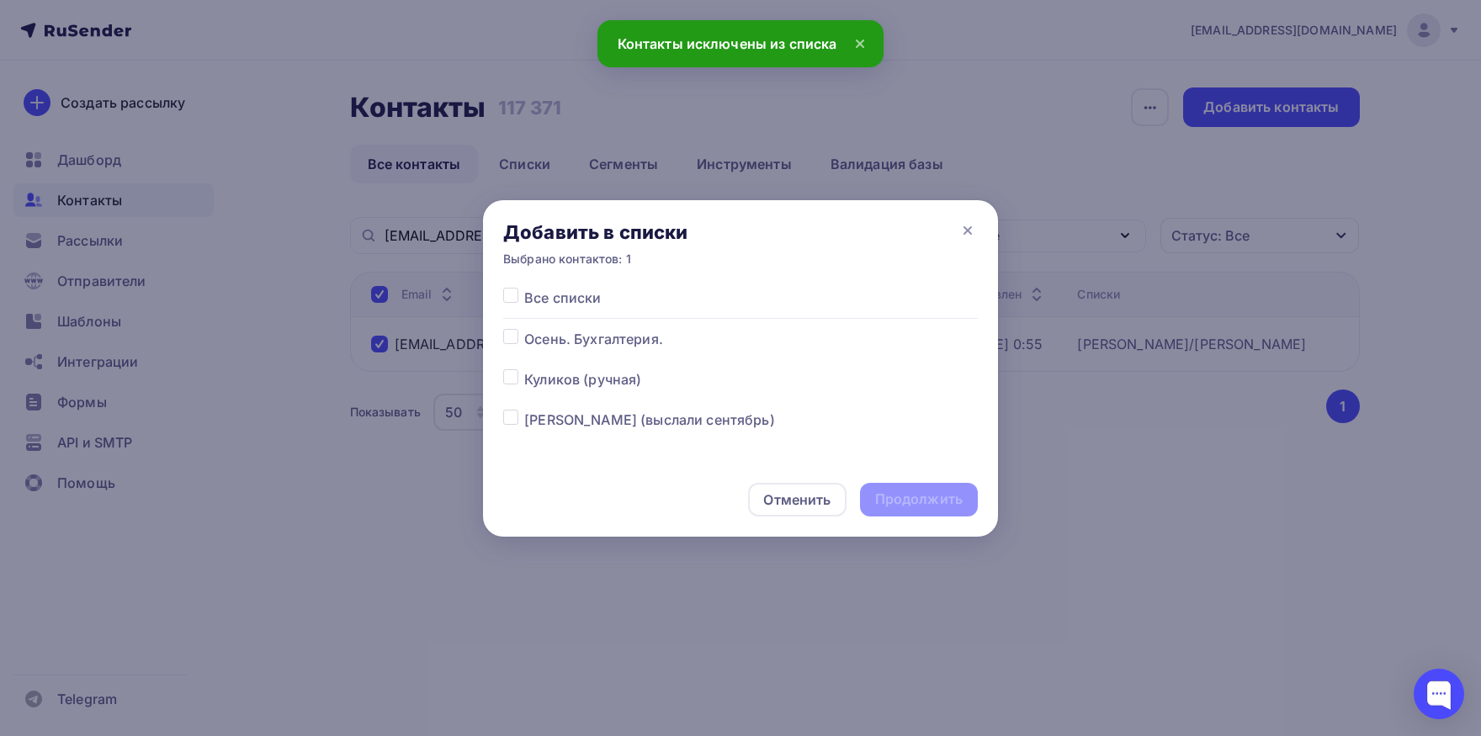
drag, startPoint x: 505, startPoint y: 344, endPoint x: 521, endPoint y: 351, distance: 17.3
click at [524, 329] on label at bounding box center [524, 329] width 0 height 0
click at [506, 344] on input "checkbox" at bounding box center [510, 336] width 15 height 15
checkbox input "true"
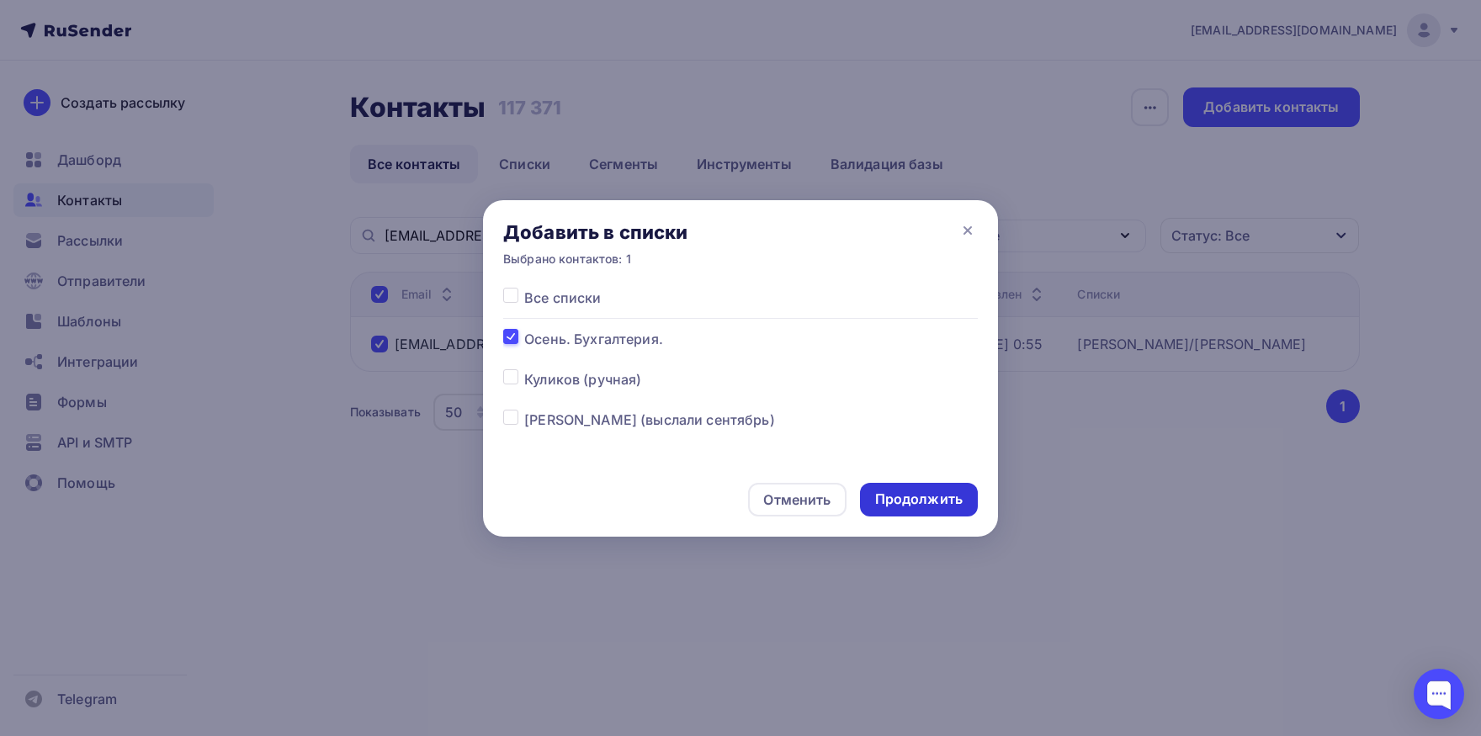
drag, startPoint x: 932, startPoint y: 499, endPoint x: 777, endPoint y: 166, distance: 367.8
click at [932, 498] on div "Продолжить" at bounding box center [919, 499] width 88 height 19
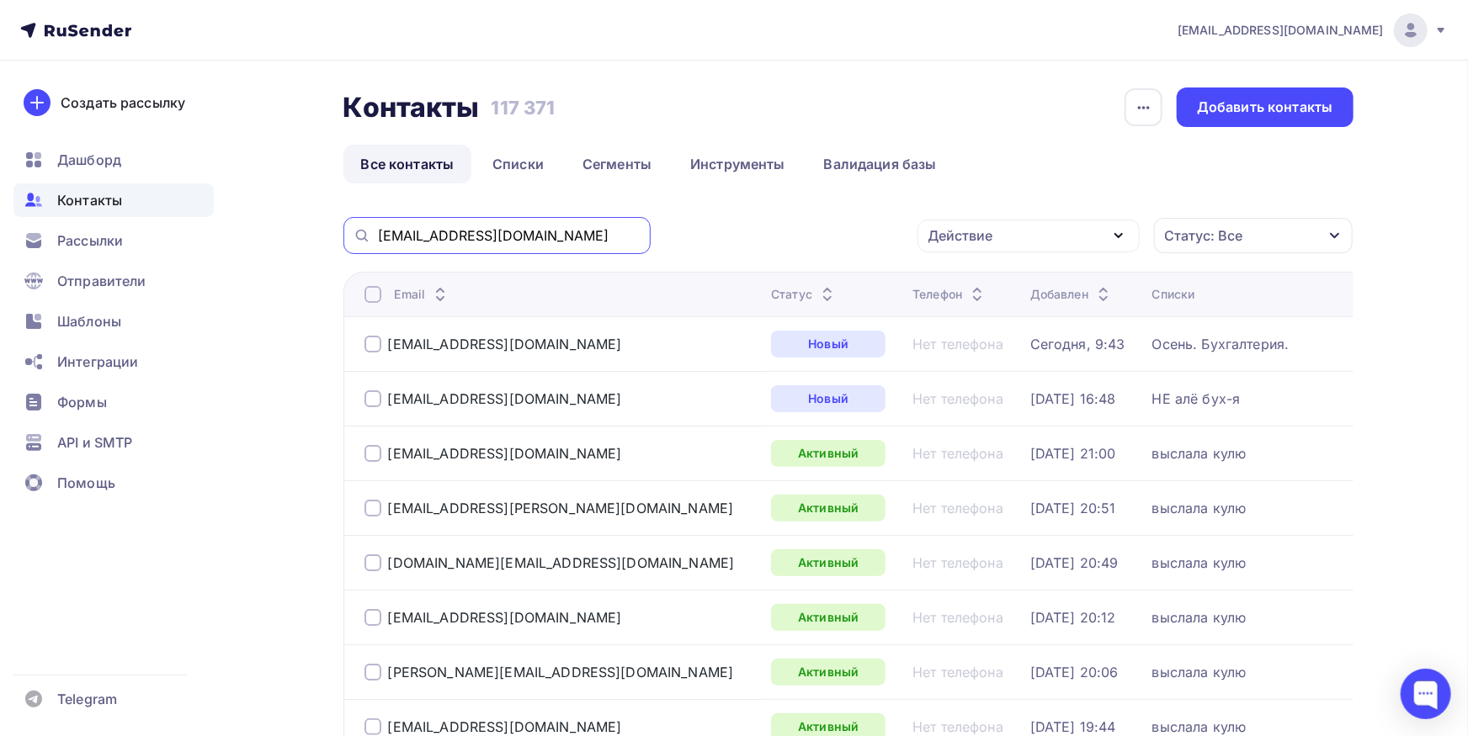
click at [562, 233] on input "n.shepelina@rambler.ru" at bounding box center [509, 235] width 263 height 19
paste input "y.kanigina@lar.tech a.iovenko@lar.tech"
drag, startPoint x: 562, startPoint y: 233, endPoint x: 337, endPoint y: 231, distance: 225.5
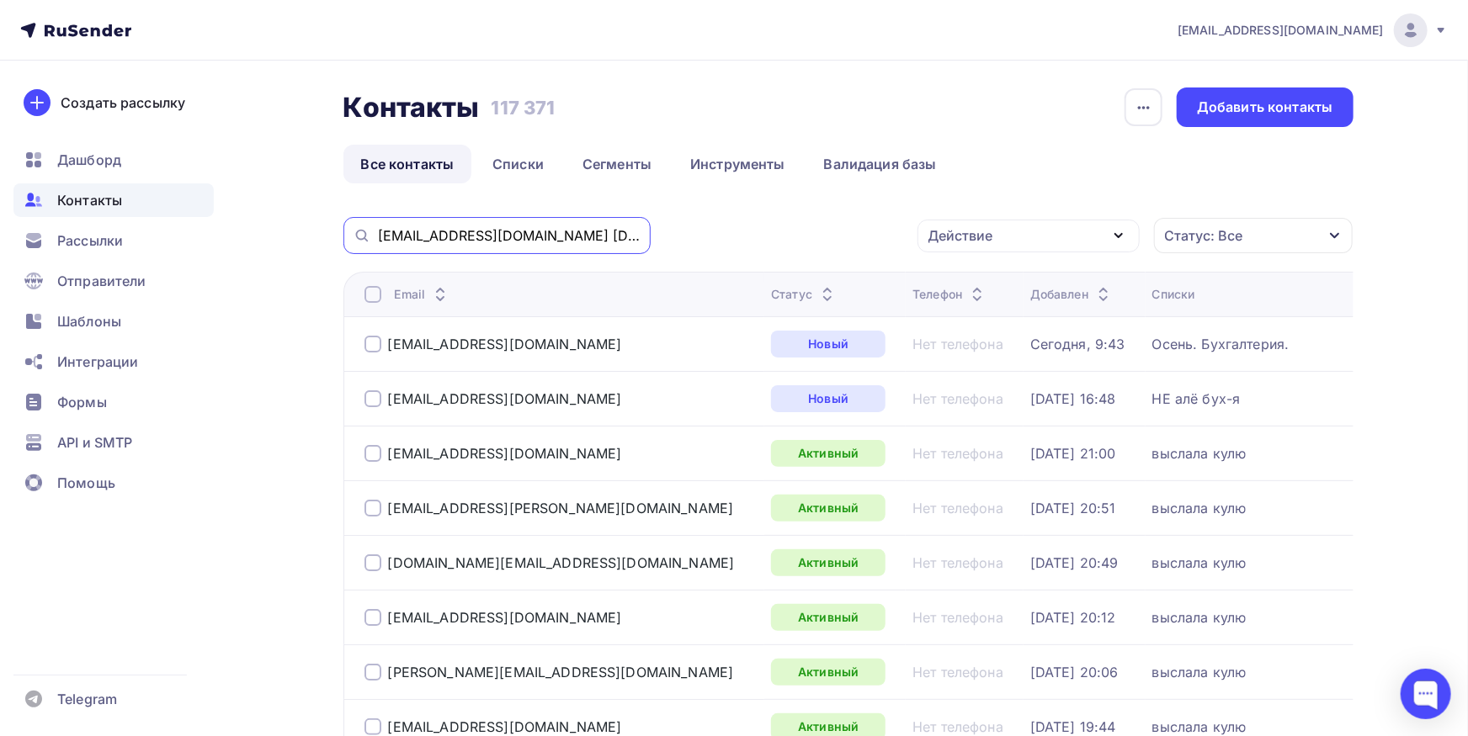
click at [378, 231] on input "y.kanigina@lar.tech a.iovenko@lar.tech" at bounding box center [509, 235] width 263 height 19
click at [479, 235] on input "@lar.tech" at bounding box center [509, 235] width 263 height 19
type input "@lar.tech"
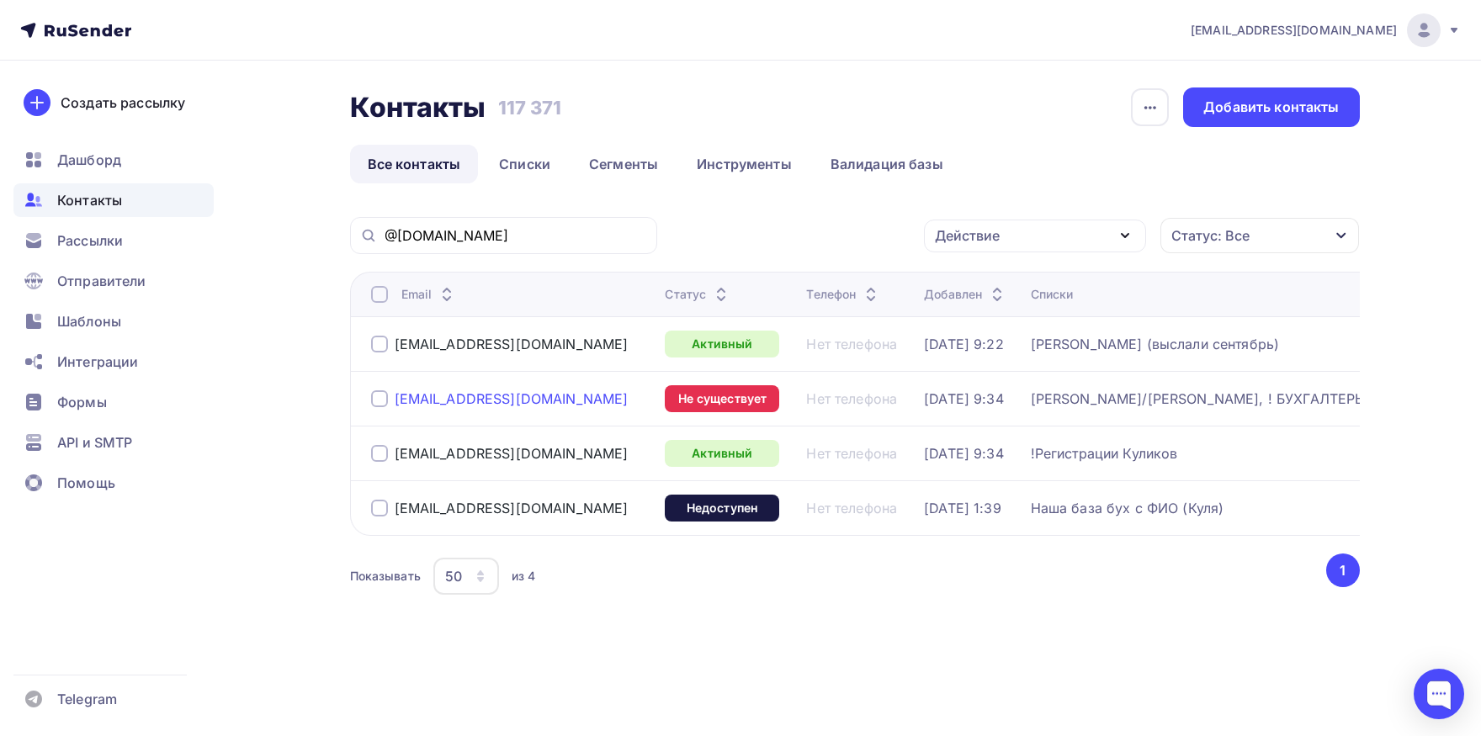
drag, startPoint x: 548, startPoint y: 401, endPoint x: 395, endPoint y: 401, distance: 152.3
click at [395, 401] on div "n.romanova@lar.tech" at bounding box center [511, 398] width 281 height 27
copy div "n.romanova@lar.tech"
click at [371, 396] on div at bounding box center [379, 398] width 17 height 17
click at [975, 241] on div "Действие" at bounding box center [967, 236] width 65 height 20
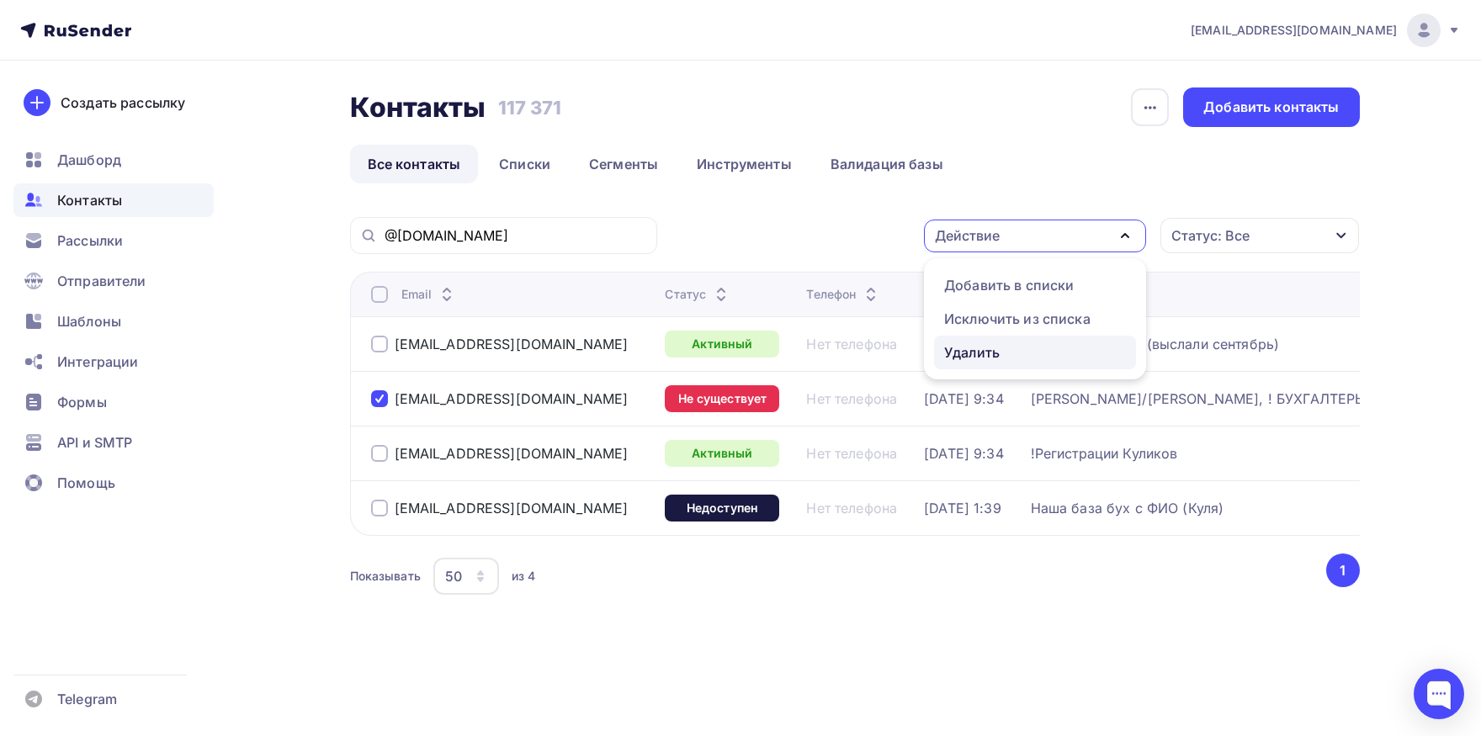
click at [953, 347] on div "Удалить" at bounding box center [972, 352] width 56 height 20
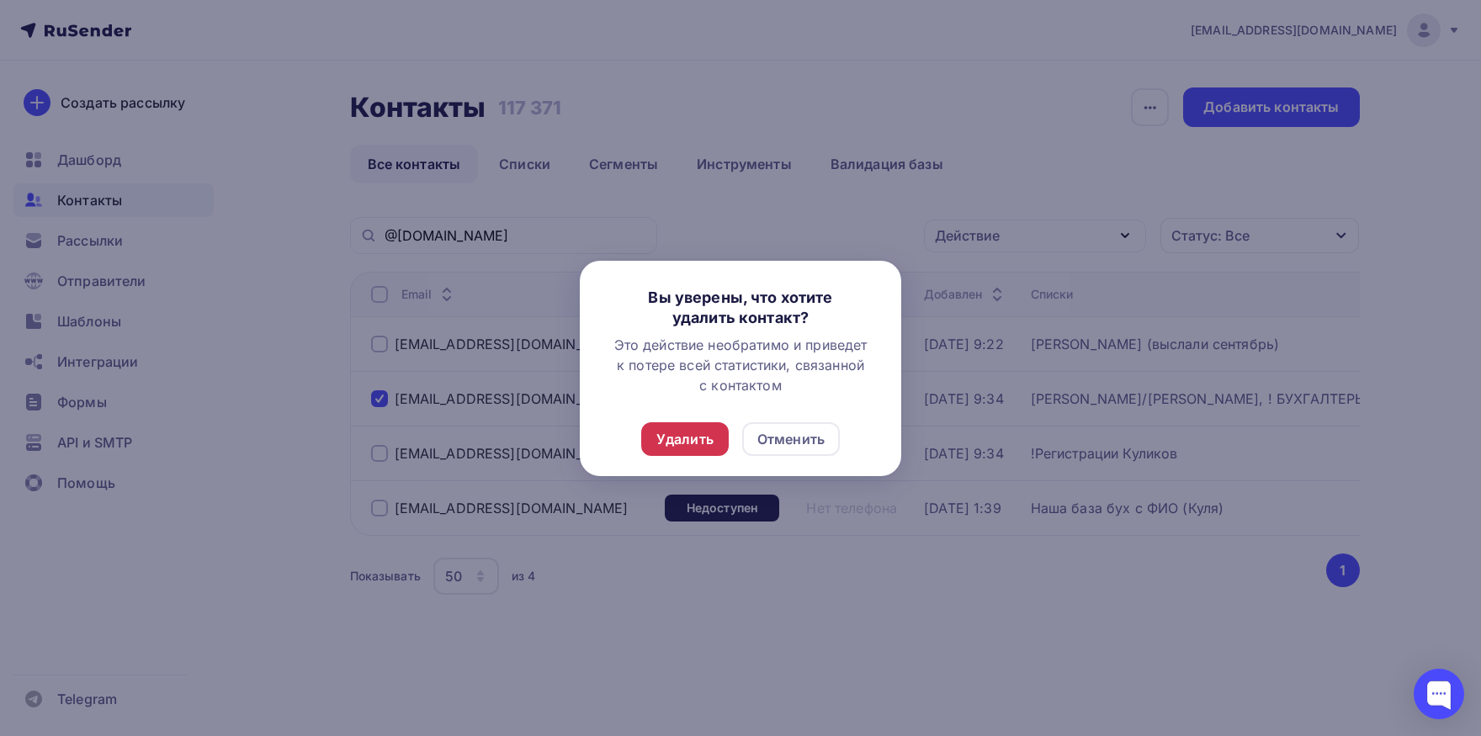
click at [693, 433] on div "Удалить" at bounding box center [684, 439] width 57 height 20
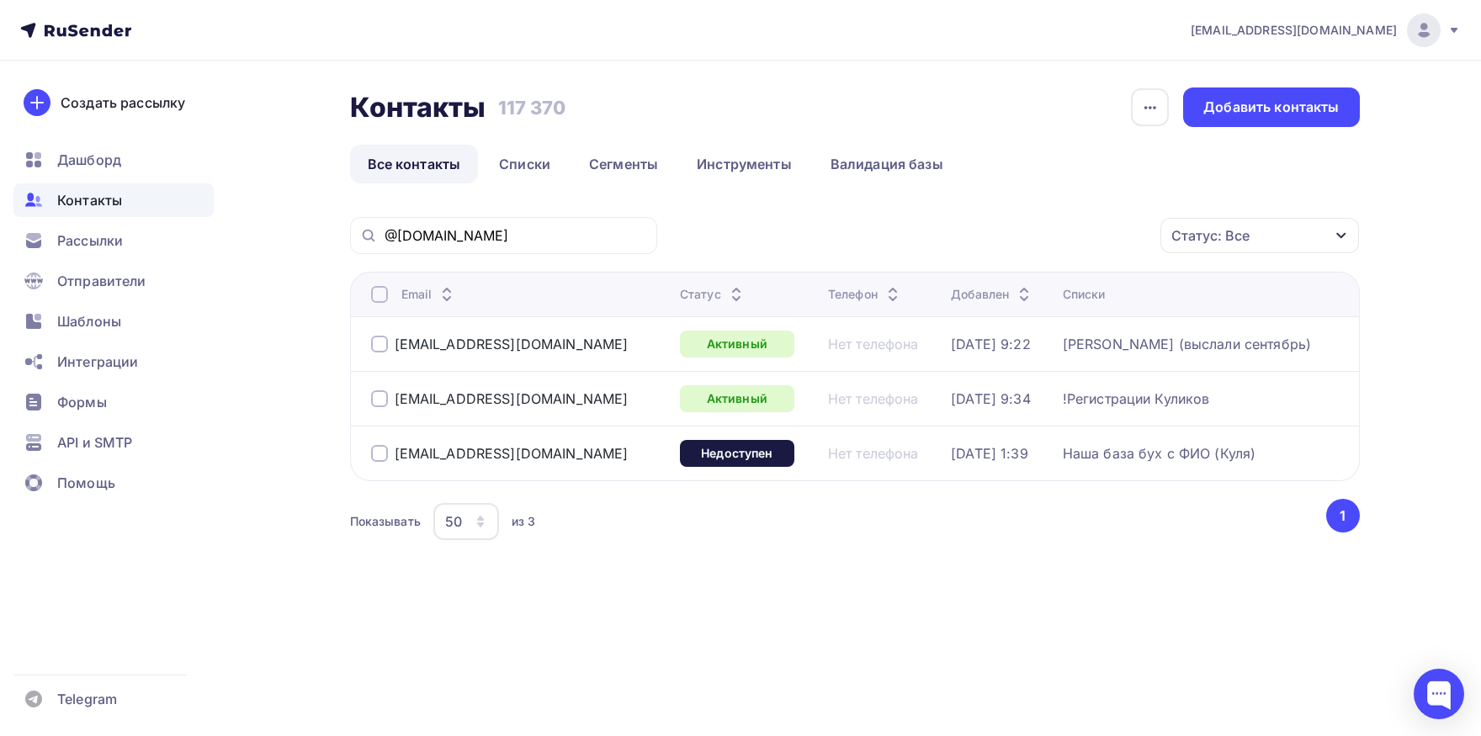
drag, startPoint x: 533, startPoint y: 395, endPoint x: 385, endPoint y: 397, distance: 148.1
click at [385, 397] on div "y.kanigina@lar.tech" at bounding box center [518, 398] width 295 height 27
copy div "y.kanigina@lar.tech"
click at [653, 608] on div "Контакты Контакты 117 370 117 370 История импорта Добавить контакты Все контакт…" at bounding box center [740, 357] width 1379 height 592
click at [385, 451] on div at bounding box center [379, 453] width 17 height 17
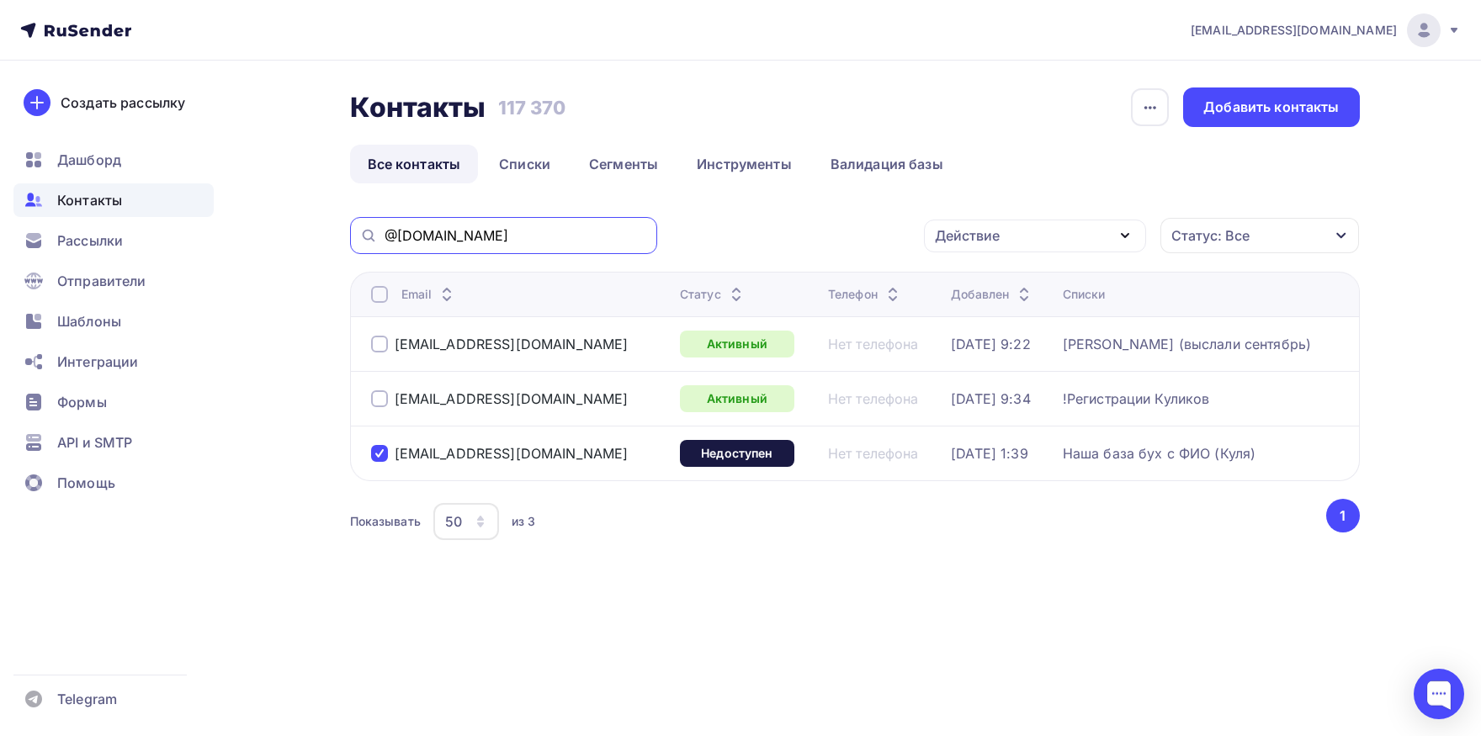
click at [575, 236] on input "@lar.tech" at bounding box center [516, 235] width 263 height 19
click at [575, 237] on input "@lar.tech" at bounding box center [516, 235] width 263 height 19
drag, startPoint x: 584, startPoint y: 500, endPoint x: 379, endPoint y: 199, distance: 363.9
click at [585, 501] on div "Показывать 50 10 20 50 100 из 3 ‹ 1 ›" at bounding box center [855, 521] width 1010 height 45
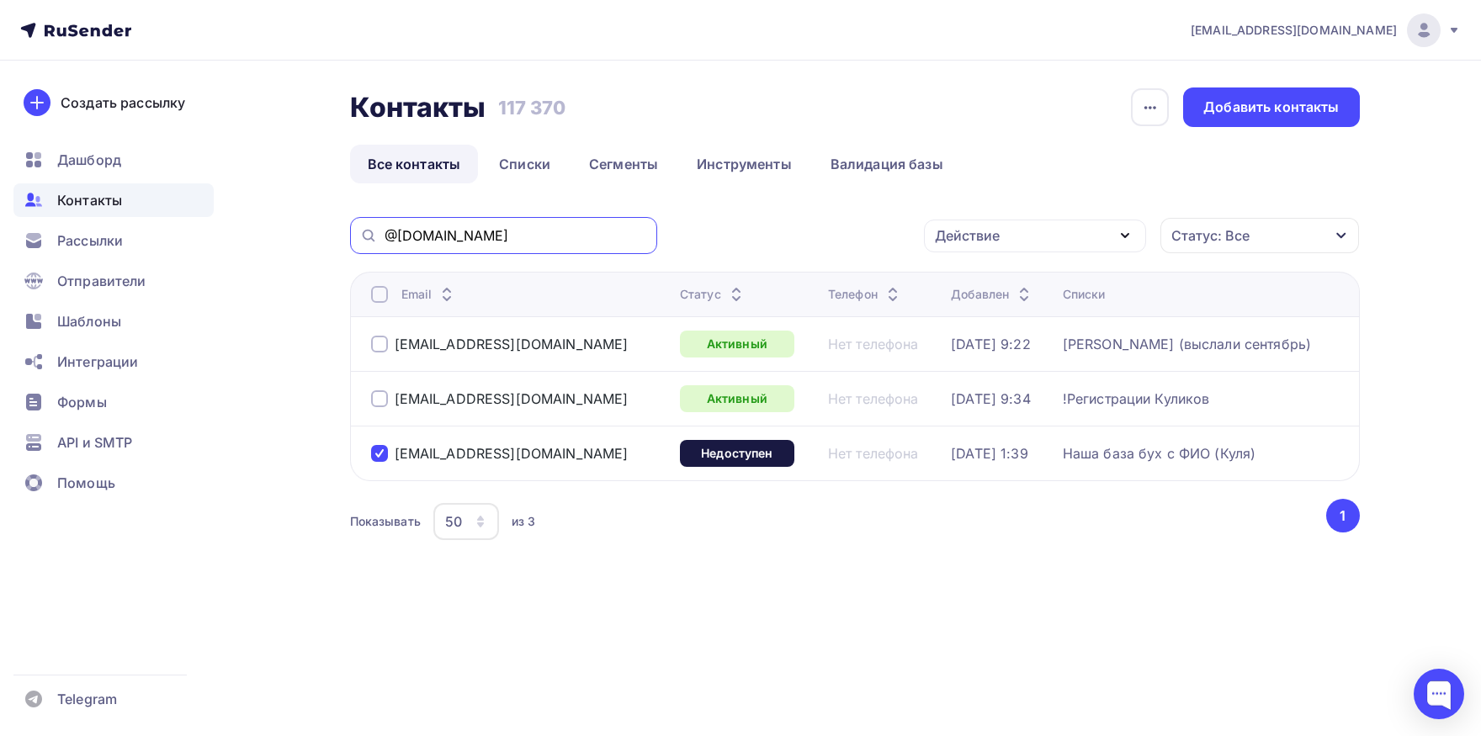
click at [495, 230] on input "@lar.tech" at bounding box center [516, 235] width 263 height 19
click at [495, 244] on input "@lar.tech" at bounding box center [516, 235] width 263 height 19
click at [502, 242] on input "@lar.tech" at bounding box center [516, 235] width 263 height 19
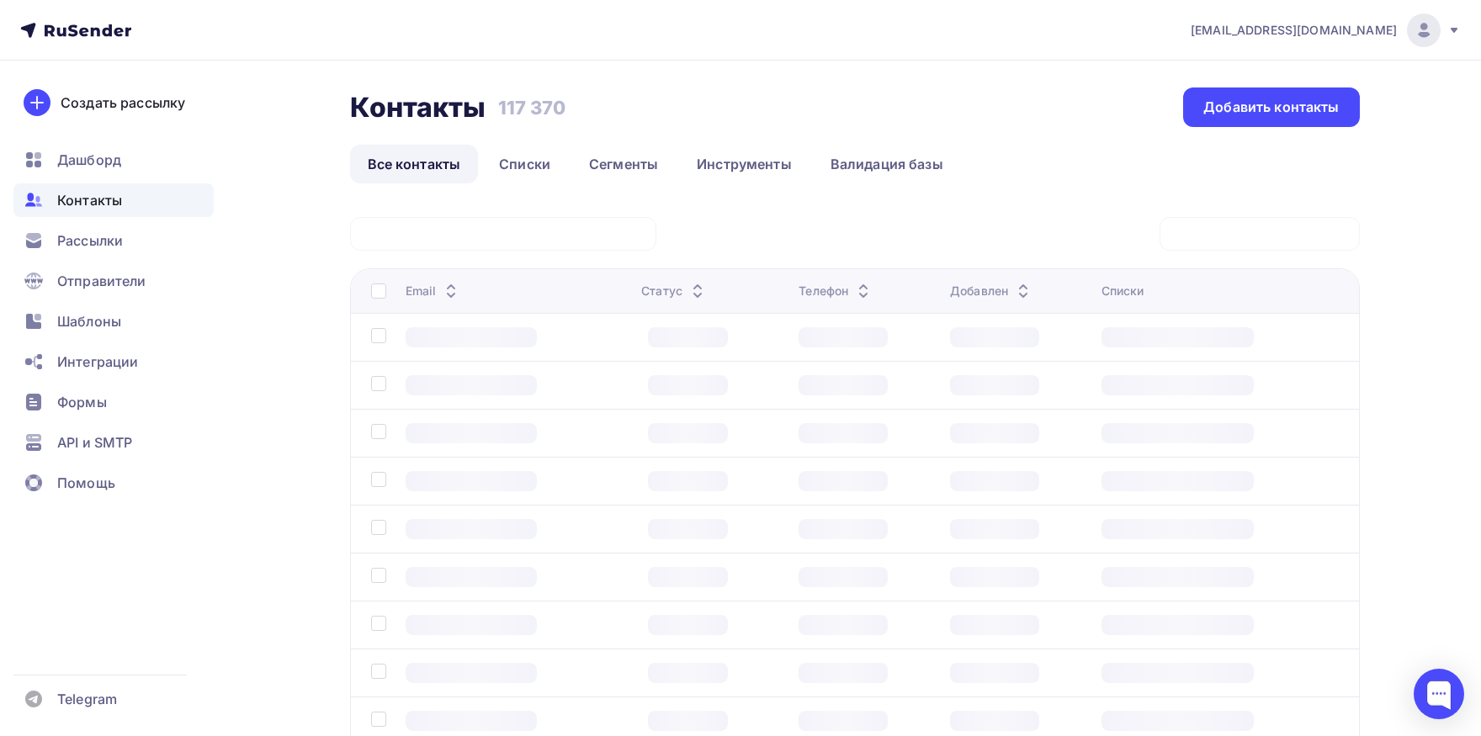
click at [502, 242] on div at bounding box center [503, 234] width 306 height 34
click at [370, 410] on td at bounding box center [493, 433] width 284 height 48
click at [383, 401] on td at bounding box center [493, 385] width 284 height 48
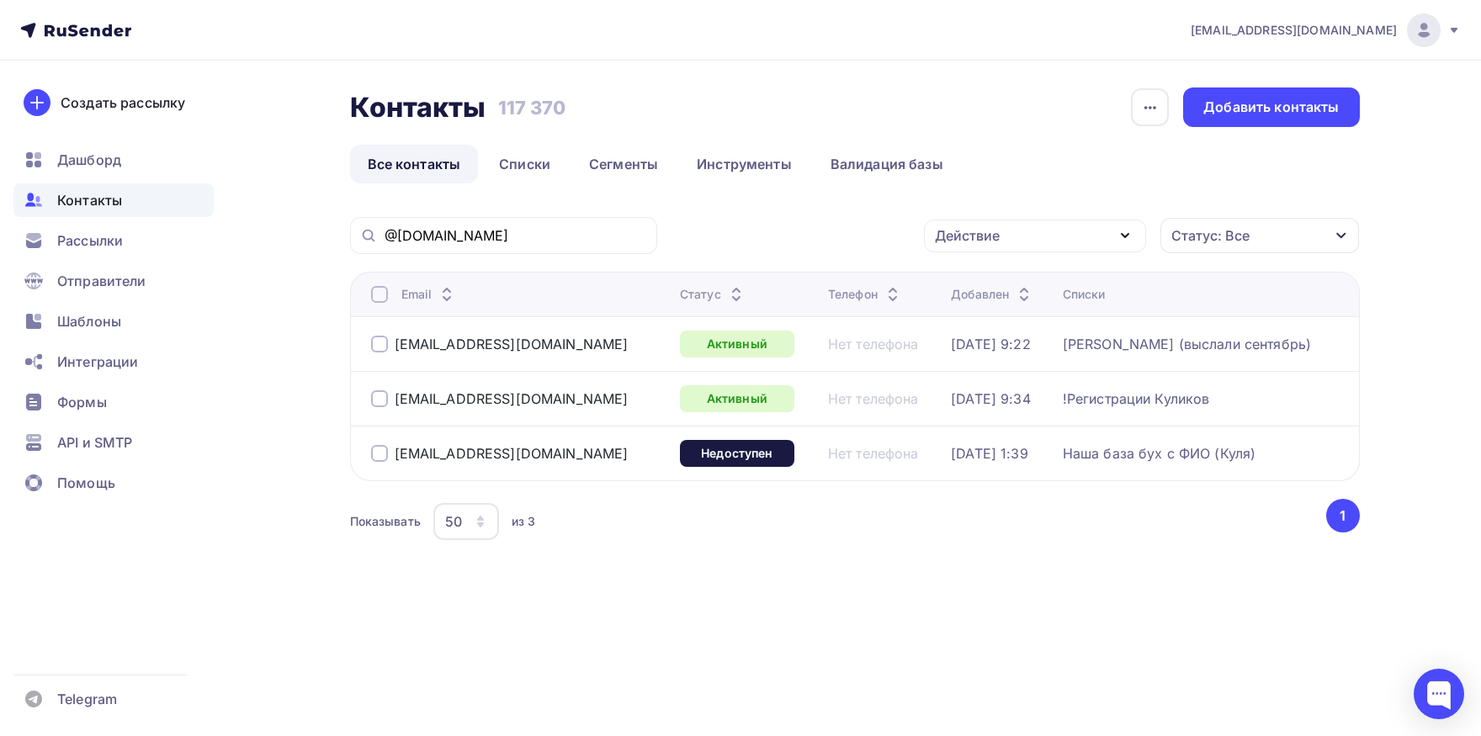
click at [372, 403] on div at bounding box center [379, 398] width 17 height 17
drag, startPoint x: 384, startPoint y: 449, endPoint x: 820, endPoint y: 371, distance: 443.7
click at [384, 449] on div at bounding box center [379, 453] width 17 height 17
drag, startPoint x: 996, startPoint y: 231, endPoint x: 1046, endPoint y: 305, distance: 89.9
click at [996, 231] on div "Действие" at bounding box center [967, 236] width 65 height 20
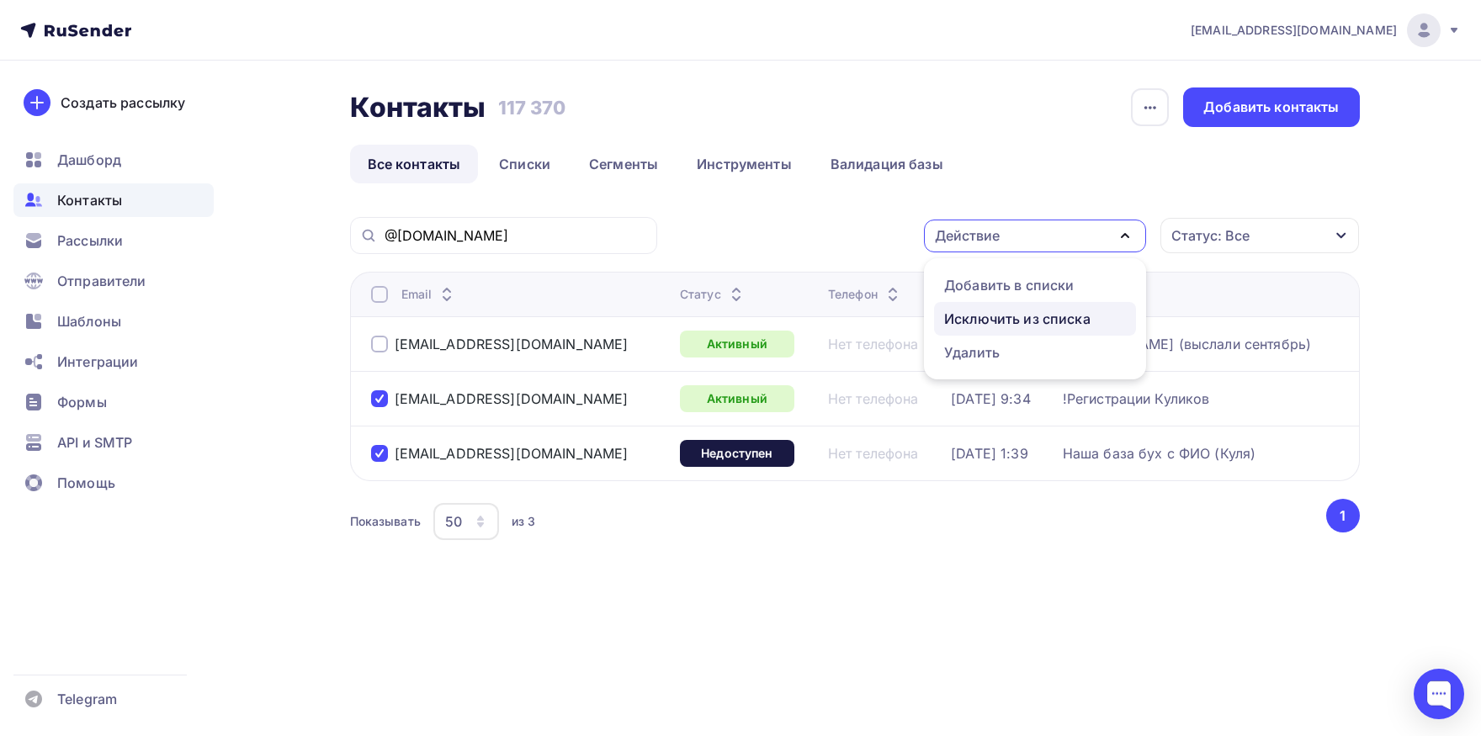
click at [1046, 311] on div "Исключить из списка" at bounding box center [1017, 319] width 146 height 20
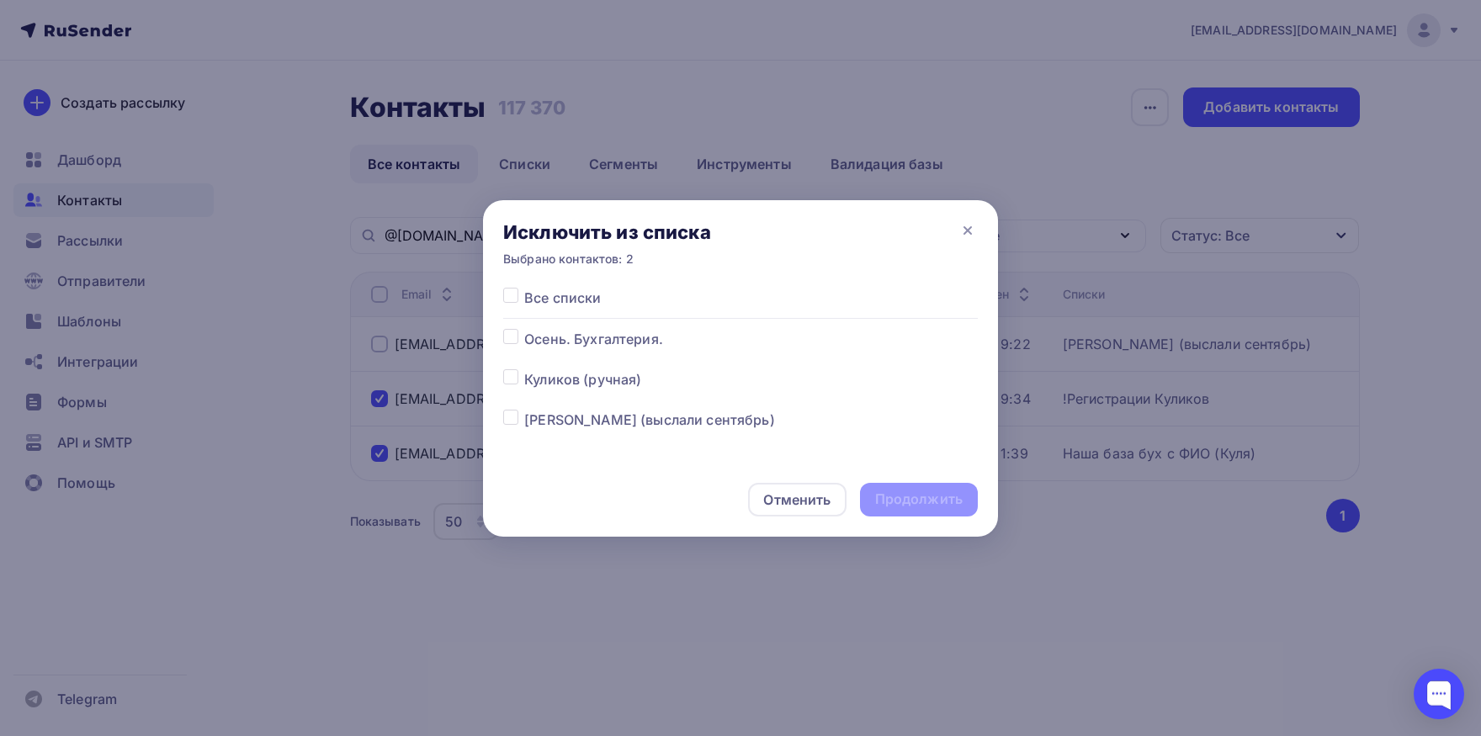
click at [524, 288] on label at bounding box center [524, 288] width 0 height 0
click at [511, 300] on input "checkbox" at bounding box center [510, 295] width 15 height 15
checkbox input "true"
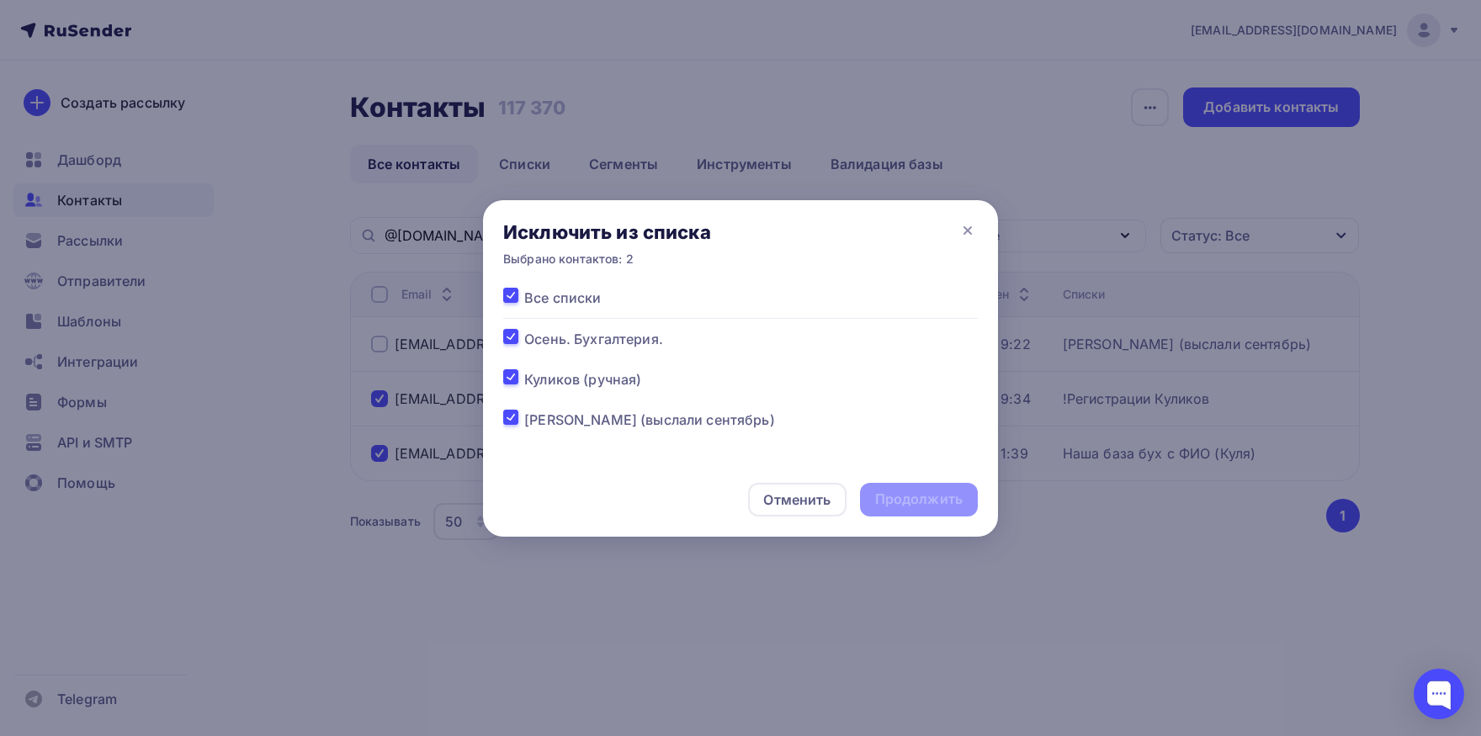
checkbox input "true"
click at [906, 503] on div "Продолжить" at bounding box center [919, 499] width 88 height 19
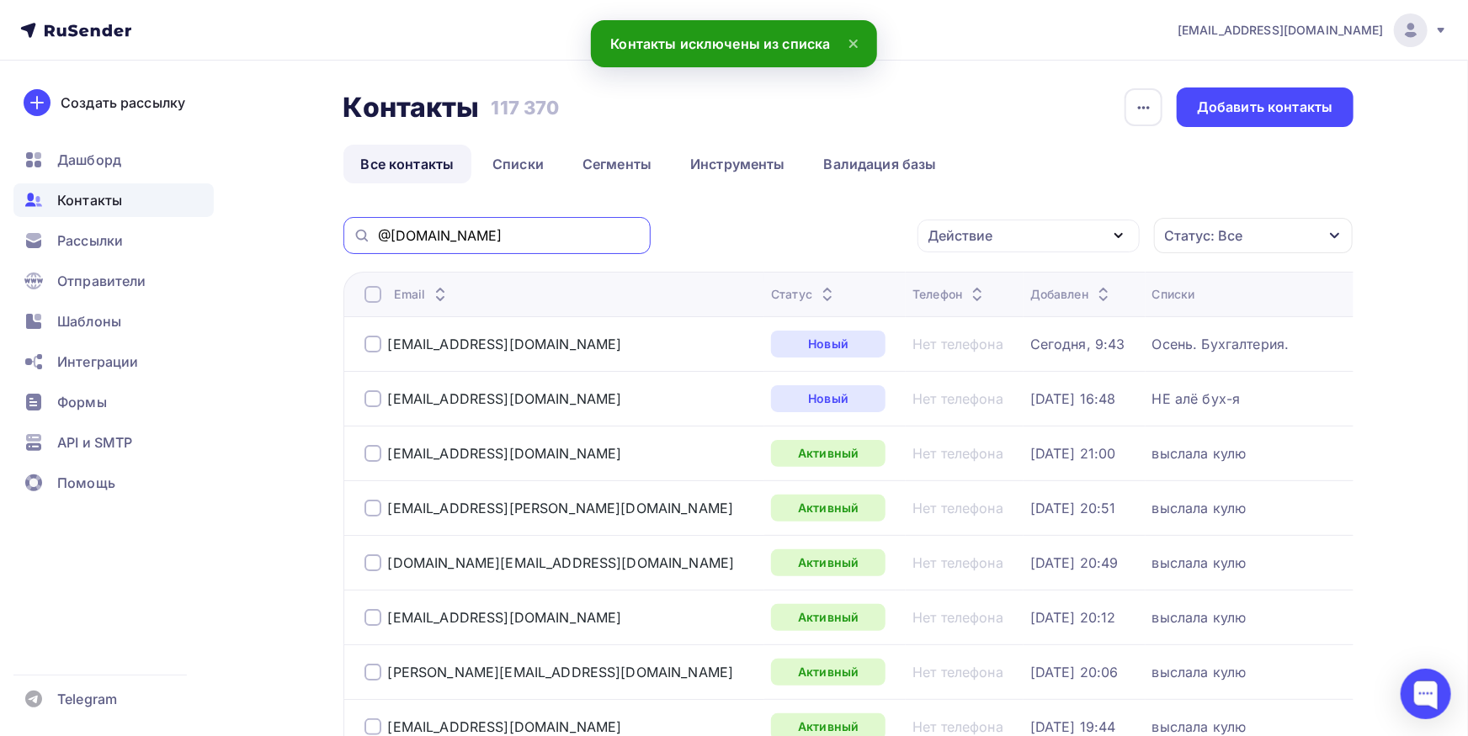
click at [570, 236] on input "@lar.tech" at bounding box center [509, 235] width 263 height 19
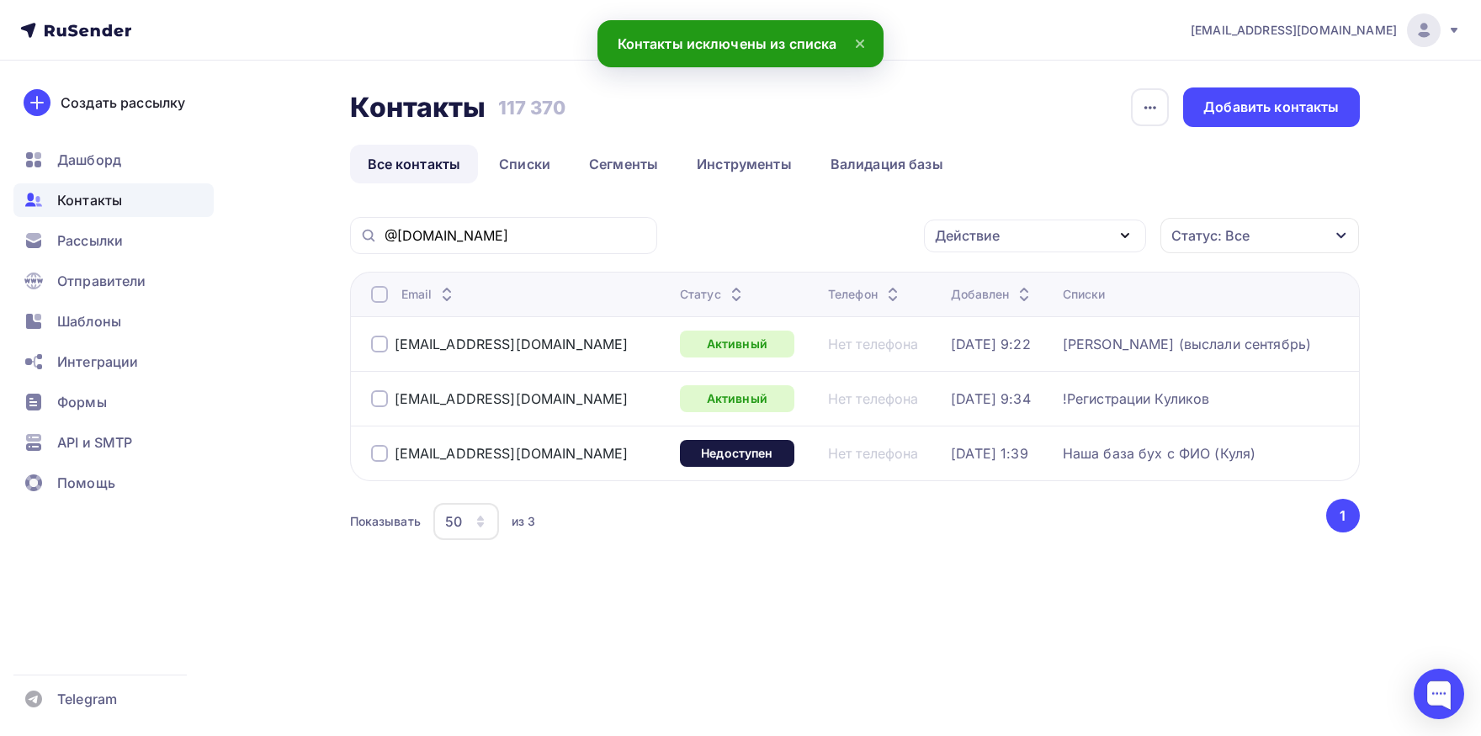
click at [374, 396] on div at bounding box center [379, 398] width 17 height 17
click at [376, 454] on div at bounding box center [379, 453] width 17 height 17
click at [1133, 236] on icon "button" at bounding box center [1125, 236] width 20 height 20
click at [1071, 290] on div "Добавить в списки" at bounding box center [1009, 285] width 130 height 20
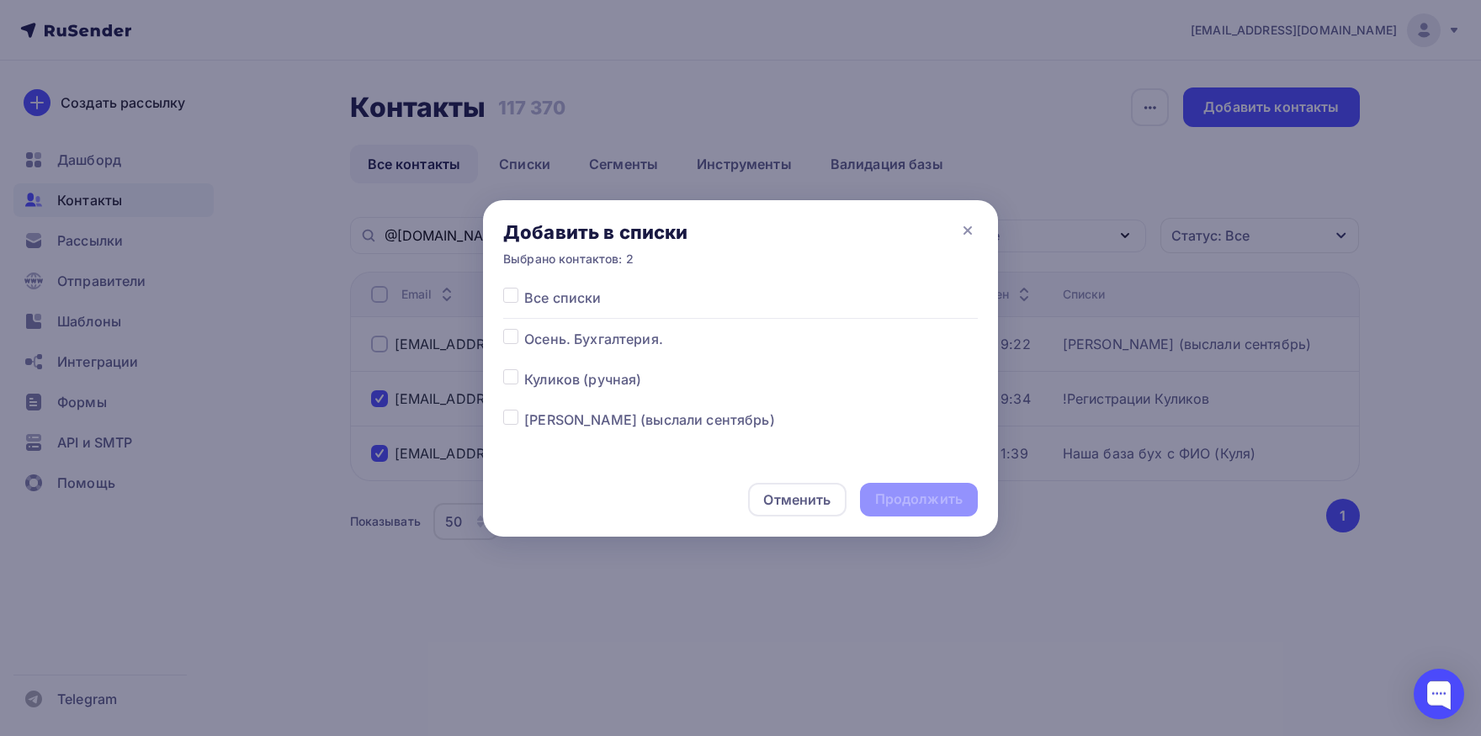
click at [524, 369] on label at bounding box center [524, 369] width 0 height 0
click at [515, 380] on input "checkbox" at bounding box center [510, 376] width 15 height 15
click at [900, 491] on div "Продолжить" at bounding box center [919, 499] width 88 height 19
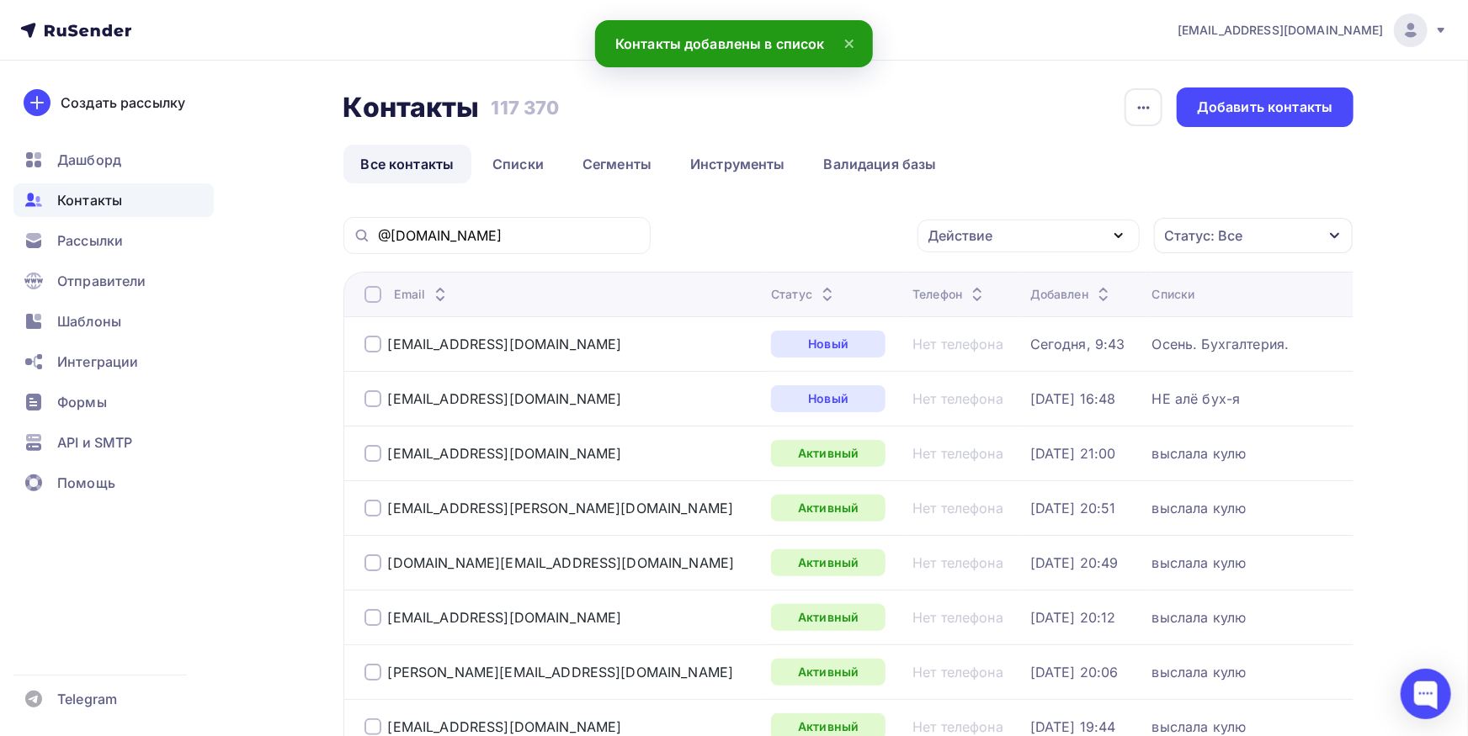
drag, startPoint x: 549, startPoint y: 218, endPoint x: 547, endPoint y: 229, distance: 11.2
click at [548, 218] on div "@lar.tech" at bounding box center [496, 235] width 307 height 37
click at [545, 234] on input "@lar.tech" at bounding box center [509, 235] width 263 height 19
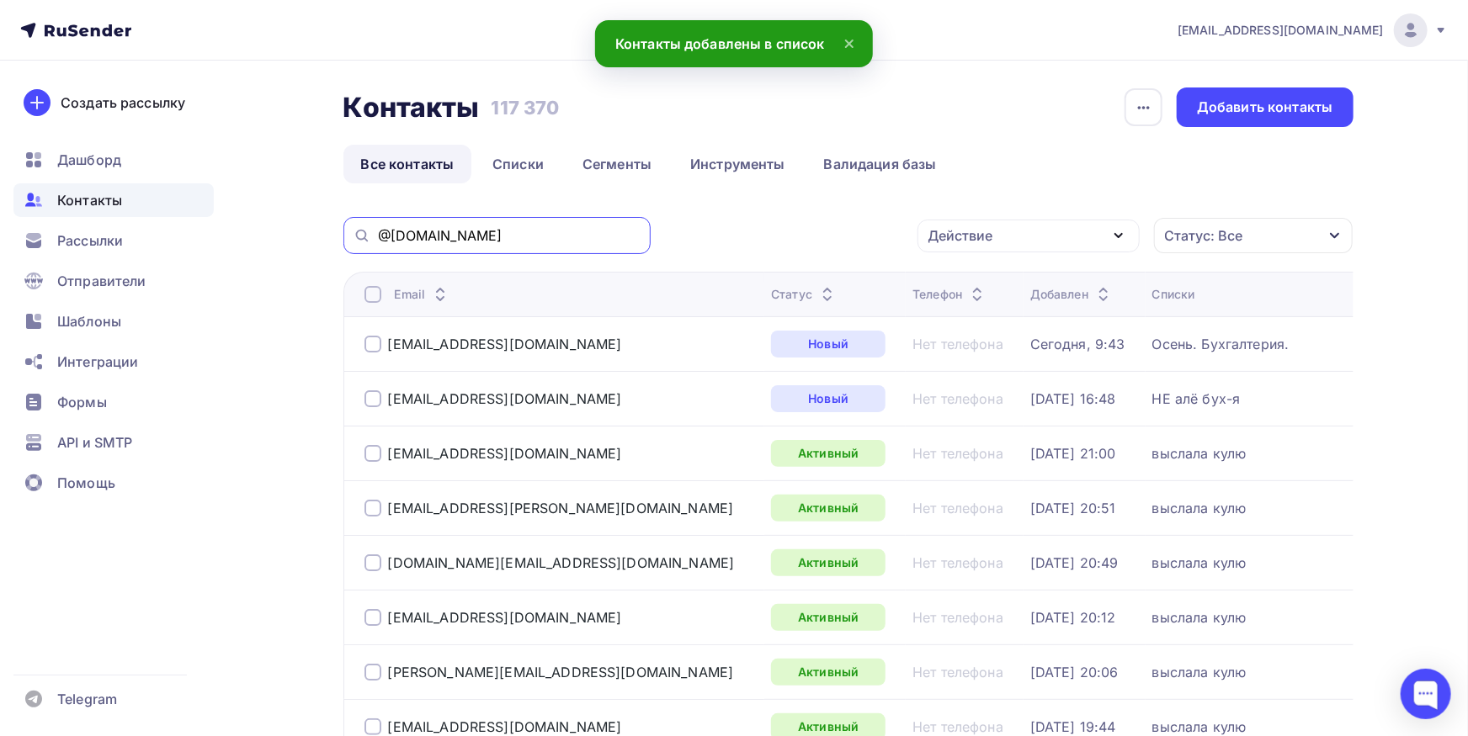
paste input "kuzina@roost.ru"
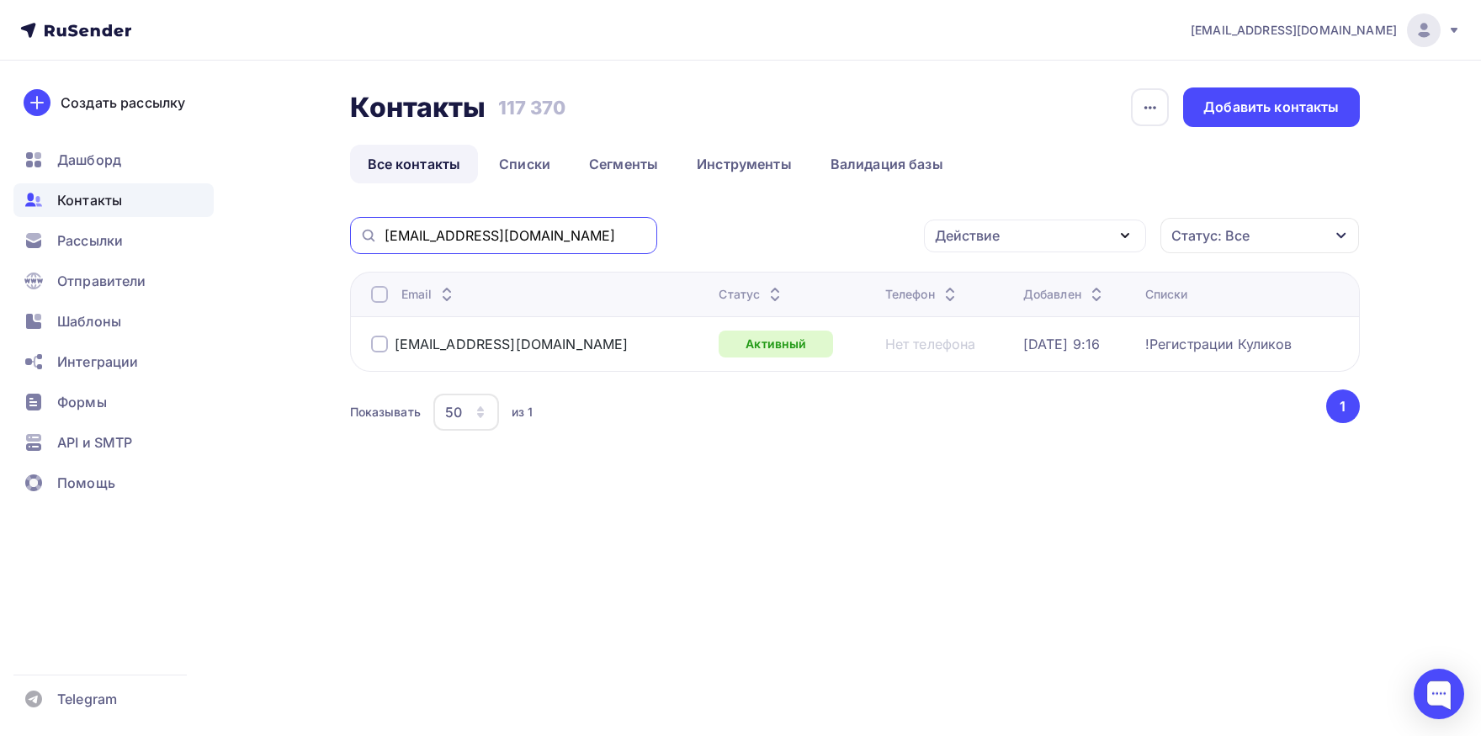
drag, startPoint x: 335, startPoint y: 226, endPoint x: 225, endPoint y: 210, distance: 111.4
click at [385, 226] on input "kuzina@roost.ru" at bounding box center [516, 235] width 263 height 19
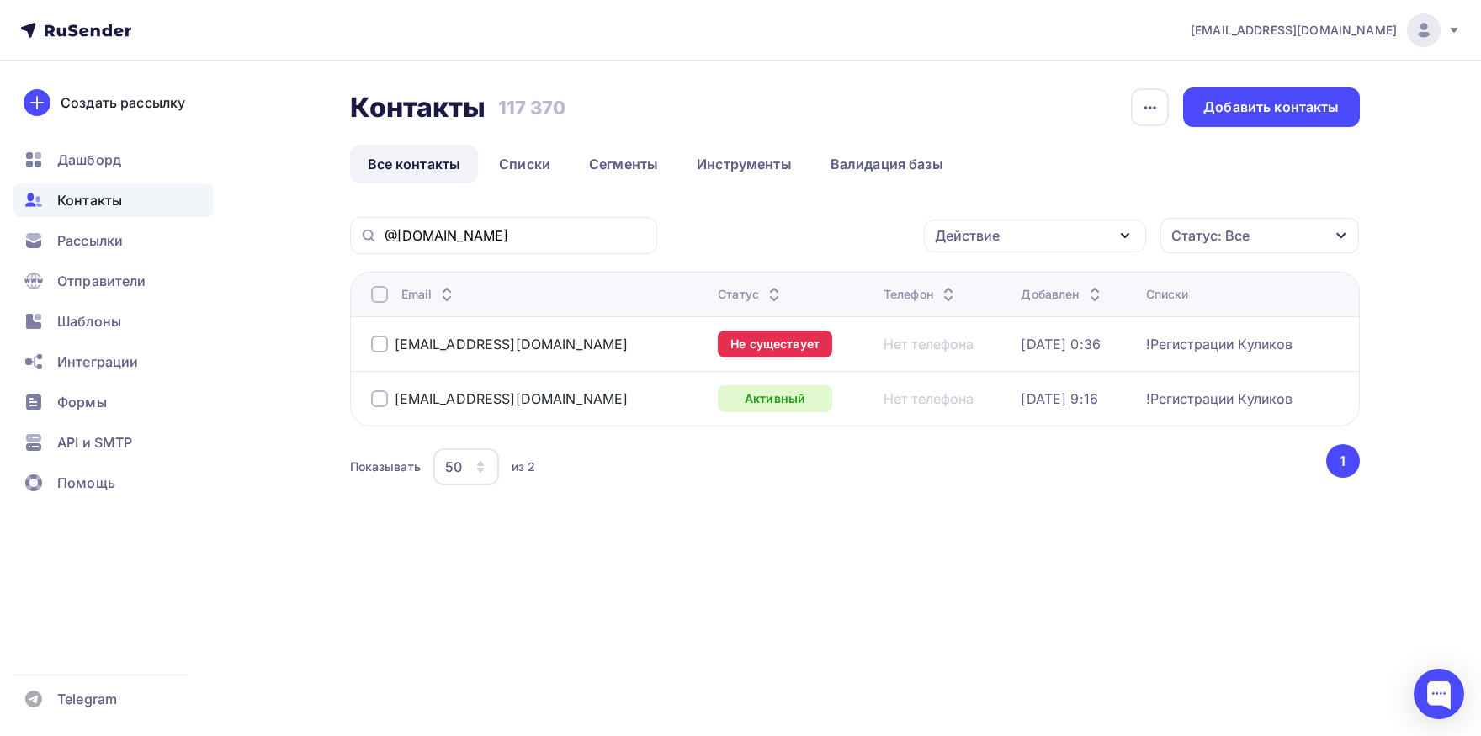
click at [385, 342] on div at bounding box center [379, 344] width 17 height 17
click at [982, 221] on div "Действие" at bounding box center [1035, 236] width 222 height 33
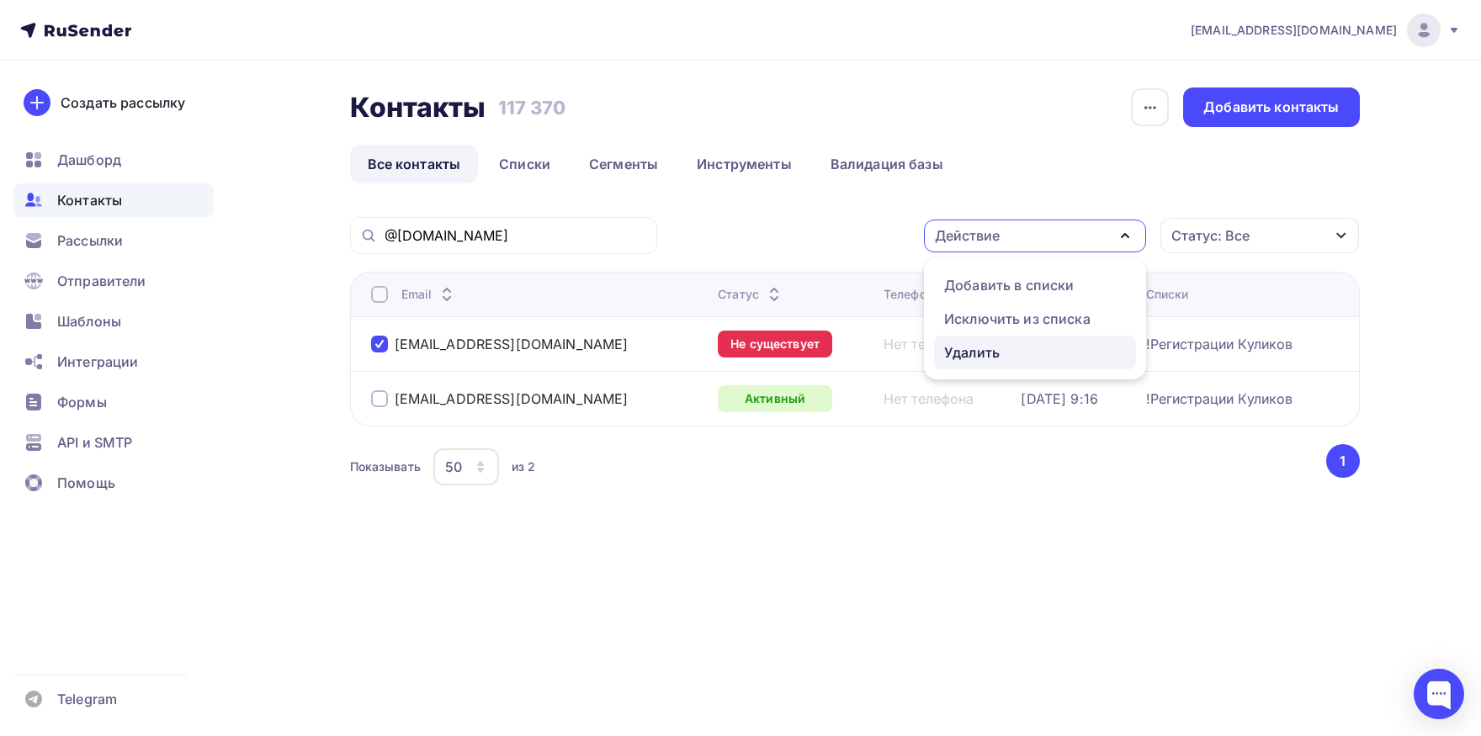
click at [985, 342] on link "Удалить" at bounding box center [1035, 353] width 202 height 34
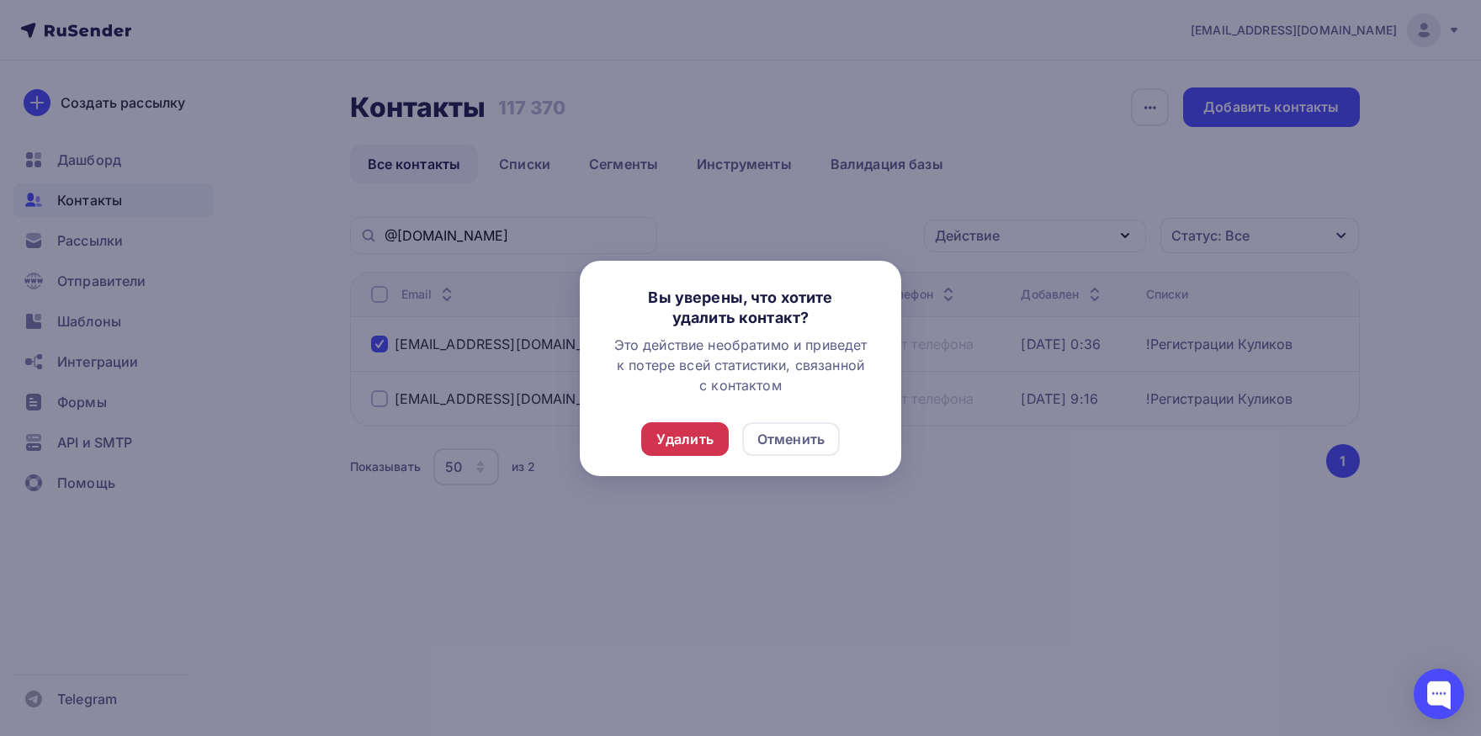
click at [671, 438] on div "Удалить" at bounding box center [684, 439] width 57 height 20
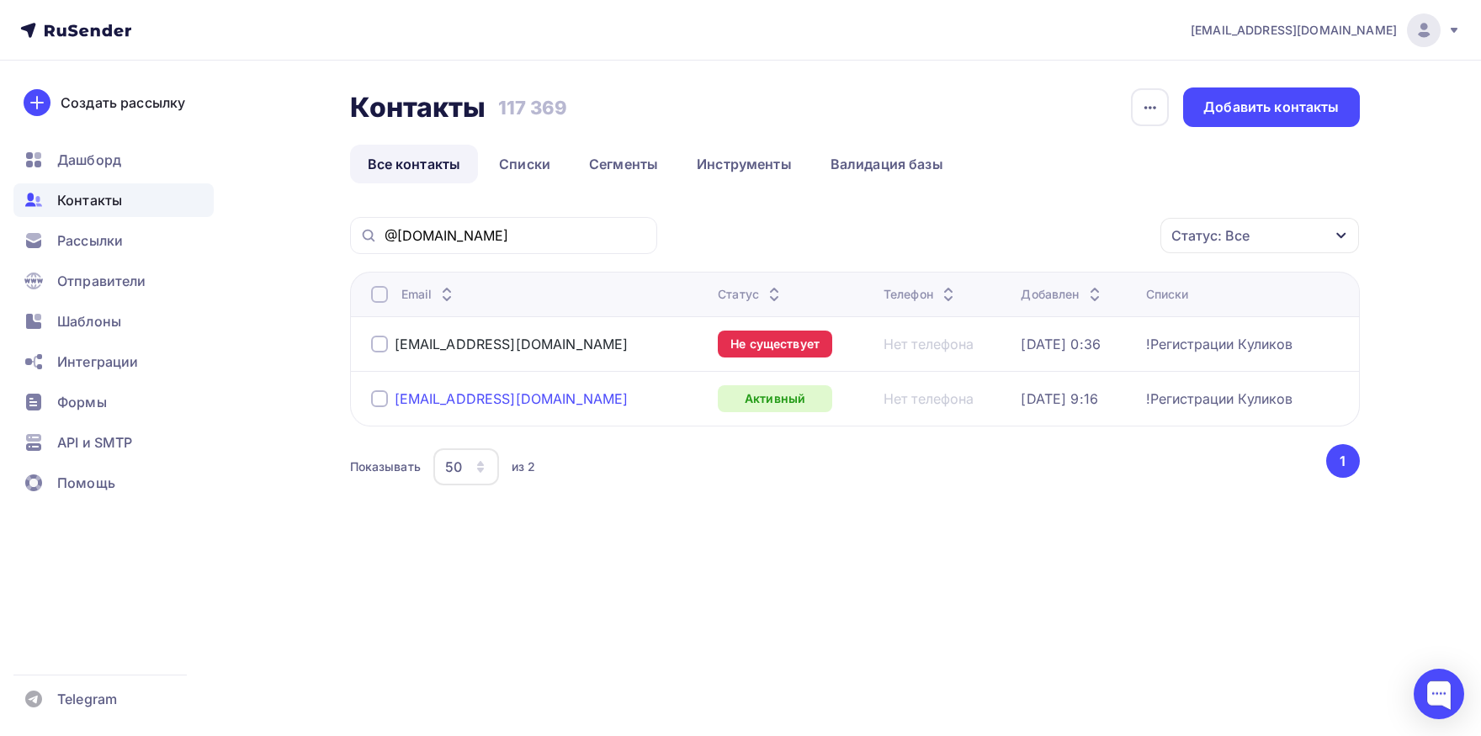
click at [453, 398] on div "kuzina@roost.ru" at bounding box center [512, 398] width 234 height 17
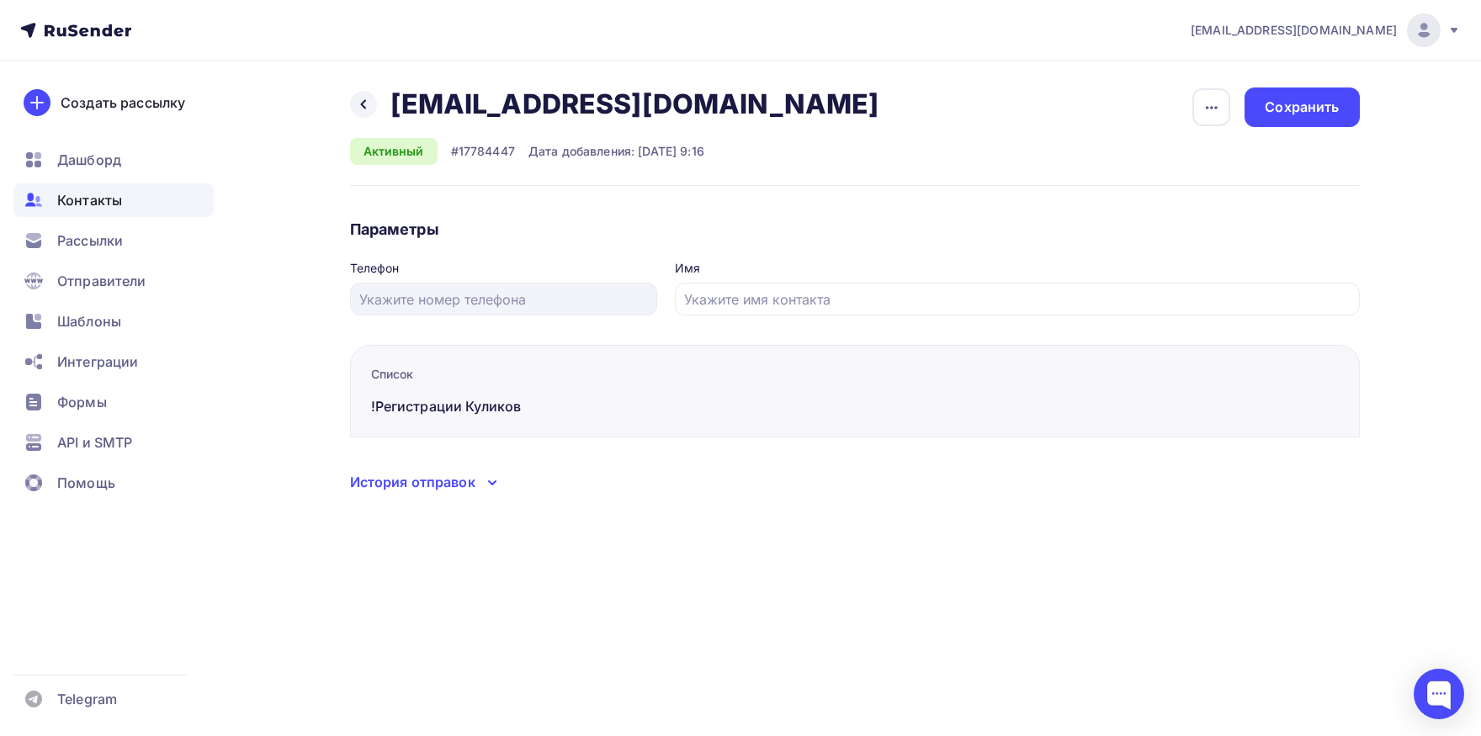
click at [451, 484] on div "История отправок" at bounding box center [412, 482] width 125 height 20
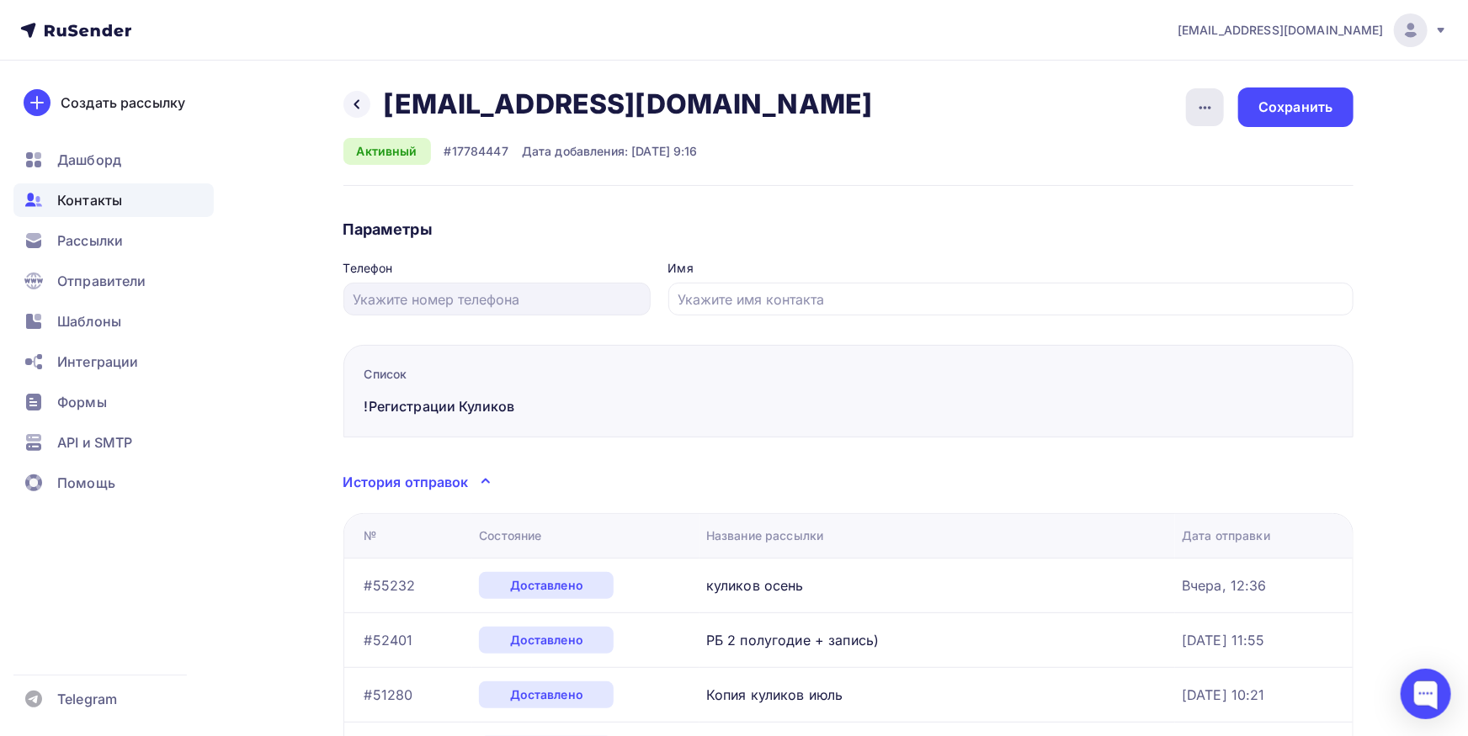
click at [1202, 113] on icon "button" at bounding box center [1205, 108] width 20 height 20
click at [1056, 90] on div "Назад kuzina@roost.ru kuzina@roost.ru Удалить Отписать Активный #17784447 Дата …" at bounding box center [848, 137] width 1010 height 98
click at [357, 107] on icon at bounding box center [356, 104] width 13 height 13
click at [99, 209] on span "Контакты" at bounding box center [89, 200] width 65 height 20
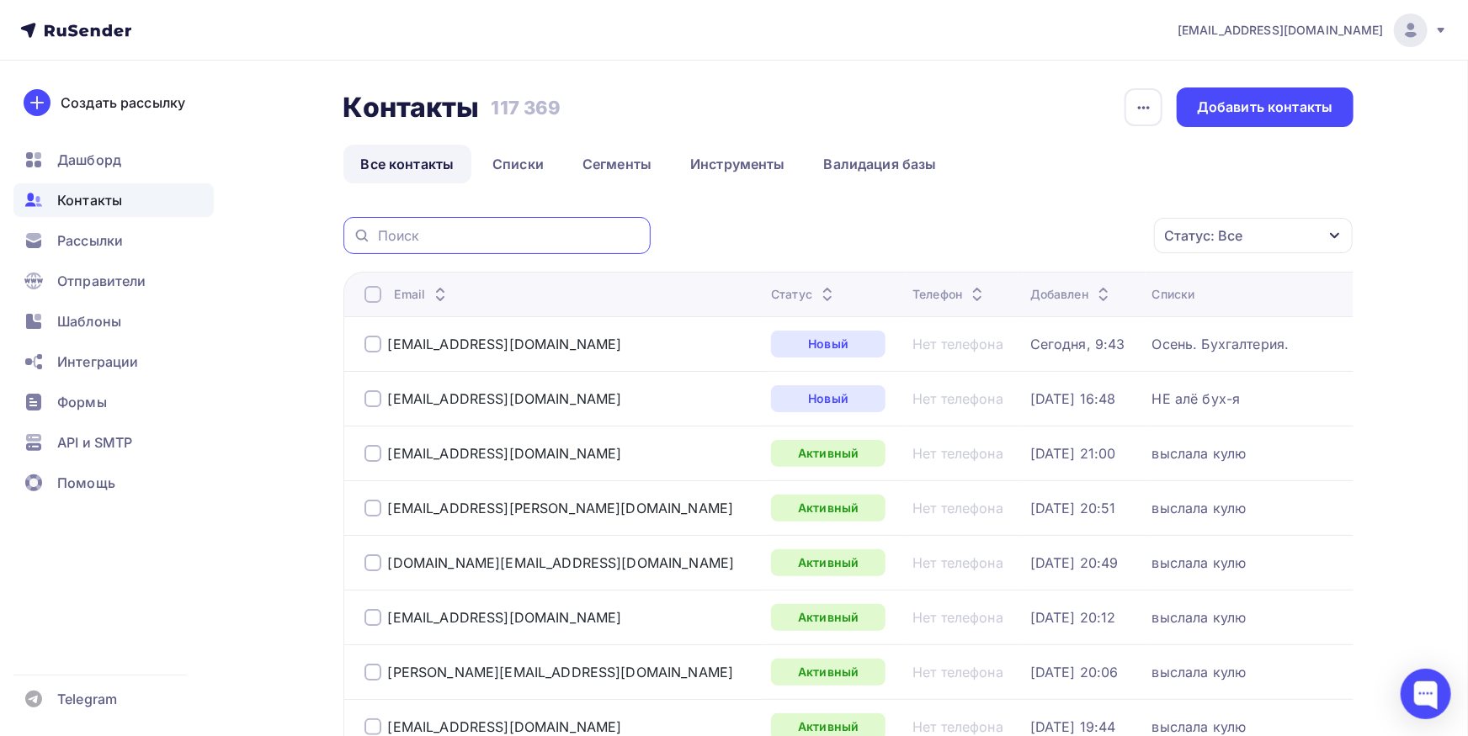
click at [515, 229] on input "text" at bounding box center [509, 235] width 263 height 19
paste input "kuzina@roost.ru"
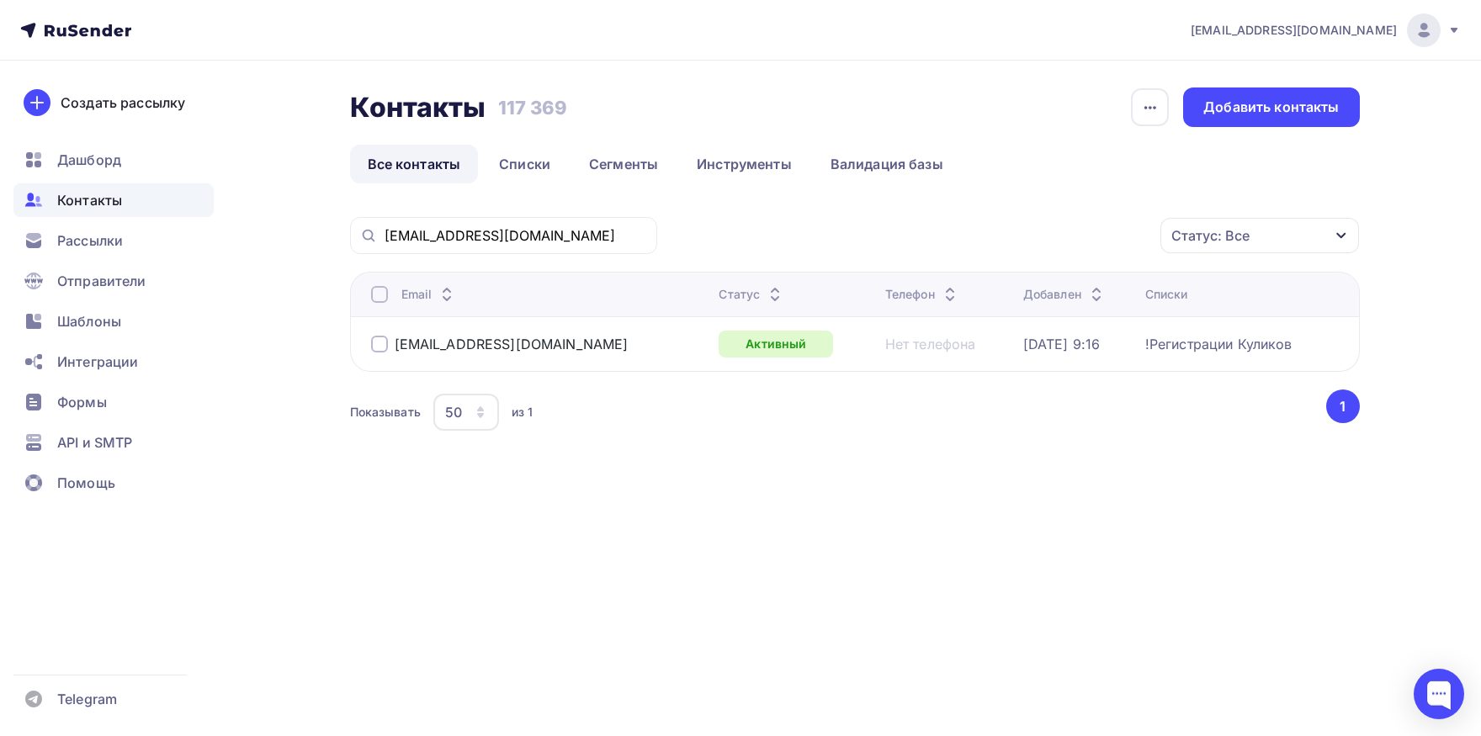
click at [382, 302] on div at bounding box center [379, 294] width 17 height 17
click at [1011, 252] on div "Действие" at bounding box center [1035, 236] width 222 height 33
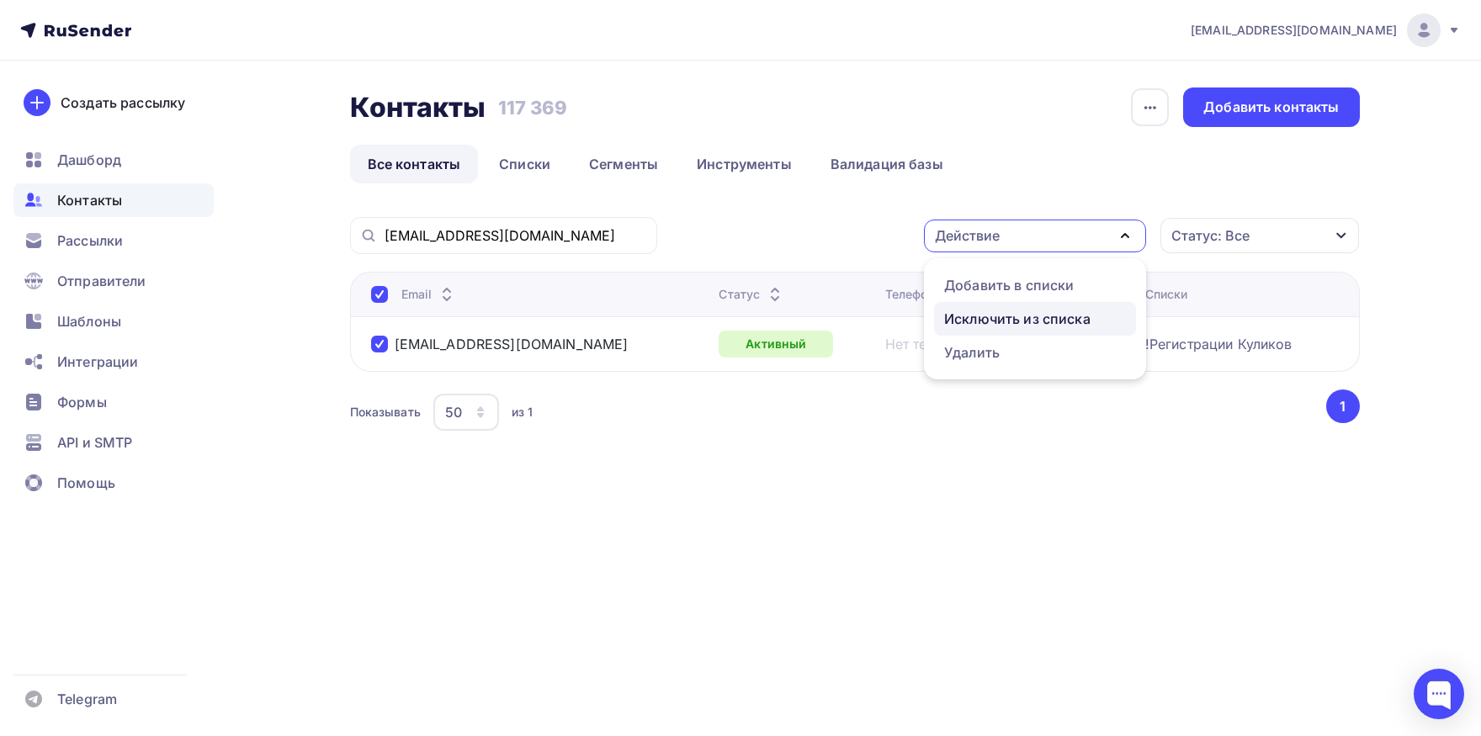
click at [985, 318] on div "Исключить из списка" at bounding box center [1017, 319] width 146 height 20
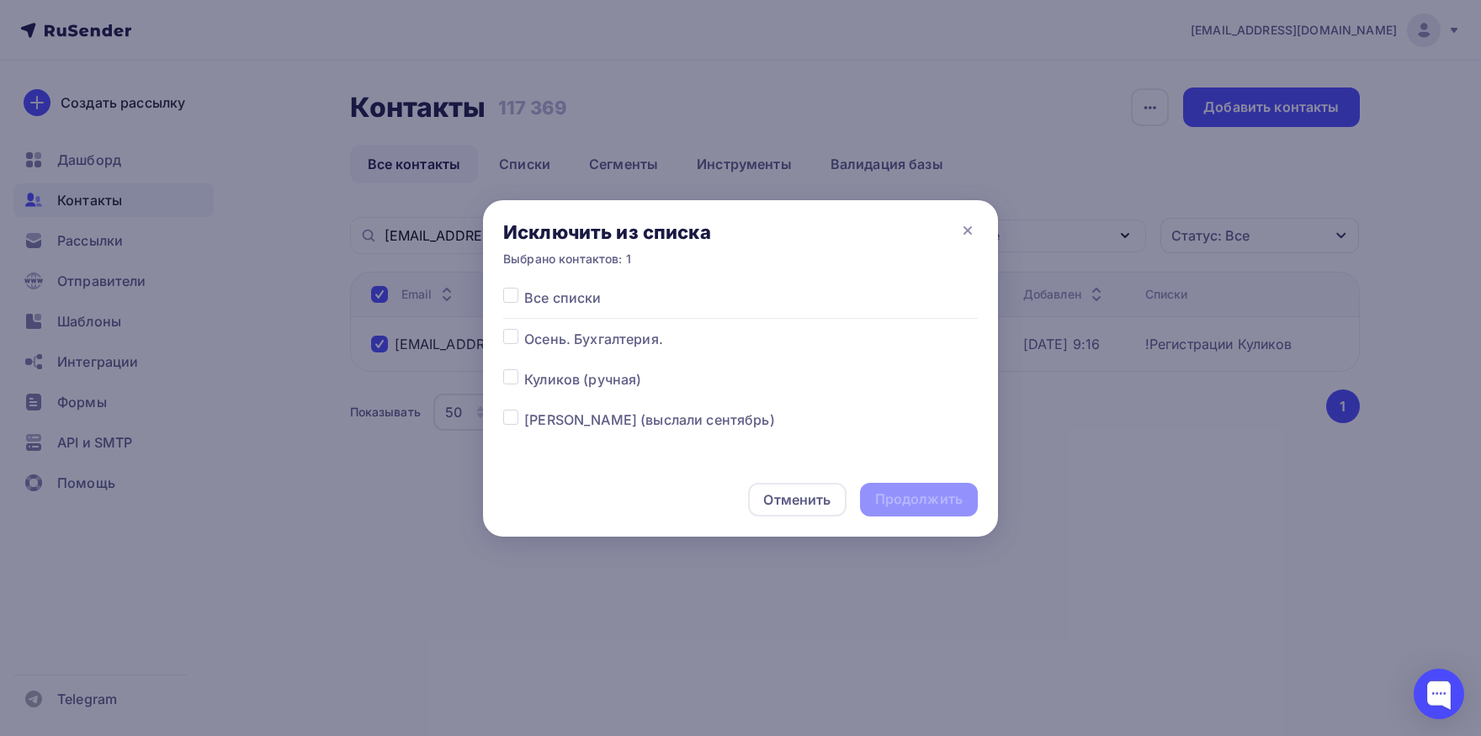
click at [517, 305] on div at bounding box center [513, 298] width 21 height 20
click at [516, 304] on div at bounding box center [513, 298] width 21 height 20
click at [524, 288] on label at bounding box center [524, 288] width 0 height 0
click at [514, 301] on input "checkbox" at bounding box center [510, 295] width 15 height 15
click at [893, 495] on div "Продолжить" at bounding box center [919, 499] width 88 height 19
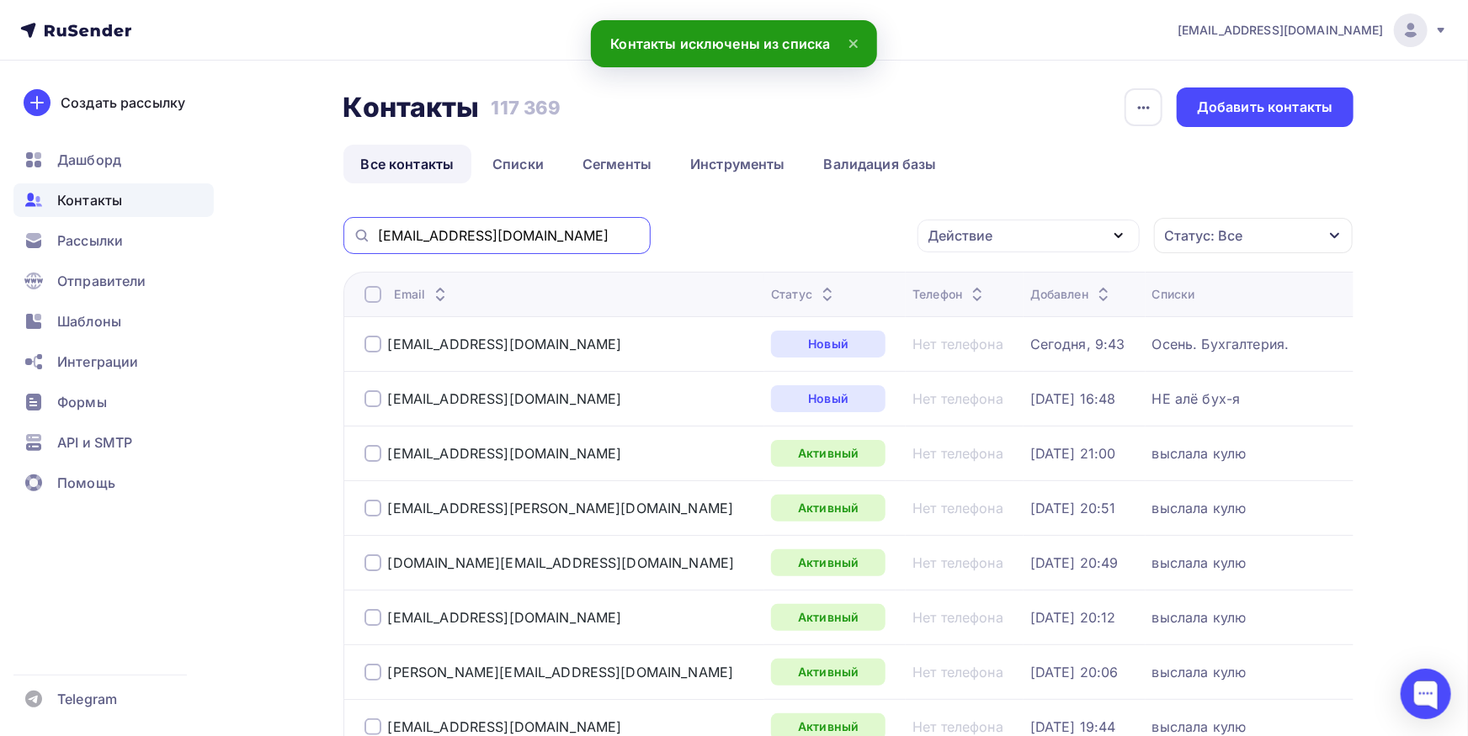
click at [576, 237] on input "kuzina@roost.ru" at bounding box center [509, 235] width 263 height 19
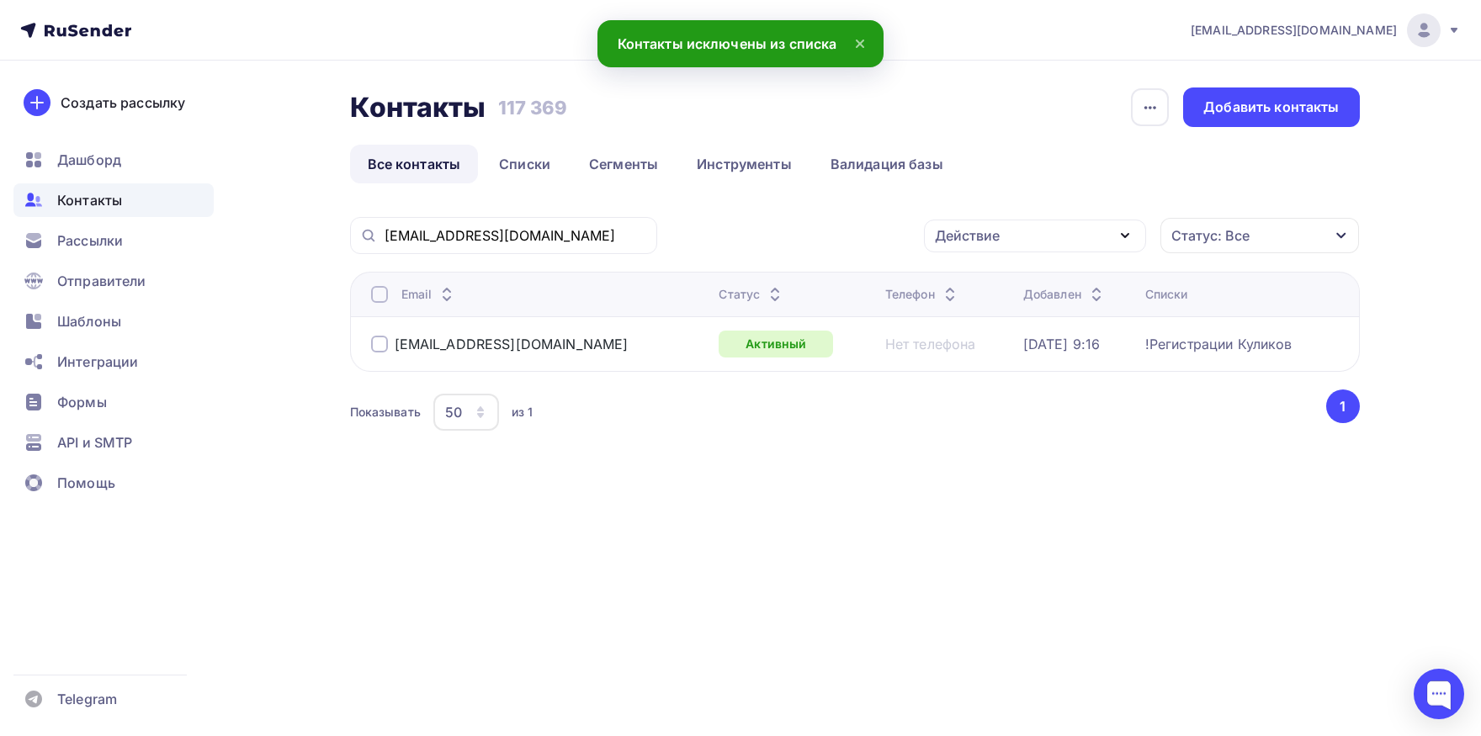
click at [377, 296] on div at bounding box center [379, 294] width 17 height 17
click at [974, 236] on div "Действие" at bounding box center [967, 236] width 65 height 20
click at [961, 283] on div "Добавить в списки" at bounding box center [1009, 285] width 130 height 20
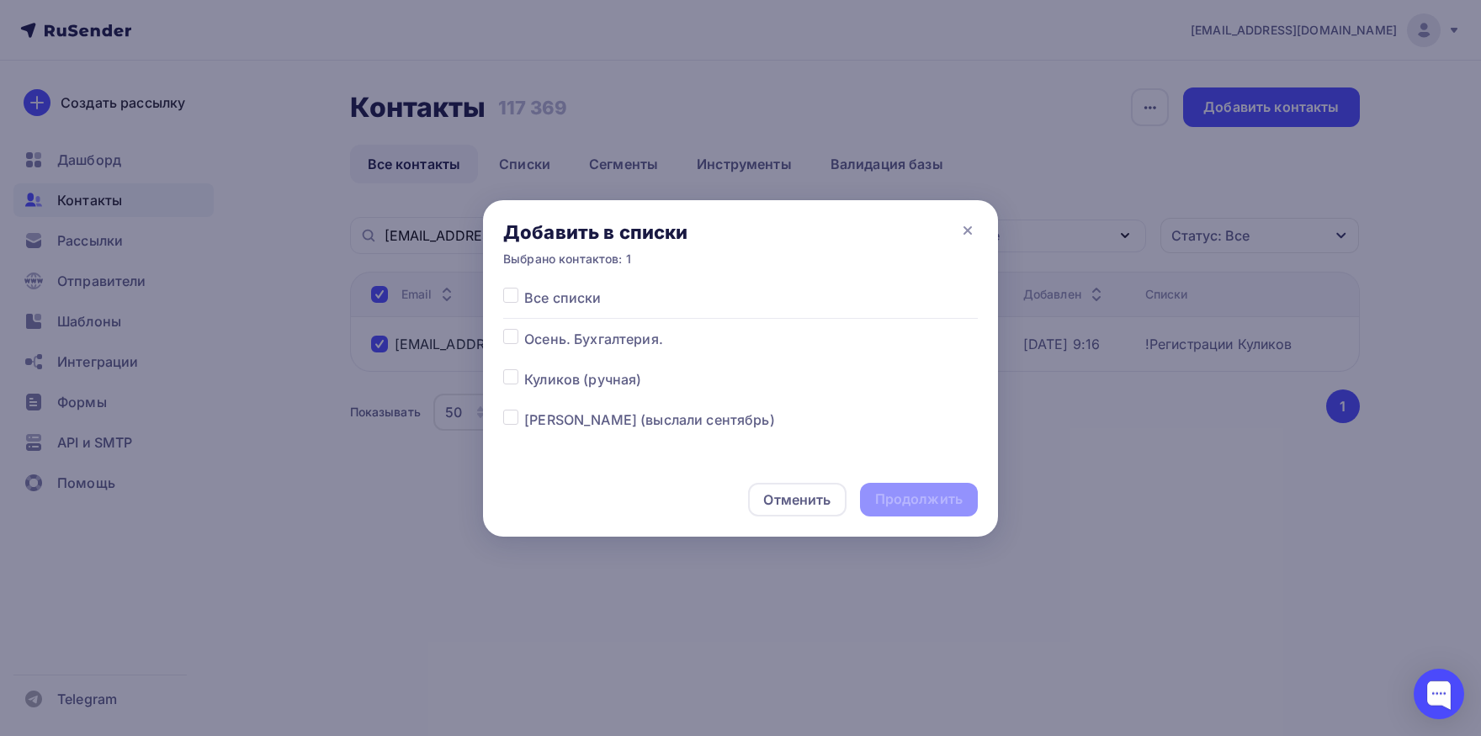
click at [524, 369] on label at bounding box center [524, 369] width 0 height 0
click at [512, 375] on input "checkbox" at bounding box center [510, 376] width 15 height 15
click at [947, 495] on div "Продолжить" at bounding box center [919, 499] width 88 height 19
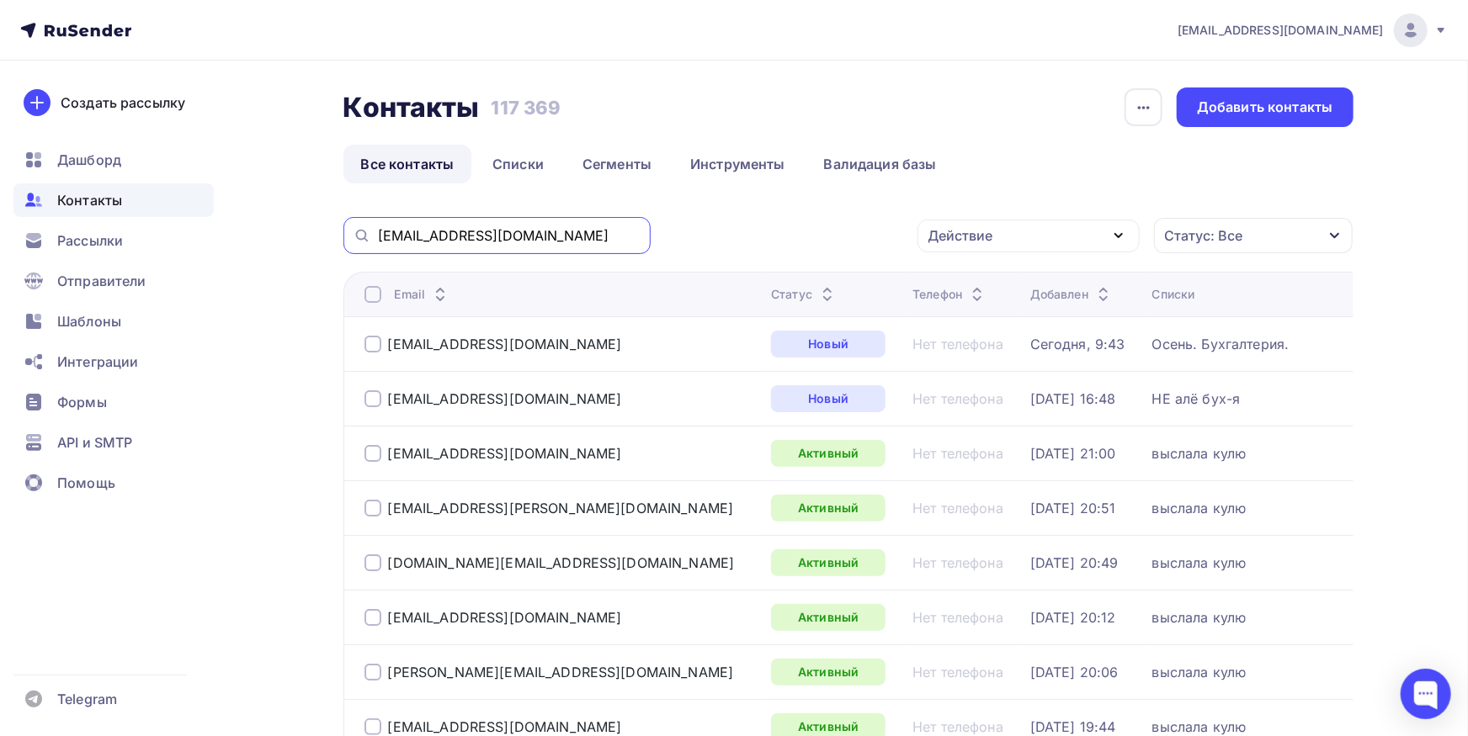
click at [510, 237] on input "kuzina@roost.ru" at bounding box center [509, 235] width 263 height 19
paste input "bolohontseva@translog.org"
click at [587, 236] on input "bolohontseva@translog.org\" at bounding box center [509, 235] width 263 height 19
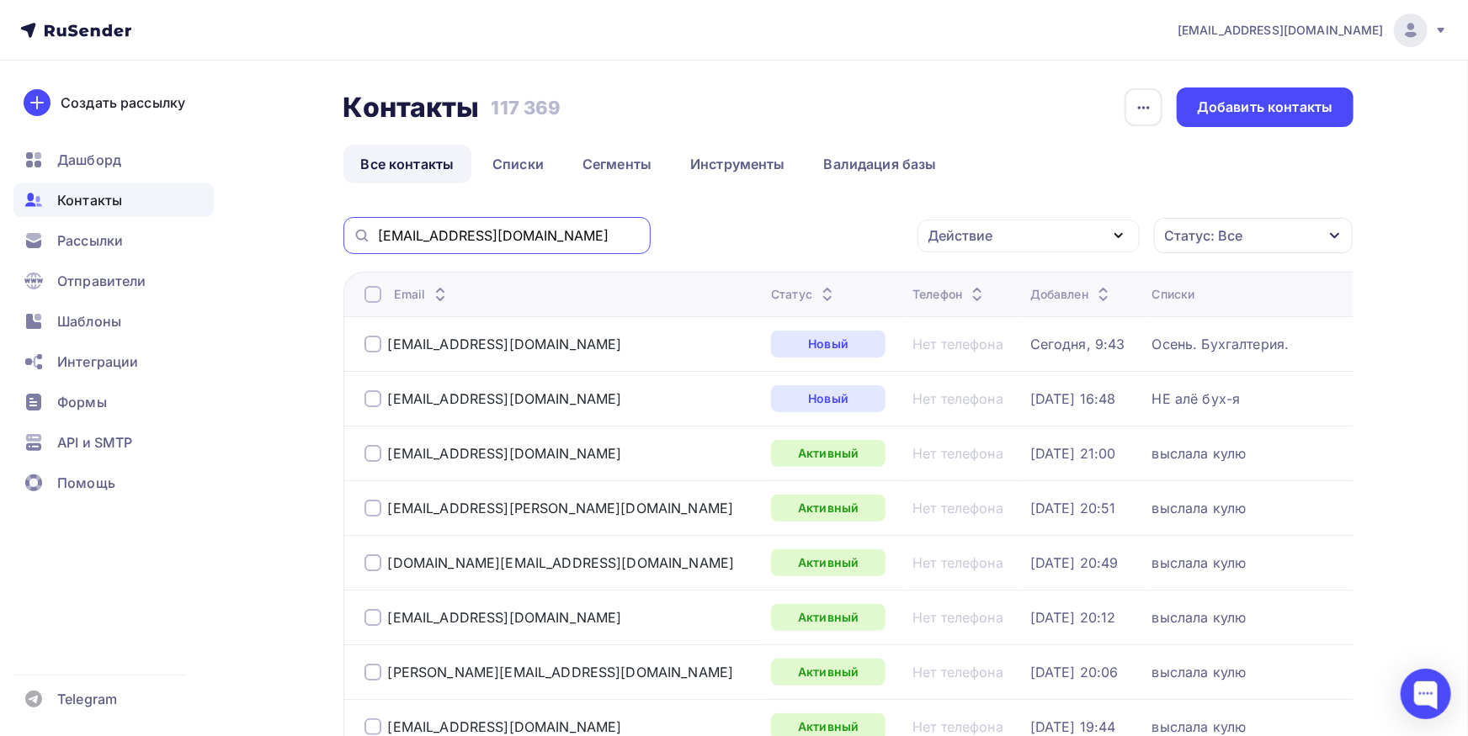
drag, startPoint x: 465, startPoint y: 234, endPoint x: 356, endPoint y: 235, distance: 109.4
click at [378, 235] on input "bolohontseva@translog.org" at bounding box center [509, 235] width 263 height 19
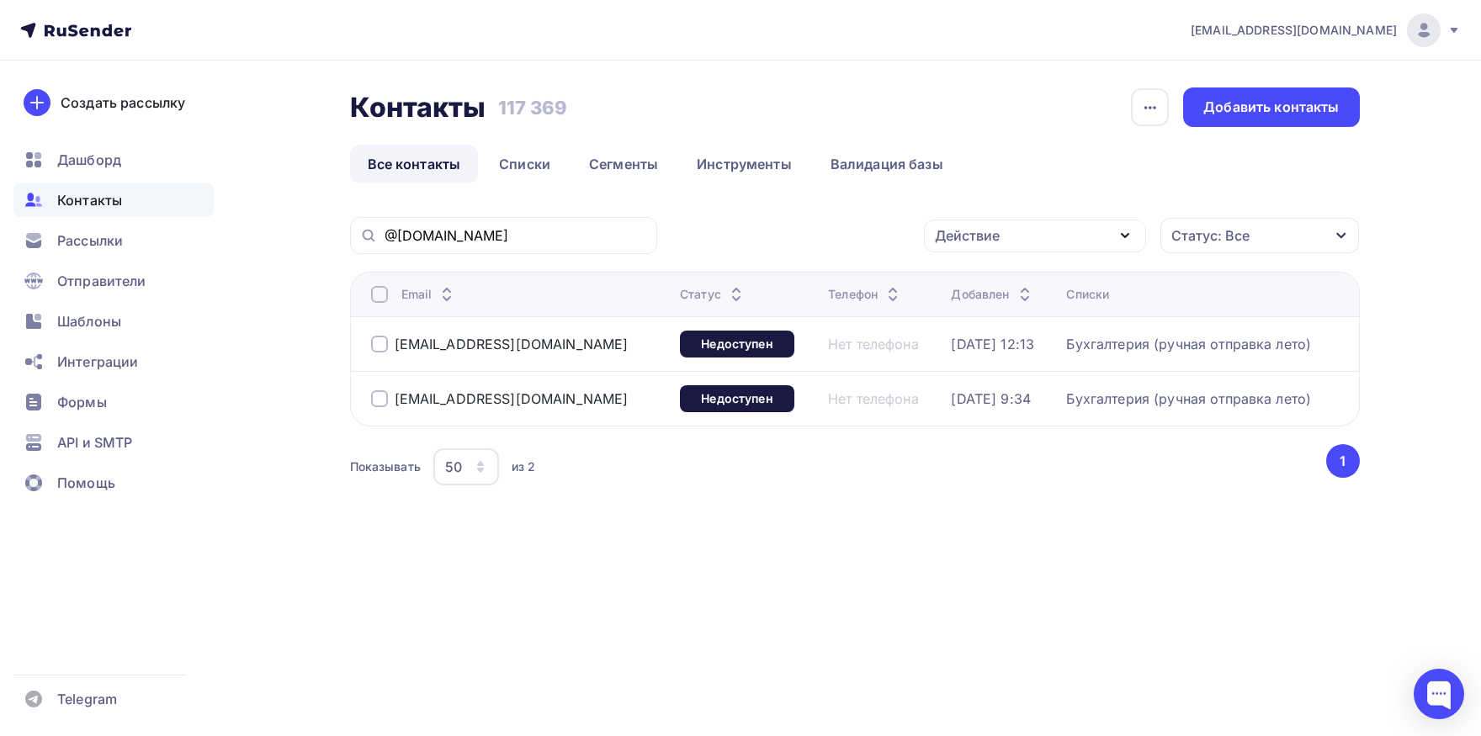
click at [380, 348] on div at bounding box center [379, 344] width 17 height 17
click at [379, 403] on div at bounding box center [379, 398] width 17 height 17
click at [1021, 230] on div "Действие" at bounding box center [1035, 236] width 222 height 33
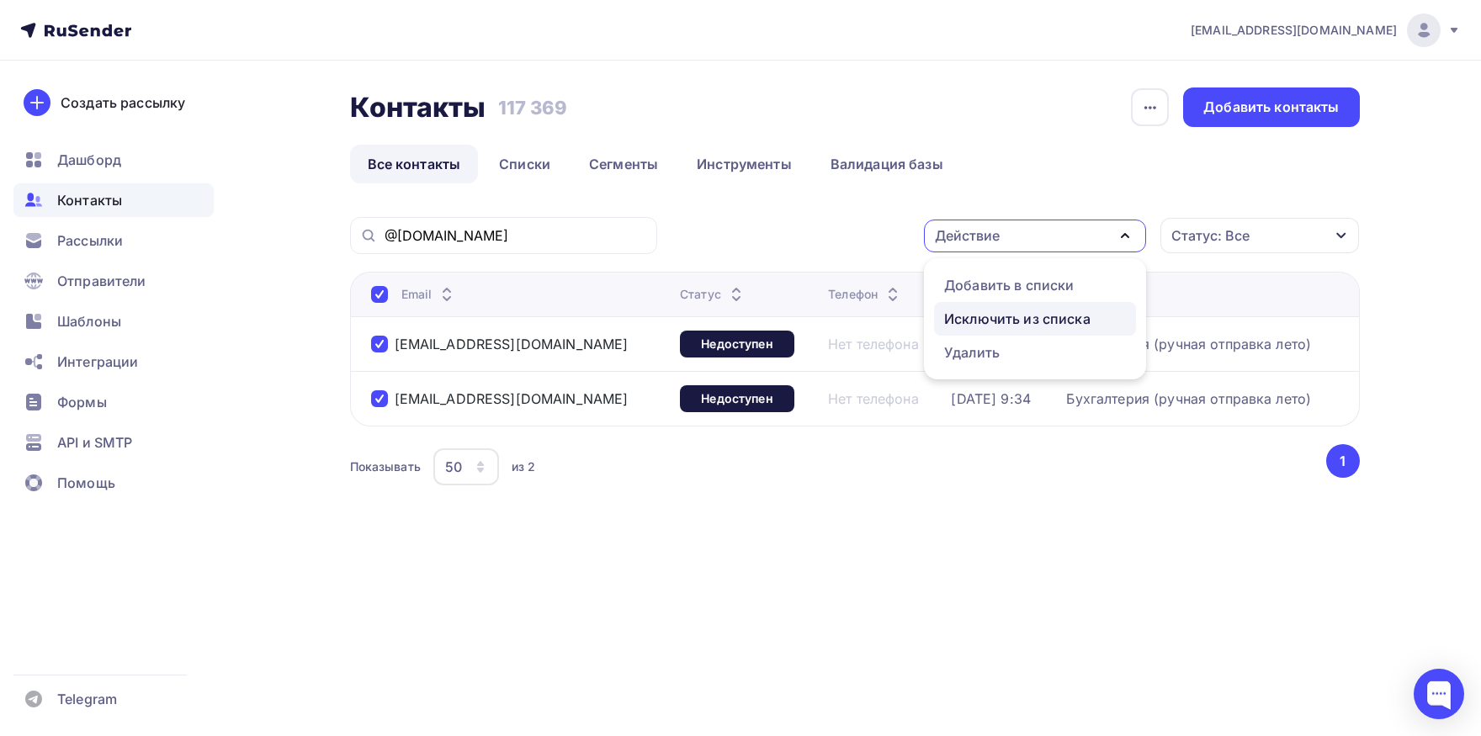
click at [1001, 322] on div "Исключить из списка" at bounding box center [1017, 319] width 146 height 20
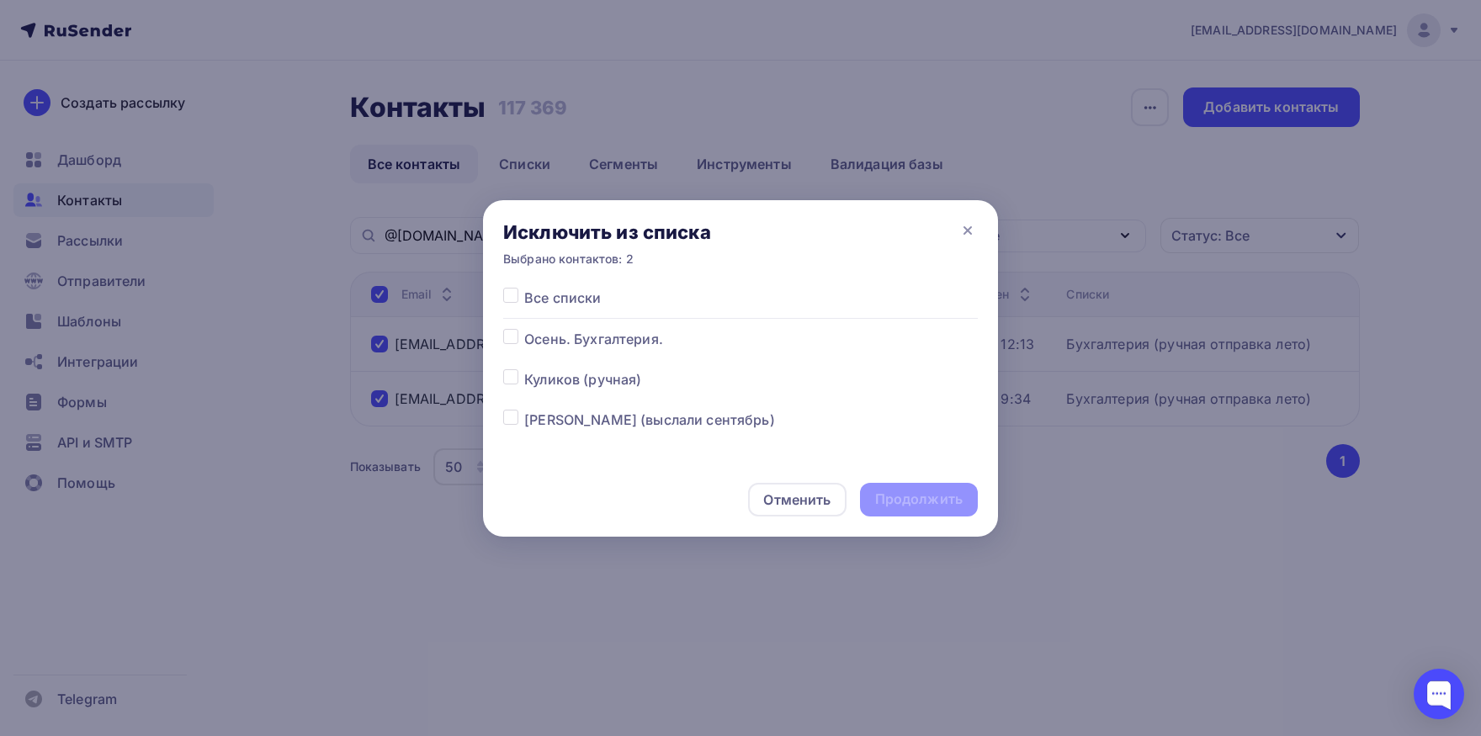
click at [524, 288] on label at bounding box center [524, 288] width 0 height 0
click at [513, 296] on input "checkbox" at bounding box center [510, 295] width 15 height 15
click at [921, 504] on div "Продолжить" at bounding box center [919, 499] width 88 height 19
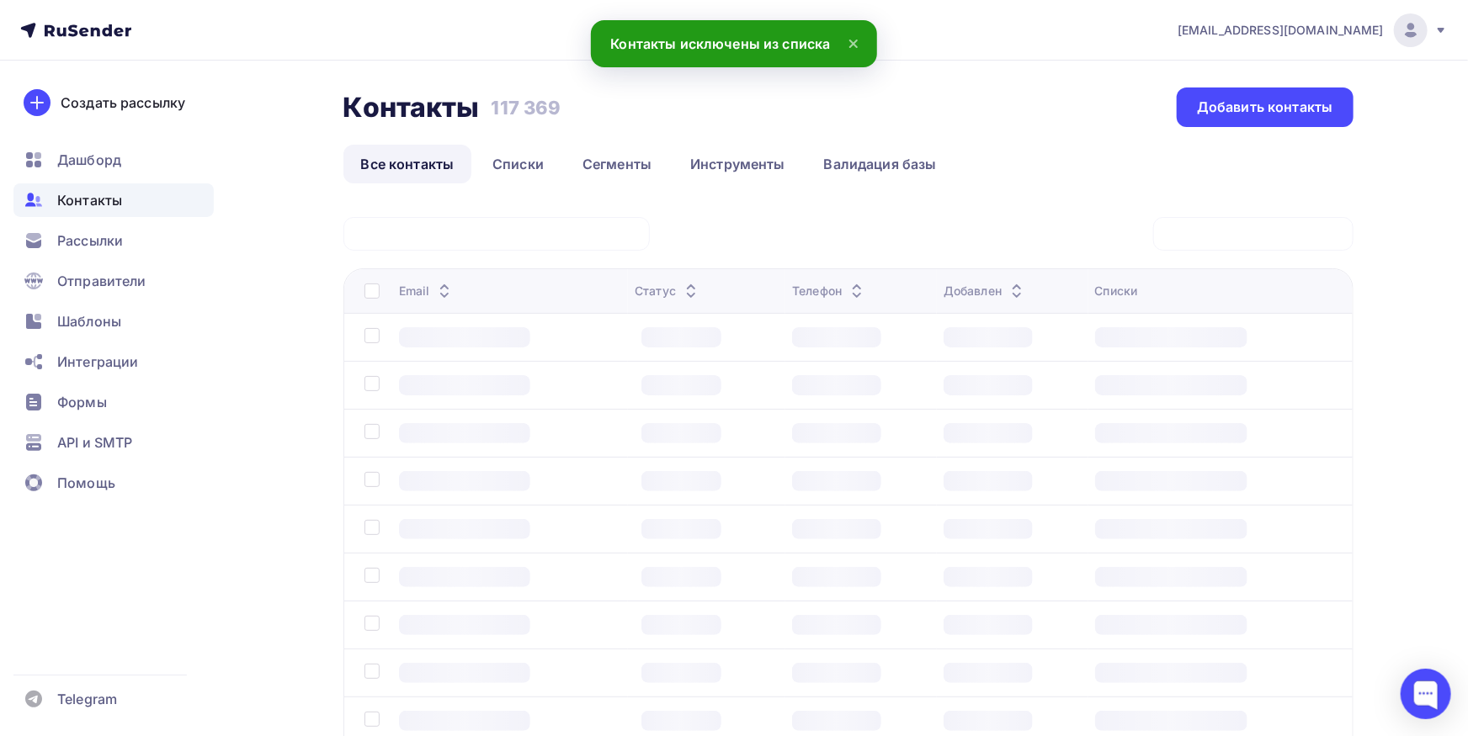
click at [586, 236] on div "@translog.org Действие Добавить в списки Исключить из списка Удалить Статус: Вс…" at bounding box center [848, 526] width 1010 height 618
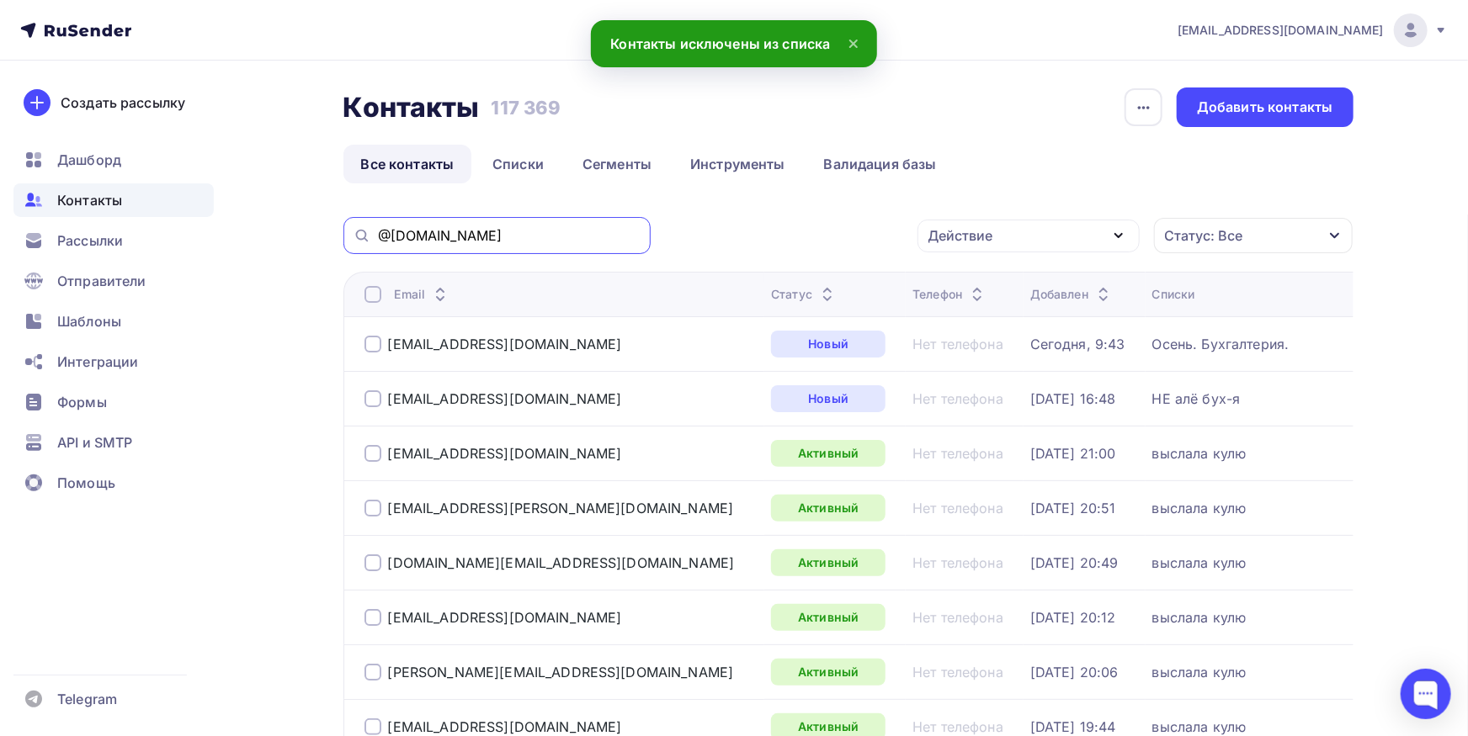
click at [581, 235] on input "@translog.org" at bounding box center [509, 235] width 263 height 19
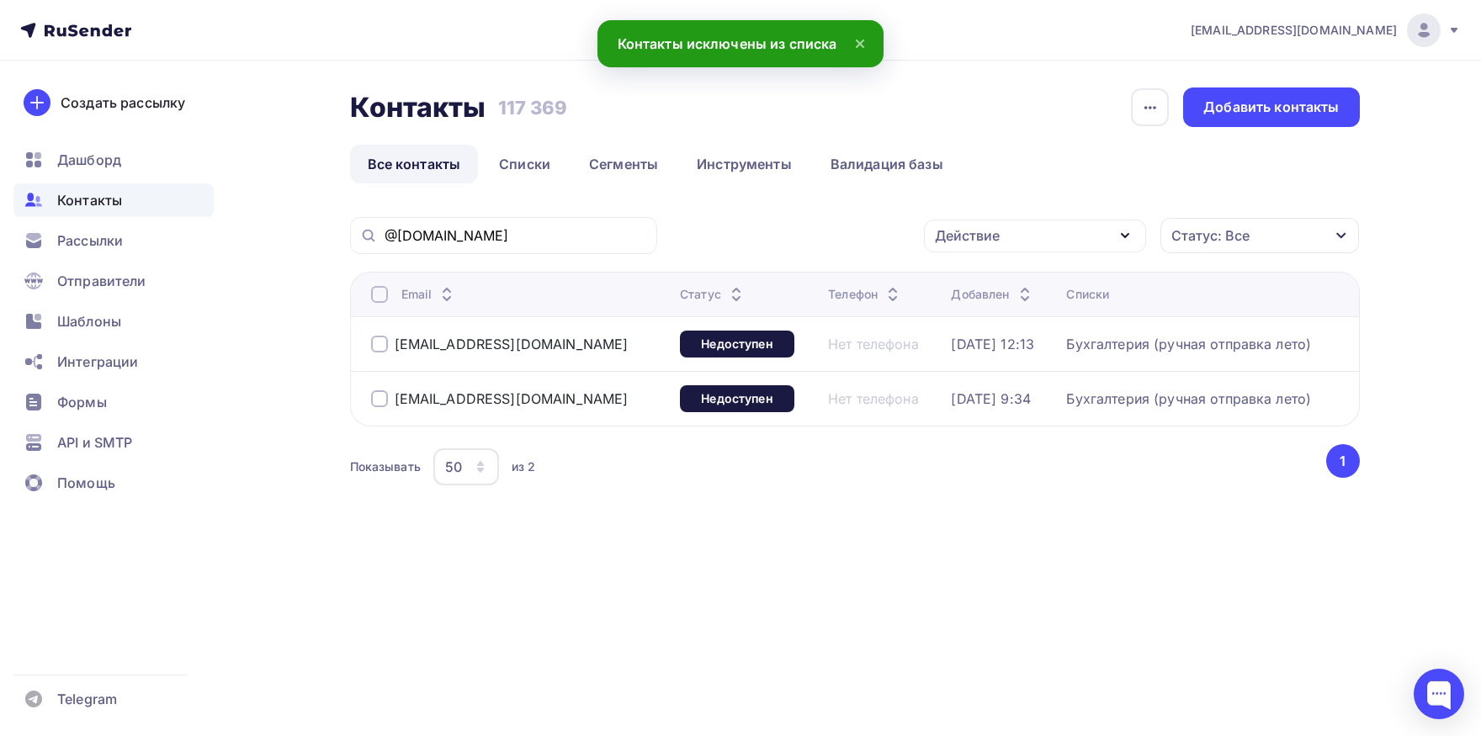
click at [378, 290] on div at bounding box center [379, 294] width 17 height 17
click at [995, 236] on div "Действие" at bounding box center [967, 236] width 65 height 20
click at [956, 282] on div "Добавить в списки" at bounding box center [1009, 285] width 130 height 20
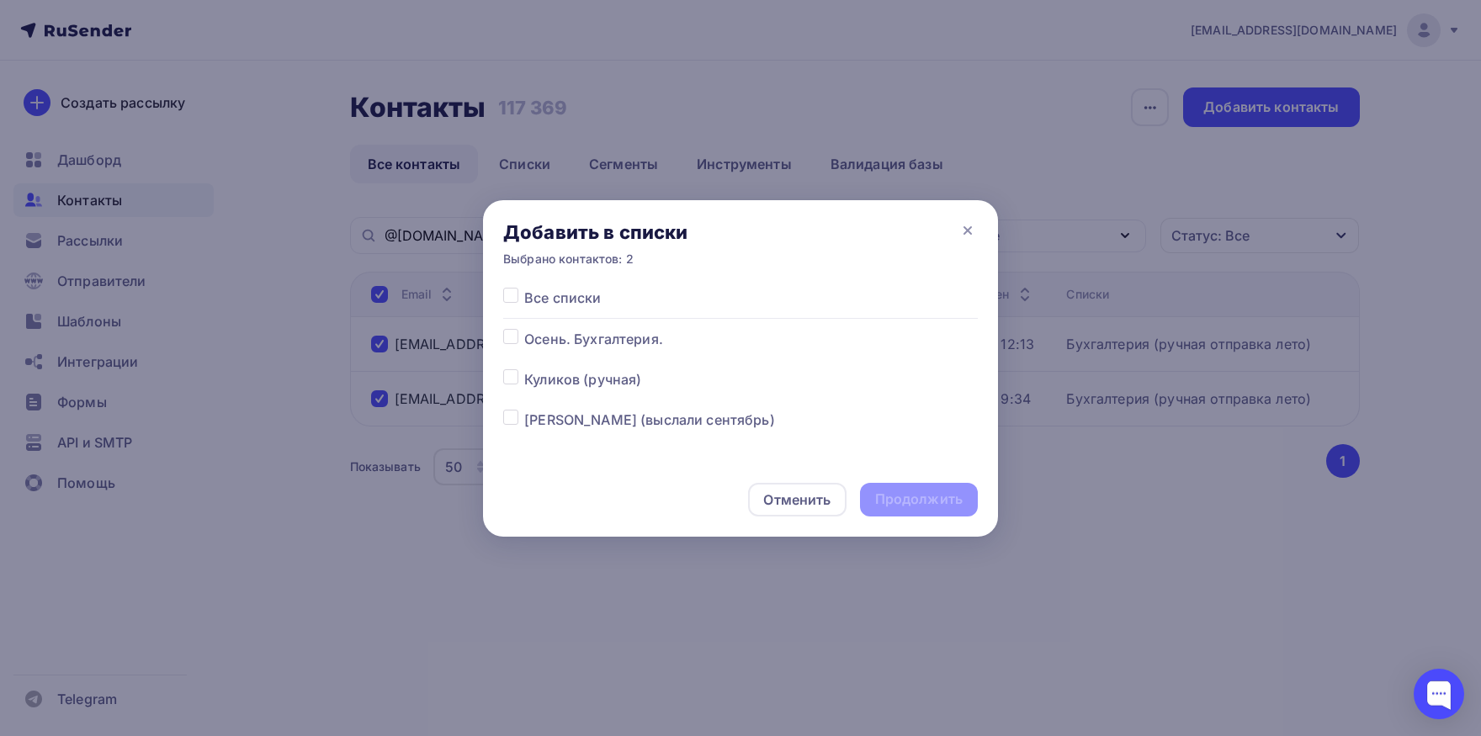
click at [524, 329] on label at bounding box center [524, 329] width 0 height 0
click at [507, 339] on input "checkbox" at bounding box center [510, 336] width 15 height 15
click at [965, 502] on div "Продолжить" at bounding box center [919, 500] width 118 height 34
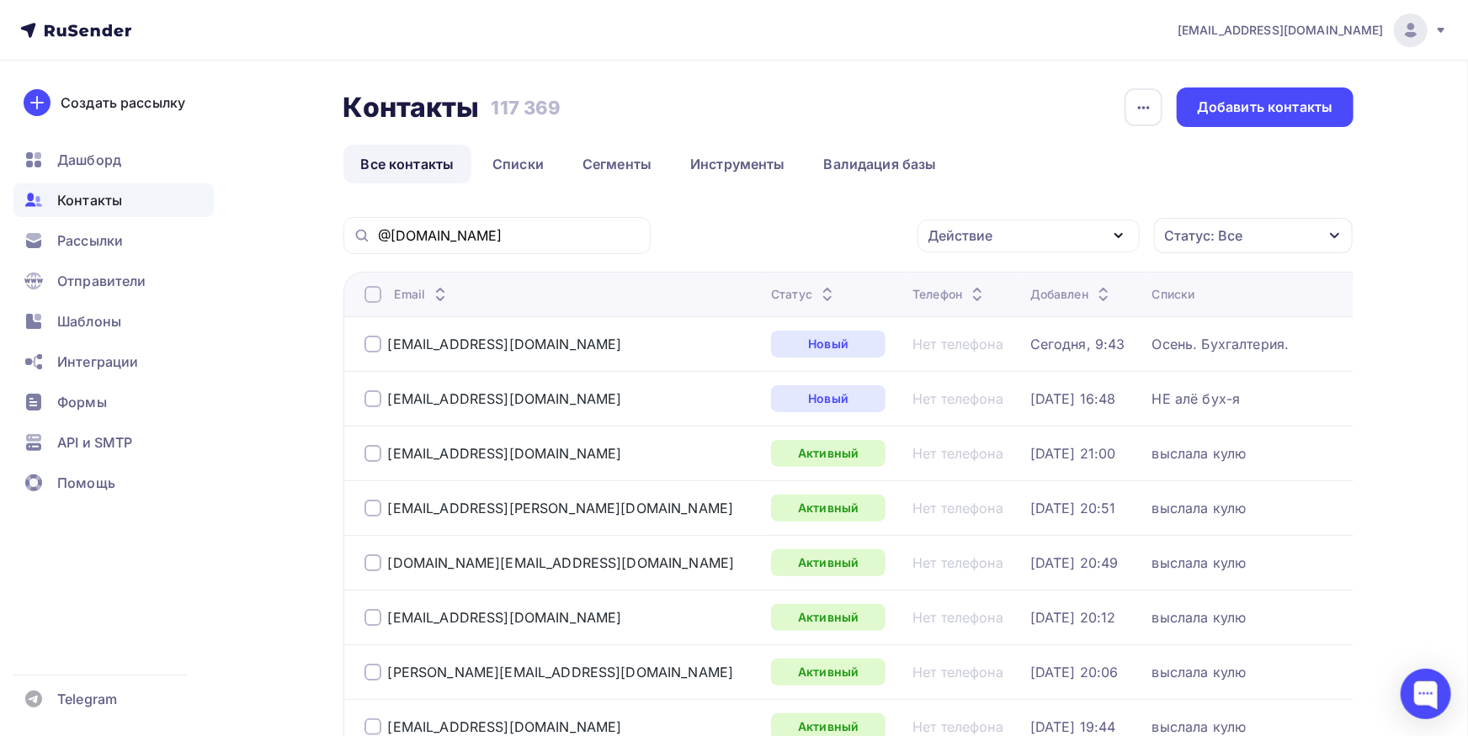
click at [529, 249] on div "@translog.org" at bounding box center [496, 235] width 307 height 37
click at [529, 239] on input "@translog.org" at bounding box center [509, 235] width 263 height 19
paste input "elechka_k@mail.ru"
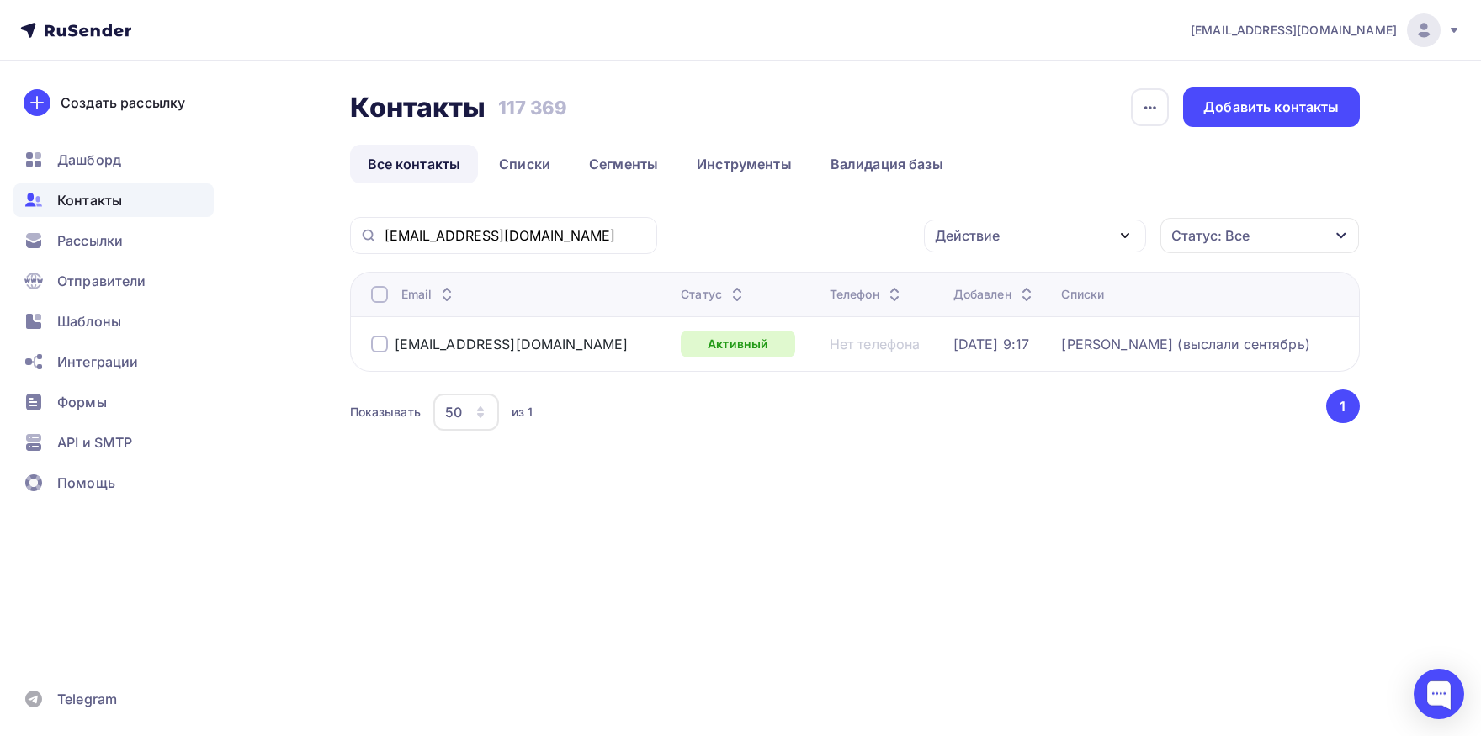
drag, startPoint x: 538, startPoint y: 225, endPoint x: 533, endPoint y: 240, distance: 16.0
click at [537, 225] on div "elechka_k@mail.ru" at bounding box center [503, 235] width 307 height 37
click at [533, 242] on input "elechka_k@mail.ru" at bounding box center [516, 235] width 263 height 19
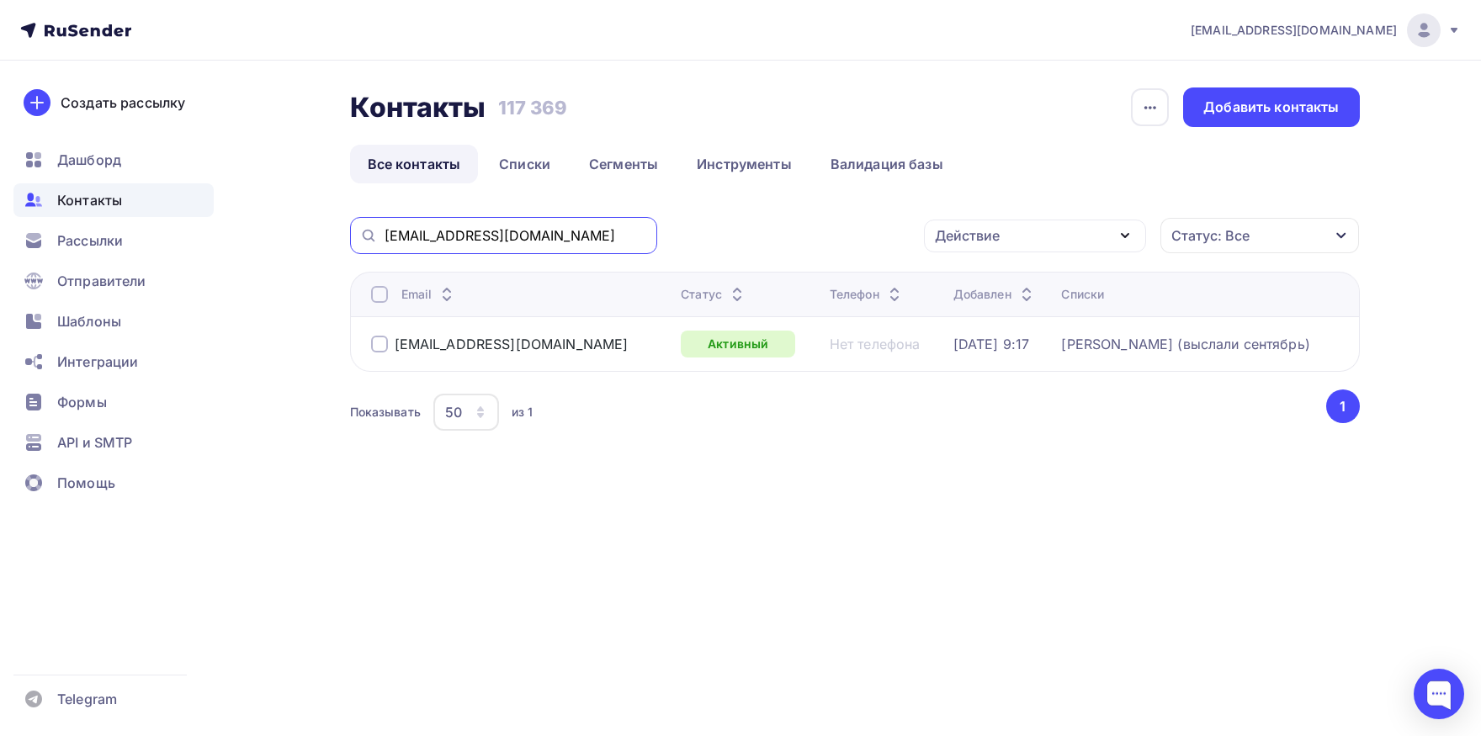
paste input "svetlana_z@mltlvl.com"
drag, startPoint x: 464, startPoint y: 237, endPoint x: 337, endPoint y: 226, distance: 126.7
click at [385, 226] on input "svetlana_z@mltlvl.com" at bounding box center [516, 235] width 263 height 19
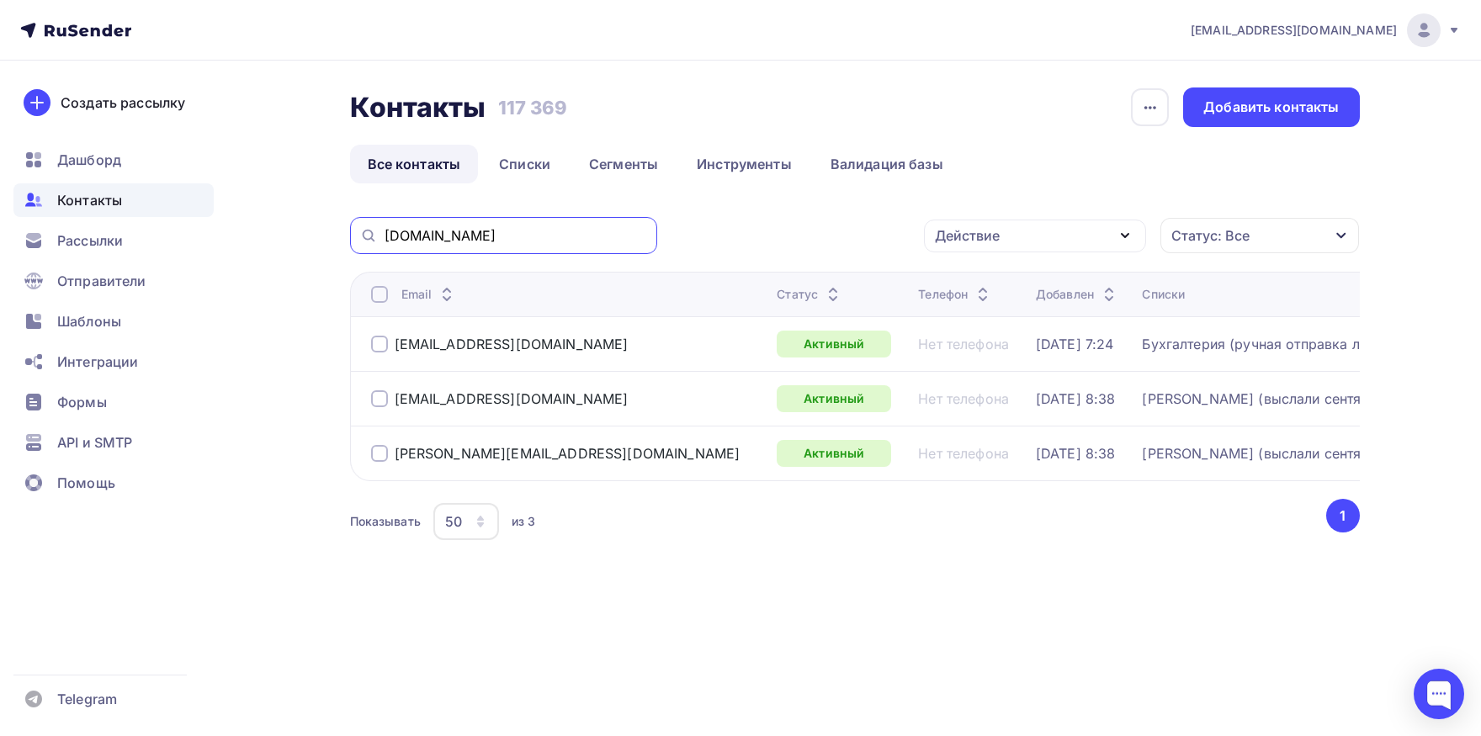
click at [587, 244] on input "mltlvl.com" at bounding box center [516, 235] width 263 height 19
paste input ""itpark071@gmail.com gilhoz.tula@gmail.com account@uk-gilhoz.ru""
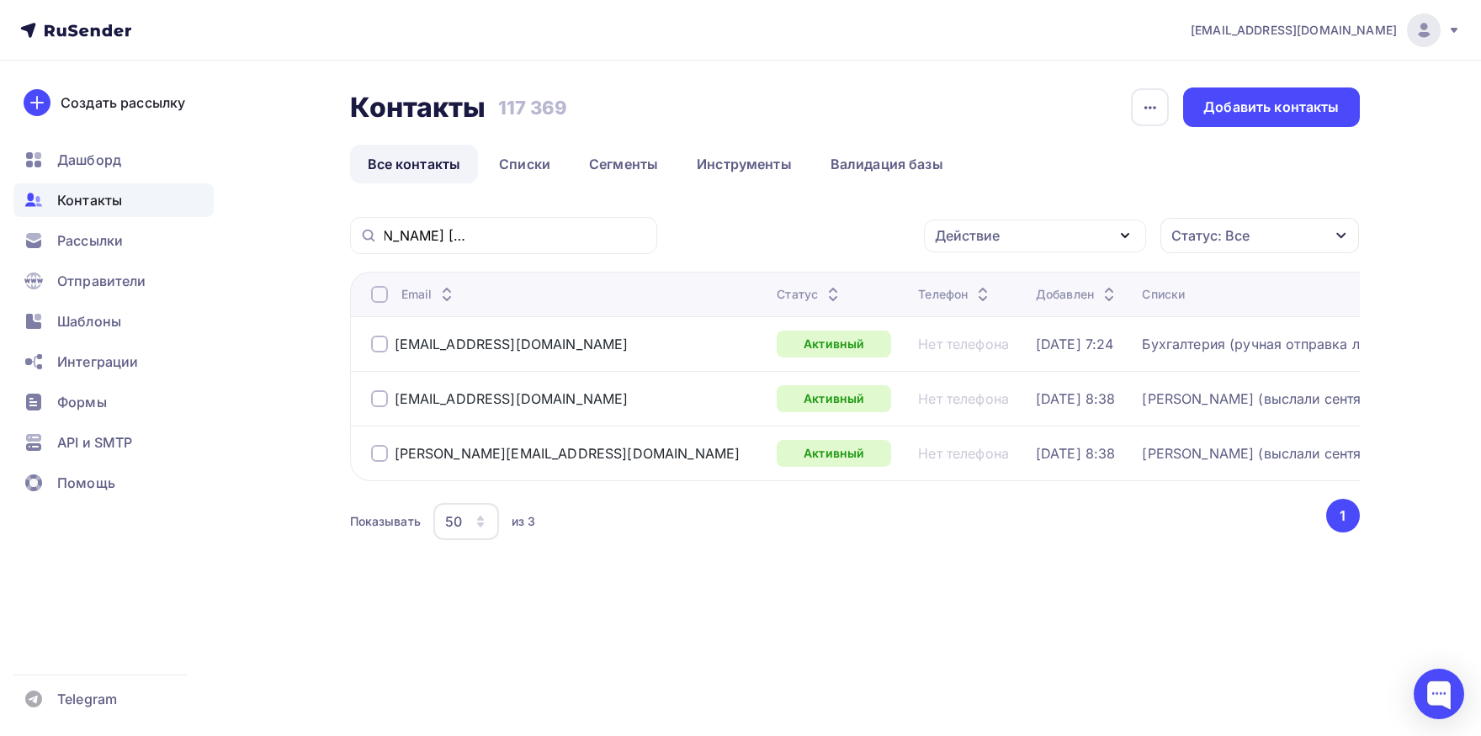
click at [513, 247] on div ""itpark071@gmail.com gilhoz.tula@gmail.com account@uk-gilhoz.ru"" at bounding box center [503, 235] width 307 height 37
click at [515, 240] on input ""itpark071@gmail.com gilhoz.tula@gmail.com account@uk-gilhoz.ru"" at bounding box center [516, 235] width 263 height 19
paste input "GLAVBUH@VENDEXRETAIL.RU, brusnichka_15@mail.ru"
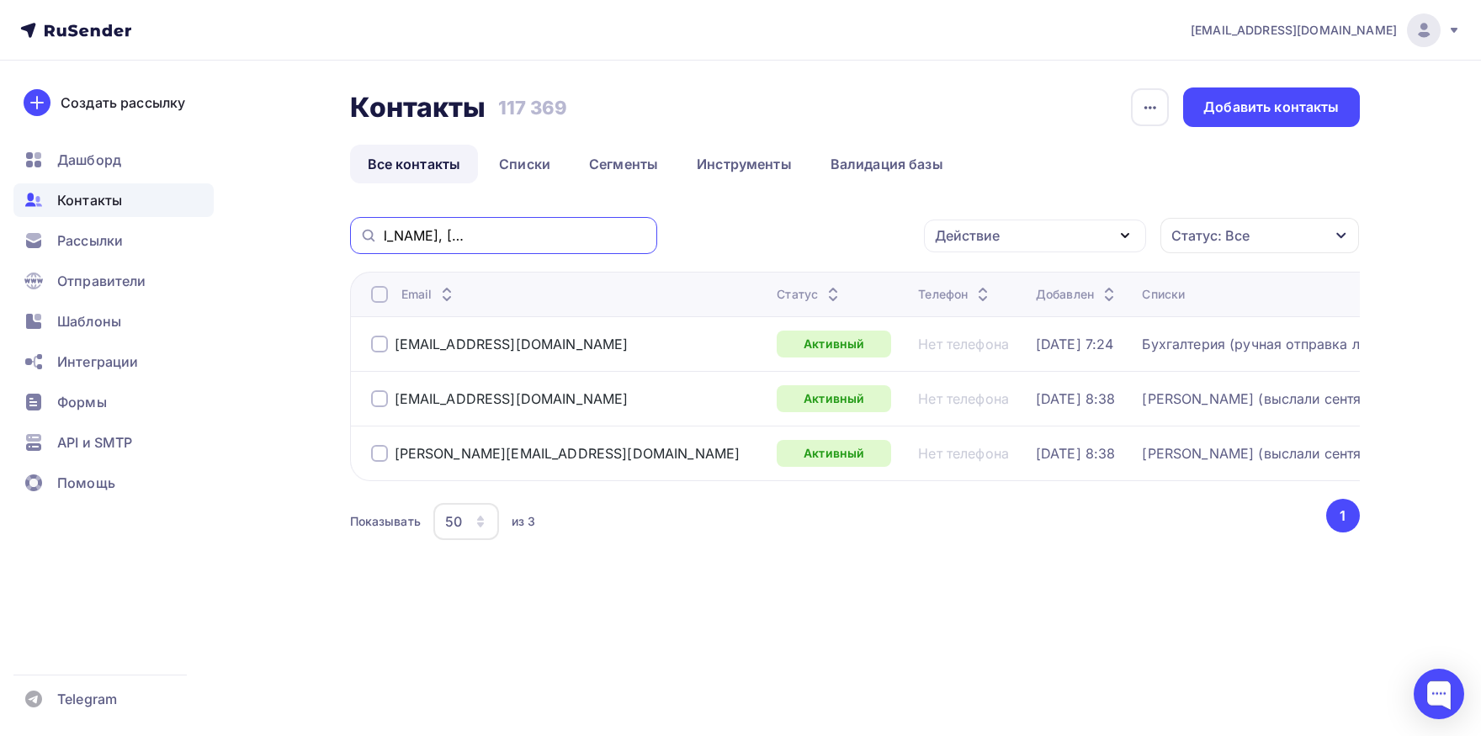
scroll to position [0, 88]
drag, startPoint x: 496, startPoint y: 236, endPoint x: 486, endPoint y: 241, distance: 10.5
click at [647, 236] on input "GLAVBUH@VENDEXRETAIL.RU, brusnichka_15@mail.ru" at bounding box center [516, 235] width 263 height 19
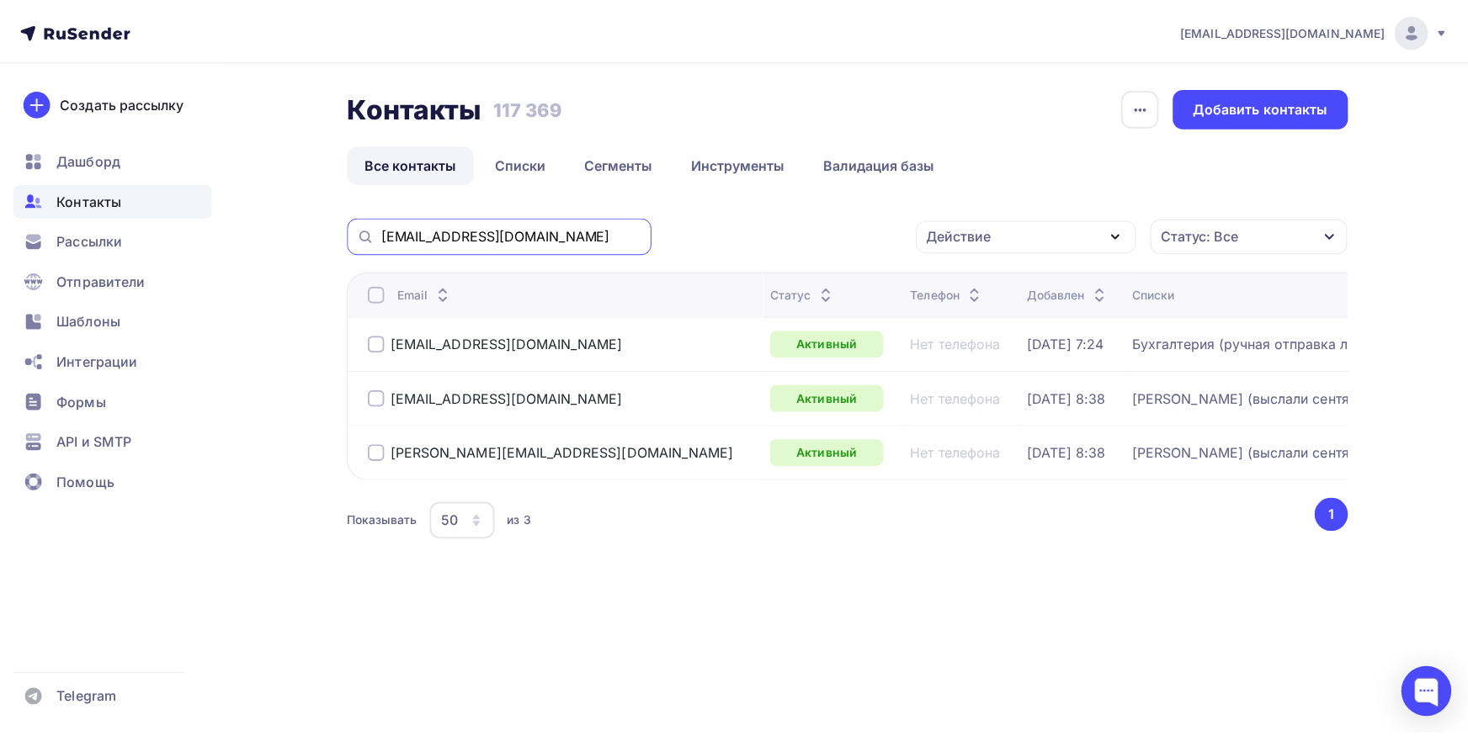
scroll to position [0, 0]
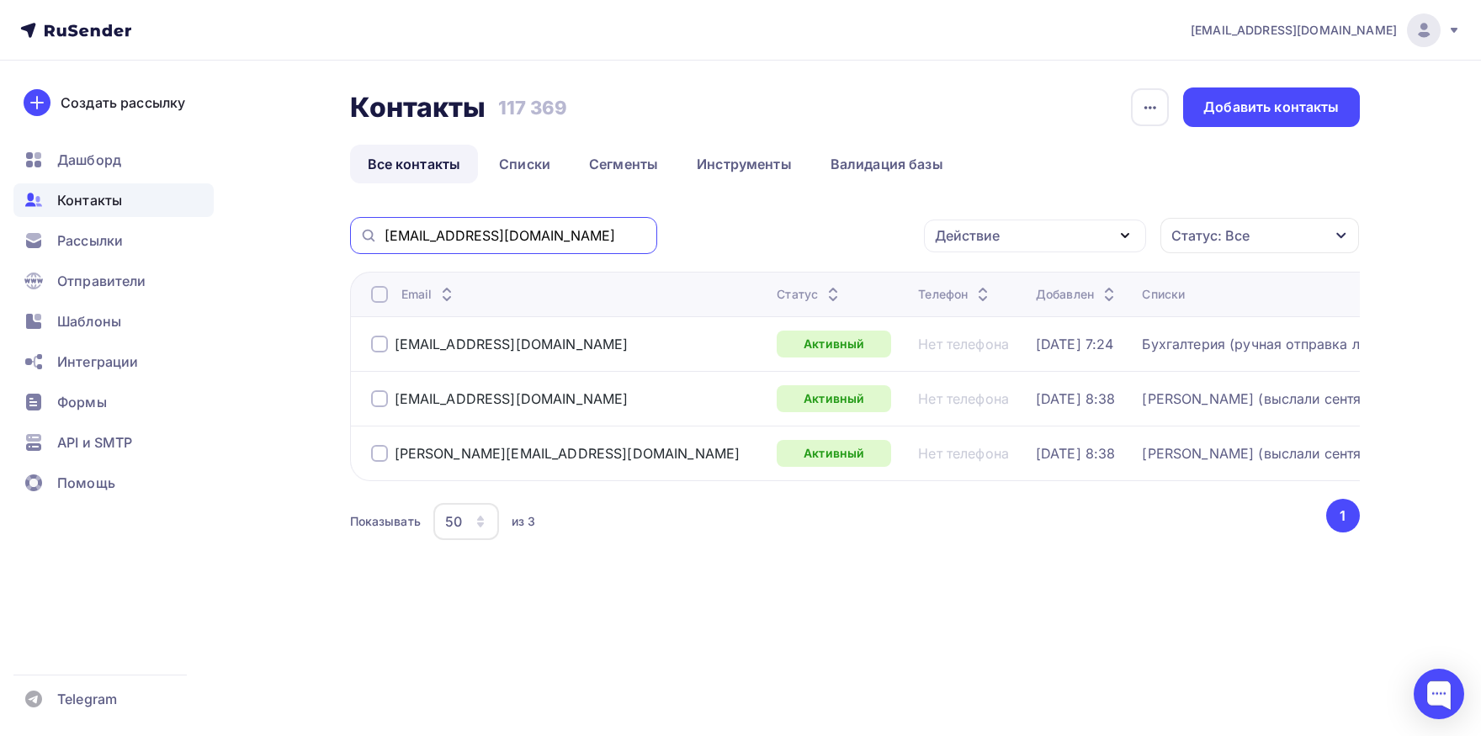
drag, startPoint x: 462, startPoint y: 234, endPoint x: 350, endPoint y: 226, distance: 112.2
click at [385, 226] on input "GLAVBUH@VENDEXRETAIL.RU" at bounding box center [516, 235] width 263 height 19
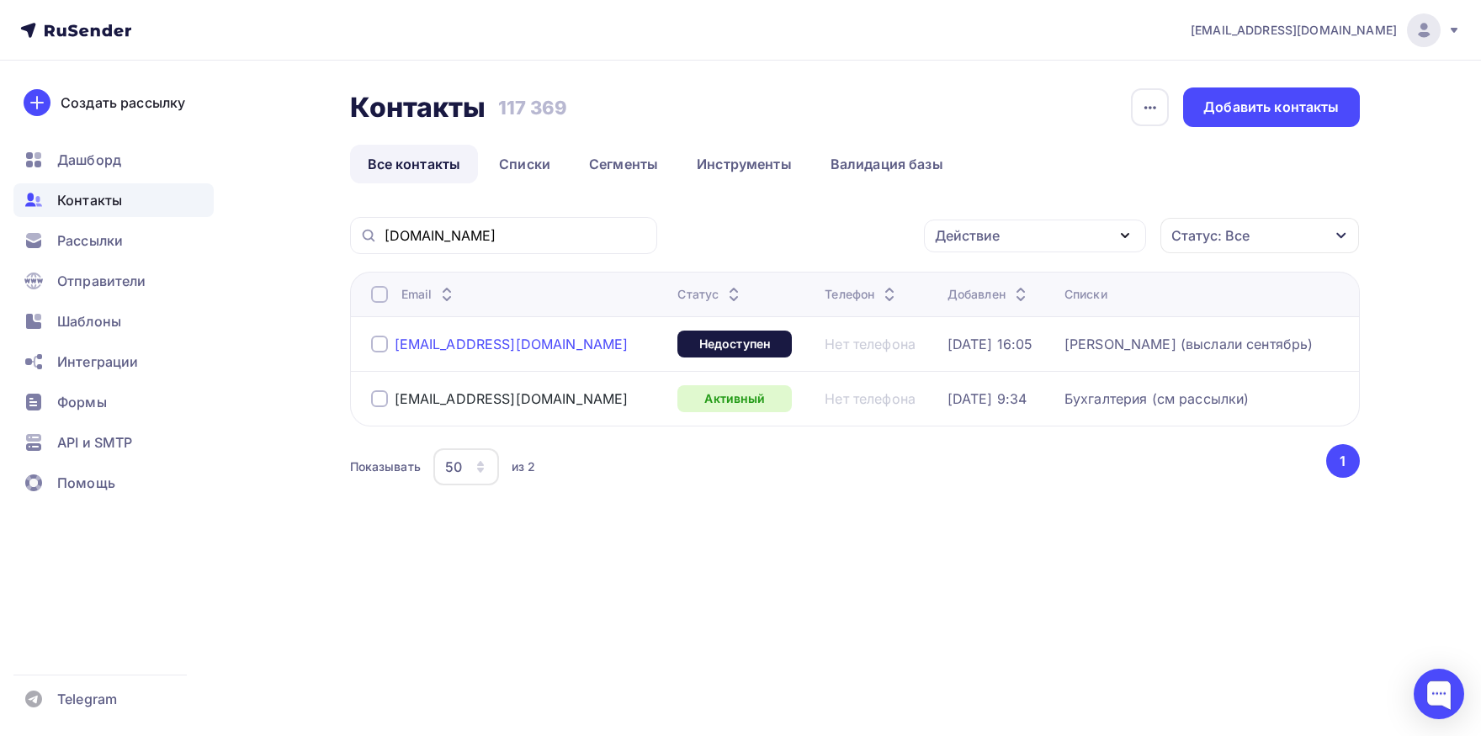
drag, startPoint x: 574, startPoint y: 399, endPoint x: 399, endPoint y: 348, distance: 182.4
click at [395, 395] on div "[EMAIL_ADDRESS][DOMAIN_NAME]" at bounding box center [518, 398] width 294 height 27
click at [374, 400] on div at bounding box center [379, 398] width 17 height 17
click at [968, 227] on div "Действие" at bounding box center [967, 236] width 65 height 20
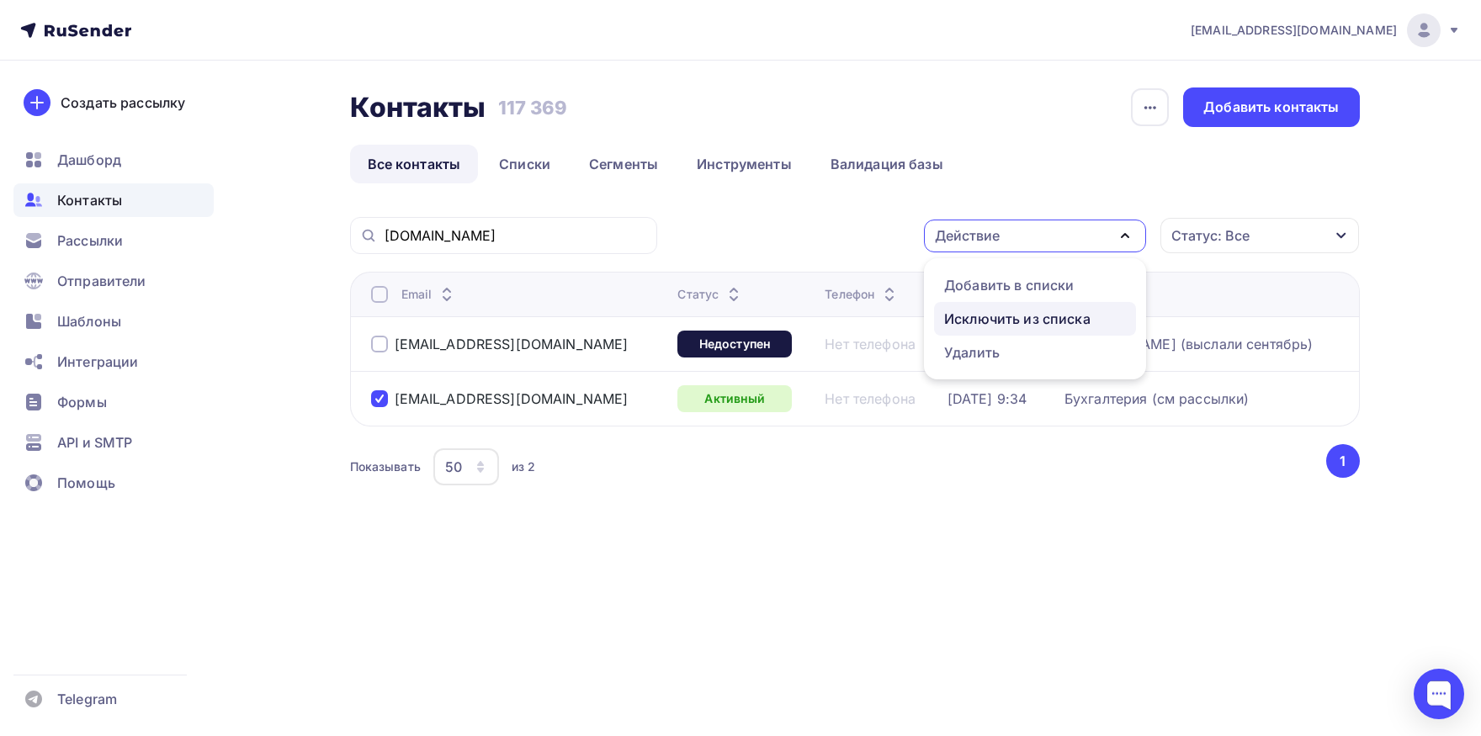
click at [969, 310] on div "Исключить из списка" at bounding box center [1017, 319] width 146 height 20
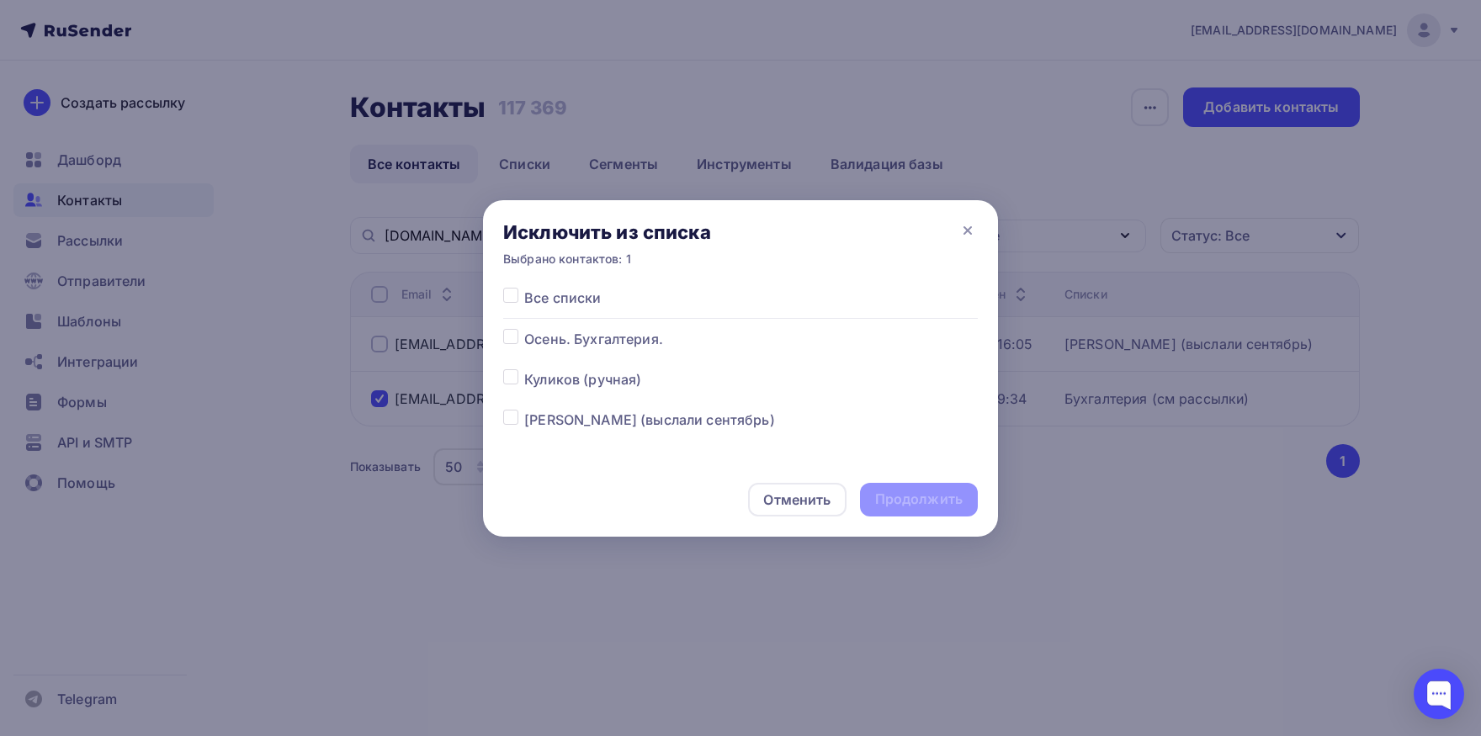
click at [507, 305] on div at bounding box center [513, 298] width 21 height 20
click at [524, 288] on label at bounding box center [524, 288] width 0 height 0
click at [507, 301] on input "checkbox" at bounding box center [510, 295] width 15 height 15
click at [918, 509] on div "Продолжить" at bounding box center [919, 499] width 88 height 19
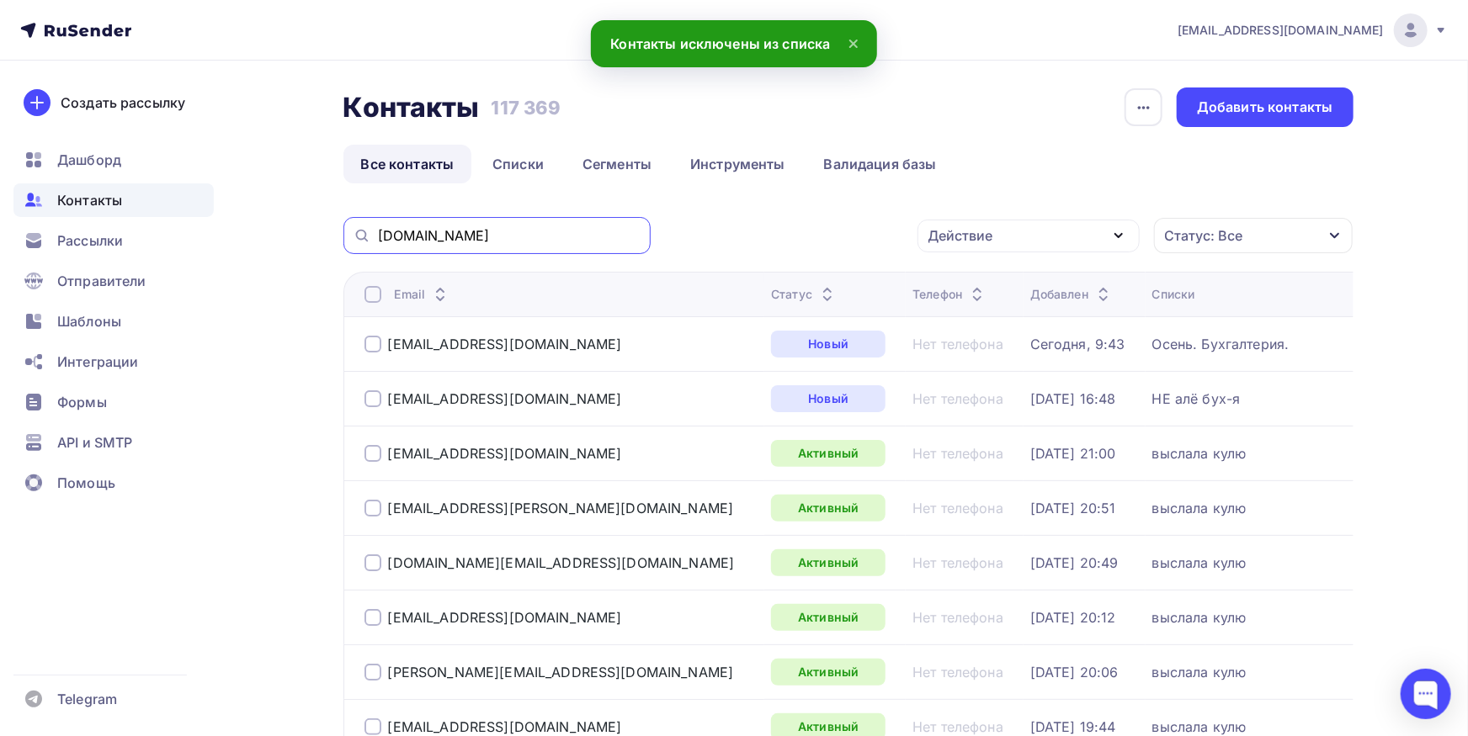
click at [536, 232] on input "VENDEXRETAIL.RU" at bounding box center [509, 235] width 263 height 19
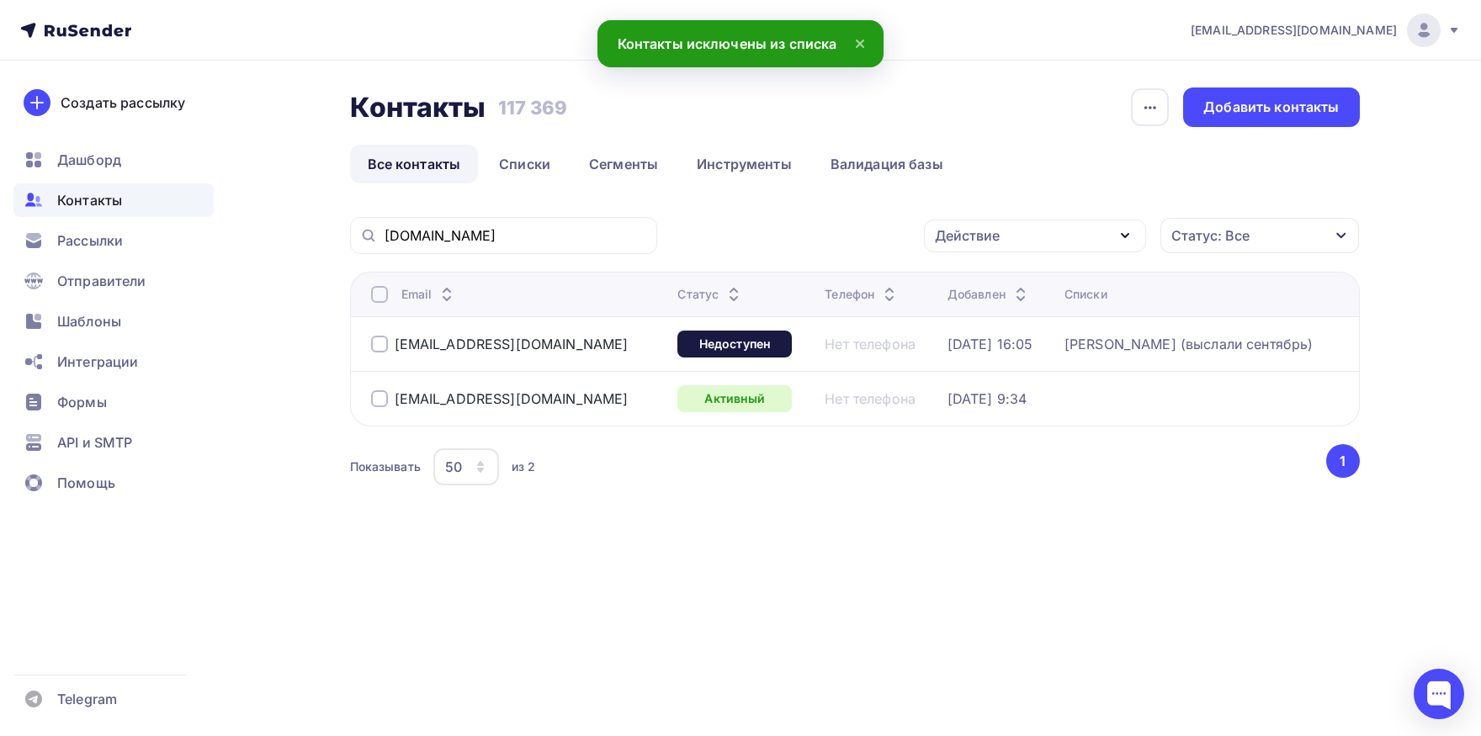
click at [384, 406] on div at bounding box center [379, 398] width 17 height 17
click at [1043, 243] on div "Действие" at bounding box center [1035, 236] width 222 height 33
click at [986, 289] on div "Добавить в списки" at bounding box center [1009, 285] width 130 height 20
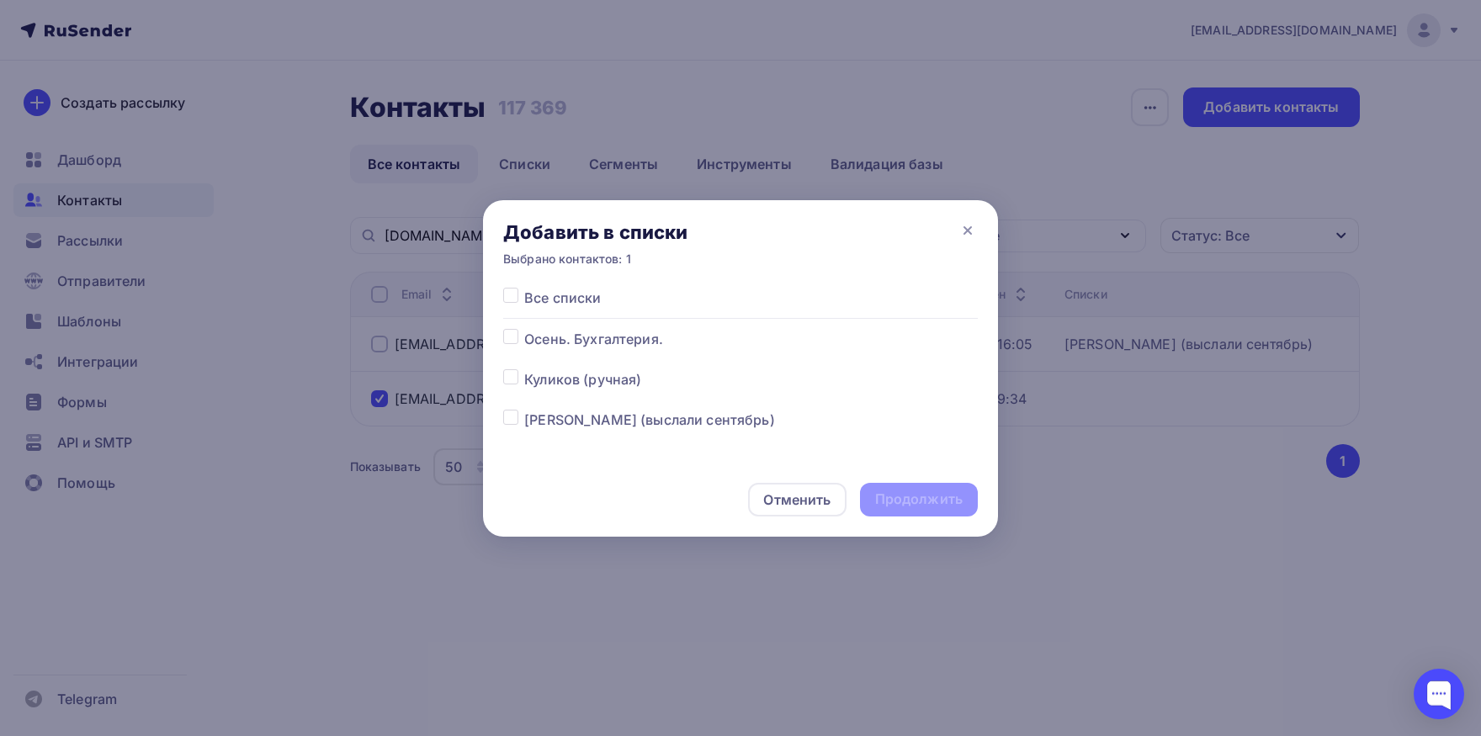
click at [524, 329] on label at bounding box center [524, 329] width 0 height 0
click at [512, 340] on input "checkbox" at bounding box center [510, 336] width 15 height 15
click at [934, 507] on div "Продолжить" at bounding box center [919, 499] width 88 height 19
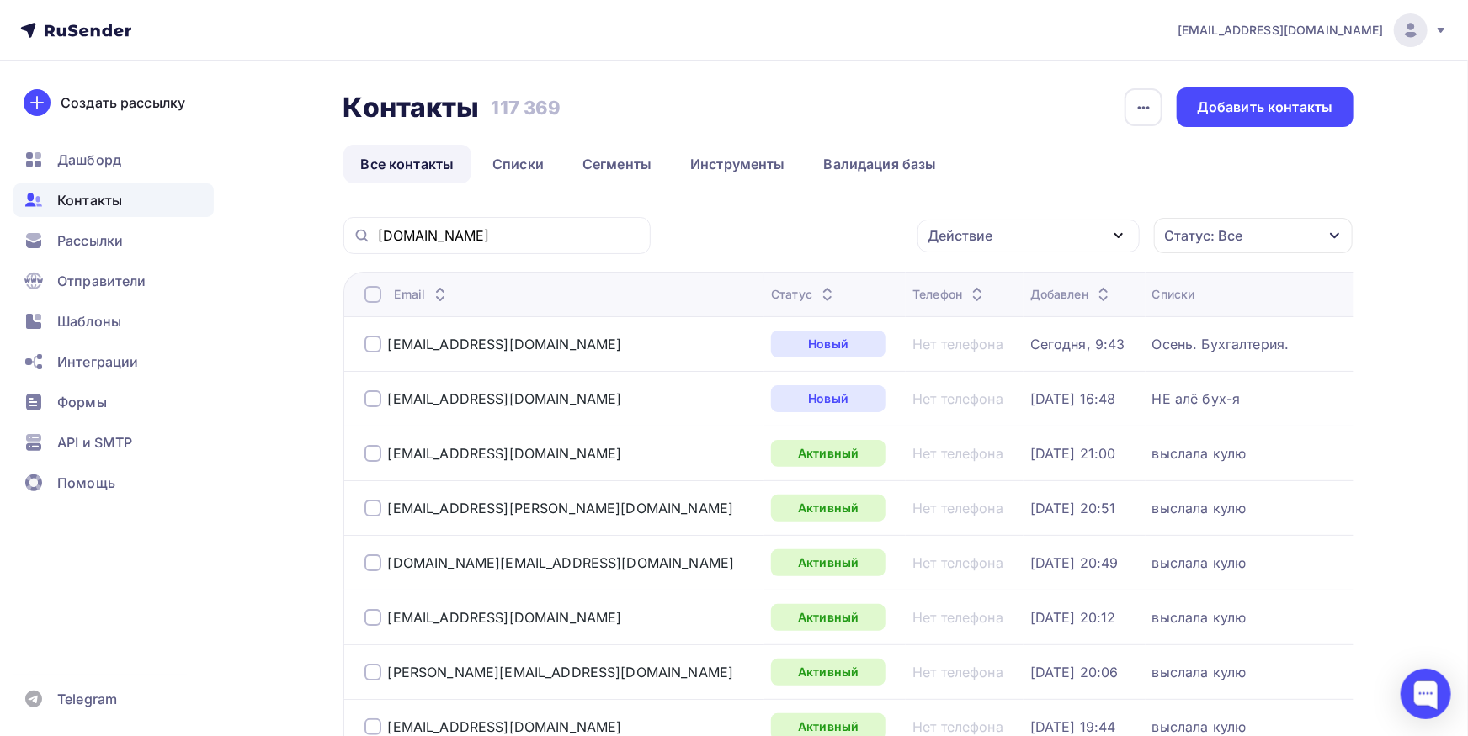
click at [550, 226] on div "VENDEXRETAIL.RU" at bounding box center [496, 235] width 307 height 37
click at [554, 243] on input "VENDEXRETAIL.RU" at bounding box center [509, 235] width 263 height 19
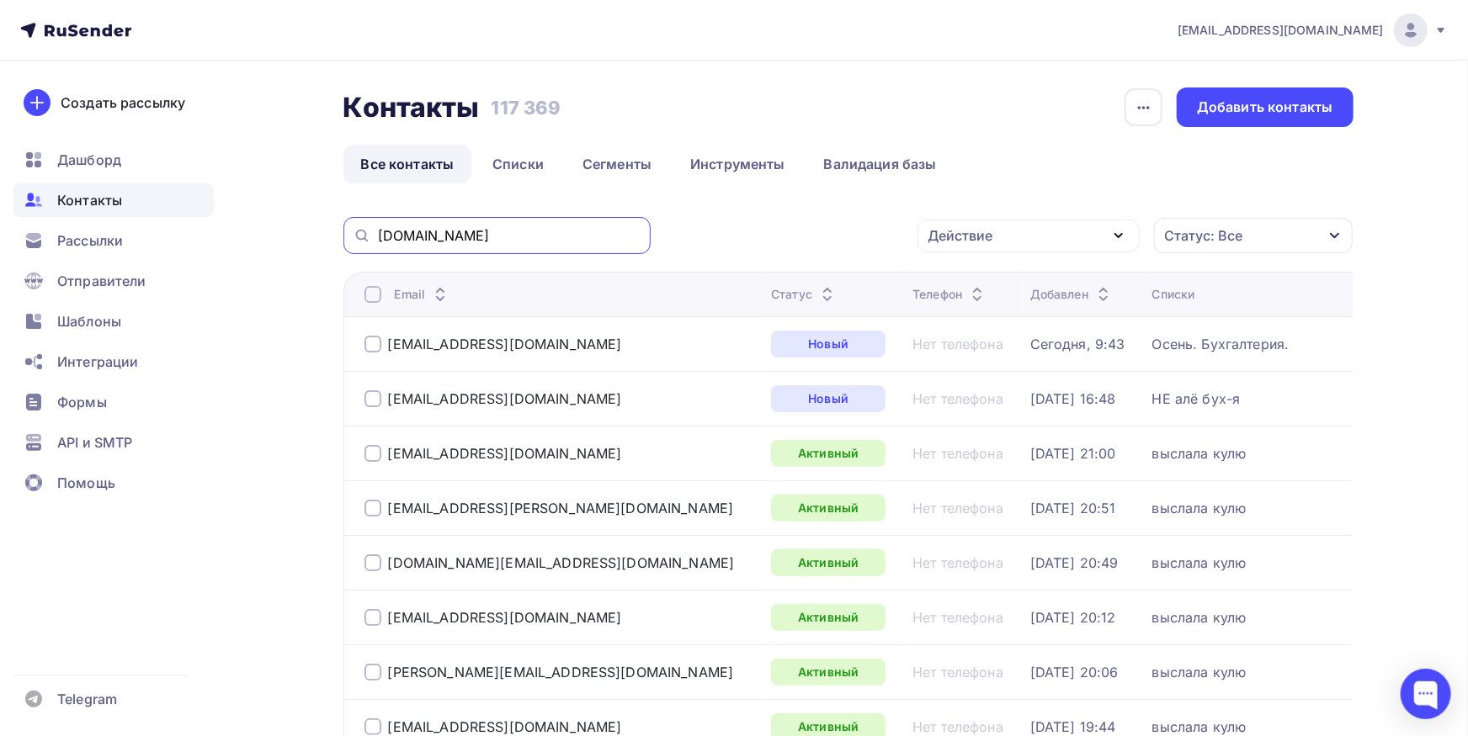
drag, startPoint x: 542, startPoint y: 228, endPoint x: 259, endPoint y: 230, distance: 282.7
click at [378, 230] on input "VENDEXRETAIL.RU" at bounding box center [509, 235] width 263 height 19
paste input "@k-t-k.ru"
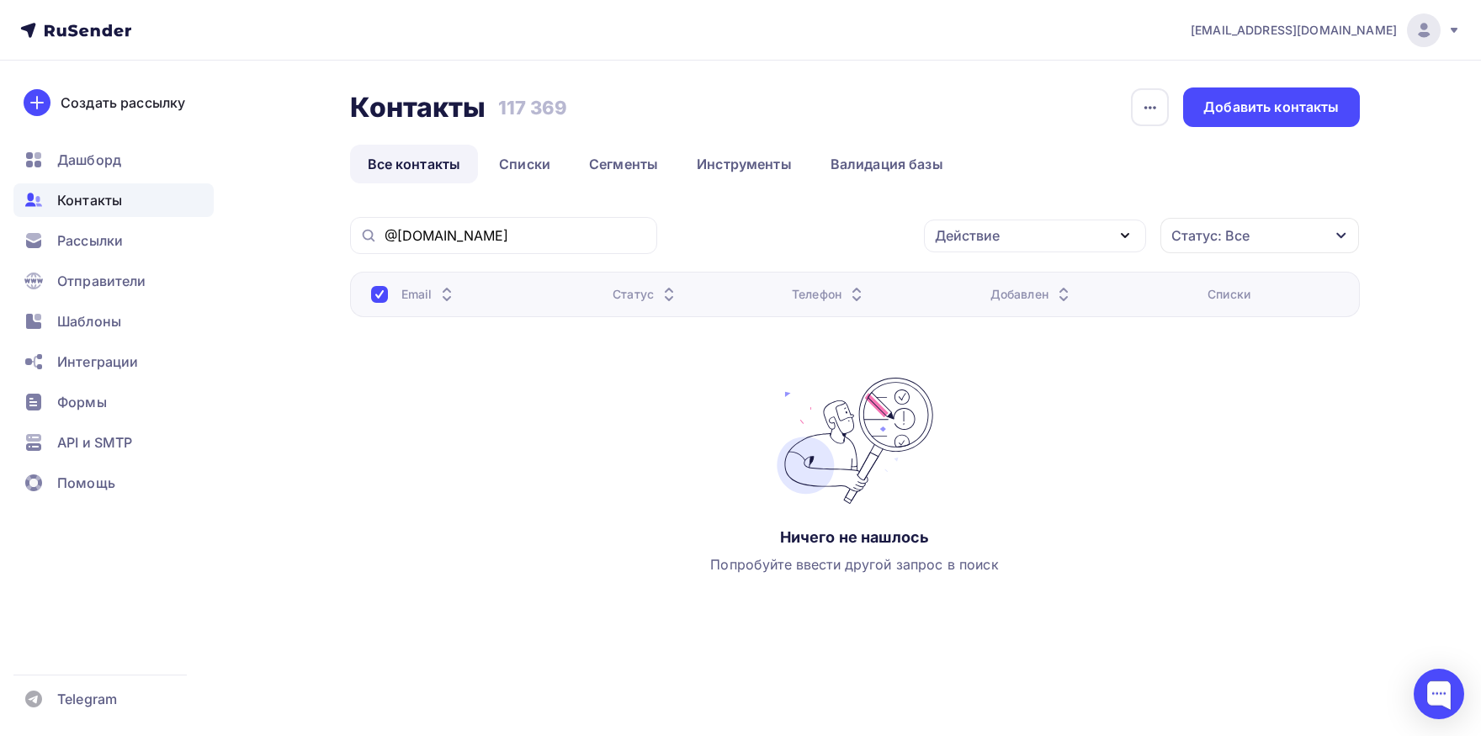
click at [508, 248] on div "@k-t-k.ru" at bounding box center [503, 235] width 307 height 37
click at [507, 242] on input "@k-t-k.ru" at bounding box center [516, 235] width 263 height 19
click at [459, 236] on input "@k-t-k.ru" at bounding box center [516, 235] width 263 height 19
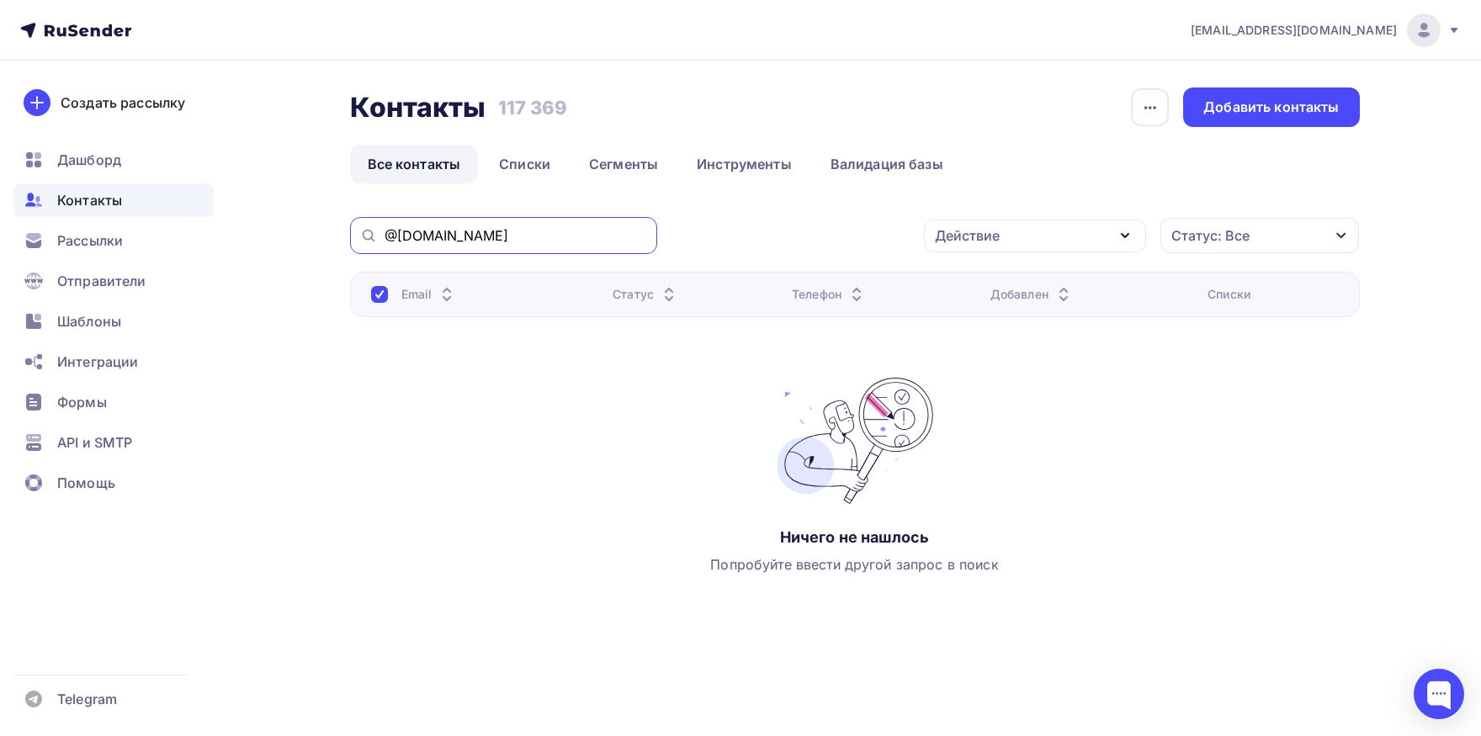
paste input "kudirina@yandex"
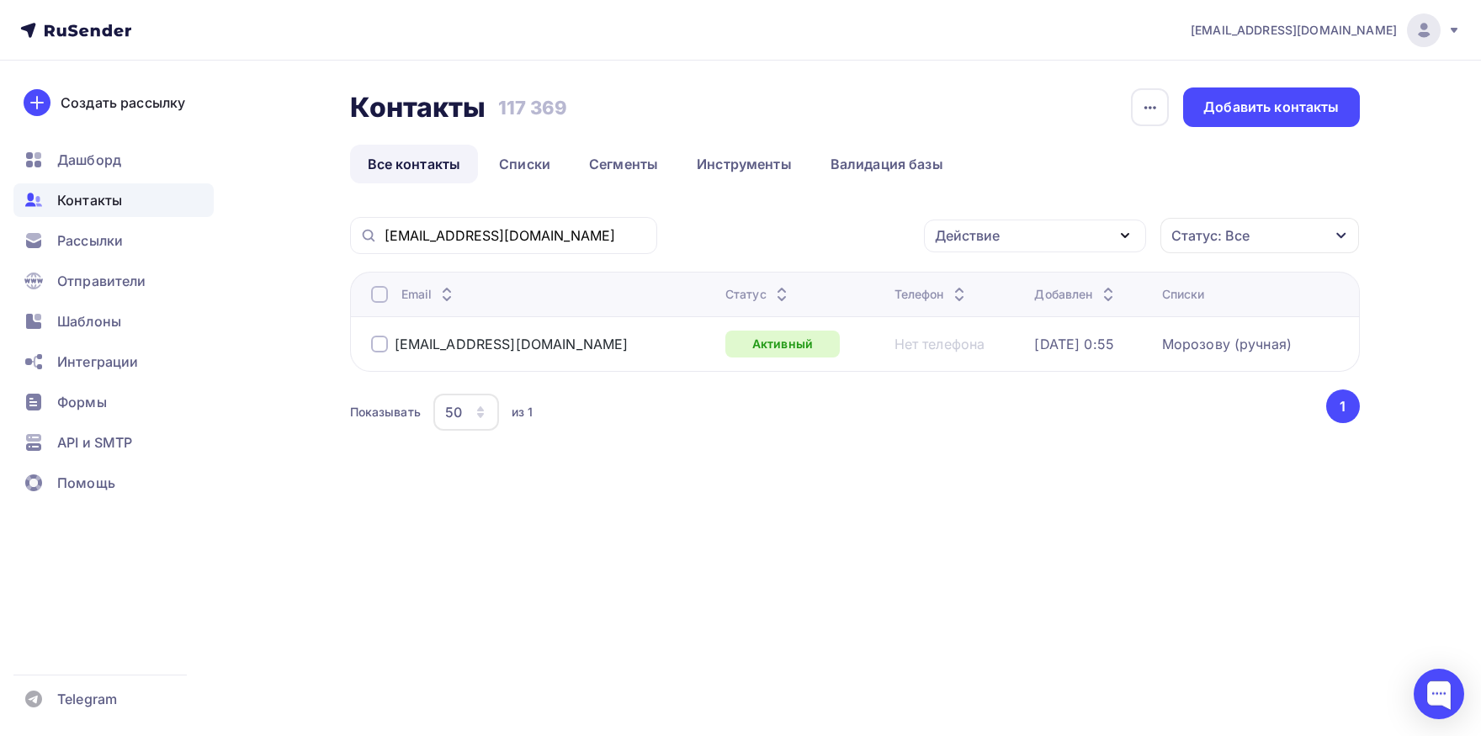
click at [378, 300] on div at bounding box center [379, 294] width 17 height 17
click at [378, 298] on div at bounding box center [379, 294] width 17 height 17
click at [962, 233] on div "Действие" at bounding box center [967, 236] width 65 height 20
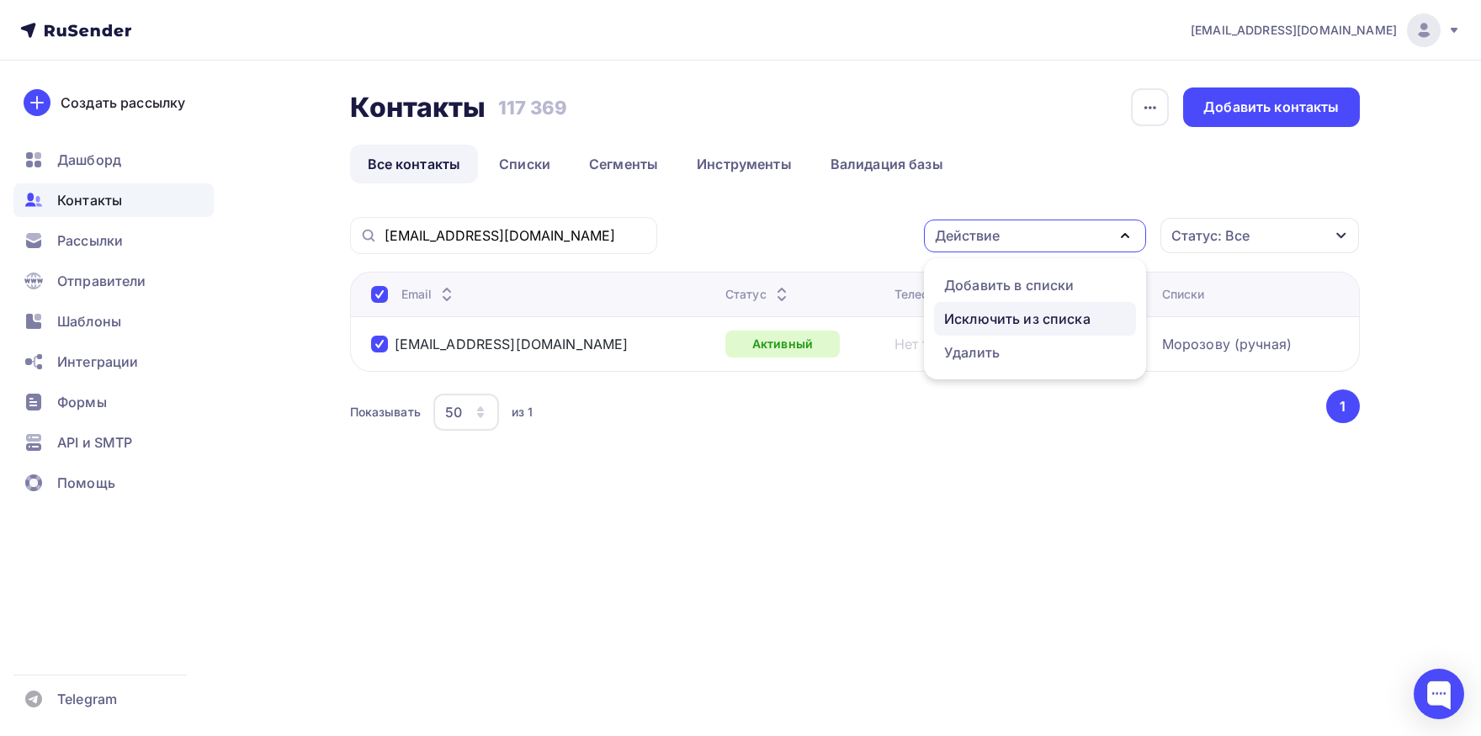
click at [976, 316] on div "Исключить из списка" at bounding box center [1017, 319] width 146 height 20
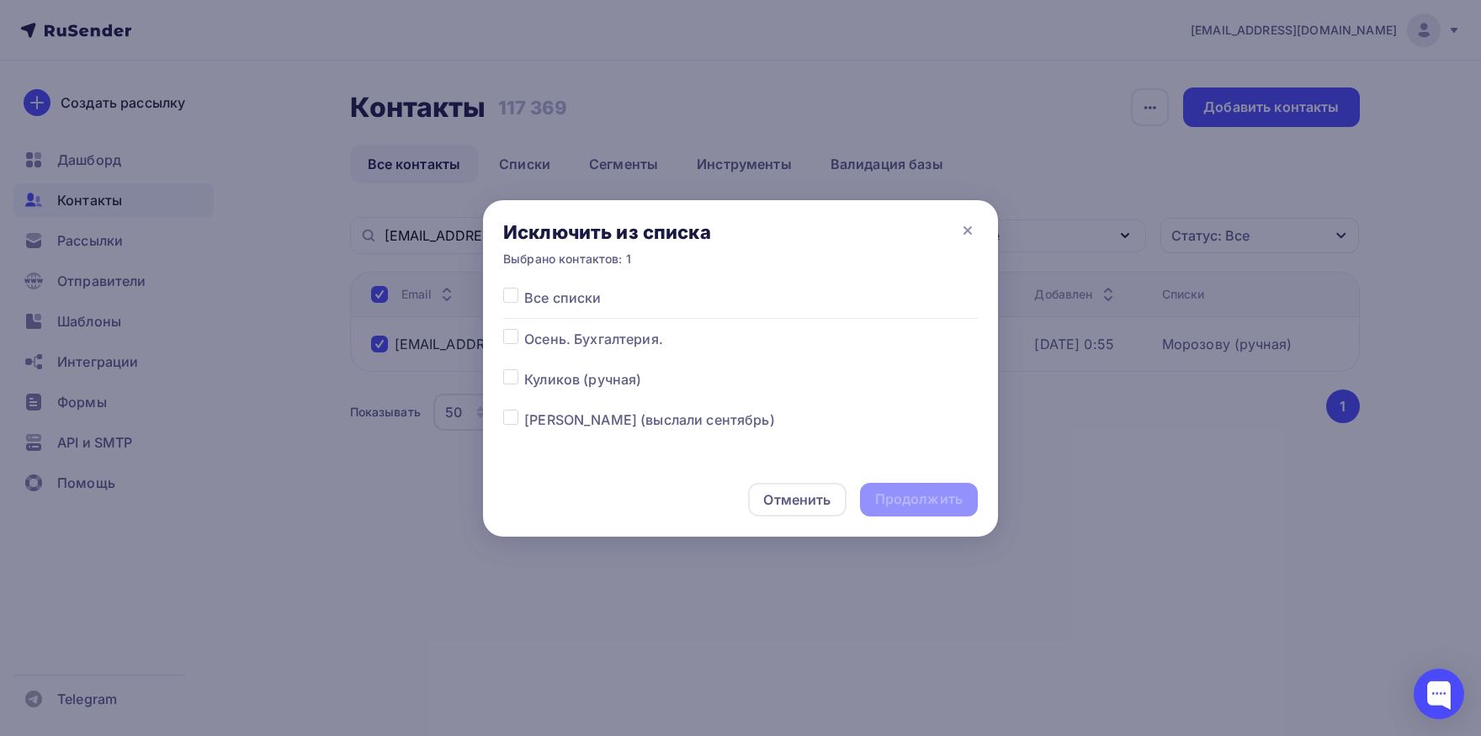
click at [524, 288] on label at bounding box center [524, 288] width 0 height 0
click at [515, 299] on input "checkbox" at bounding box center [510, 295] width 15 height 15
click at [910, 508] on div "Продолжить" at bounding box center [919, 499] width 88 height 19
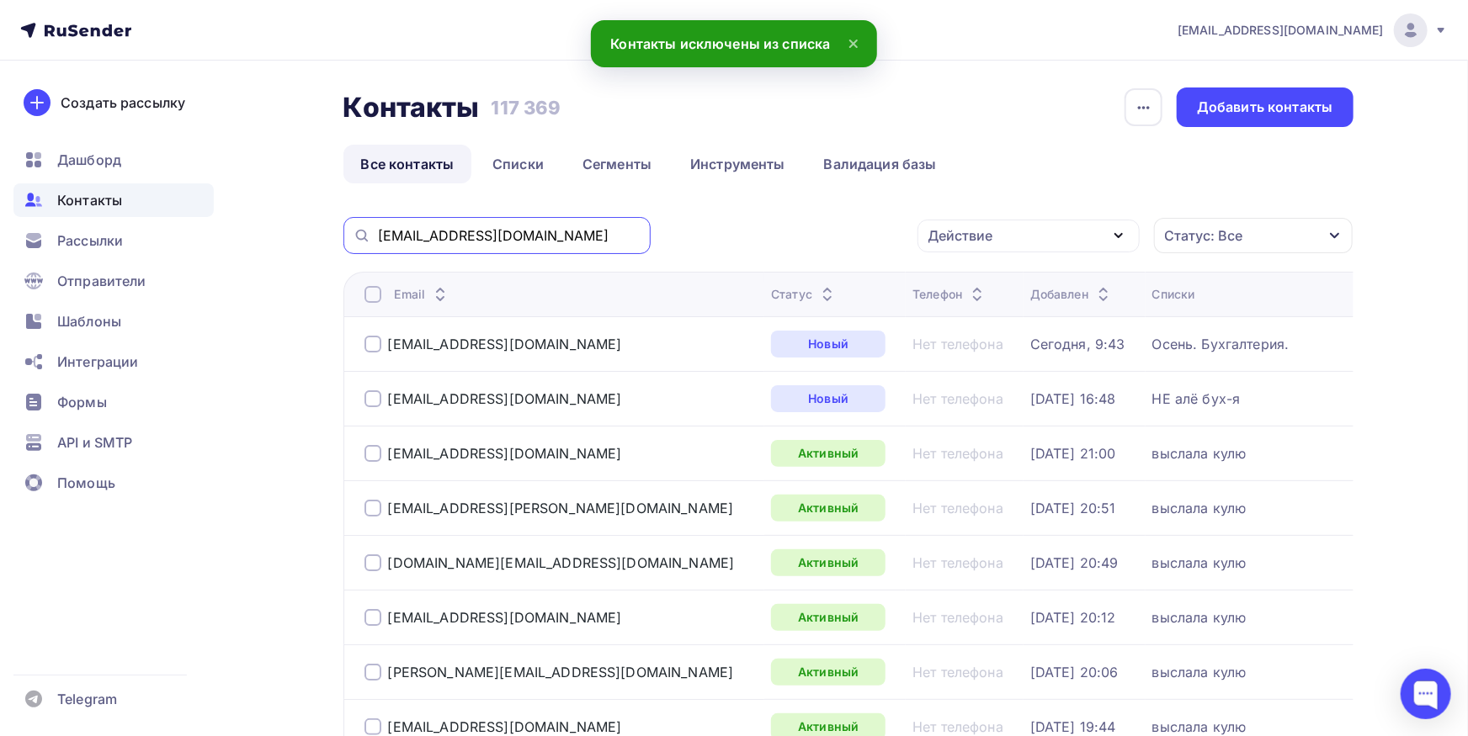
click at [549, 240] on input "kudirina@yandex.ru" at bounding box center [509, 235] width 263 height 19
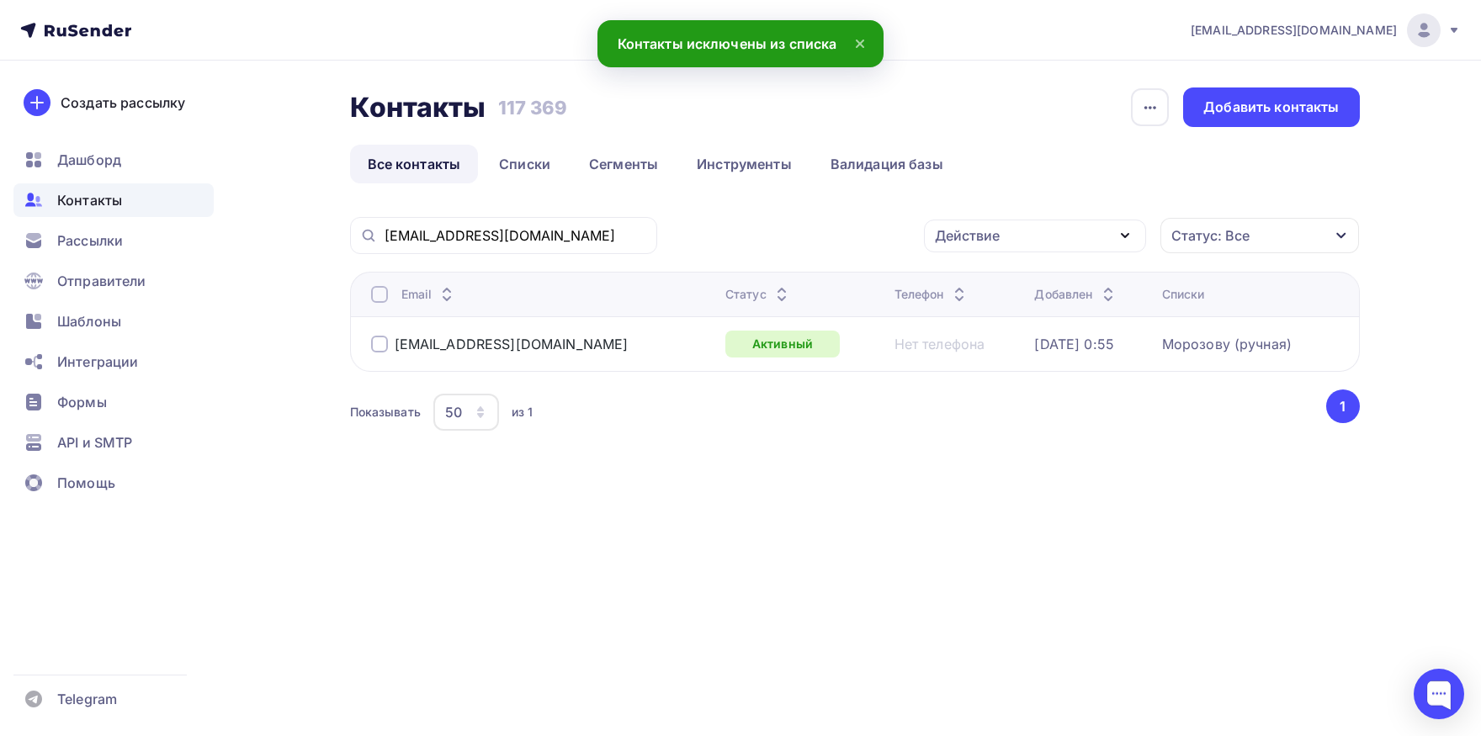
click at [371, 297] on div at bounding box center [379, 294] width 17 height 17
click at [987, 221] on div "Действие" at bounding box center [1035, 236] width 222 height 33
click at [989, 275] on div "Добавить в списки" at bounding box center [1009, 285] width 130 height 20
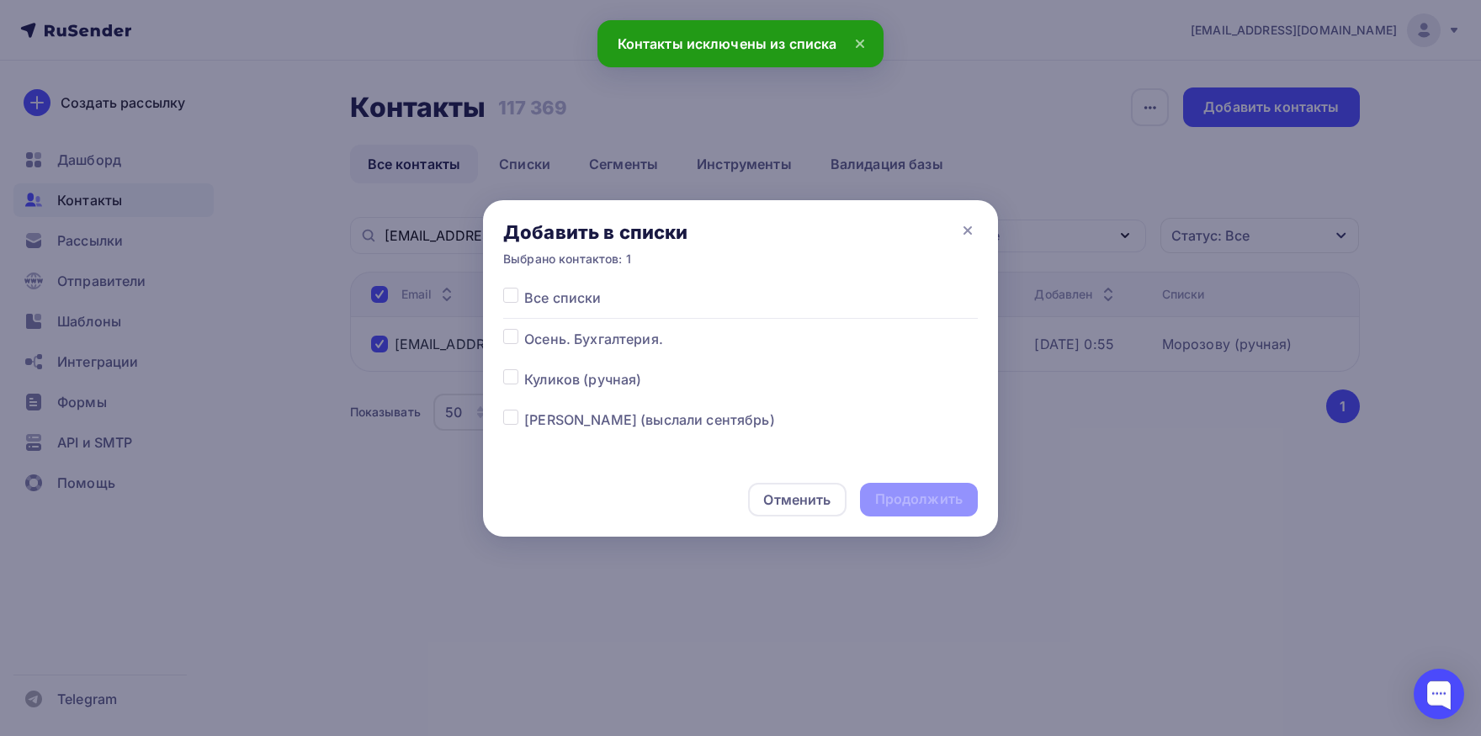
click at [524, 410] on label at bounding box center [524, 410] width 0 height 0
click at [510, 422] on input "checkbox" at bounding box center [510, 417] width 15 height 15
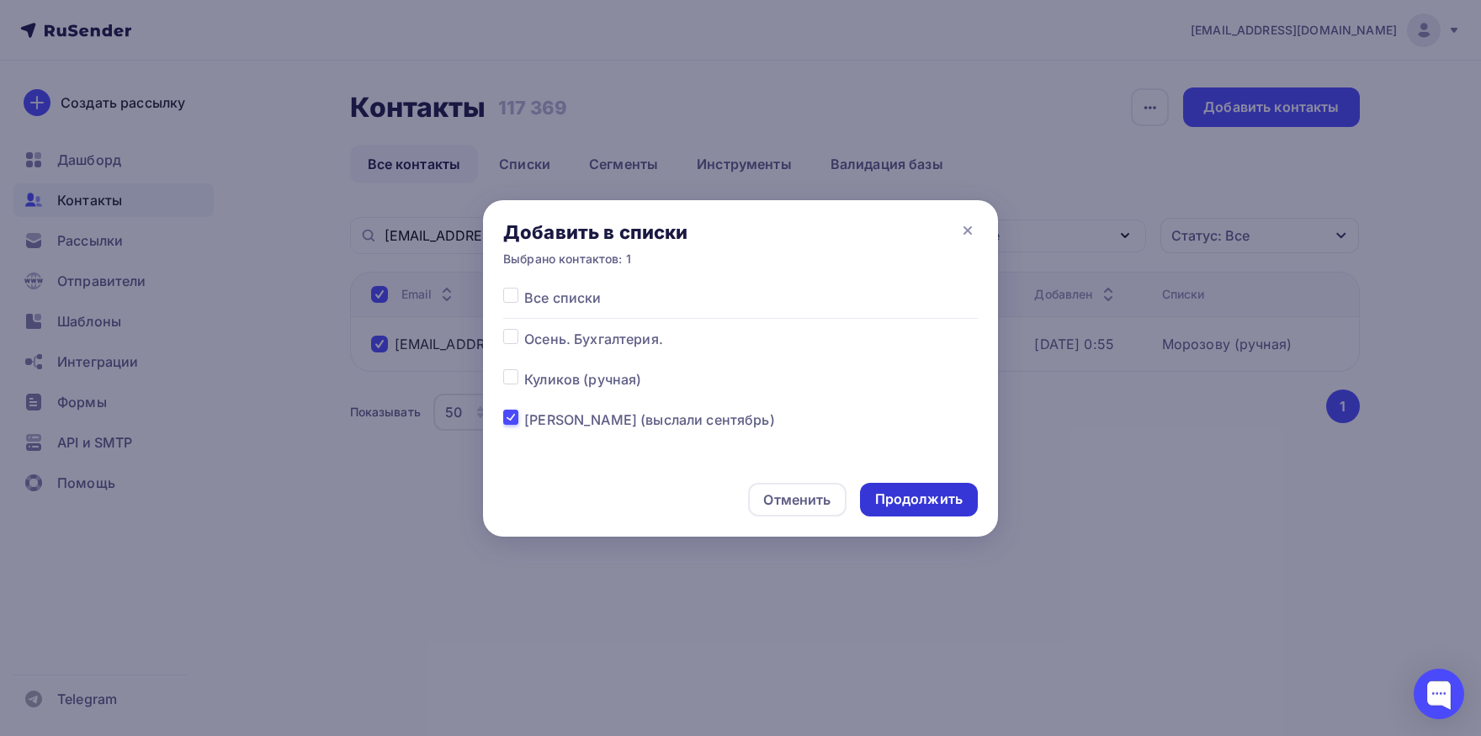
click at [911, 505] on div "Продолжить" at bounding box center [919, 499] width 88 height 19
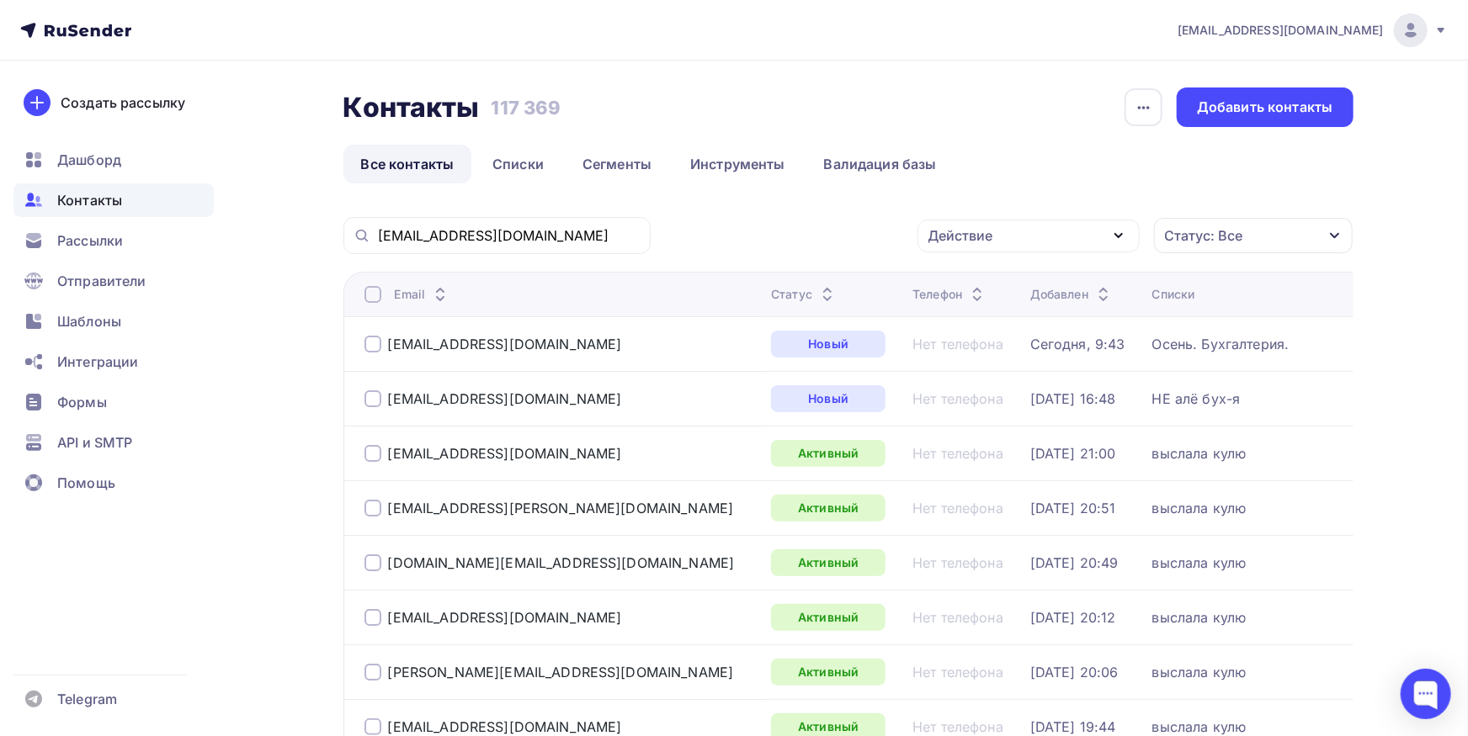
click at [531, 224] on div "kudirina@yandex.ru" at bounding box center [496, 235] width 307 height 37
click at [531, 235] on input "kudirina@yandex.ru" at bounding box center [509, 235] width 263 height 19
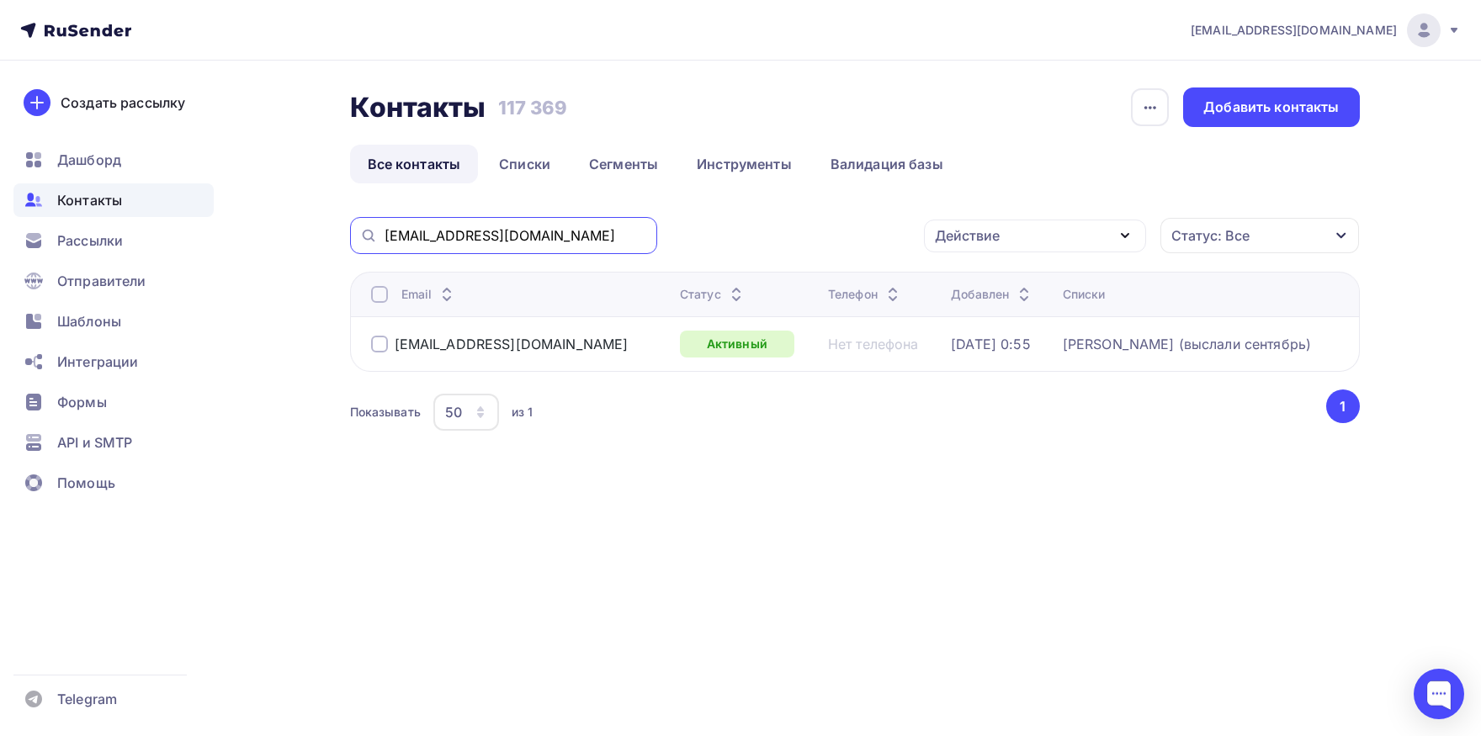
click at [543, 233] on input "kudirina@yandex.ru" at bounding box center [516, 235] width 263 height 19
paste input "buhfcrostov@aaanet"
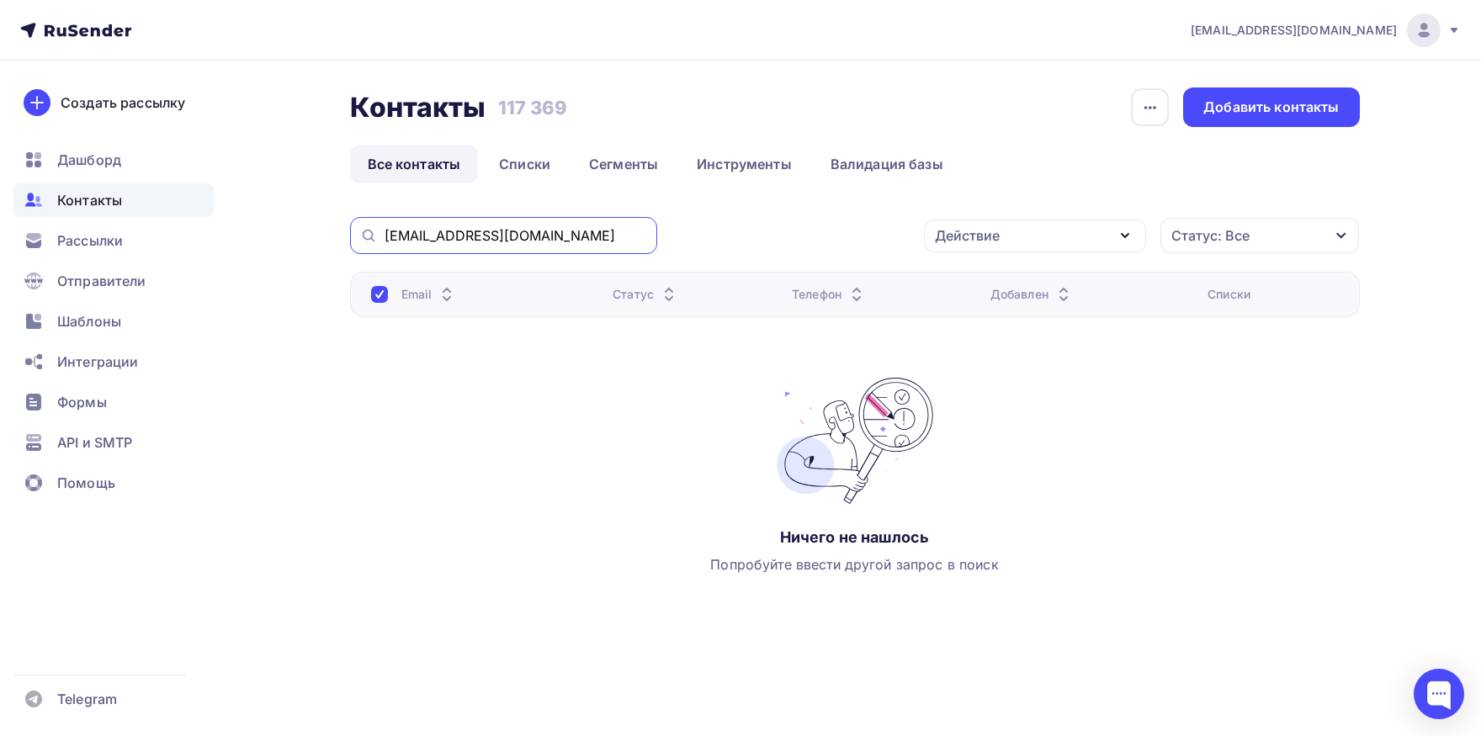
click at [551, 242] on input "buhfcrostov@aaanet.ru" at bounding box center [516, 235] width 263 height 19
paste input "@fc-rostov"
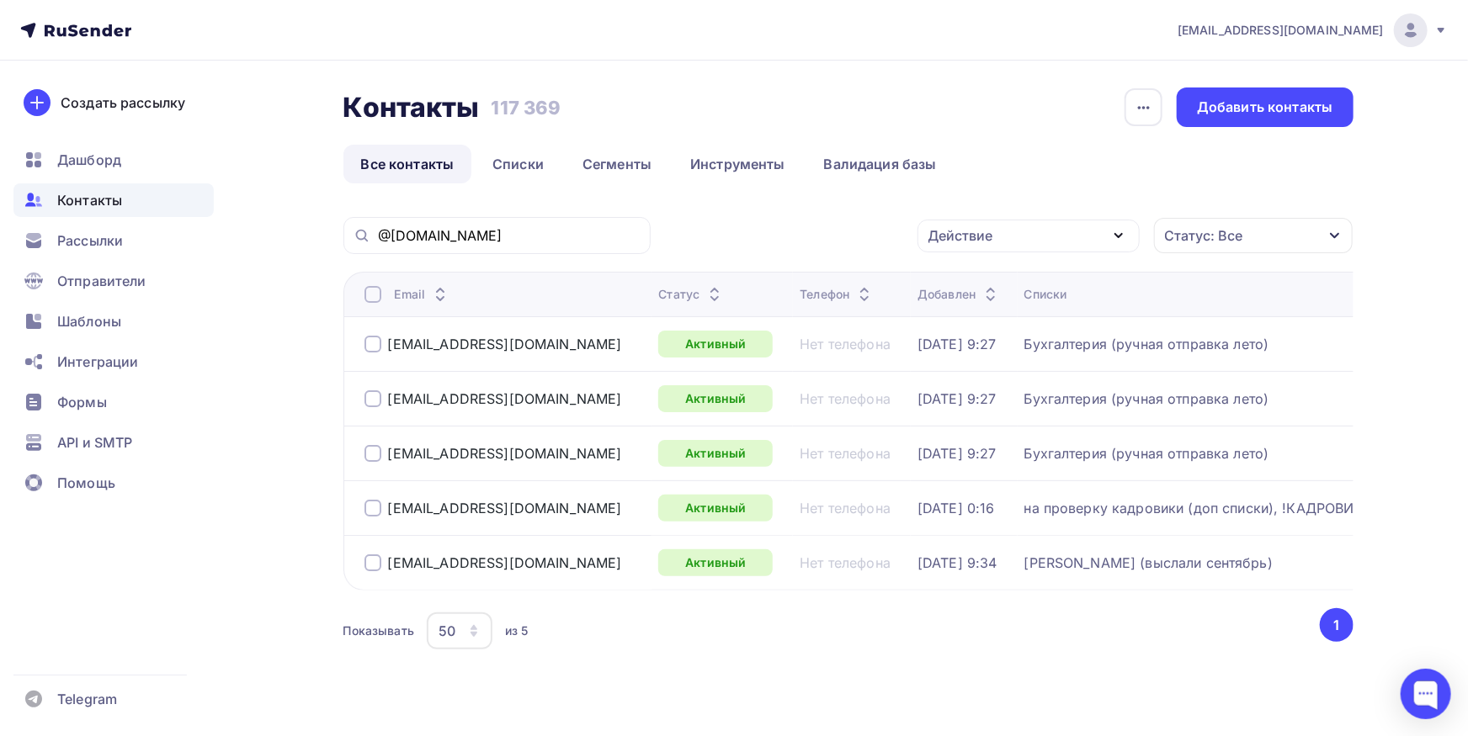
scroll to position [37, 0]
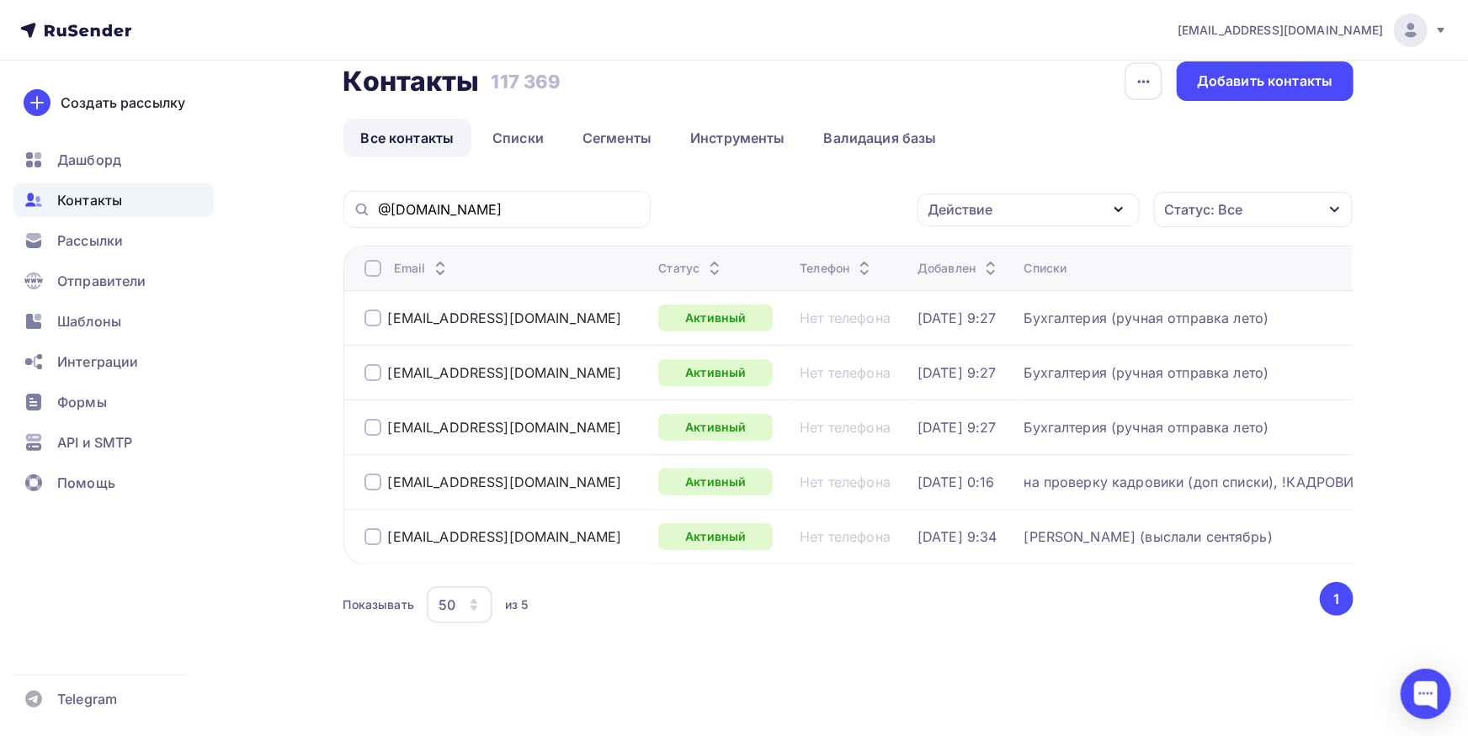
click at [373, 310] on div at bounding box center [372, 318] width 17 height 17
click at [374, 364] on div at bounding box center [372, 372] width 17 height 17
click at [374, 419] on div at bounding box center [372, 427] width 17 height 17
click at [1008, 199] on div "Действие" at bounding box center [1028, 210] width 222 height 33
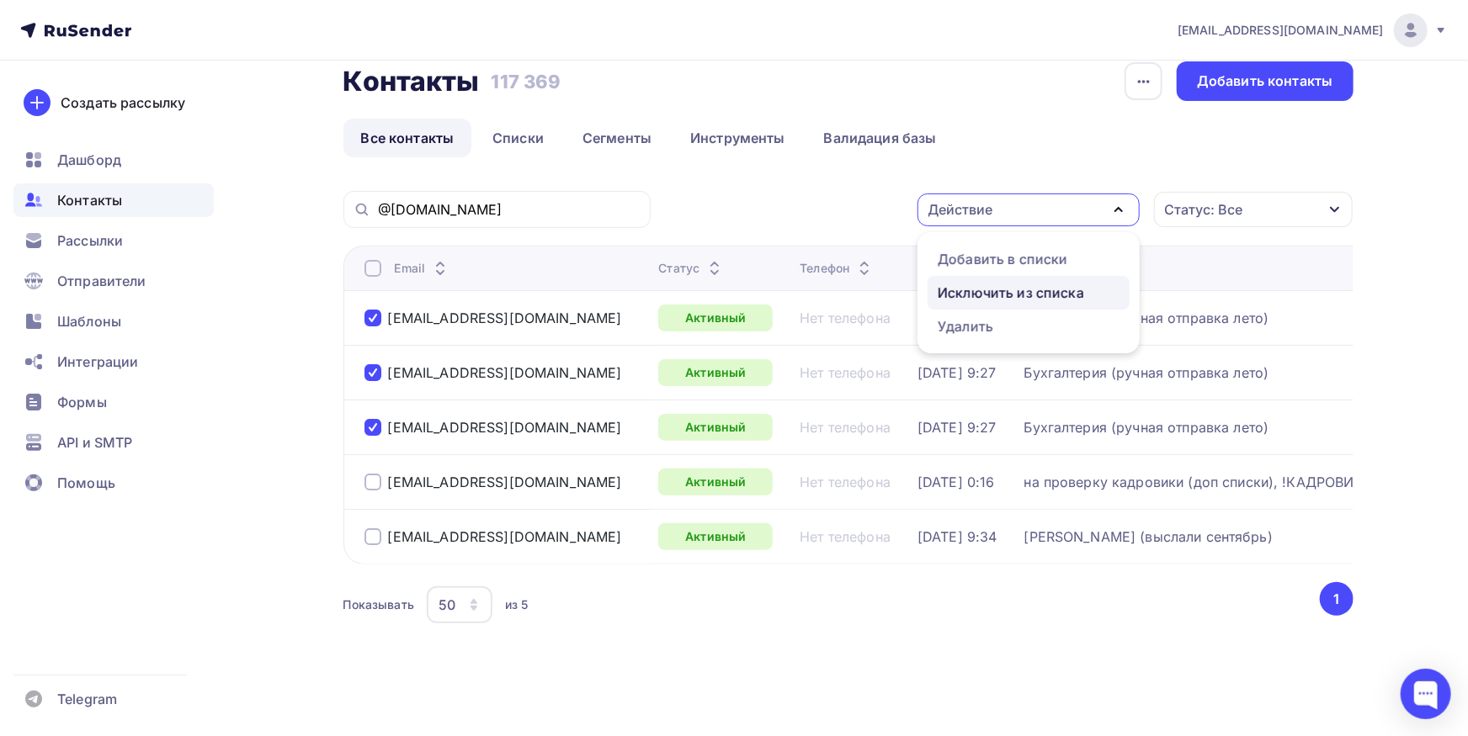
click at [1000, 287] on div "Исключить из списка" at bounding box center [1010, 293] width 146 height 20
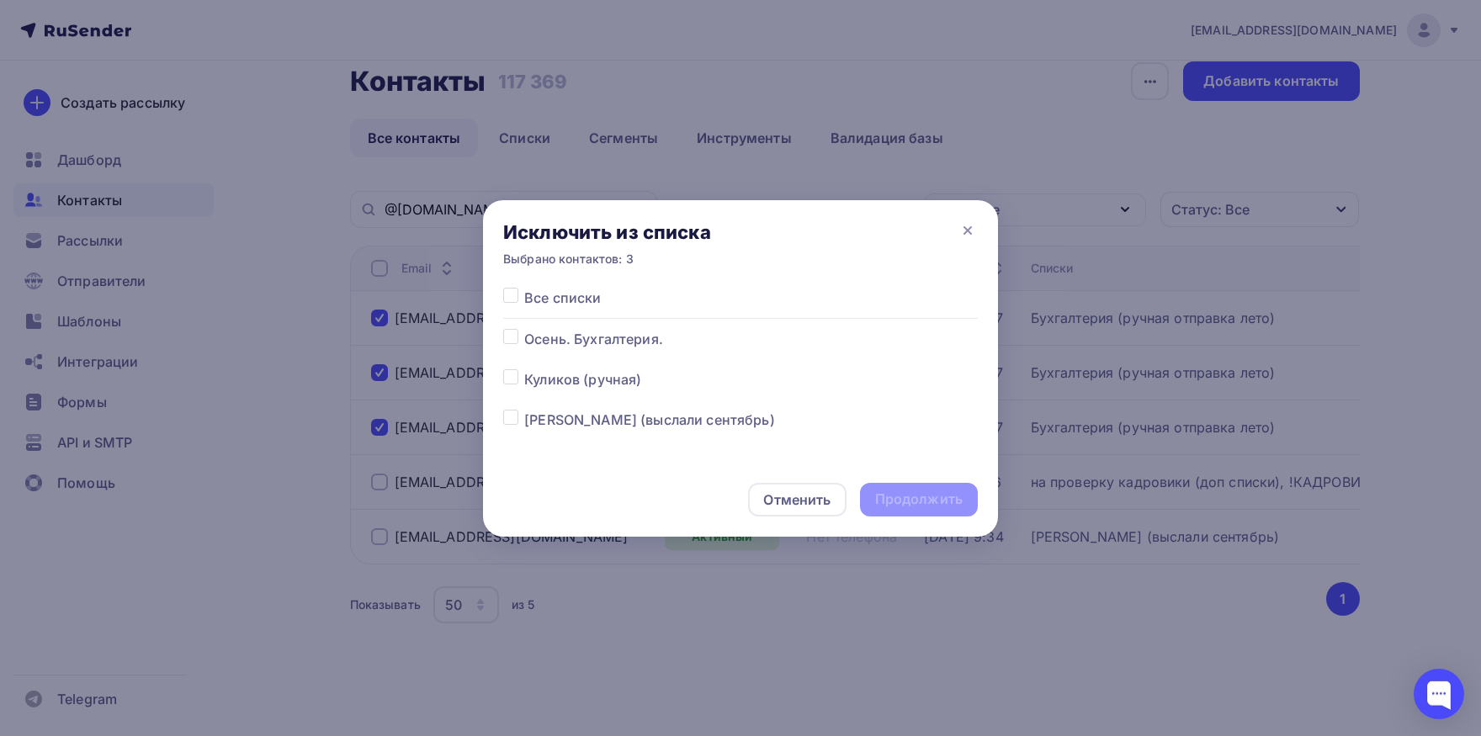
click at [514, 286] on div "Исключить из списка Выбрано контактов: 3" at bounding box center [740, 244] width 515 height 88
click at [524, 288] on label at bounding box center [524, 288] width 0 height 0
click at [514, 295] on input "checkbox" at bounding box center [510, 295] width 15 height 15
click at [940, 497] on div "Продолжить" at bounding box center [919, 499] width 88 height 19
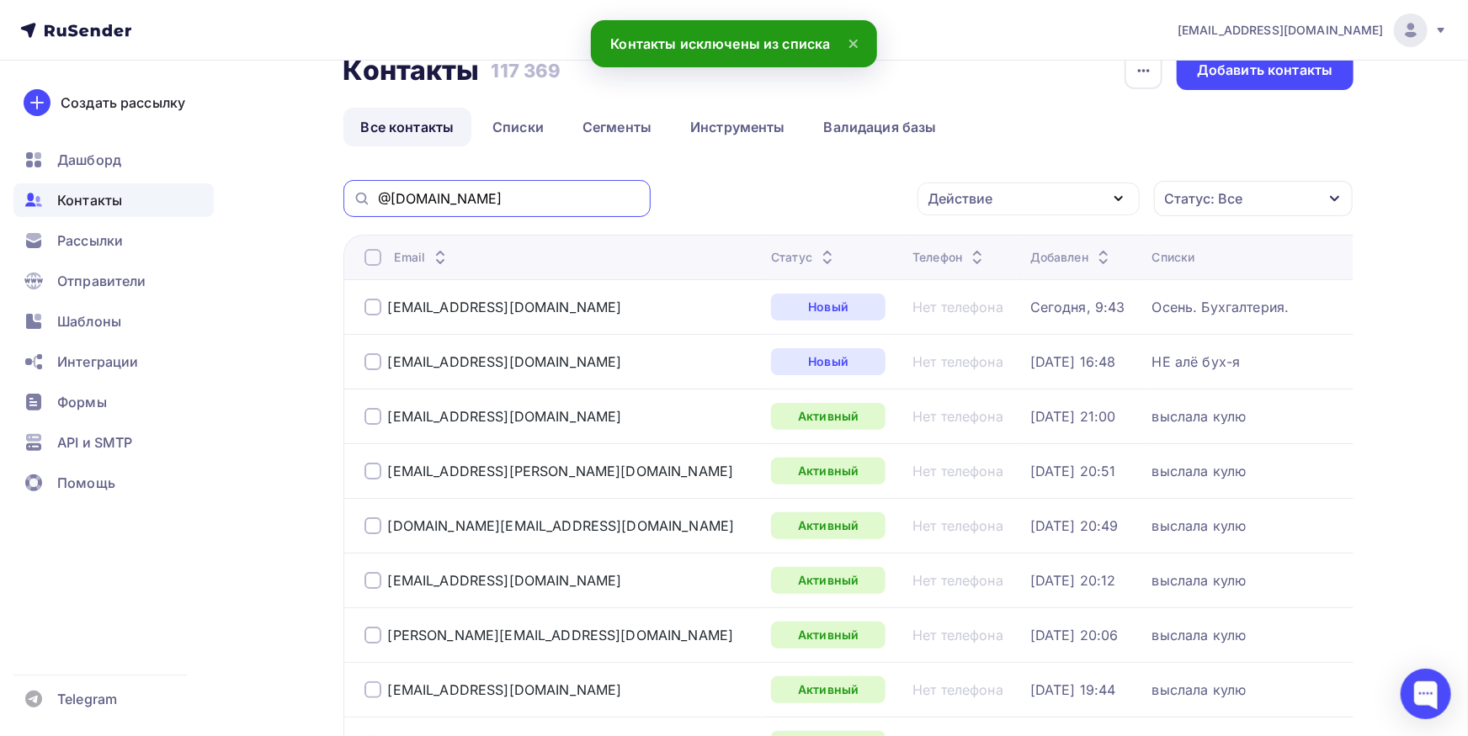
click at [537, 202] on input "@fc-rostov.ru" at bounding box center [509, 198] width 263 height 19
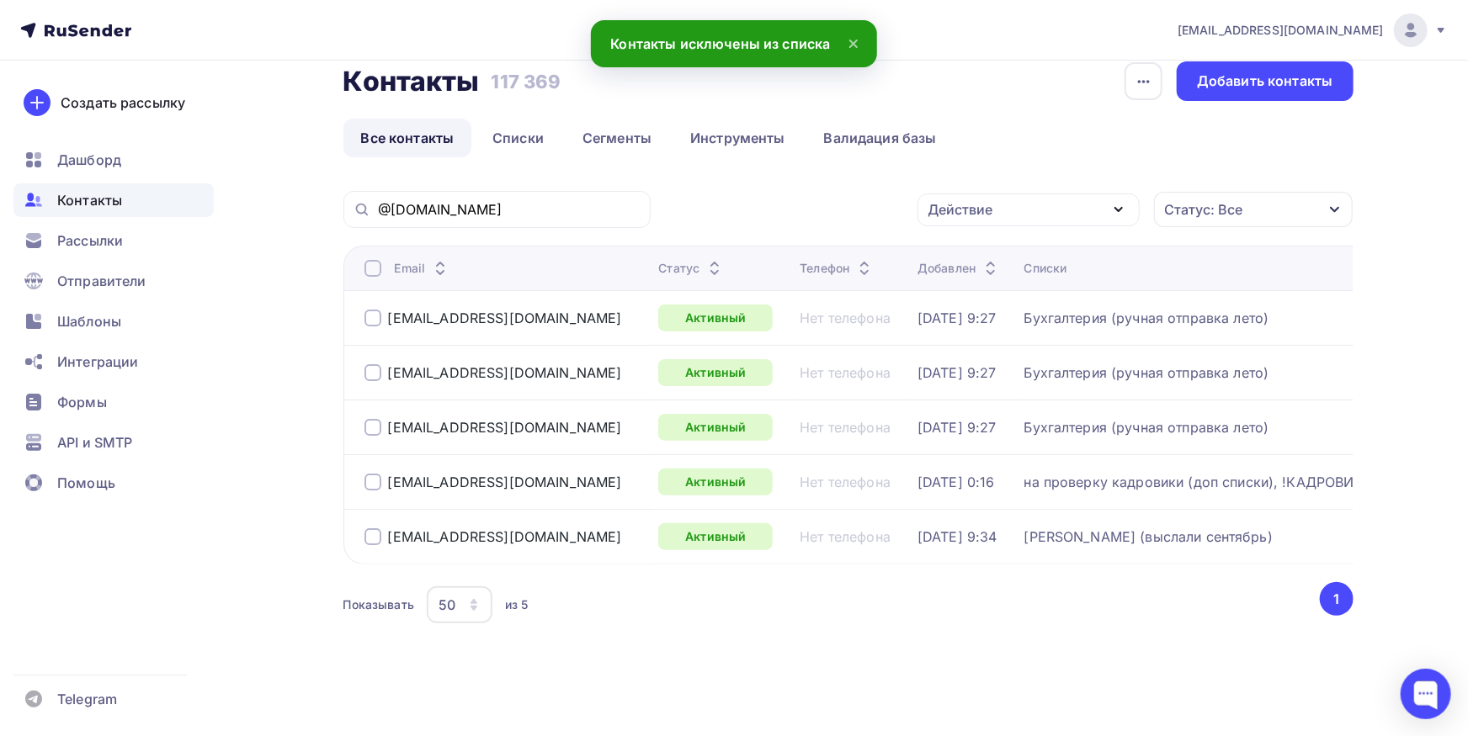
click at [370, 310] on div at bounding box center [372, 318] width 17 height 17
click at [370, 364] on div at bounding box center [372, 372] width 17 height 17
click at [374, 414] on div "how@fc-rostov.ru" at bounding box center [504, 427] width 281 height 27
click at [375, 419] on div at bounding box center [372, 427] width 17 height 17
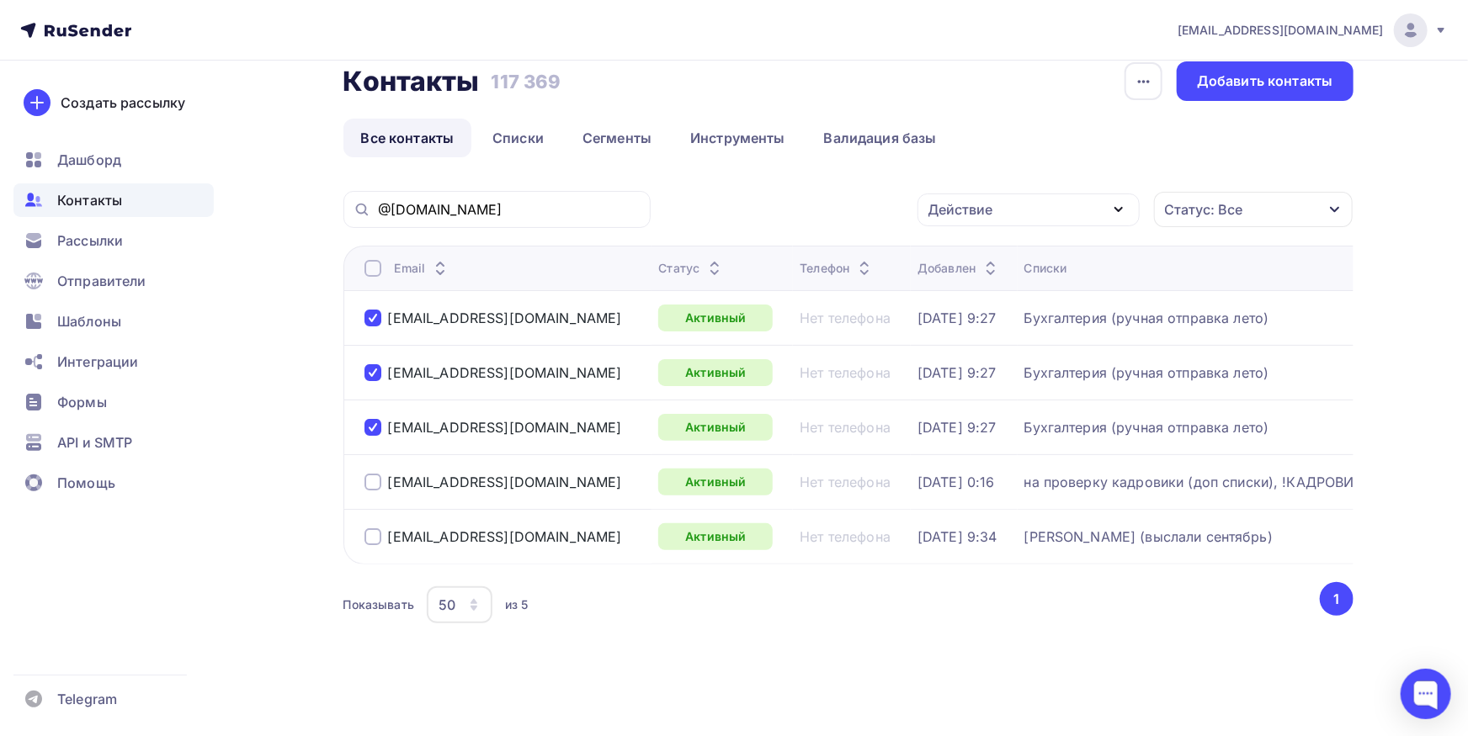
click at [964, 201] on div "Действие" at bounding box center [960, 209] width 65 height 20
click at [958, 250] on div "Добавить в списки" at bounding box center [1002, 259] width 130 height 20
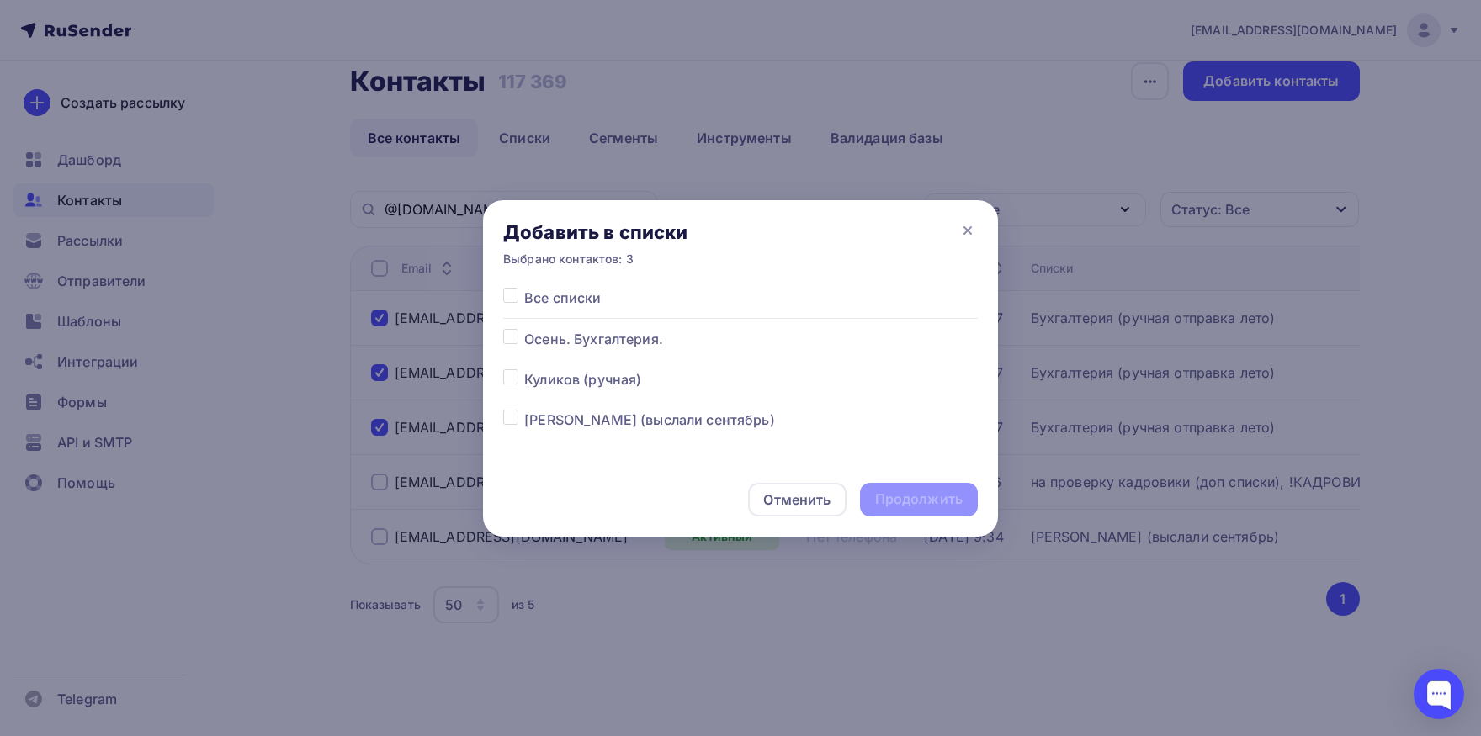
click at [524, 329] on label at bounding box center [524, 329] width 0 height 0
click at [512, 344] on input "checkbox" at bounding box center [510, 336] width 15 height 15
click at [930, 511] on div "Продолжить" at bounding box center [919, 500] width 118 height 34
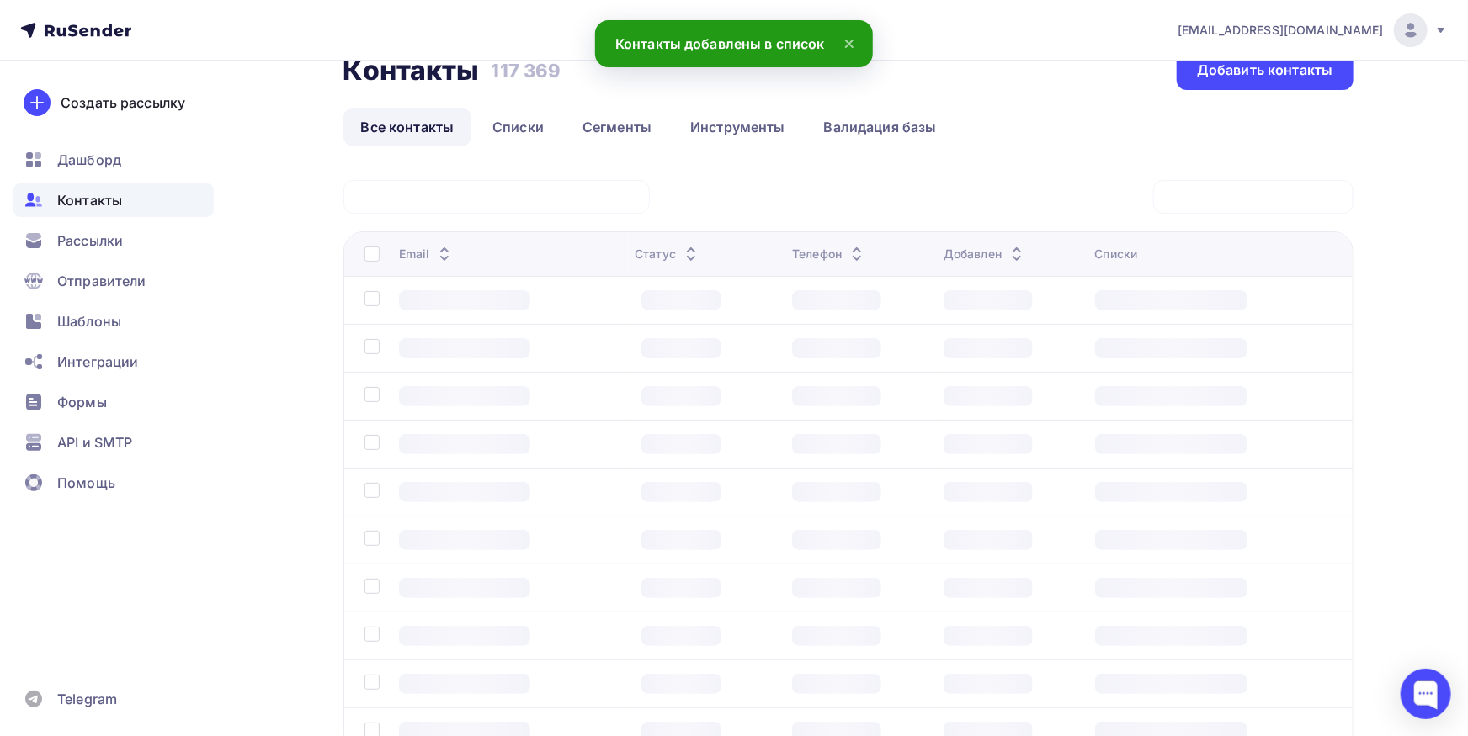
click at [929, 504] on td at bounding box center [860, 492] width 151 height 48
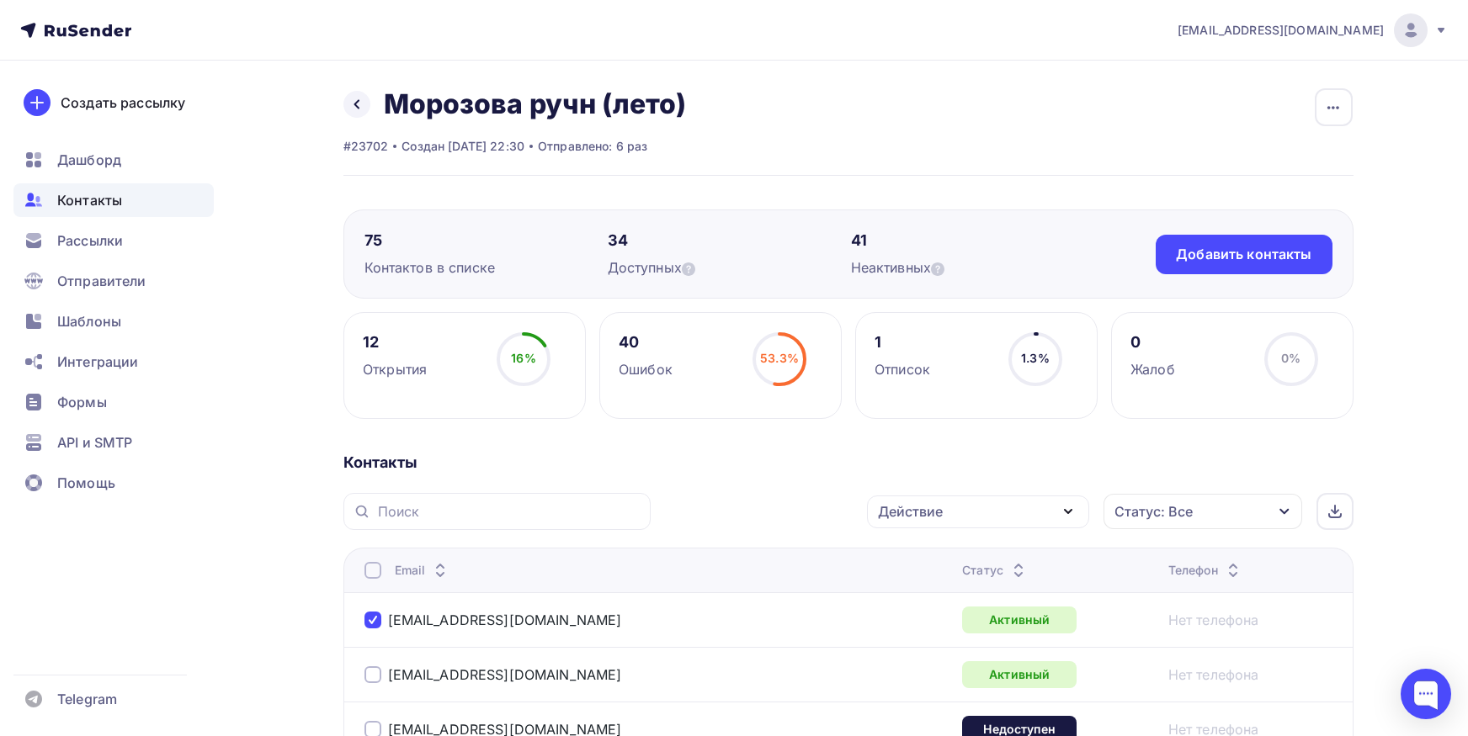
scroll to position [370, 0]
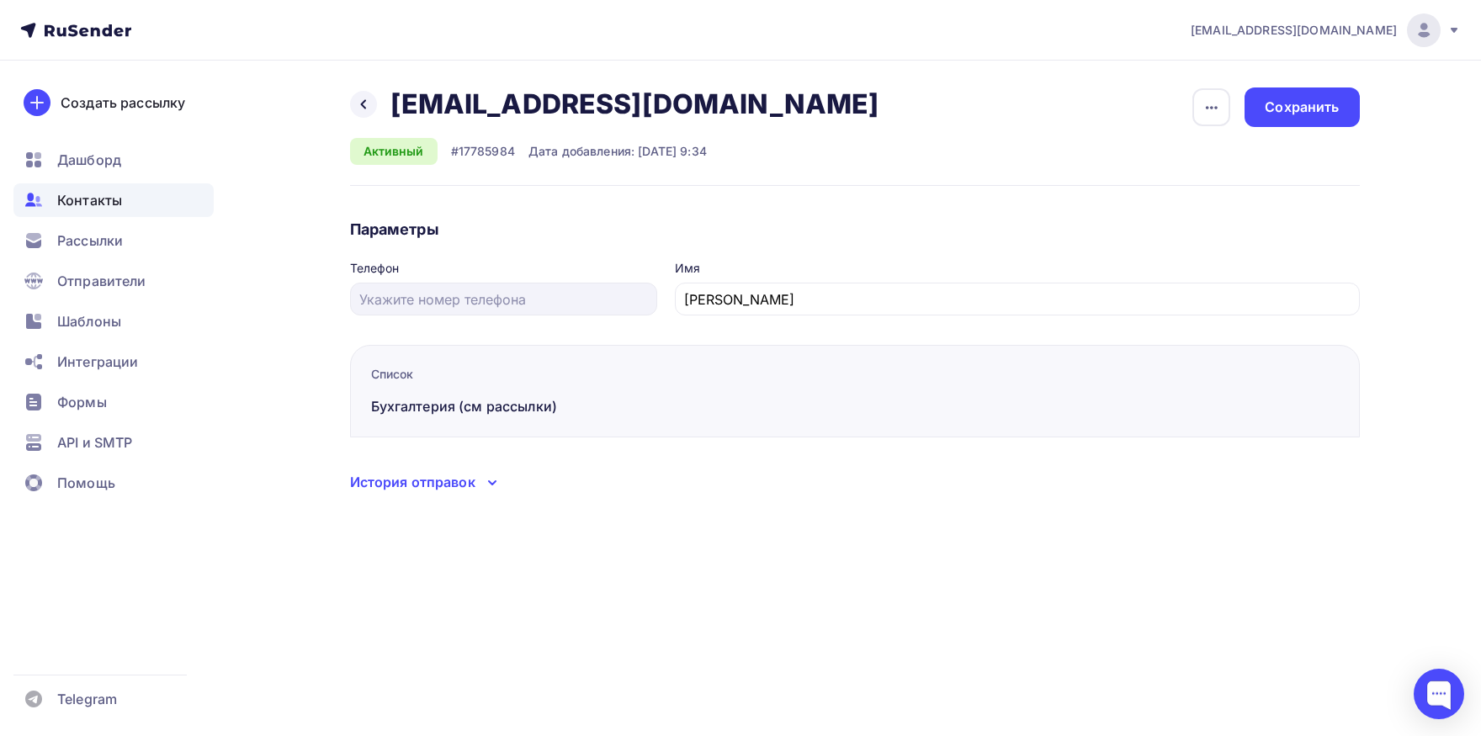
click at [469, 480] on div "История отправок" at bounding box center [412, 482] width 125 height 20
